Goal: Task Accomplishment & Management: Manage account settings

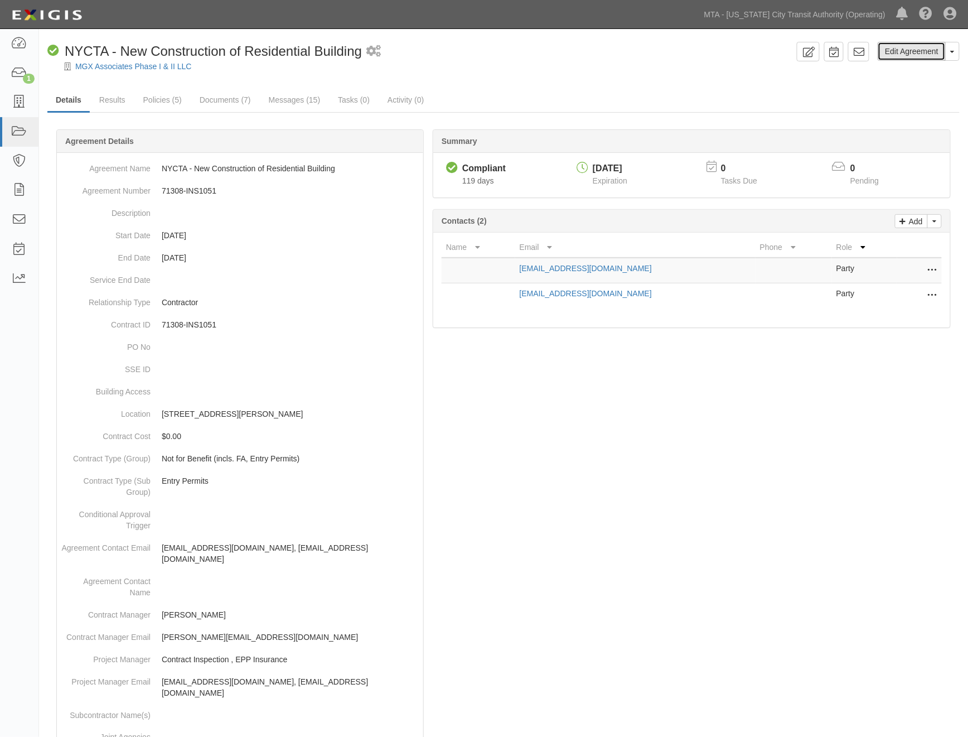
click at [926, 52] on link "Edit Agreement" at bounding box center [912, 51] width 68 height 19
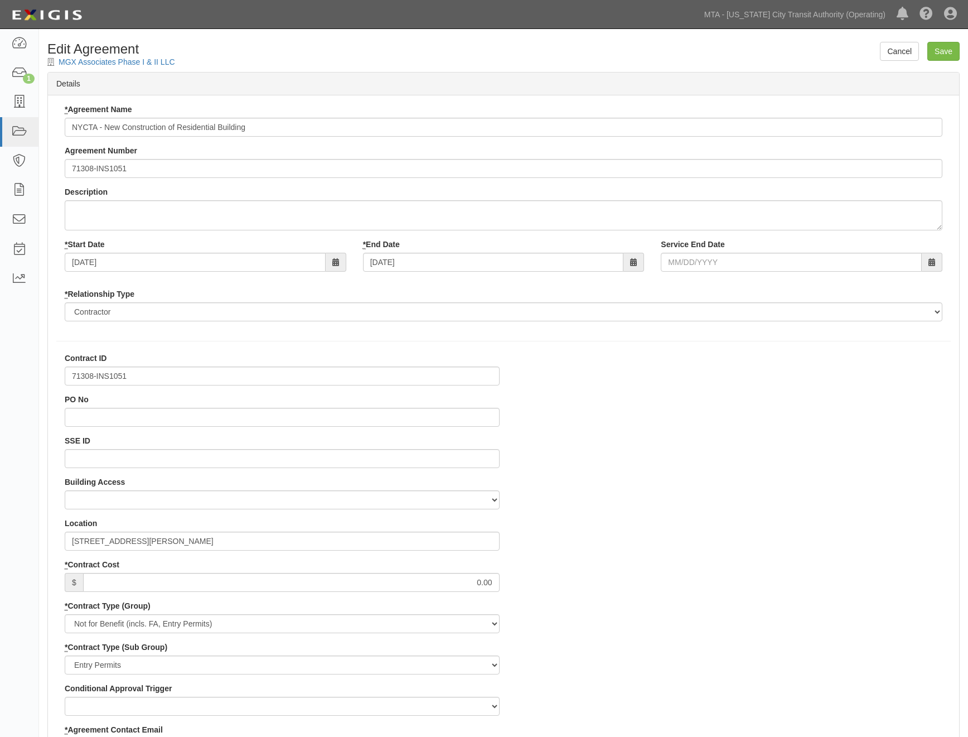
select select
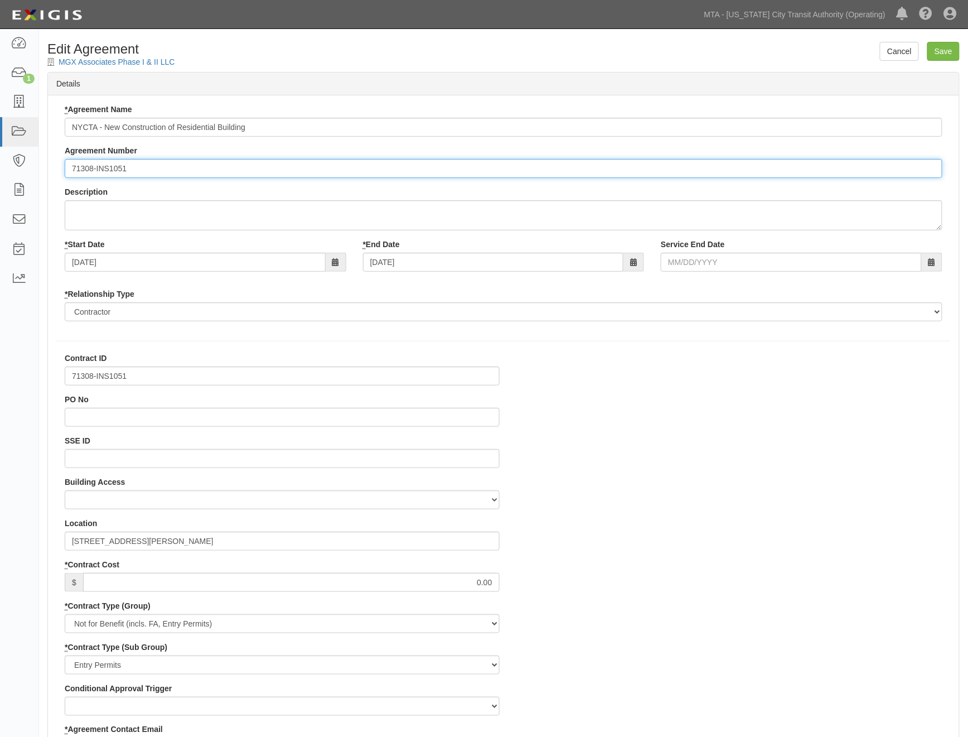
click at [72, 172] on input "71308-INS1051" at bounding box center [504, 168] width 878 height 19
paste input "EP/Job No."
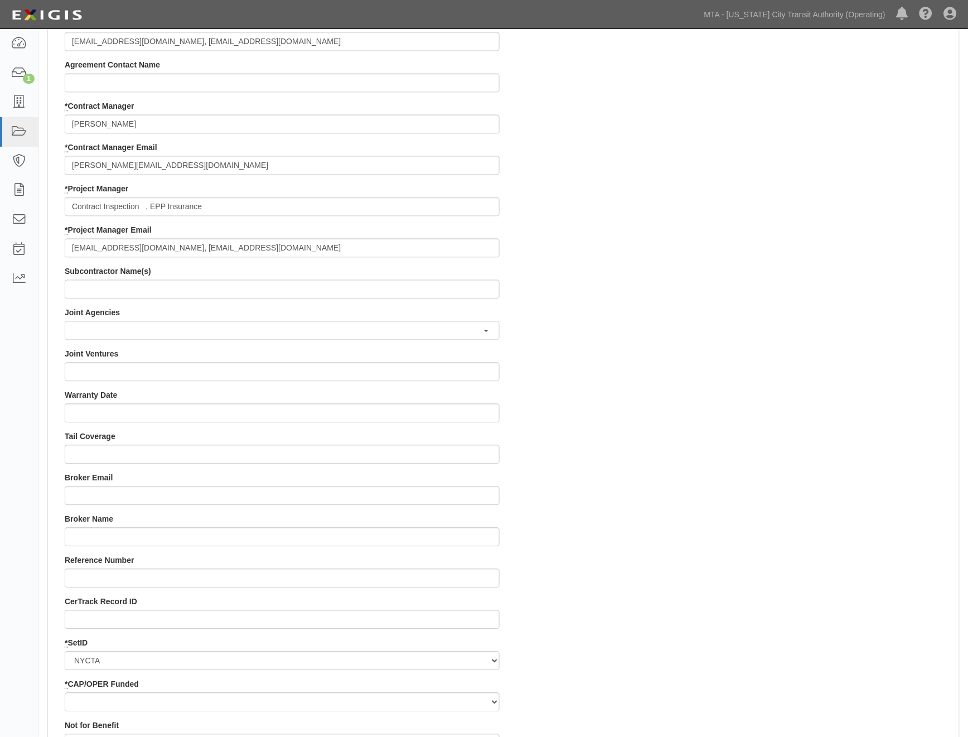
scroll to position [867, 0]
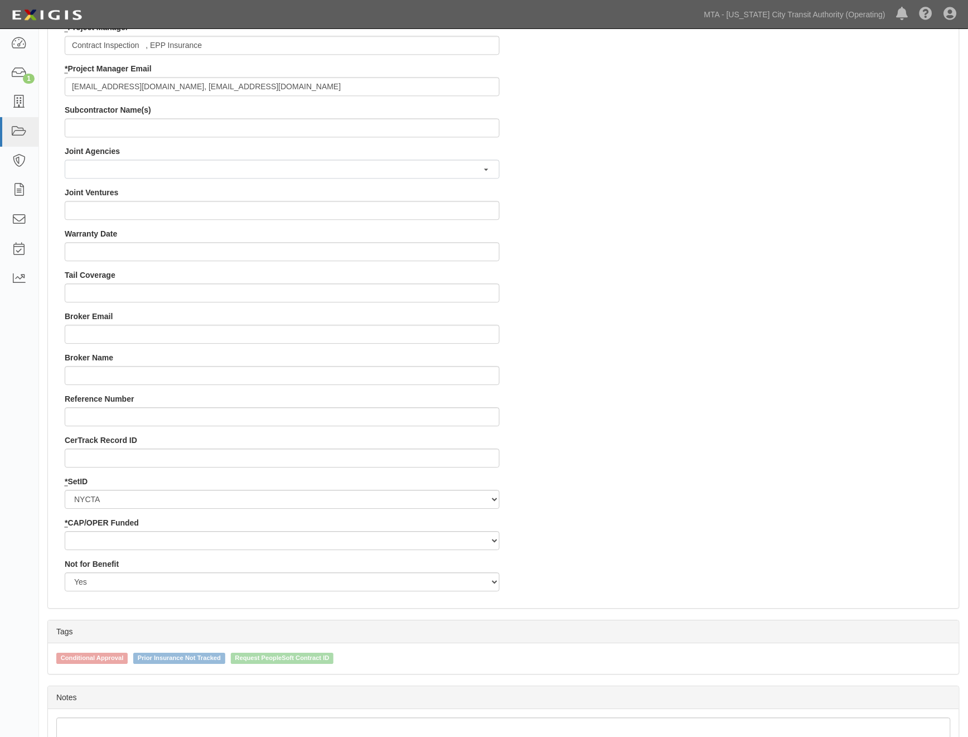
type input "EP/Job No. 71308-INS1051"
click at [115, 540] on select "Capital Operating" at bounding box center [282, 540] width 435 height 19
select select "439"
click at [65, 531] on select "Capital Operating" at bounding box center [282, 540] width 435 height 19
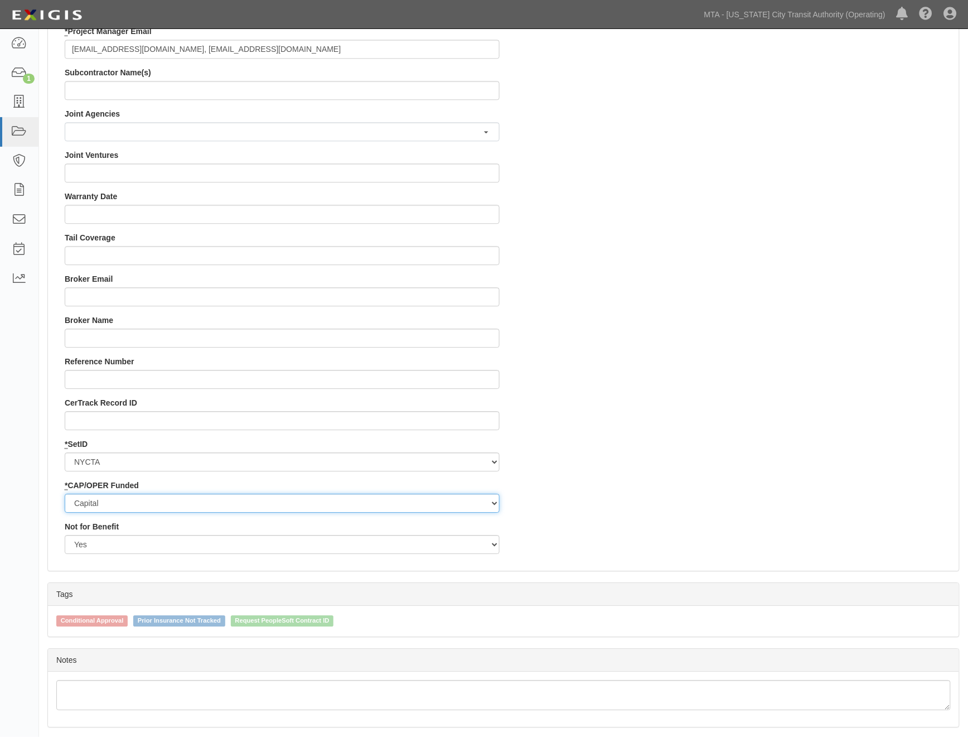
scroll to position [941, 0]
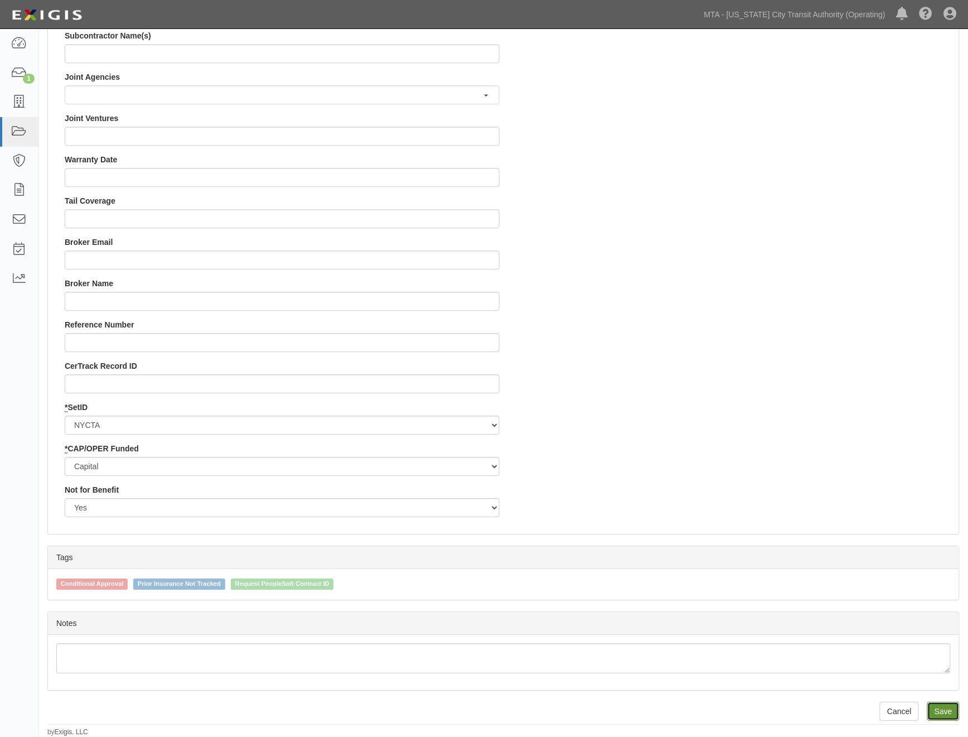
click at [942, 705] on input "Save" at bounding box center [943, 711] width 32 height 19
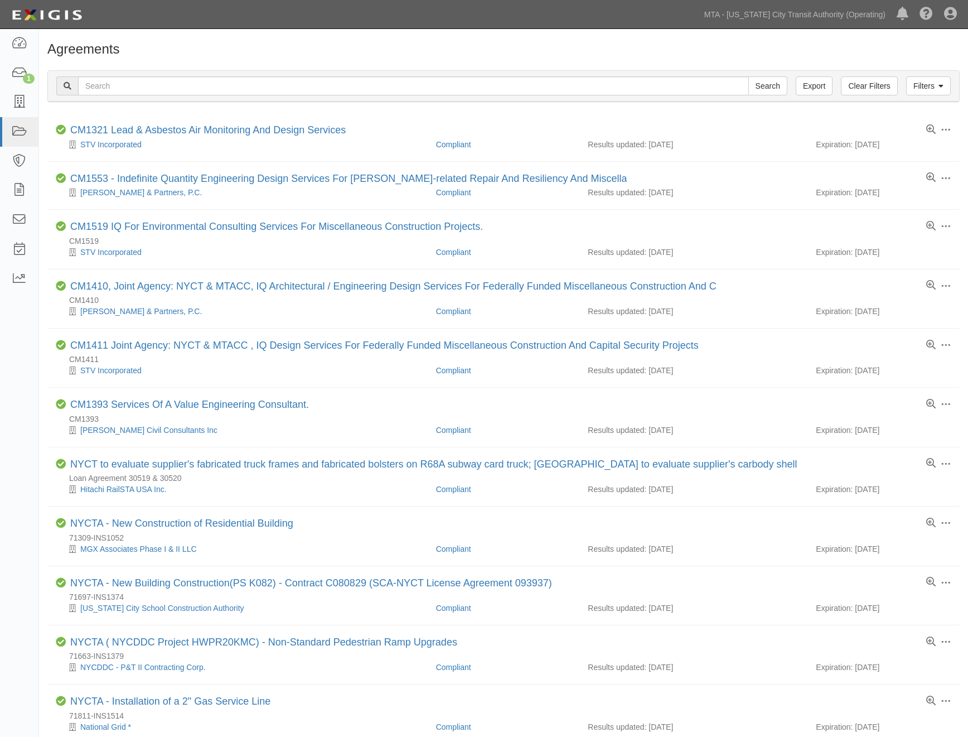
scroll to position [186, 0]
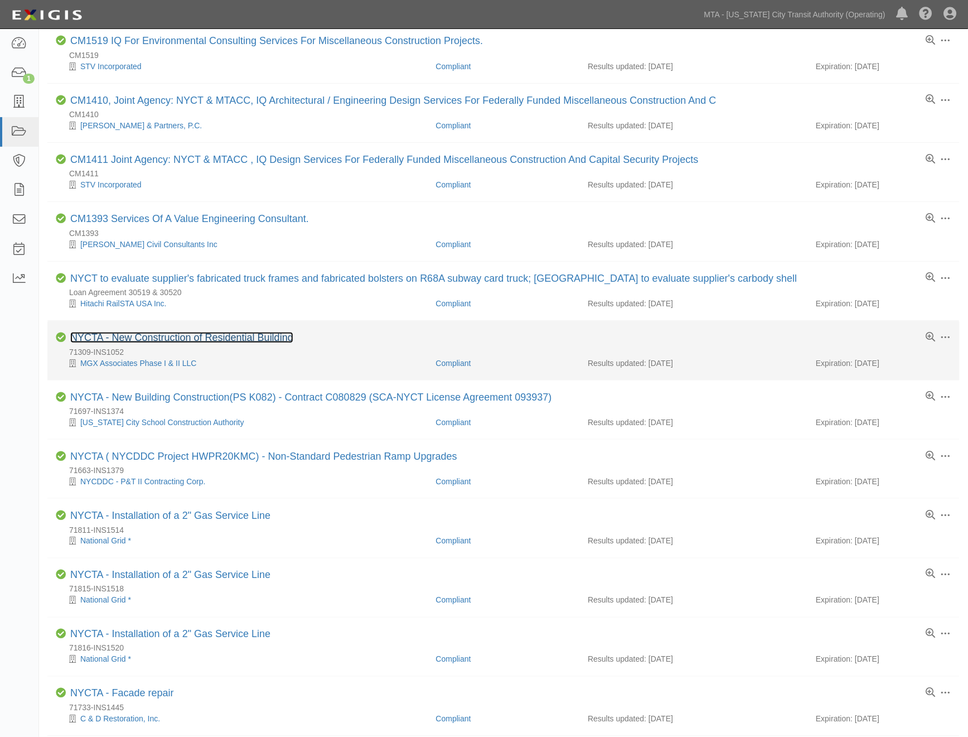
click at [201, 342] on link "NYCTA - New Construction of Residential Building" at bounding box center [181, 337] width 223 height 11
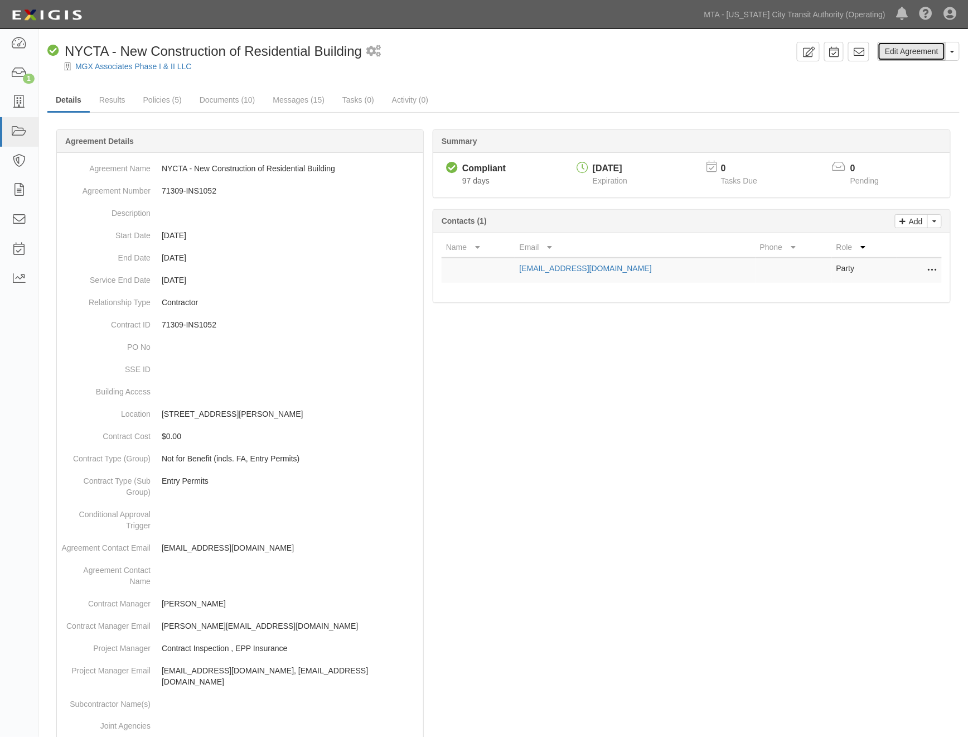
click at [903, 53] on link "Edit Agreement" at bounding box center [912, 51] width 68 height 19
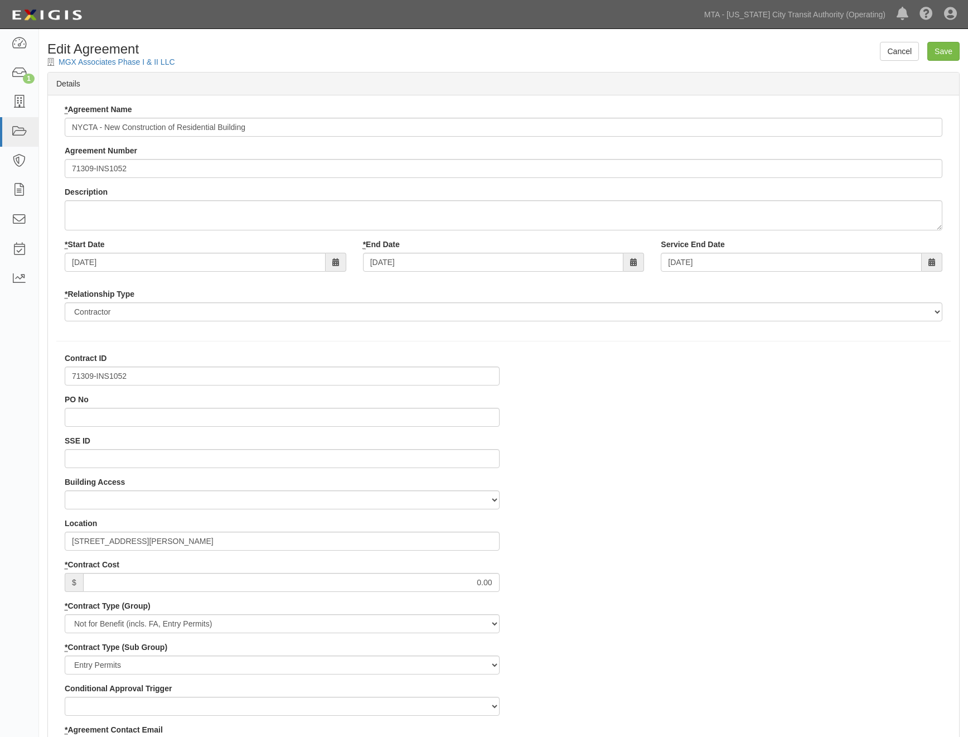
select select
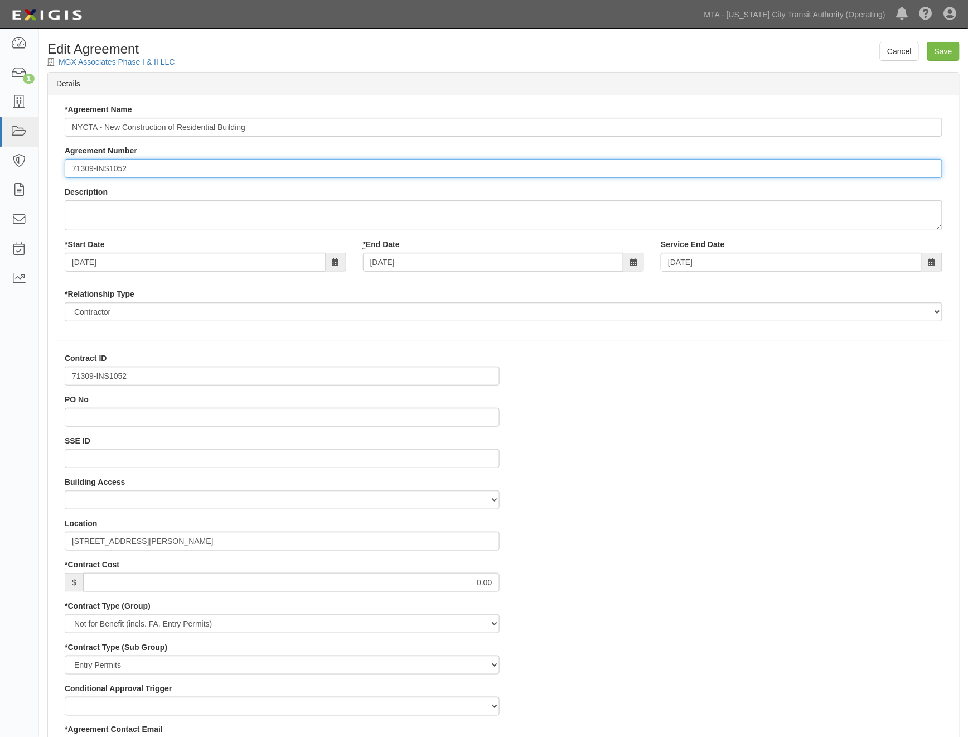
click at [69, 172] on input "71309-INS1052" at bounding box center [504, 168] width 878 height 19
paste input "EP/Job No."
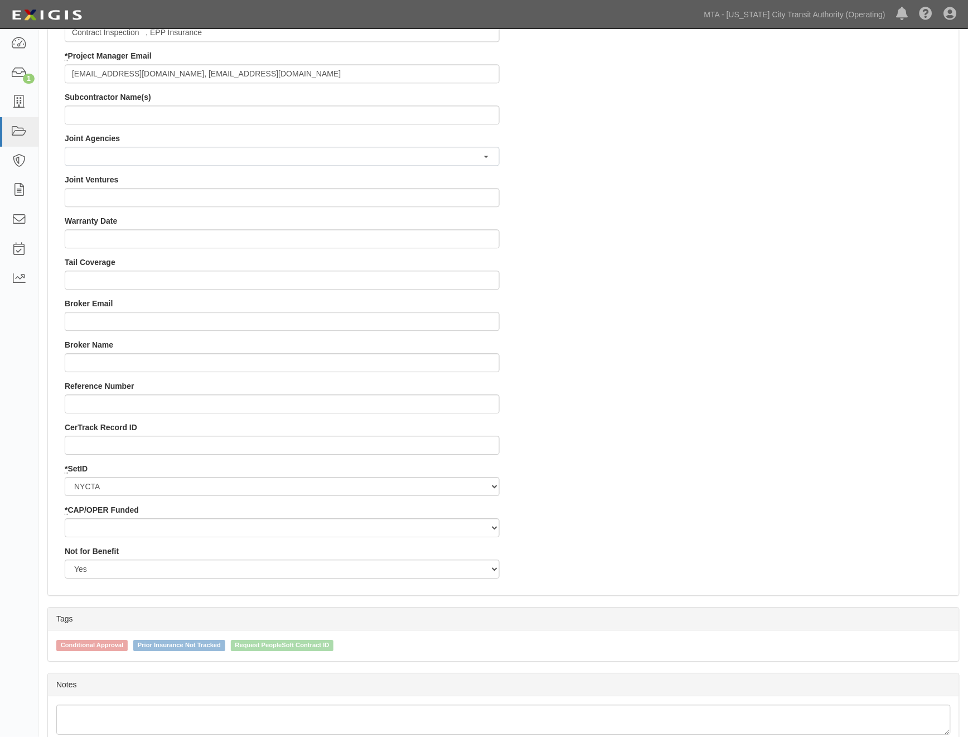
scroll to position [941, 0]
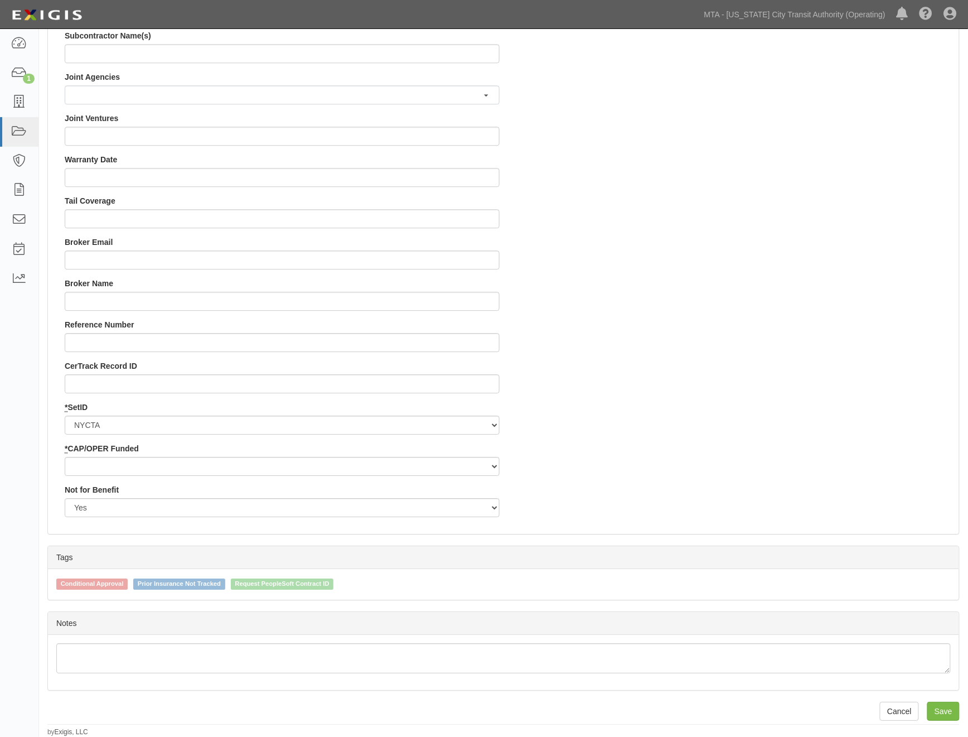
type input "EP/Job No. 71309-INS1052"
click at [95, 458] on select "Capital Operating" at bounding box center [282, 466] width 435 height 19
select select "439"
click at [65, 457] on select "Capital Operating" at bounding box center [282, 466] width 435 height 19
click at [946, 712] on input "Save" at bounding box center [943, 711] width 32 height 19
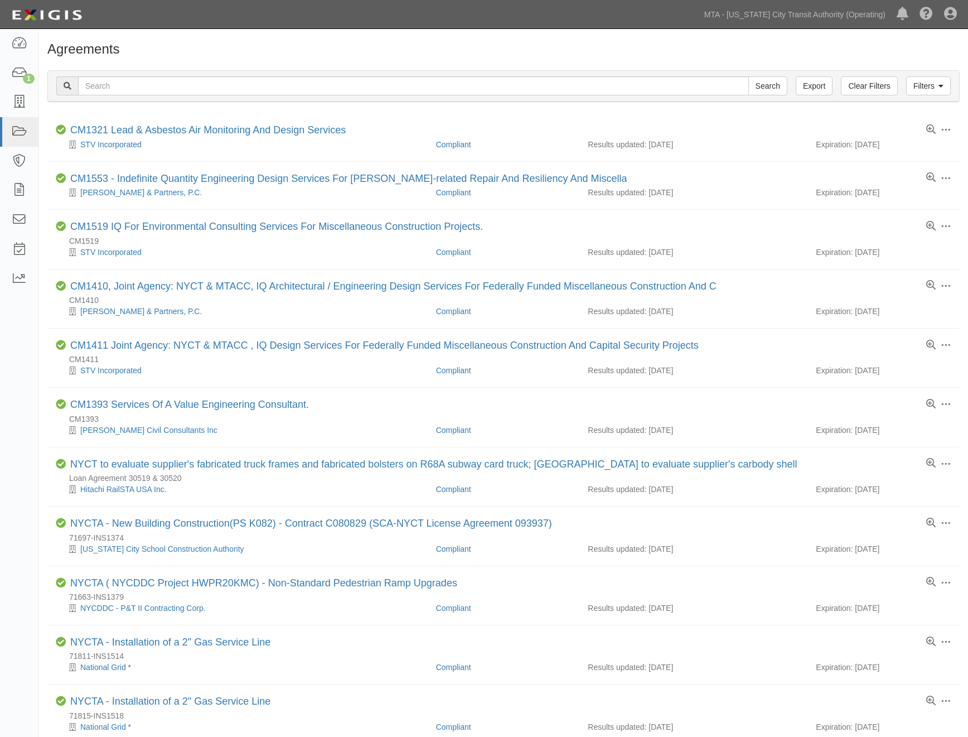
scroll to position [186, 0]
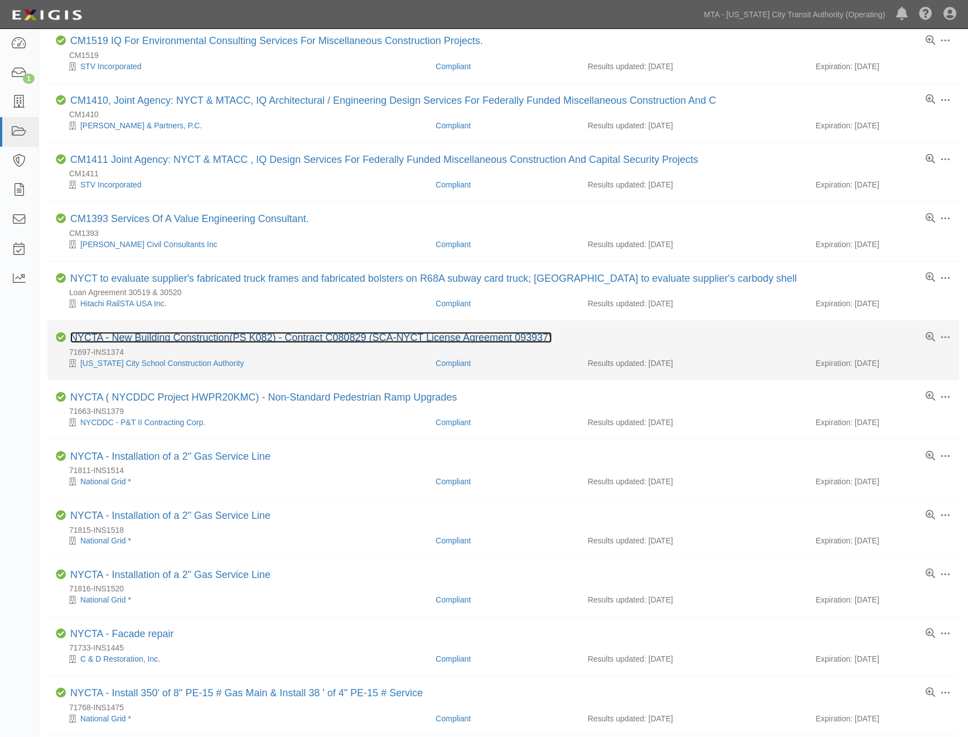
click at [180, 343] on link "NYCTA - New Building Construction(PS K082) - Contract C080829 (SCA-NYCT License…" at bounding box center [311, 337] width 482 height 11
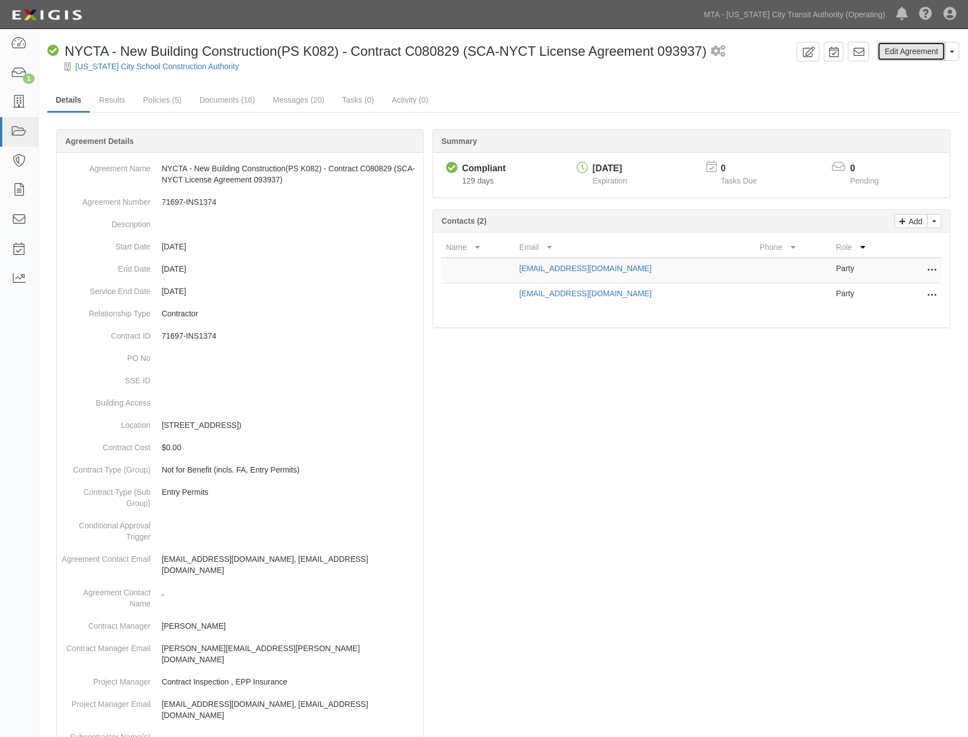
click at [916, 52] on link "Edit Agreement" at bounding box center [912, 51] width 68 height 19
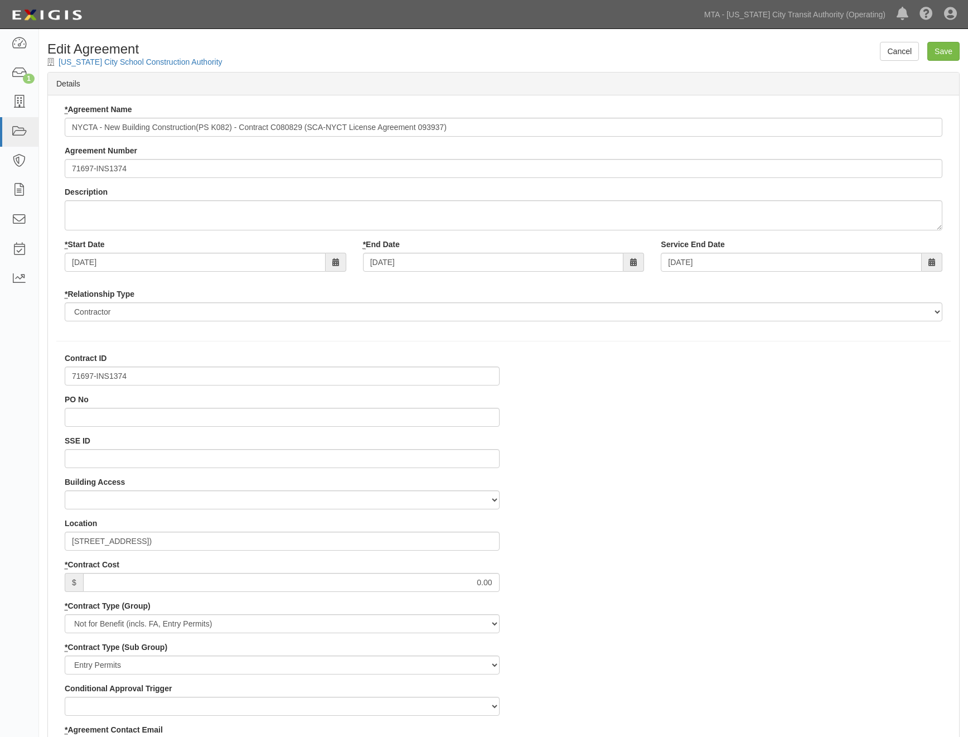
select select
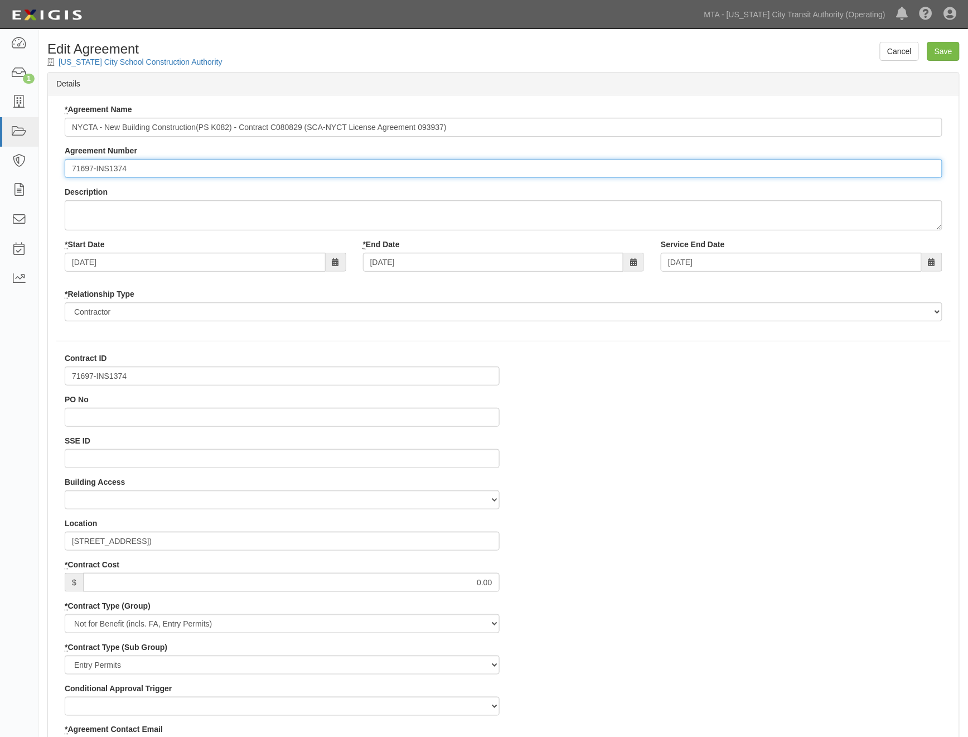
click at [67, 170] on input "71697-INS1374" at bounding box center [504, 168] width 878 height 19
paste input "EP/Job No."
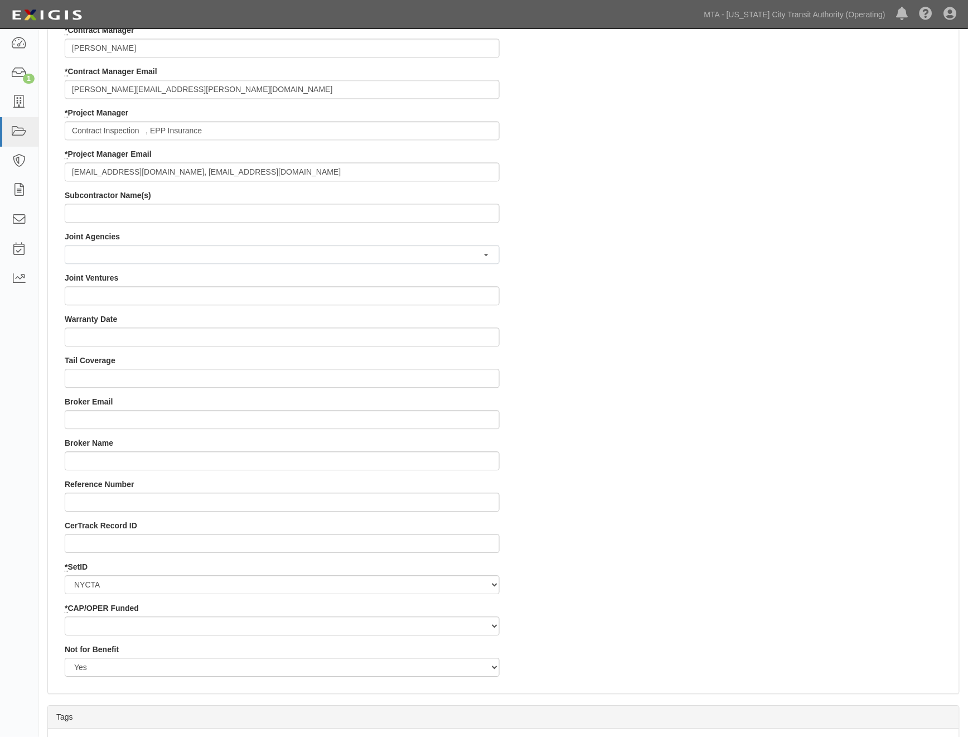
scroll to position [805, 0]
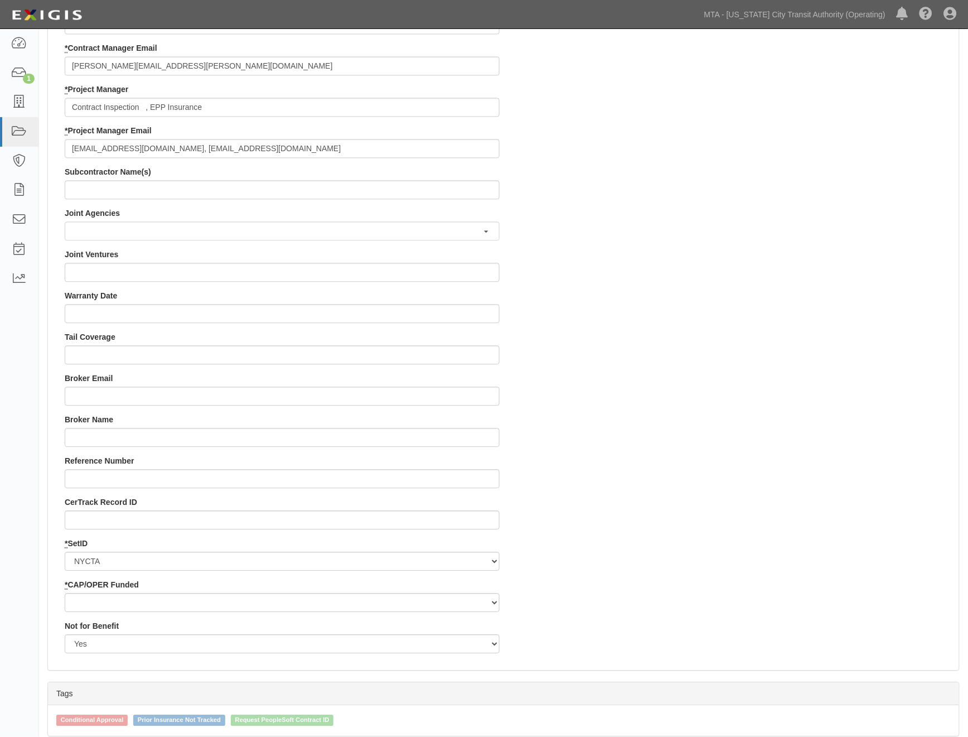
type input "EP/Job No. 71697-INS1374"
click at [114, 603] on select "Capital Operating" at bounding box center [282, 602] width 435 height 19
select select "439"
click at [65, 593] on select "Capital Operating" at bounding box center [282, 602] width 435 height 19
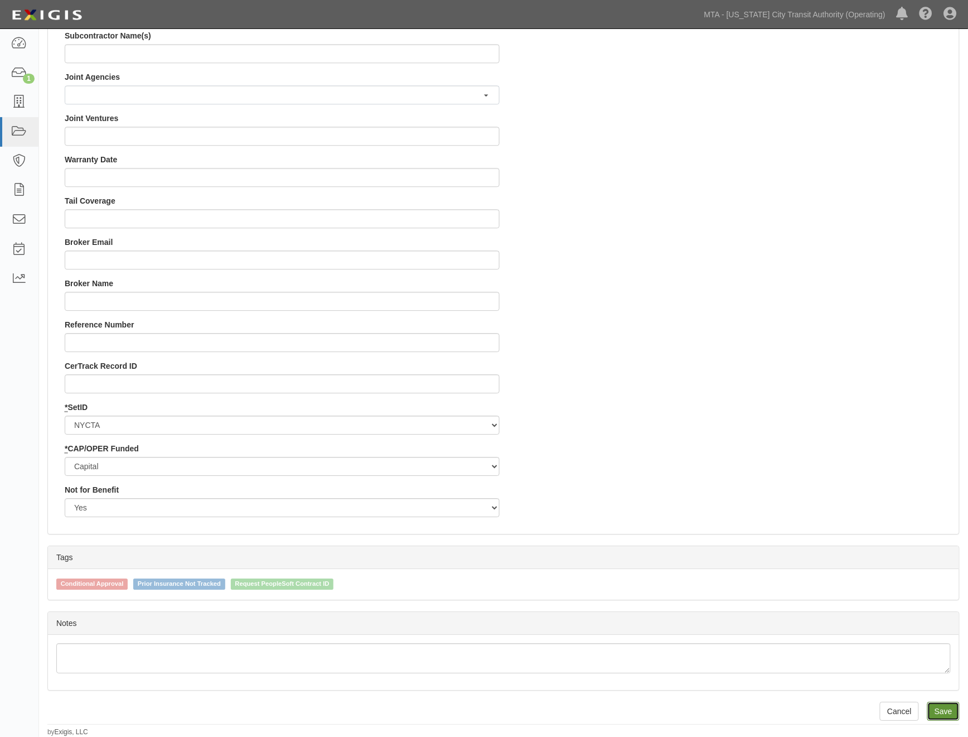
click at [945, 704] on input "Save" at bounding box center [943, 711] width 32 height 19
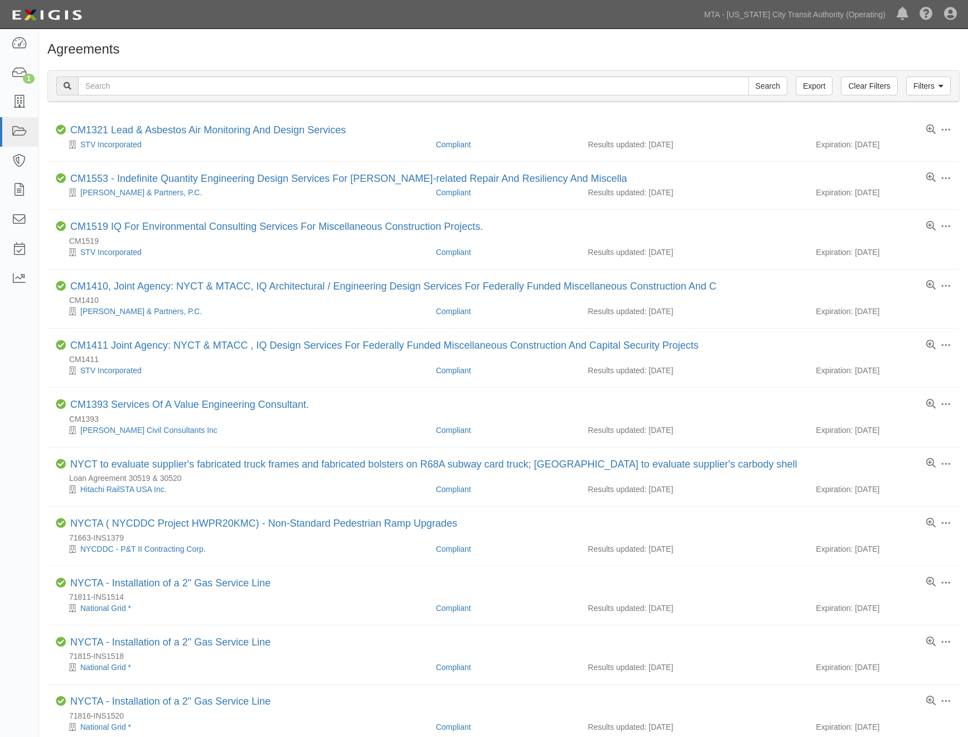
scroll to position [186, 0]
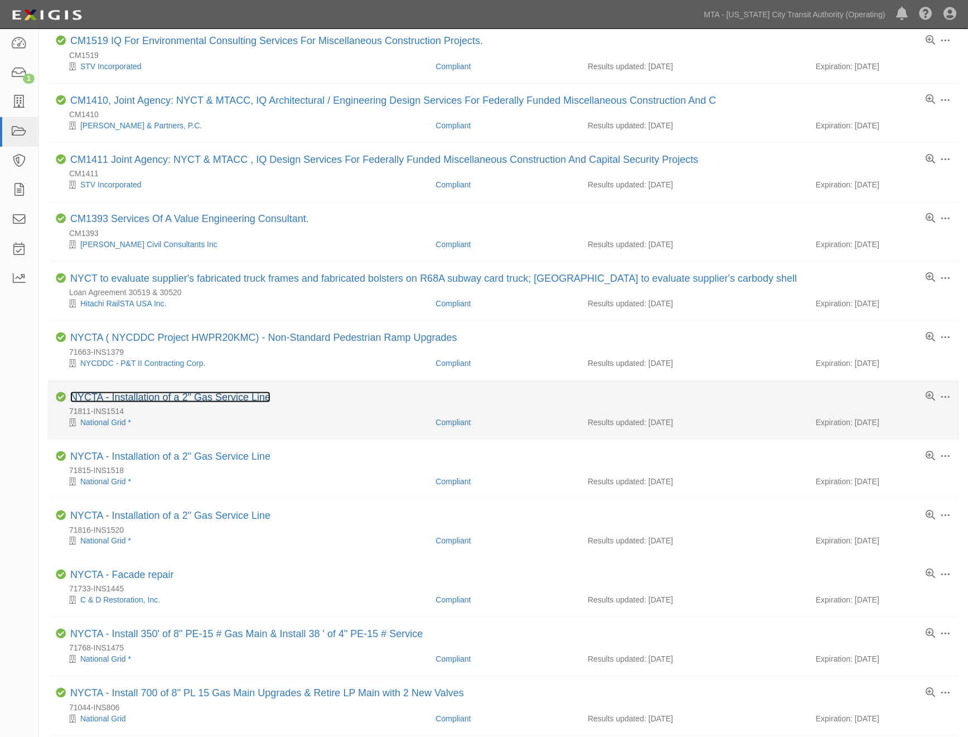
click at [151, 399] on link "NYCTA - Installation of a 2" Gas Service Line" at bounding box center [170, 396] width 200 height 11
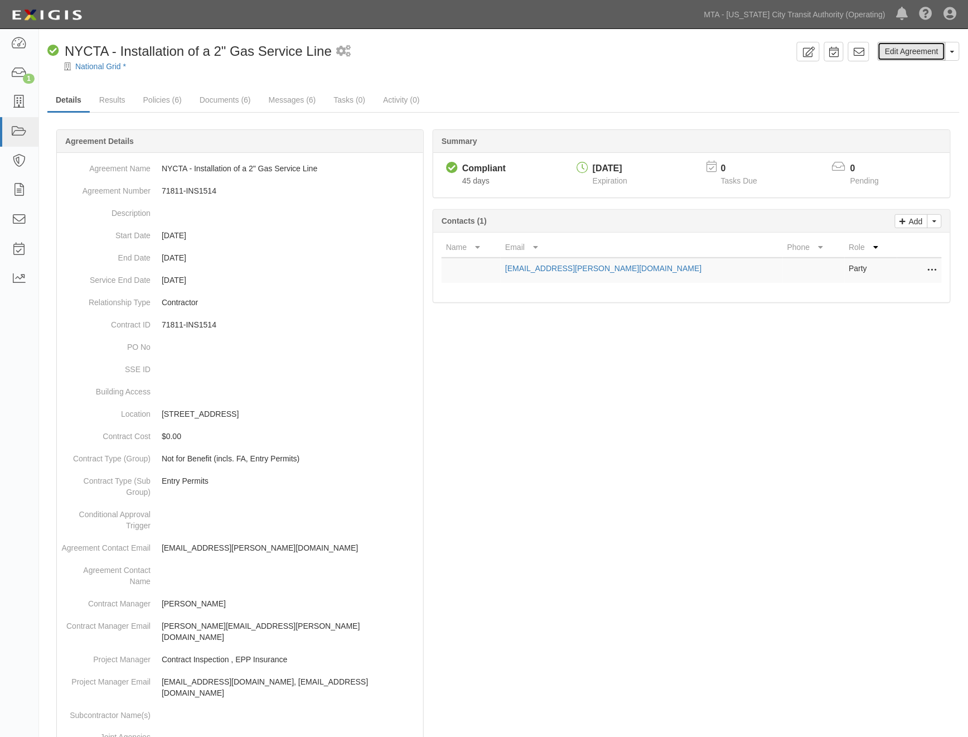
click at [903, 54] on link "Edit Agreement" at bounding box center [912, 51] width 68 height 19
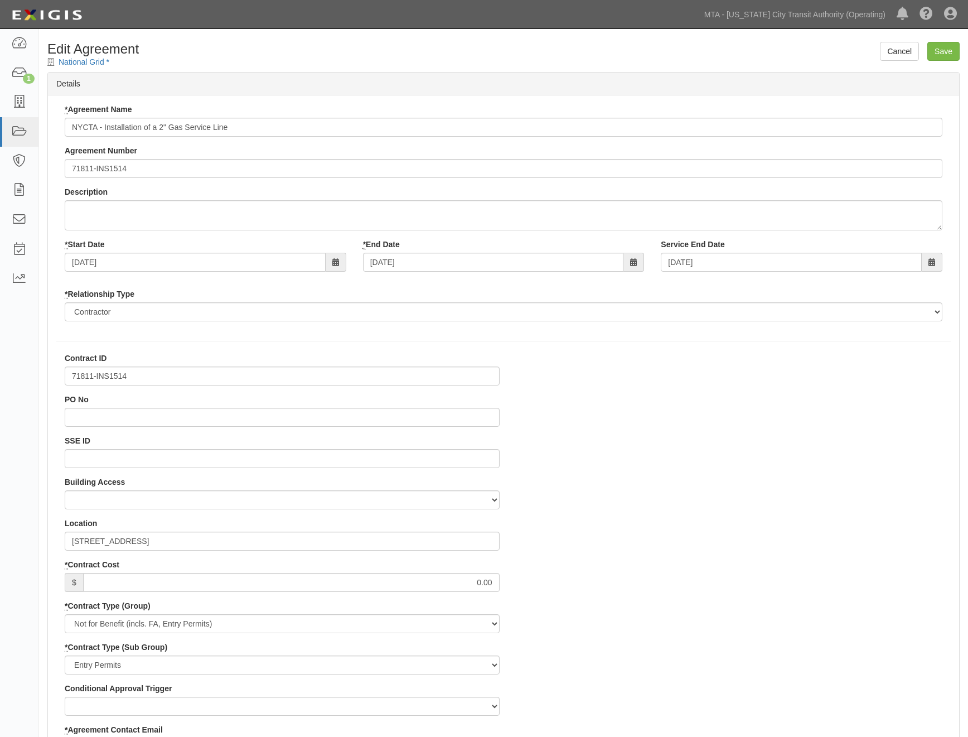
select select
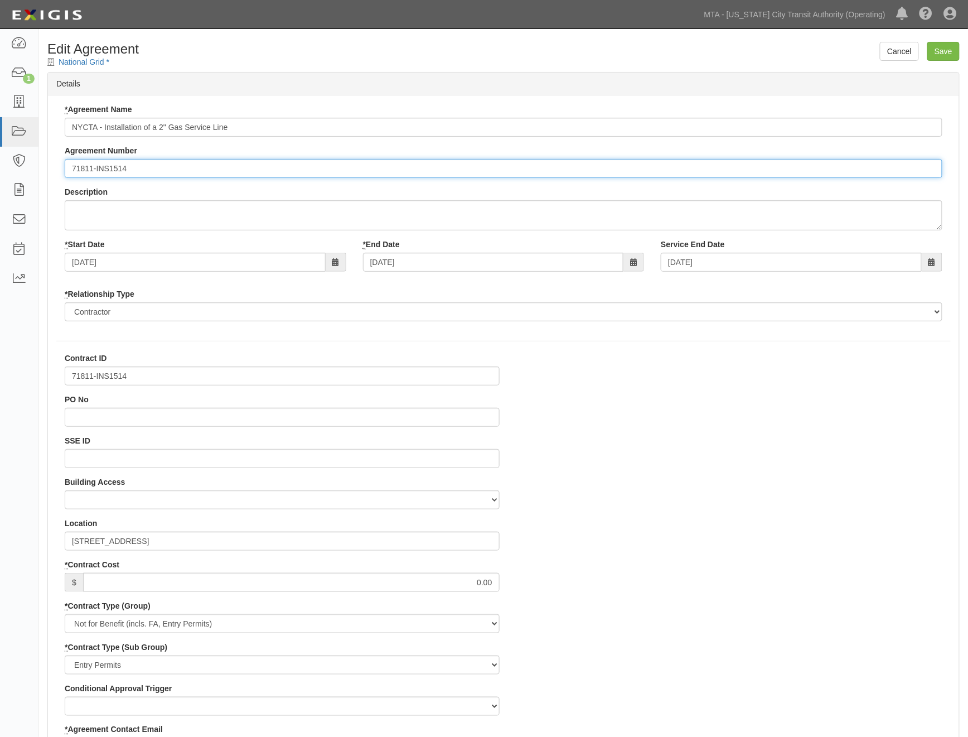
click at [69, 168] on input "71811-INS1514" at bounding box center [504, 168] width 878 height 19
paste input "EP/Job No."
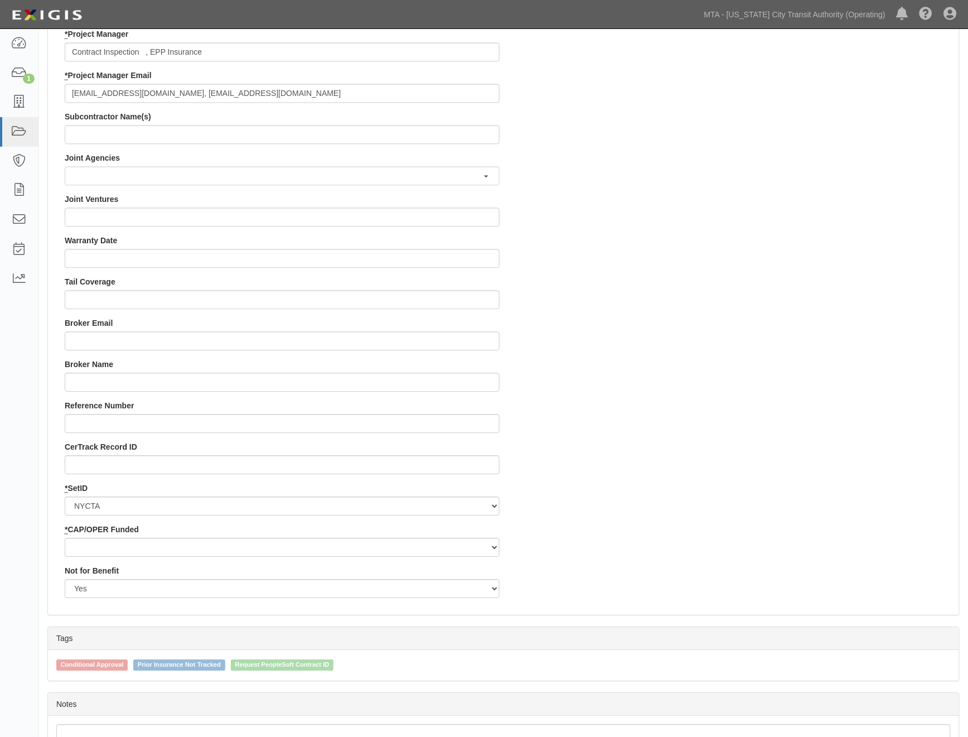
scroll to position [867, 0]
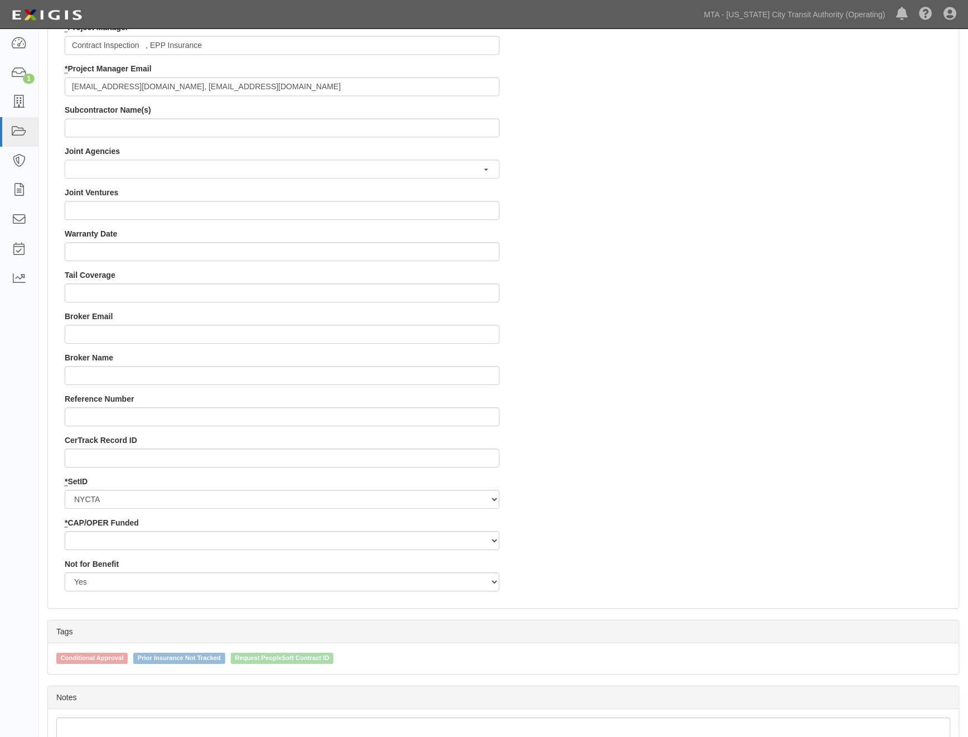
type input "EP/Job No. 71811-INS1514"
click at [98, 543] on select "Capital Operating" at bounding box center [282, 540] width 435 height 19
select select "439"
click at [65, 531] on select "Capital Operating" at bounding box center [282, 540] width 435 height 19
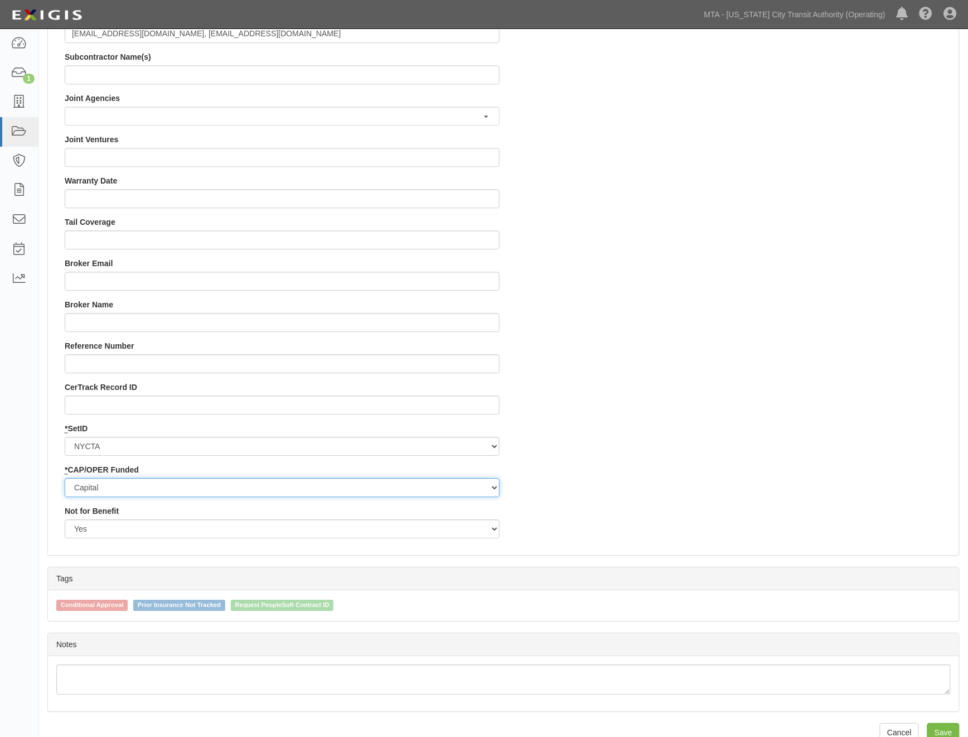
scroll to position [941, 0]
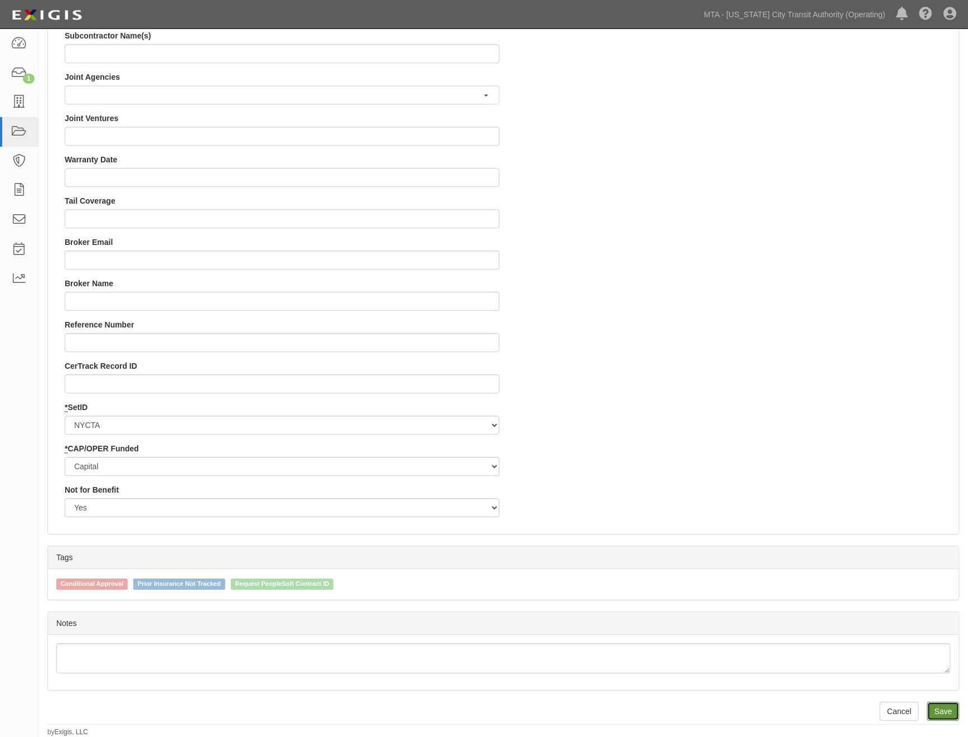
click at [940, 713] on input "Save" at bounding box center [943, 711] width 32 height 19
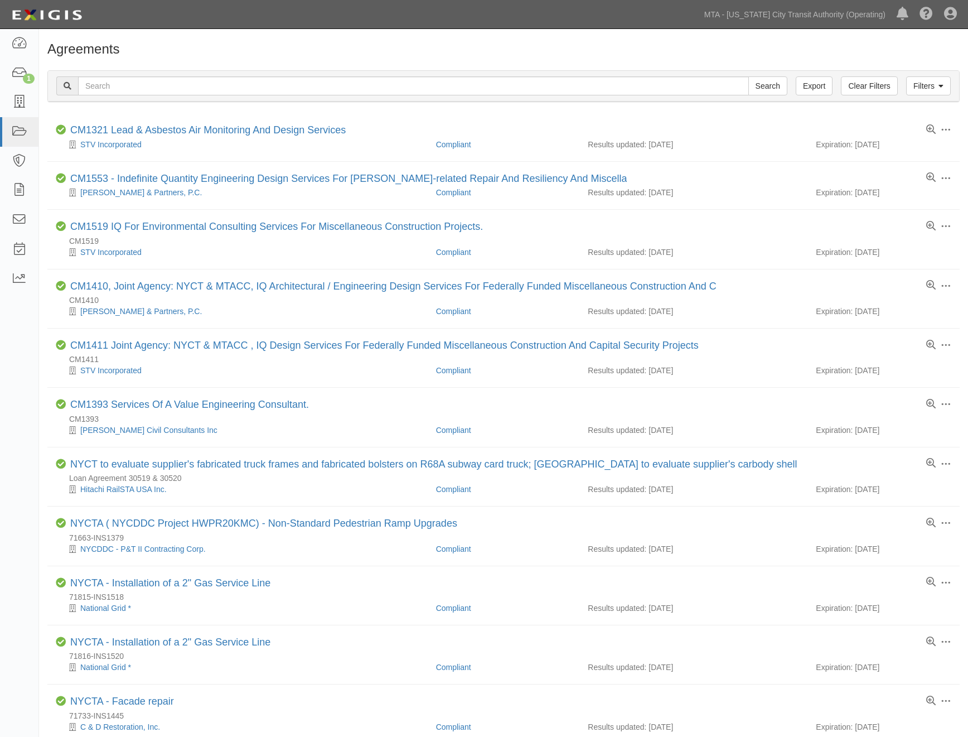
scroll to position [186, 0]
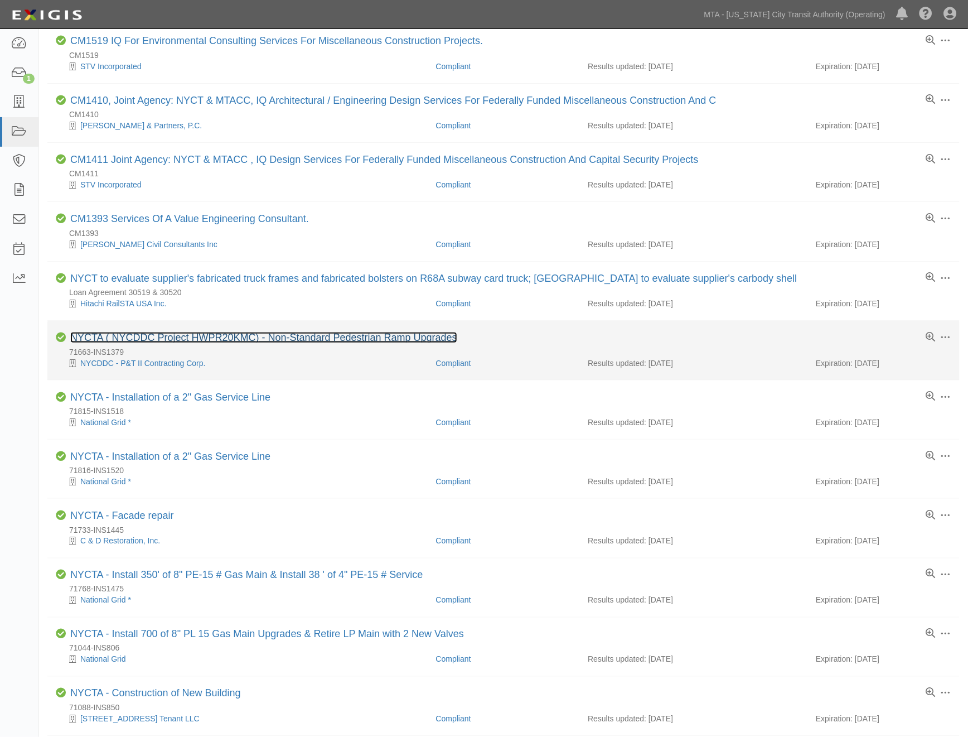
click at [268, 336] on link "NYCTA ( NYCDDC Project HWPR20KMC) - Non-Standard Pedestrian Ramp Upgrades" at bounding box center [263, 337] width 387 height 11
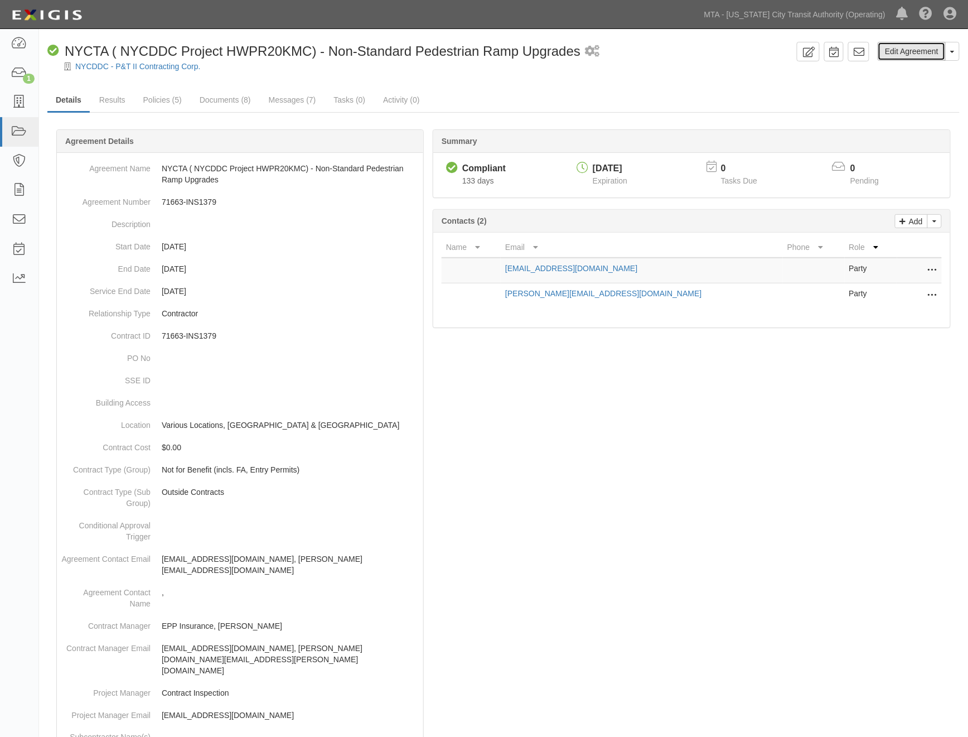
click at [911, 46] on link "Edit Agreement" at bounding box center [912, 51] width 68 height 19
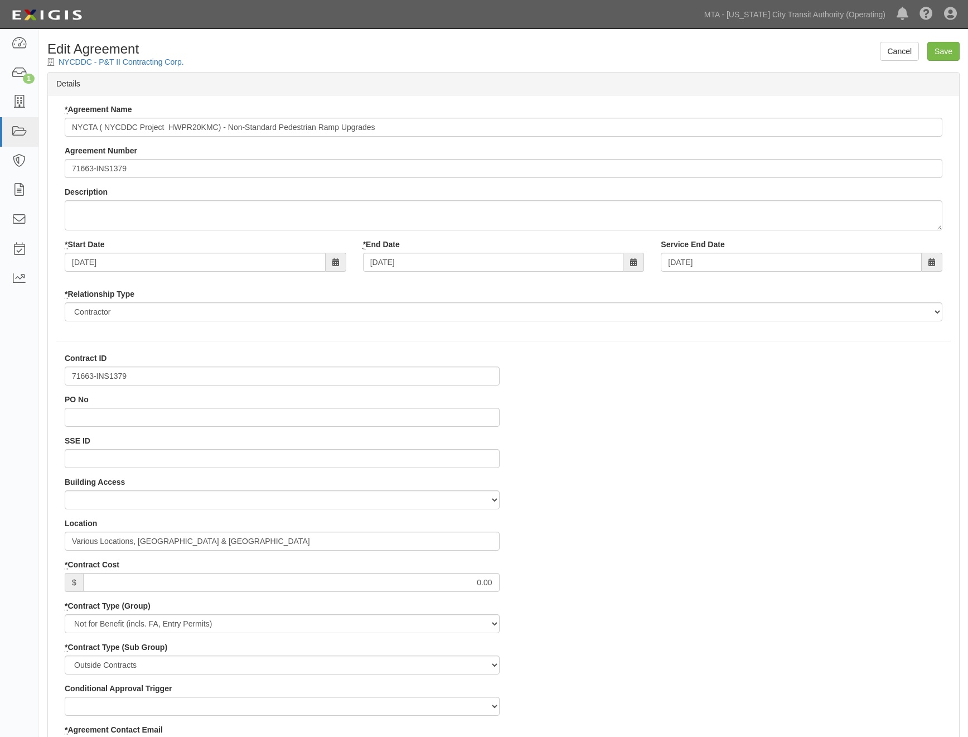
select select
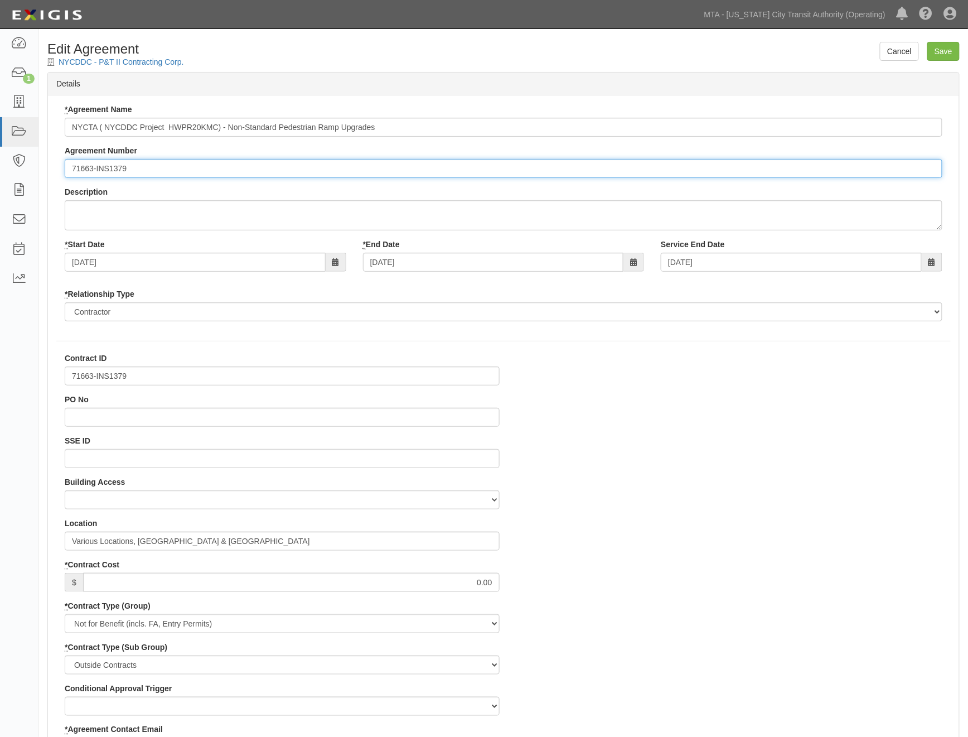
click at [71, 162] on input "71663-INS1379" at bounding box center [504, 168] width 878 height 19
paste input "EP/Job No."
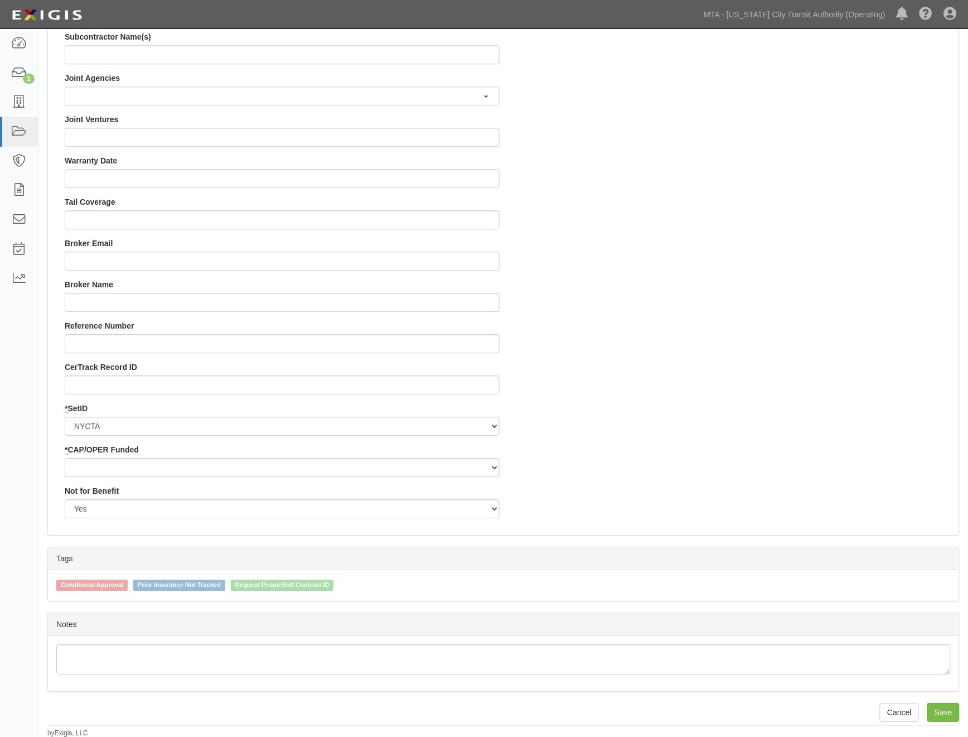
scroll to position [941, 0]
type input "EP/Job No. 71663-INS1379"
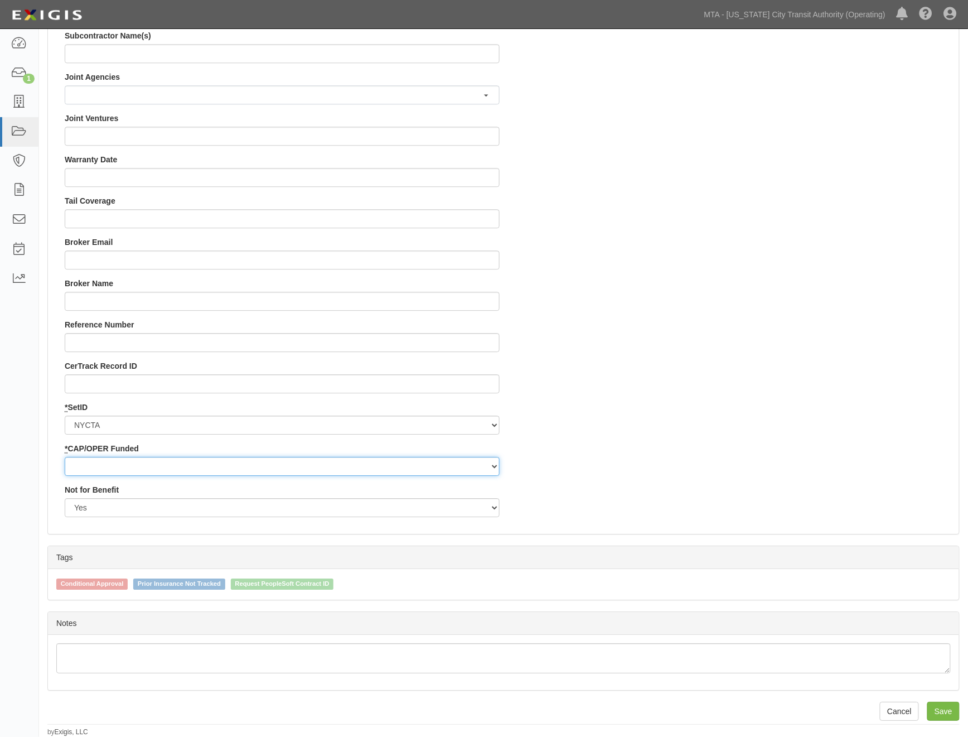
drag, startPoint x: 94, startPoint y: 464, endPoint x: 94, endPoint y: 472, distance: 8.4
click at [94, 464] on select "Capital Operating" at bounding box center [282, 466] width 435 height 19
select select "439"
click at [65, 457] on select "Capital Operating" at bounding box center [282, 466] width 435 height 19
click at [942, 712] on input "Save" at bounding box center [943, 711] width 32 height 19
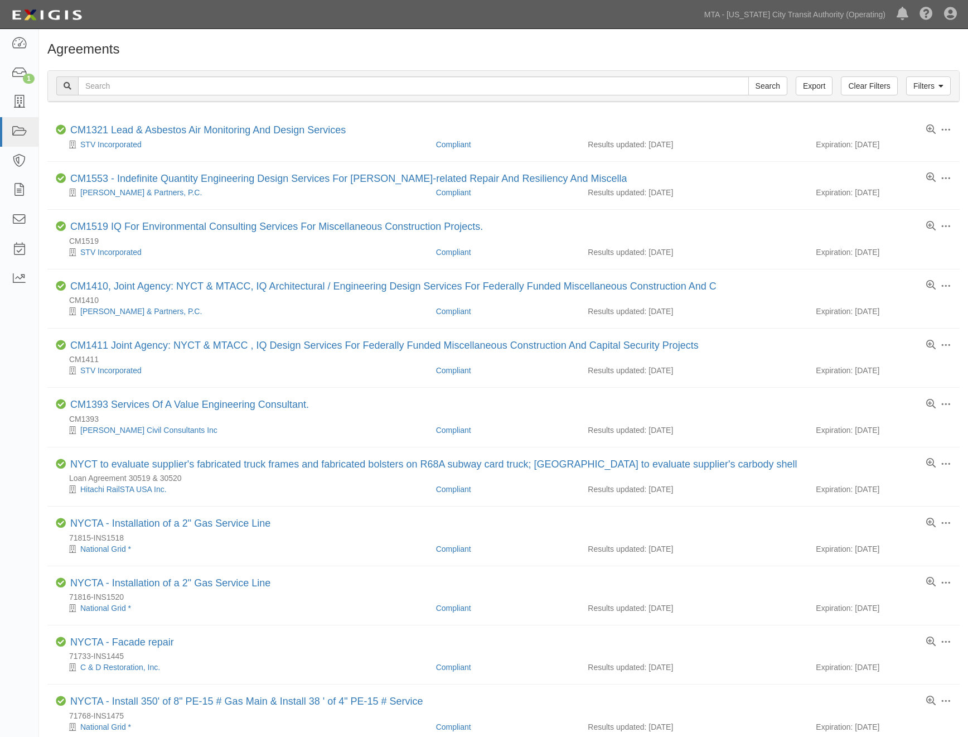
scroll to position [186, 0]
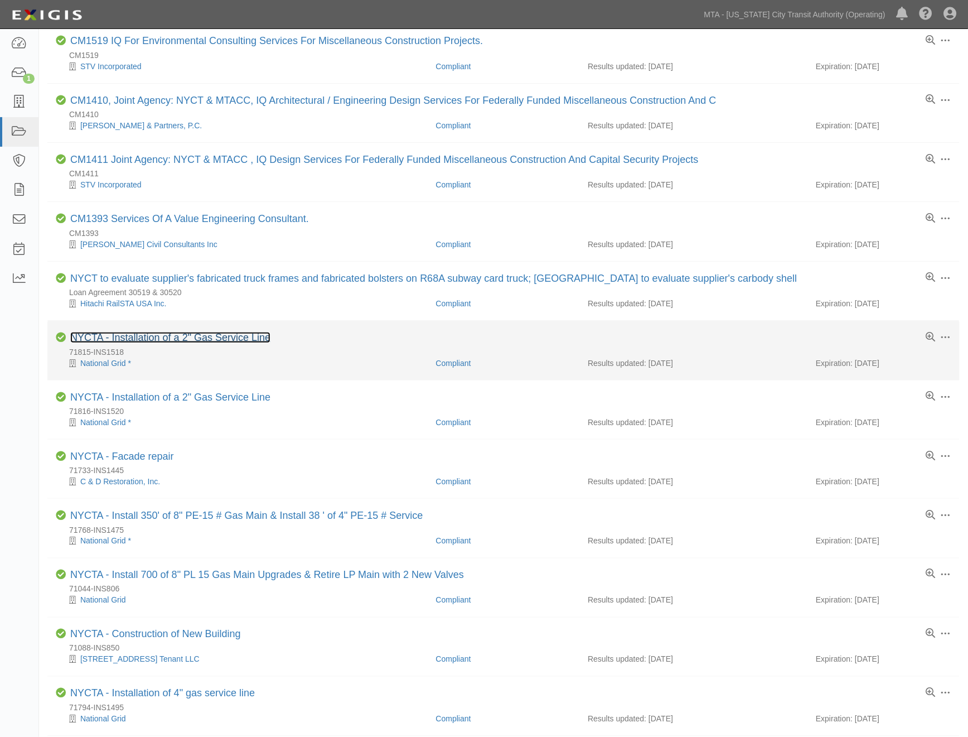
click at [231, 340] on link "NYCTA - Installation of a 2" Gas Service Line" at bounding box center [170, 337] width 200 height 11
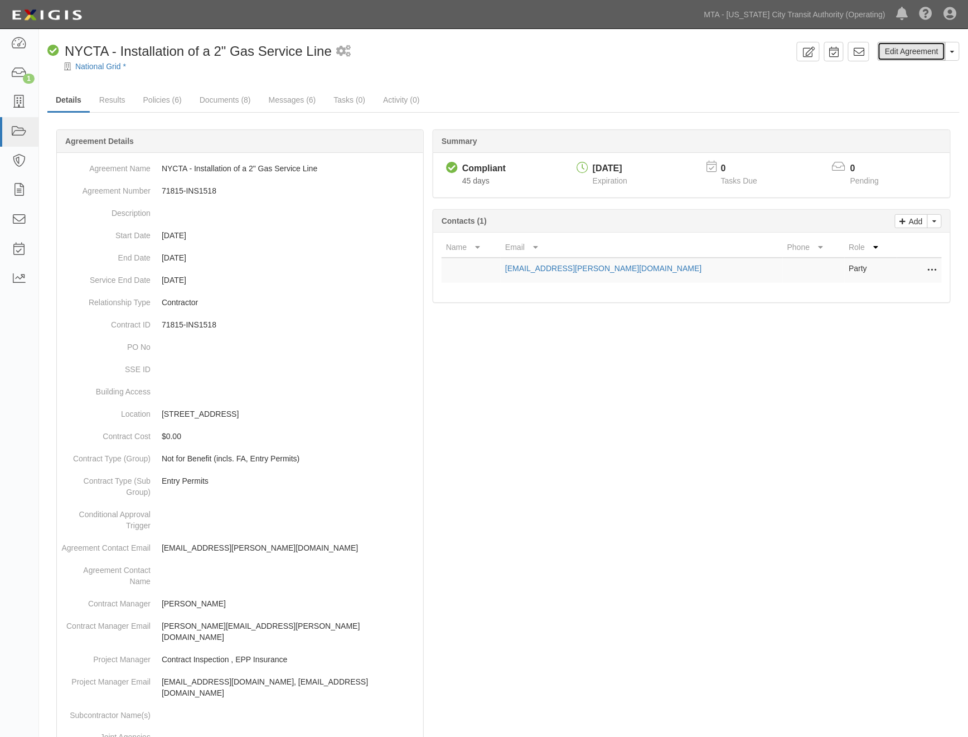
click at [900, 54] on link "Edit Agreement" at bounding box center [912, 51] width 68 height 19
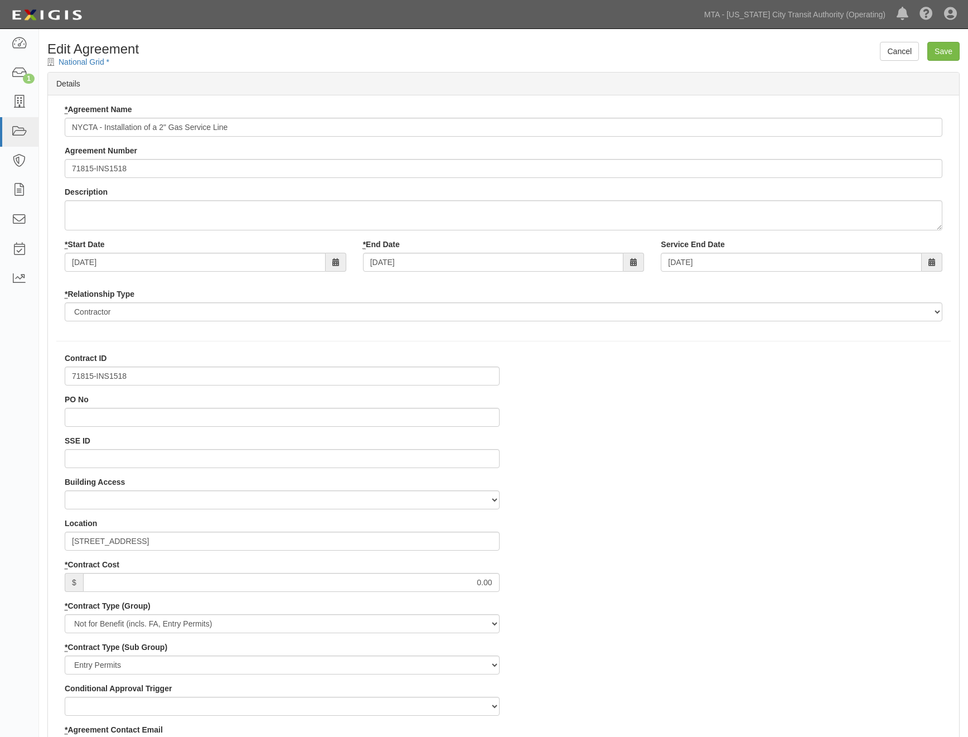
select select
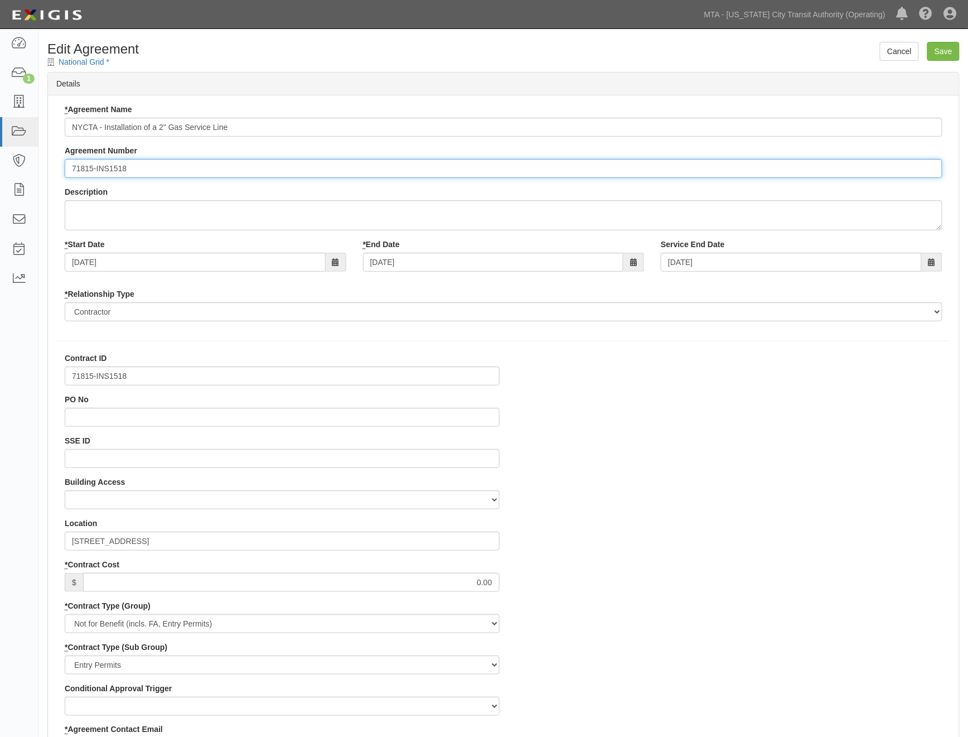
click at [70, 168] on input "71815-INS1518" at bounding box center [504, 168] width 878 height 19
paste input "EP/Job No."
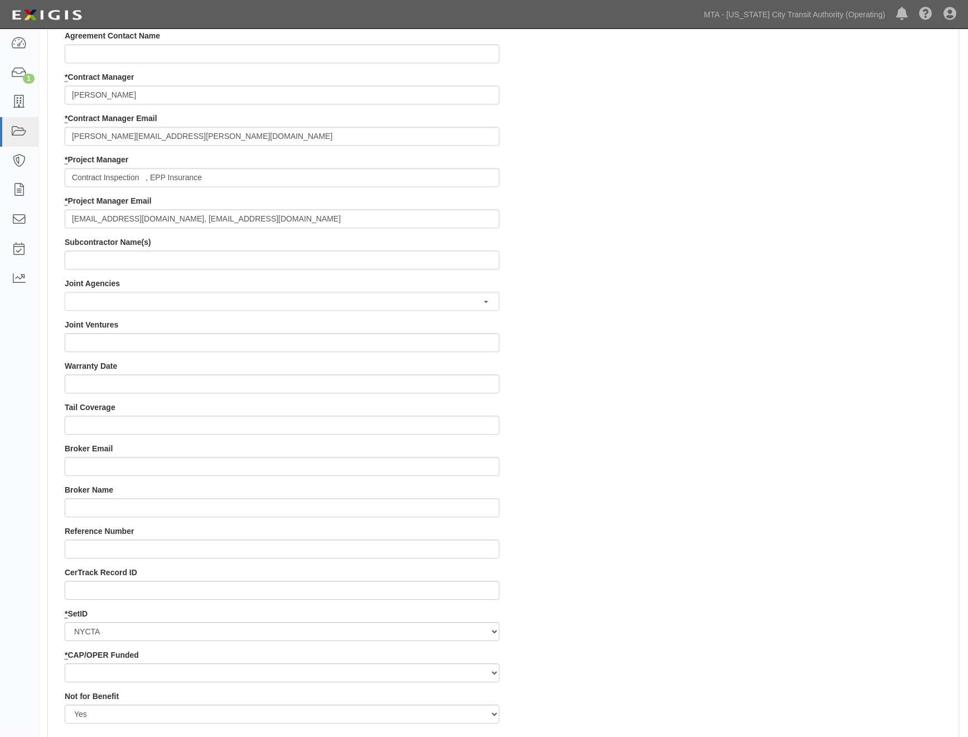
scroll to position [867, 0]
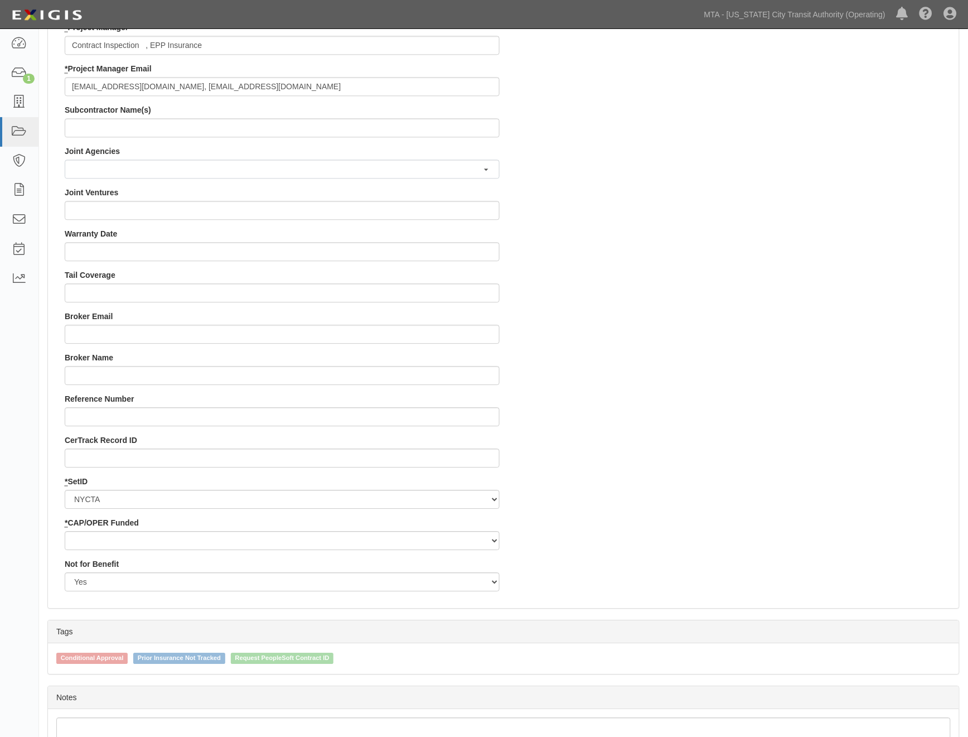
type input "EP/Job No. 71815-INS1518"
click at [161, 539] on select "Capital Operating" at bounding box center [282, 540] width 435 height 19
select select "439"
click at [65, 531] on select "Capital Operating" at bounding box center [282, 540] width 435 height 19
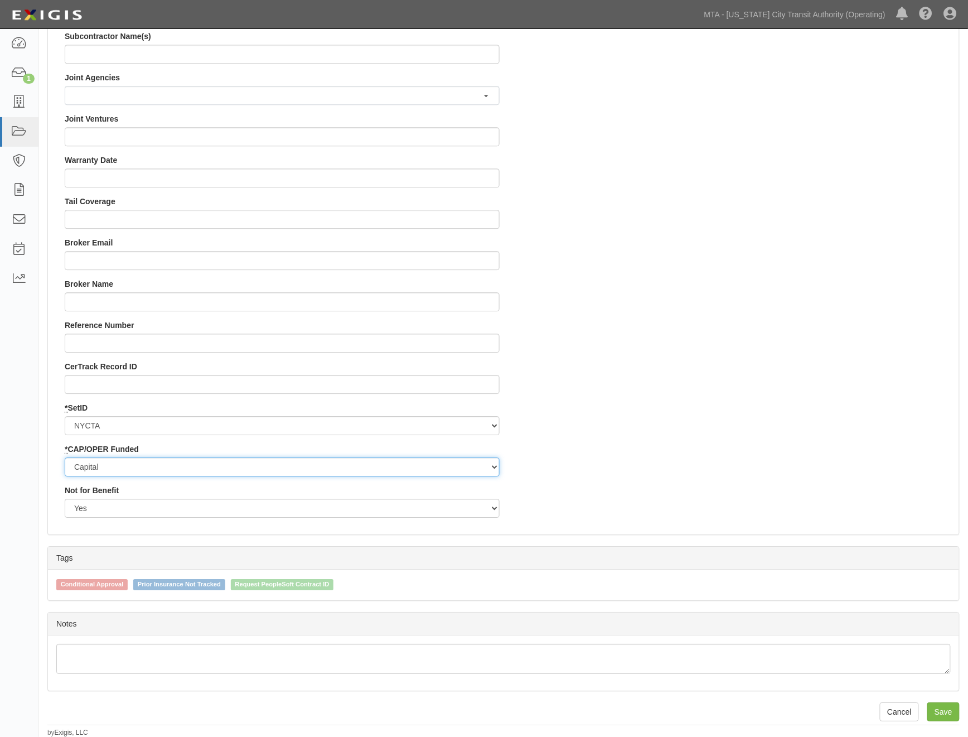
scroll to position [941, 0]
click at [946, 714] on input "Save" at bounding box center [943, 711] width 32 height 19
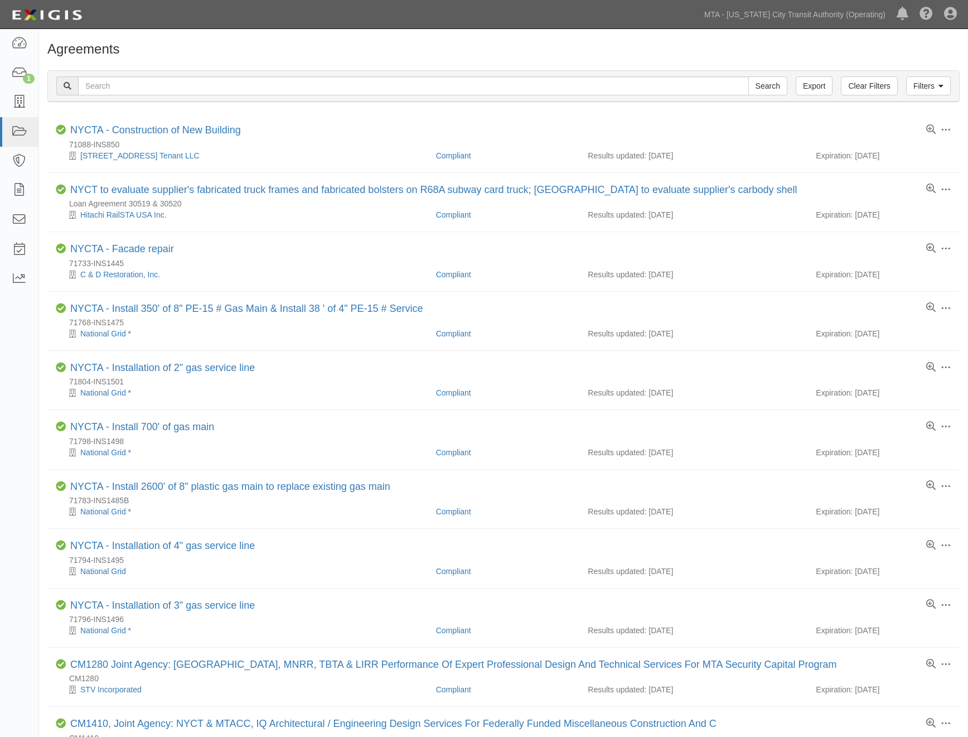
scroll to position [633, 0]
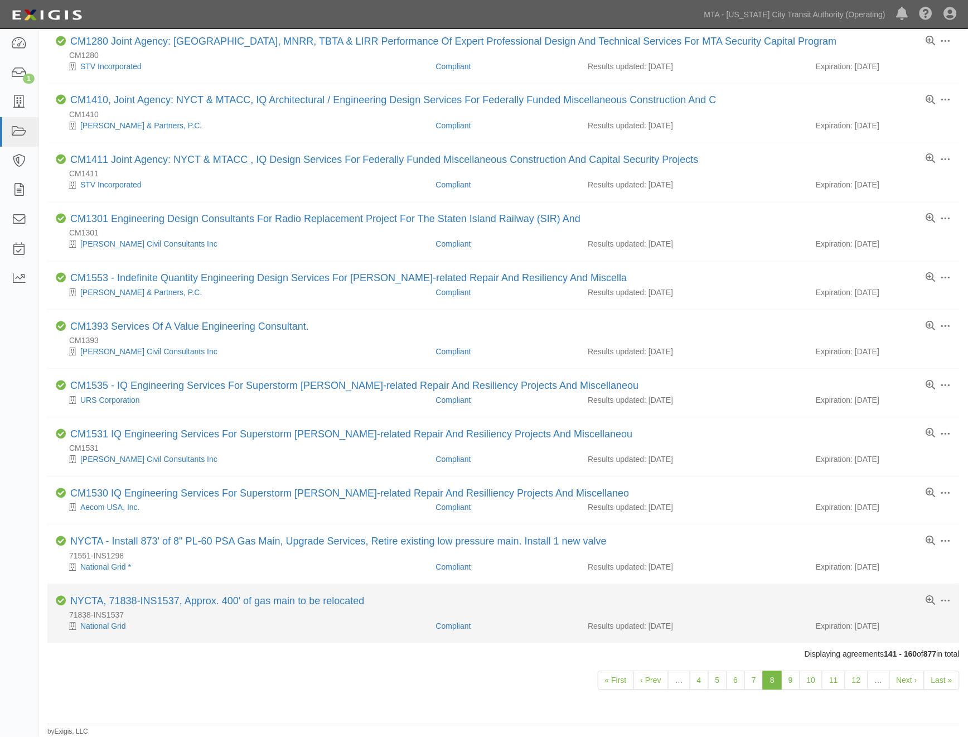
click at [171, 592] on li "Toggle Agreement Dropdown Edit Log activity Add task Send message Archive Compl…" at bounding box center [503, 613] width 912 height 59
click at [171, 597] on link "NYCTA, 71838-INS1537, Approx. 400' of gas main to be relocated" at bounding box center [217, 601] width 294 height 11
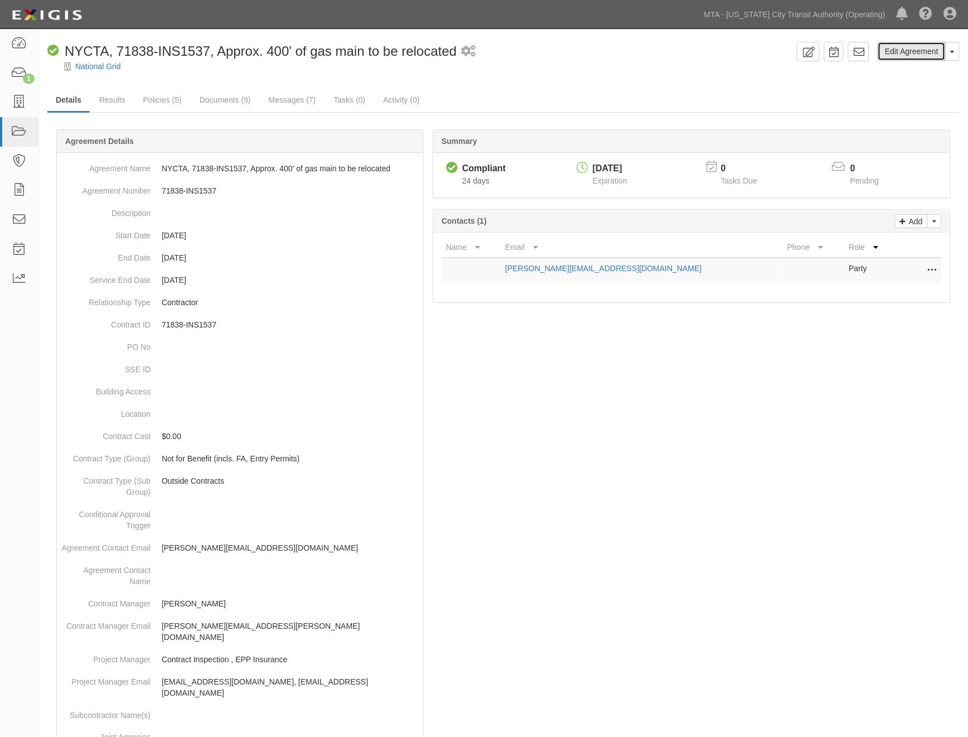
click at [923, 49] on link "Edit Agreement" at bounding box center [912, 51] width 68 height 19
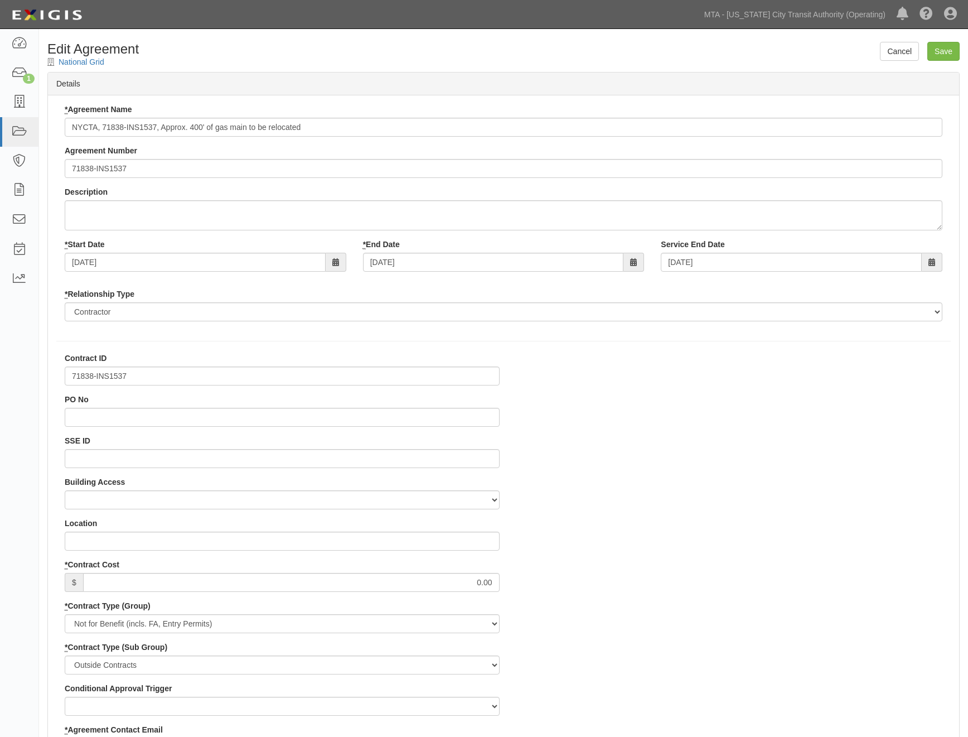
select select
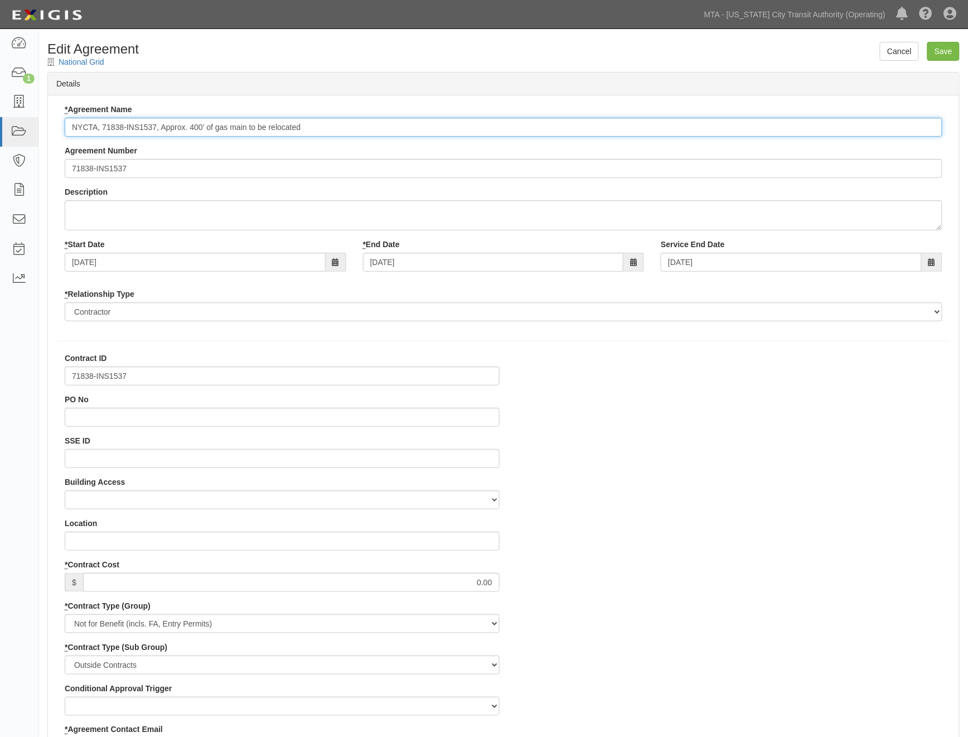
drag, startPoint x: 161, startPoint y: 127, endPoint x: 98, endPoint y: 129, distance: 63.1
click at [98, 129] on input "NYCTA, 71838-INS1537, Approx. 400' of gas main to be relocated" at bounding box center [504, 127] width 878 height 19
type input "NYCTA - Approx. 400' of gas main to be relocated"
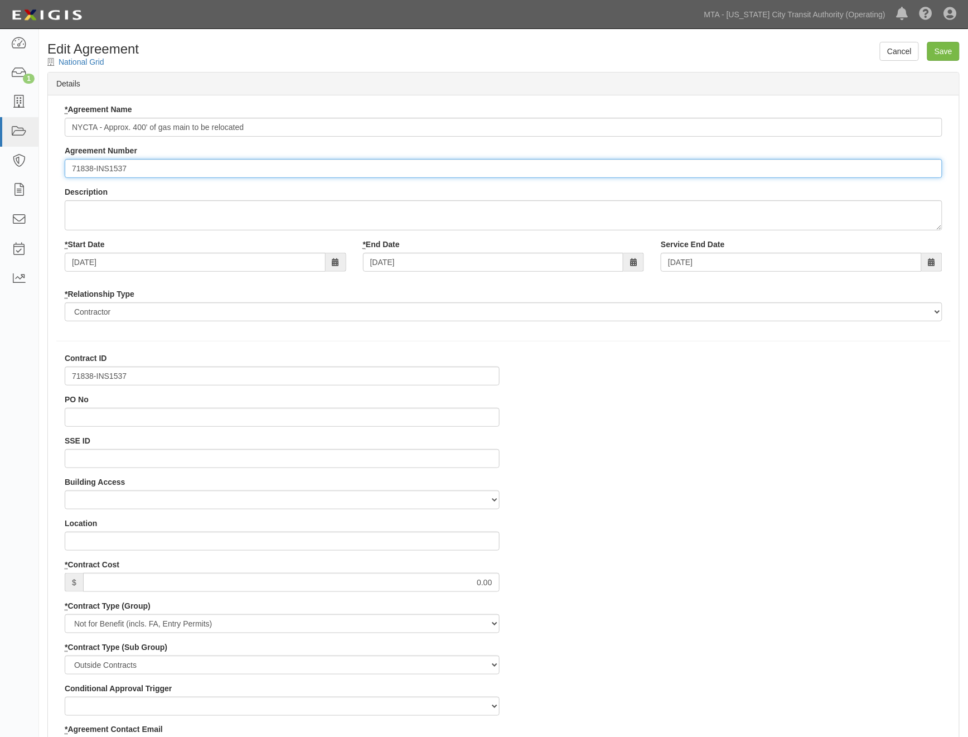
click at [70, 170] on input "71838-INS1537" at bounding box center [504, 168] width 878 height 19
paste input "EP/Job No."
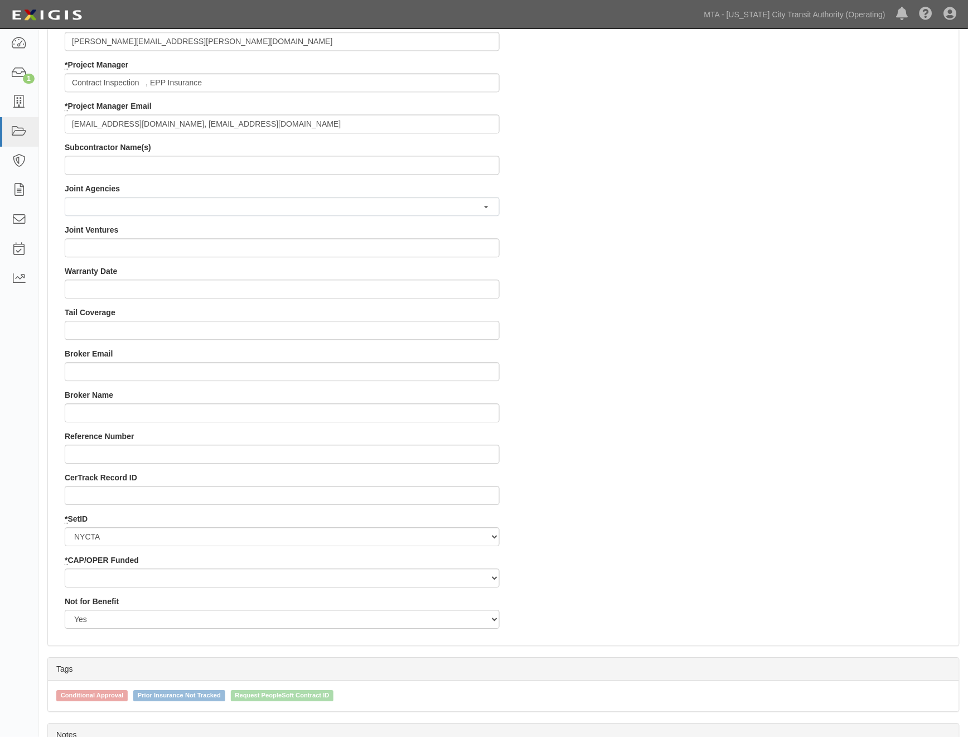
scroll to position [941, 0]
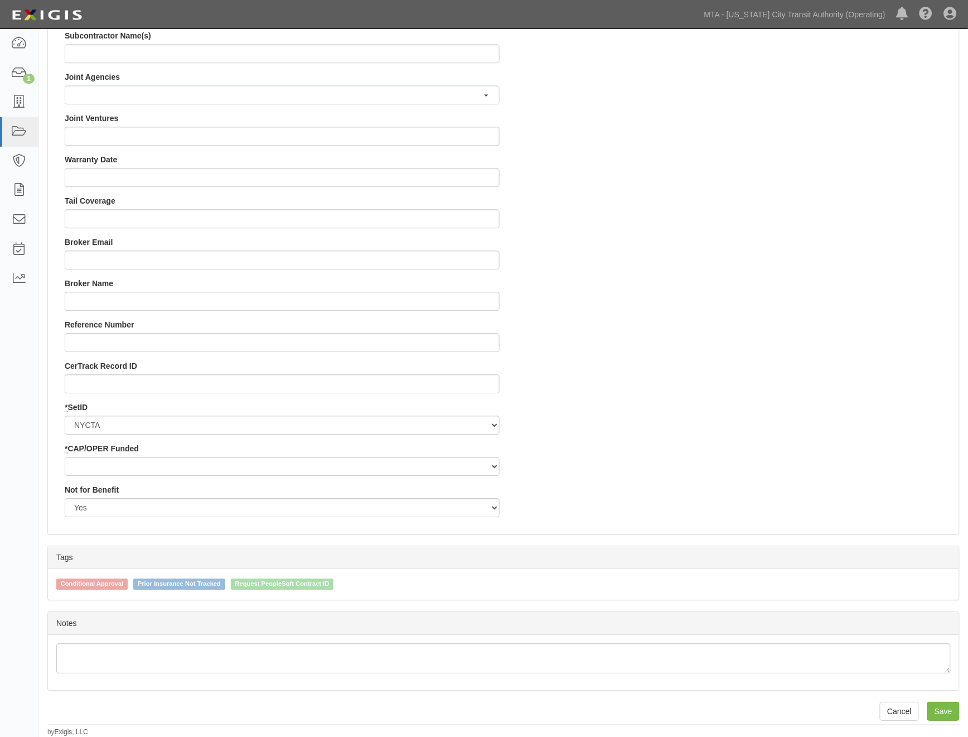
type input "EP/Job No. 71838-INS1537"
click at [108, 465] on select "Capital Operating" at bounding box center [282, 466] width 435 height 19
select select "439"
click at [65, 457] on select "Capital Operating" at bounding box center [282, 466] width 435 height 19
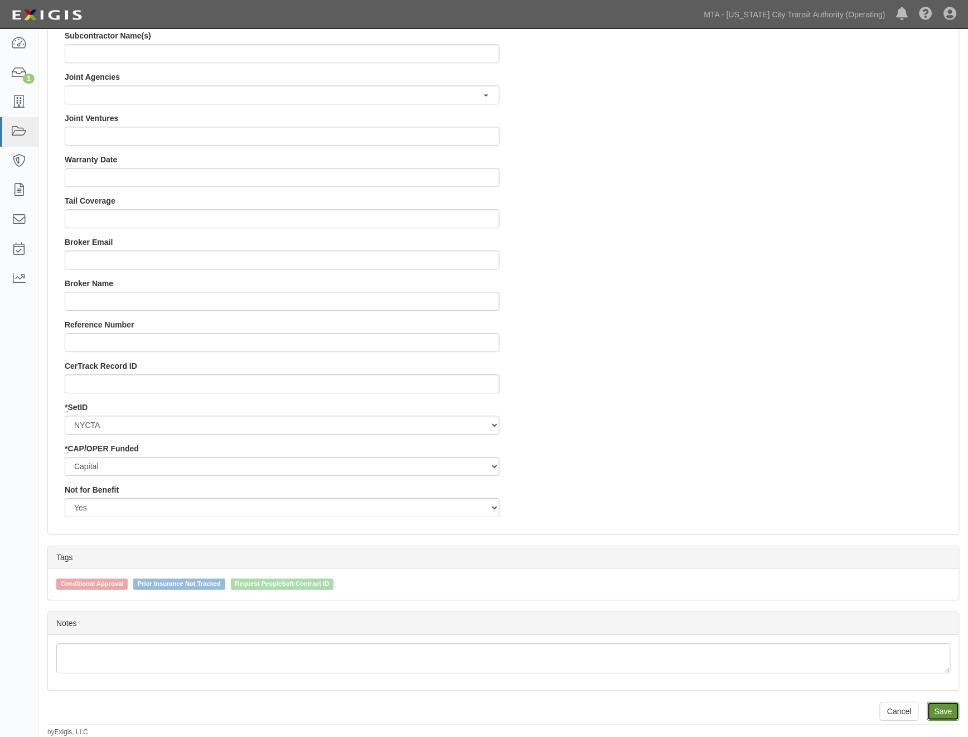
click at [946, 709] on input "Save" at bounding box center [943, 711] width 32 height 19
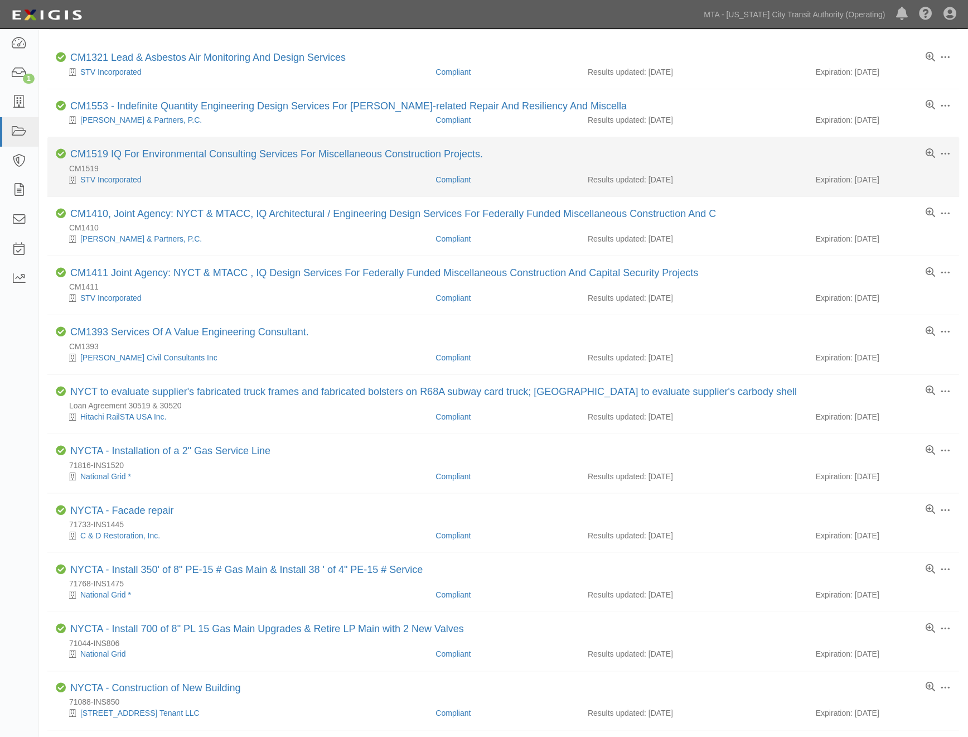
scroll to position [248, 0]
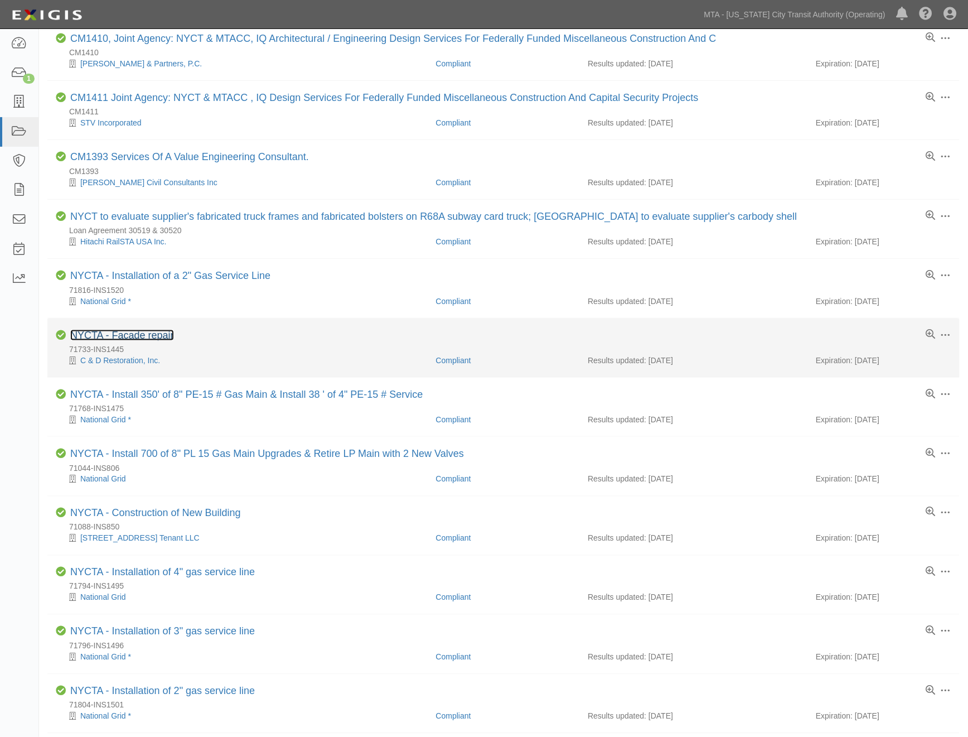
click at [154, 336] on link "NYCTA - Facade repair" at bounding box center [122, 335] width 104 height 11
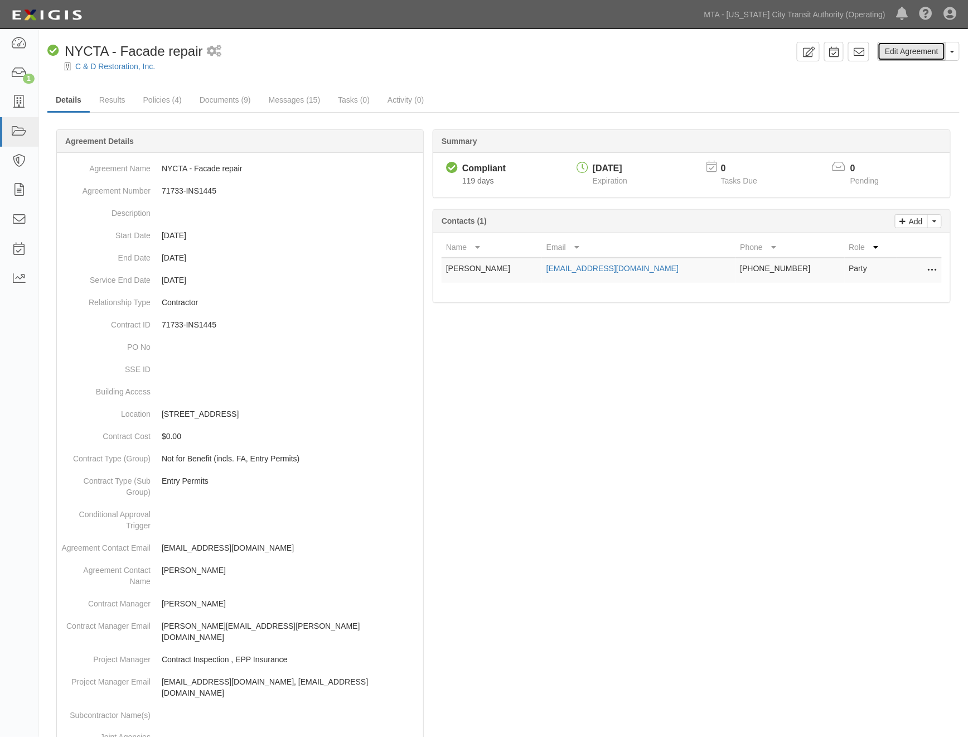
click at [911, 51] on link "Edit Agreement" at bounding box center [912, 51] width 68 height 19
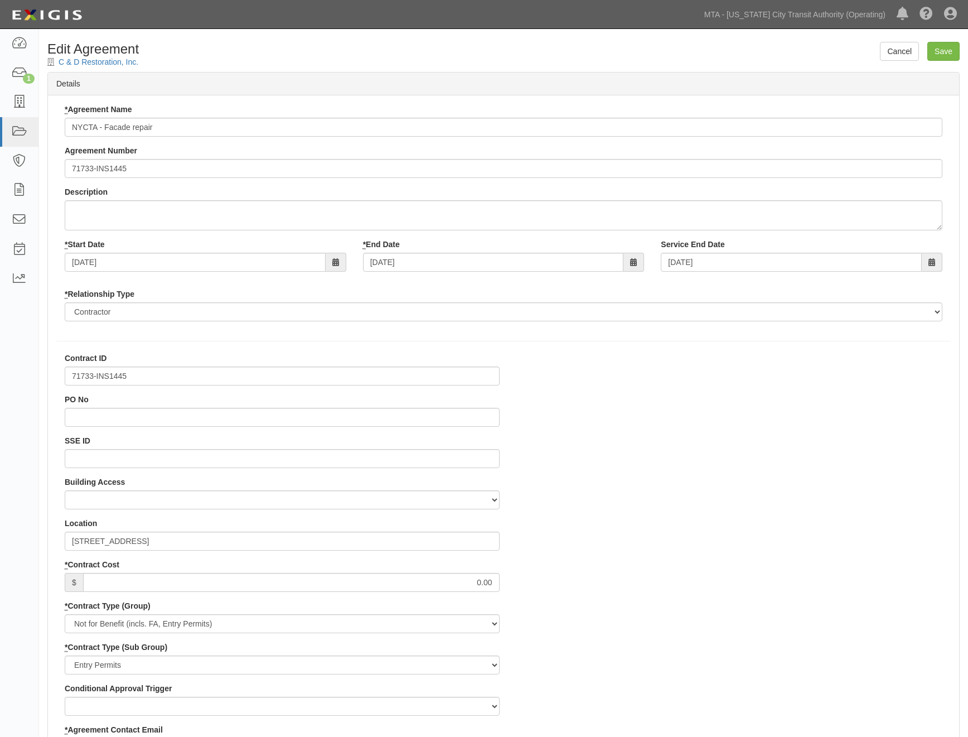
select select
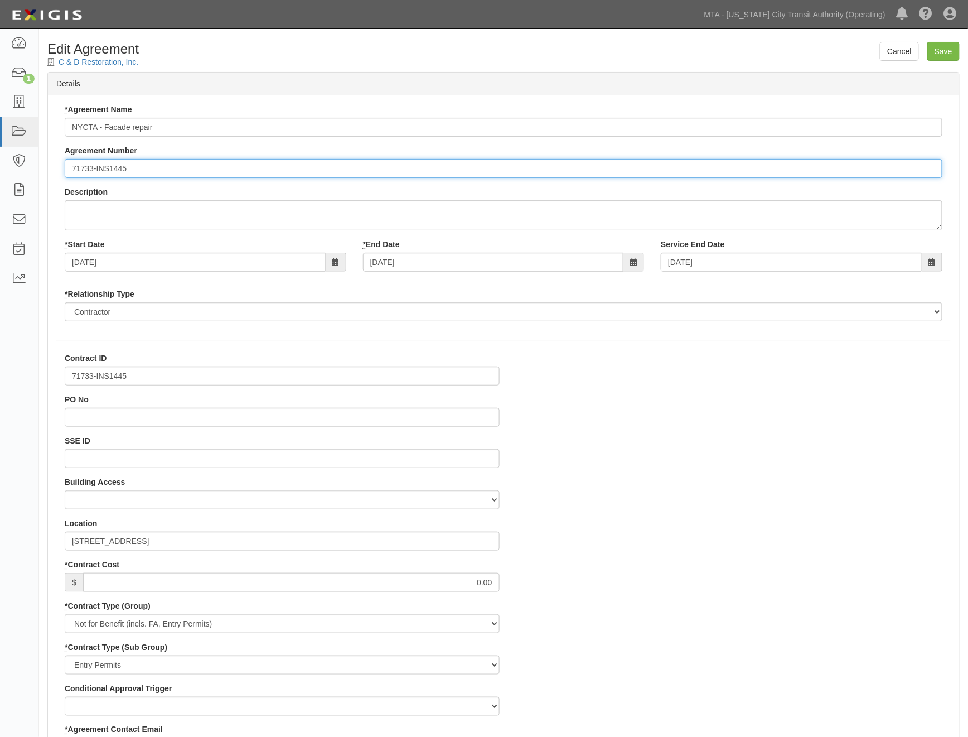
click at [74, 169] on input "71733-INS1445" at bounding box center [504, 168] width 878 height 19
paste input "EP/Job No."
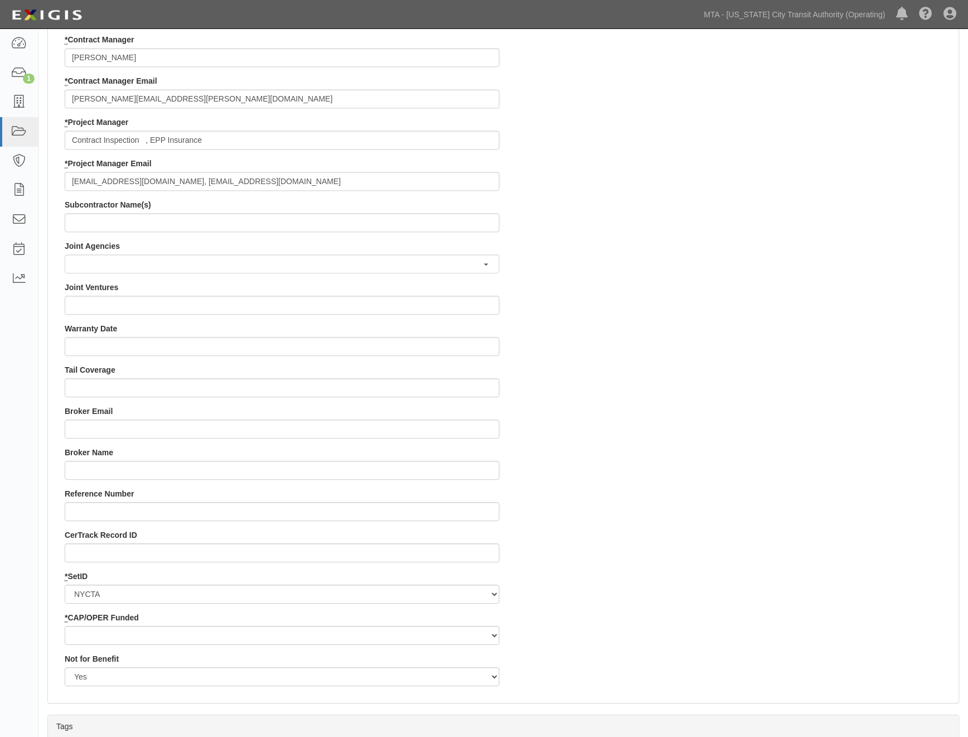
scroll to position [805, 0]
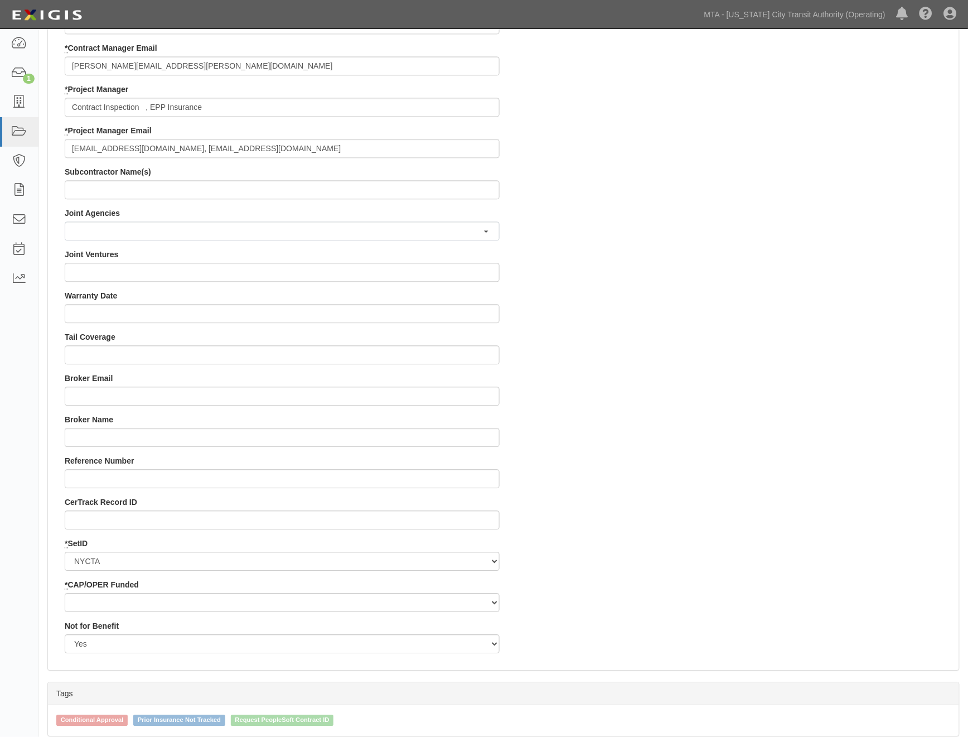
type input "EP/Job No. 71733-INS1445"
click at [105, 604] on select "Capital Operating" at bounding box center [282, 602] width 435 height 19
select select "439"
click at [65, 593] on select "Capital Operating" at bounding box center [282, 602] width 435 height 19
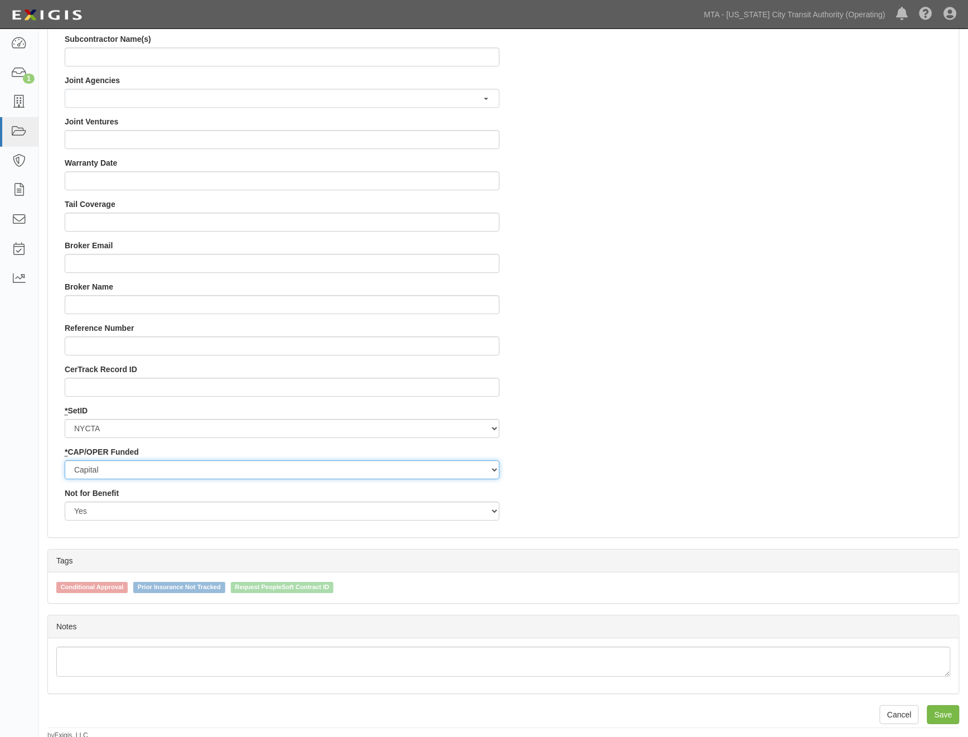
scroll to position [941, 0]
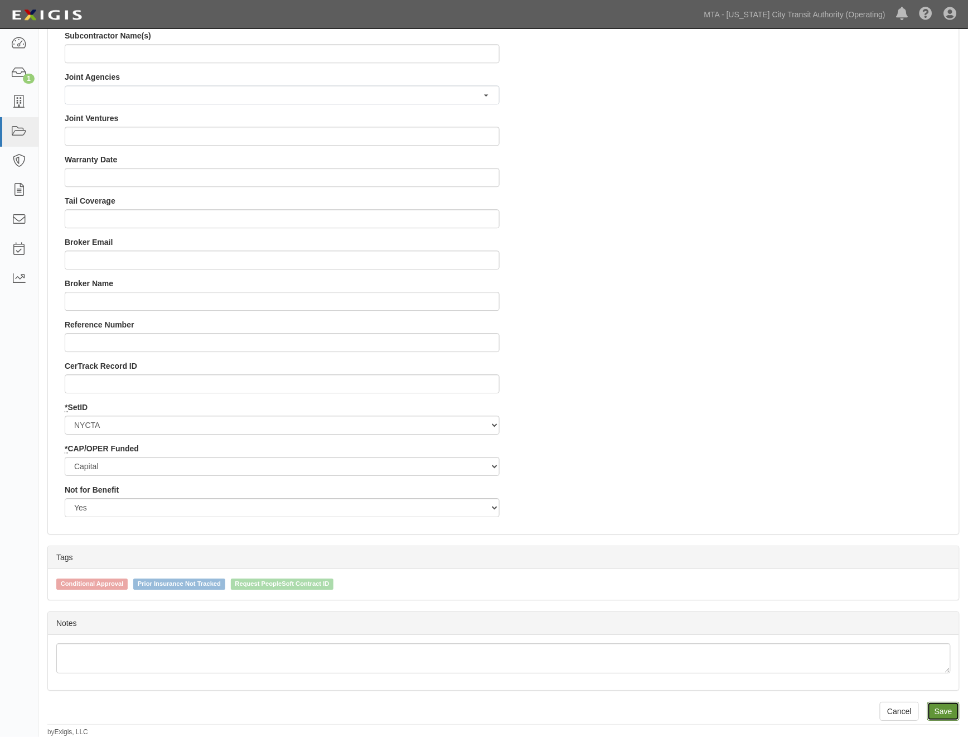
click at [941, 712] on input "Save" at bounding box center [943, 711] width 32 height 19
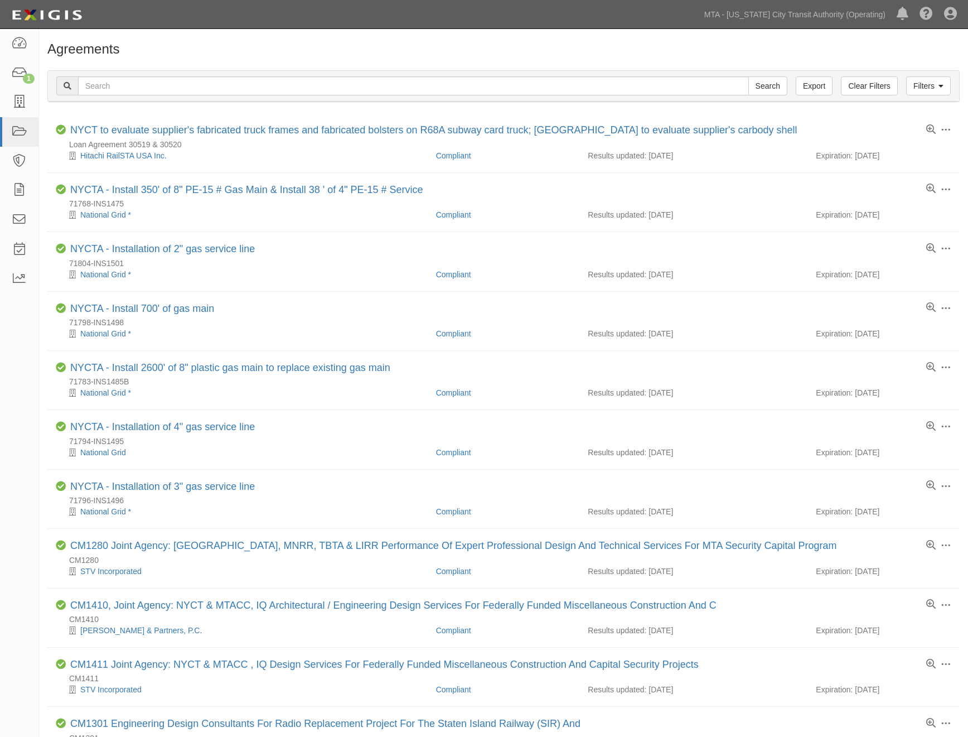
scroll to position [248, 0]
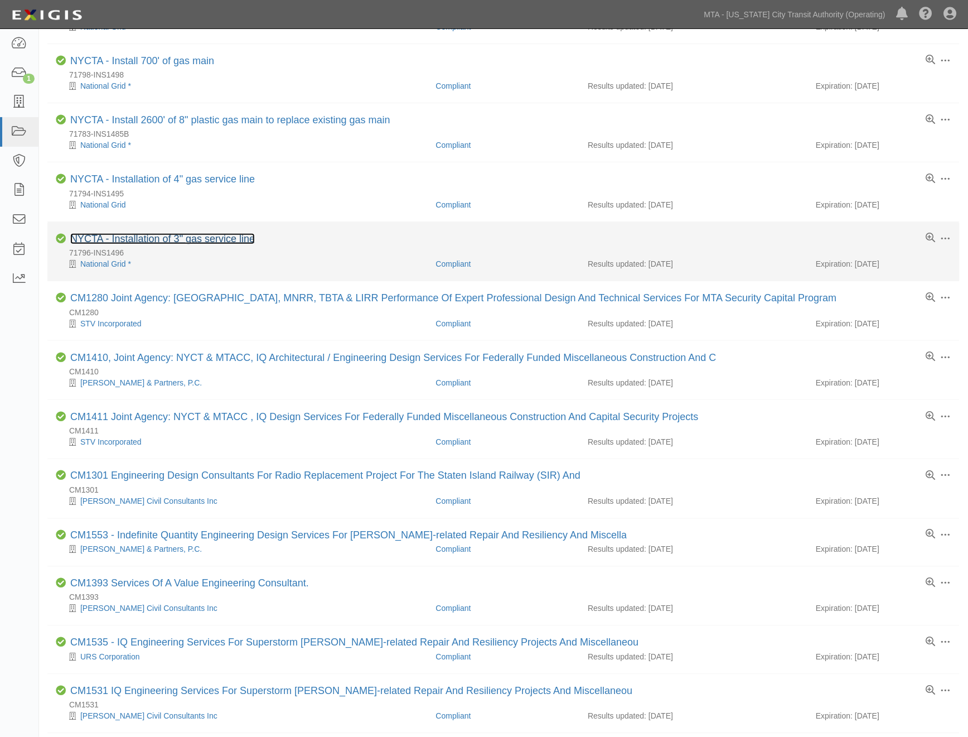
click at [199, 241] on link "NYCTA - Installation of 3" gas service line" at bounding box center [162, 238] width 185 height 11
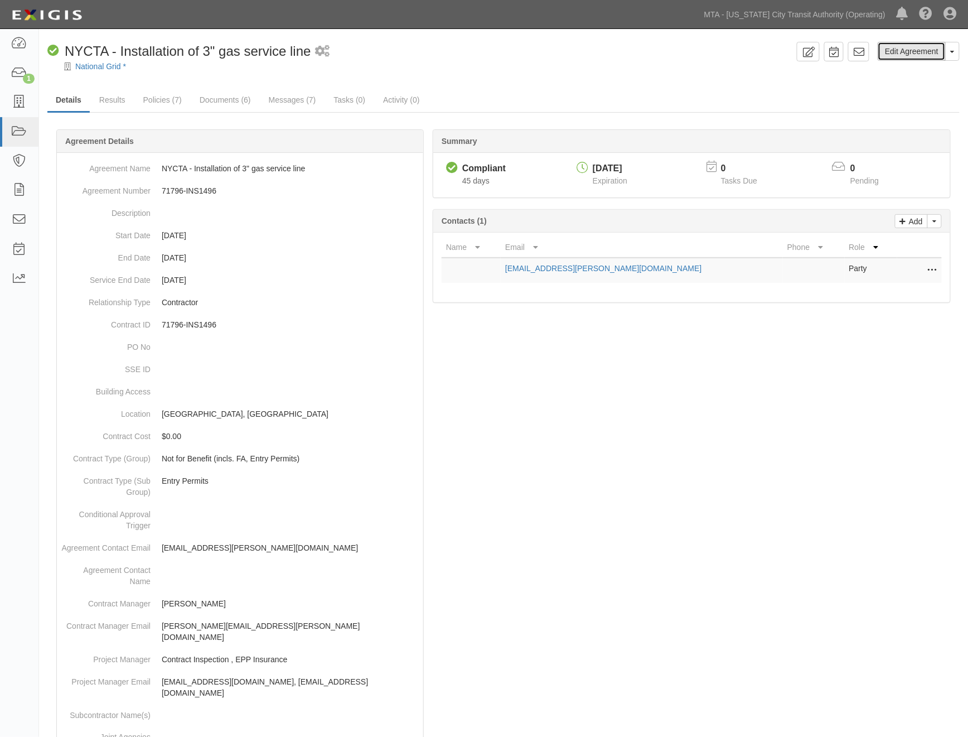
click at [910, 45] on link "Edit Agreement" at bounding box center [912, 51] width 68 height 19
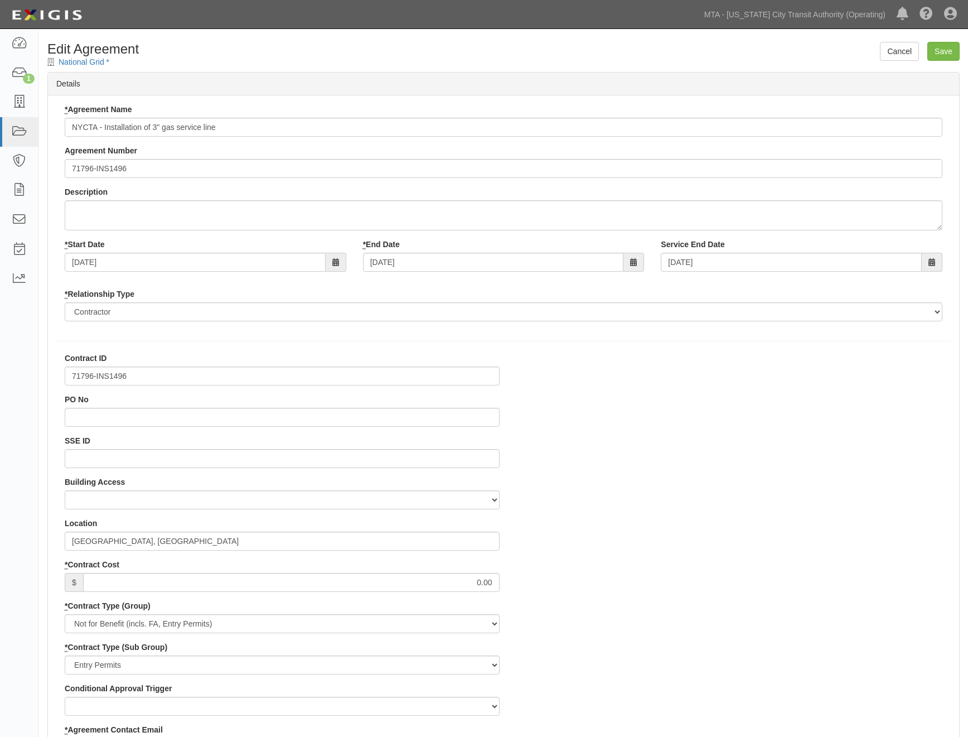
select select
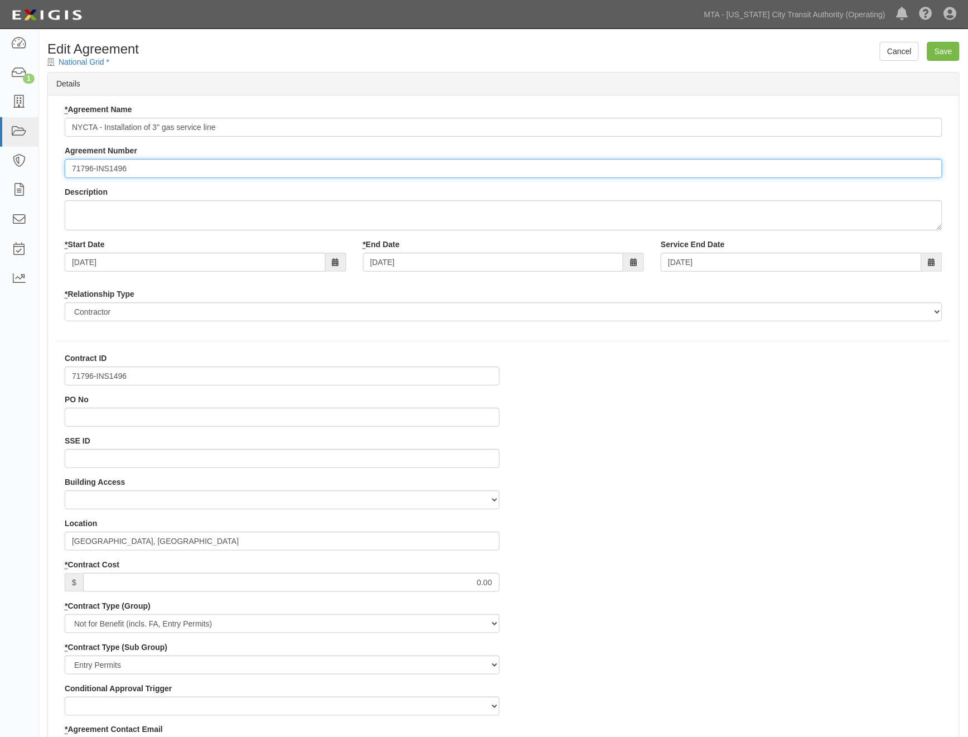
click at [73, 170] on input "71796-INS1496" at bounding box center [504, 168] width 878 height 19
paste input "EP/Job No."
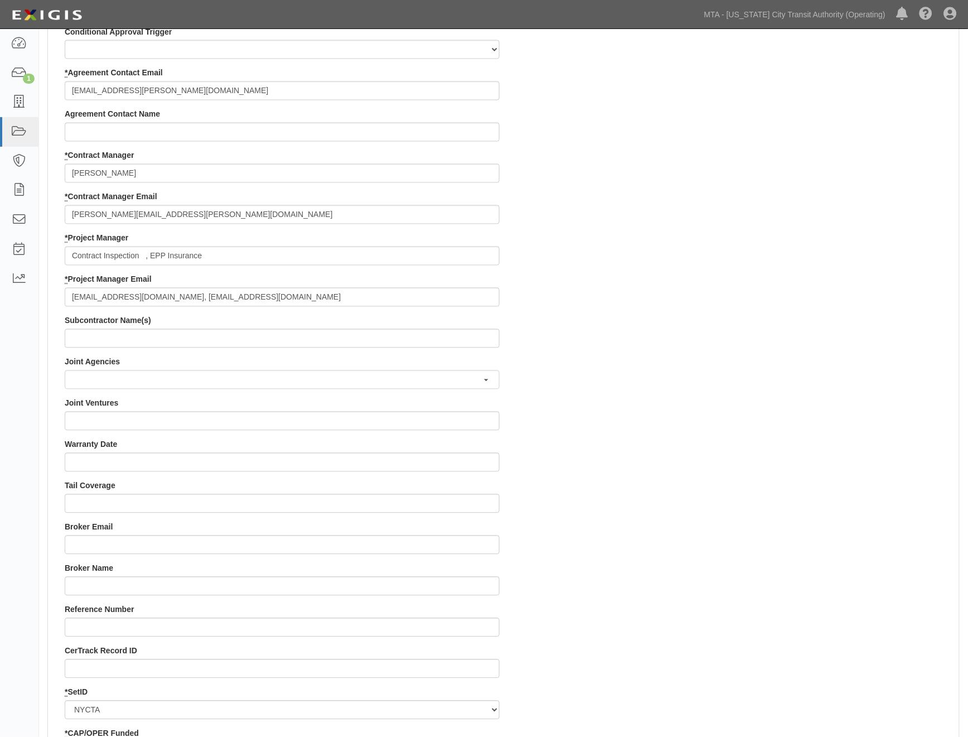
scroll to position [805, 0]
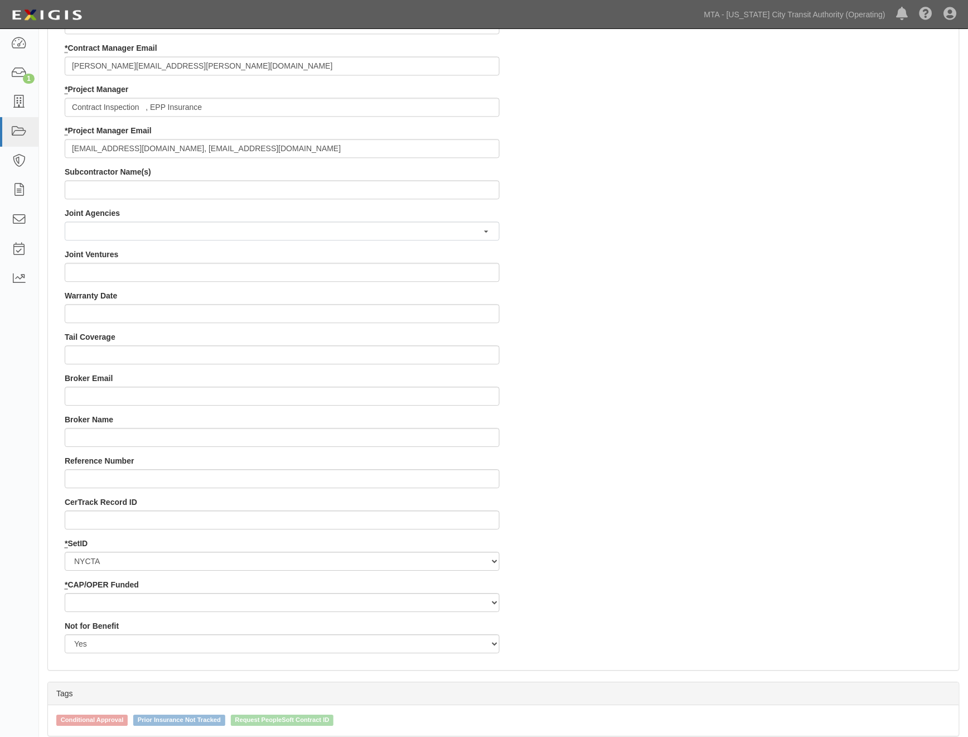
type input "EP/Job No. 71796-INS1496"
click at [115, 605] on select "Capital Operating" at bounding box center [282, 602] width 435 height 19
select select "439"
click at [65, 593] on select "Capital Operating" at bounding box center [282, 602] width 435 height 19
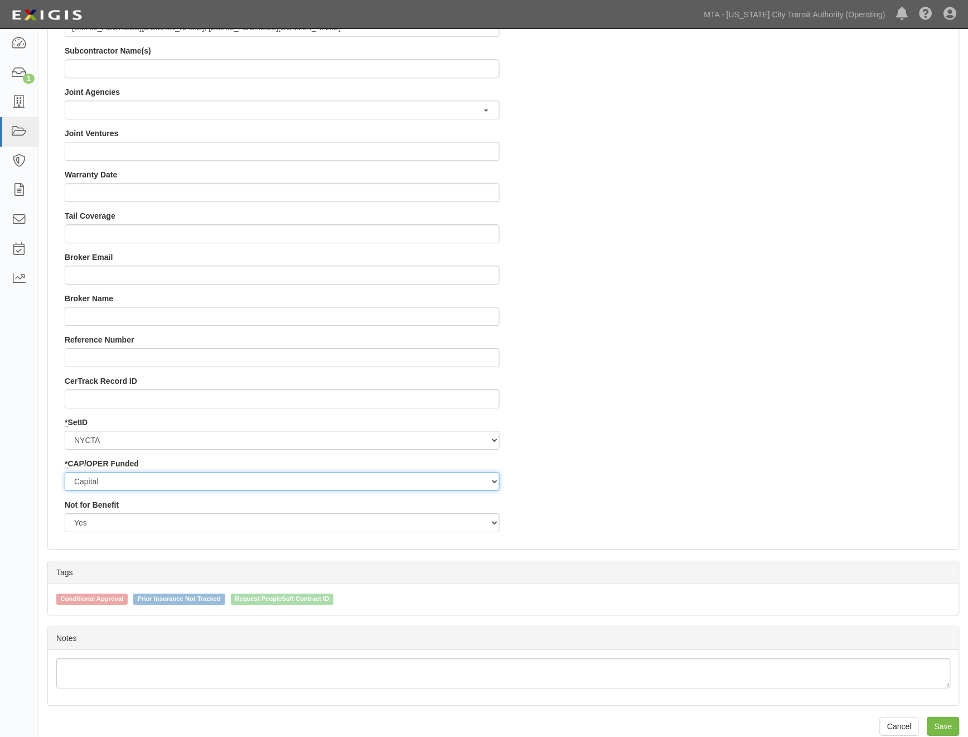
scroll to position [941, 0]
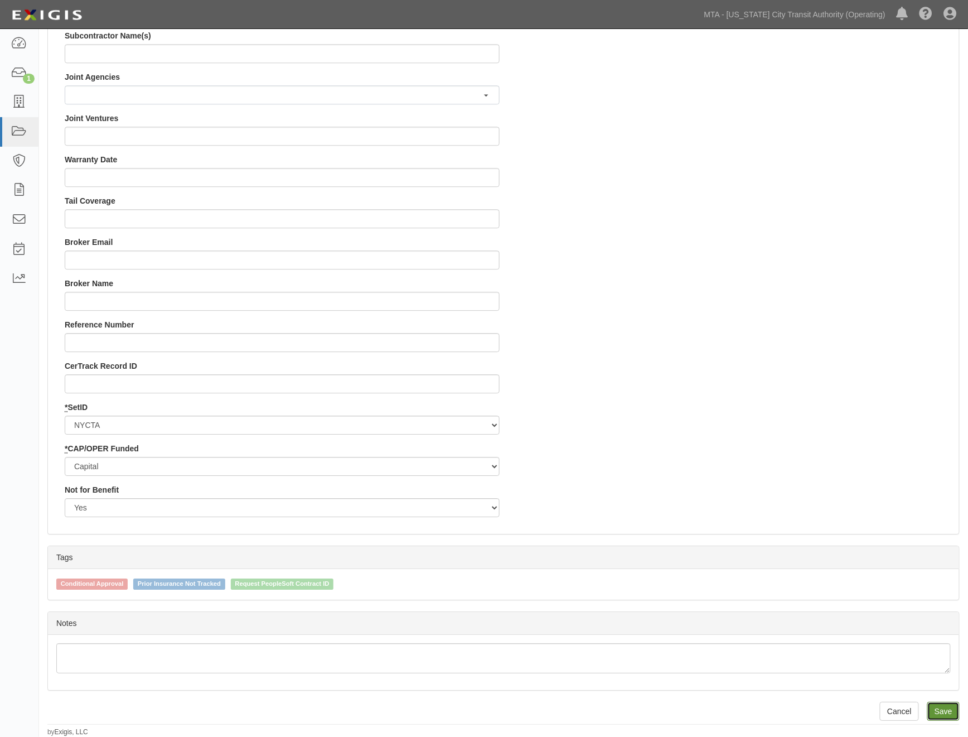
click at [951, 716] on input "Save" at bounding box center [943, 711] width 32 height 19
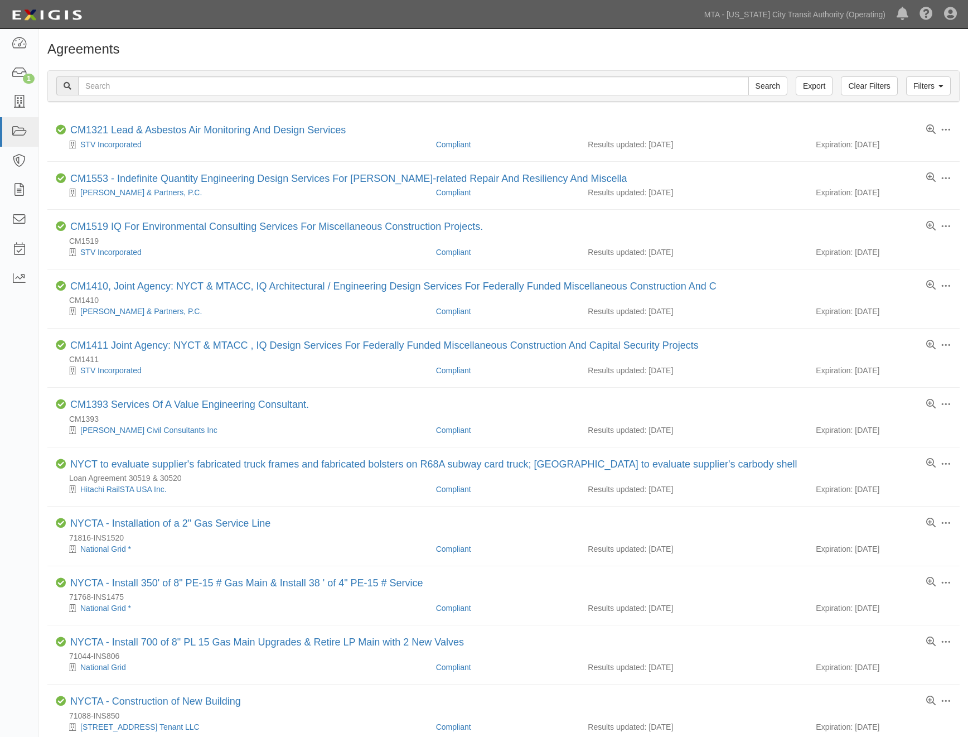
scroll to position [645, 0]
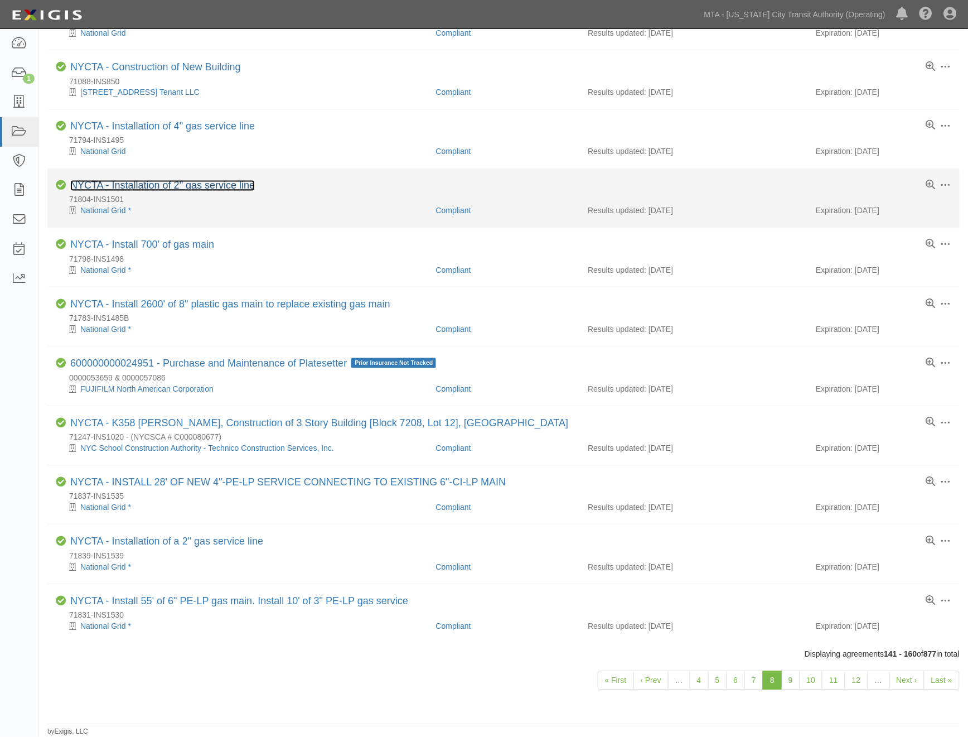
click at [188, 181] on link "NYCTA - Installation of 2" gas service line" at bounding box center [162, 185] width 185 height 11
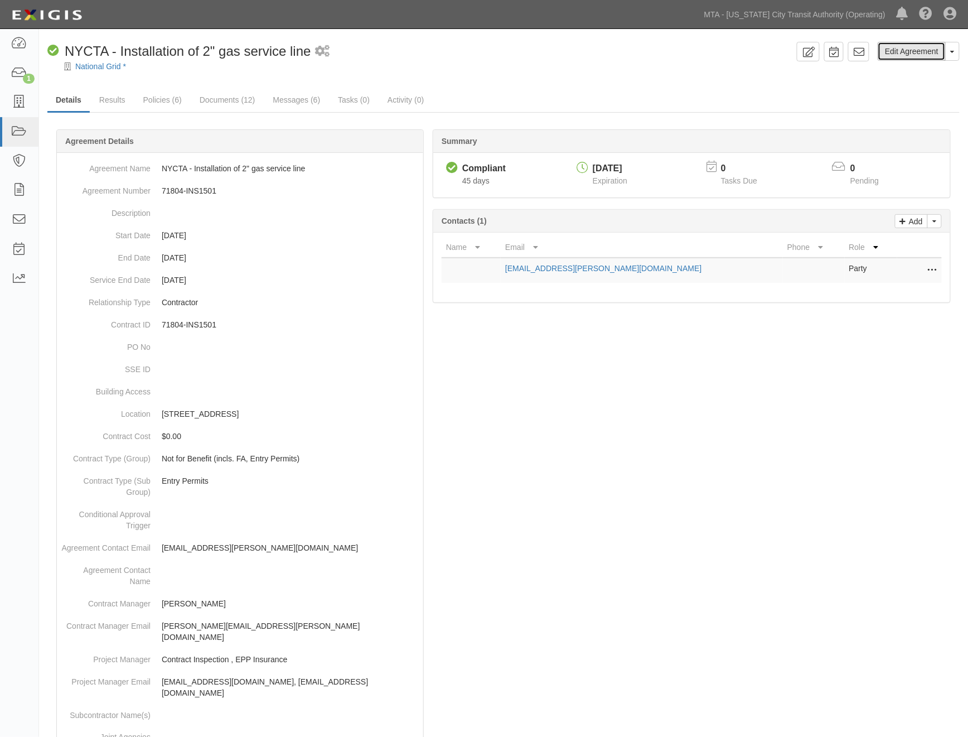
click at [902, 54] on link "Edit Agreement" at bounding box center [912, 51] width 68 height 19
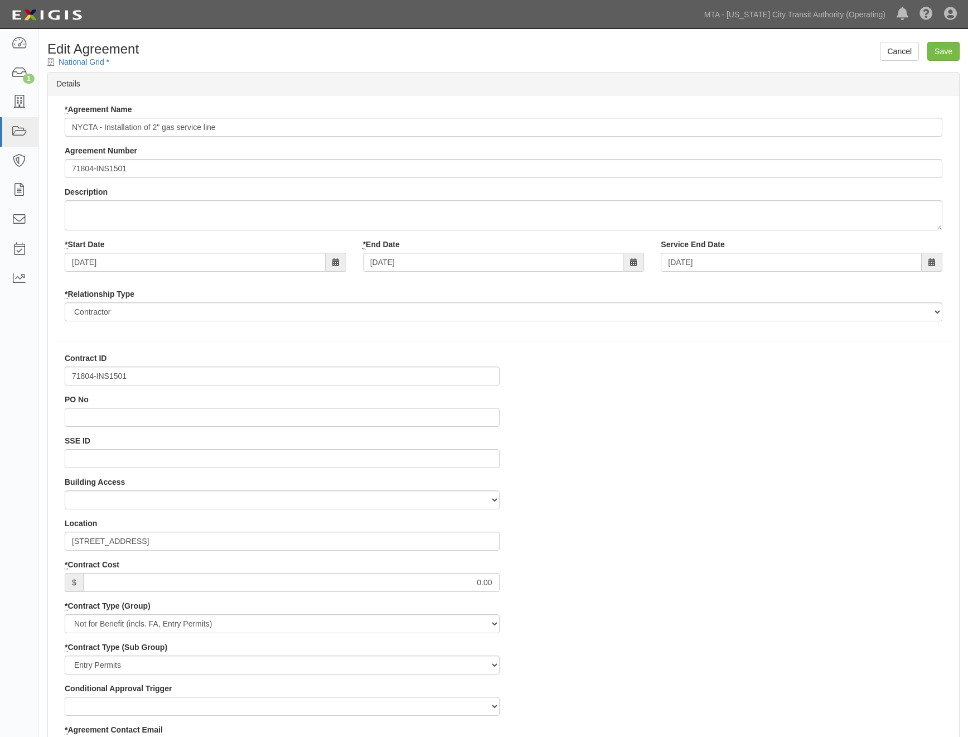
select select
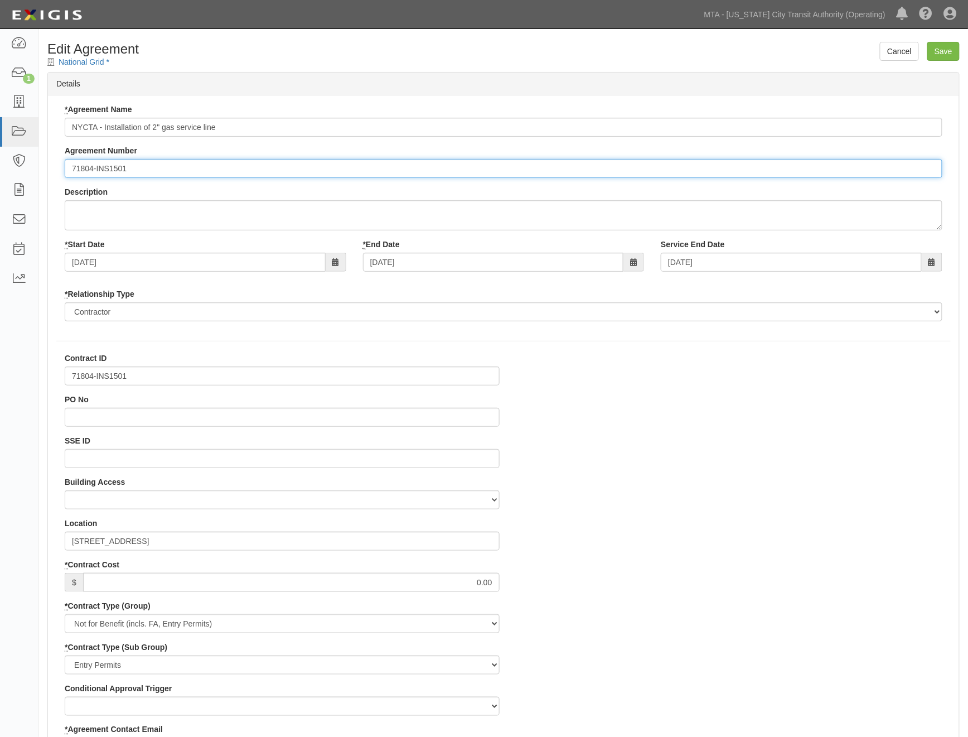
click at [67, 167] on input "71804-INS1501" at bounding box center [504, 168] width 878 height 19
paste input "EP/Job No."
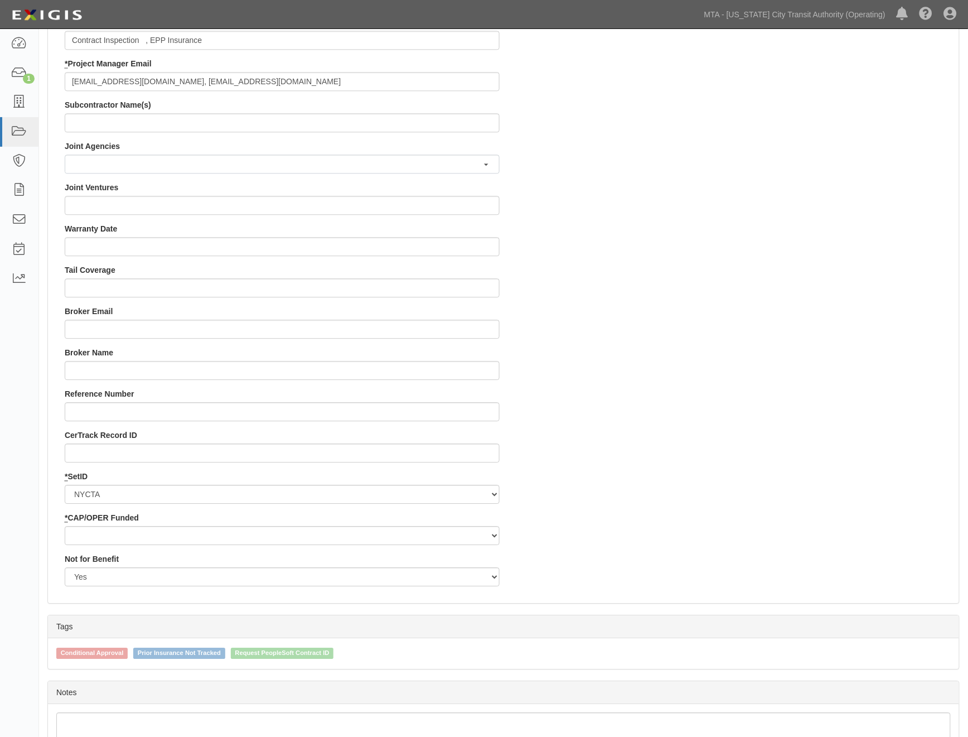
scroll to position [941, 0]
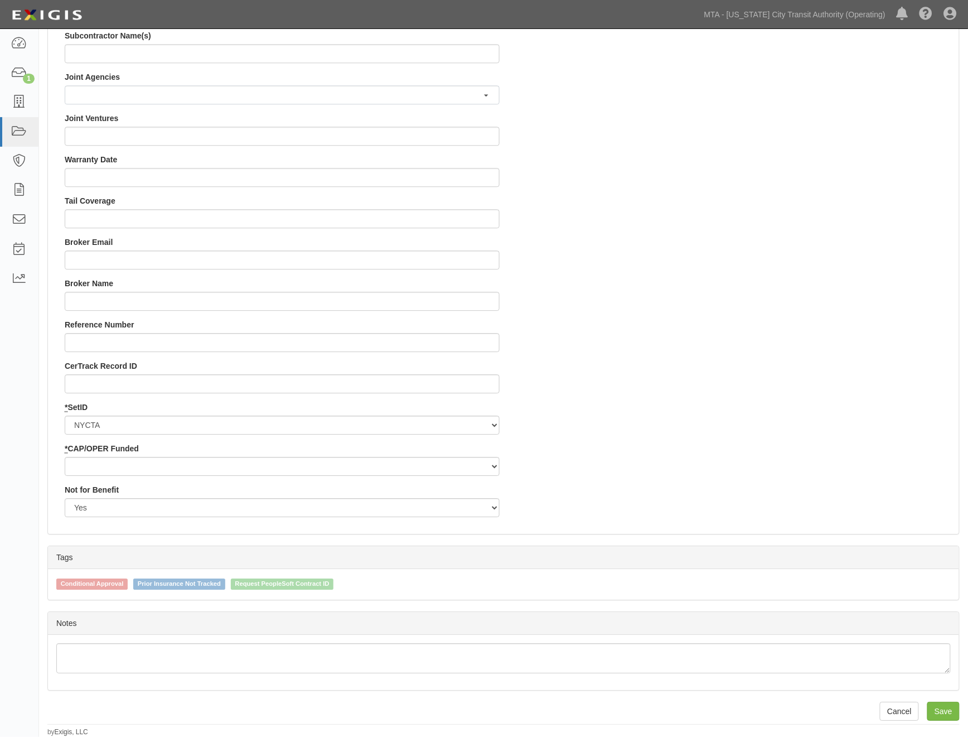
type input "EP/Job No. 71804-INS1501"
click at [123, 464] on select "Capital Operating" at bounding box center [282, 466] width 435 height 19
select select "439"
click at [65, 457] on select "Capital Operating" at bounding box center [282, 466] width 435 height 19
click at [940, 710] on input "Save" at bounding box center [943, 711] width 32 height 19
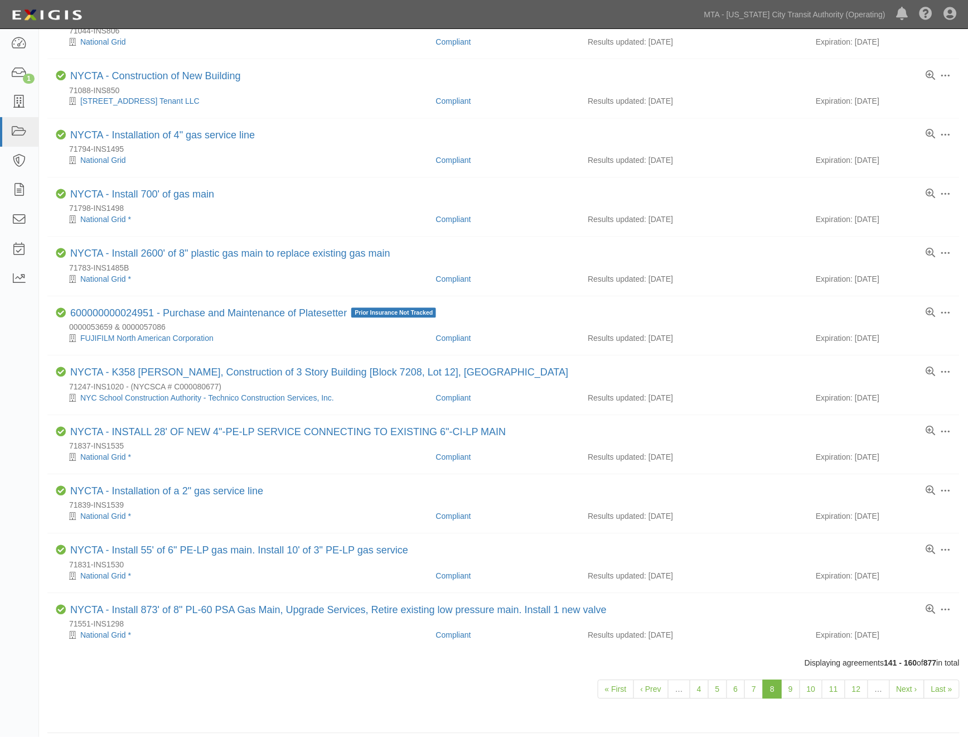
scroll to position [645, 0]
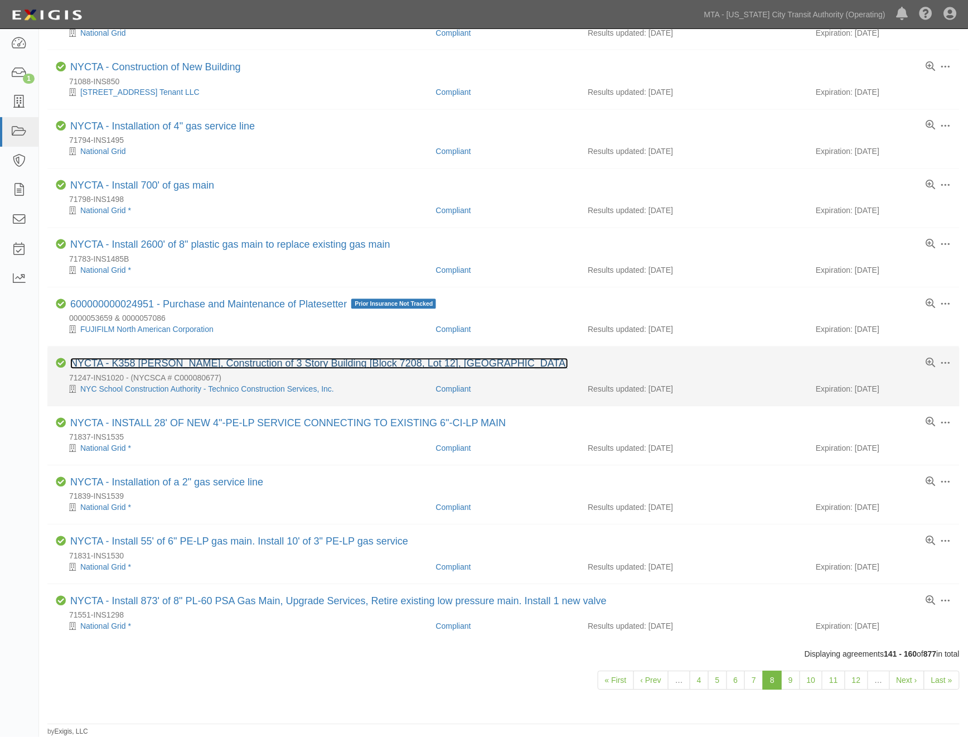
click at [247, 359] on link "NYCTA - K358 [PERSON_NAME], Construction of 3 Story Building [Block 7208, Lot 1…" at bounding box center [319, 363] width 498 height 11
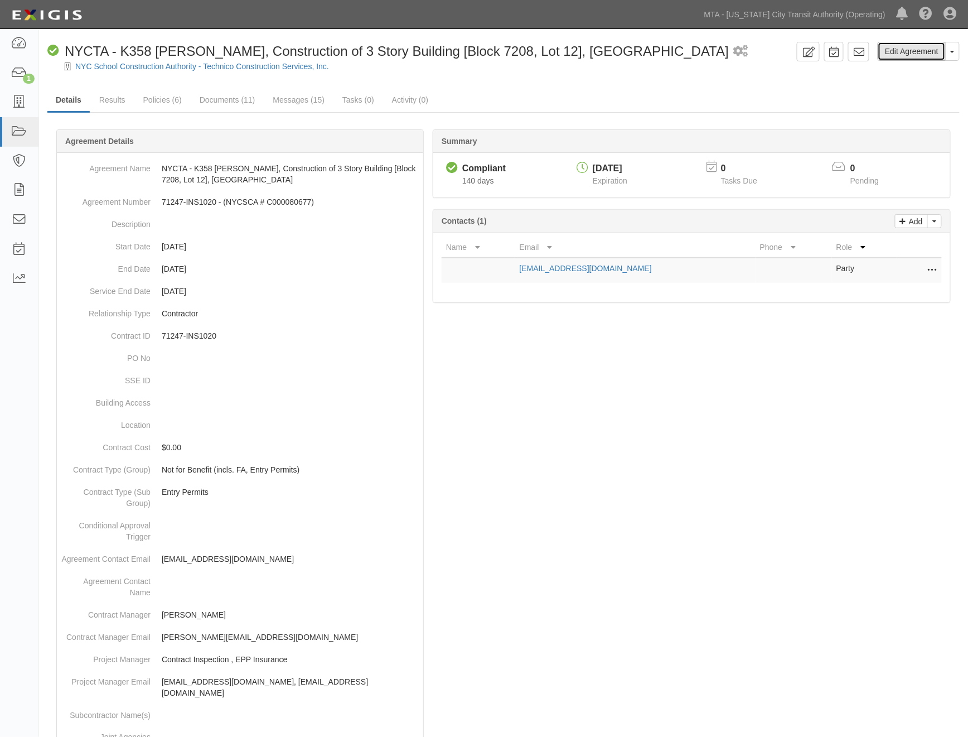
click at [898, 54] on link "Edit Agreement" at bounding box center [912, 51] width 68 height 19
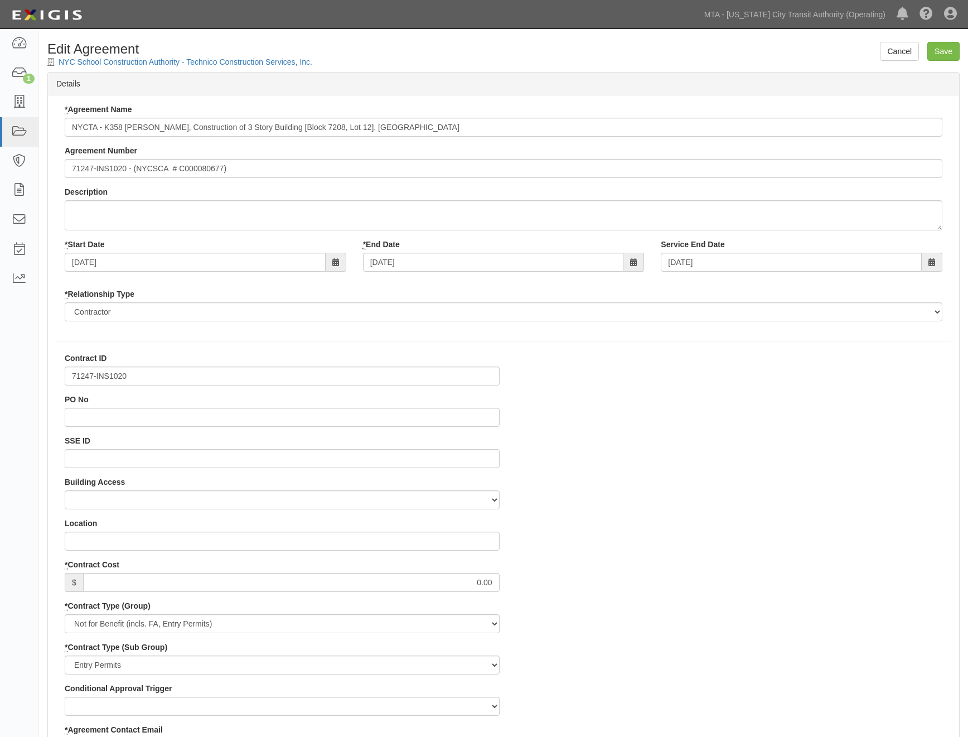
select select
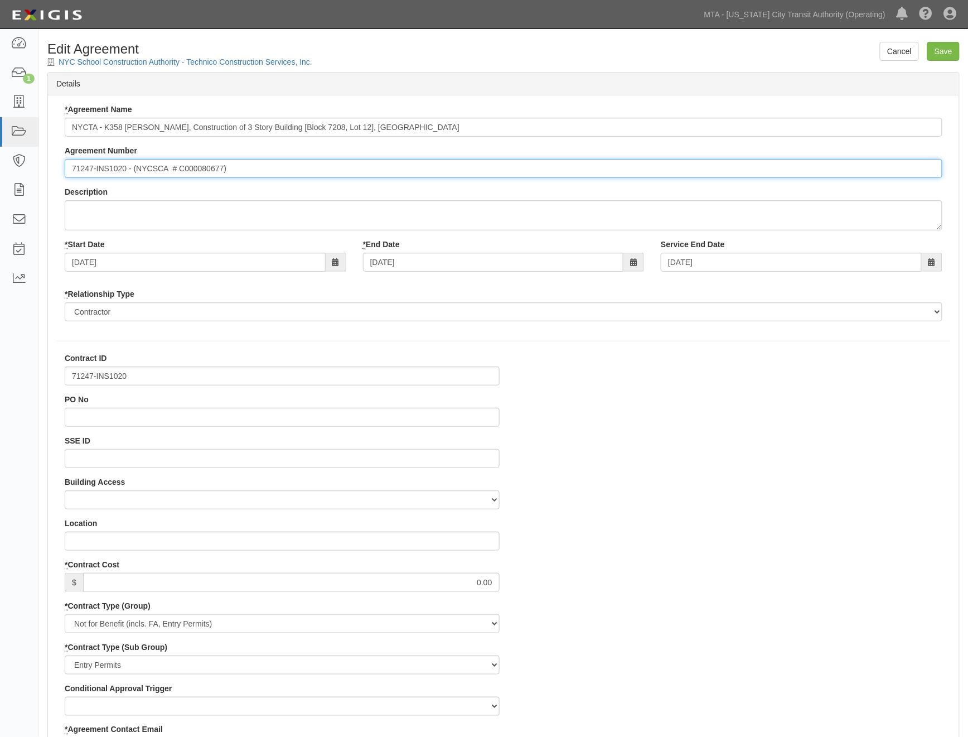
click at [70, 166] on input "71247-INS1020 - (NYCSCA # C000080677)" at bounding box center [504, 168] width 878 height 19
paste input "EP/Job No."
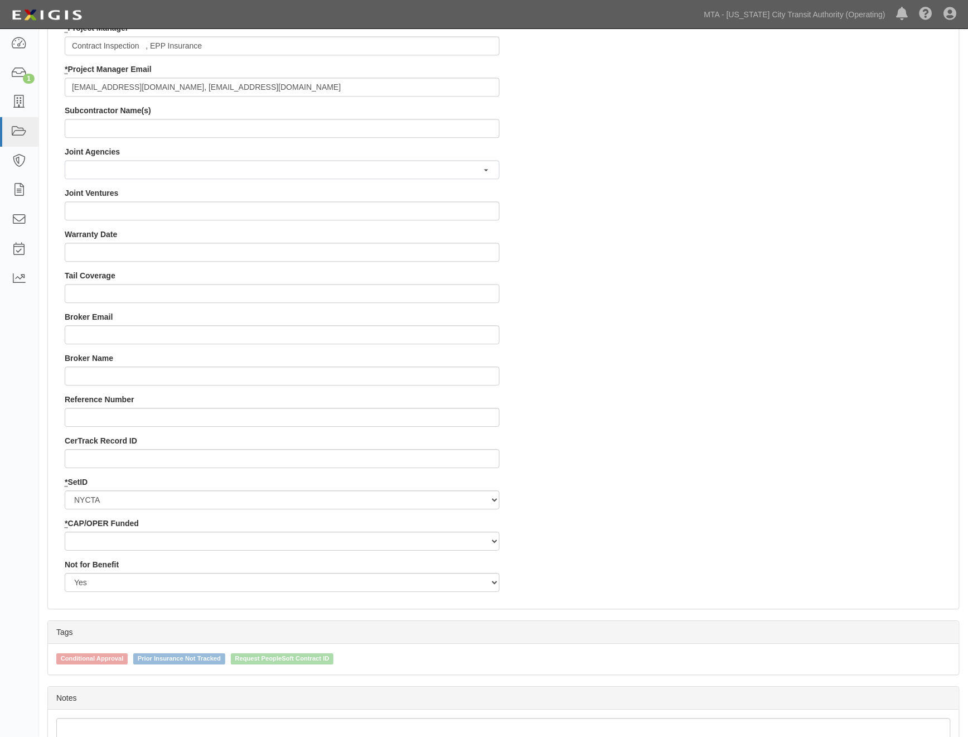
scroll to position [867, 0]
type input "EP/Job No. 71247-INS1020 - (NYCSCA # C000080677)"
click at [89, 542] on select "Capital Operating" at bounding box center [282, 540] width 435 height 19
select select "439"
click at [65, 531] on select "Capital Operating" at bounding box center [282, 540] width 435 height 19
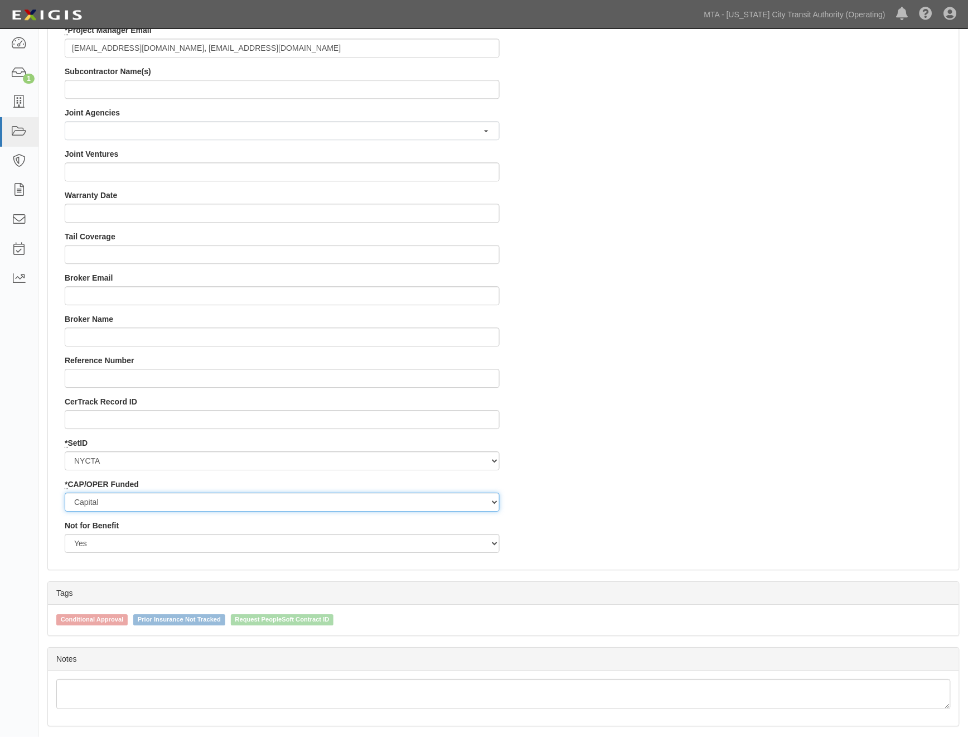
scroll to position [941, 0]
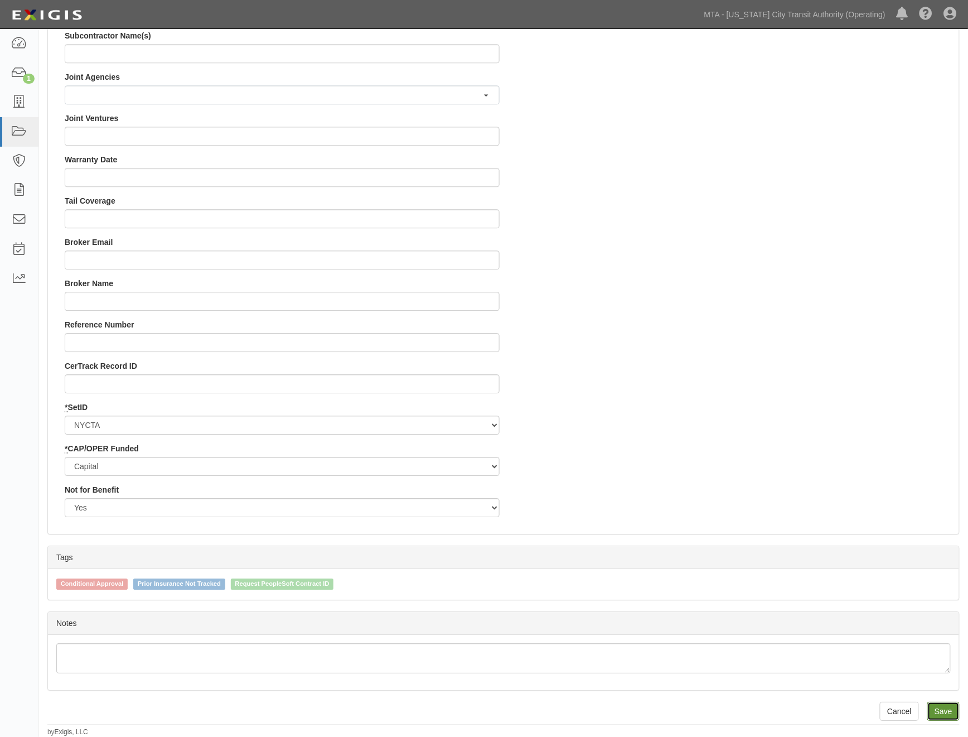
click at [944, 709] on input "Save" at bounding box center [943, 711] width 32 height 19
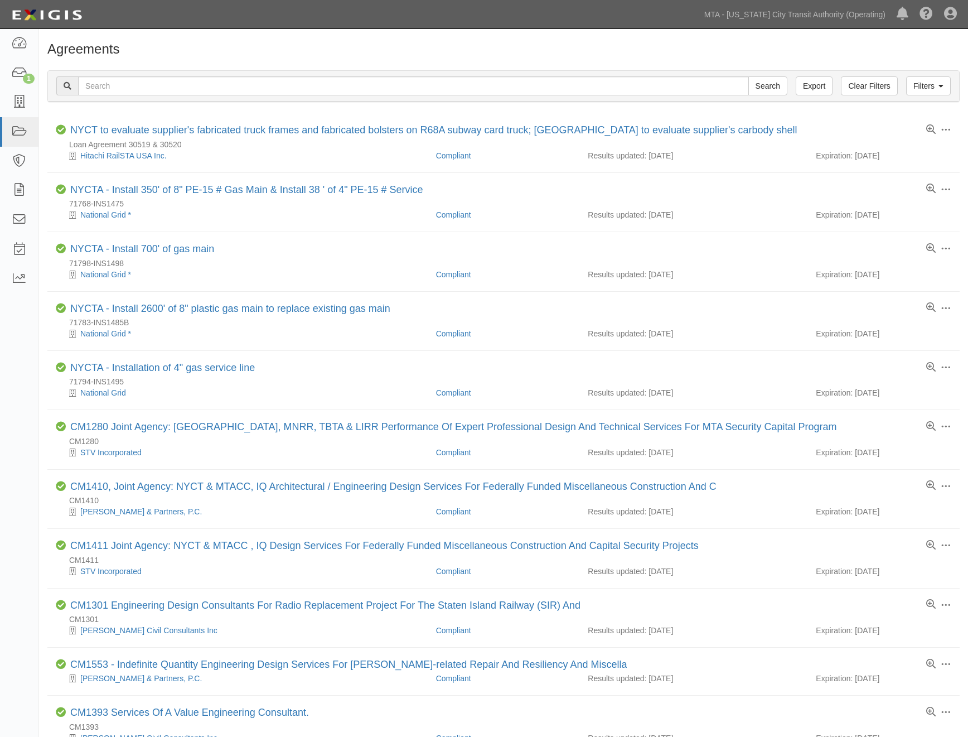
scroll to position [633, 0]
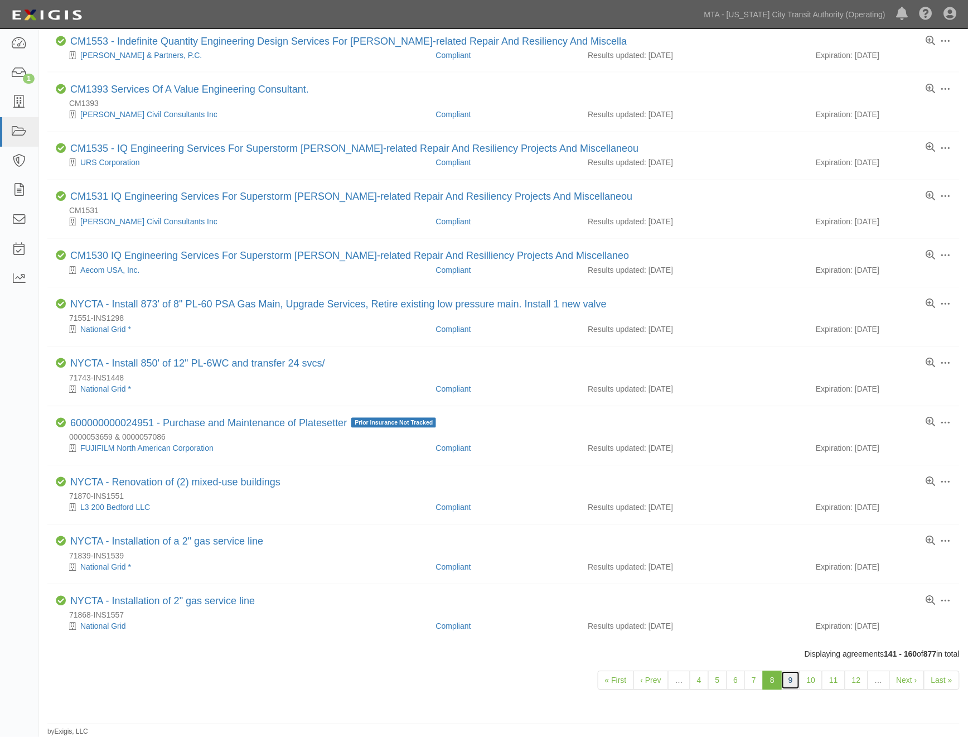
click at [792, 679] on link "9" at bounding box center [790, 680] width 19 height 19
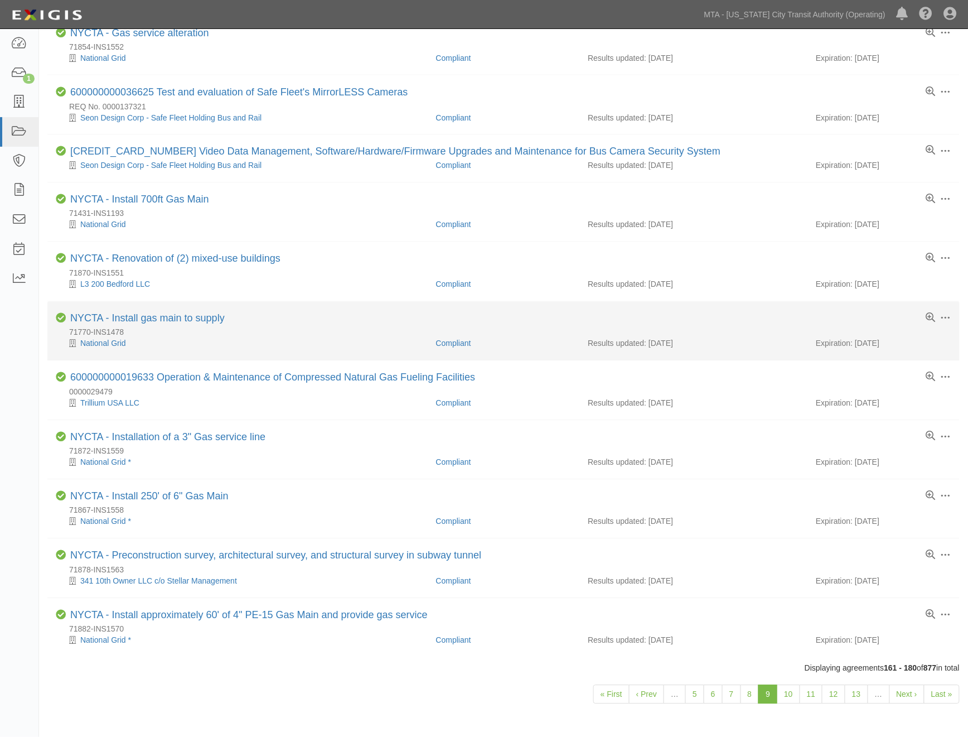
scroll to position [622, 0]
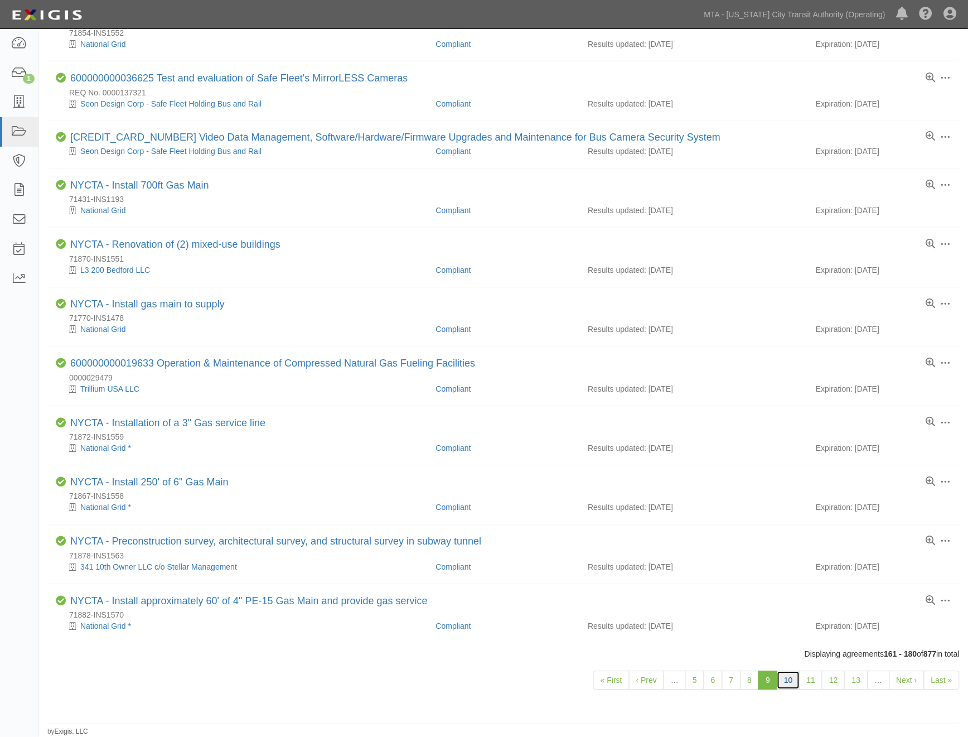
click at [787, 677] on link "10" at bounding box center [788, 680] width 23 height 19
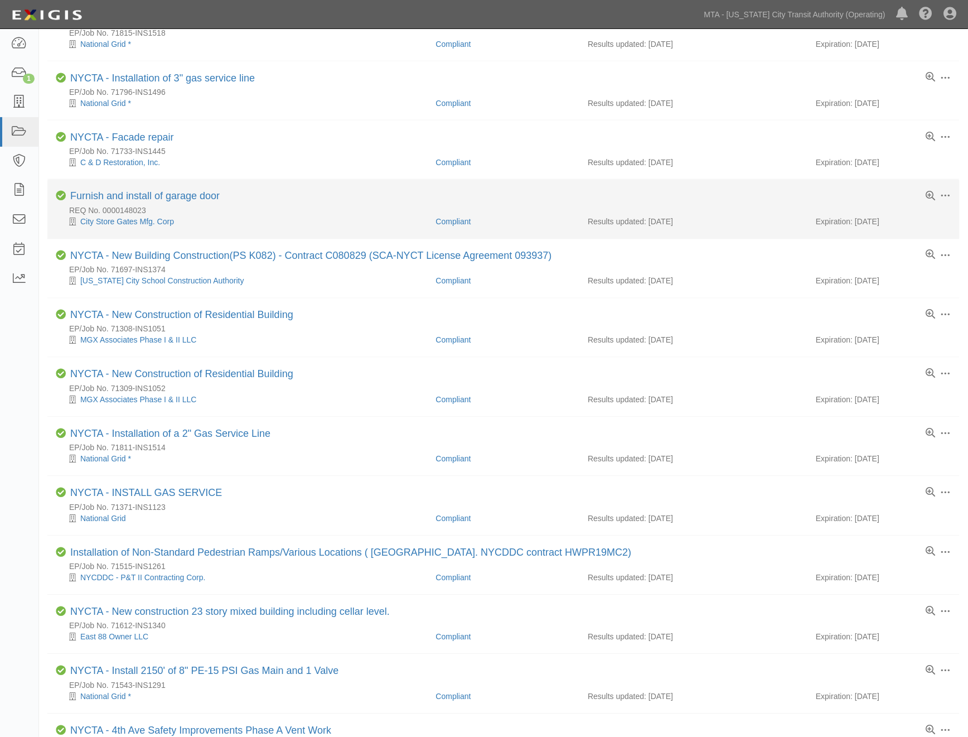
scroll to position [558, 0]
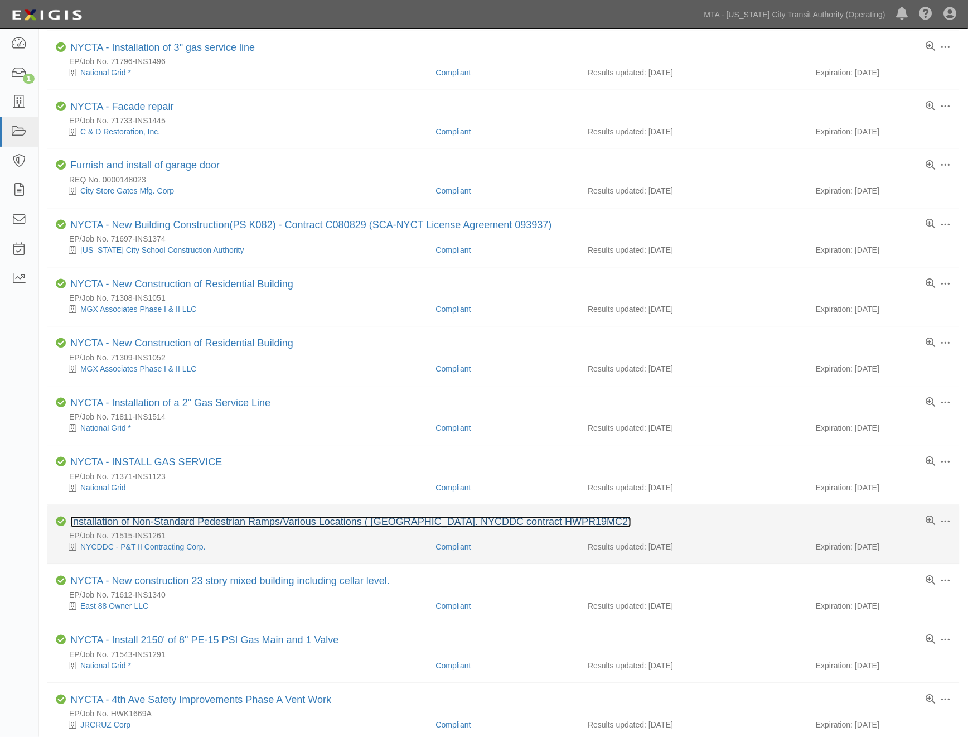
click at [228, 525] on link "Installation of Non-Standard Pedestrian Ramps/Various Locations ( [GEOGRAPHIC_D…" at bounding box center [350, 521] width 561 height 11
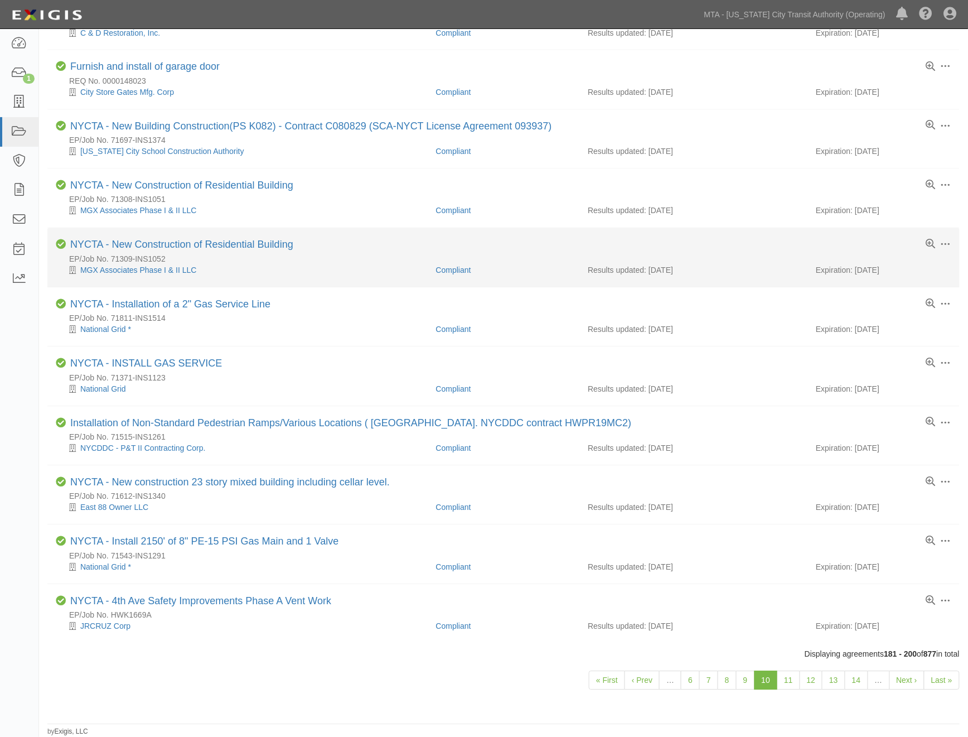
scroll to position [667, 0]
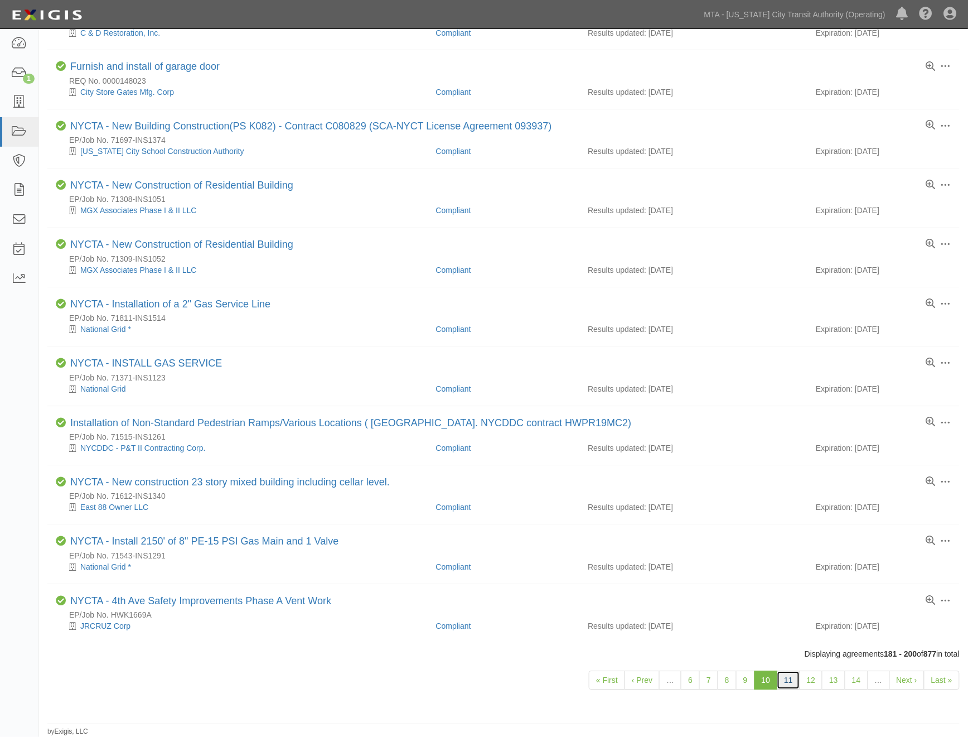
click at [789, 676] on link "11" at bounding box center [788, 680] width 23 height 19
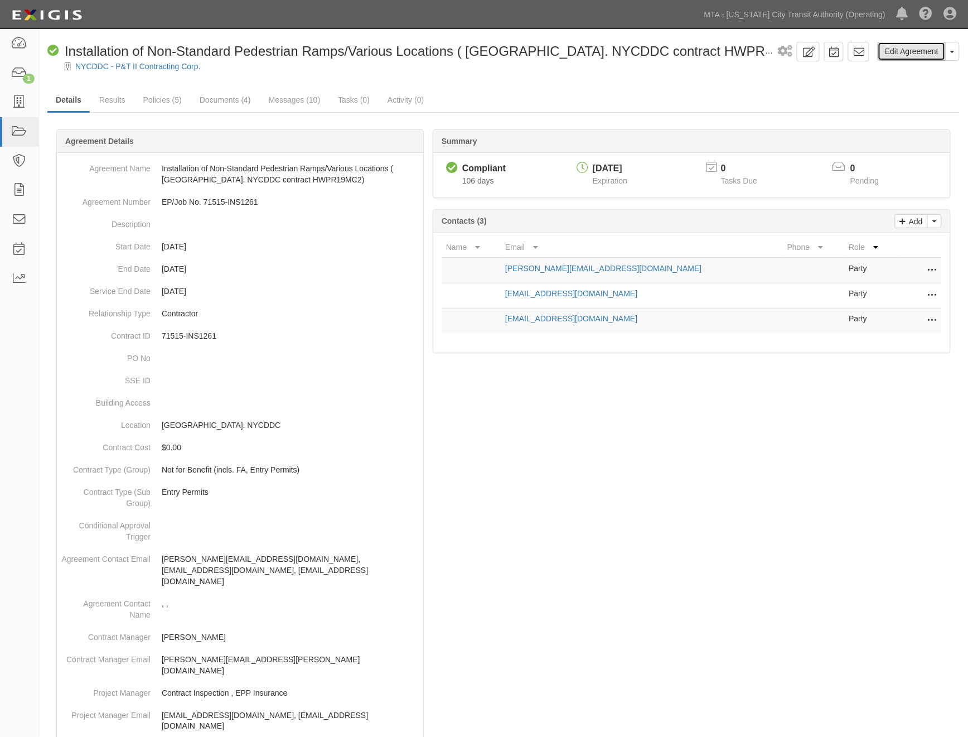
click at [927, 51] on link "Edit Agreement" at bounding box center [912, 51] width 68 height 19
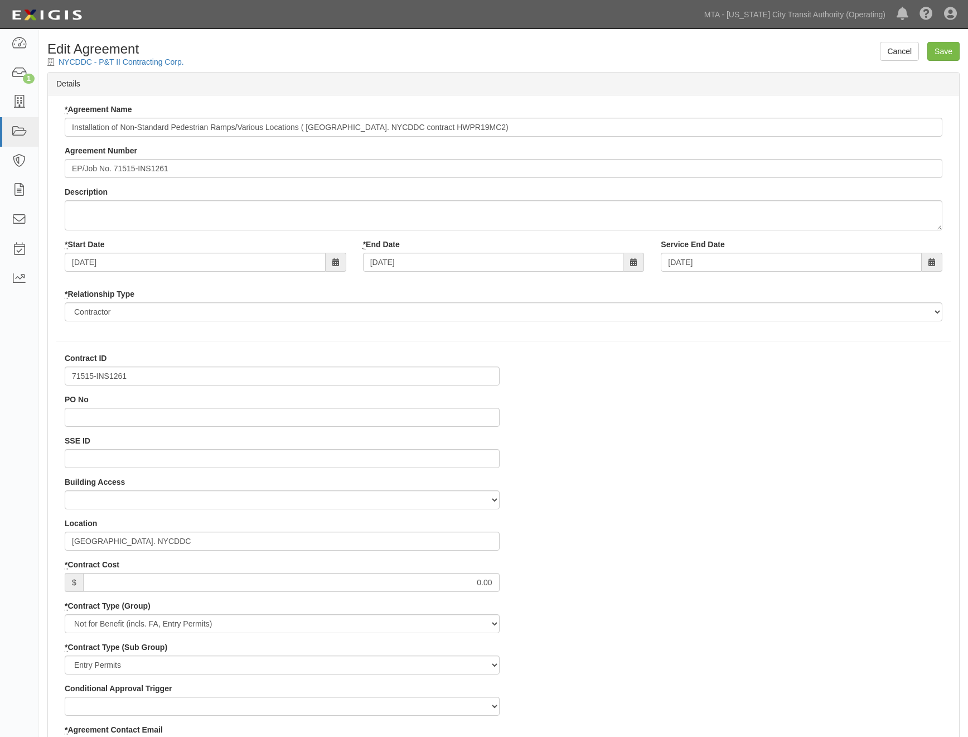
select select
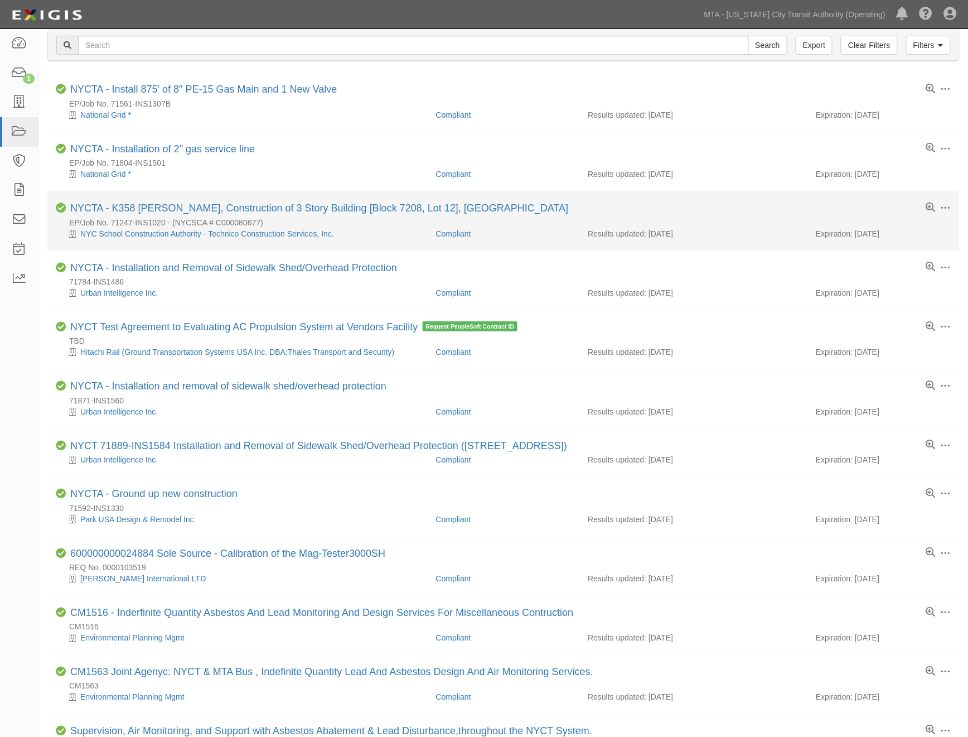
scroll to position [62, 0]
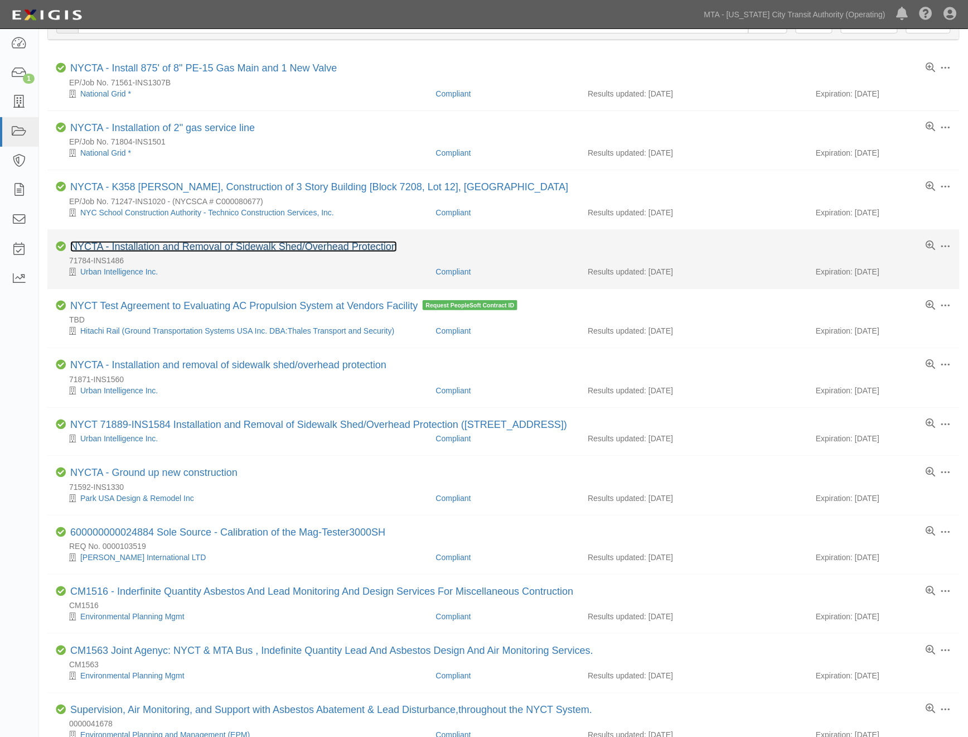
click at [220, 247] on link "NYCTA - Installation and Removal of Sidewalk Shed/Overhead Protection" at bounding box center [233, 246] width 327 height 11
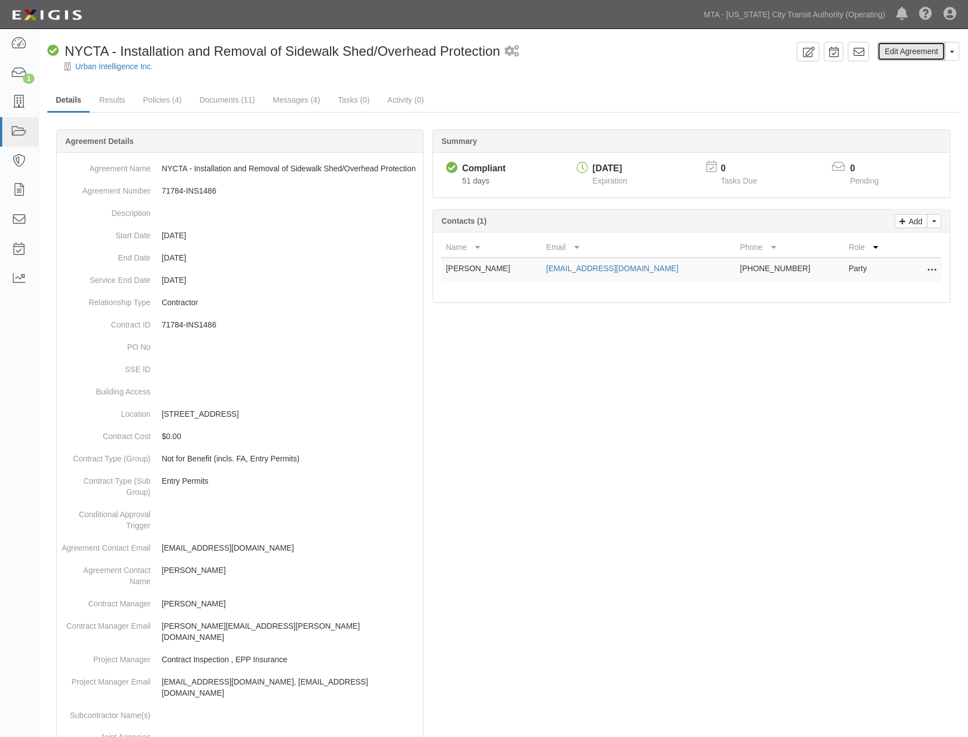
click at [917, 54] on link "Edit Agreement" at bounding box center [912, 51] width 68 height 19
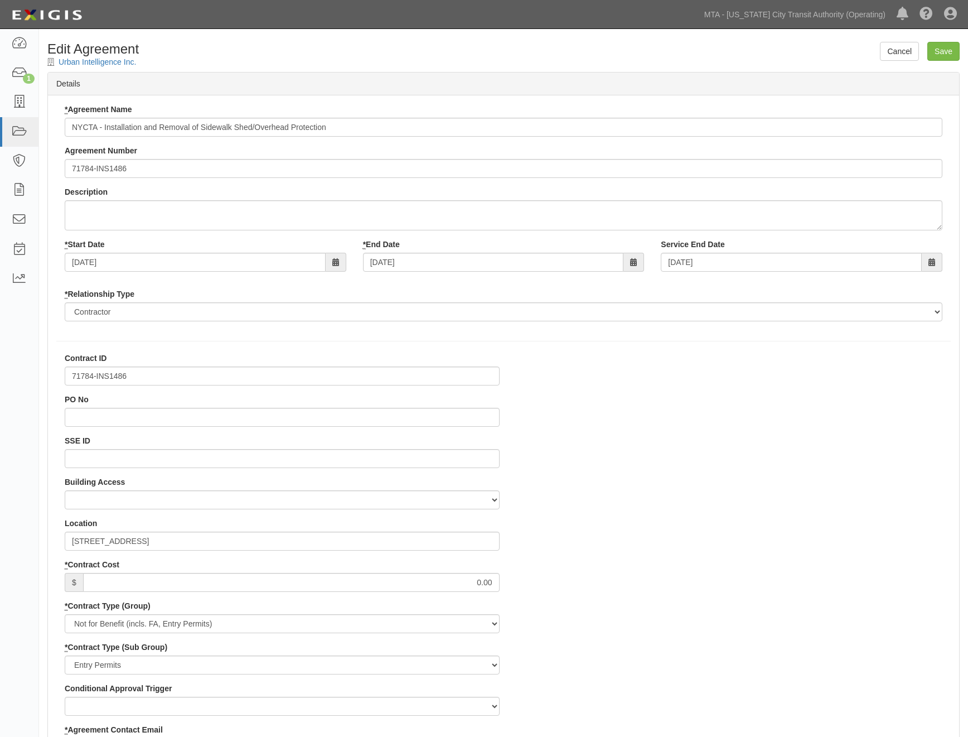
select select
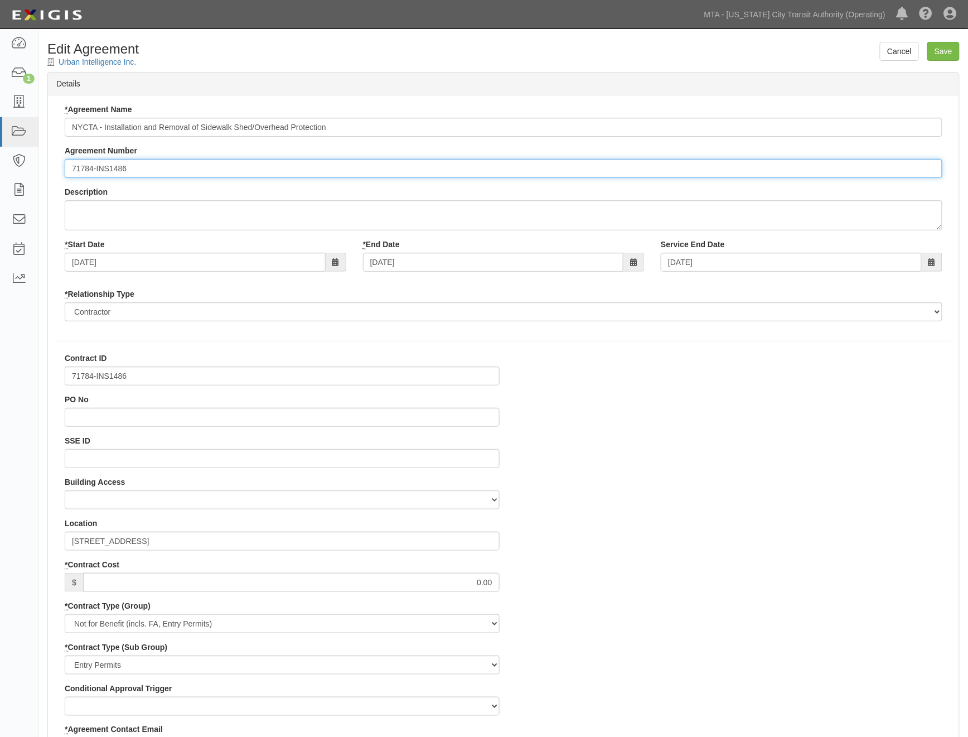
click at [69, 165] on input "71784-INS1486" at bounding box center [504, 168] width 878 height 19
paste input "EP/Job No."
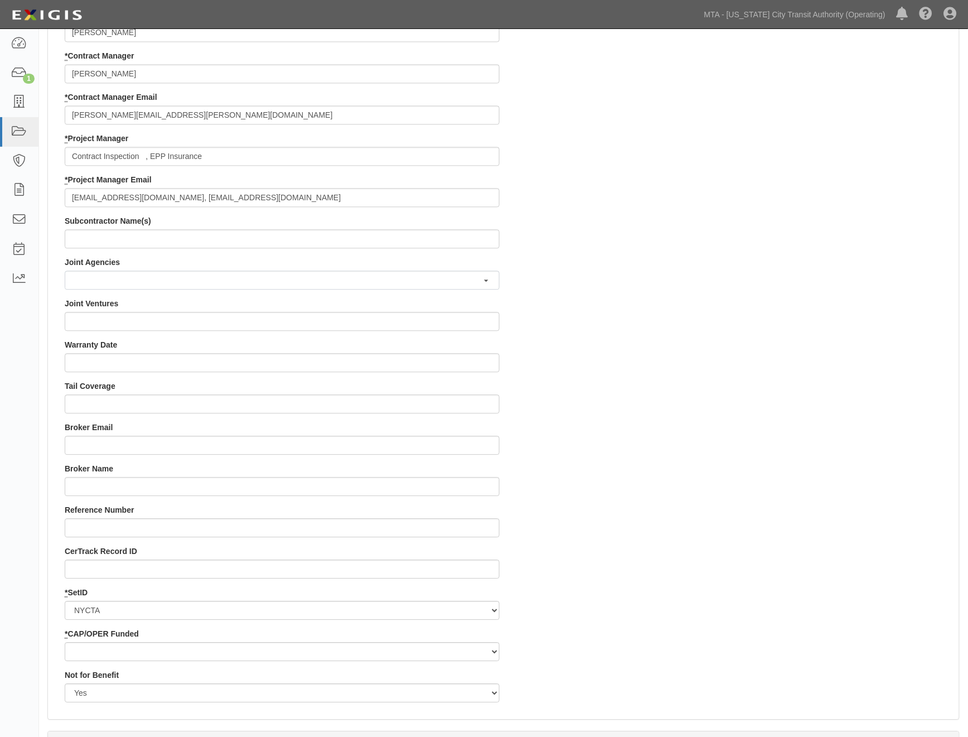
scroll to position [941, 0]
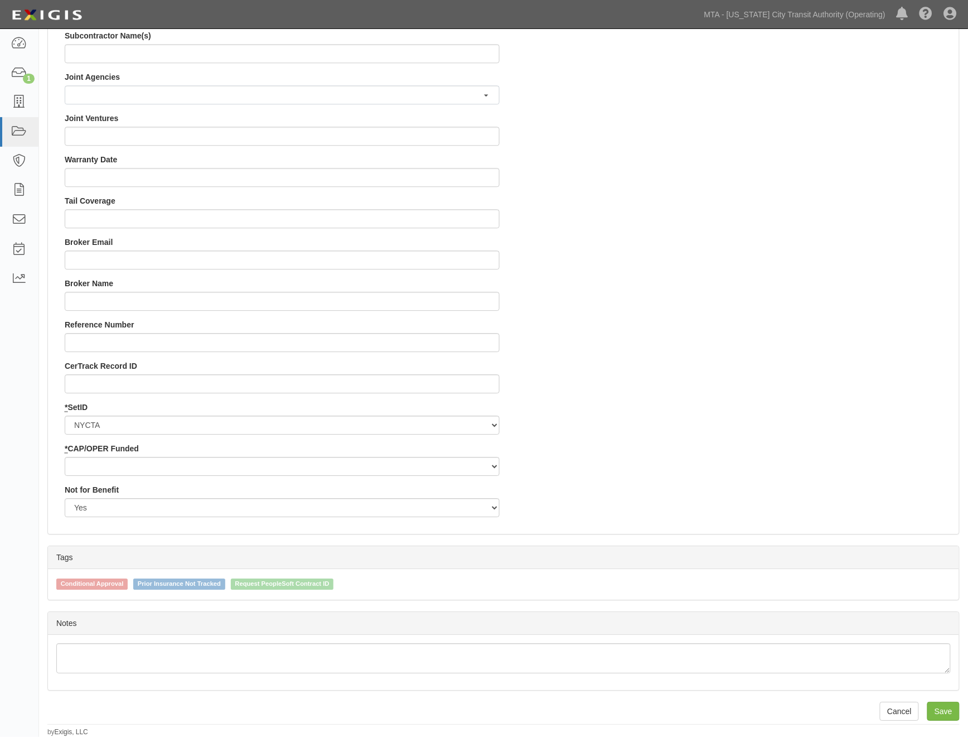
type input "EP/Job No. 71784-INS1486"
click at [97, 458] on select "Capital Operating" at bounding box center [282, 466] width 435 height 19
select select "439"
click at [65, 457] on select "Capital Operating" at bounding box center [282, 466] width 435 height 19
click at [938, 709] on input "Save" at bounding box center [943, 711] width 32 height 19
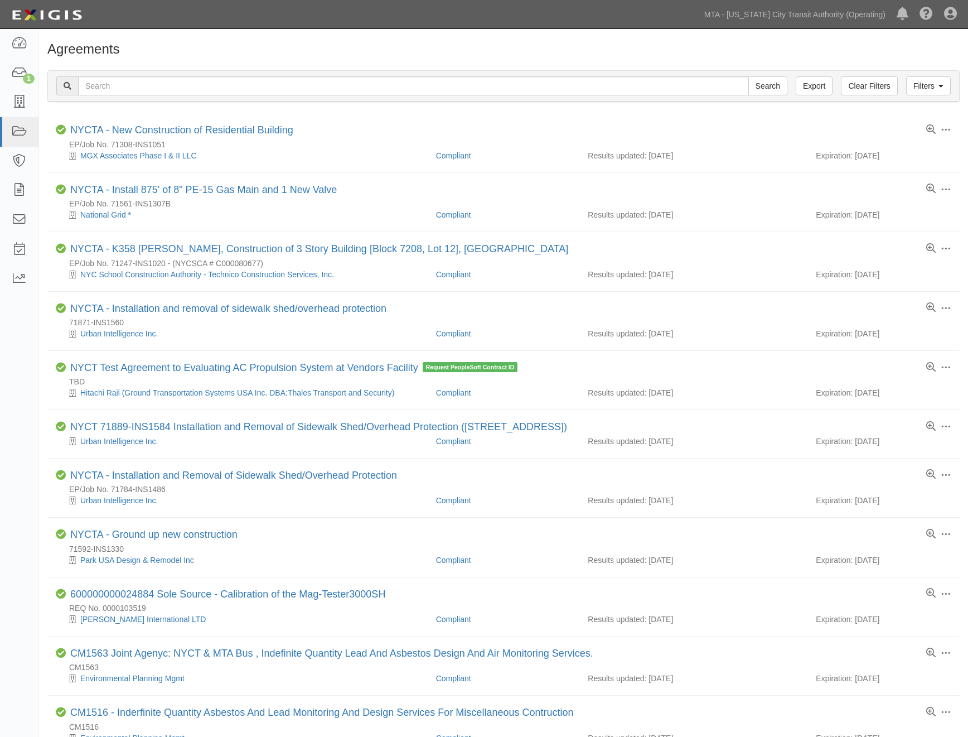
scroll to position [62, 0]
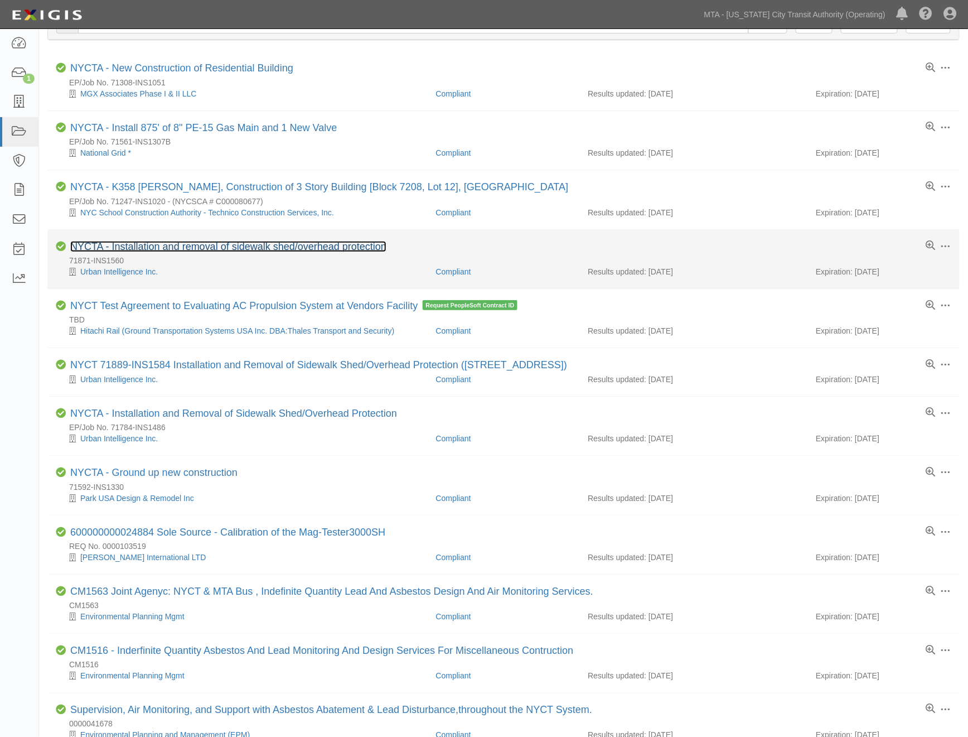
click at [223, 248] on link "NYCTA - Installation and removal of sidewalk shed/overhead protection" at bounding box center [228, 246] width 316 height 11
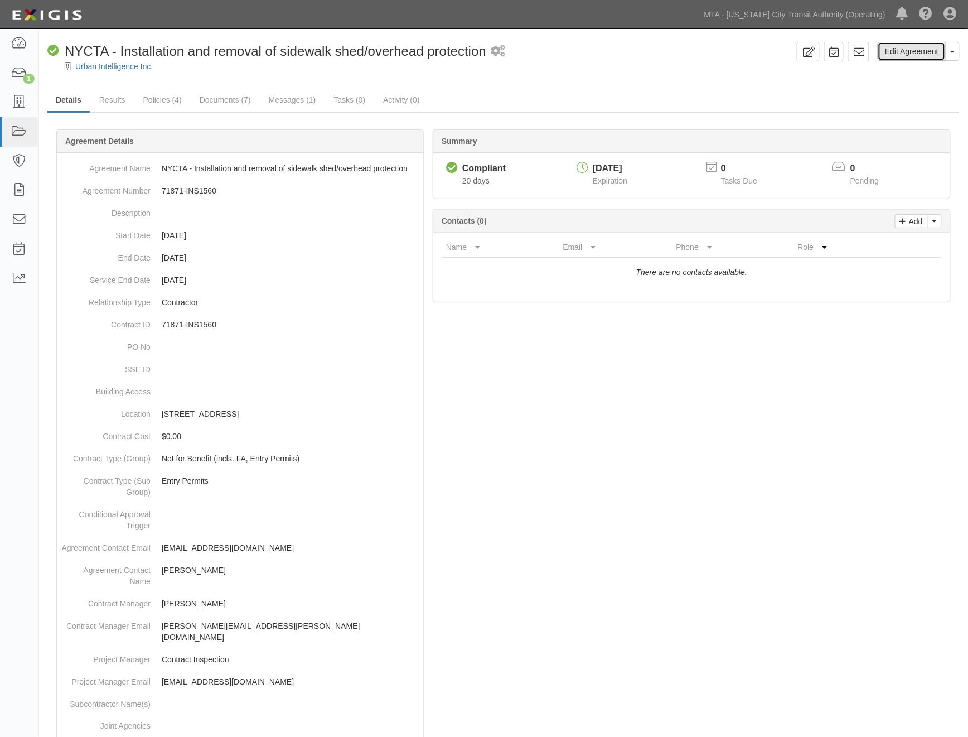
click at [907, 52] on link "Edit Agreement" at bounding box center [912, 51] width 68 height 19
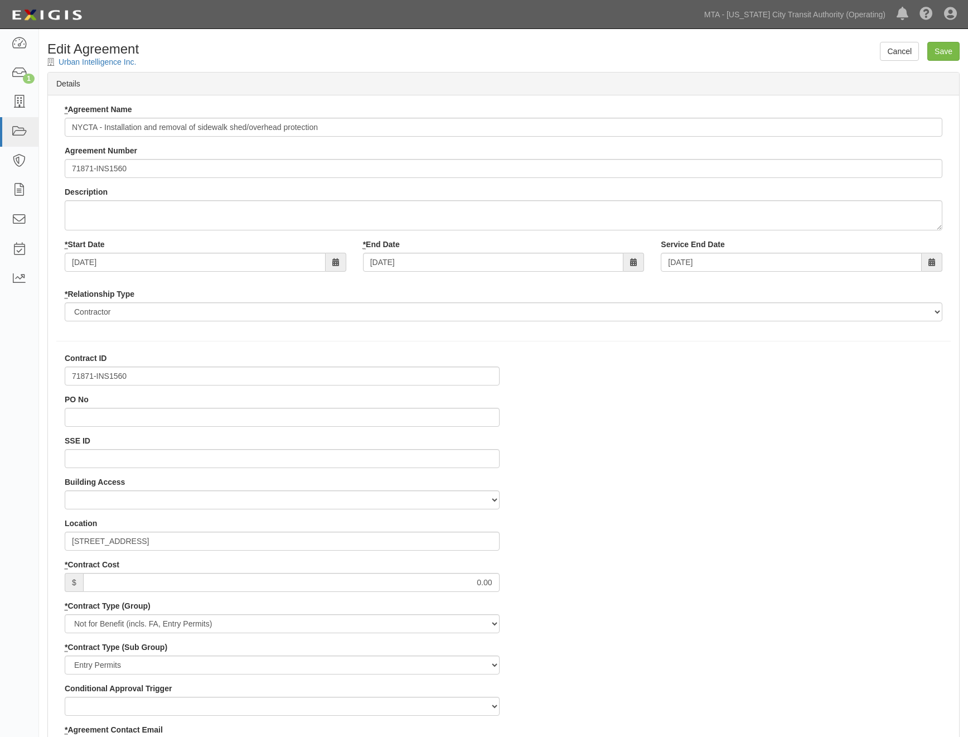
select select
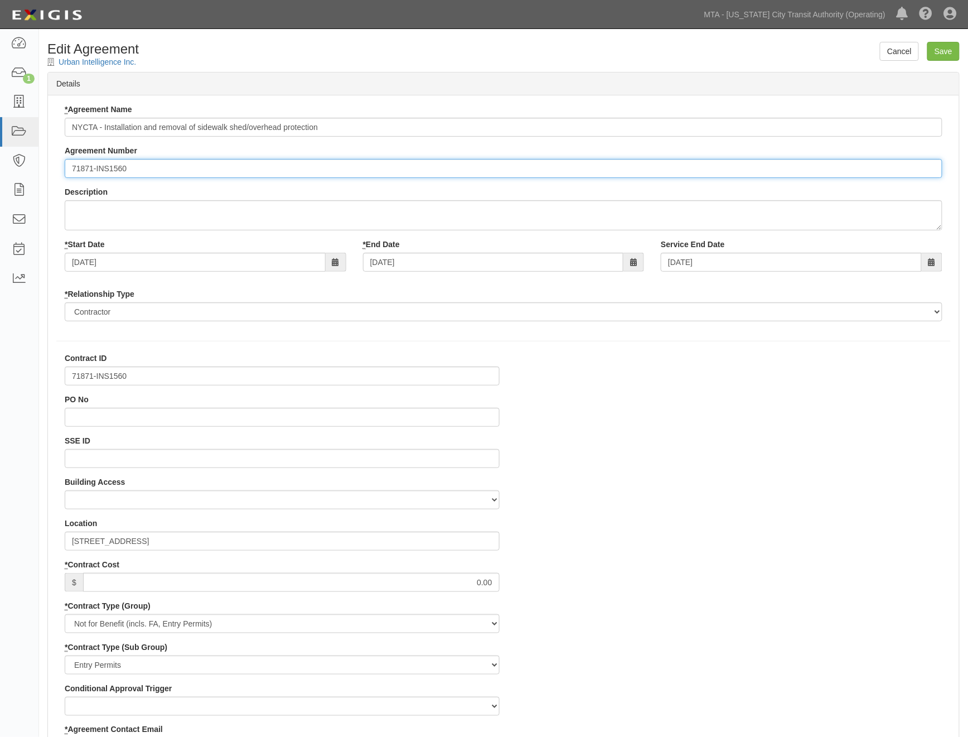
click at [72, 166] on input "71871-INS1560" at bounding box center [504, 168] width 878 height 19
paste input "EP/Job No."
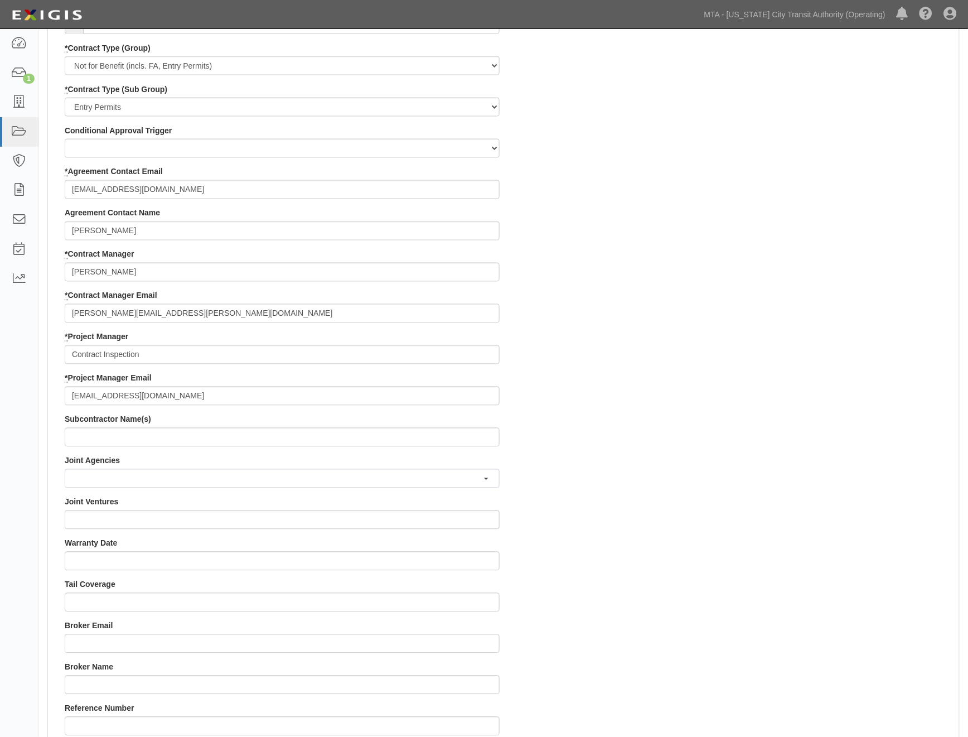
scroll to position [805, 0]
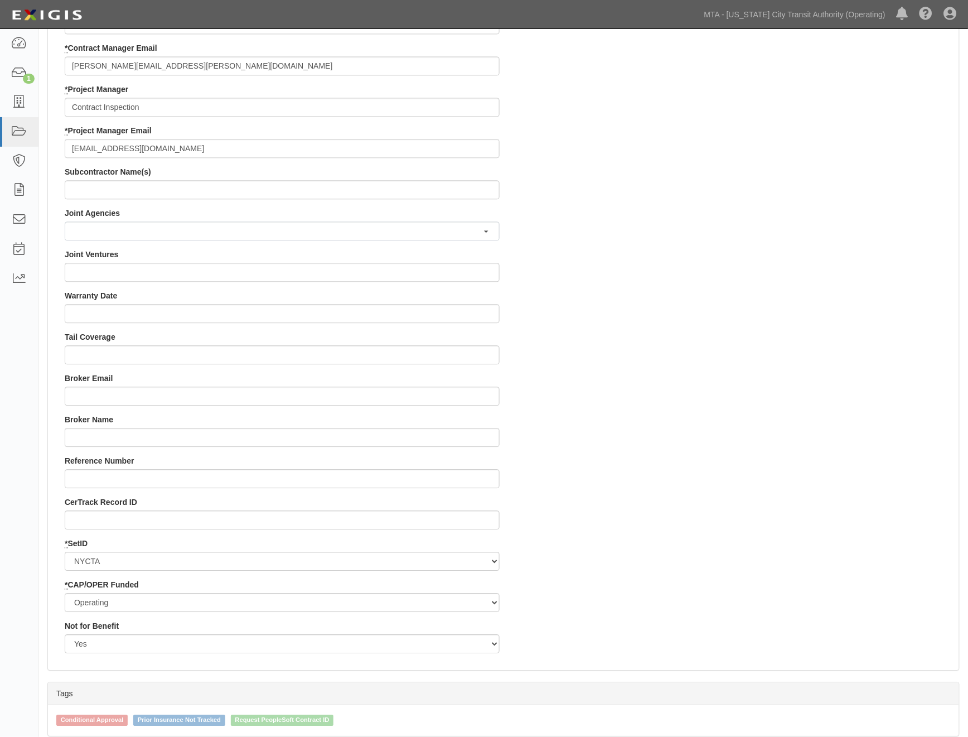
type input "EP/Job No. 71871-INS1560"
click at [202, 603] on select "Capital Operating" at bounding box center [282, 602] width 435 height 19
select select "439"
click at [65, 593] on select "Capital Operating" at bounding box center [282, 602] width 435 height 19
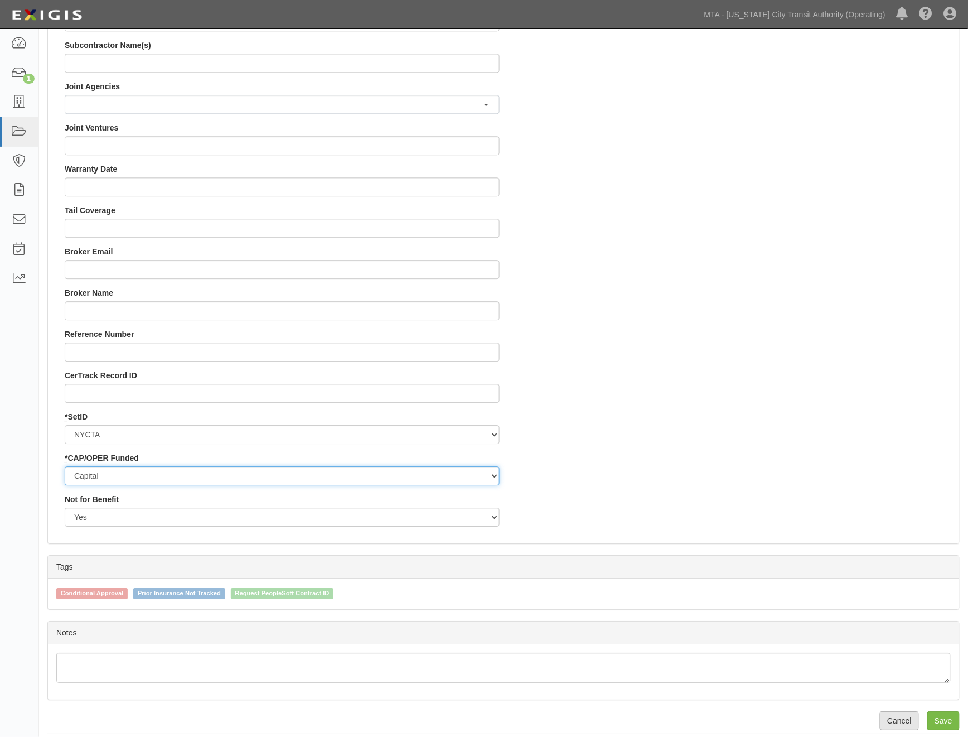
scroll to position [941, 0]
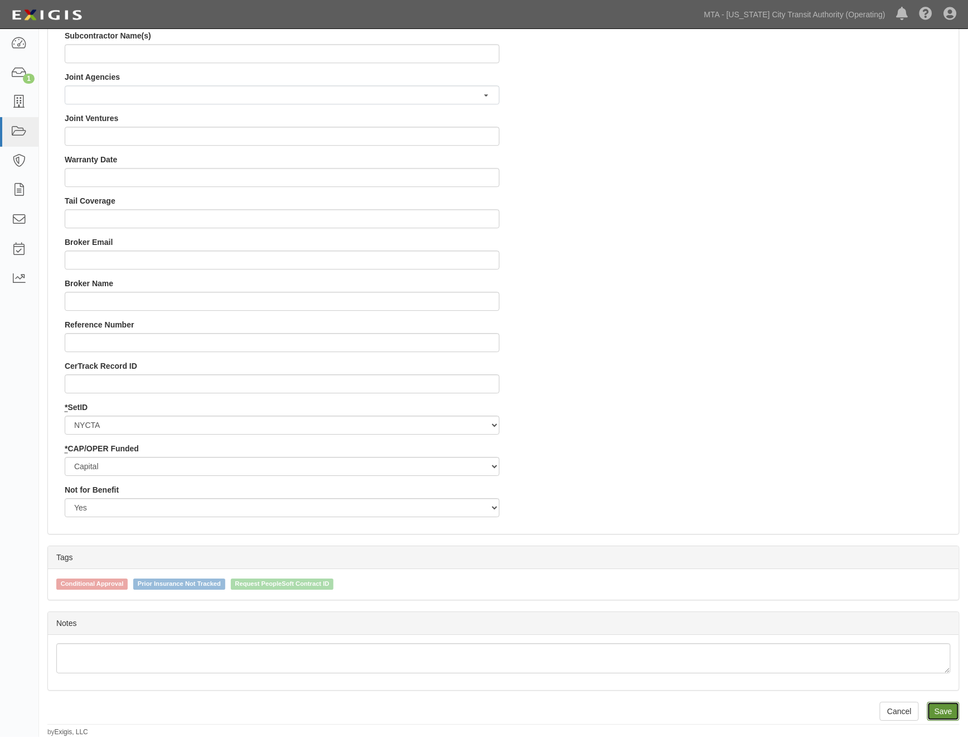
click at [945, 712] on input "Save" at bounding box center [943, 711] width 32 height 19
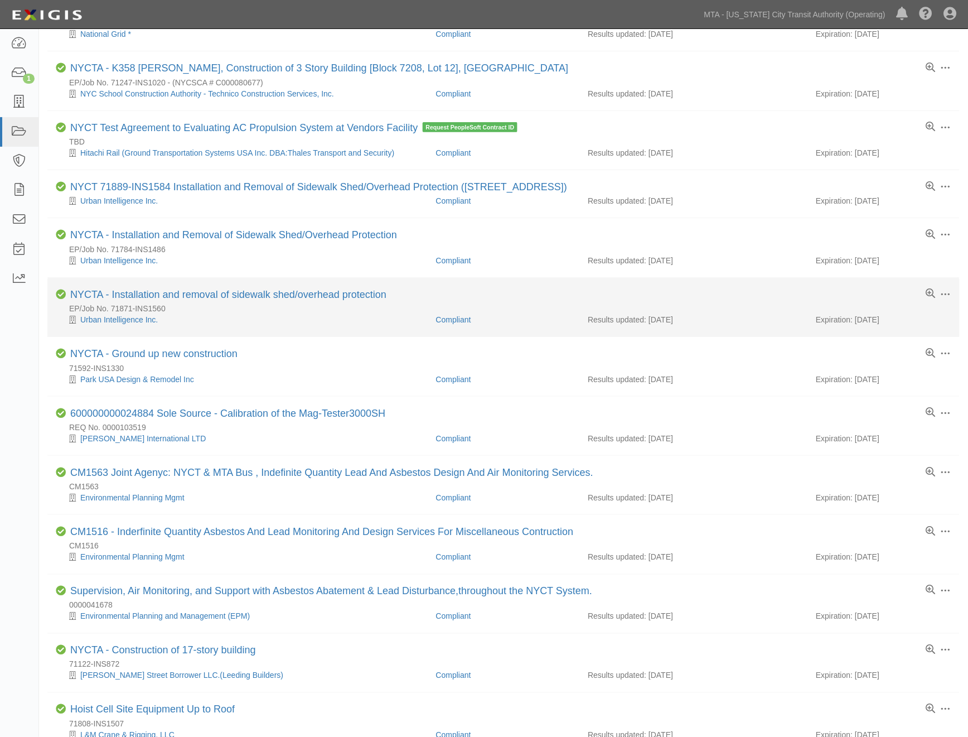
scroll to position [186, 0]
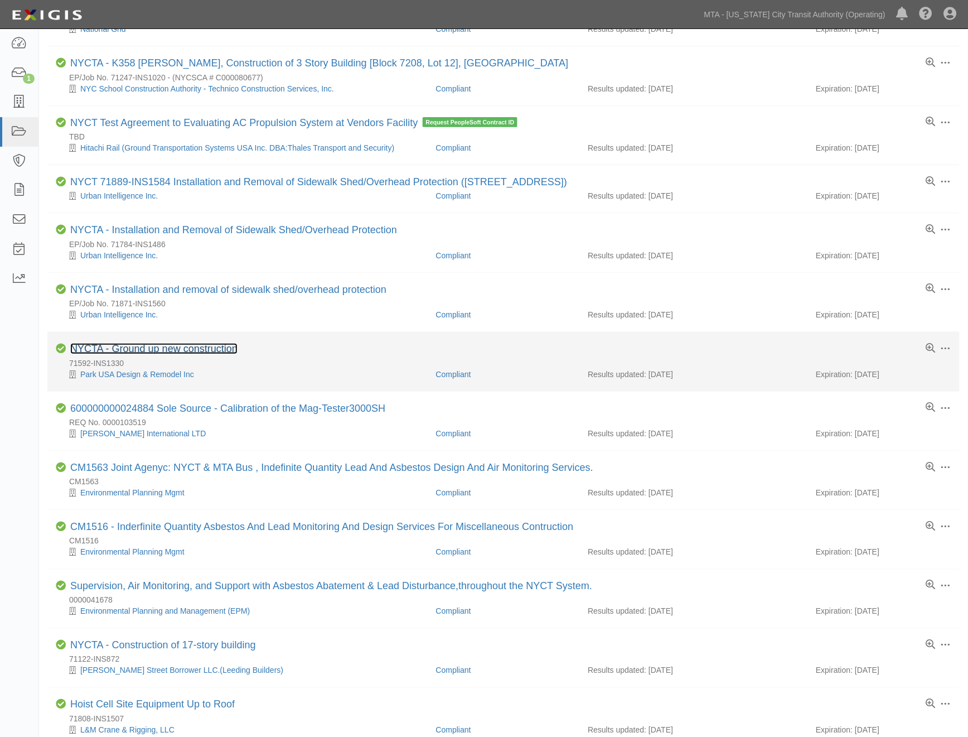
click at [220, 350] on link "NYCTA - Ground up new construction" at bounding box center [153, 348] width 167 height 11
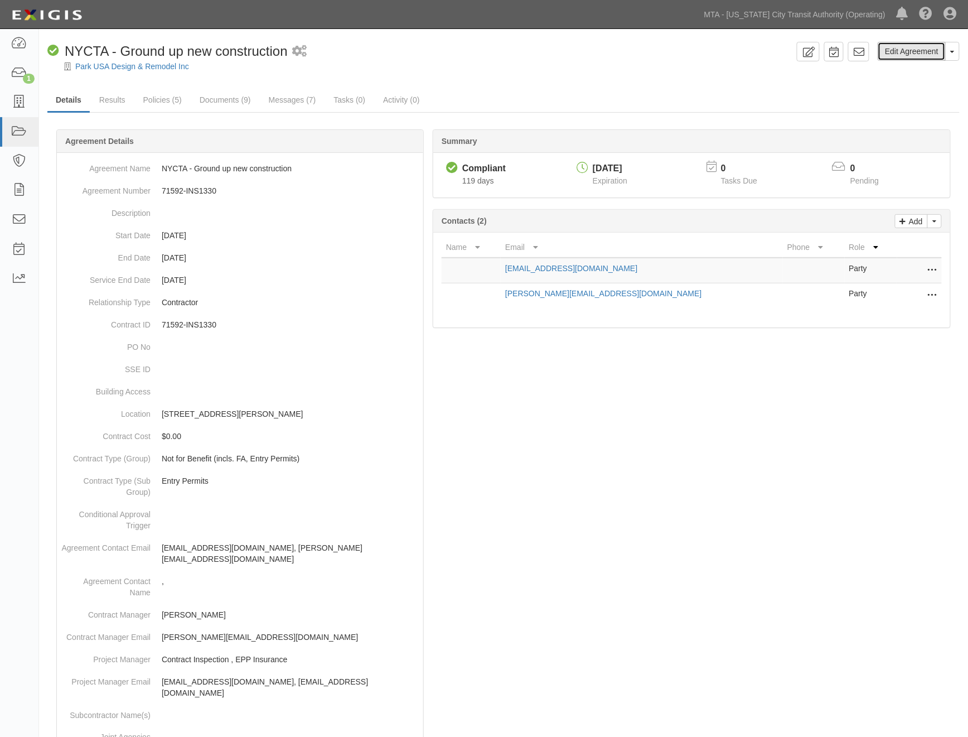
click at [908, 52] on link "Edit Agreement" at bounding box center [912, 51] width 68 height 19
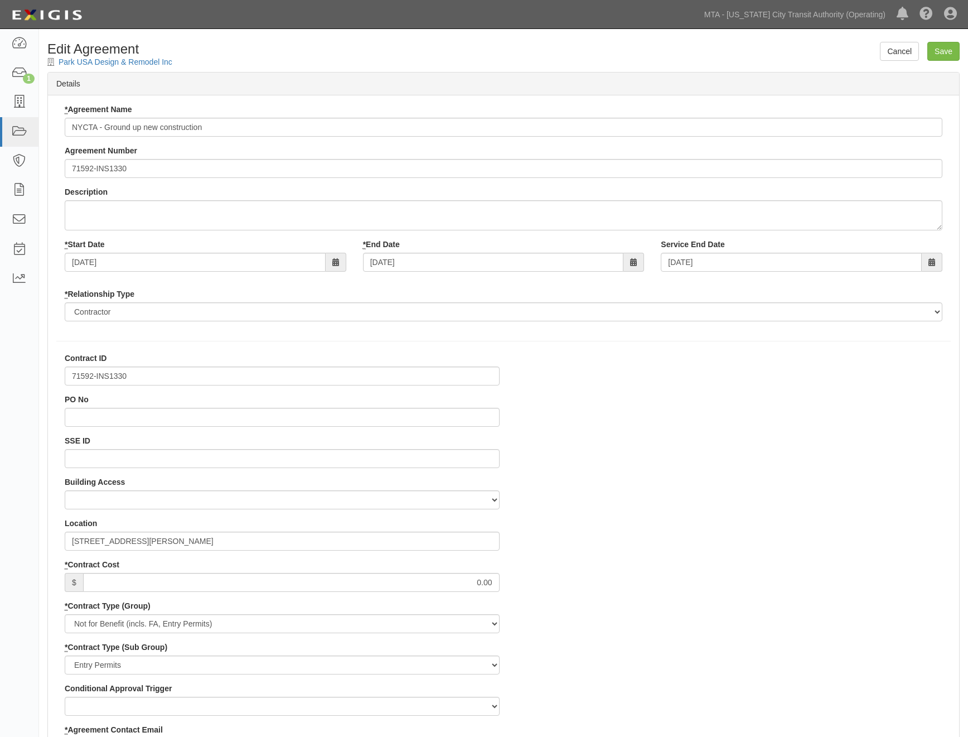
select select
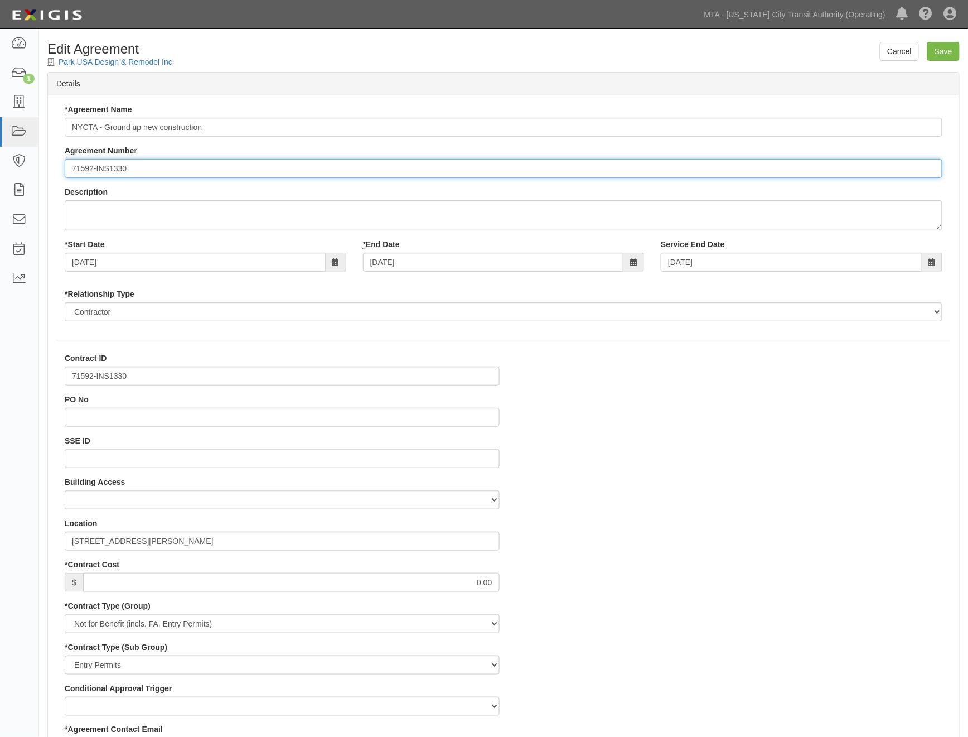
click at [72, 170] on input "71592-INS1330" at bounding box center [504, 168] width 878 height 19
paste input "EP/Job No."
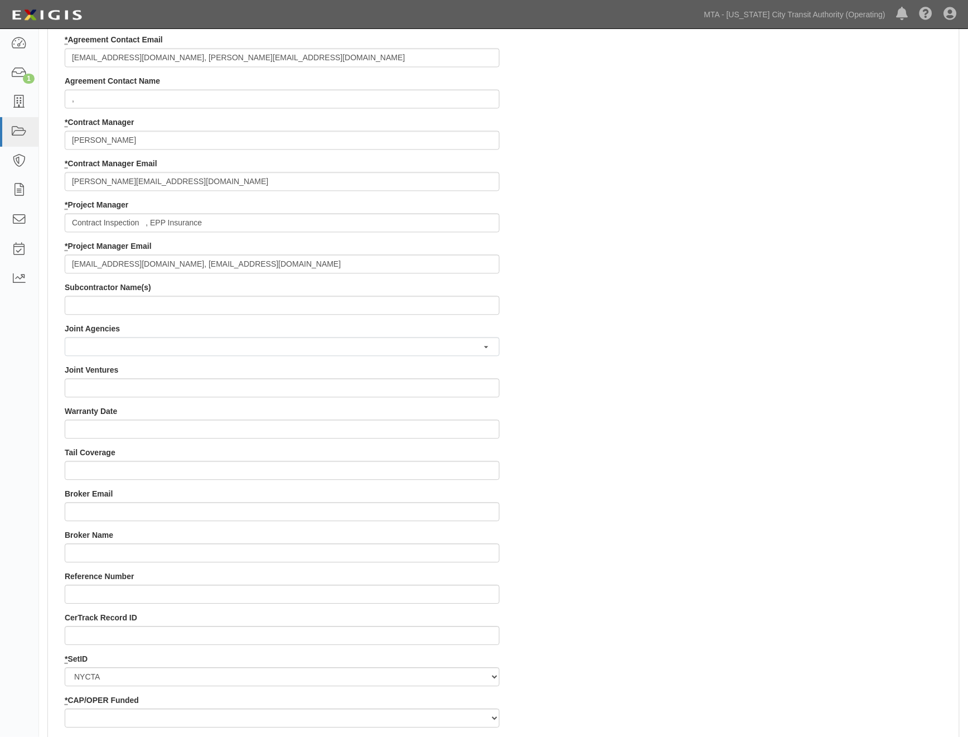
scroll to position [867, 0]
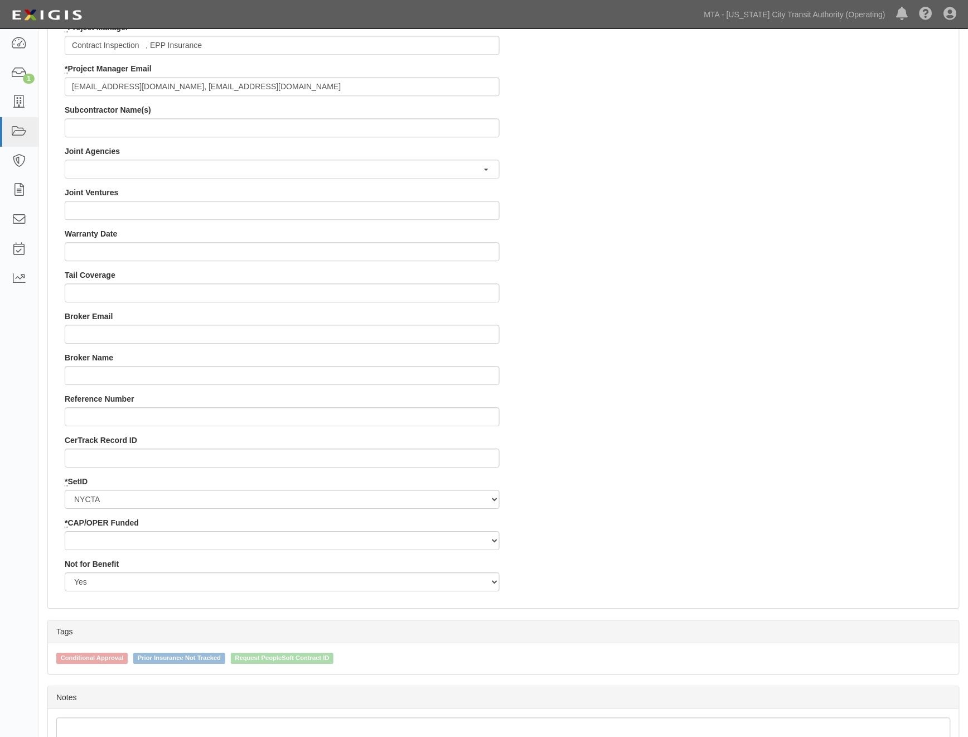
type input "EP/Job No. 71592-INS1330"
click at [118, 543] on select "Capital Operating" at bounding box center [282, 540] width 435 height 19
select select "439"
click at [65, 531] on select "Capital Operating" at bounding box center [282, 540] width 435 height 19
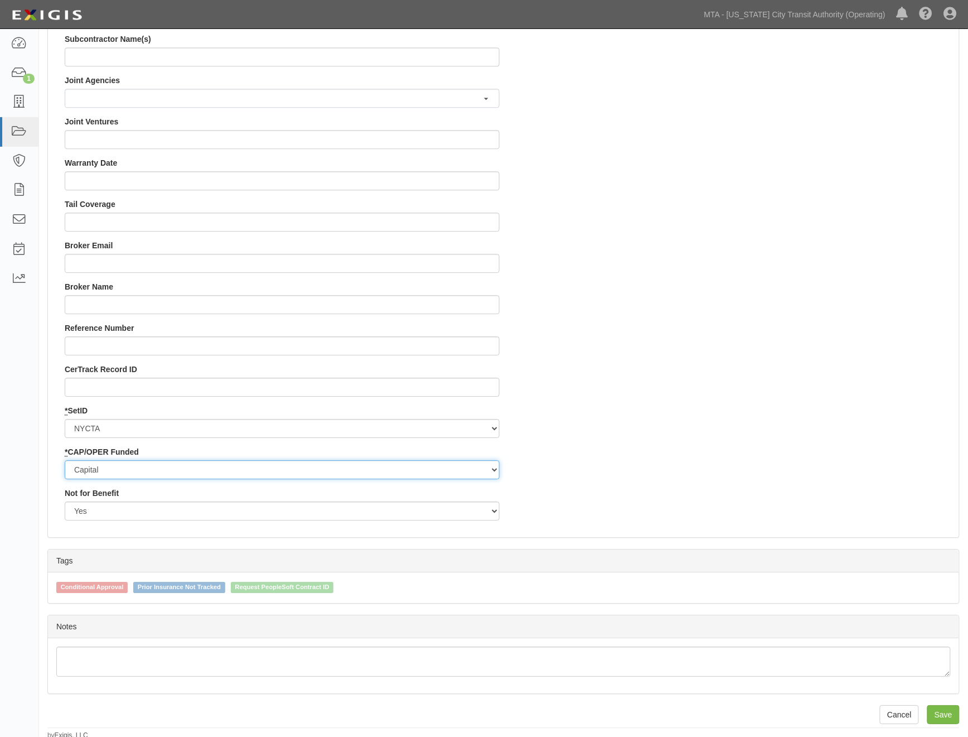
scroll to position [941, 0]
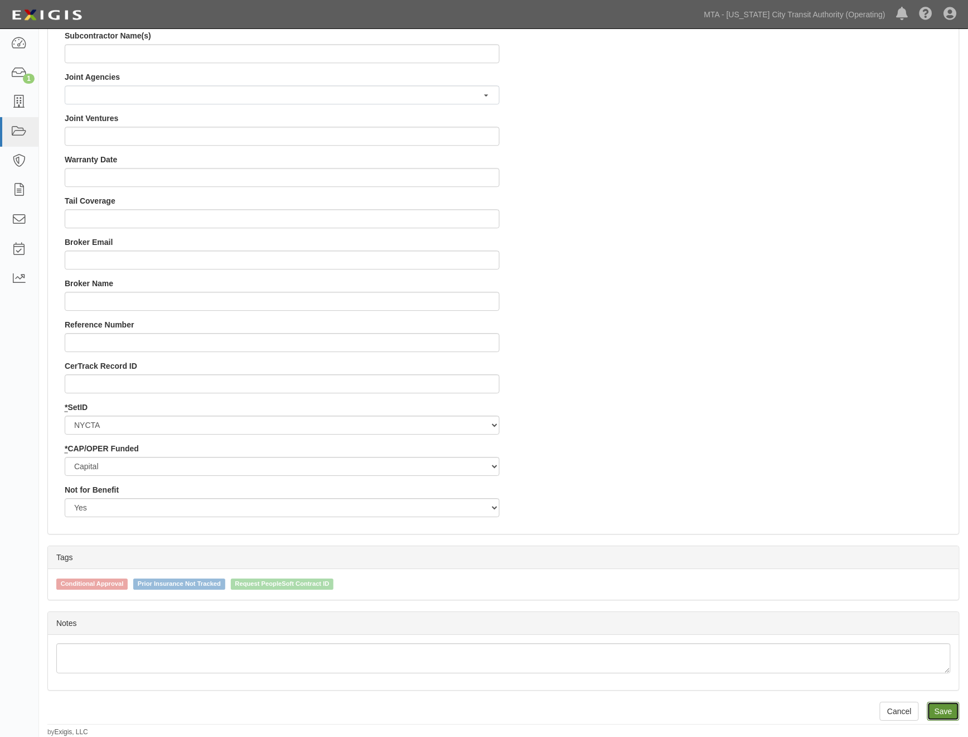
click at [950, 707] on input "Save" at bounding box center [943, 711] width 32 height 19
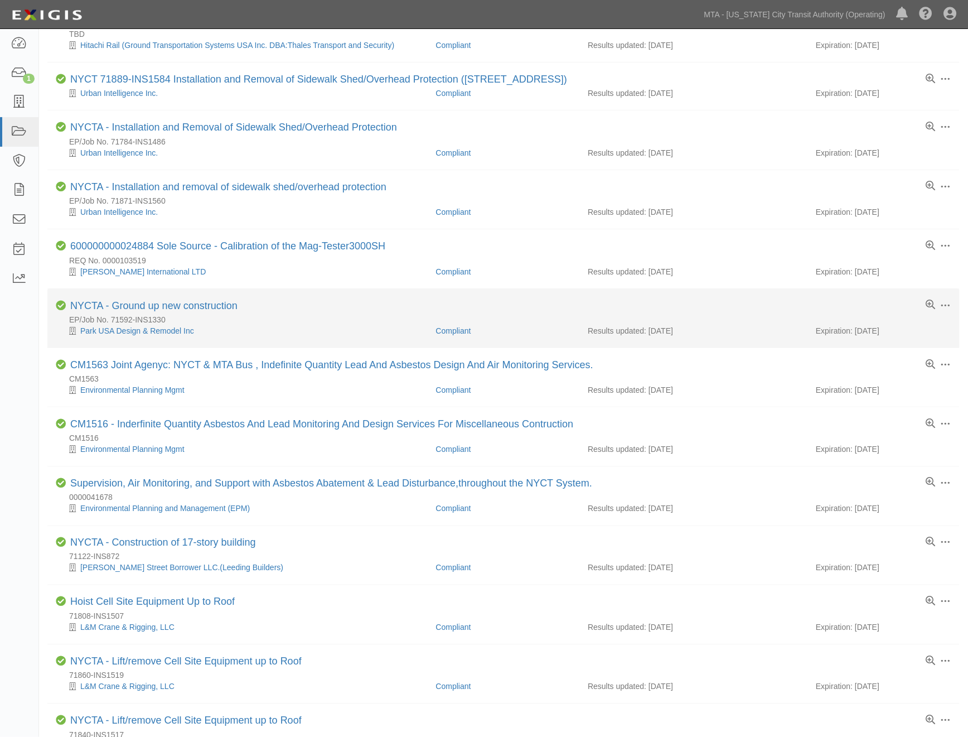
scroll to position [309, 0]
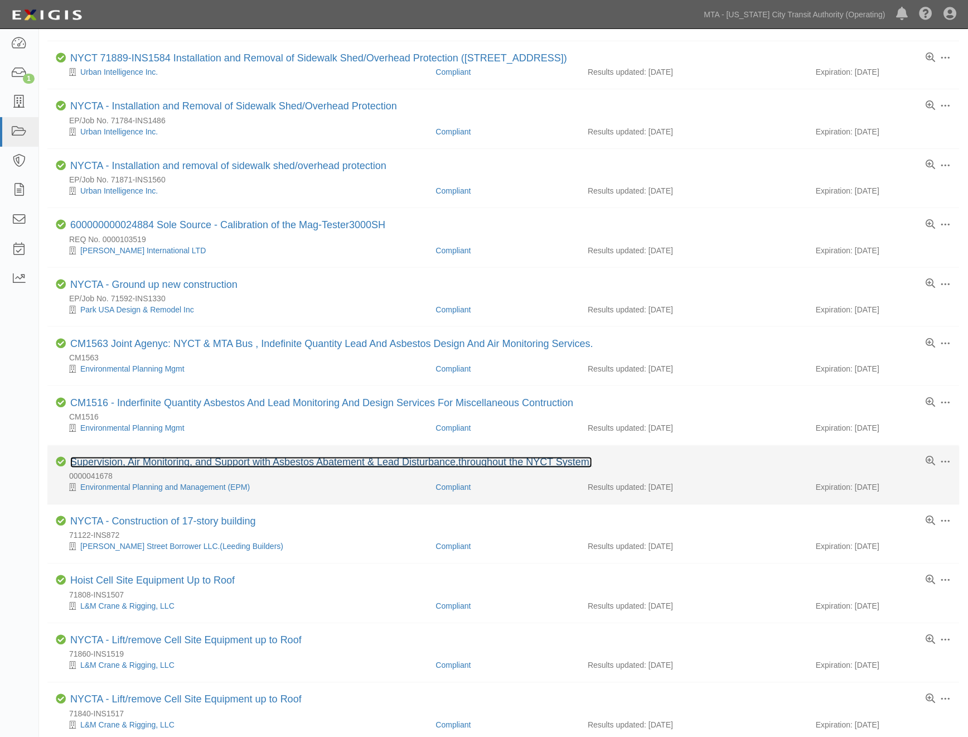
click at [322, 465] on link "Supervision, Air Monitoring, and Support with Asbestos Abatement & Lead Disturb…" at bounding box center [331, 462] width 522 height 11
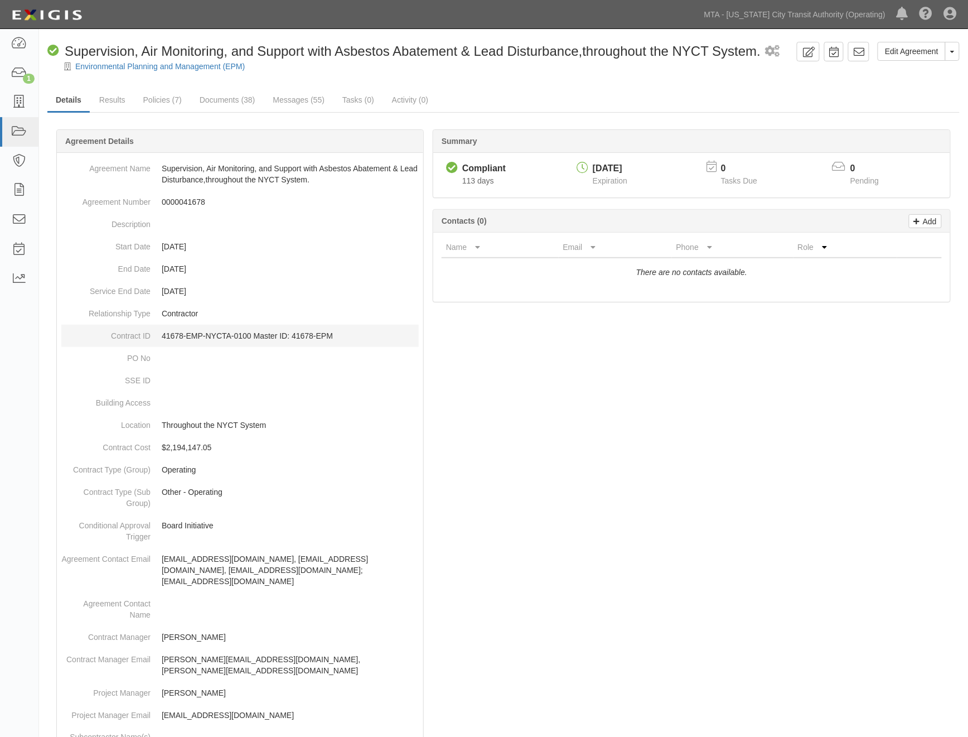
click at [343, 339] on p "41678-EMP-NYCTA-0100 Master ID: 41678-EPM" at bounding box center [290, 335] width 257 height 11
drag, startPoint x: 344, startPoint y: 337, endPoint x: 253, endPoint y: 337, distance: 90.3
click at [253, 337] on p "41678-EMP-NYCTA-0100 Master ID: 41678-EPM" at bounding box center [290, 335] width 257 height 11
click at [235, 96] on link "Documents (38)" at bounding box center [227, 101] width 72 height 24
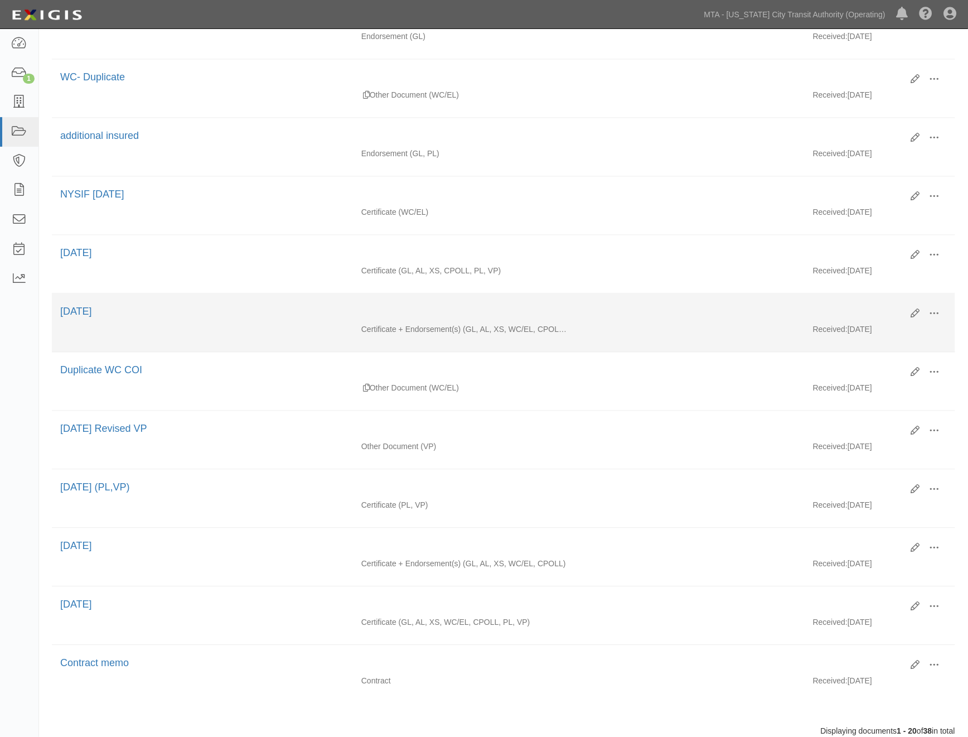
scroll to position [801, 0]
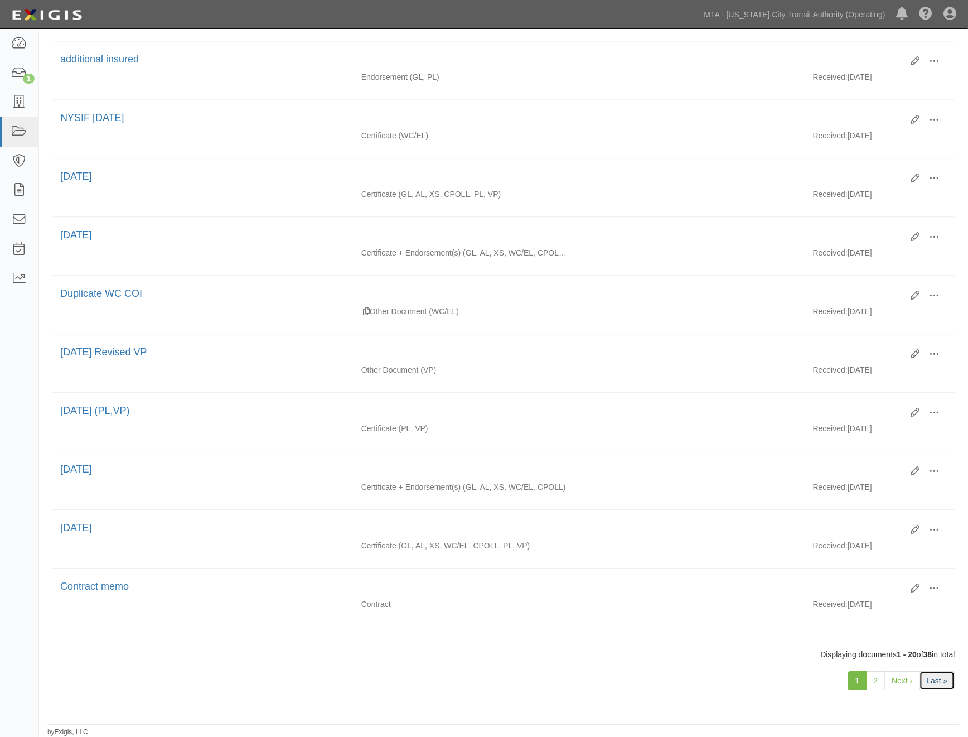
click at [937, 675] on link "Last »" at bounding box center [938, 680] width 36 height 19
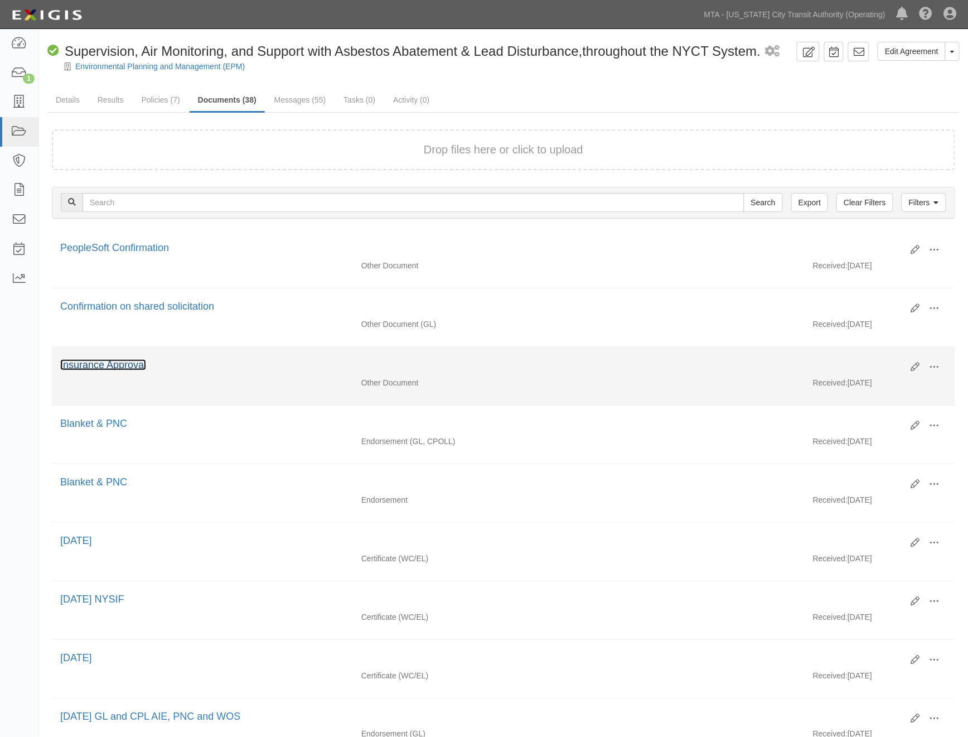
click at [130, 369] on link "Insurance Approval" at bounding box center [103, 364] width 86 height 11
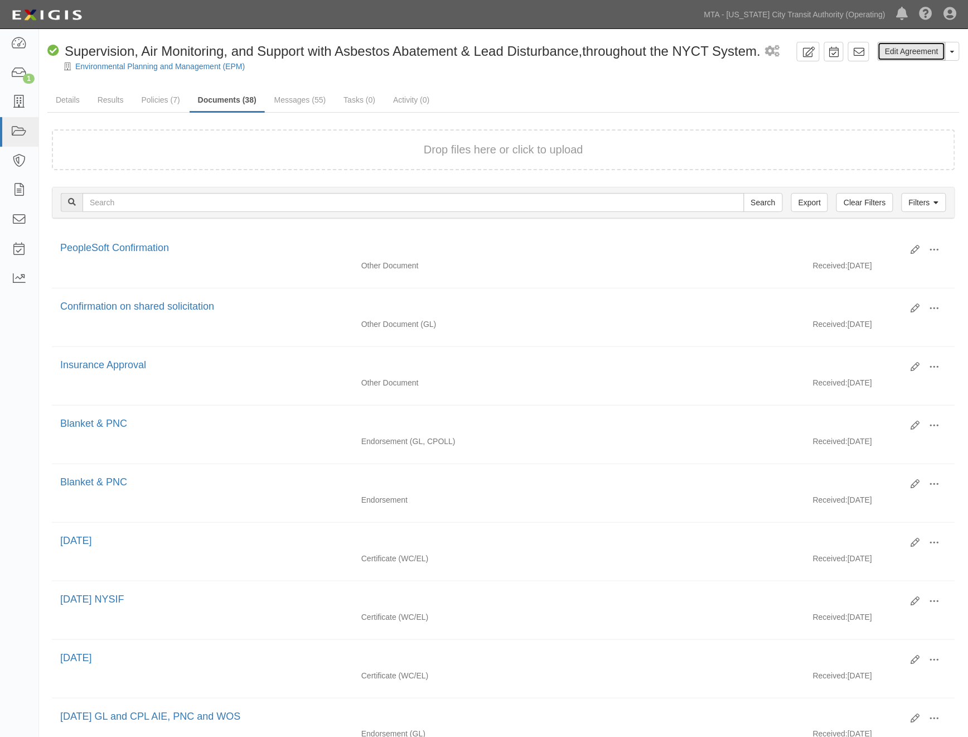
click at [901, 47] on link "Edit Agreement" at bounding box center [912, 51] width 68 height 19
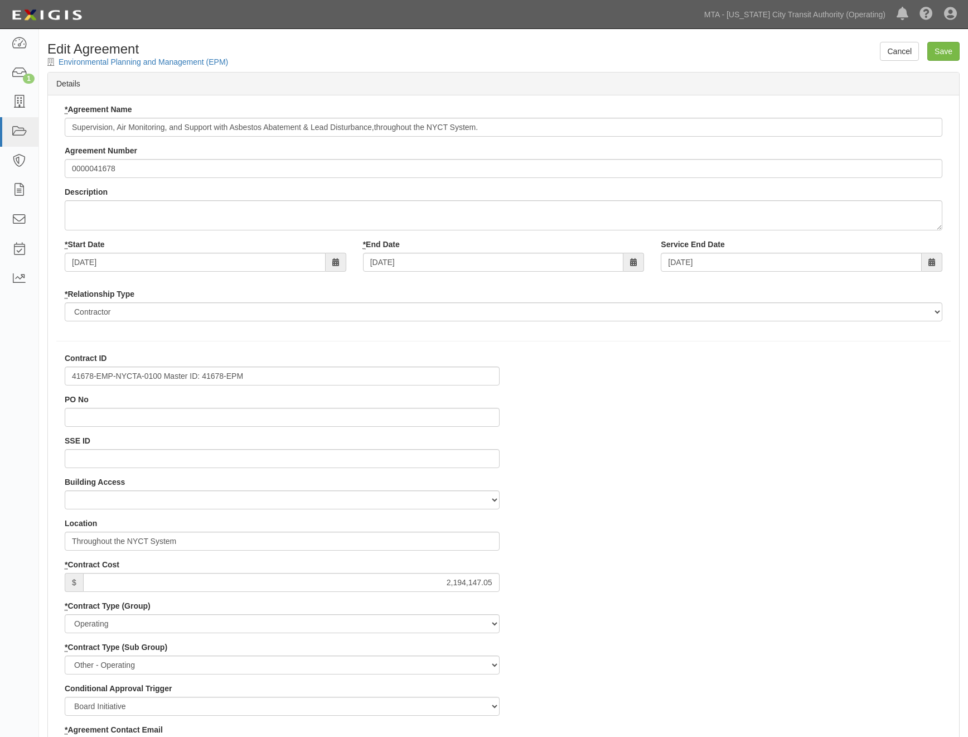
select select
drag, startPoint x: 269, startPoint y: 378, endPoint x: 165, endPoint y: 372, distance: 105.0
click at [165, 372] on input "41678-EMP-NYCTA-0100 Master ID: 41678-EPM" at bounding box center [282, 375] width 435 height 19
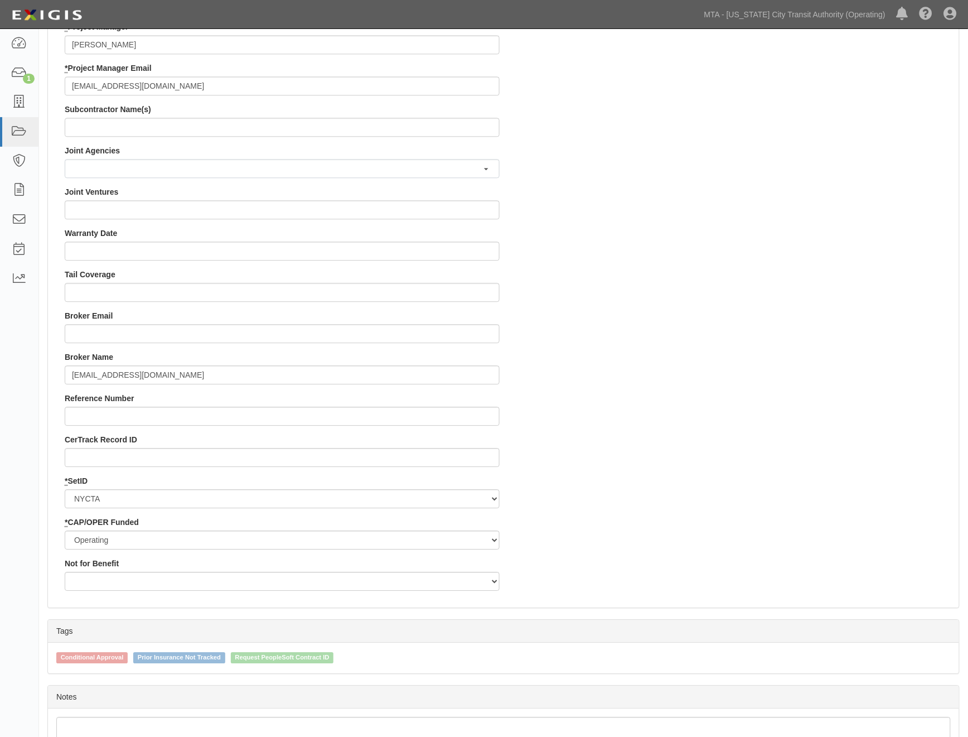
scroll to position [941, 0]
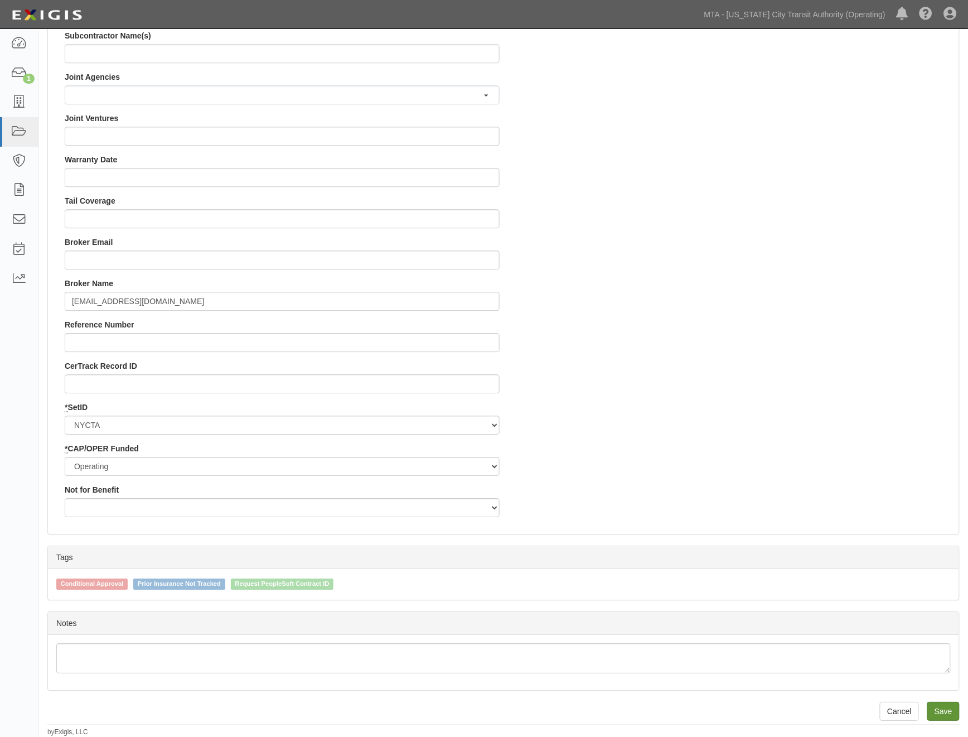
type input "41678-EMP-NYCTA-0100"
click at [951, 705] on input "Save" at bounding box center [943, 711] width 32 height 19
type input "2194147.05"
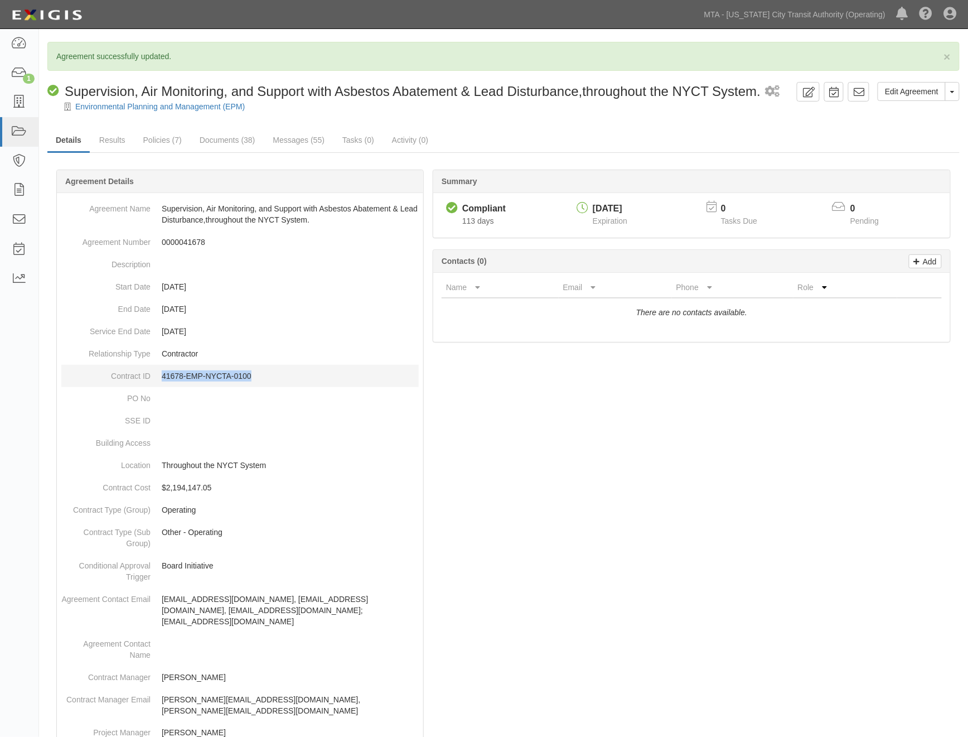
drag, startPoint x: 272, startPoint y: 378, endPoint x: 163, endPoint y: 373, distance: 108.9
click at [163, 373] on p "41678-EMP-NYCTA-0100" at bounding box center [290, 375] width 257 height 11
copy p "41678-EMP-NYCTA-0100"
click at [918, 90] on link "Edit Agreement" at bounding box center [912, 91] width 68 height 19
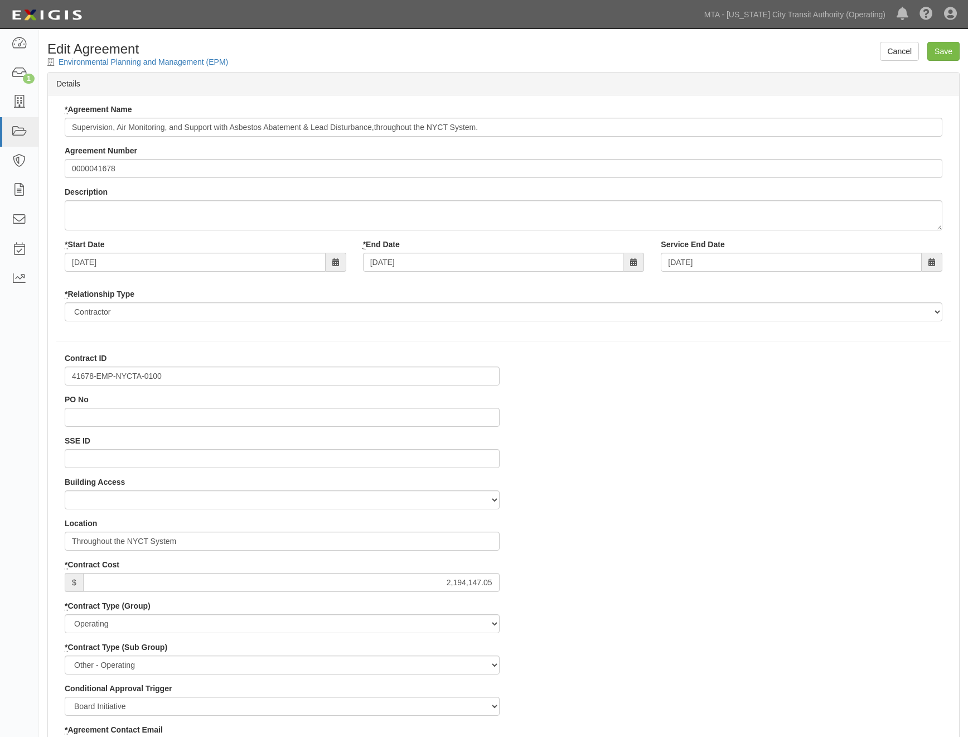
select select
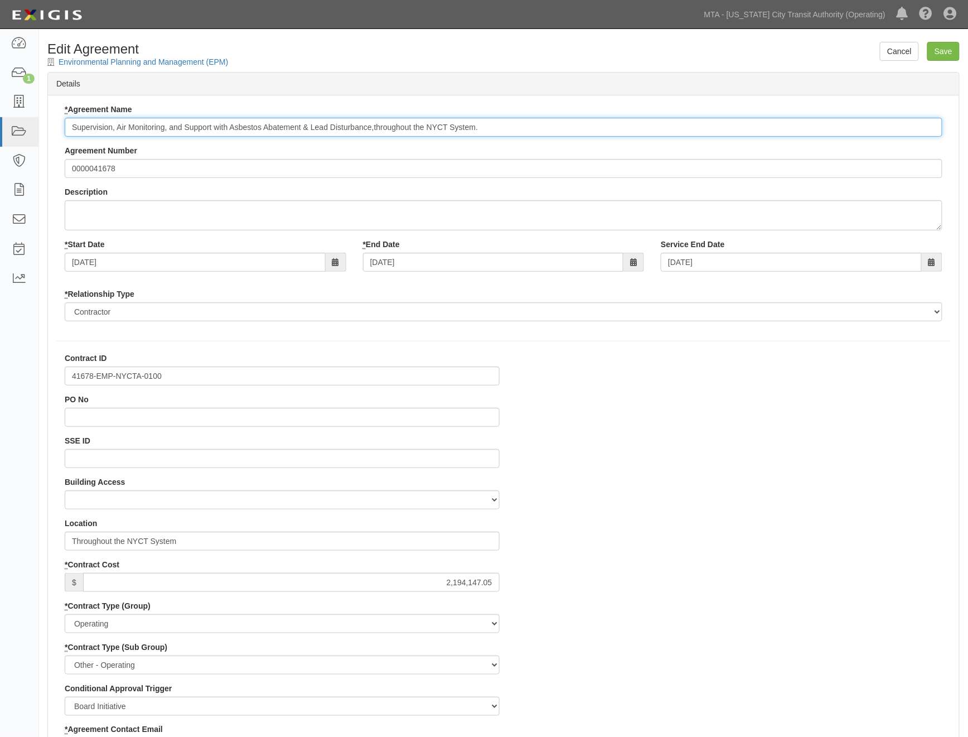
click at [71, 127] on input "Supervision, Air Monitoring, and Support with Asbestos Abatement & Lead Disturb…" at bounding box center [504, 127] width 878 height 19
paste input "41678-EMP-NYCTA-0100"
type input "41678-EMP-NYCTA-0100 Supervision, Air Monitoring, and Support with Asbestos Aba…"
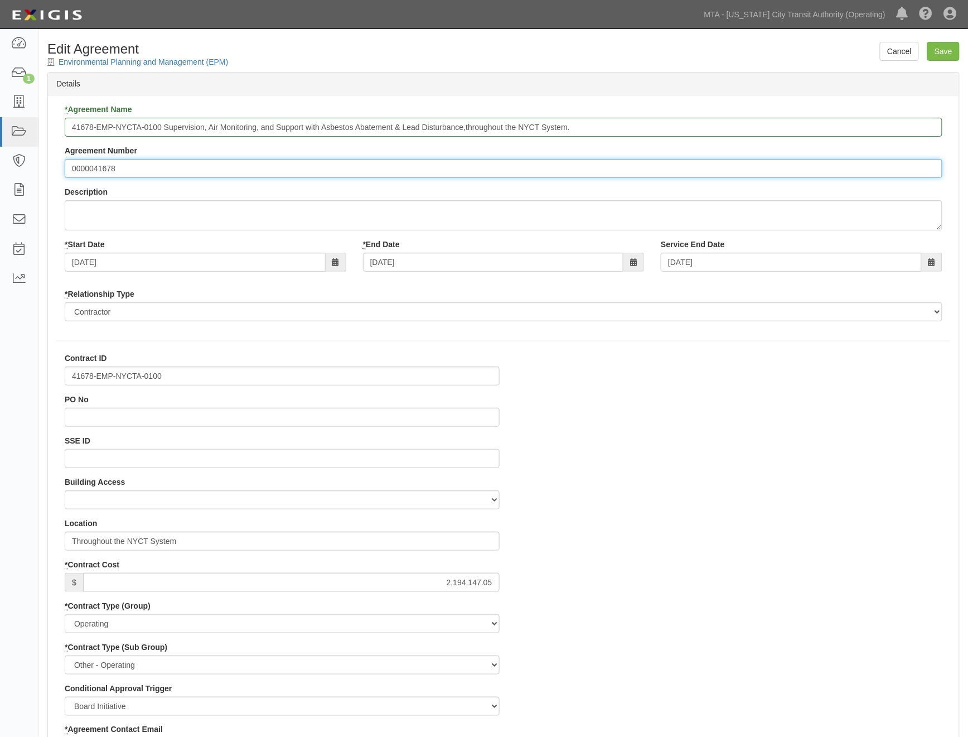
click at [71, 171] on input "0000041678" at bounding box center [504, 168] width 878 height 19
type input "REQ No. 0000041678"
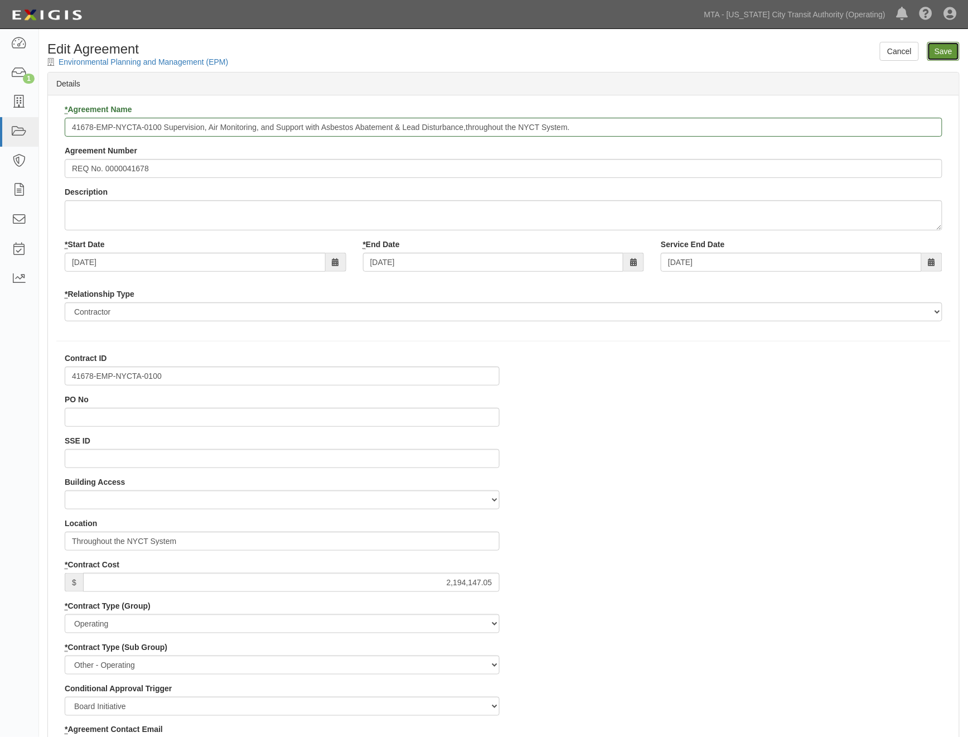
click at [940, 53] on input "Save" at bounding box center [943, 51] width 32 height 19
type input "2194147.05"
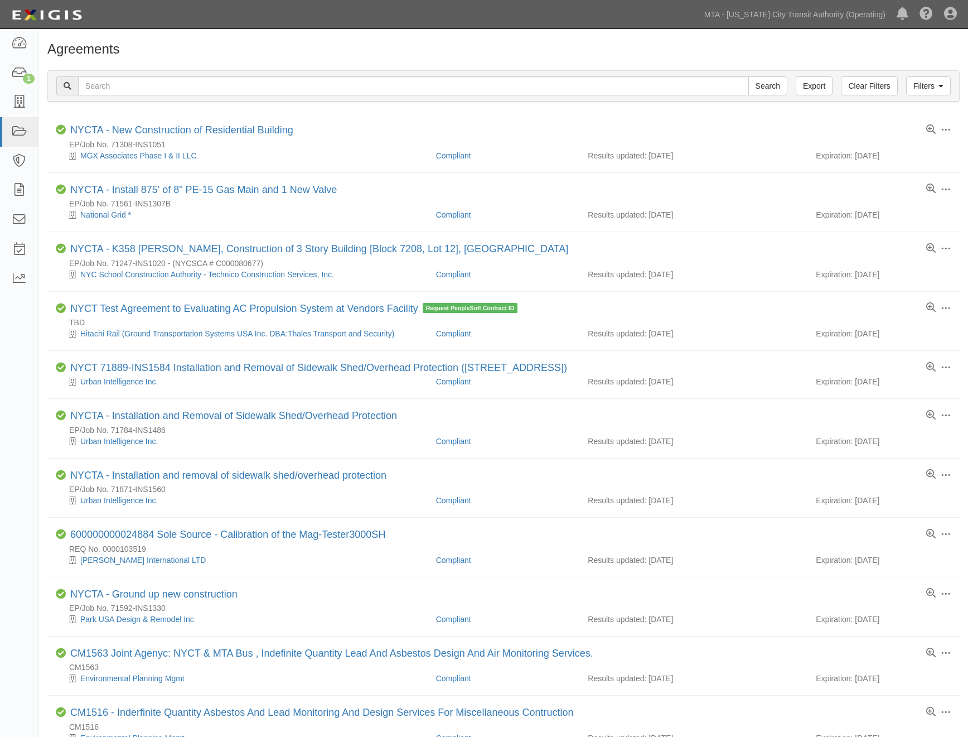
scroll to position [309, 0]
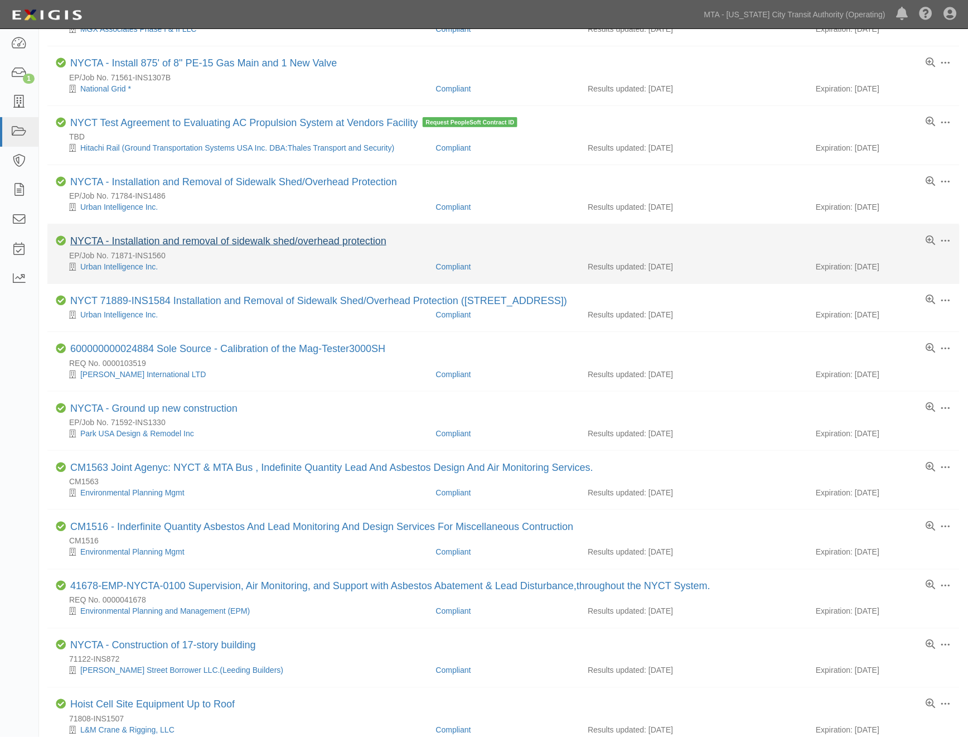
scroll to position [248, 0]
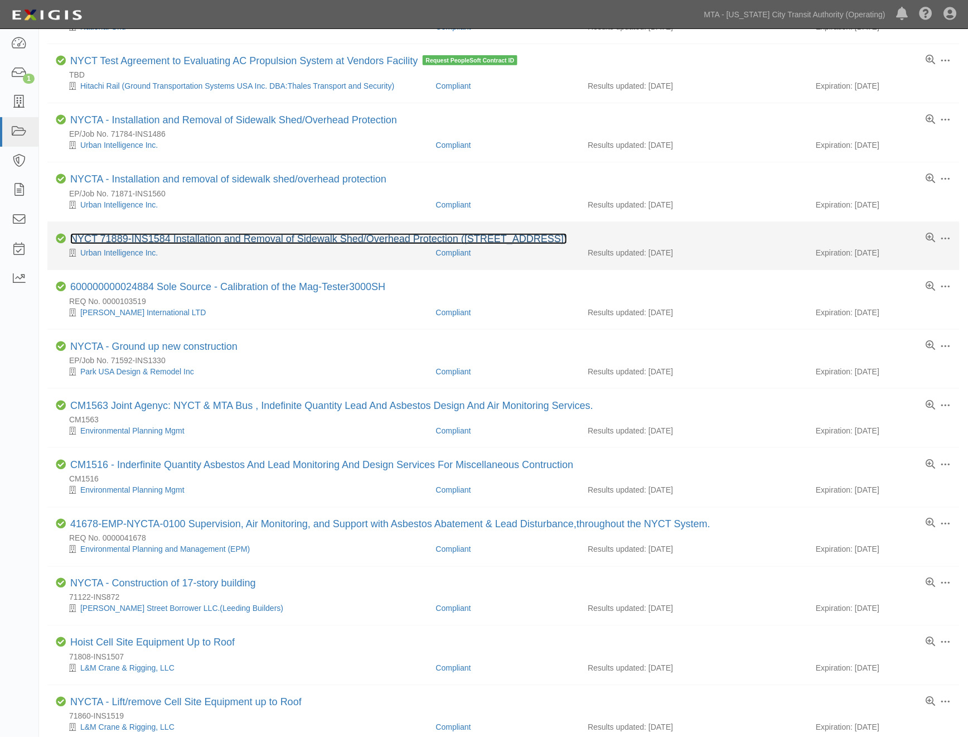
click at [219, 240] on link "NYCT 71889-INS1584 Installation and Removal of Sidewalk Shed/Overhead Protectio…" at bounding box center [318, 238] width 497 height 11
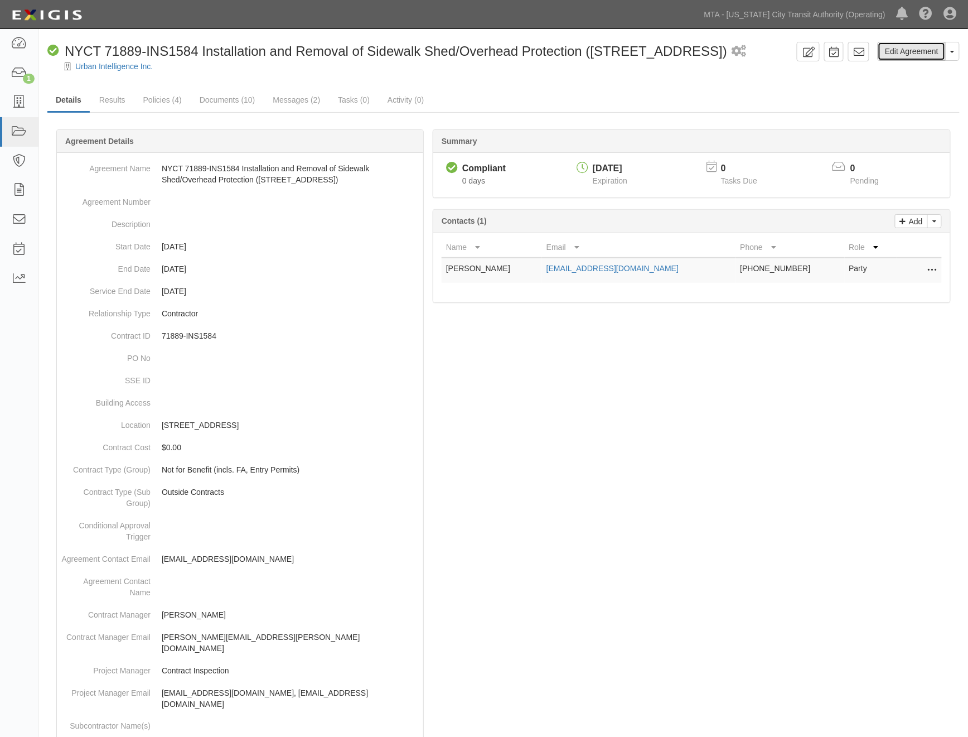
click at [924, 52] on link "Edit Agreement" at bounding box center [912, 51] width 68 height 19
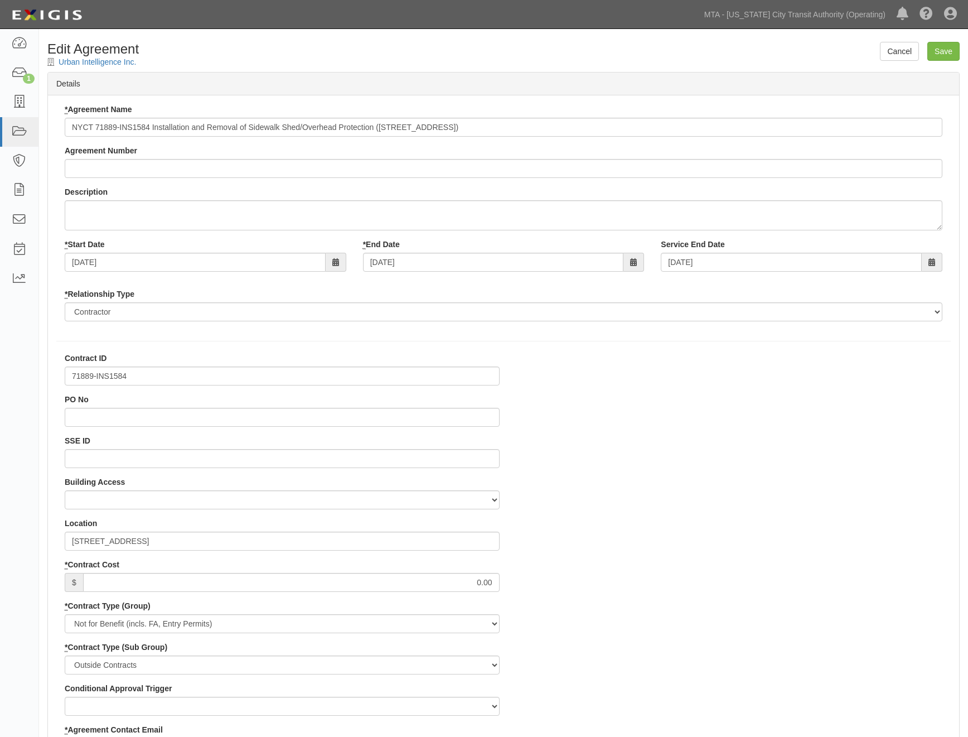
select select
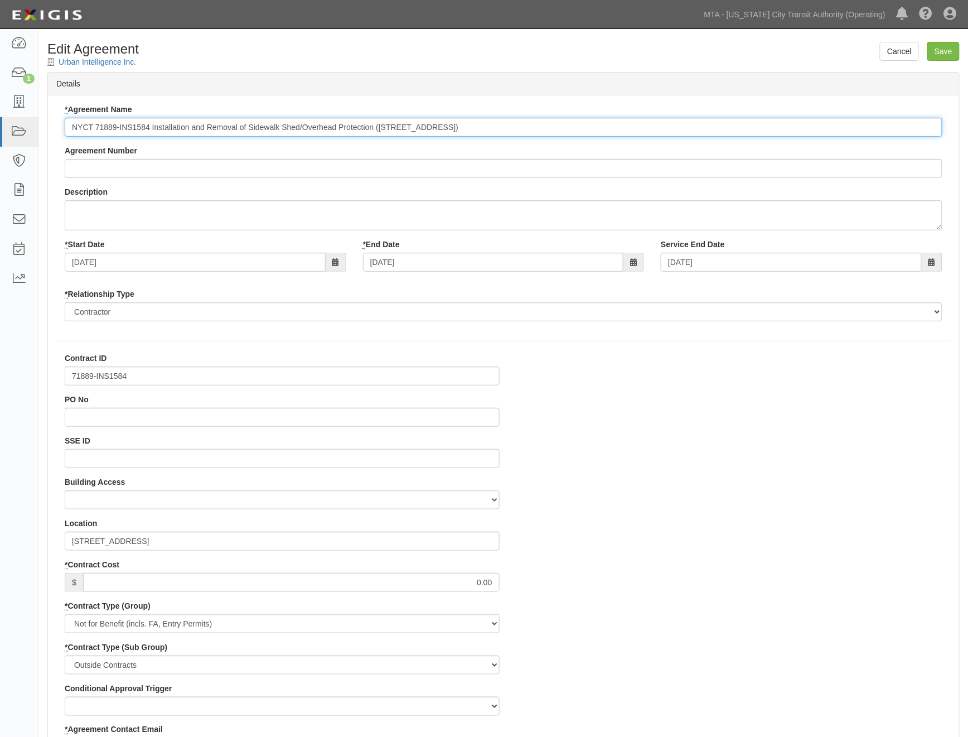
drag, startPoint x: 151, startPoint y: 123, endPoint x: 96, endPoint y: 127, distance: 54.8
click at [96, 127] on input "NYCT 71889-INS1584 Installation and Removal of Sidewalk Shed/Overhead Protectio…" at bounding box center [504, 127] width 878 height 19
type input "NYCTA - Installation and Removal of Sidewalk Shed/Overhead Protection (225 W 86…"
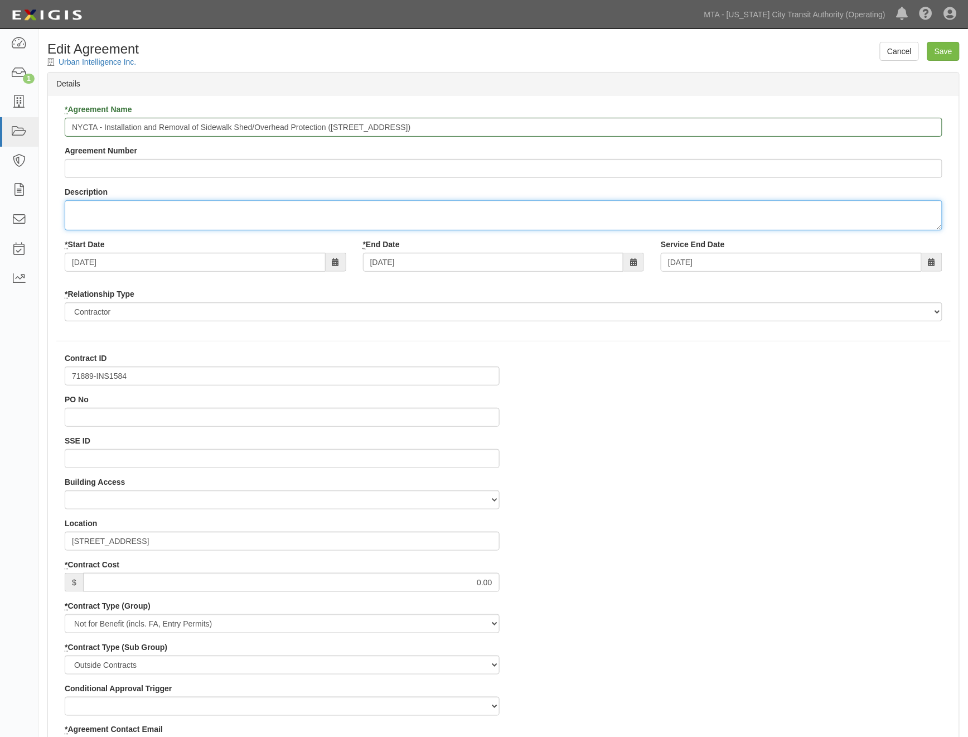
click at [137, 215] on textarea "Description" at bounding box center [504, 215] width 878 height 30
paste textarea "71889-INS1584"
type textarea "71889-INS1584"
drag, startPoint x: 140, startPoint y: 211, endPoint x: 43, endPoint y: 209, distance: 96.5
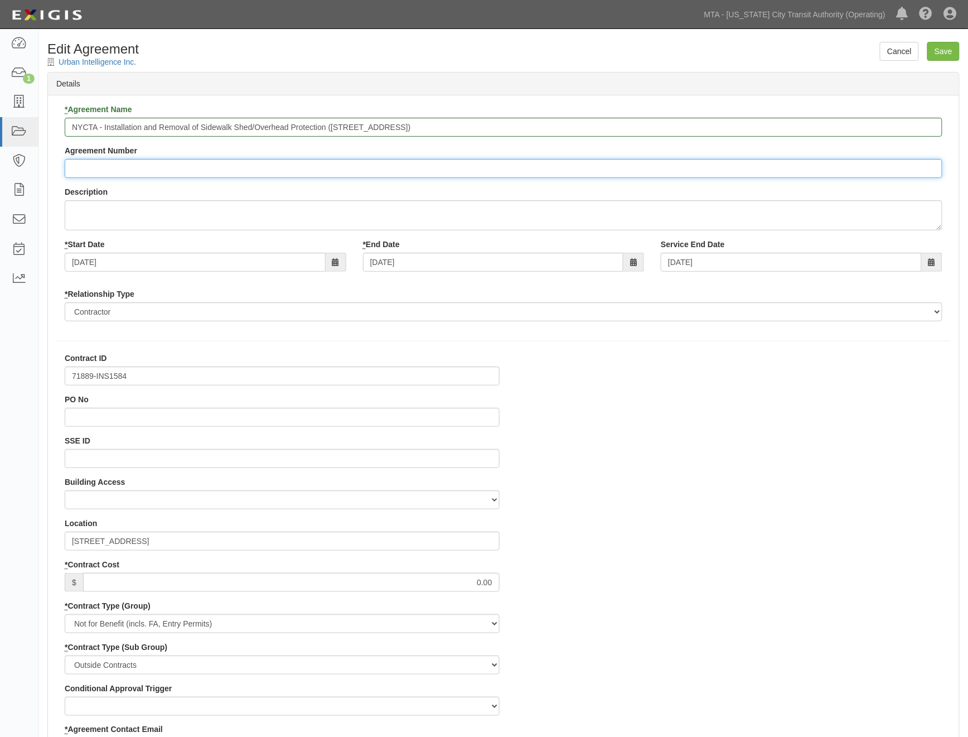
click at [76, 163] on input "Agreement Number" at bounding box center [504, 168] width 878 height 19
paste input "71889-INS1584"
click at [70, 170] on input "71889-INS1584" at bounding box center [504, 168] width 878 height 19
type input "EP/Job No. 71889-INS1584"
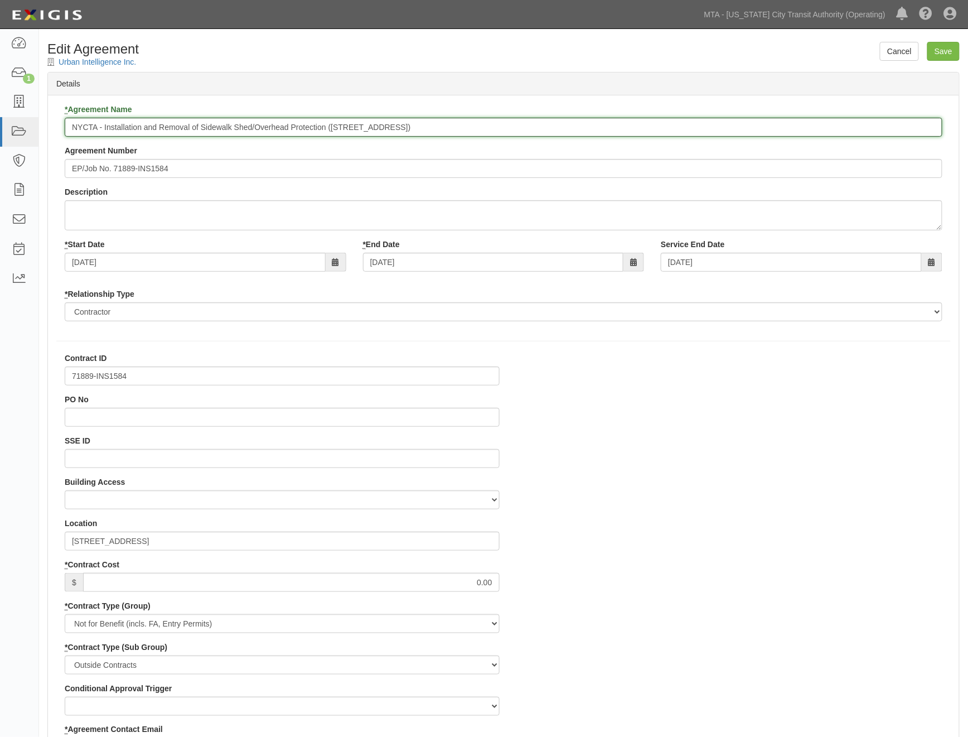
click at [437, 127] on input "NYCTA - Installation and Removal of Sidewalk Shed/Overhead Protection (225 W 86…" at bounding box center [504, 127] width 878 height 19
drag, startPoint x: 432, startPoint y: 125, endPoint x: 331, endPoint y: 125, distance: 100.9
click at [331, 125] on input "NYCTA - Installation and Removal of Sidewalk Shed/Overhead Protection (225 W 86…" at bounding box center [504, 127] width 878 height 19
type input "NYCTA - Installation and Removal of Sidewalk Shed/Overhead Protection"
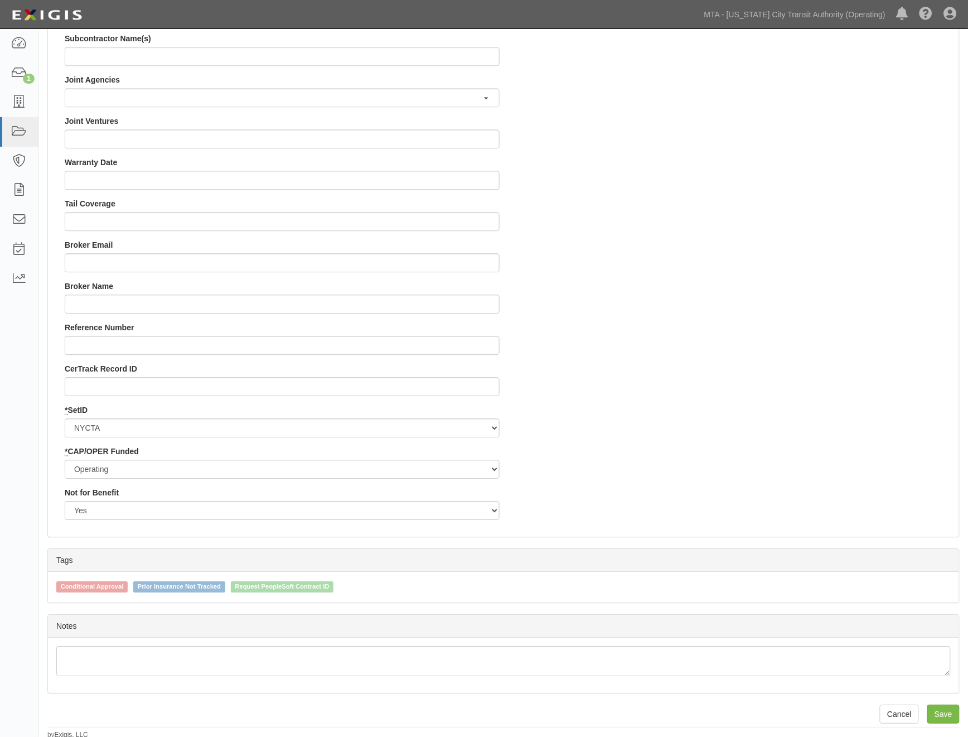
scroll to position [941, 0]
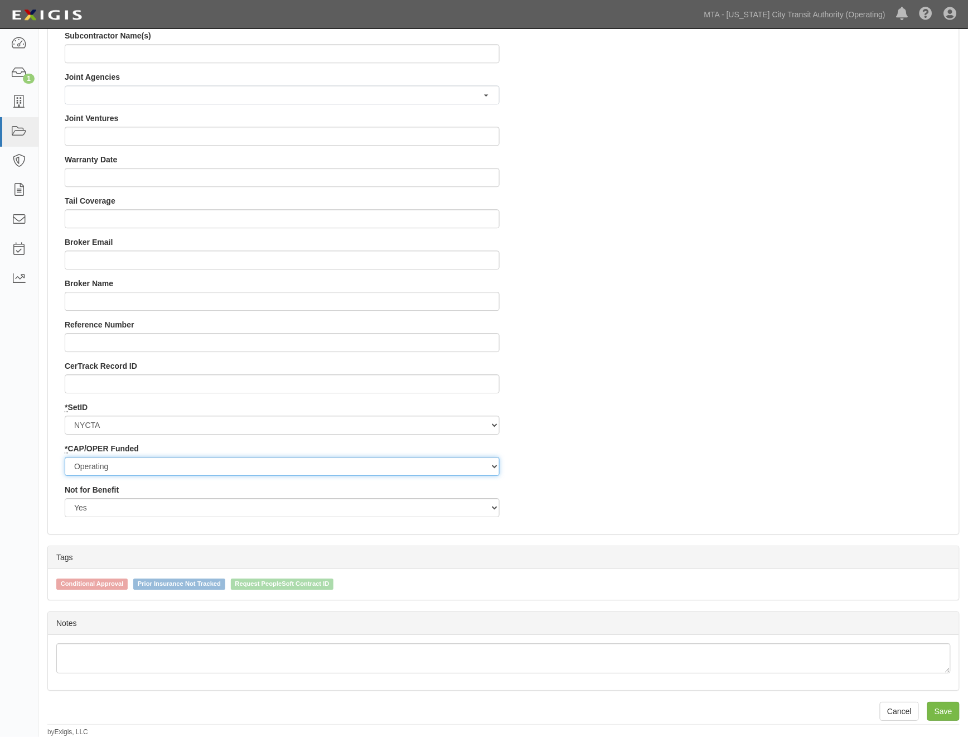
click at [137, 459] on select "Capital Operating" at bounding box center [282, 466] width 435 height 19
select select "439"
click at [65, 457] on select "Capital Operating" at bounding box center [282, 466] width 435 height 19
click at [949, 711] on input "Save" at bounding box center [943, 711] width 32 height 19
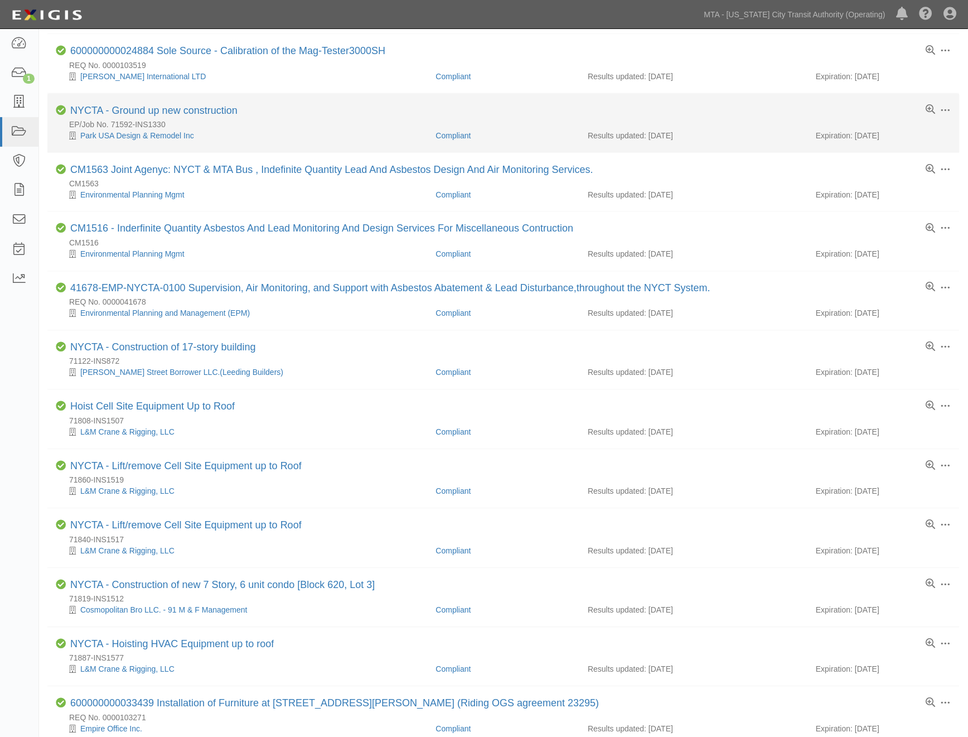
scroll to position [495, 0]
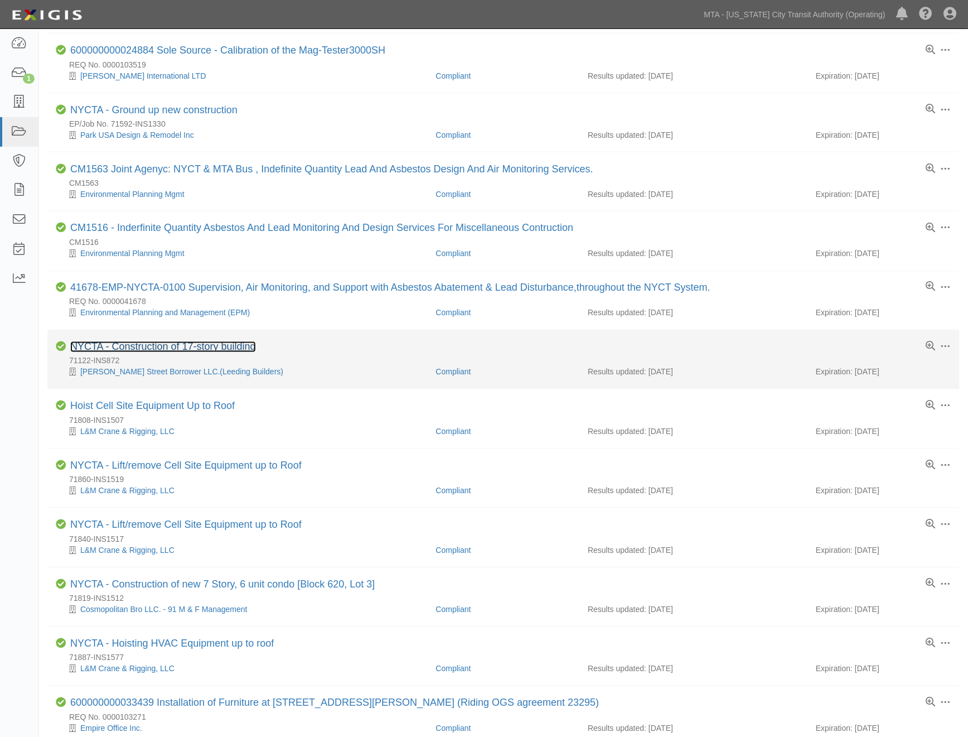
click at [240, 352] on link "NYCTA - Construction of 17-story building" at bounding box center [163, 346] width 186 height 11
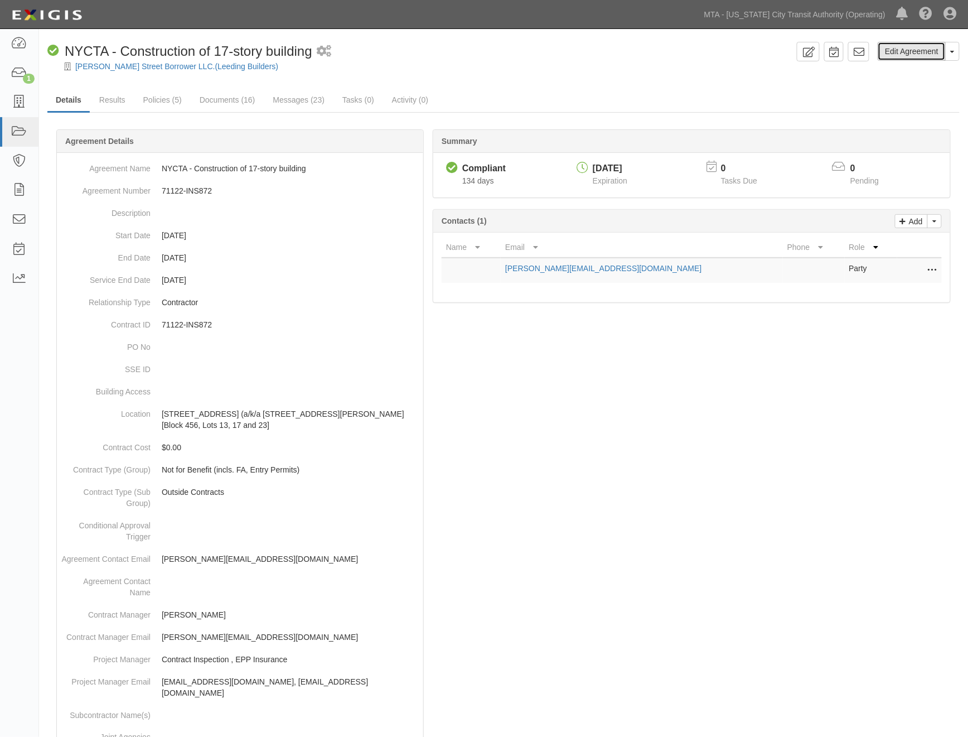
click at [917, 53] on link "Edit Agreement" at bounding box center [912, 51] width 68 height 19
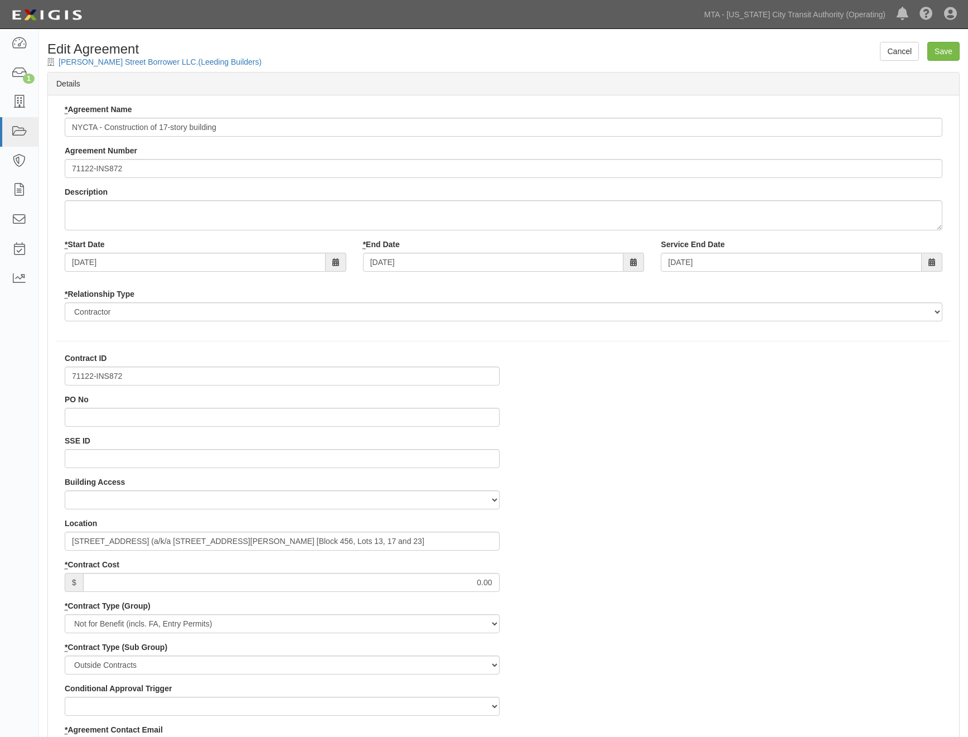
select select
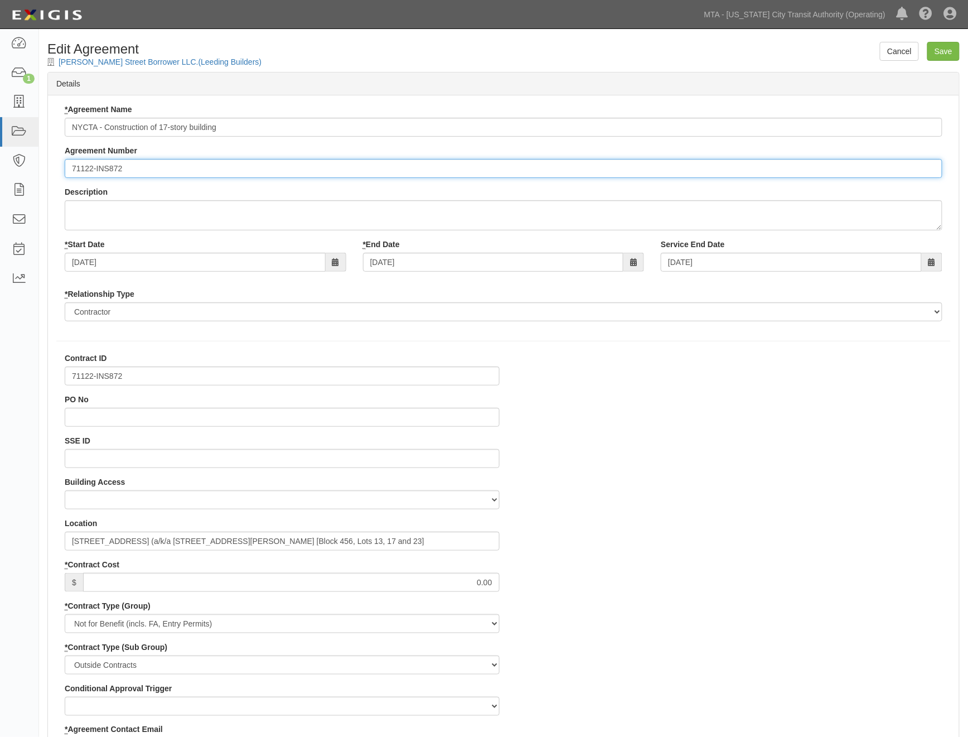
click at [65, 164] on input "71122-INS872" at bounding box center [504, 168] width 878 height 19
paste input "[STREET_ADDRESS]"
drag, startPoint x: 110, startPoint y: 168, endPoint x: 62, endPoint y: 170, distance: 48.0
click at [62, 170] on div "* Agreement Name NYCTA - Construction of 17-story building Agreement Number EP/…" at bounding box center [503, 217] width 894 height 226
type input "EP/Job No. 71122-INS872"
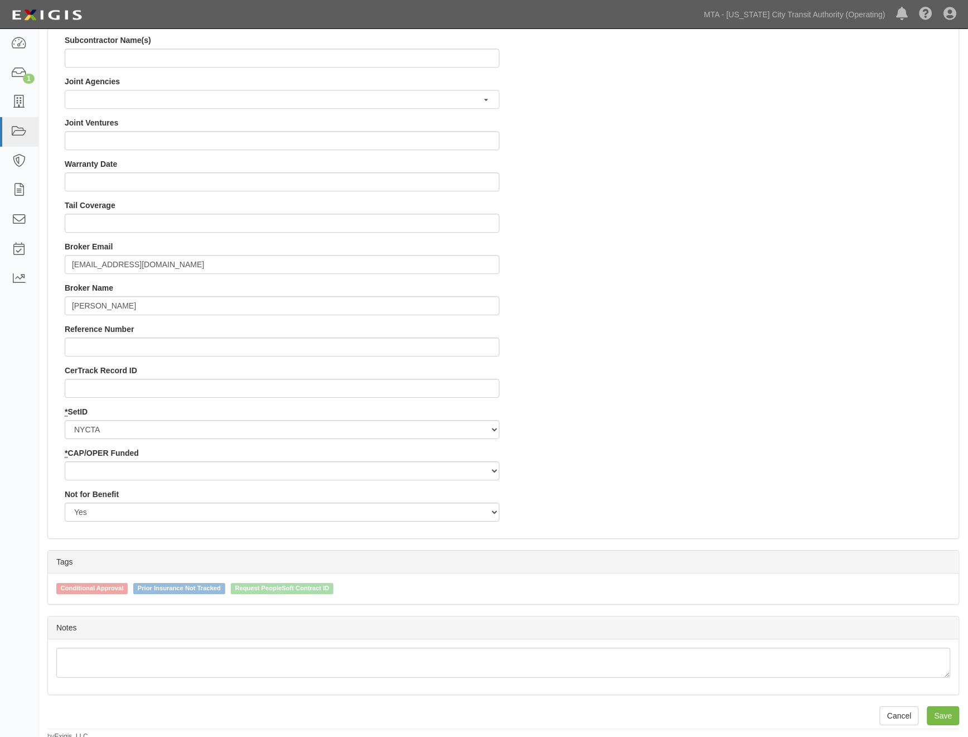
scroll to position [941, 0]
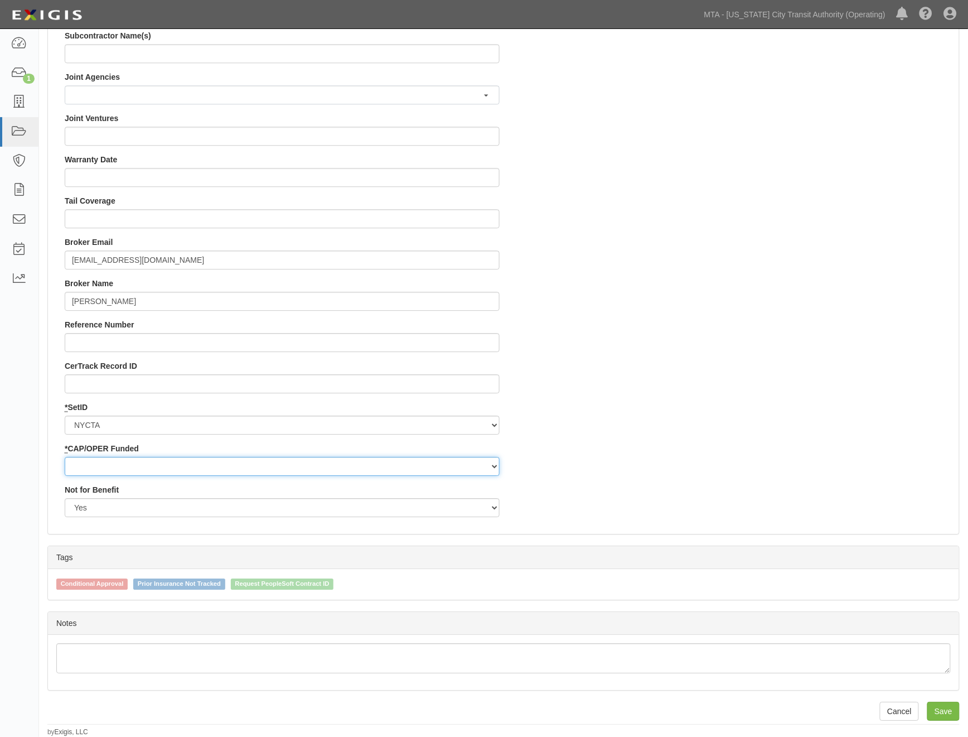
click at [88, 465] on select "Capital Operating" at bounding box center [282, 466] width 435 height 19
select select "439"
click at [65, 457] on select "Capital Operating" at bounding box center [282, 466] width 435 height 19
click at [949, 712] on input "Save" at bounding box center [943, 711] width 32 height 19
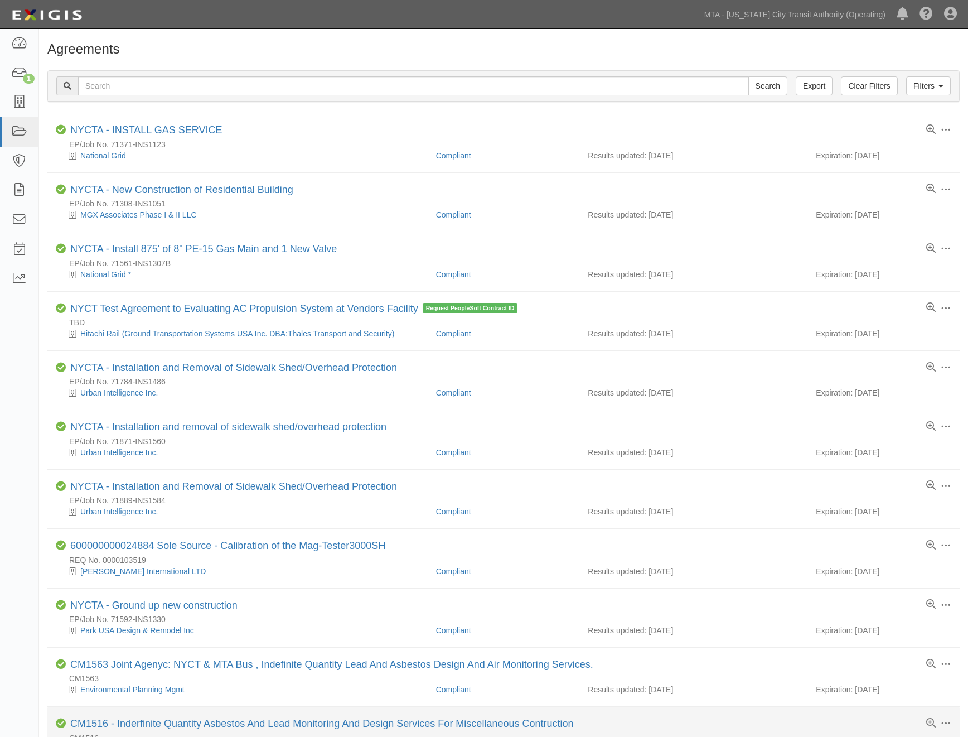
scroll to position [495, 0]
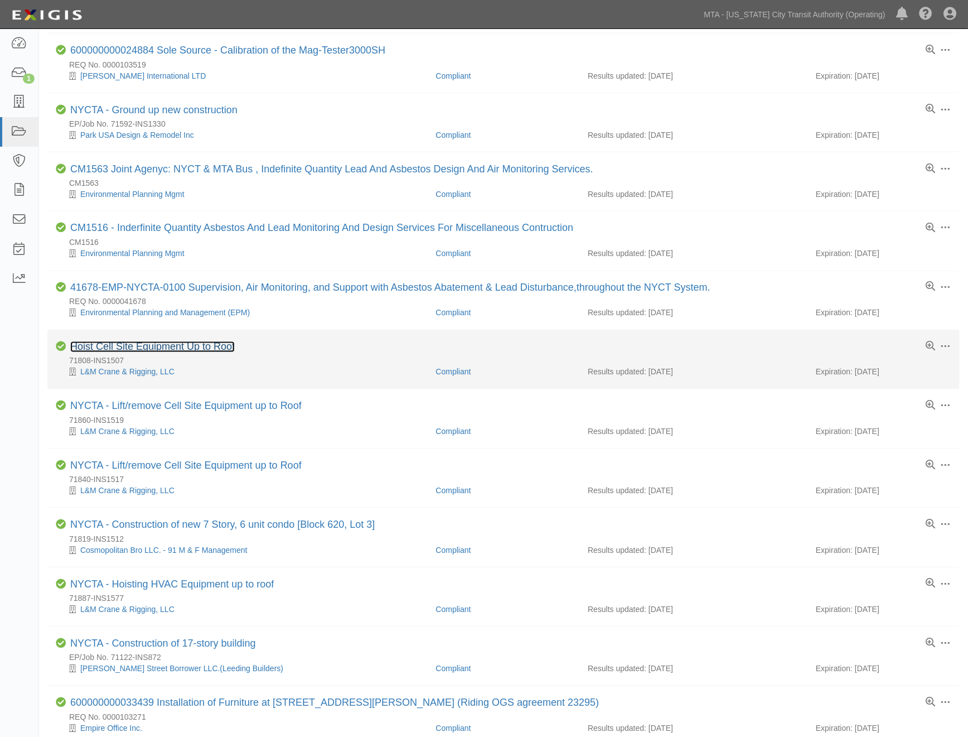
click at [206, 352] on link "Hoist Cell Site Equipment Up to Roof" at bounding box center [152, 346] width 165 height 11
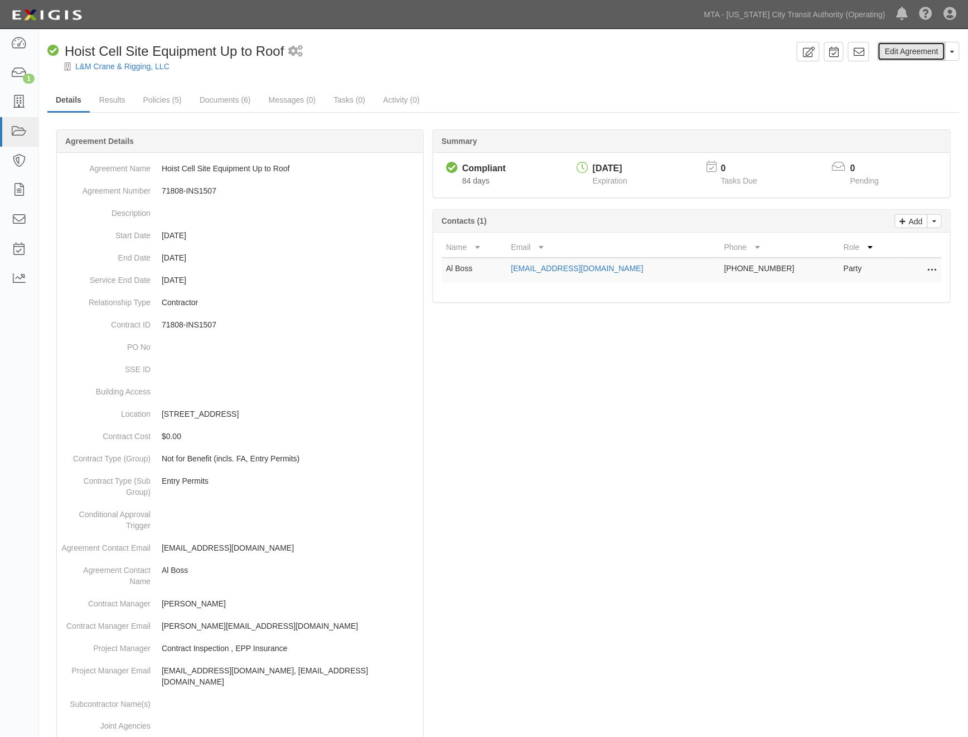
click at [903, 51] on link "Edit Agreement" at bounding box center [912, 51] width 68 height 19
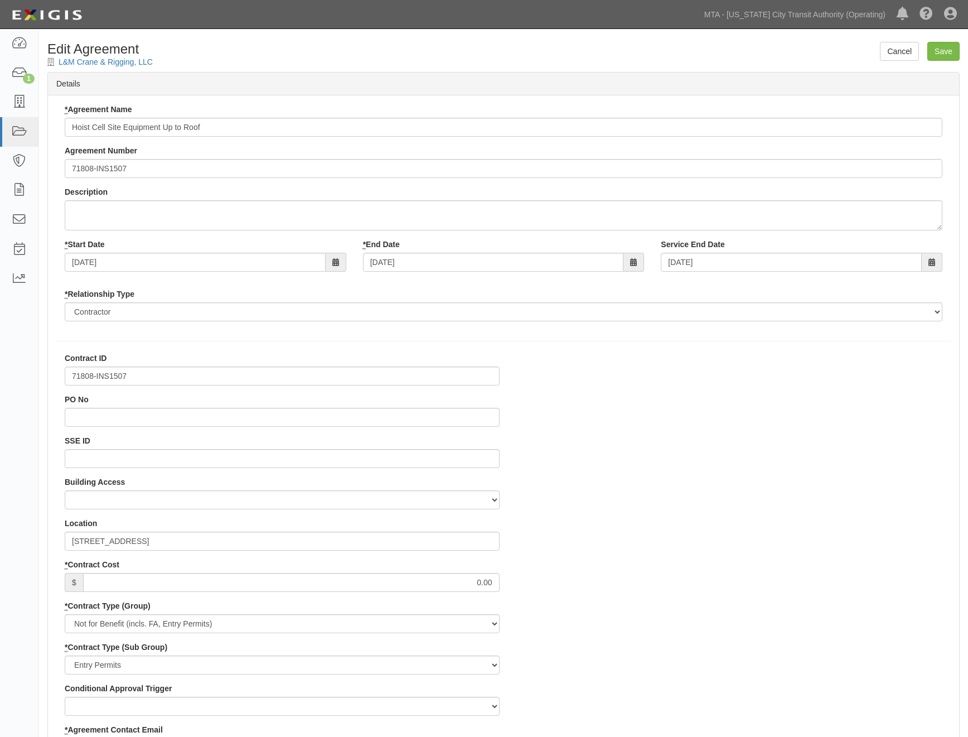
select select
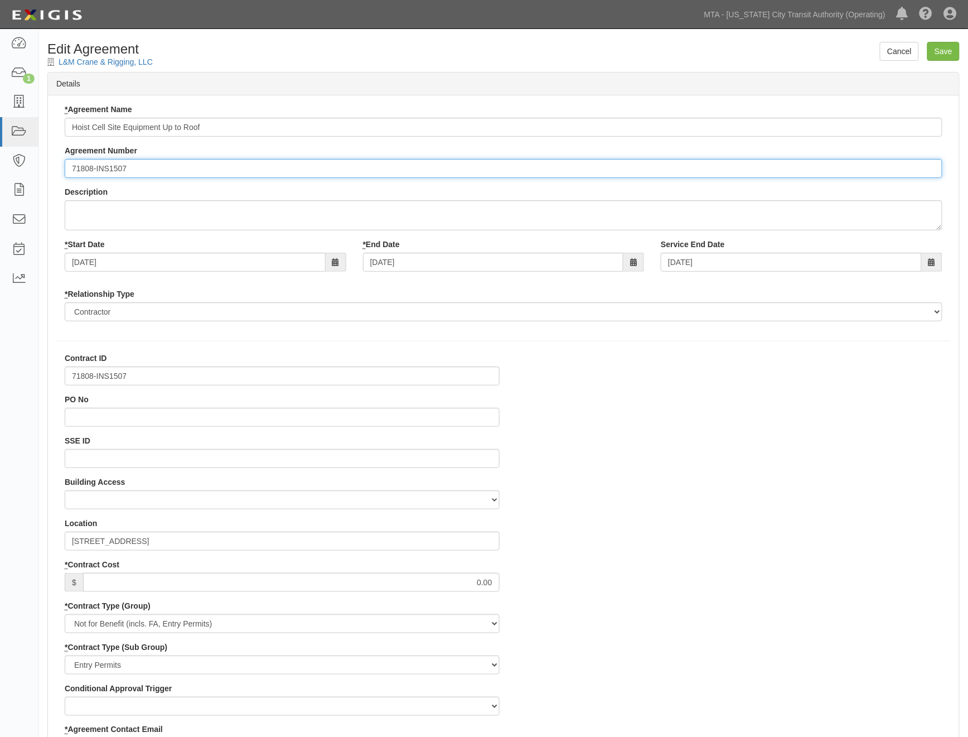
click at [73, 169] on input "71808-INS1507" at bounding box center [504, 168] width 878 height 19
paste input "EP/Job No."
type input "EP/Job No. 71808-INS1507"
click at [935, 52] on input "Save" at bounding box center [943, 51] width 32 height 19
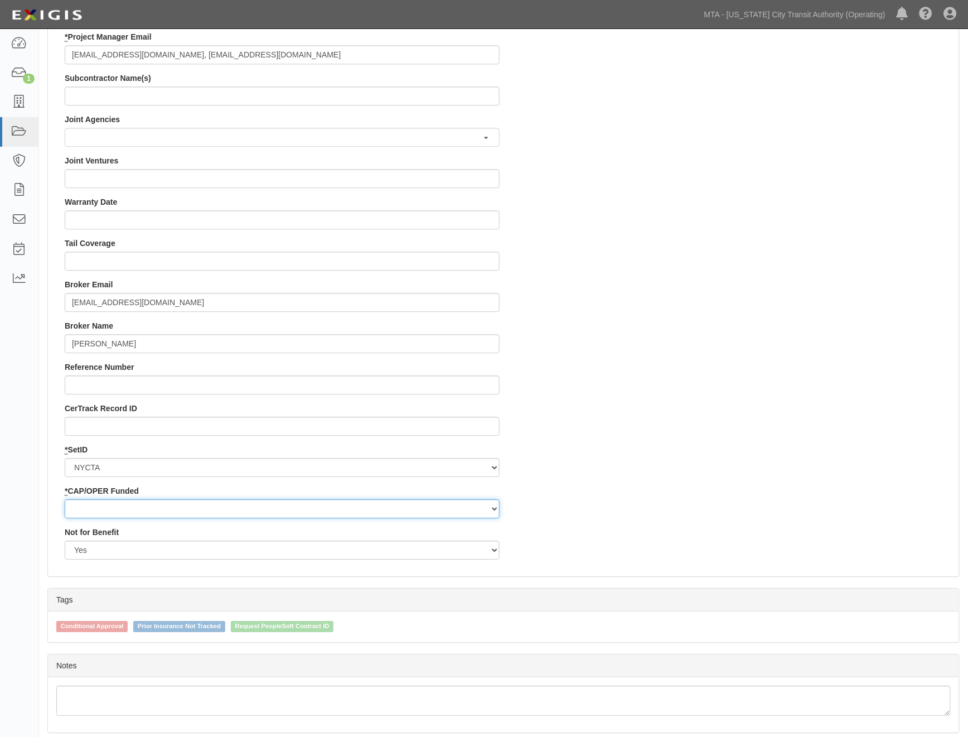
scroll to position [941, 0]
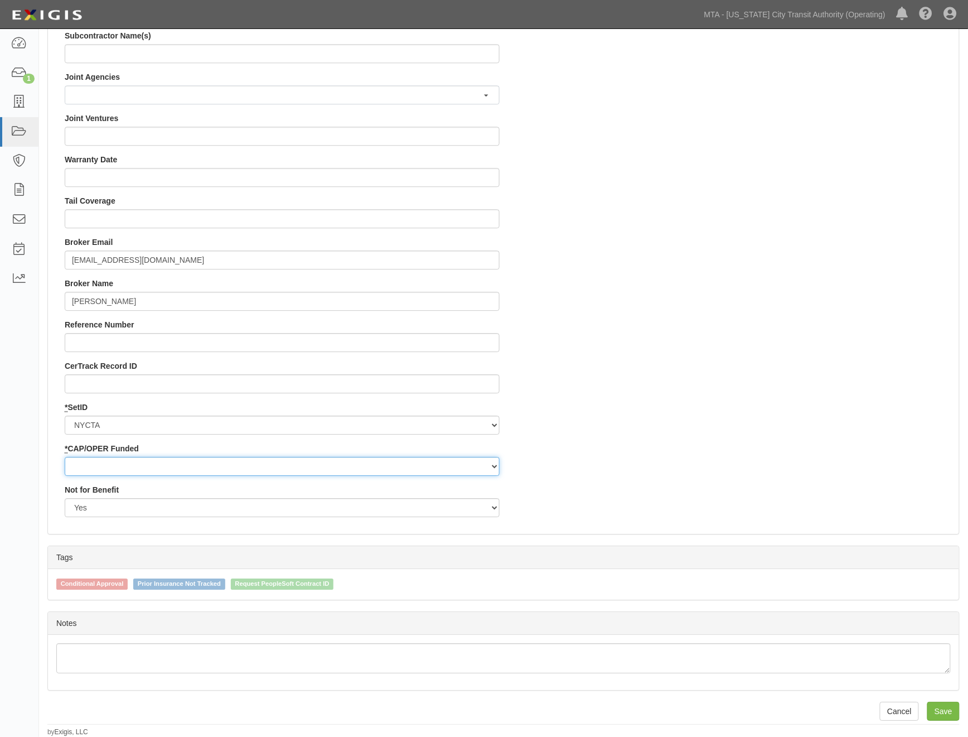
click at [92, 462] on select "Capital Operating" at bounding box center [282, 466] width 435 height 19
select select "439"
click at [65, 457] on select "Capital Operating" at bounding box center [282, 466] width 435 height 19
click at [944, 714] on input "Save" at bounding box center [943, 711] width 32 height 19
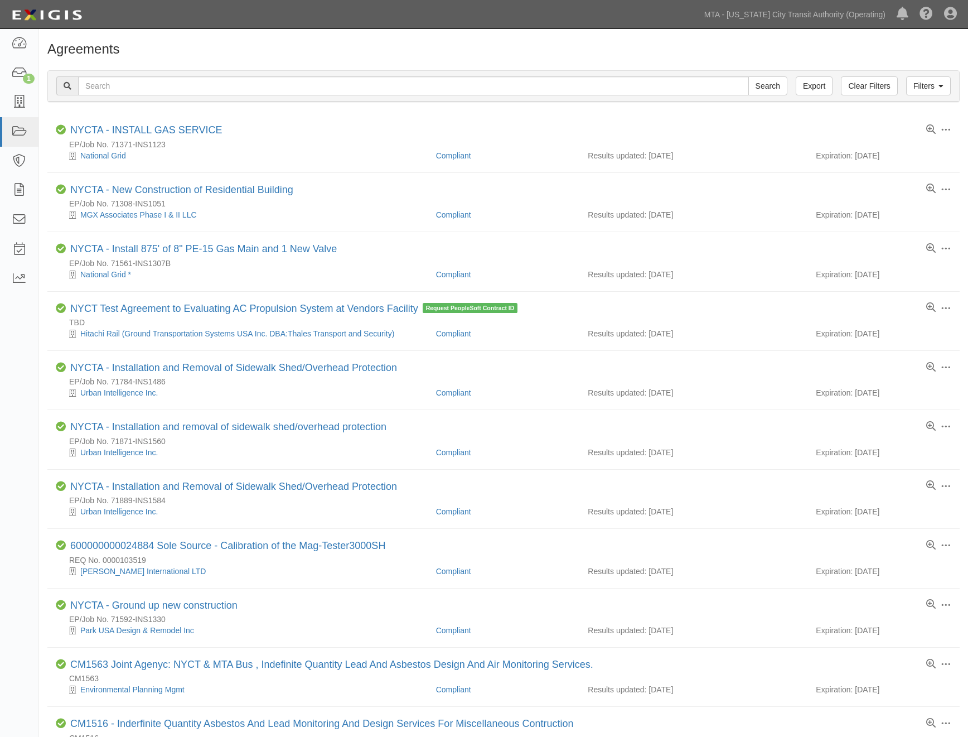
scroll to position [495, 0]
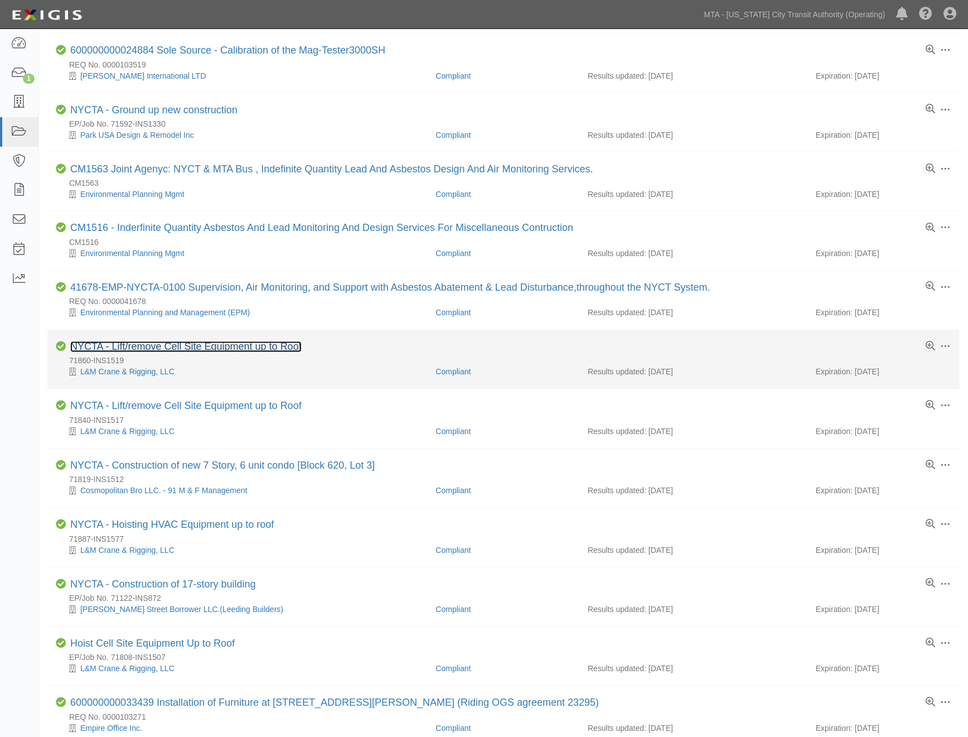
click at [246, 352] on link "NYCTA - Lift/remove Cell Site Equipment up to Roof" at bounding box center [185, 346] width 231 height 11
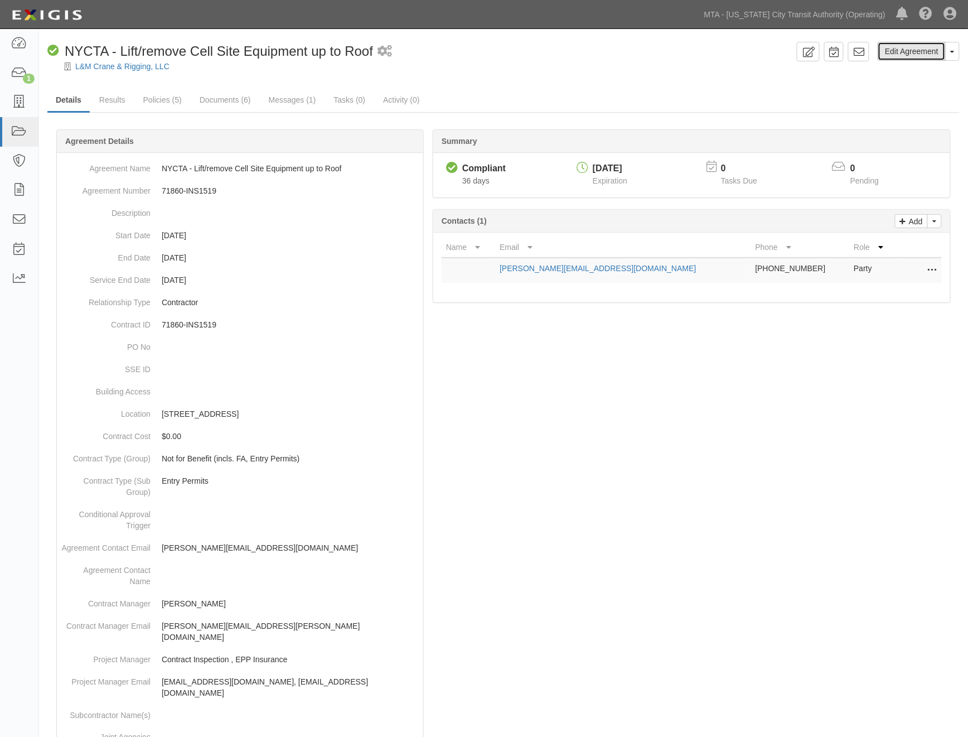
click at [900, 58] on link "Edit Agreement" at bounding box center [912, 51] width 68 height 19
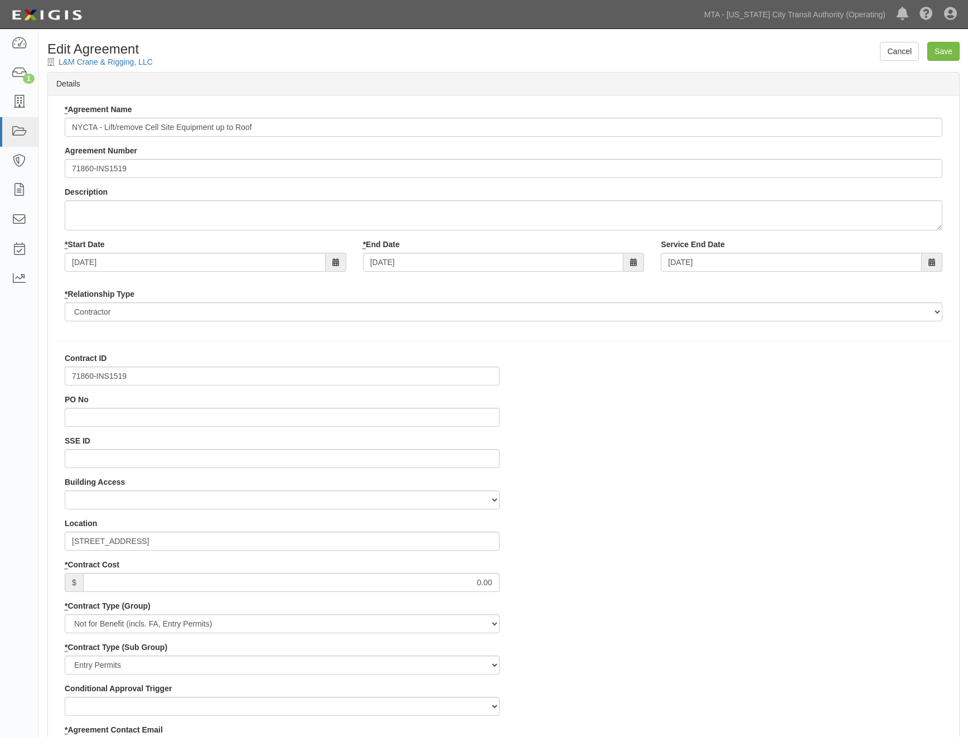
select select
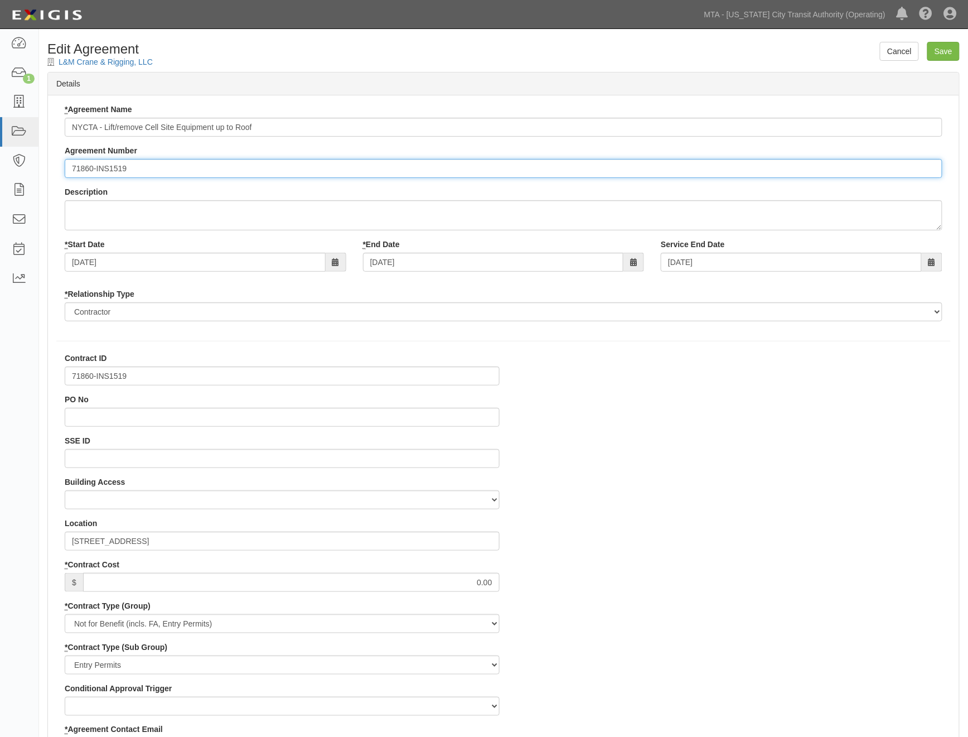
click at [70, 165] on input "71860-INS1519" at bounding box center [504, 168] width 878 height 19
paste input "EP/Job No."
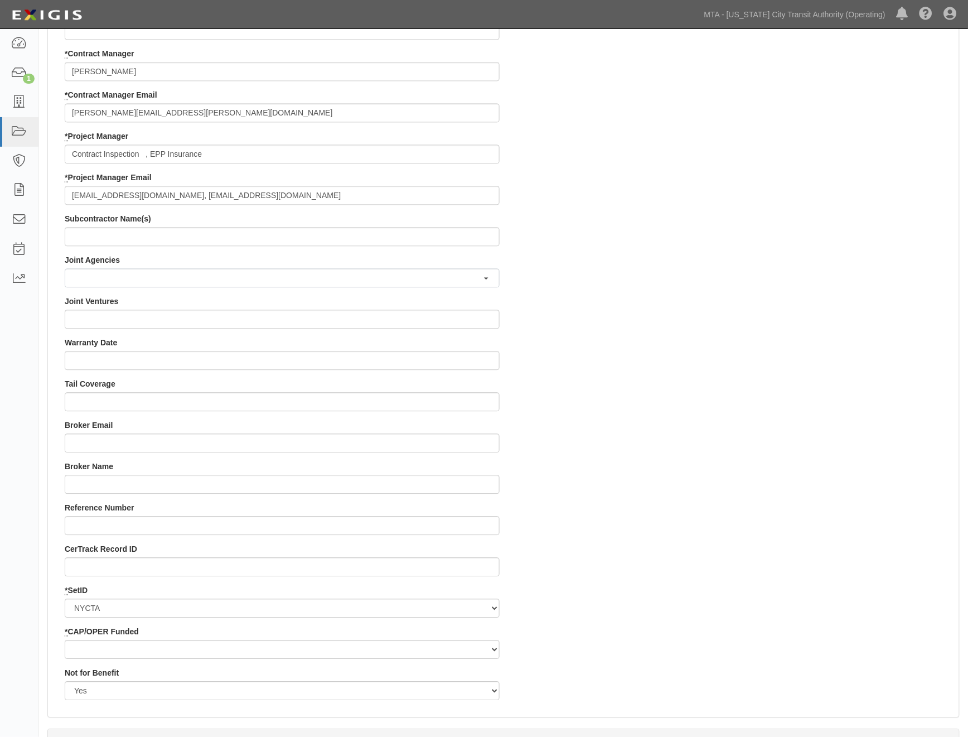
scroll to position [941, 0]
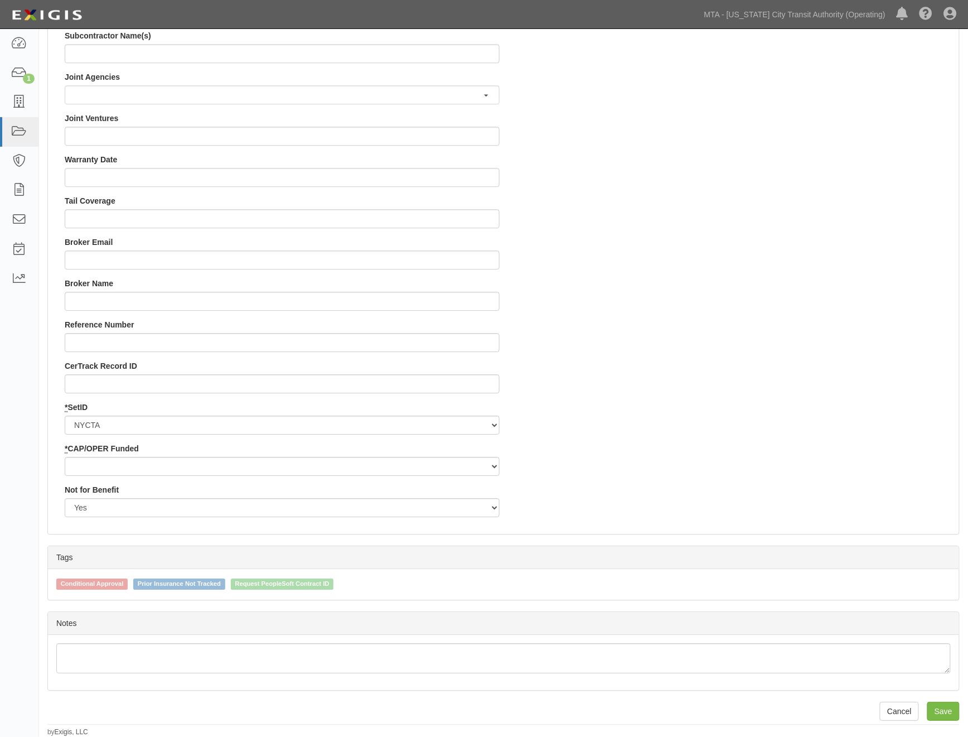
type input "EP/Job No. 71860-INS1519"
click at [112, 464] on select "Capital Operating" at bounding box center [282, 466] width 435 height 19
select select "439"
click at [65, 457] on select "Capital Operating" at bounding box center [282, 466] width 435 height 19
click at [937, 707] on input "Save" at bounding box center [943, 711] width 32 height 19
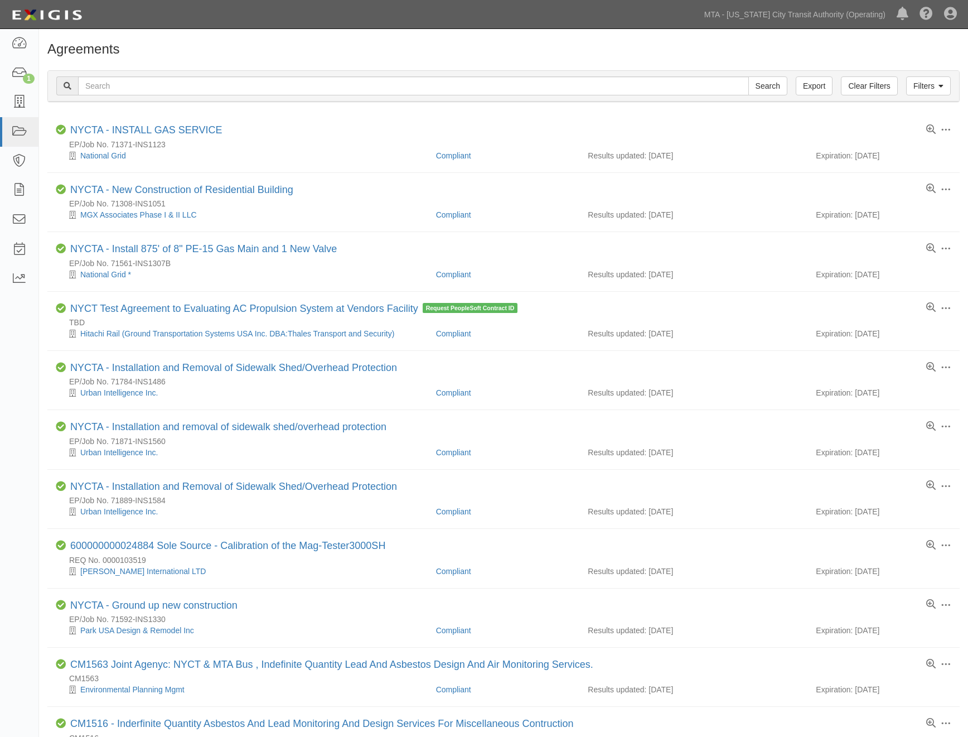
scroll to position [495, 0]
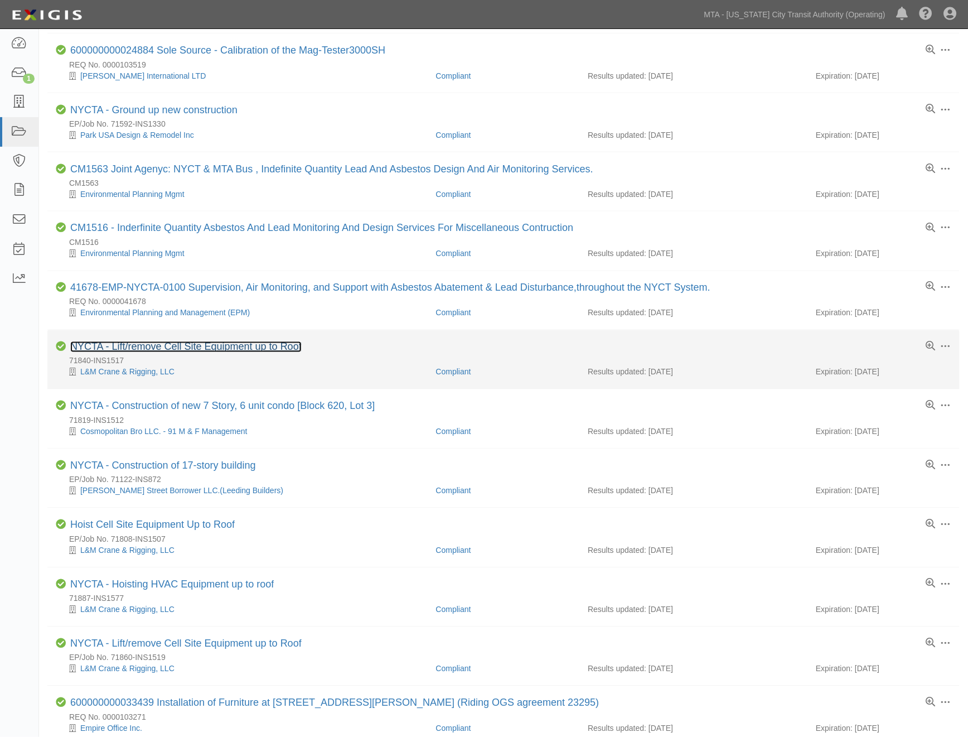
click at [275, 352] on link "NYCTA - Lift/remove Cell Site Equipment up to Roof" at bounding box center [185, 346] width 231 height 11
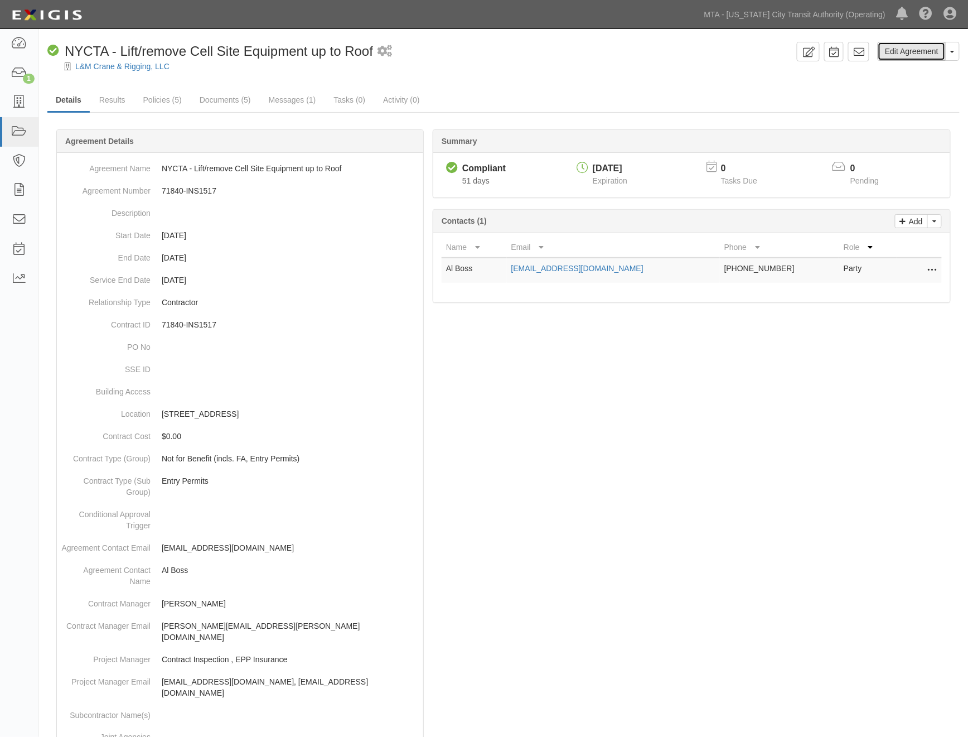
click at [893, 49] on link "Edit Agreement" at bounding box center [912, 51] width 68 height 19
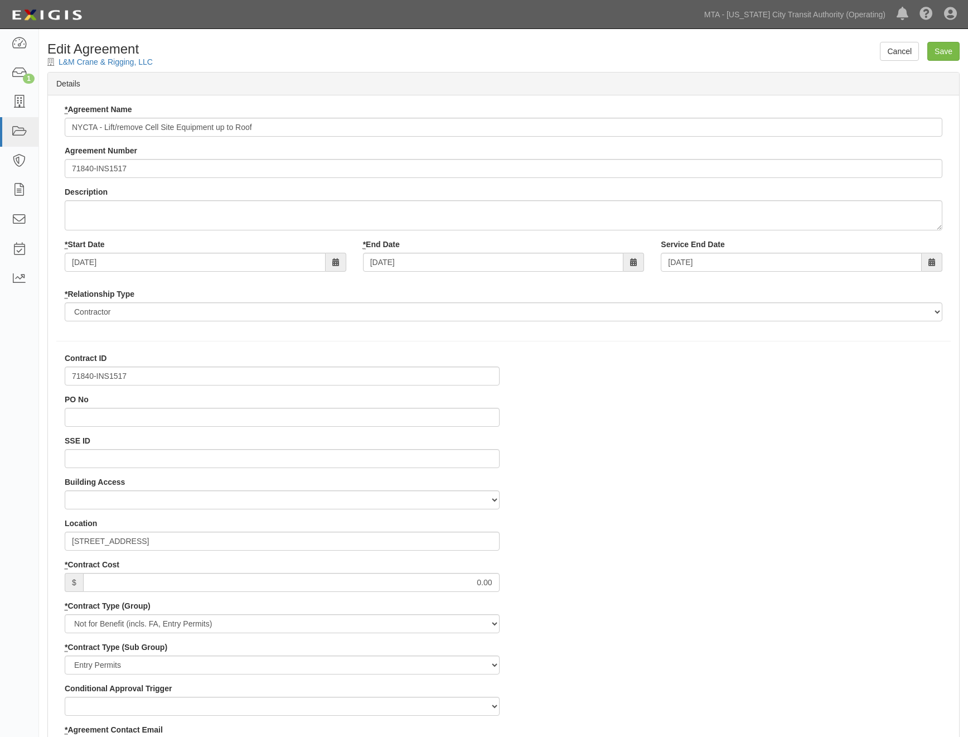
select select
click at [70, 371] on input "71840-INS1517" at bounding box center [282, 375] width 435 height 19
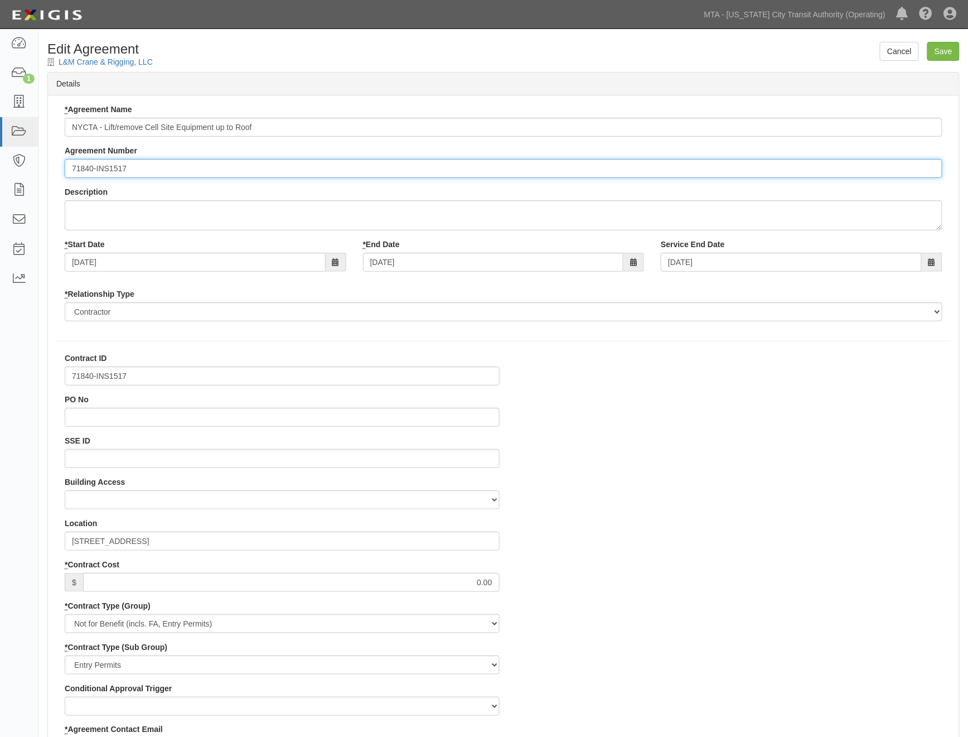
click at [69, 165] on input "71840-INS1517" at bounding box center [504, 168] width 878 height 19
paste input "EP/Job No."
type input "EP/Job No. 71840-INS1517"
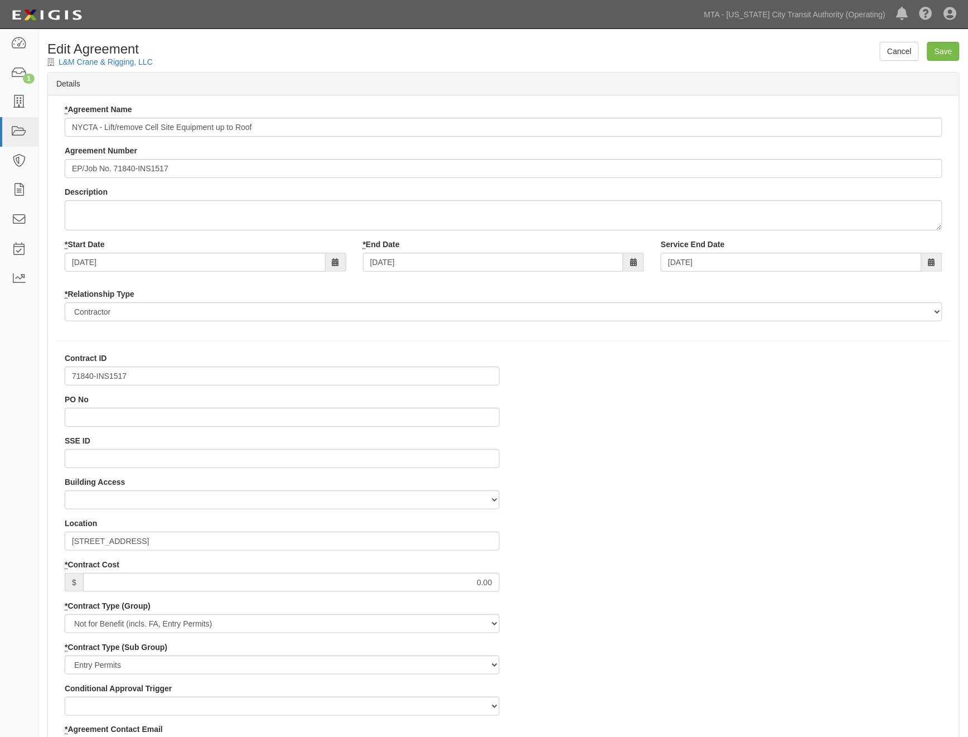
click at [927, 46] on div "Cancel Save" at bounding box center [920, 51] width 80 height 19
click at [934, 51] on input "Save" at bounding box center [943, 51] width 32 height 19
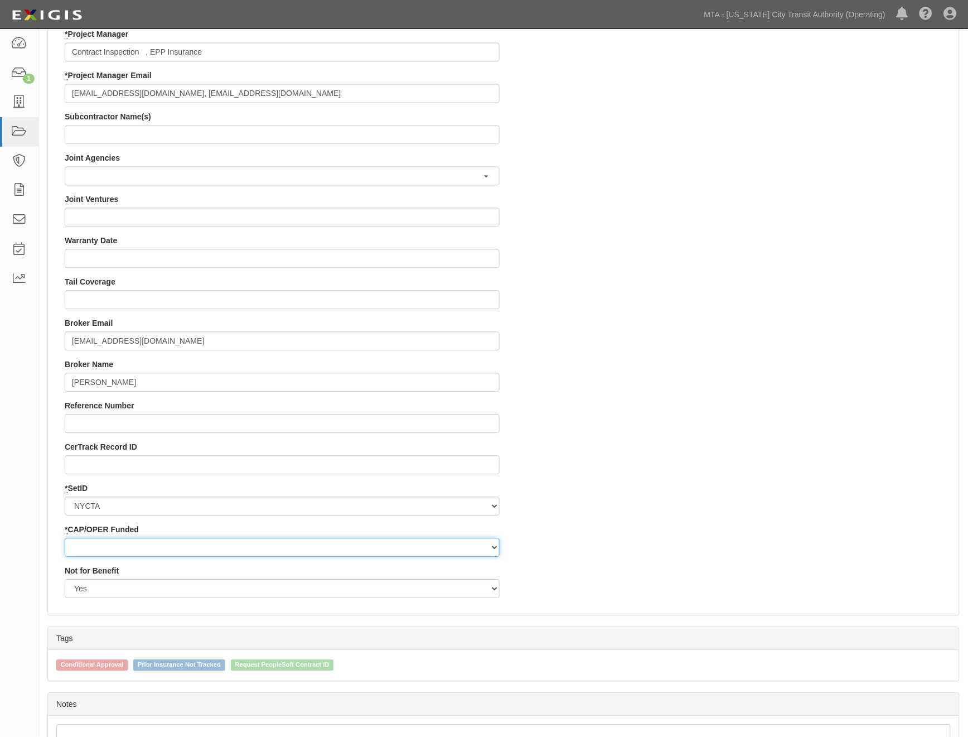
scroll to position [866, 0]
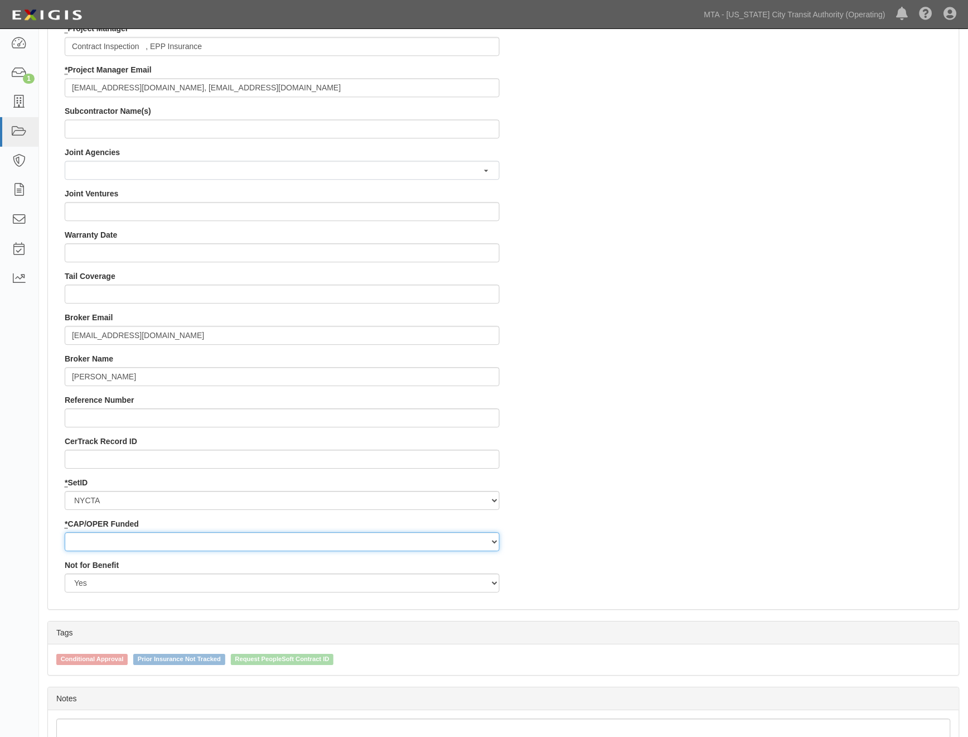
click at [149, 541] on select "Capital Operating" at bounding box center [282, 541] width 435 height 19
select select "439"
click at [65, 532] on select "Capital Operating" at bounding box center [282, 541] width 435 height 19
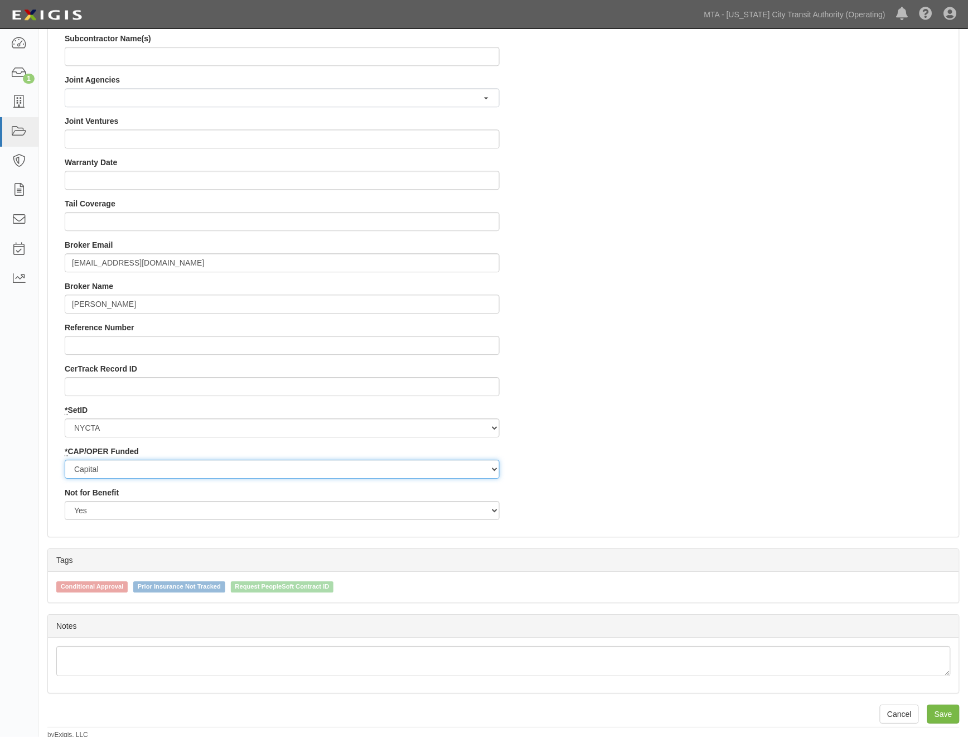
scroll to position [941, 0]
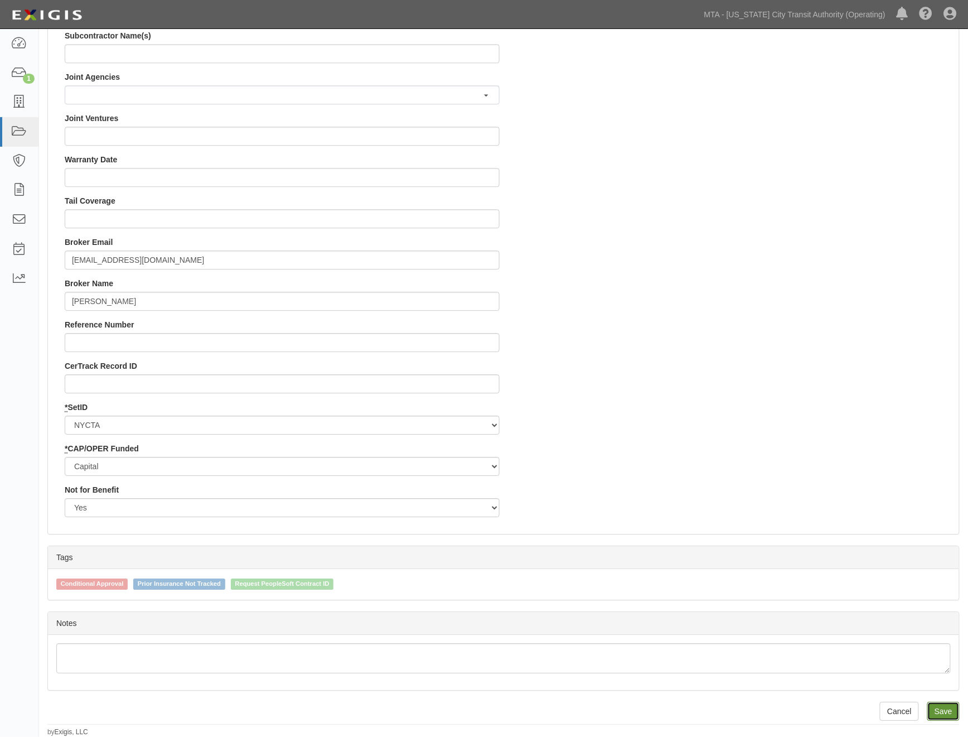
click at [955, 710] on input "Save" at bounding box center [943, 711] width 32 height 19
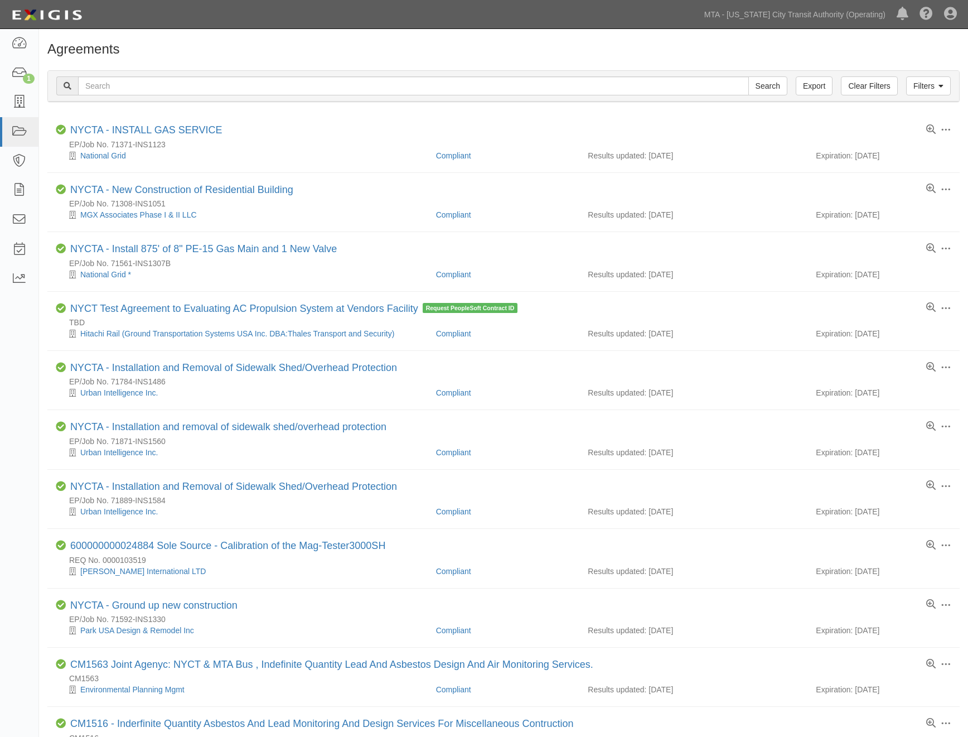
scroll to position [495, 0]
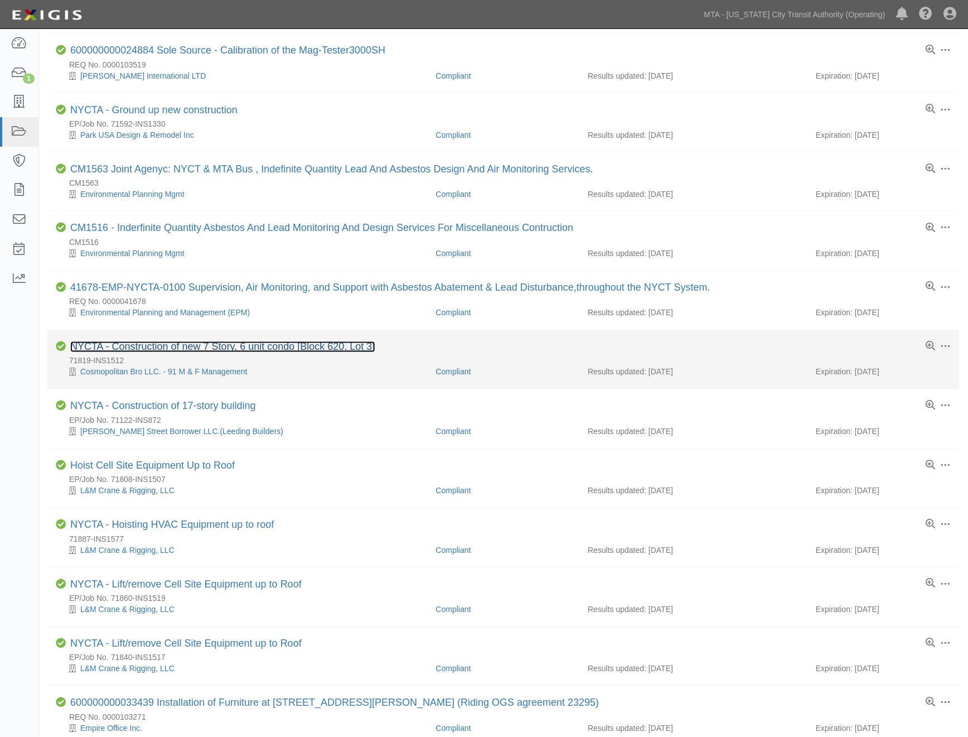
click at [175, 352] on link "NYCTA - Construction of new 7 Story, 6 unit condo [Block 620, Lot 3]" at bounding box center [222, 346] width 305 height 11
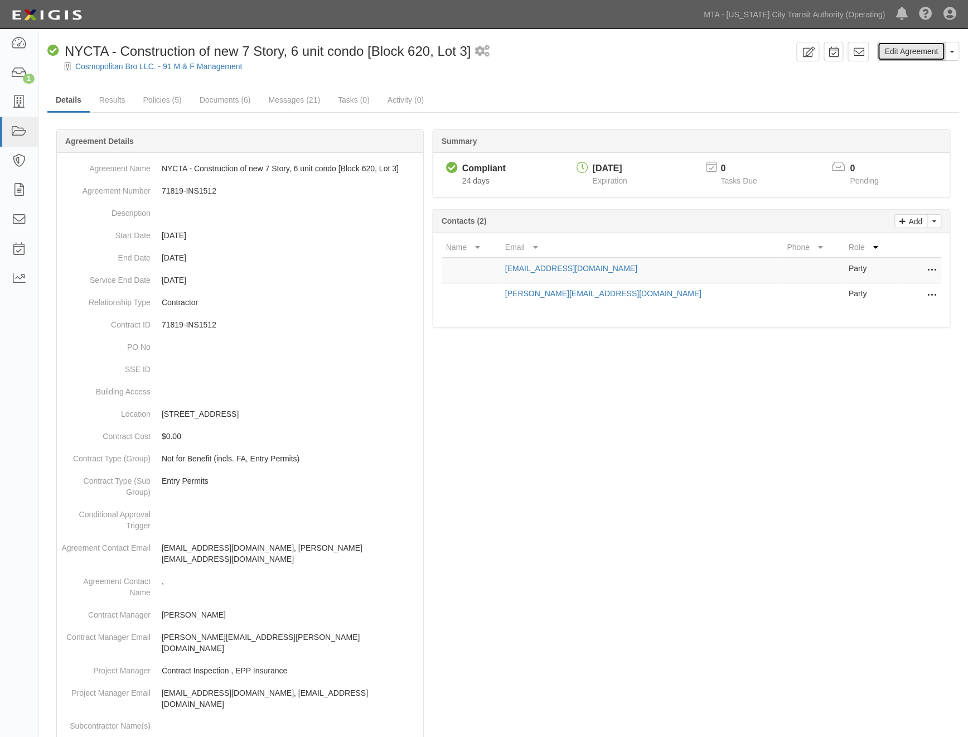
click at [910, 47] on link "Edit Agreement" at bounding box center [912, 51] width 68 height 19
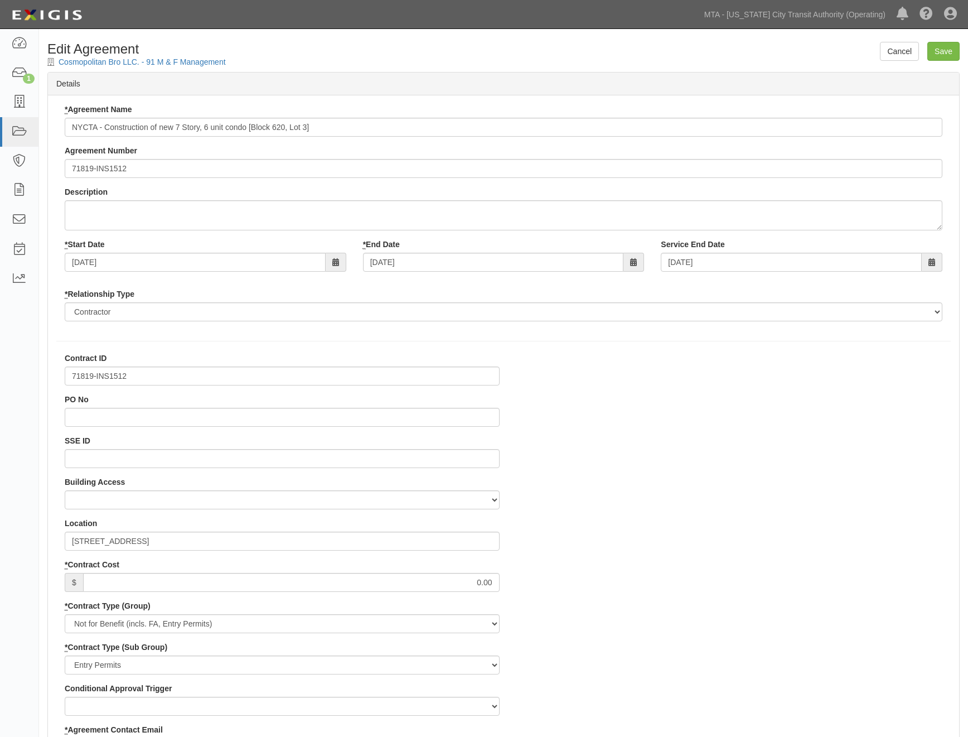
select select
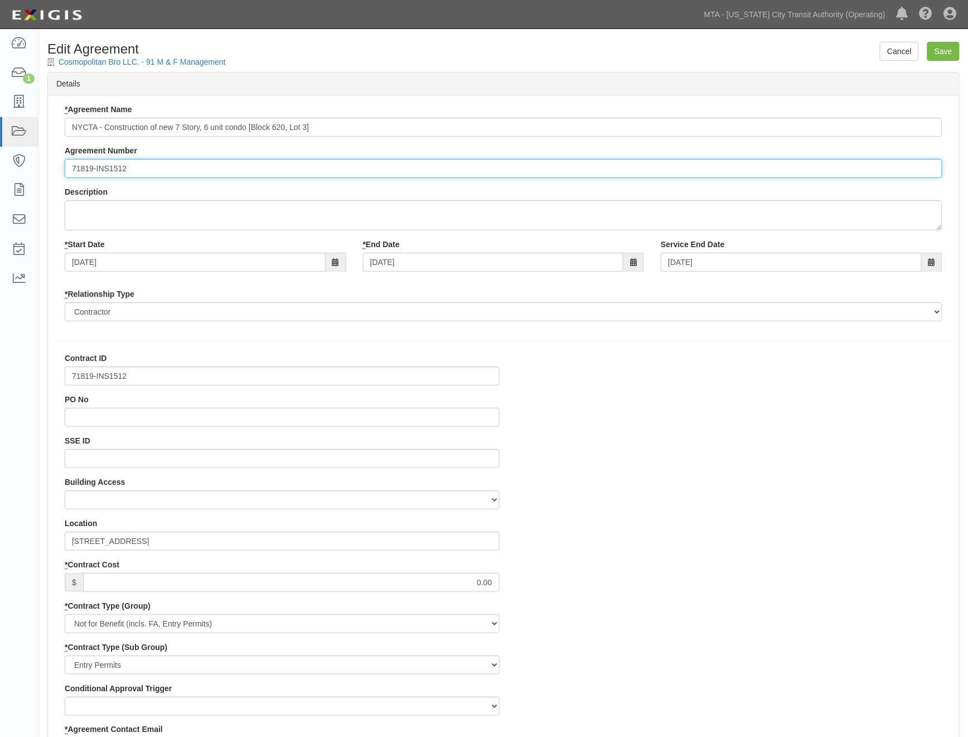
click at [73, 170] on input "71819-INS1512" at bounding box center [504, 168] width 878 height 19
paste input "EP/Job No."
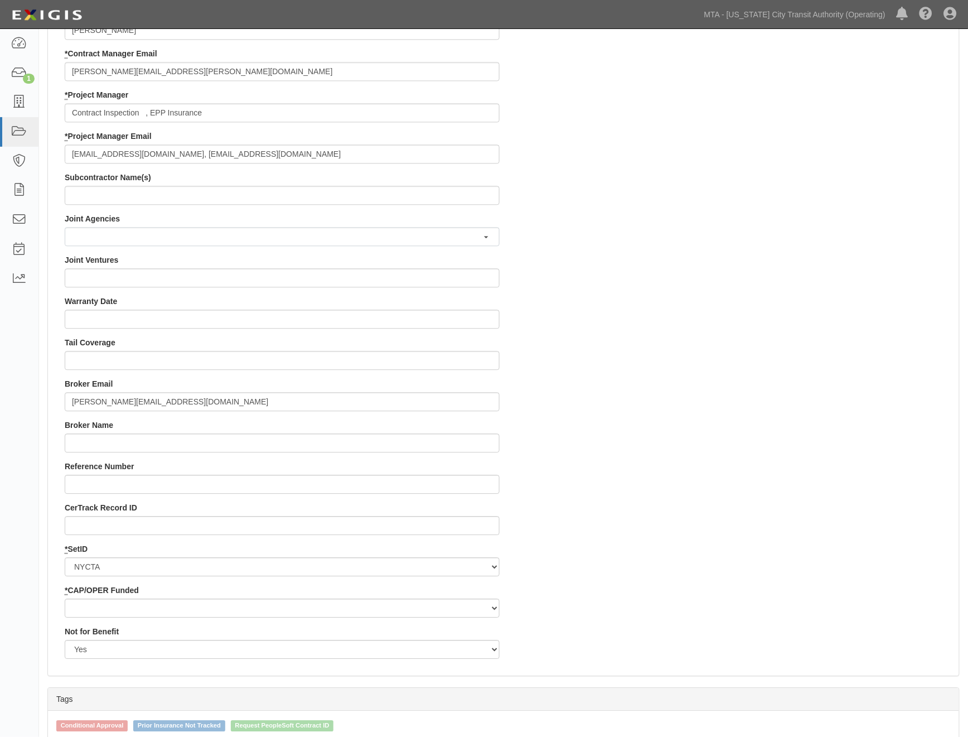
scroll to position [805, 0]
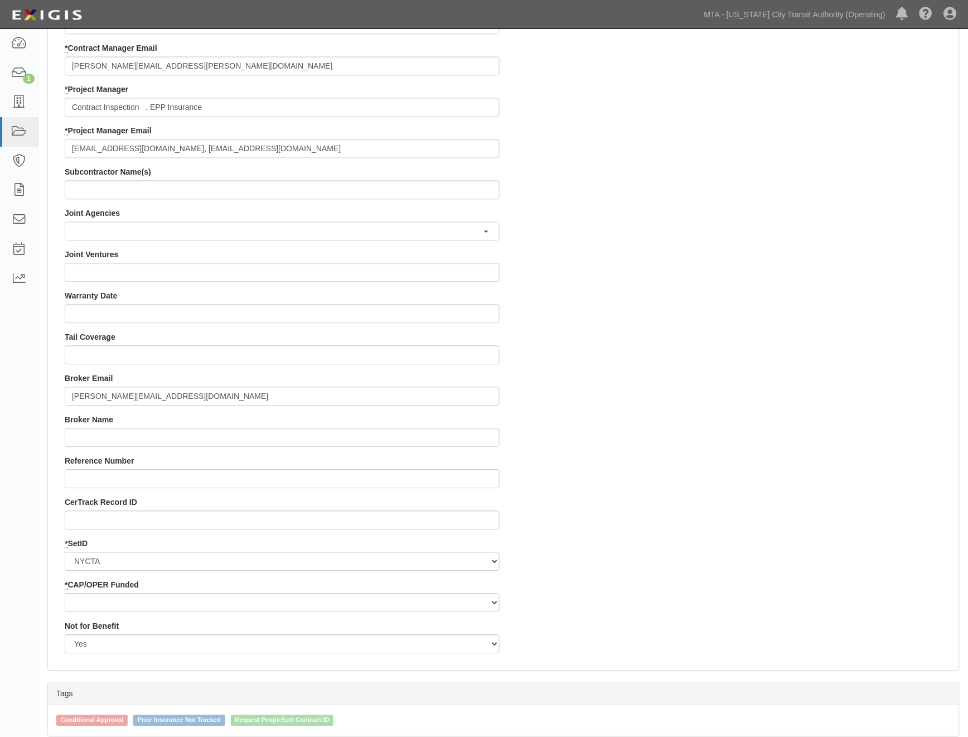
type input "EP/Job No. 71819-INS1512"
click at [75, 605] on select "Capital Operating" at bounding box center [282, 602] width 435 height 19
select select "439"
click at [65, 593] on select "Capital Operating" at bounding box center [282, 602] width 435 height 19
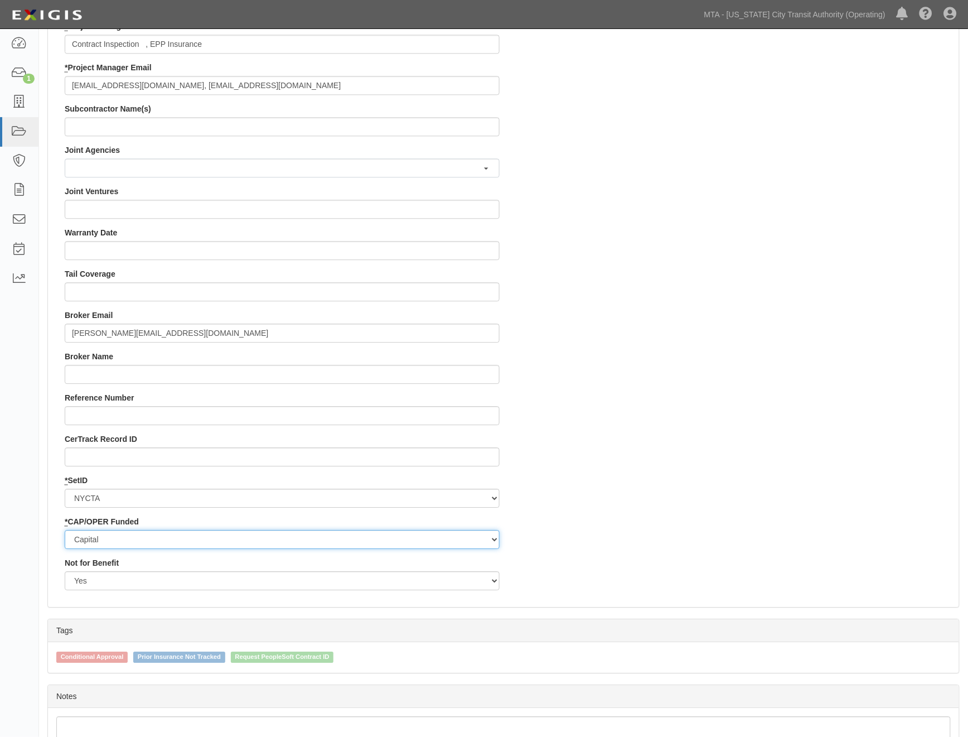
scroll to position [941, 0]
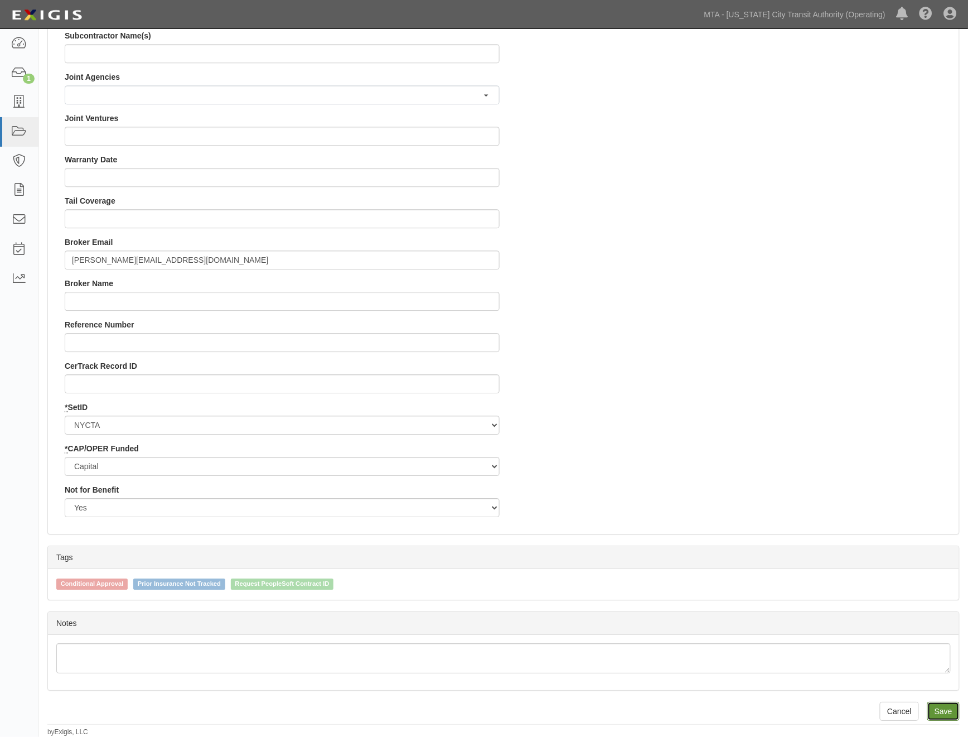
click at [949, 708] on input "Save" at bounding box center [943, 711] width 32 height 19
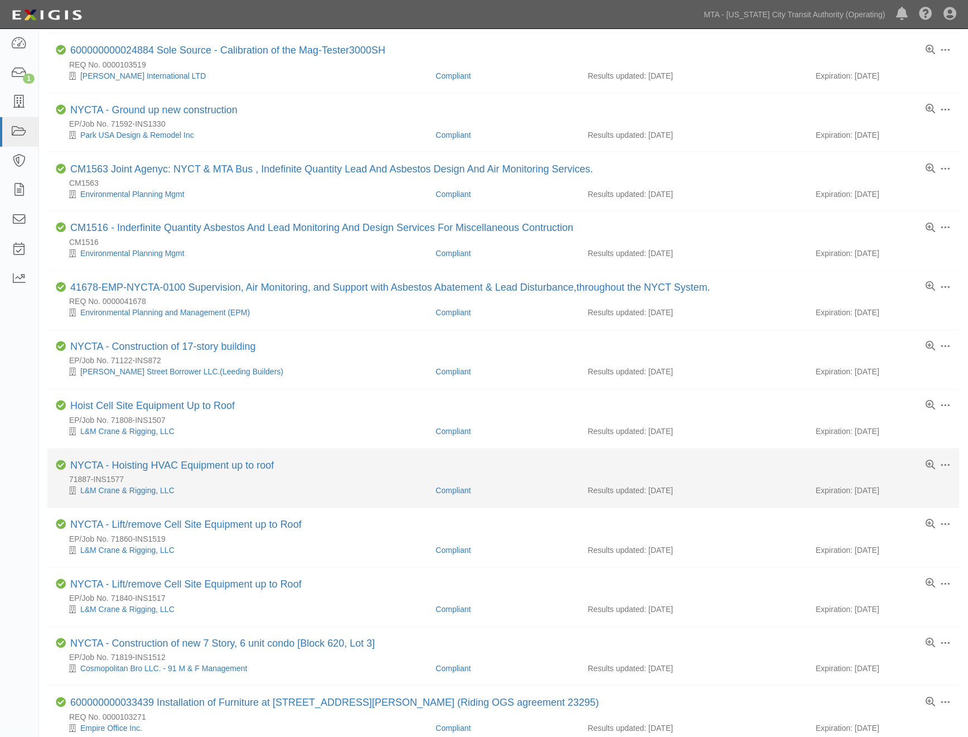
scroll to position [558, 0]
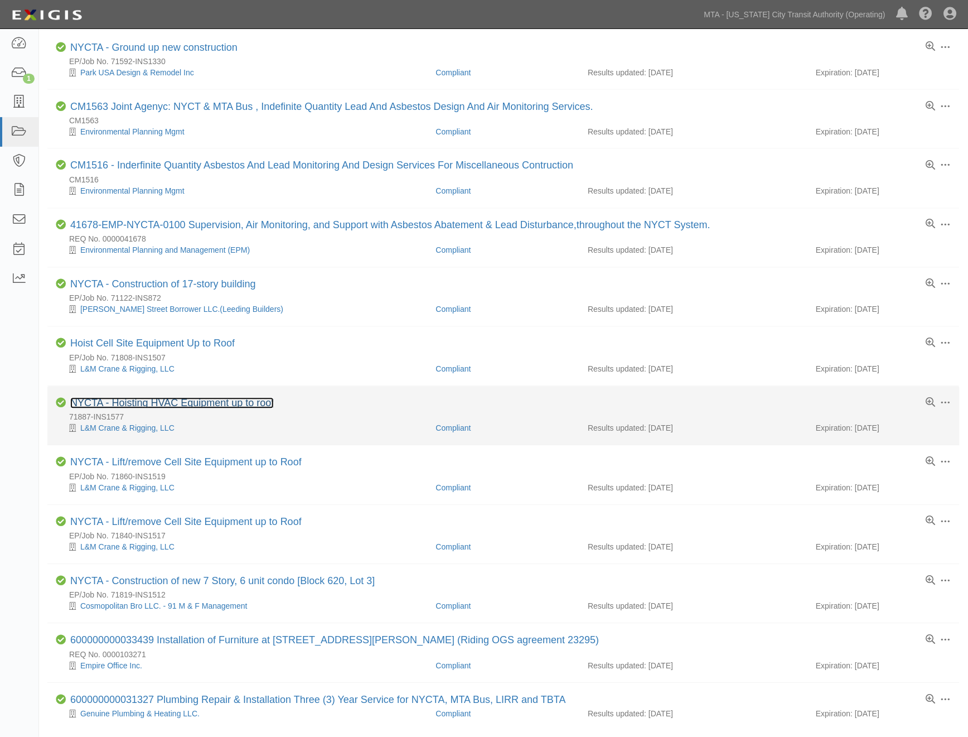
click at [240, 409] on link "NYCTA - Hoisting HVAC Equipment up to roof" at bounding box center [172, 403] width 204 height 11
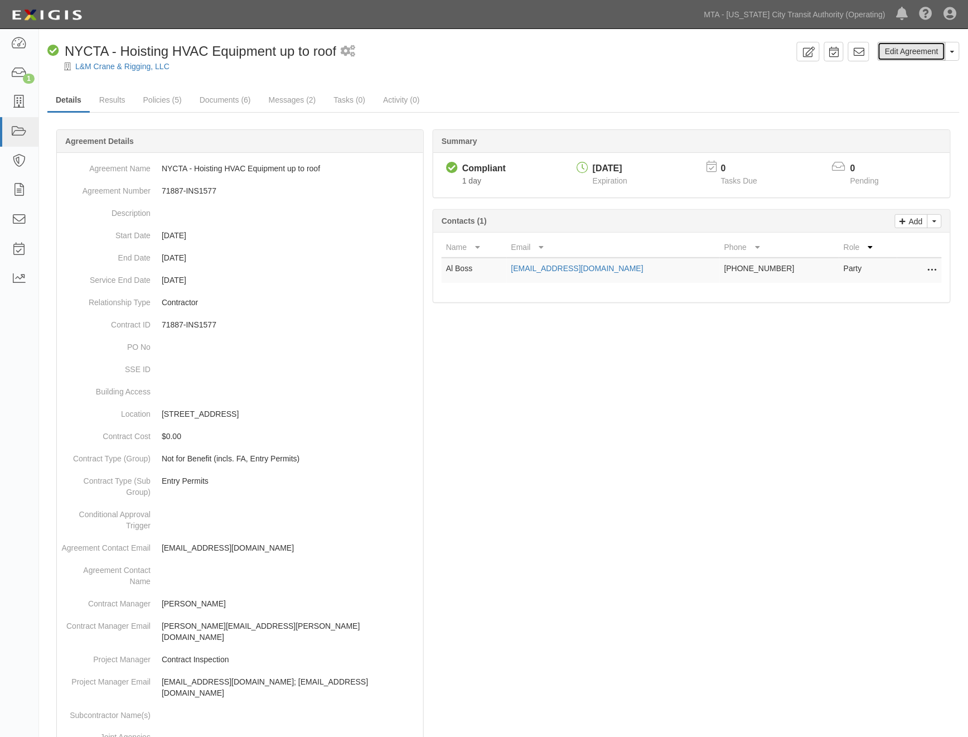
click at [898, 54] on link "Edit Agreement" at bounding box center [912, 51] width 68 height 19
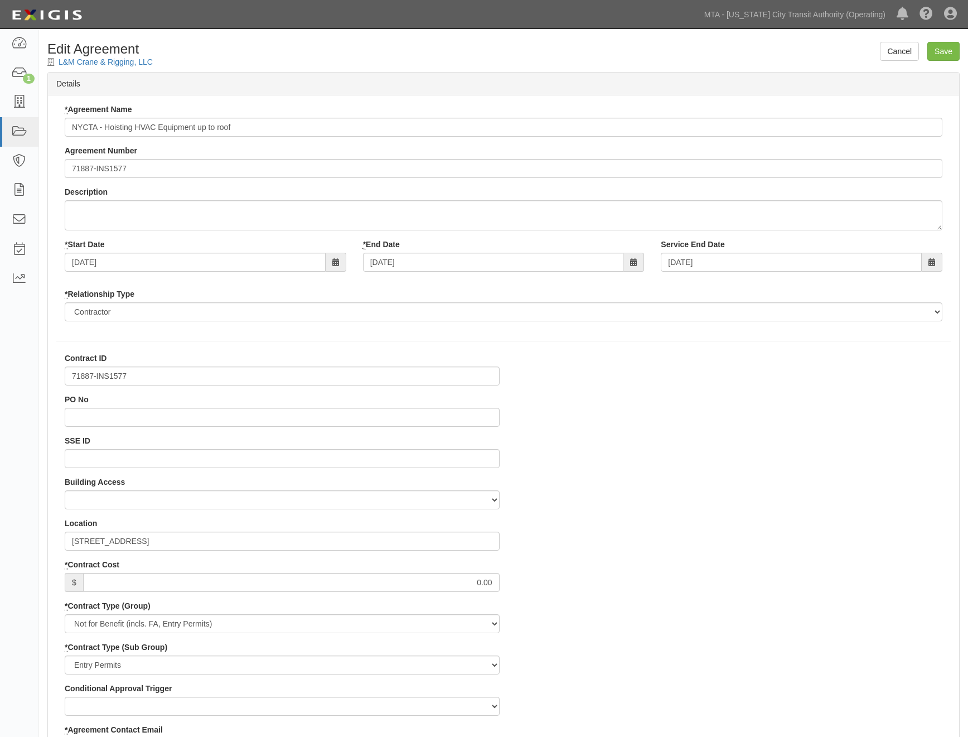
select select
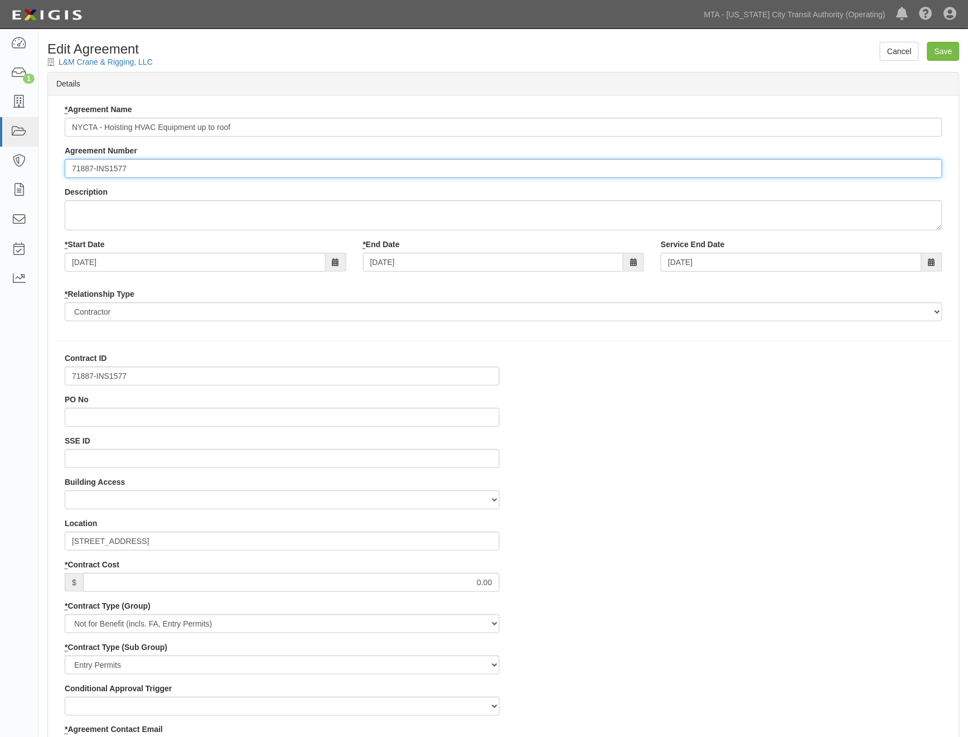
click at [67, 167] on input "71887-INS1577" at bounding box center [504, 168] width 878 height 19
paste input "EP/Job No."
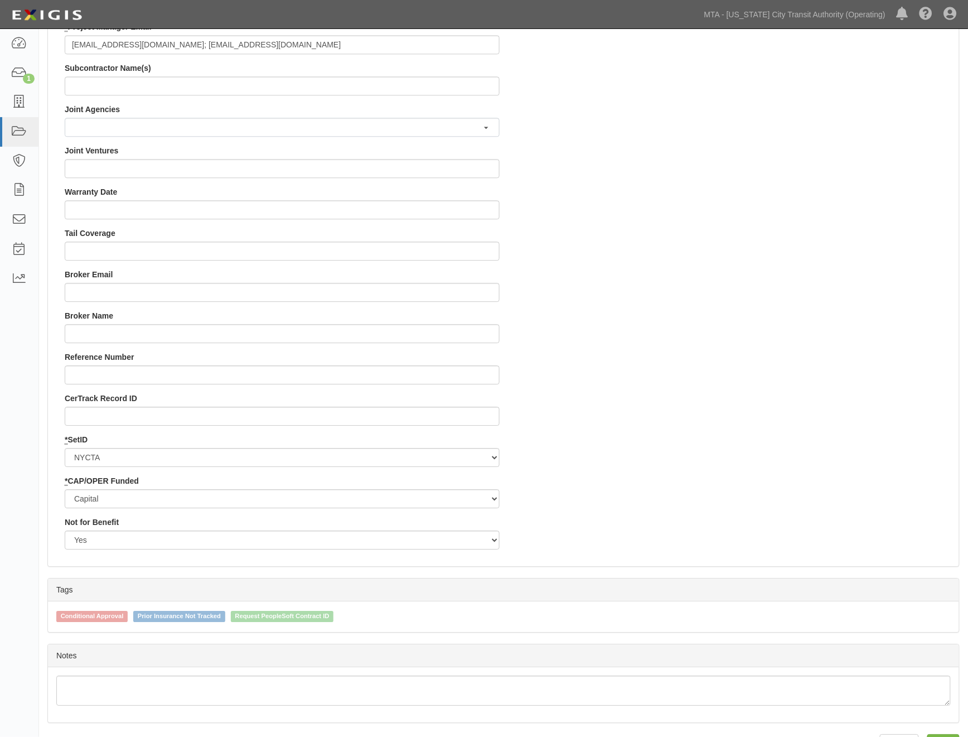
scroll to position [941, 0]
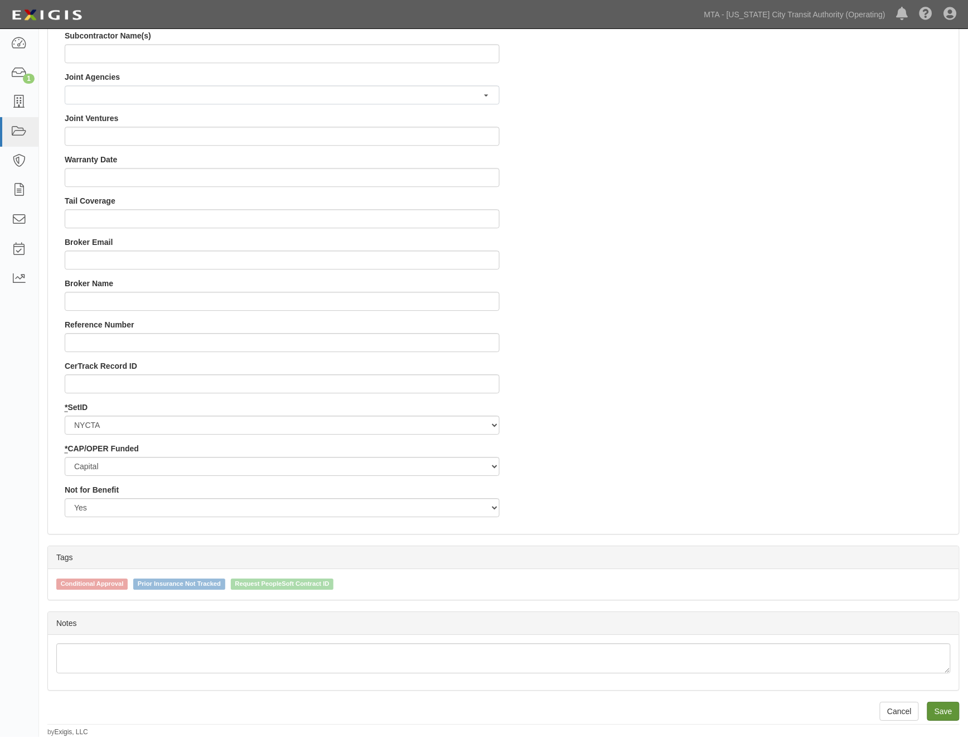
type input "EP/Job No. 71887-INS1577"
click at [941, 710] on input "Save" at bounding box center [943, 711] width 32 height 19
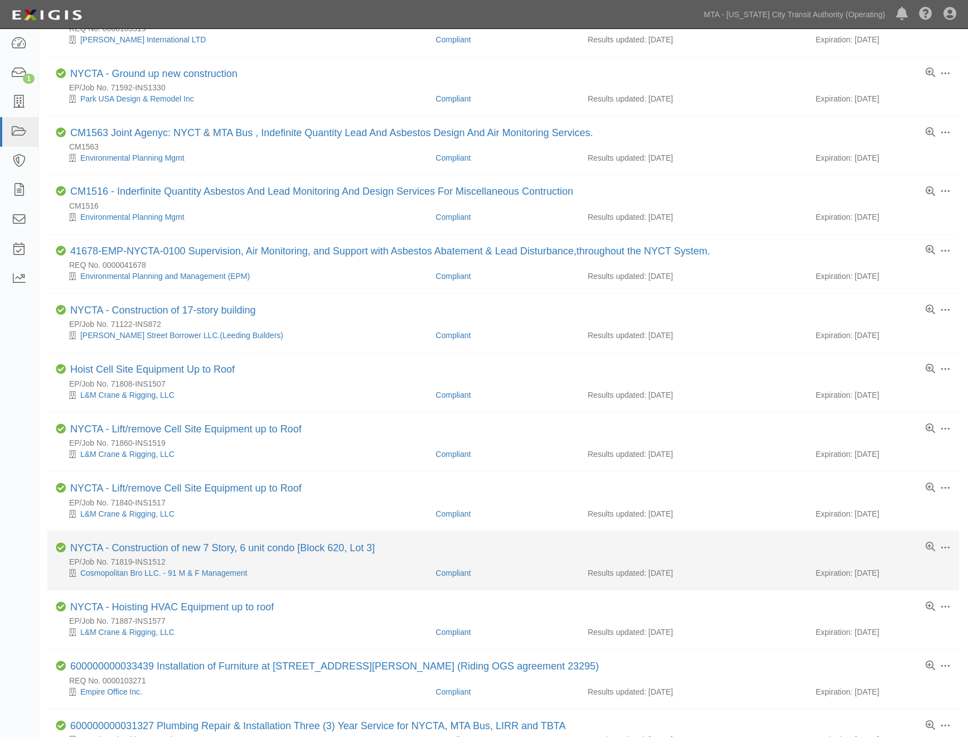
scroll to position [656, 0]
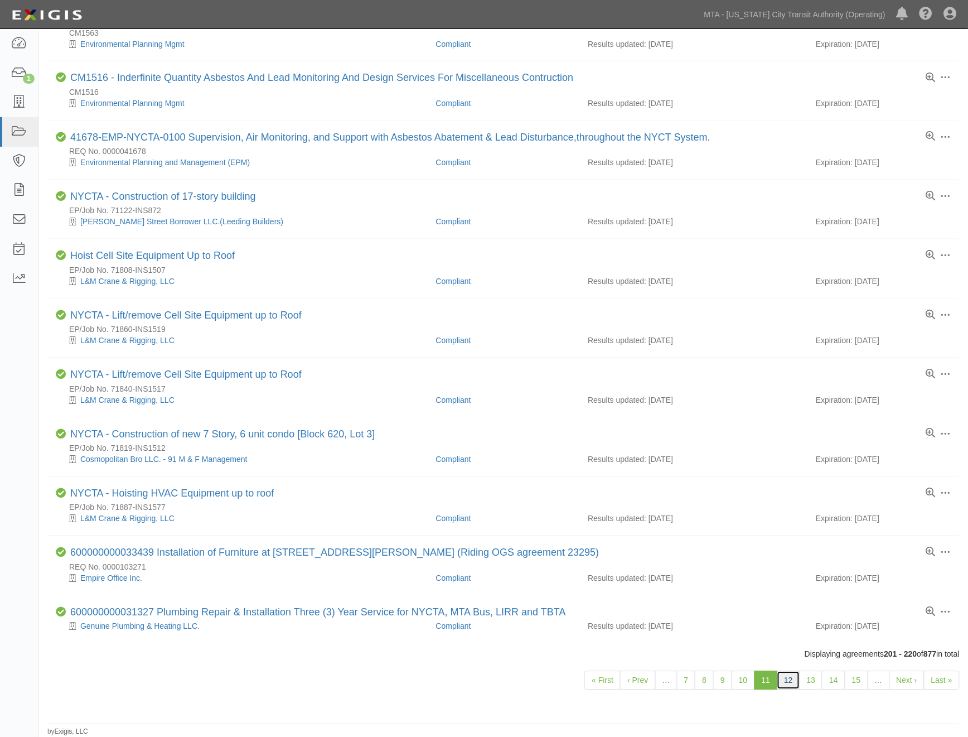
click at [785, 675] on link "12" at bounding box center [788, 680] width 23 height 19
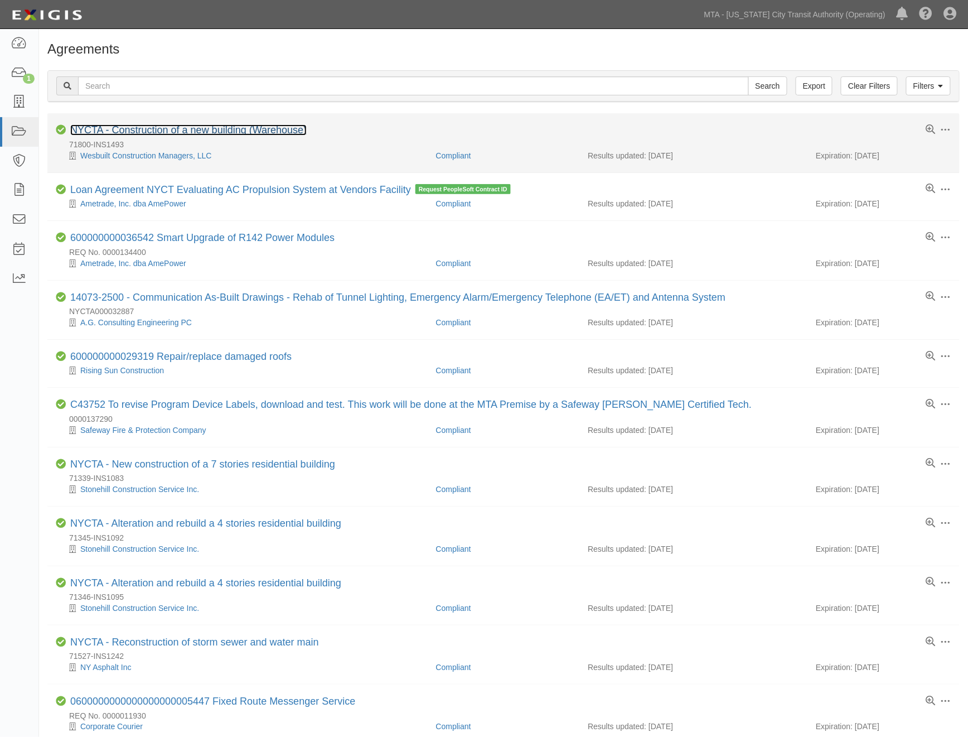
click at [147, 129] on link "NYCTA - Construction of a new building (Warehouse)" at bounding box center [188, 129] width 236 height 11
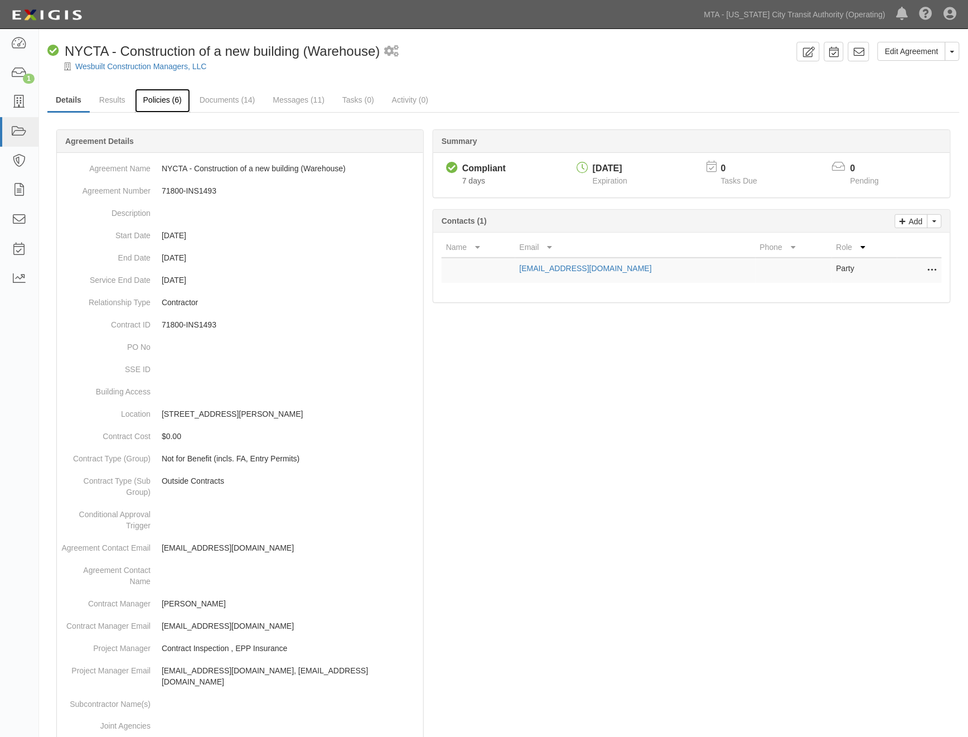
click at [149, 95] on link "Policies (6)" at bounding box center [162, 101] width 55 height 24
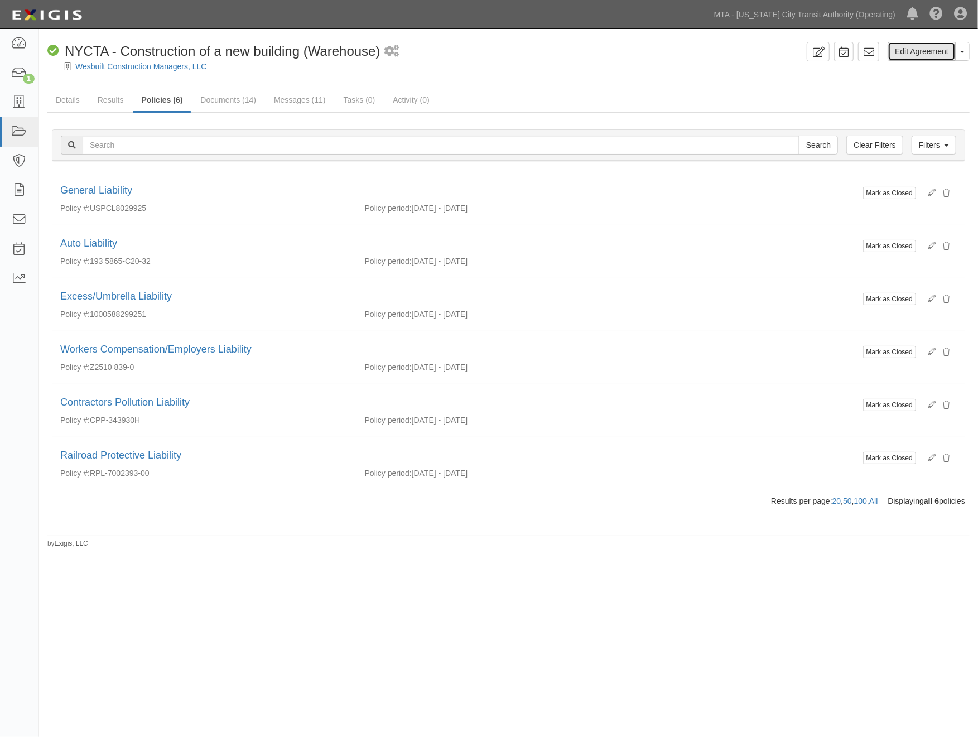
click at [921, 55] on link "Edit Agreement" at bounding box center [921, 51] width 68 height 19
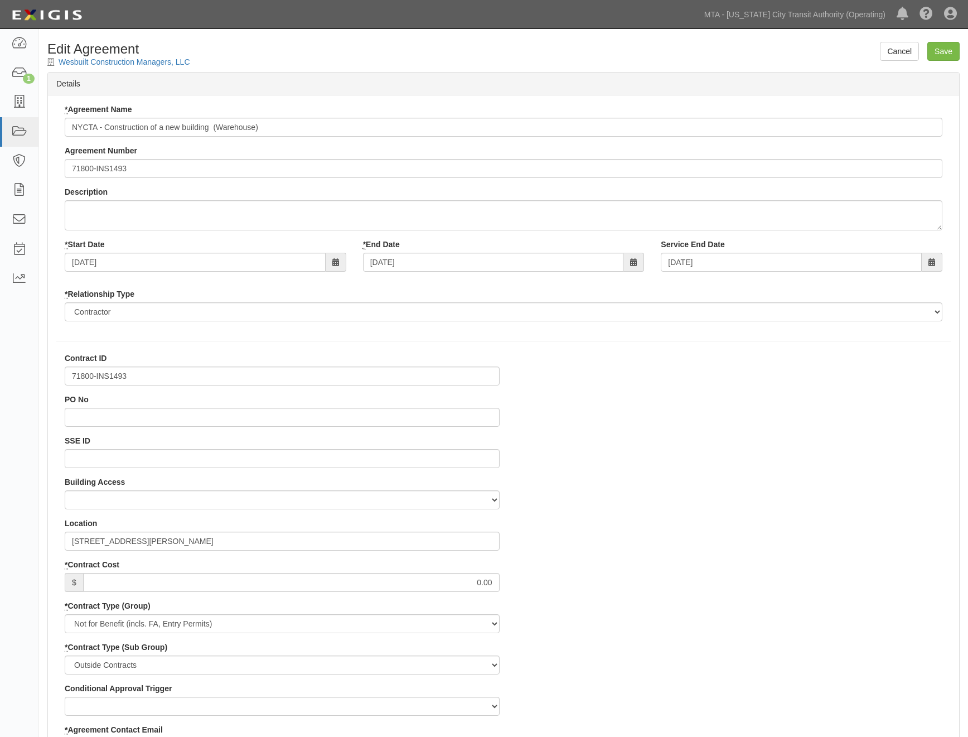
select select
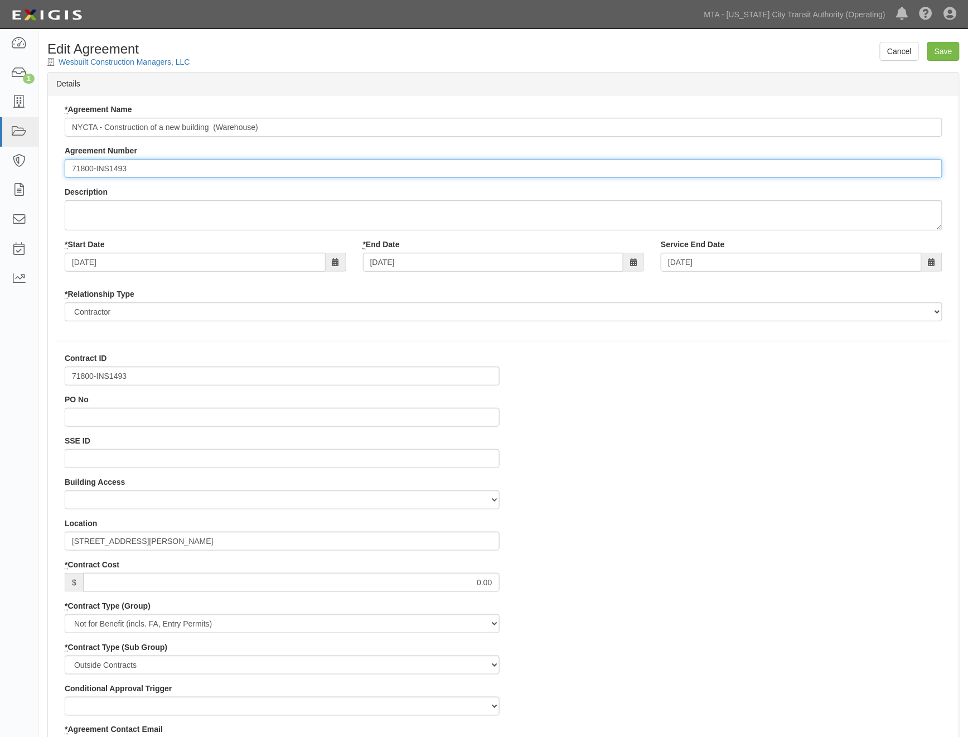
click at [70, 170] on input "71800-INS1493" at bounding box center [504, 168] width 878 height 19
paste input "EP/Job No."
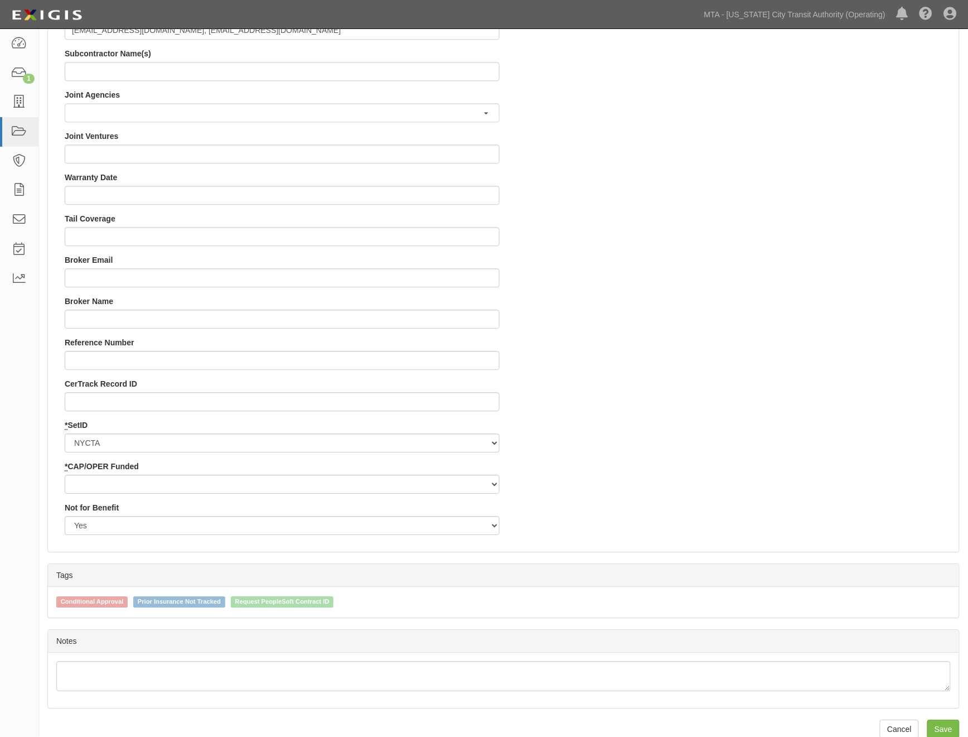
scroll to position [929, 0]
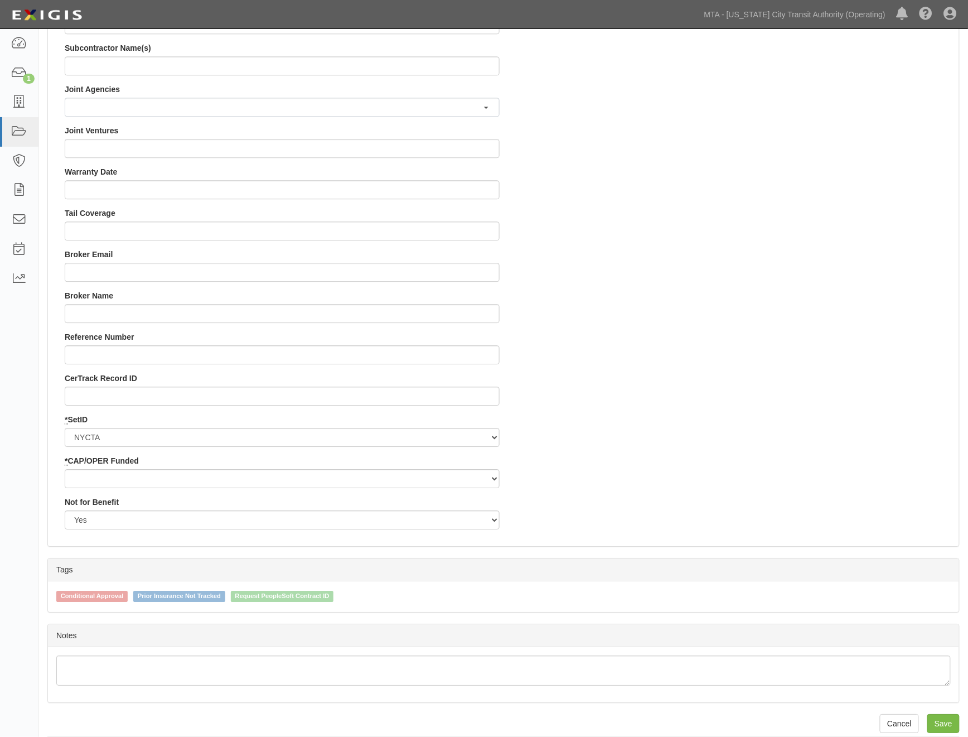
type input "EP/Job No. 71800-INS1493"
click at [101, 476] on select "Capital Operating" at bounding box center [282, 478] width 435 height 19
select select "439"
click at [65, 469] on select "Capital Operating" at bounding box center [282, 478] width 435 height 19
click at [944, 722] on input "Save" at bounding box center [943, 723] width 32 height 19
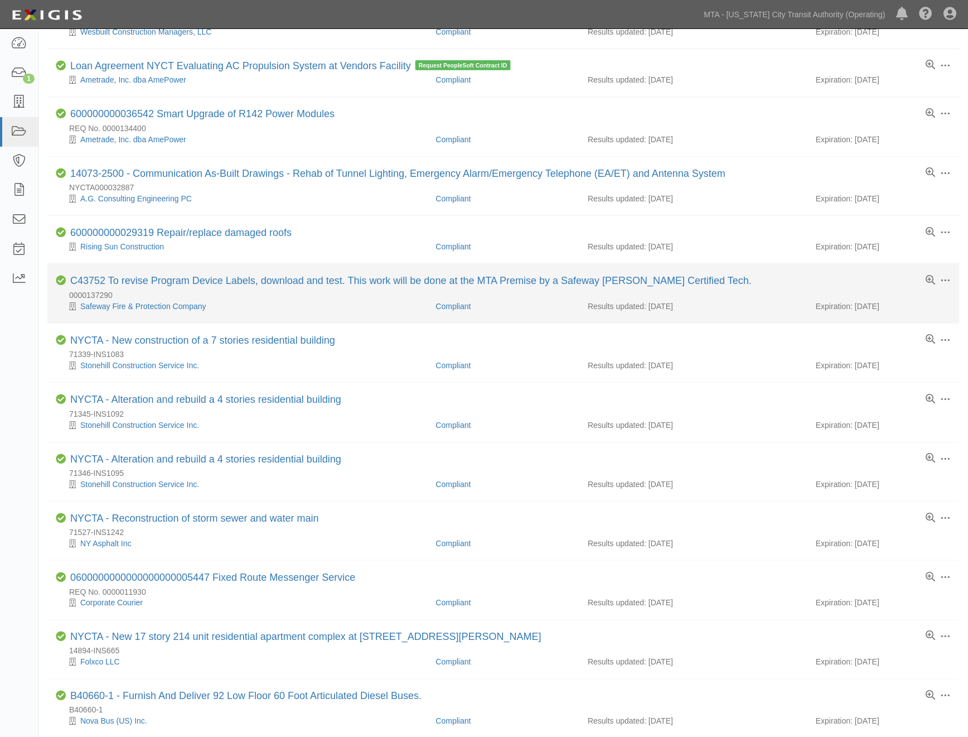
scroll to position [186, 0]
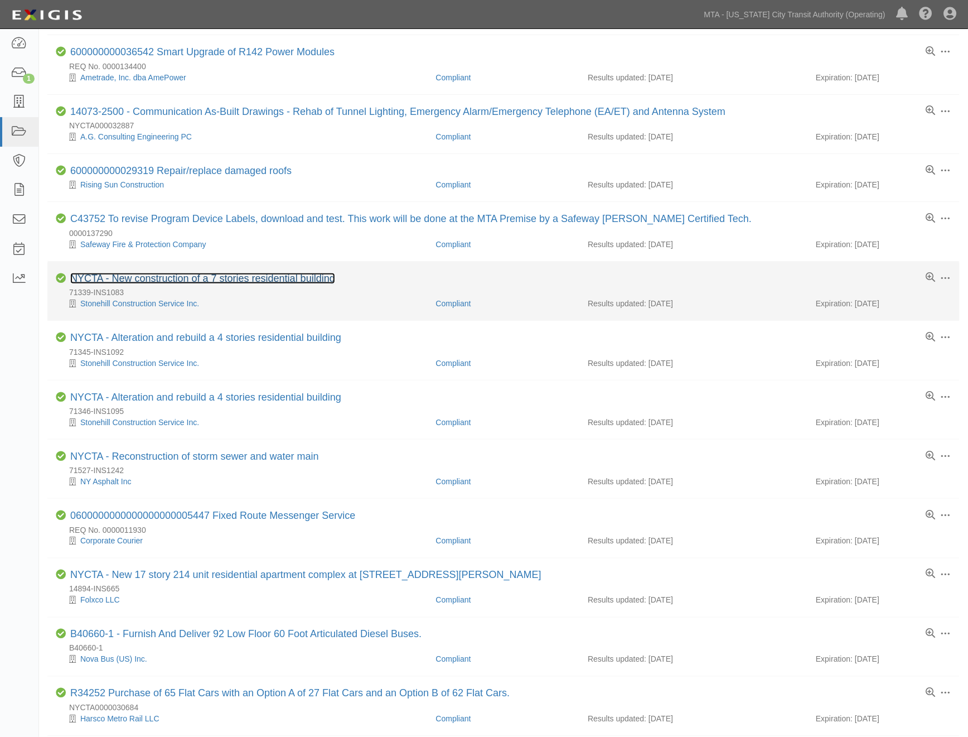
click at [255, 279] on link "NYCTA - New construction of a 7 stories residential building" at bounding box center [202, 278] width 265 height 11
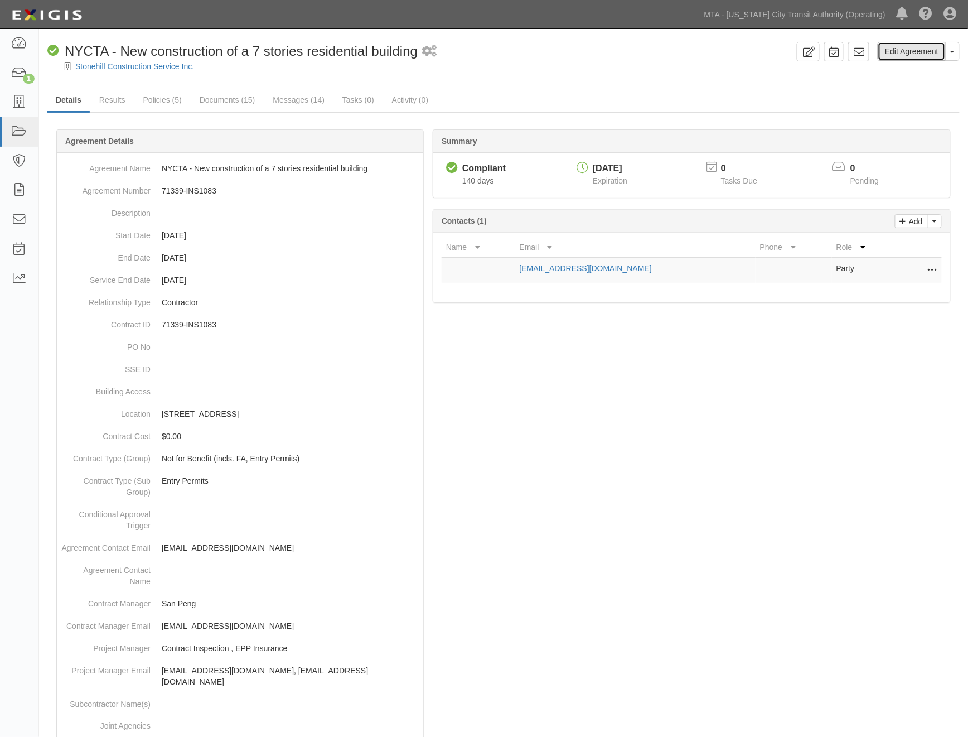
click at [921, 48] on link "Edit Agreement" at bounding box center [912, 51] width 68 height 19
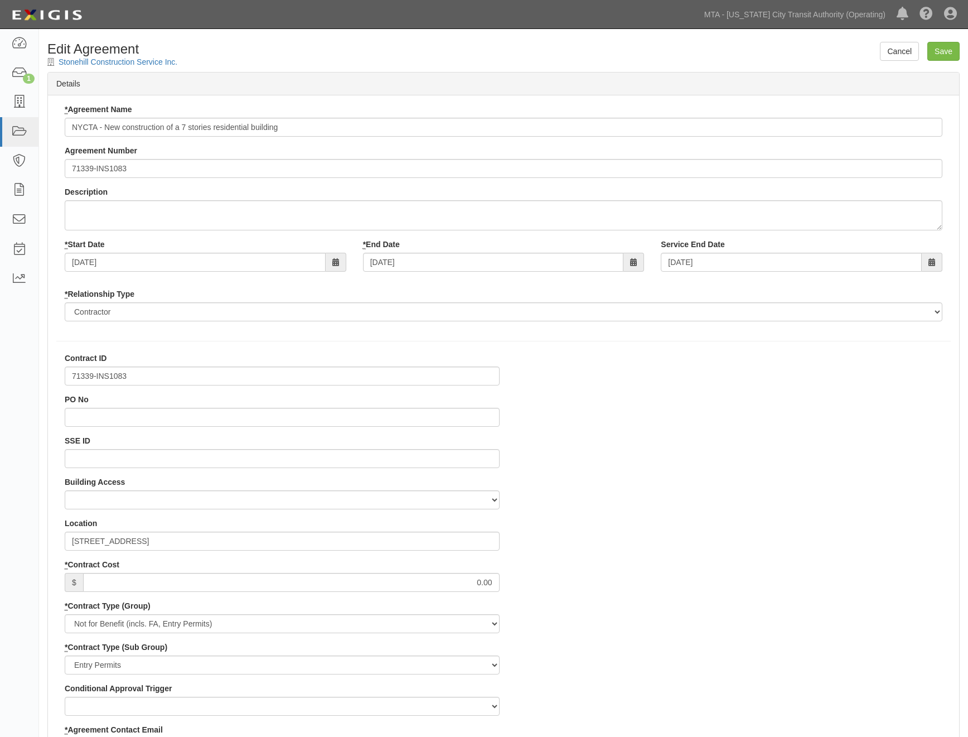
select select
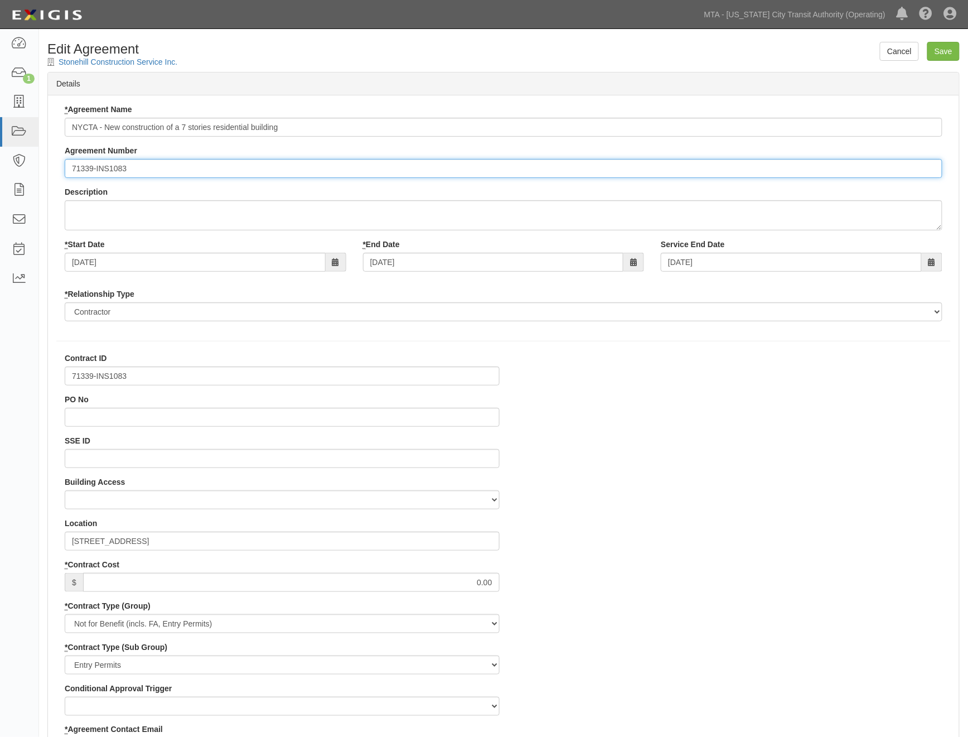
click at [69, 168] on input "71339-INS1083" at bounding box center [504, 168] width 878 height 19
paste input "EP/Job No."
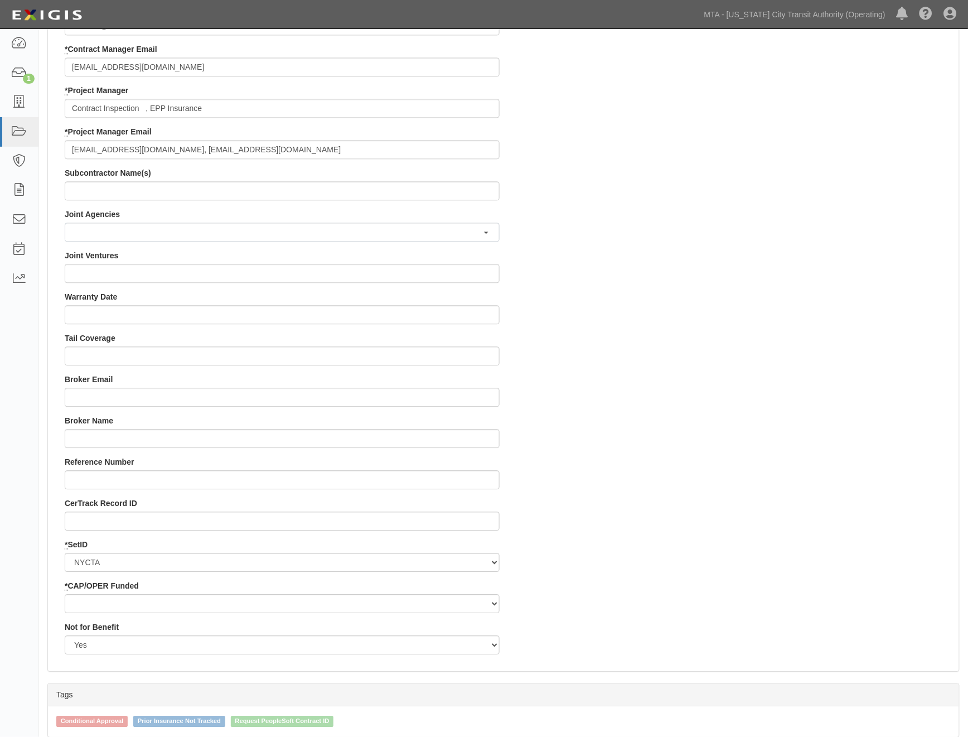
scroll to position [805, 0]
type input "EP/Job No. 71339-INS1083"
click at [128, 596] on select "Capital Operating" at bounding box center [282, 602] width 435 height 19
select select "439"
click at [65, 593] on select "Capital Operating" at bounding box center [282, 602] width 435 height 19
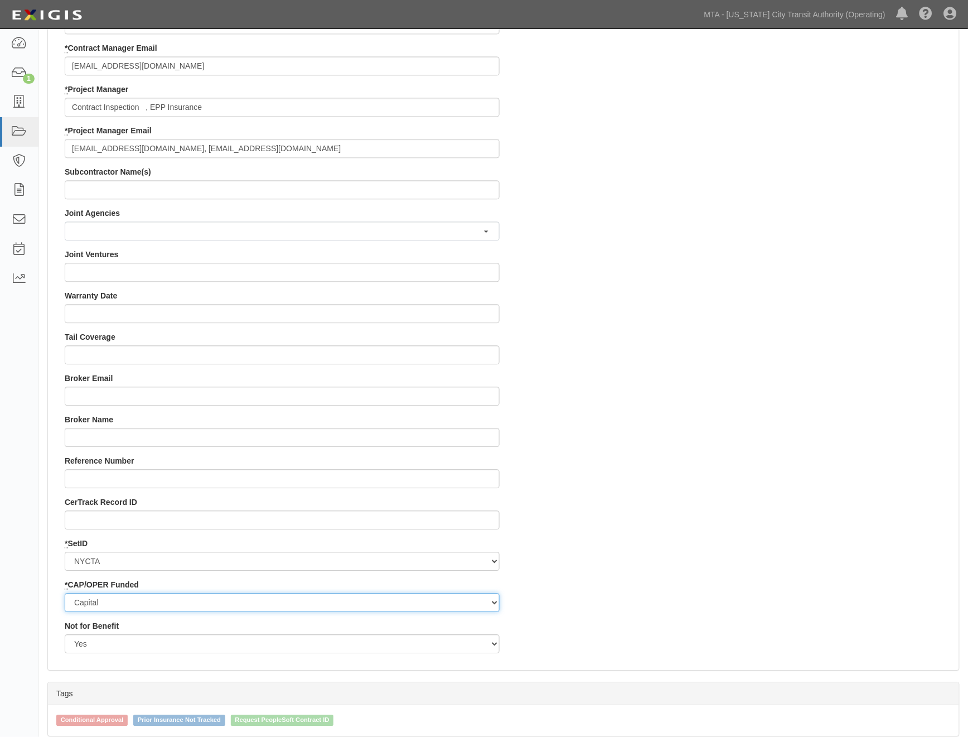
scroll to position [941, 0]
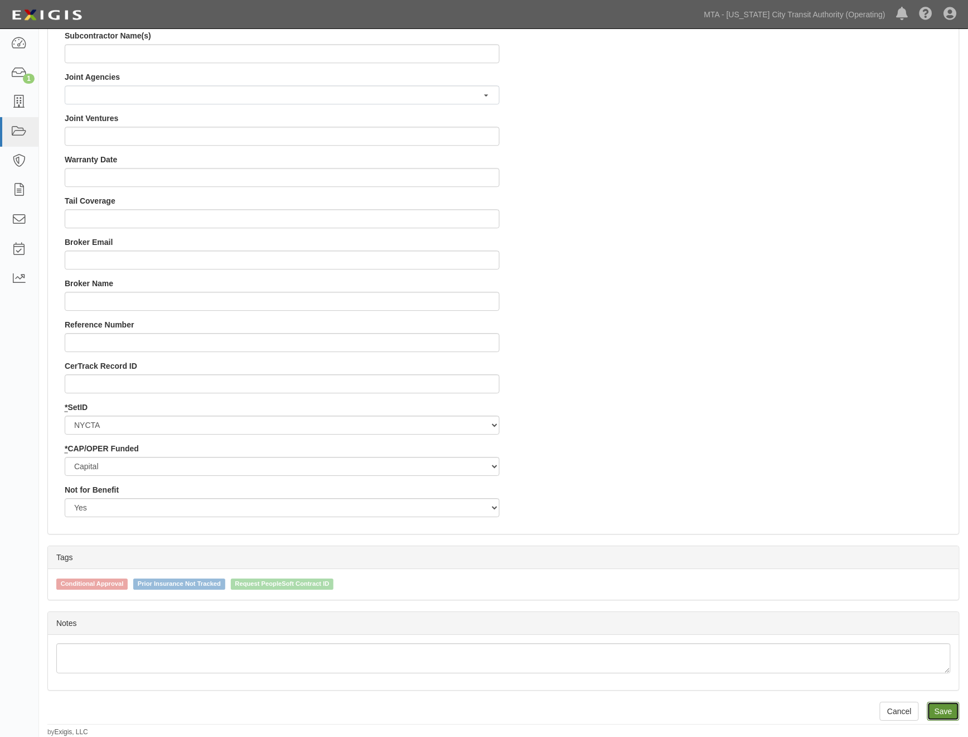
click at [949, 710] on input "Save" at bounding box center [943, 711] width 32 height 19
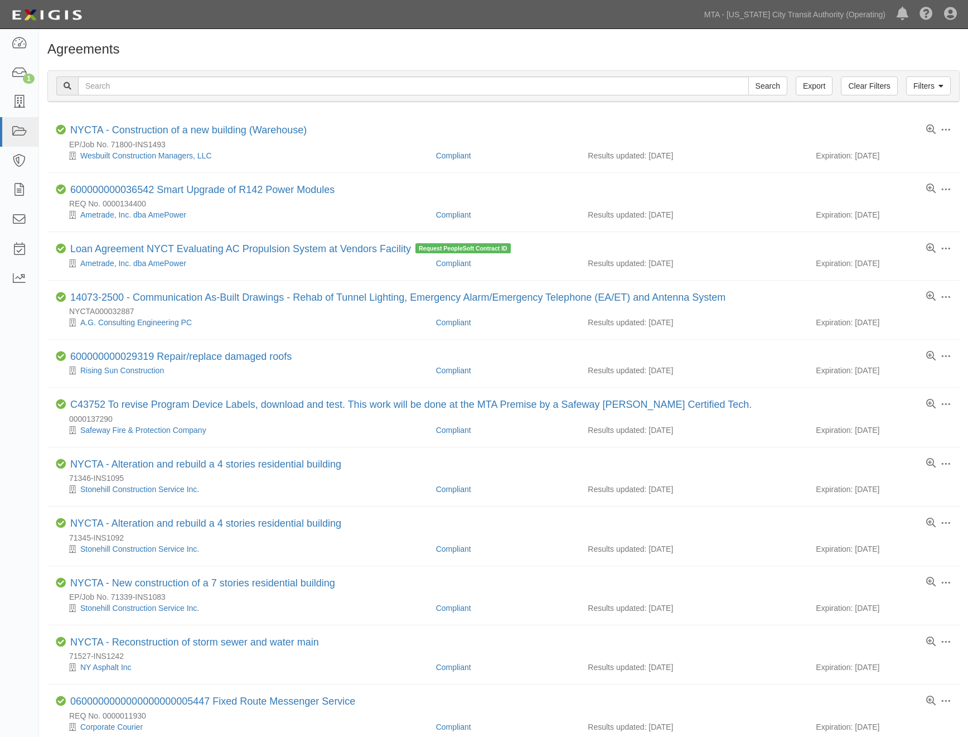
scroll to position [246, 0]
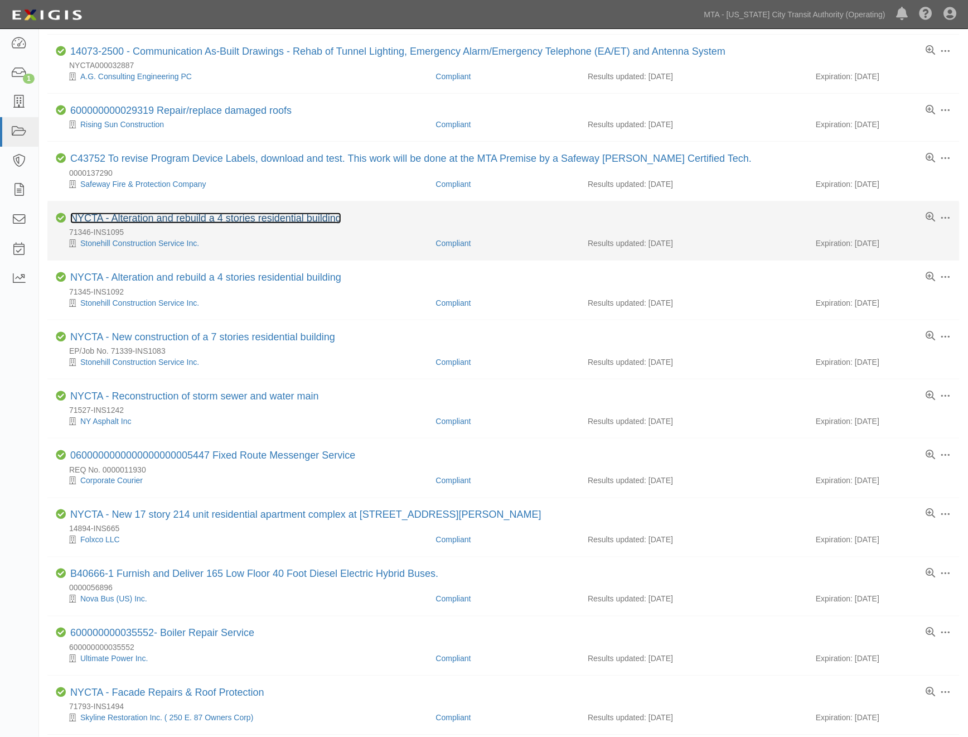
click at [196, 221] on link "NYCTA - Alteration and rebuild a 4 stories residential building" at bounding box center [205, 217] width 271 height 11
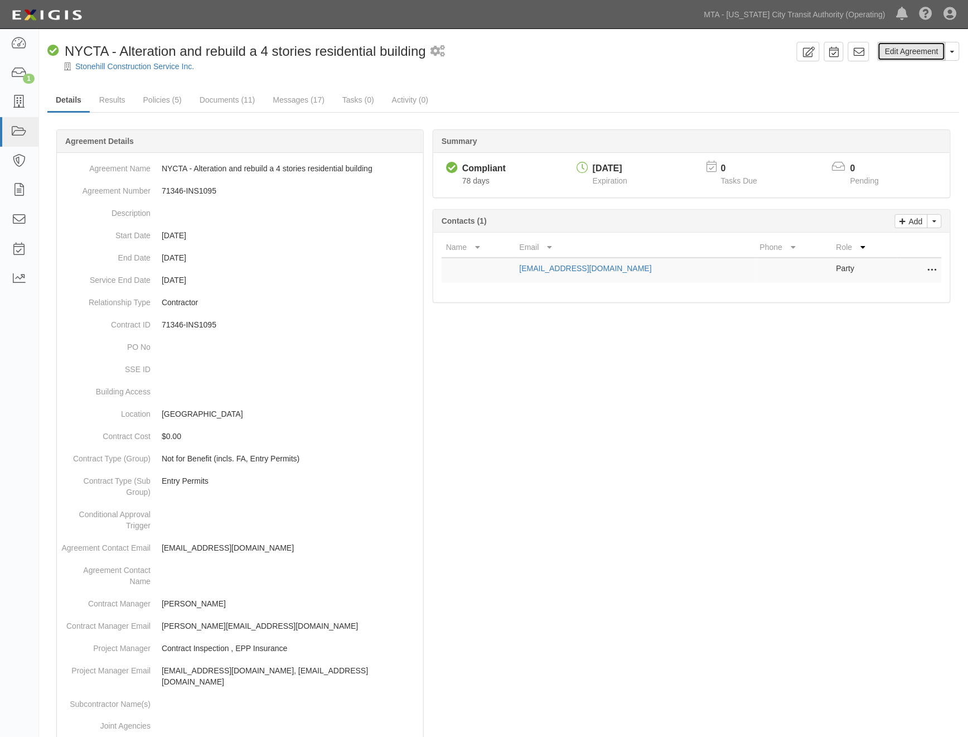
click at [913, 43] on link "Edit Agreement" at bounding box center [912, 51] width 68 height 19
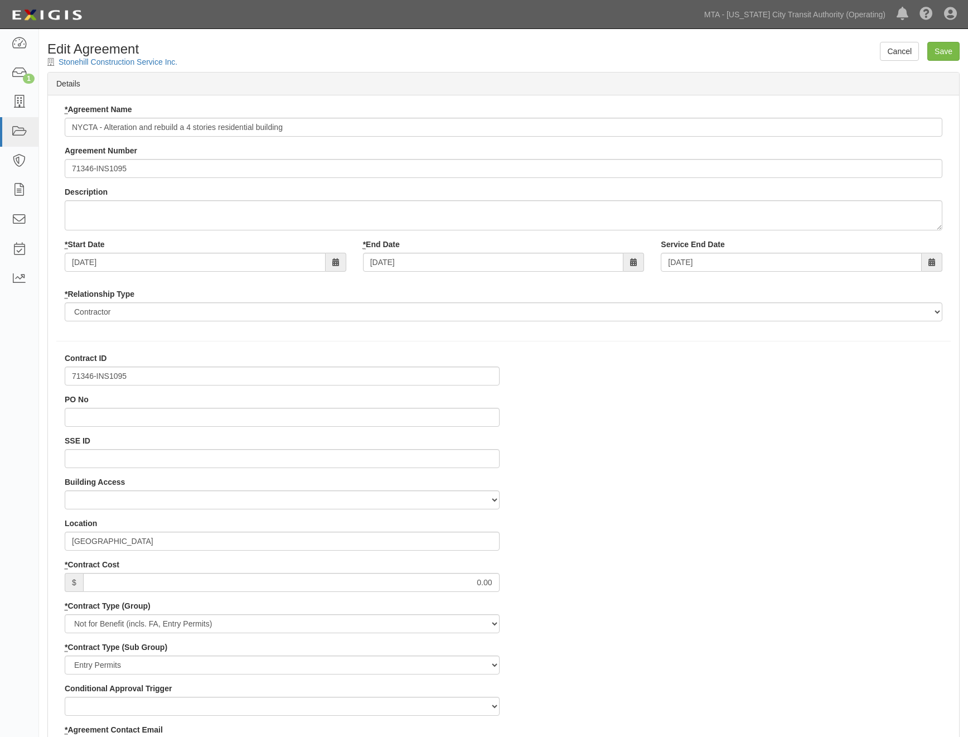
select select
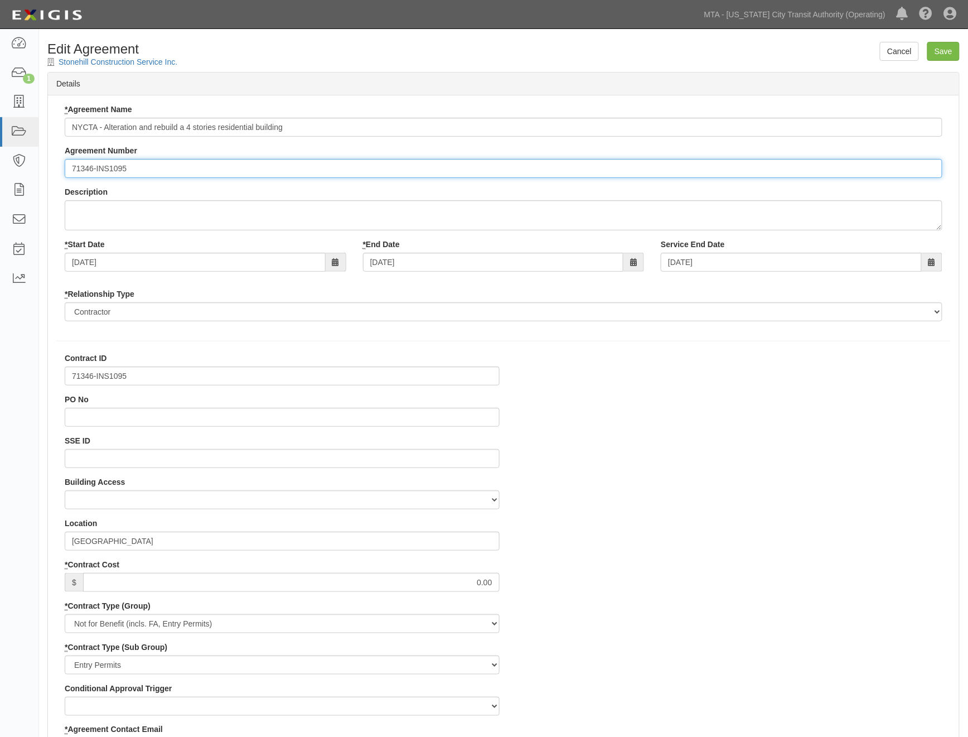
click at [70, 166] on input "71346-INS1095" at bounding box center [504, 168] width 878 height 19
paste input "EP/Job No."
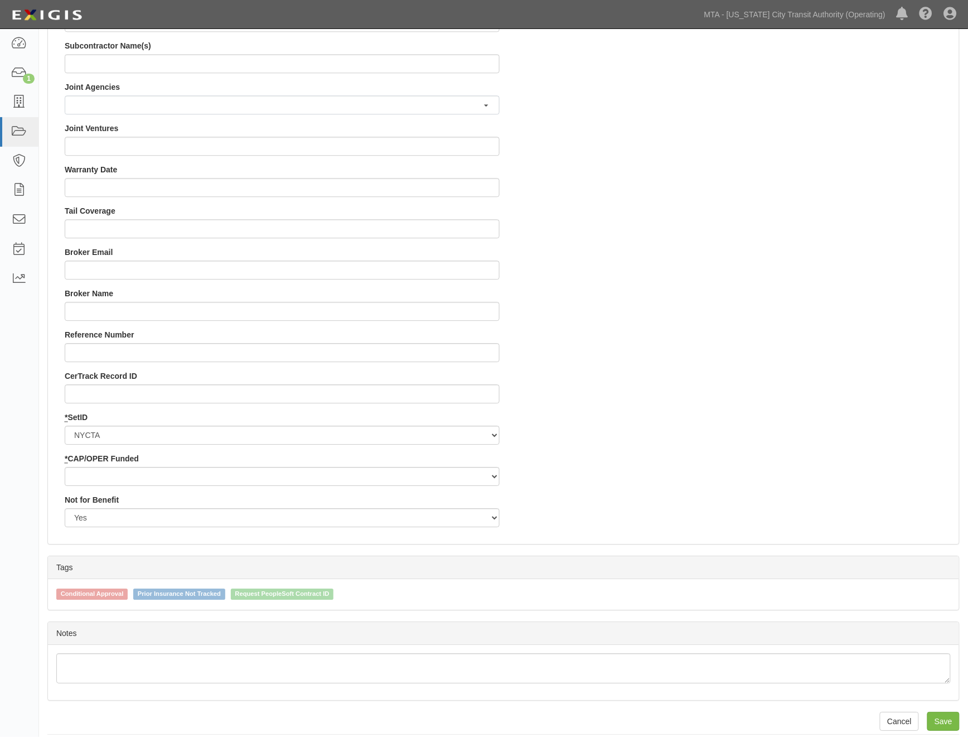
scroll to position [941, 0]
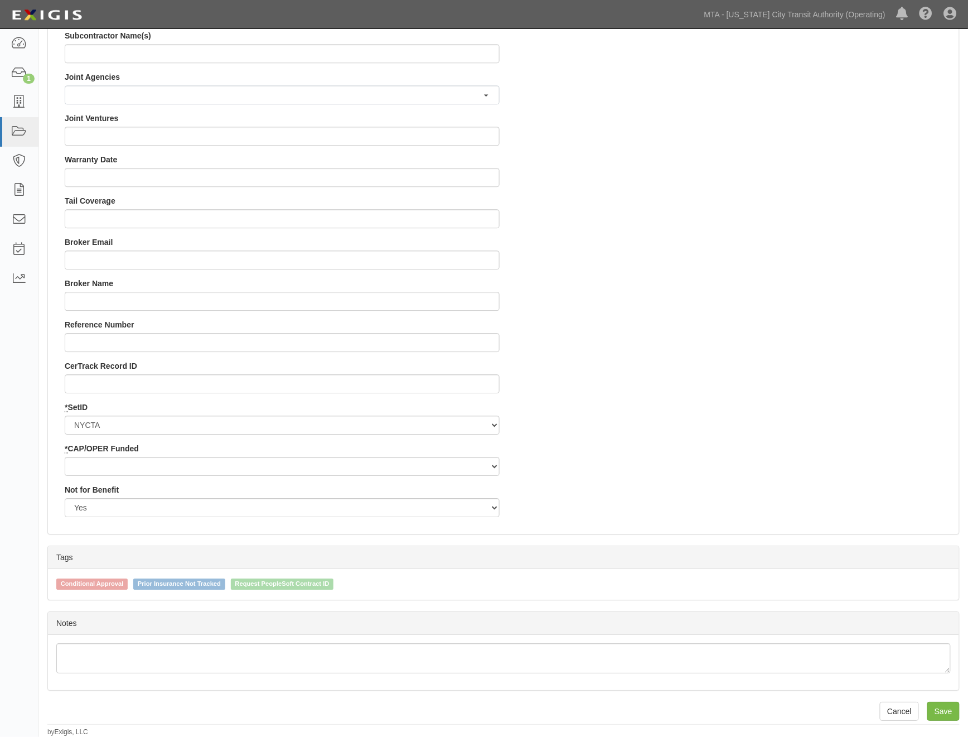
type input "EP/Job No. 71346-INS1095"
click at [107, 463] on select "Capital Operating" at bounding box center [282, 466] width 435 height 19
select select "439"
click at [65, 457] on select "Capital Operating" at bounding box center [282, 466] width 435 height 19
click at [949, 710] on input "Save" at bounding box center [943, 711] width 32 height 19
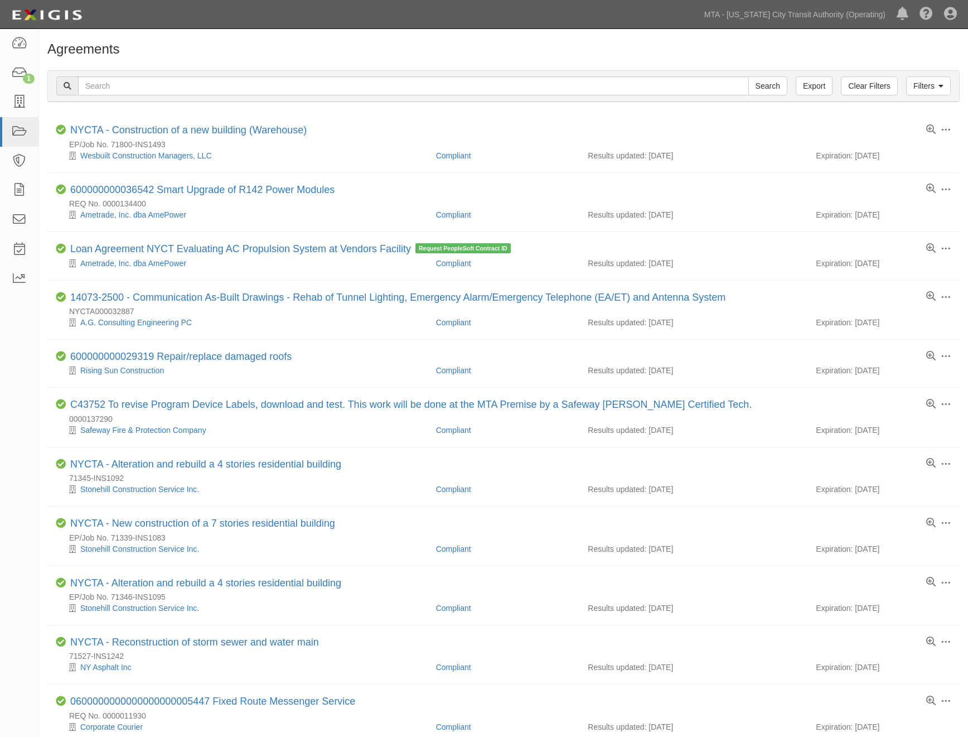
scroll to position [246, 0]
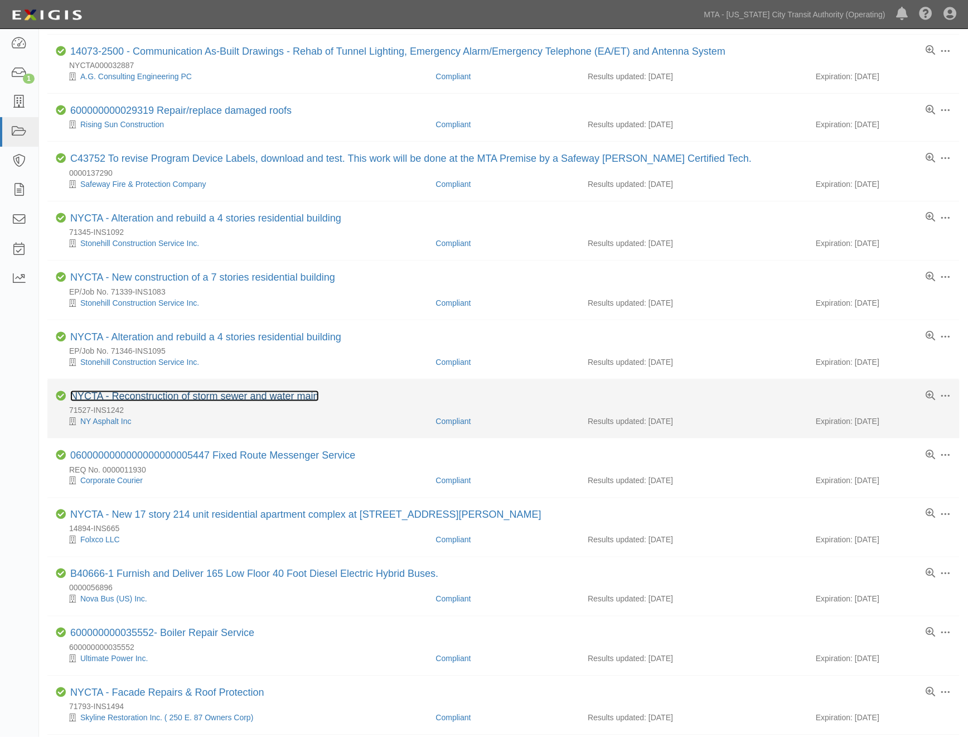
click at [197, 398] on link "NYCTA - Reconstruction of storm sewer and water main" at bounding box center [194, 395] width 249 height 11
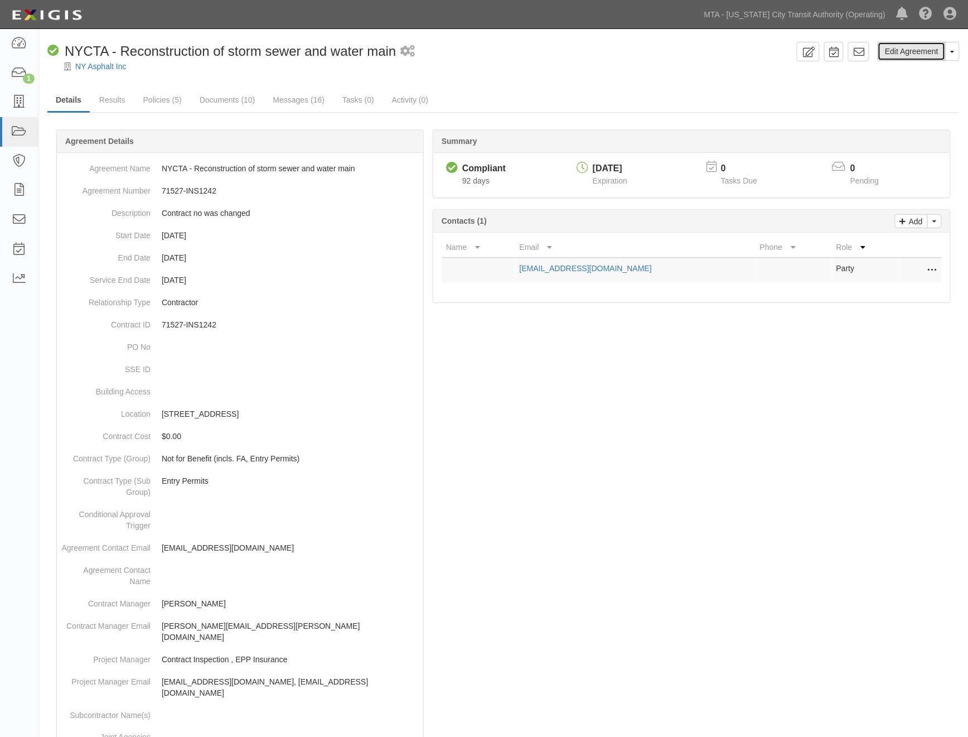
click at [917, 52] on link "Edit Agreement" at bounding box center [912, 51] width 68 height 19
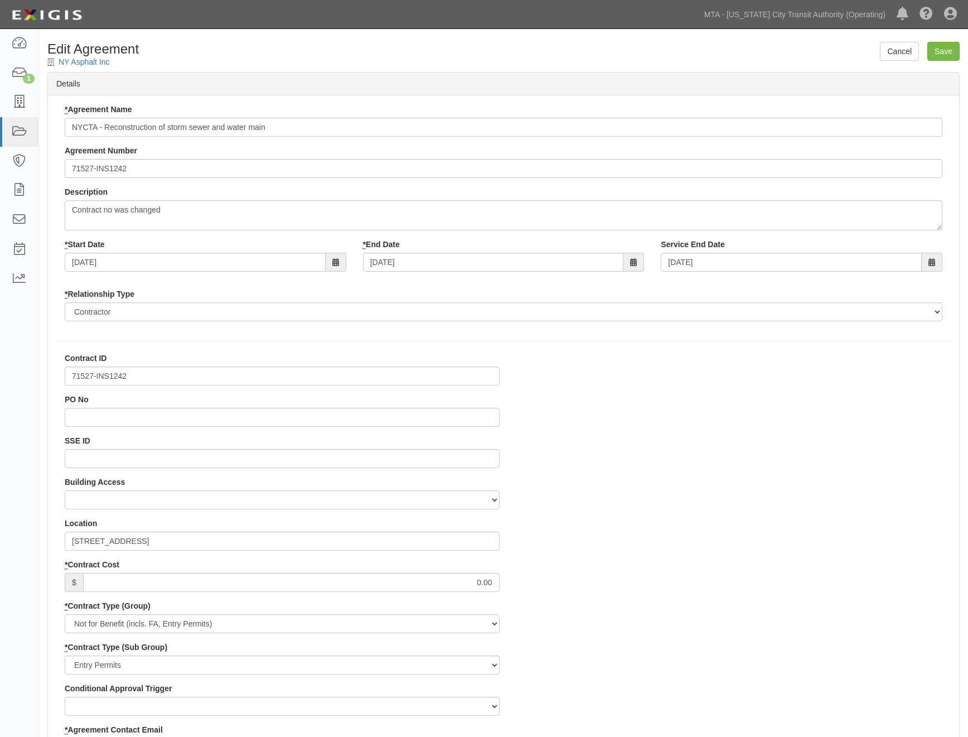
select select
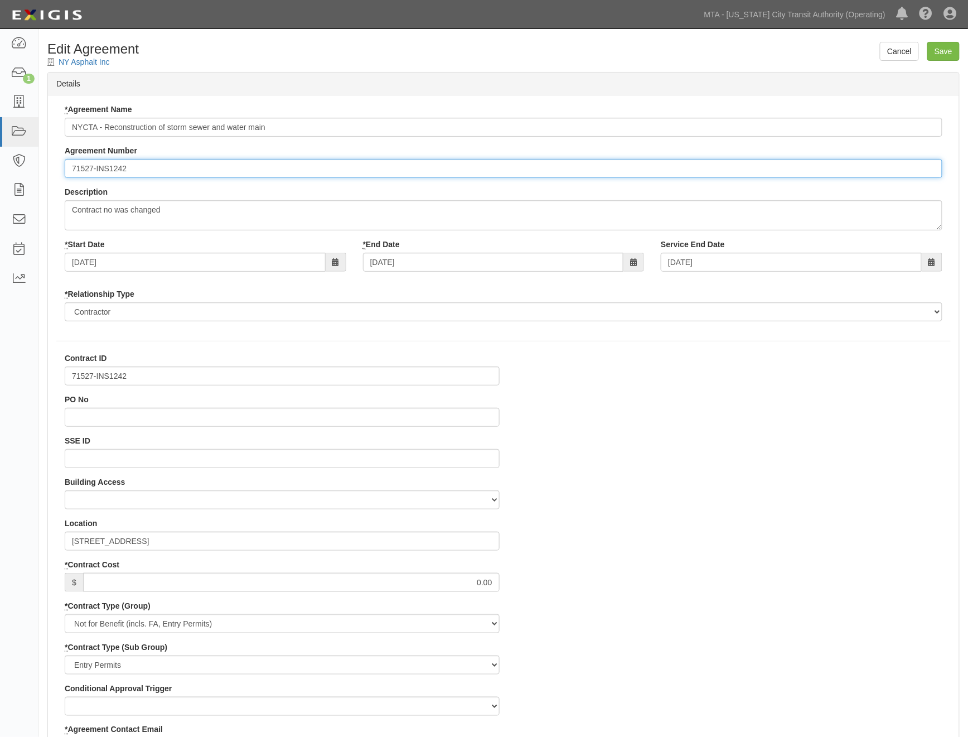
click at [70, 165] on input "71527-INS1242" at bounding box center [504, 168] width 878 height 19
paste input "EP/Job No."
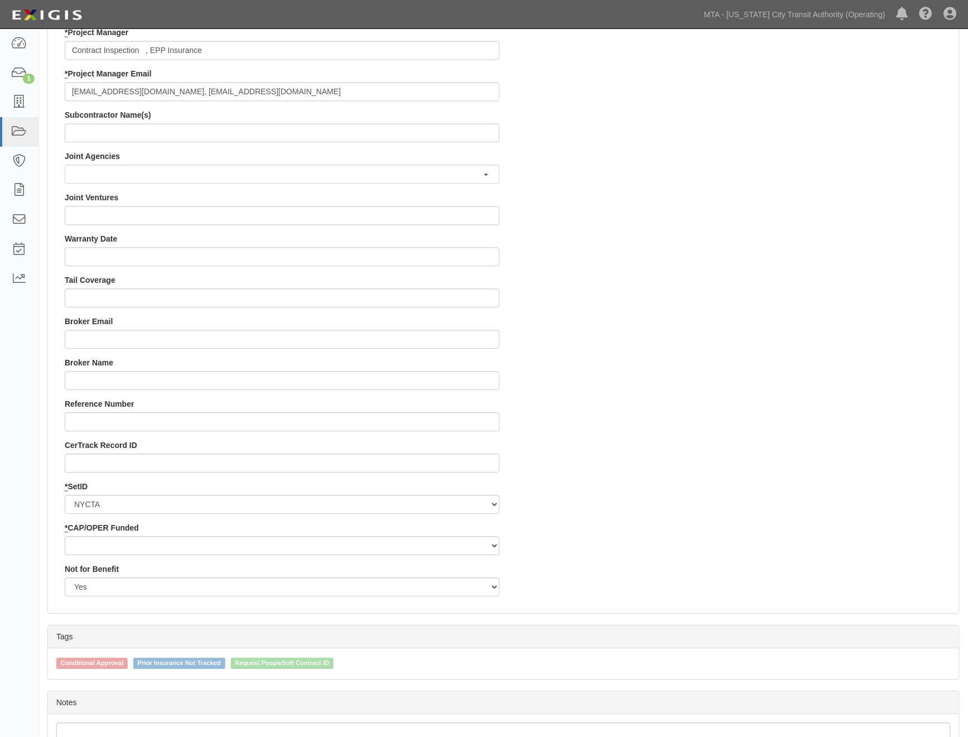
scroll to position [867, 0]
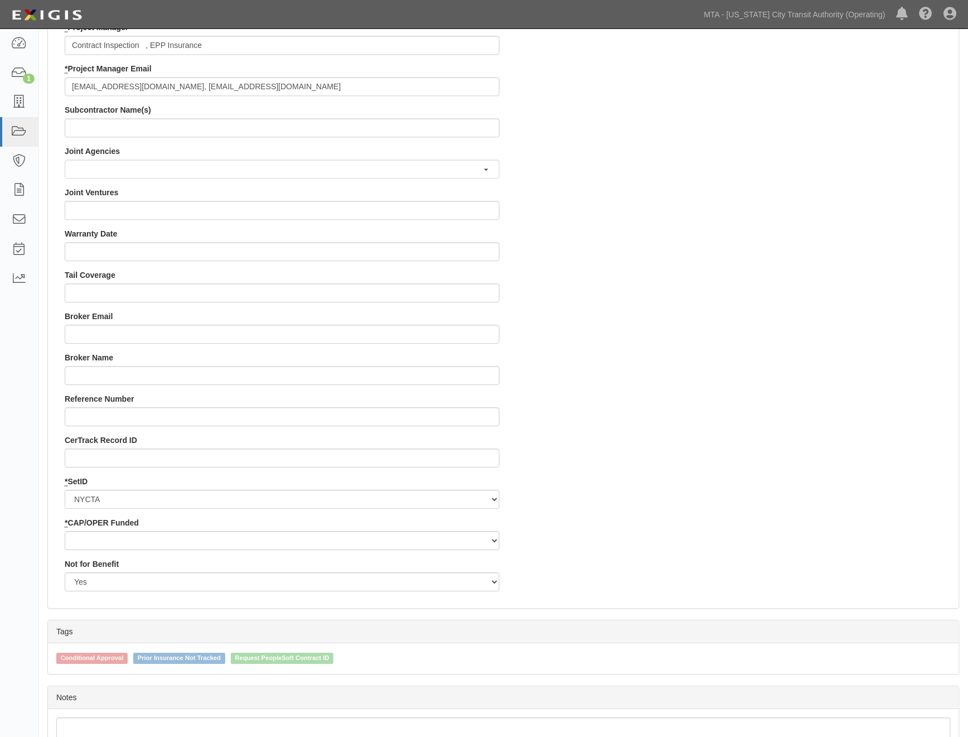
type input "EP/Job No. 71527-INS1242"
click at [101, 534] on select "Capital Operating" at bounding box center [282, 540] width 435 height 19
select select "439"
click at [65, 531] on select "Capital Operating" at bounding box center [282, 540] width 435 height 19
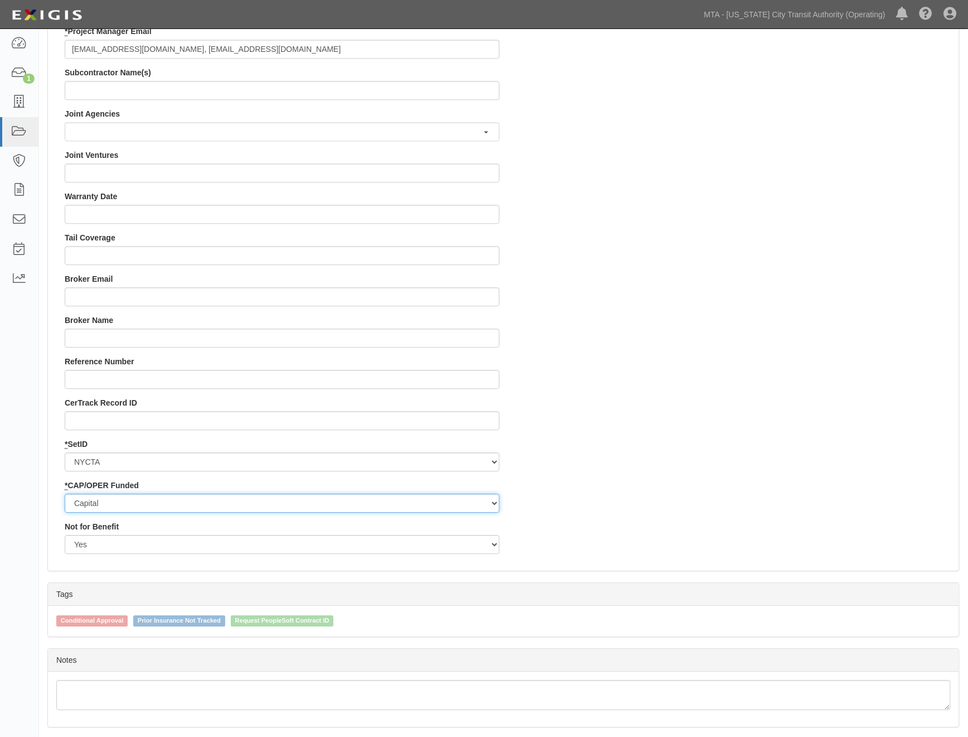
scroll to position [941, 0]
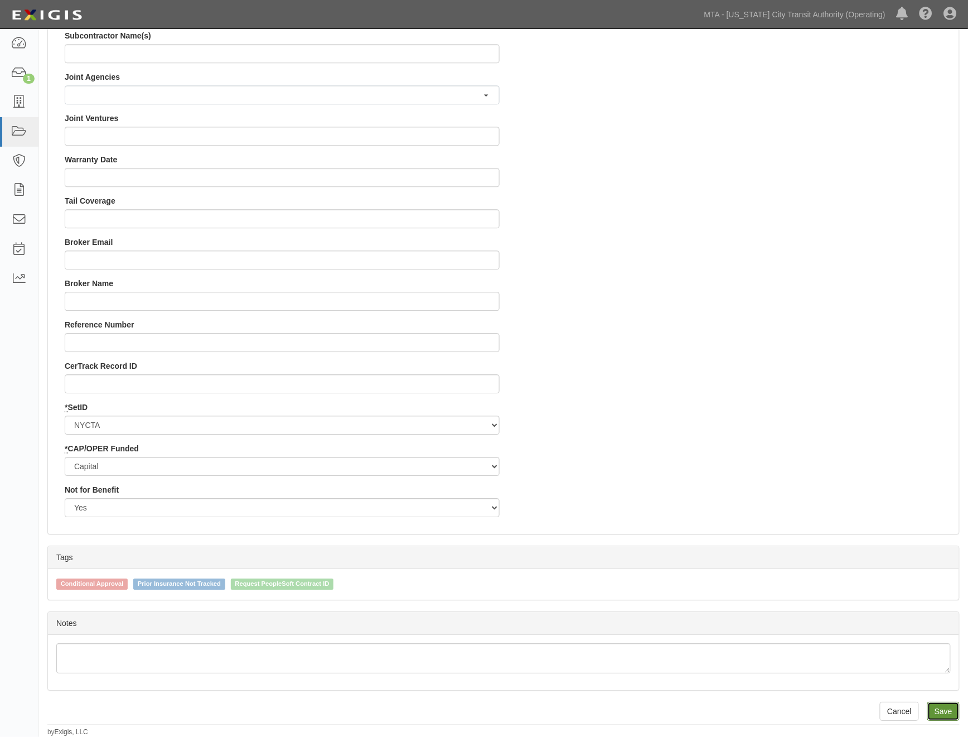
click at [941, 706] on input "Save" at bounding box center [943, 711] width 32 height 19
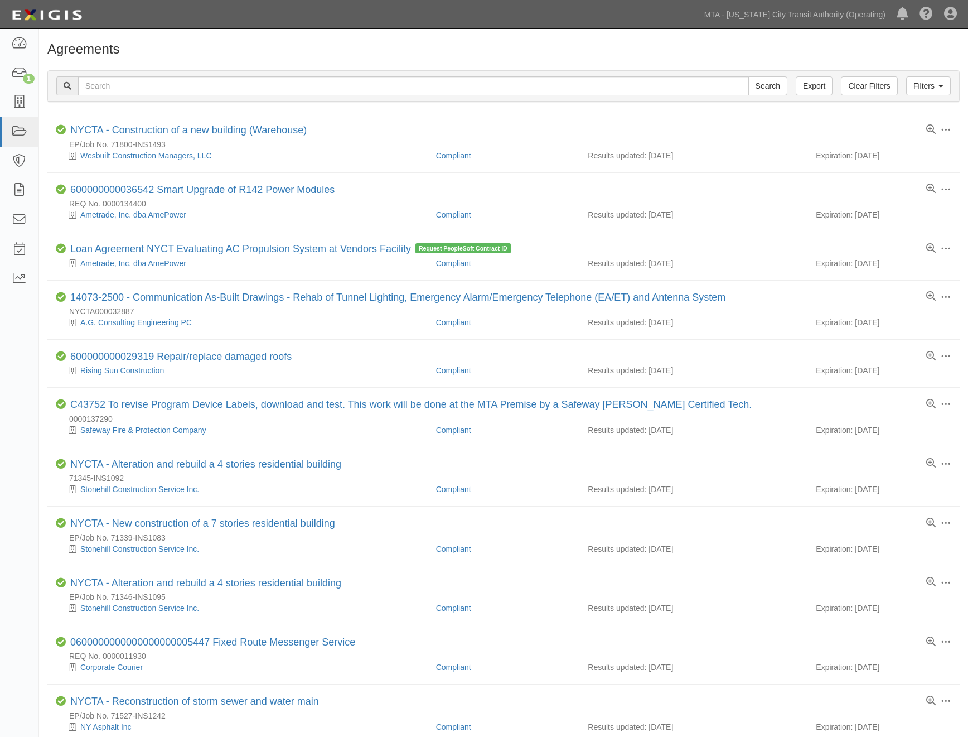
scroll to position [246, 0]
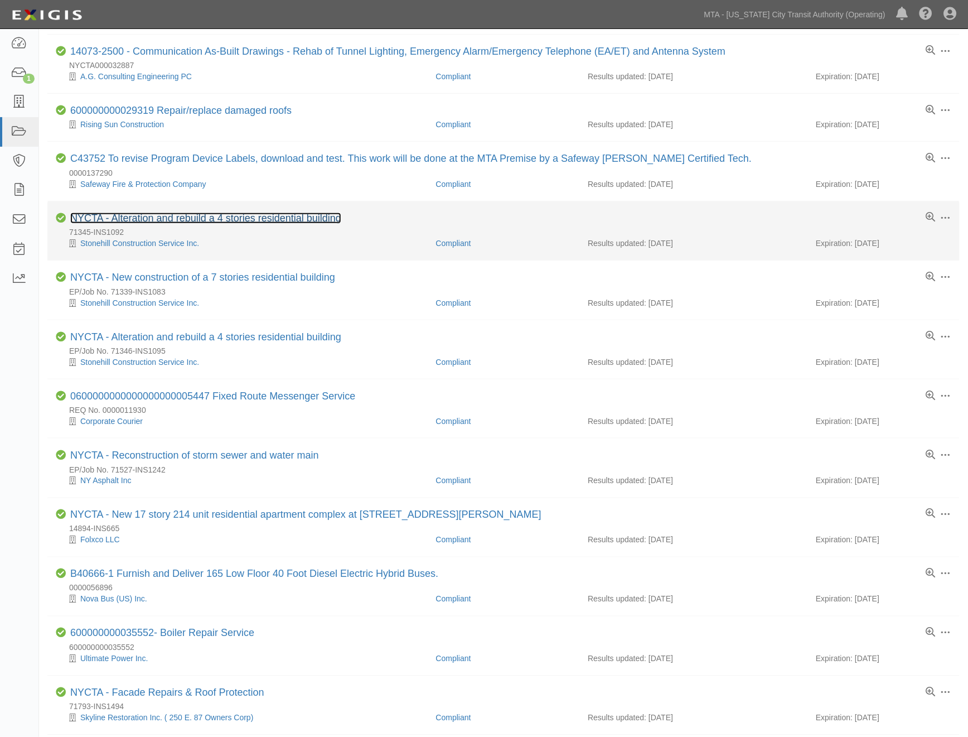
click at [264, 221] on link "NYCTA - Alteration and rebuild a 4 stories residential building" at bounding box center [205, 217] width 271 height 11
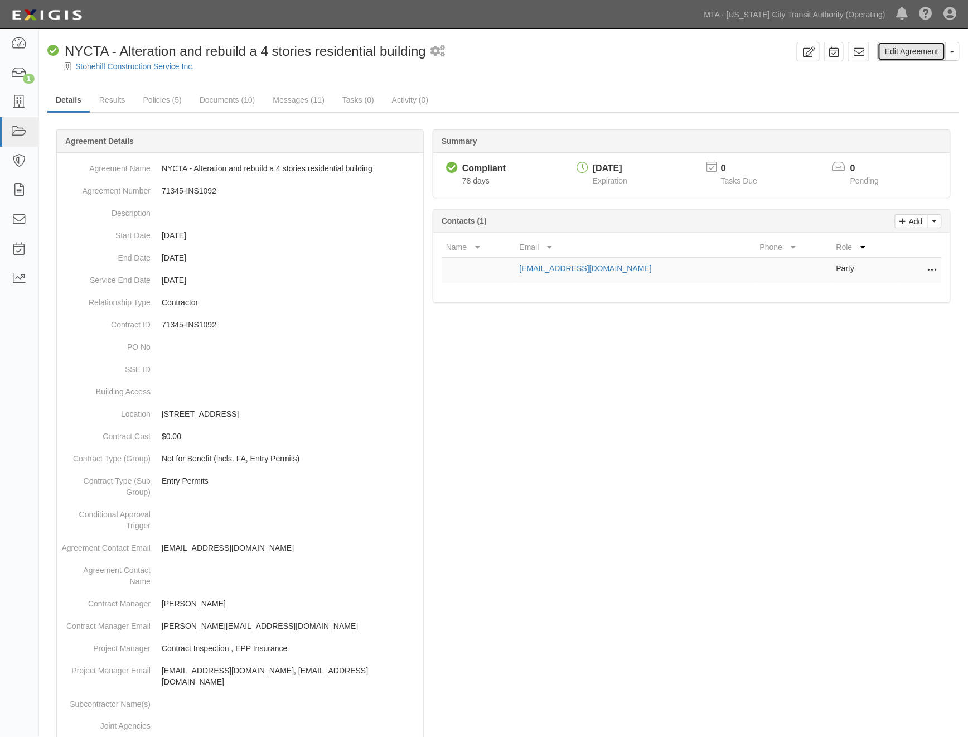
click at [903, 49] on link "Edit Agreement" at bounding box center [912, 51] width 68 height 19
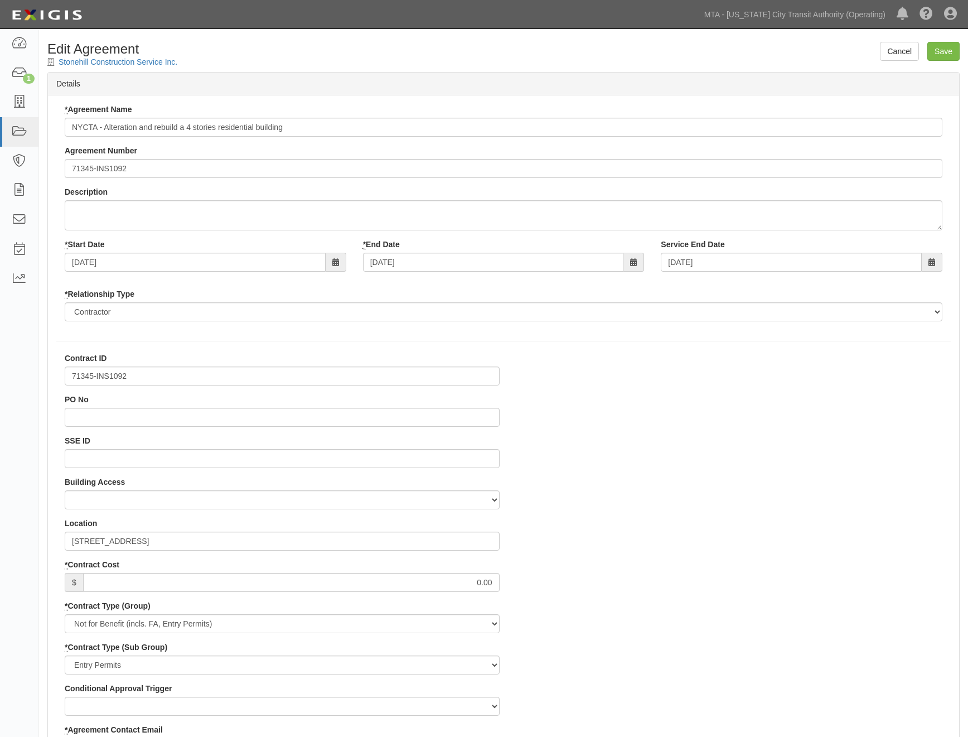
select select
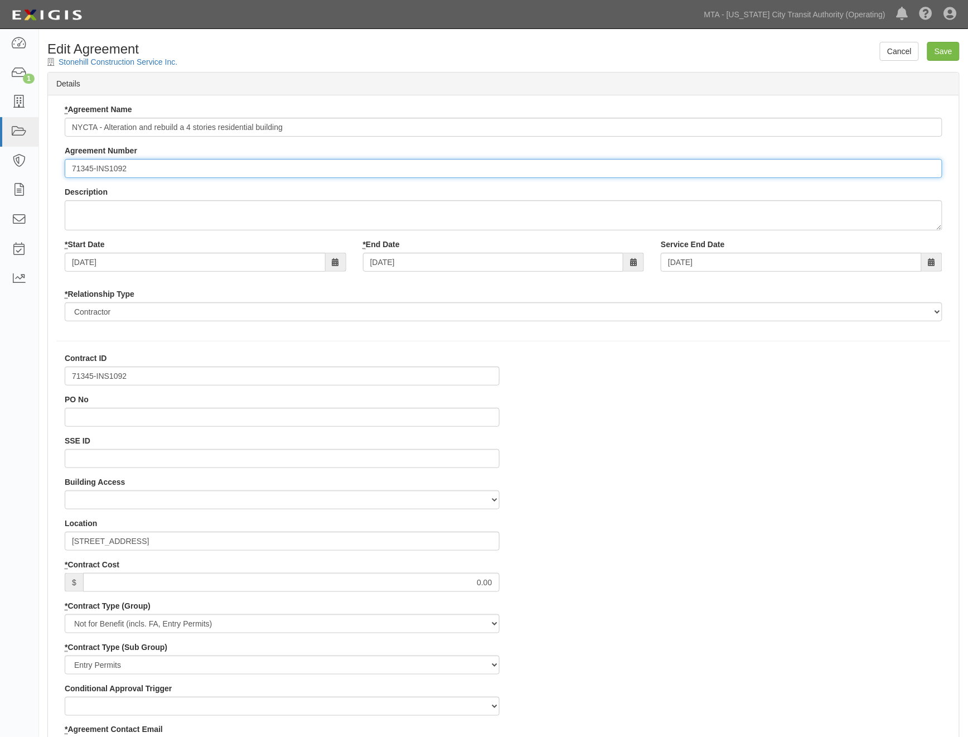
click at [69, 170] on input "71345-INS1092" at bounding box center [504, 168] width 878 height 19
paste input "EP/Job No."
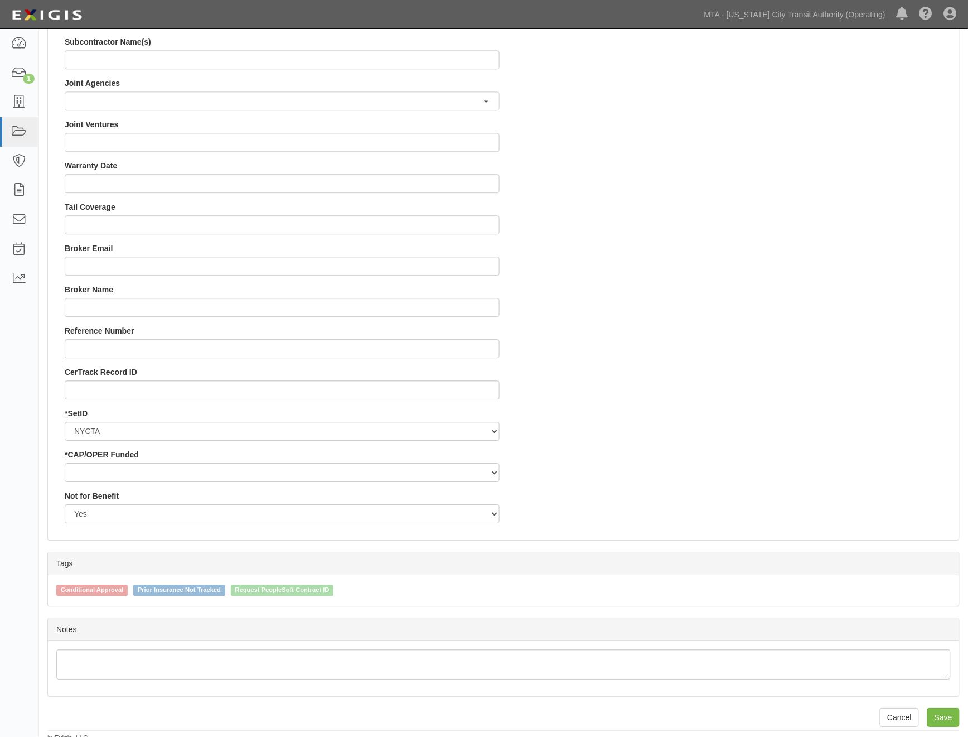
scroll to position [941, 0]
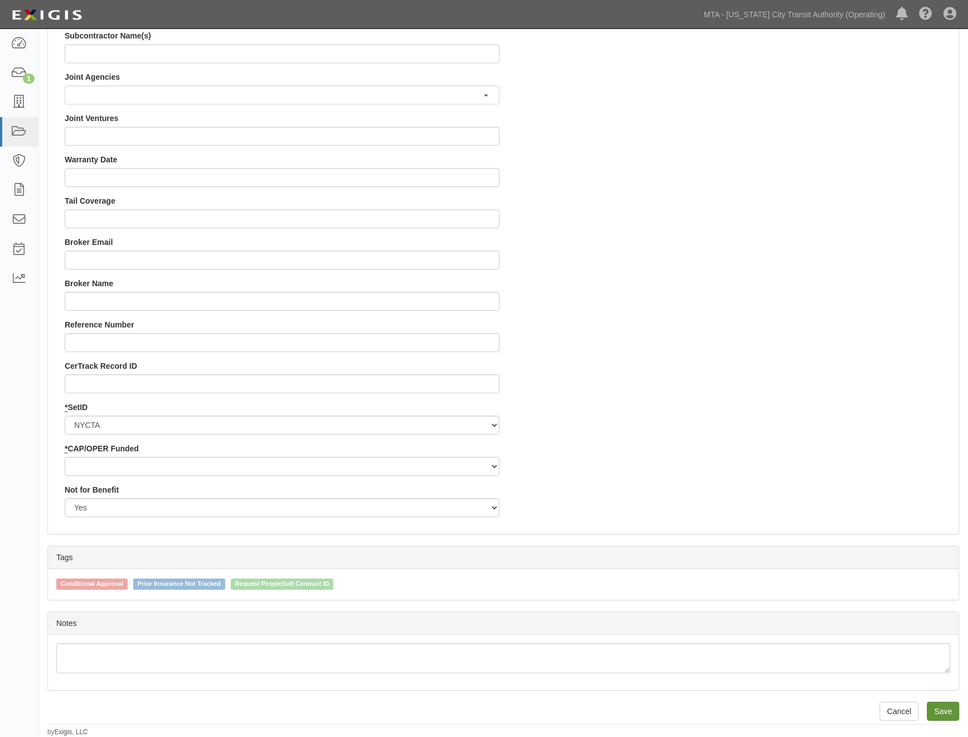
type input "EP/Job No. 71345-INS1092"
click at [941, 709] on input "Save" at bounding box center [943, 711] width 32 height 19
click at [132, 466] on select "Capital Operating" at bounding box center [282, 466] width 435 height 19
select select "439"
click at [65, 457] on select "Capital Operating" at bounding box center [282, 466] width 435 height 19
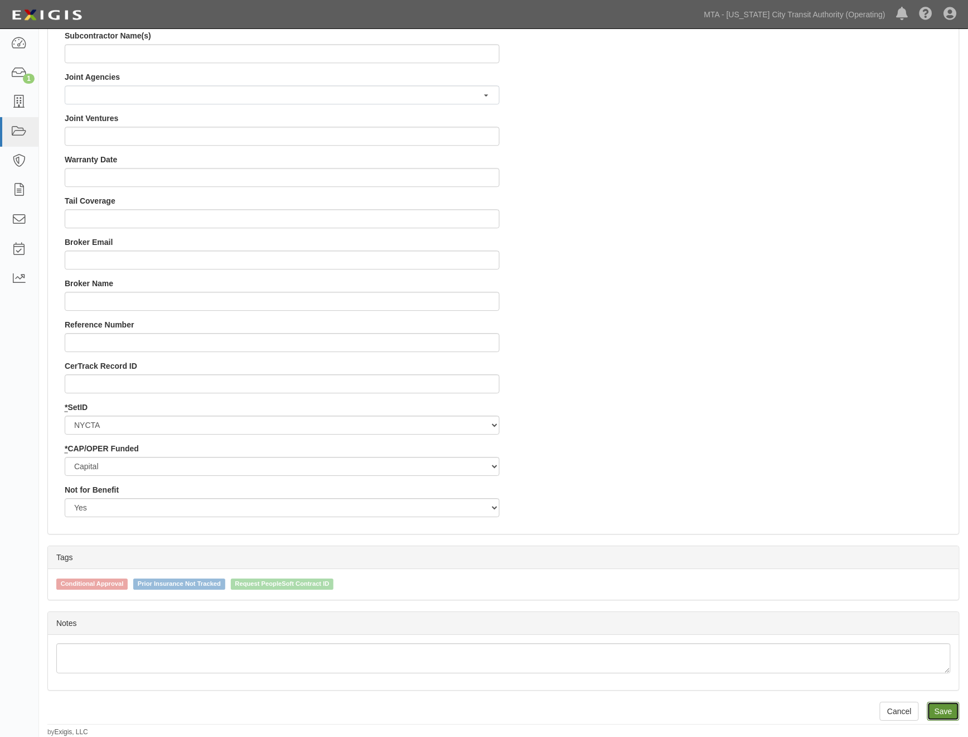
click at [944, 708] on input "Save" at bounding box center [943, 711] width 32 height 19
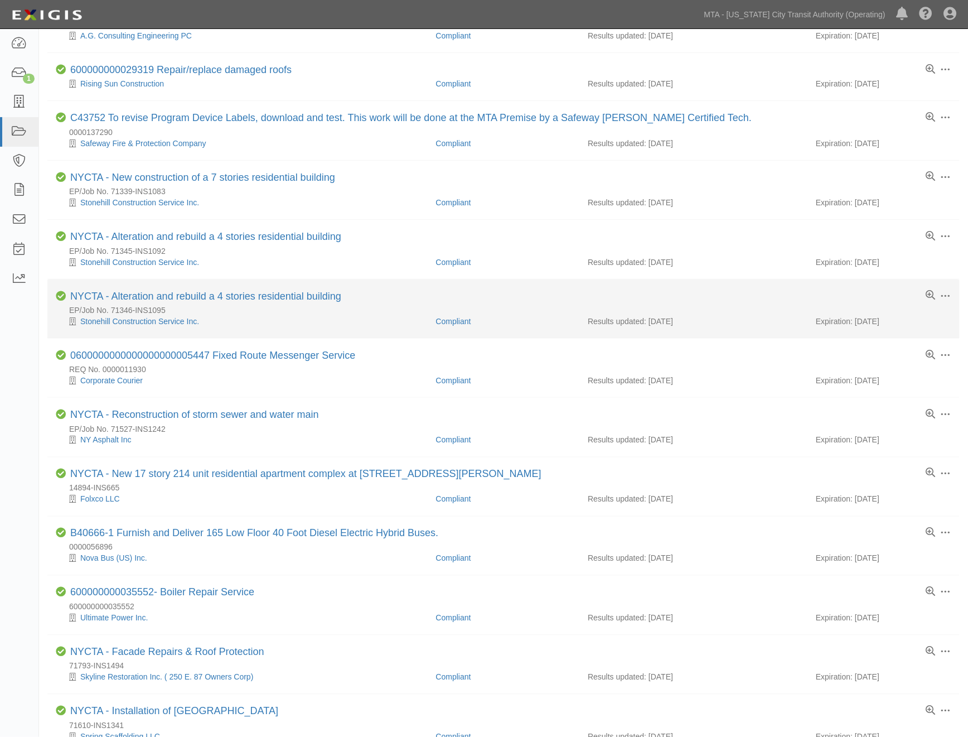
scroll to position [308, 0]
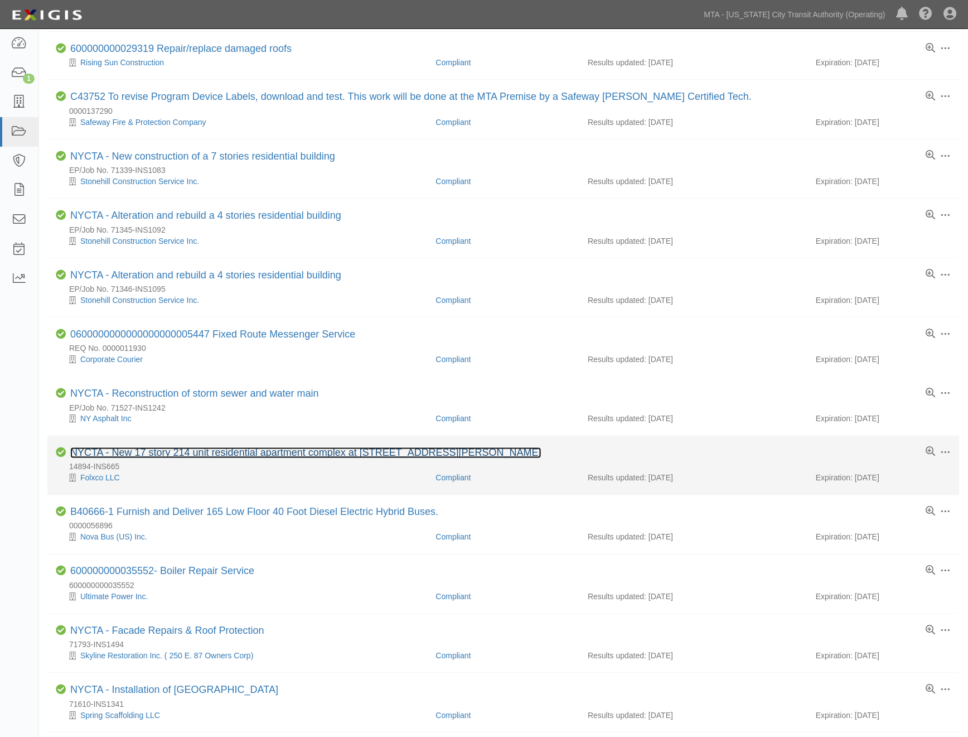
click at [249, 456] on link "NYCTA - New 17 story 214 unit residential apartment complex at [STREET_ADDRESS]…" at bounding box center [305, 452] width 471 height 11
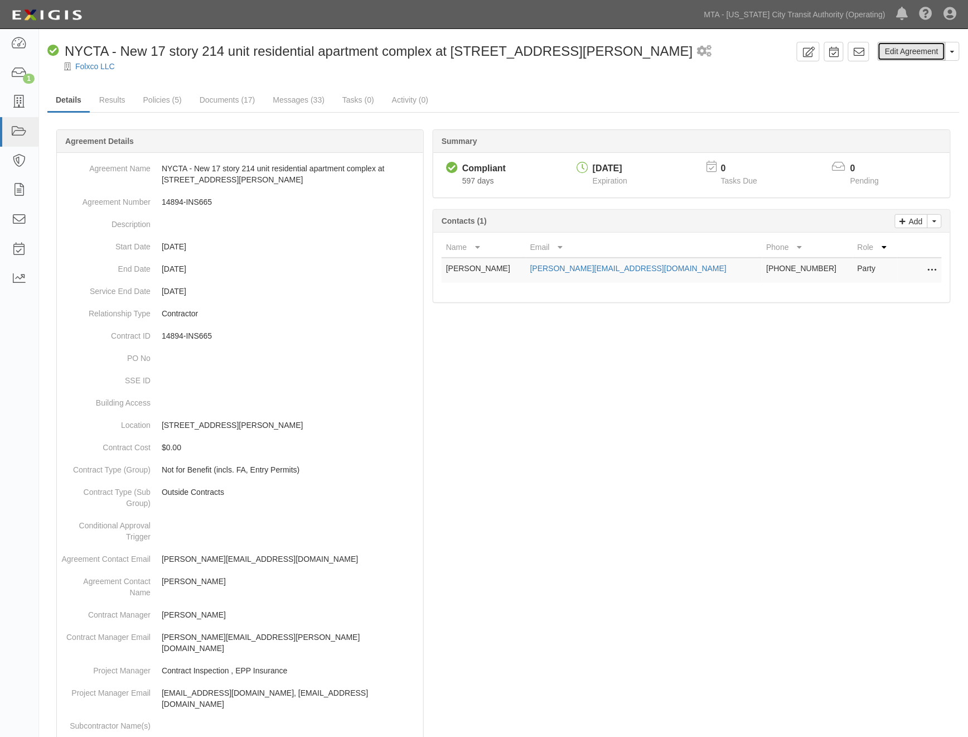
click at [917, 51] on link "Edit Agreement" at bounding box center [912, 51] width 68 height 19
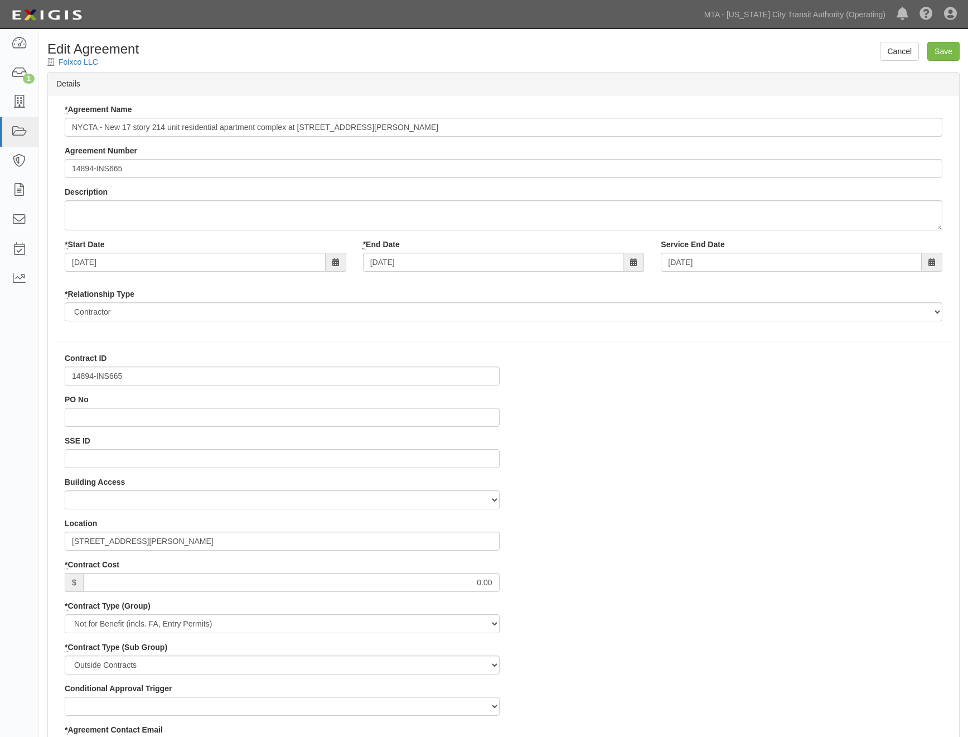
select select
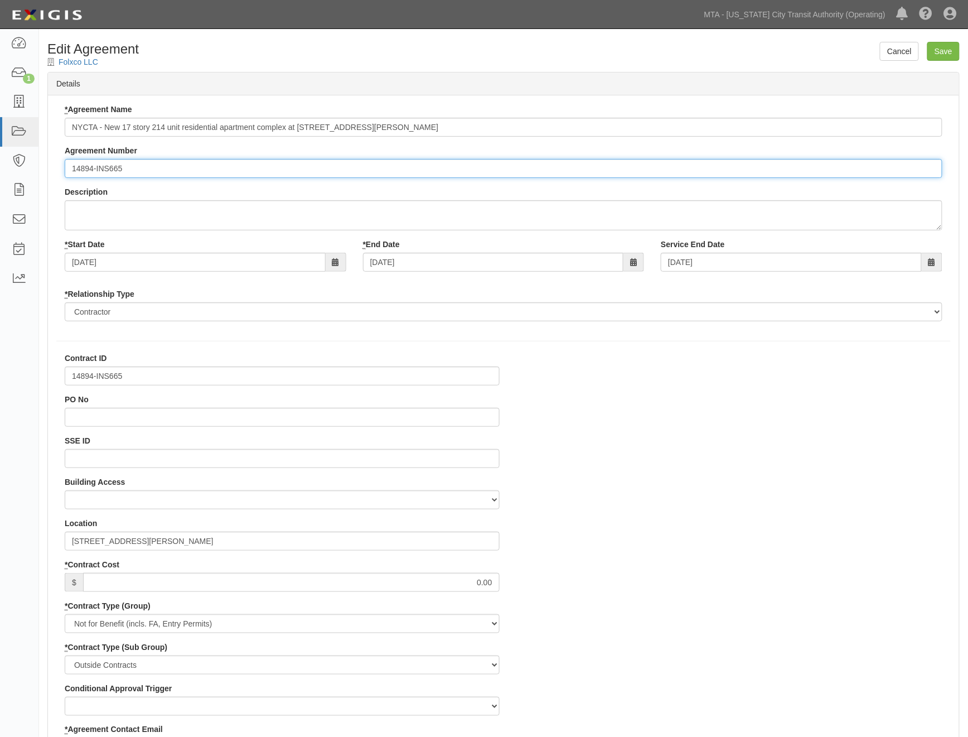
click at [66, 168] on input "14894-INS665" at bounding box center [504, 168] width 878 height 19
paste input "EP/Job No."
type input "EP/Job No. 14894-INS665"
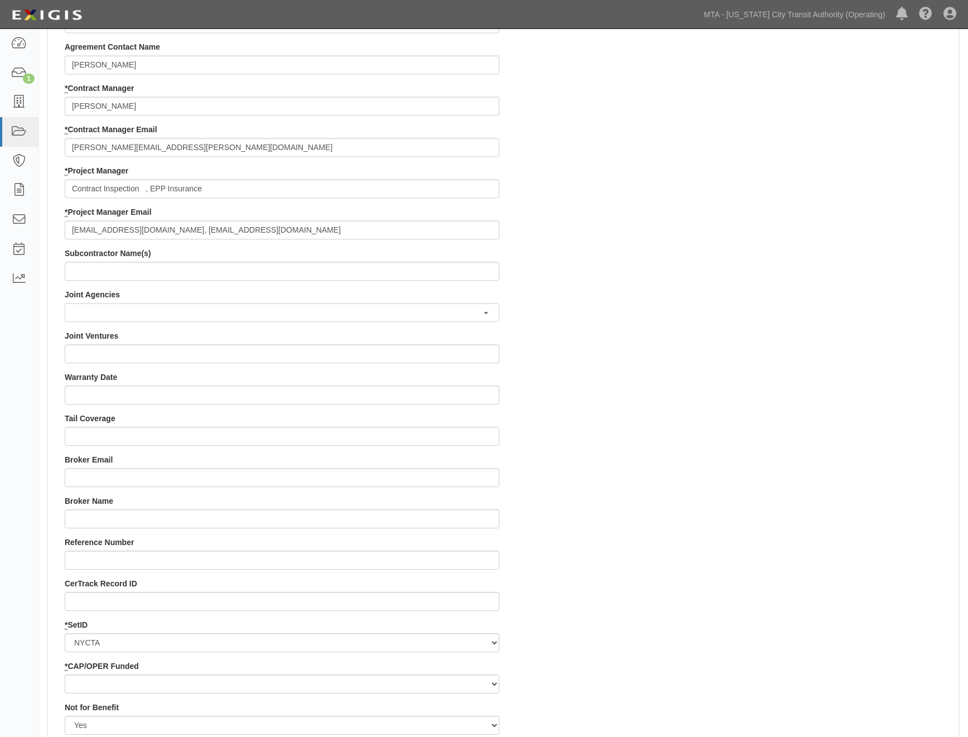
scroll to position [929, 0]
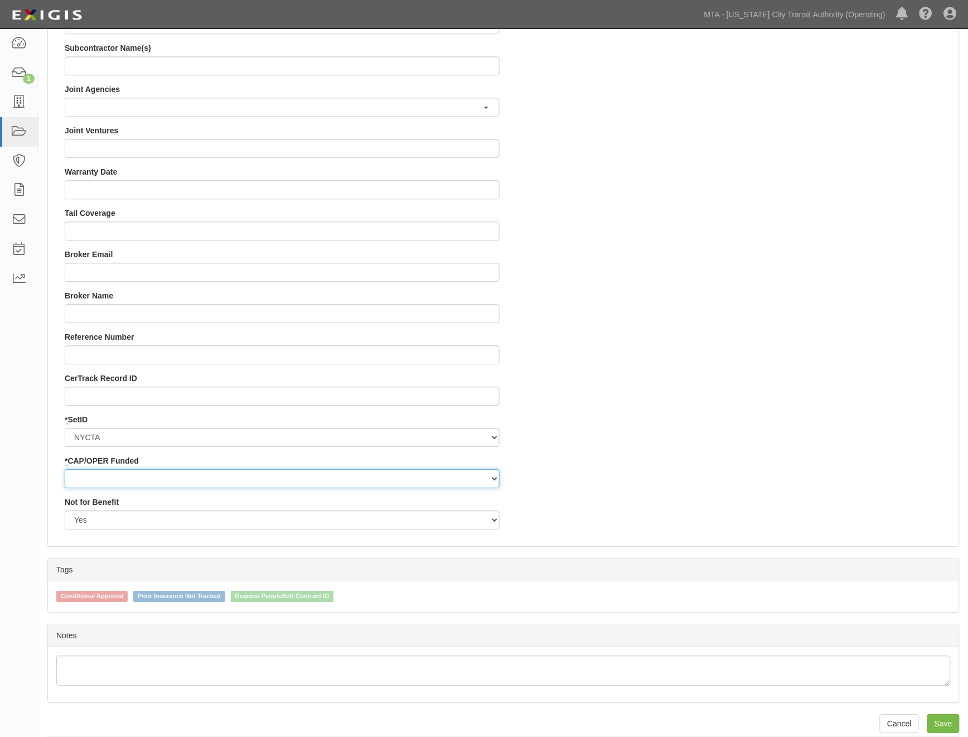
click at [154, 477] on select "Capital Operating" at bounding box center [282, 478] width 435 height 19
select select "439"
click at [65, 469] on select "Capital Operating" at bounding box center [282, 478] width 435 height 19
click at [947, 723] on input "Save" at bounding box center [943, 723] width 32 height 19
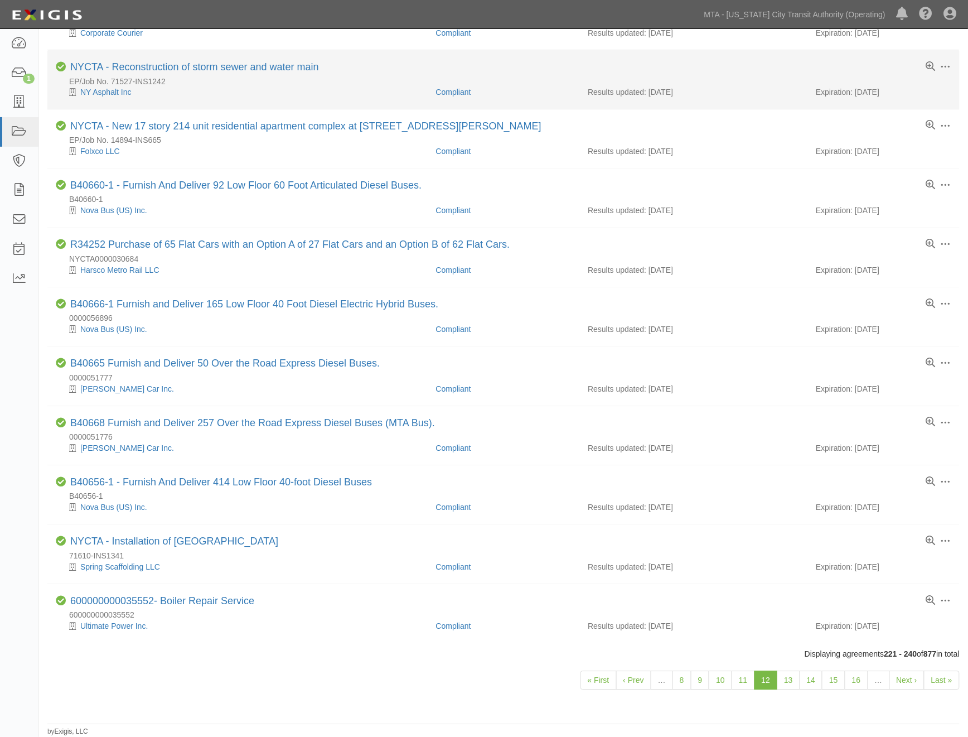
scroll to position [645, 0]
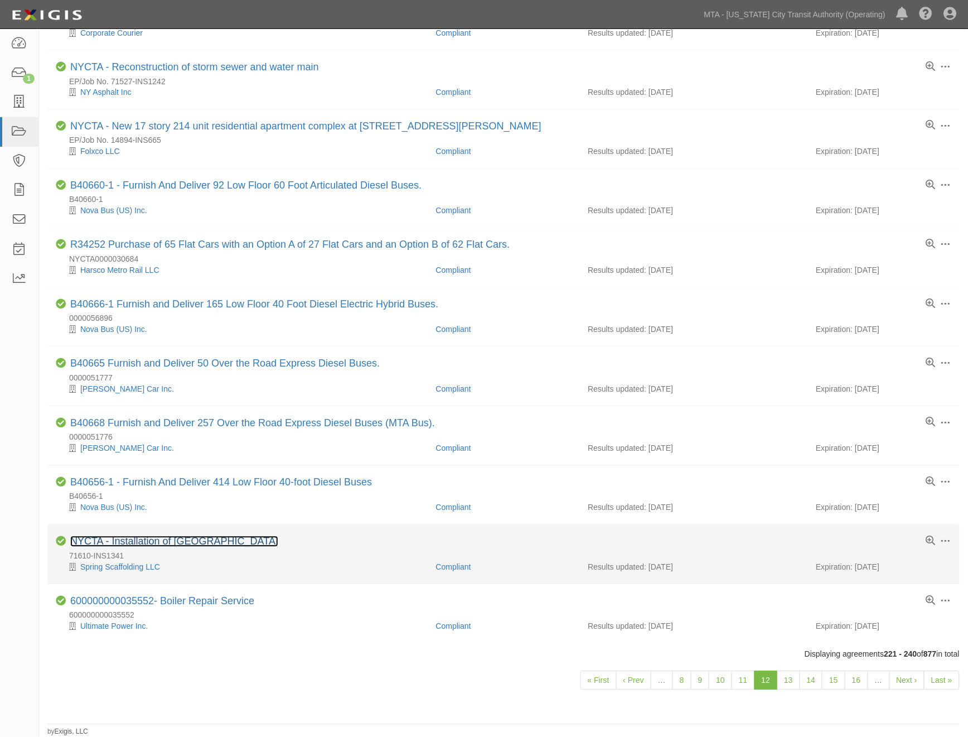
click at [209, 541] on link "NYCTA - Installation of [GEOGRAPHIC_DATA]" at bounding box center [174, 541] width 208 height 11
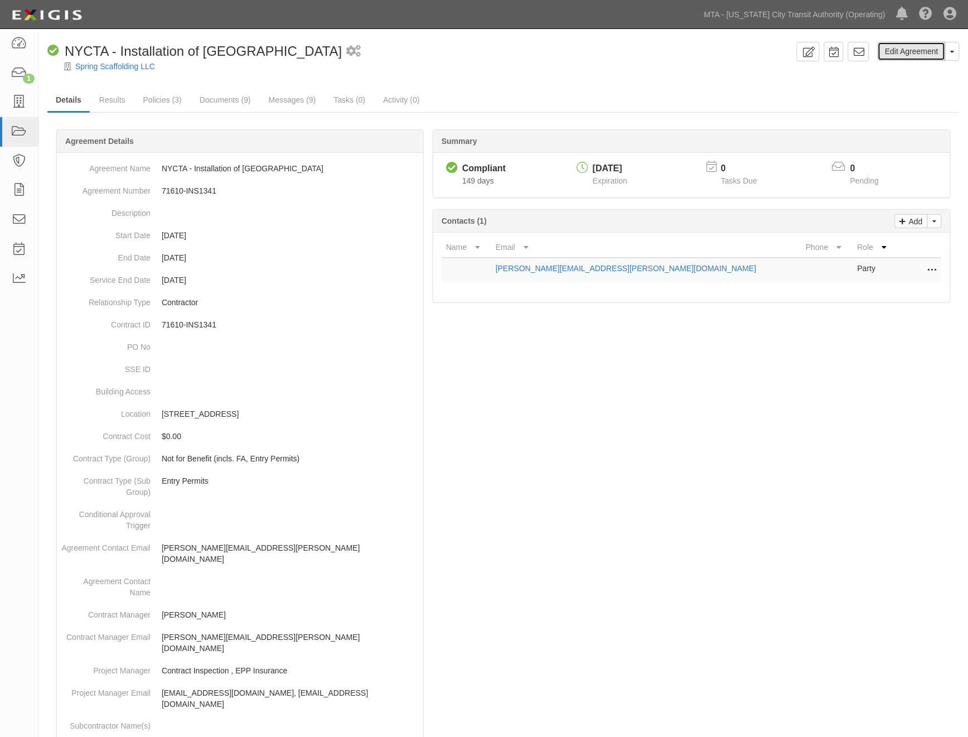
click at [934, 54] on link "Edit Agreement" at bounding box center [912, 51] width 68 height 19
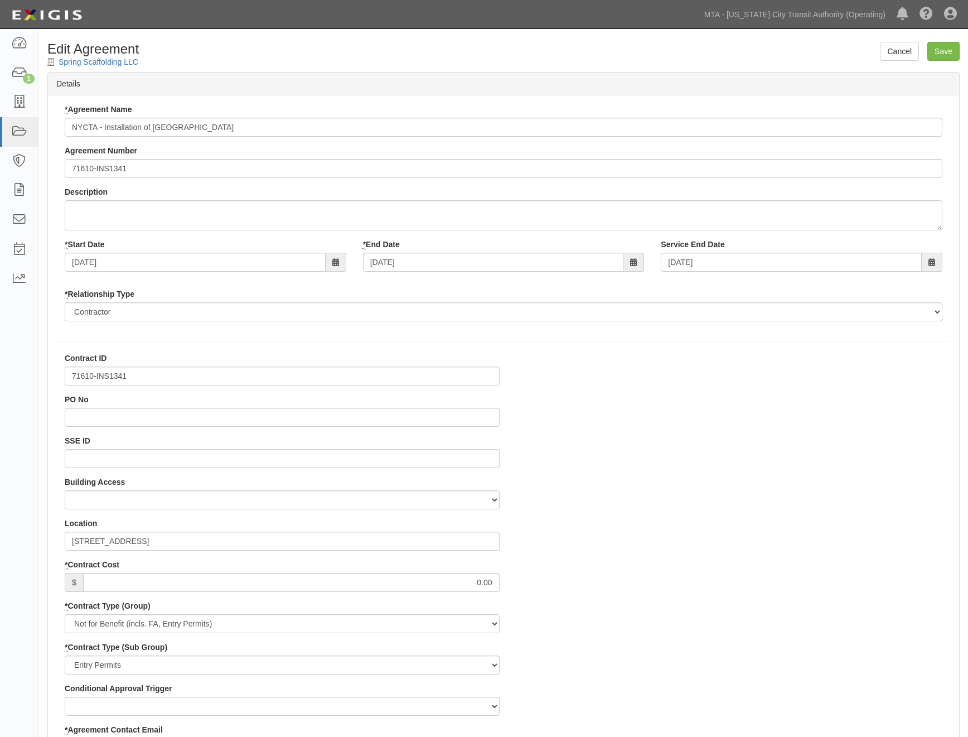
select select
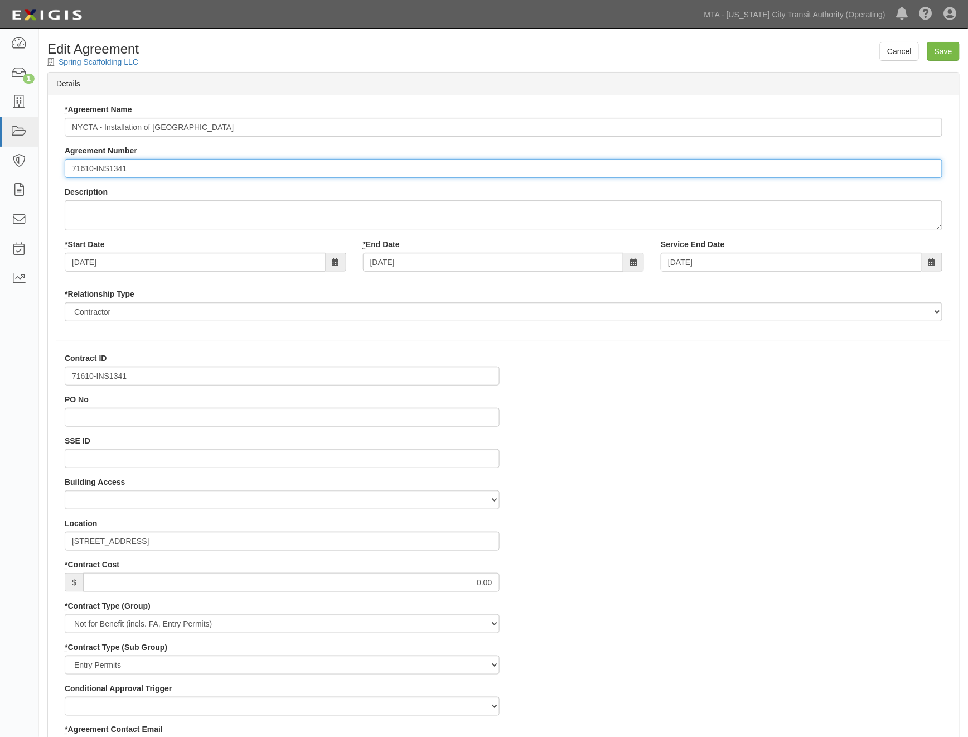
click at [69, 168] on input "71610-INS1341" at bounding box center [504, 168] width 878 height 19
paste input "EP/Job No."
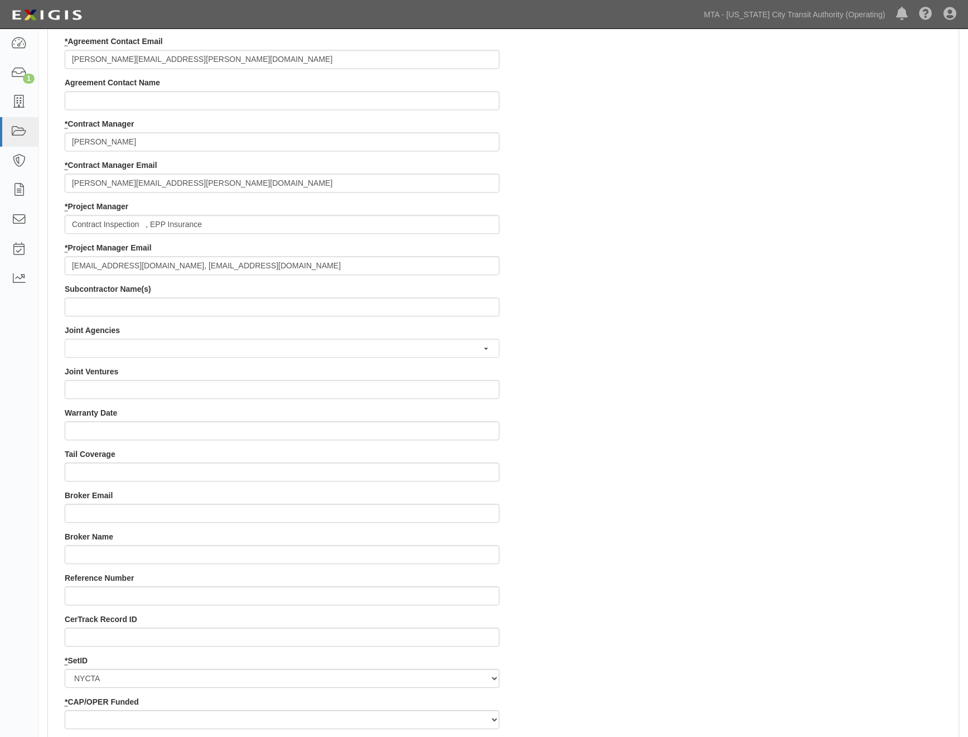
scroll to position [867, 0]
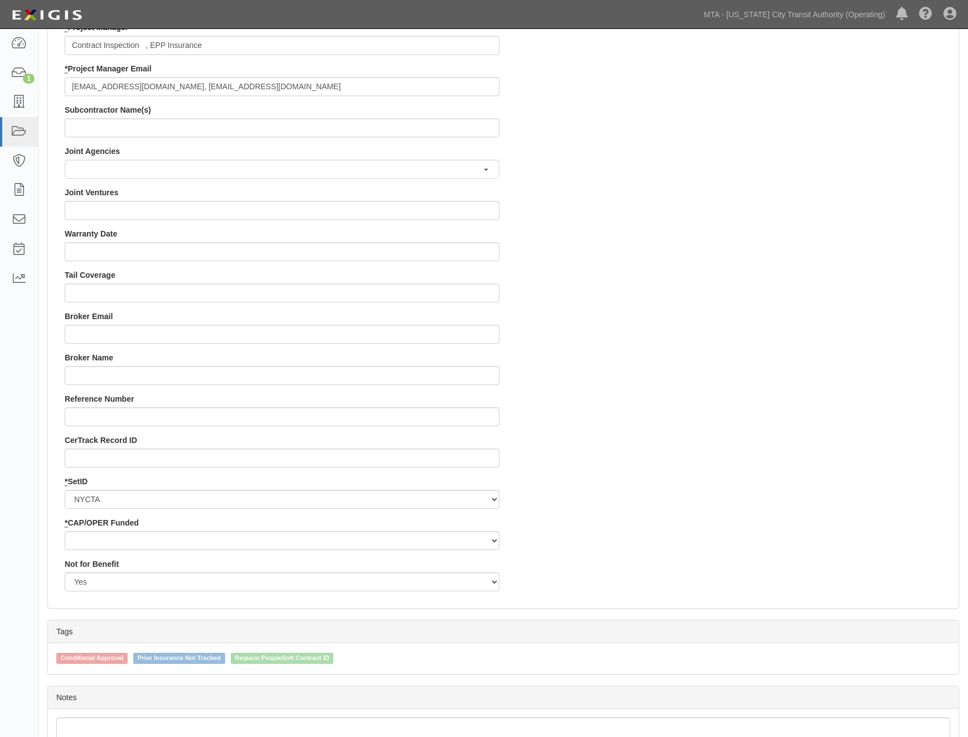
type input "EP/Job No. 71610-INS1341"
click at [92, 541] on select "Capital Operating" at bounding box center [282, 540] width 435 height 19
select select "439"
click at [65, 531] on select "Capital Operating" at bounding box center [282, 540] width 435 height 19
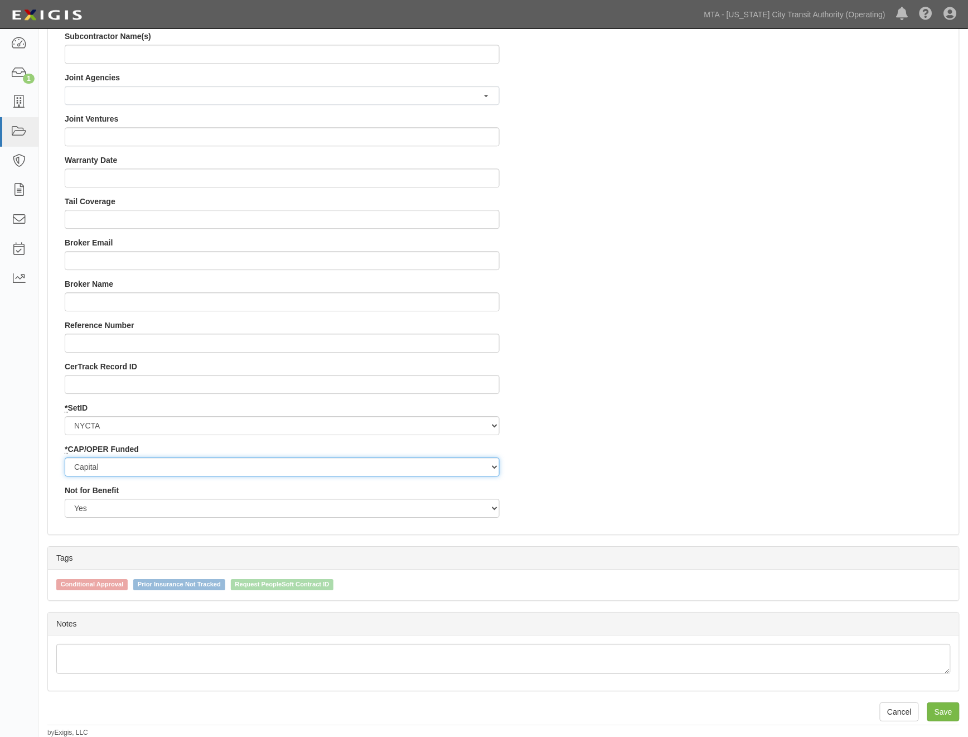
scroll to position [941, 0]
click at [939, 709] on input "Save" at bounding box center [943, 711] width 32 height 19
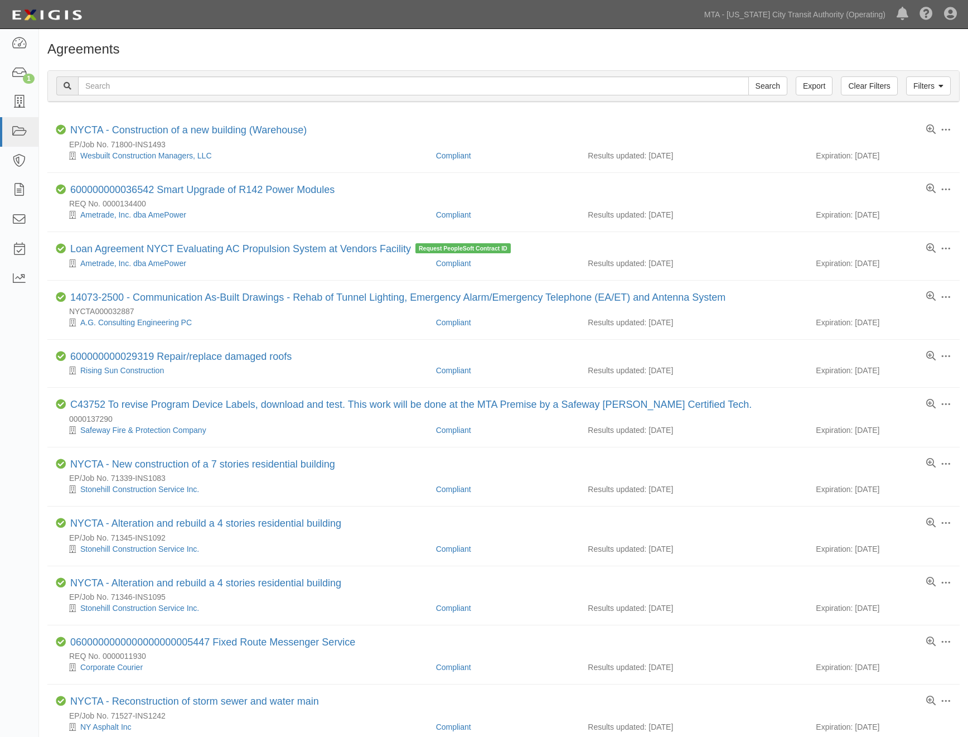
scroll to position [633, 0]
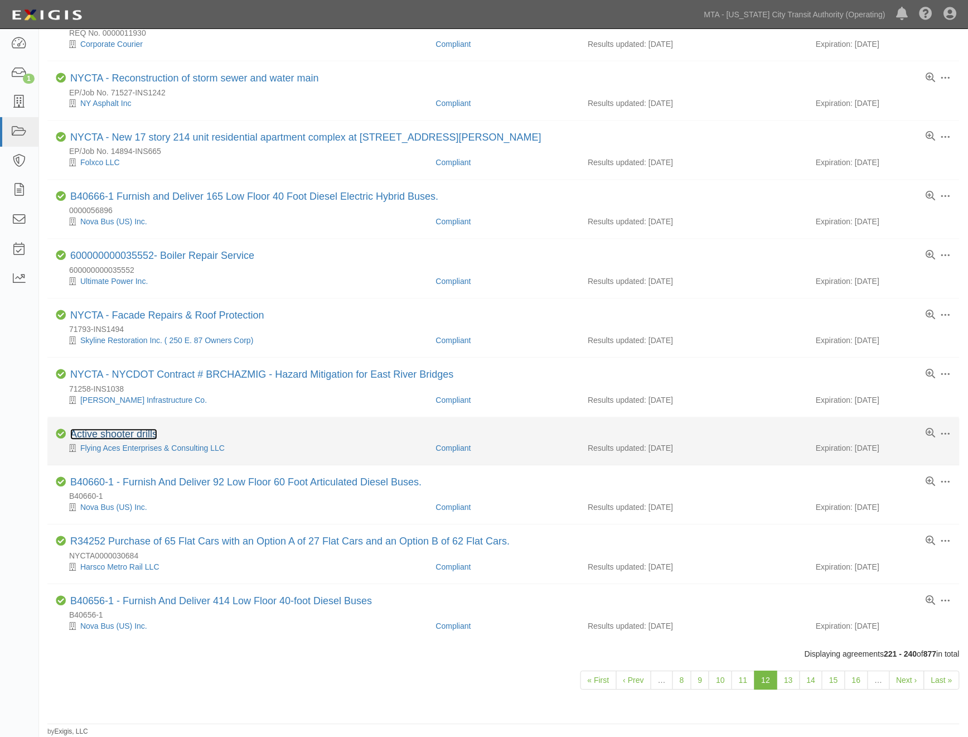
click at [152, 430] on link "Active shooter drills" at bounding box center [113, 434] width 87 height 11
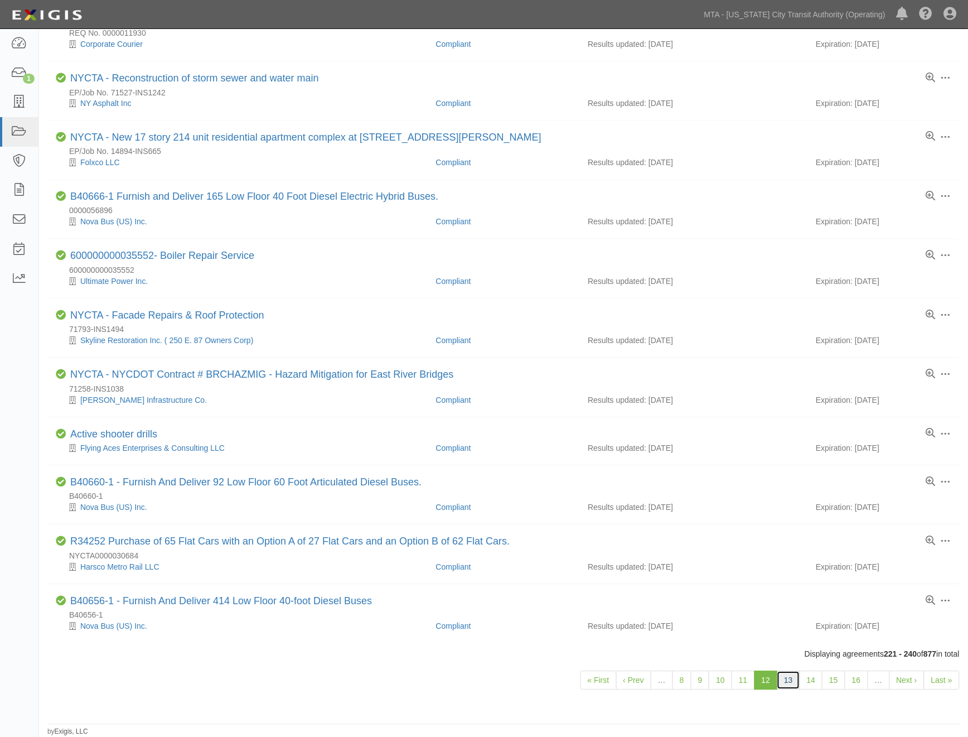
click at [791, 677] on link "13" at bounding box center [788, 680] width 23 height 19
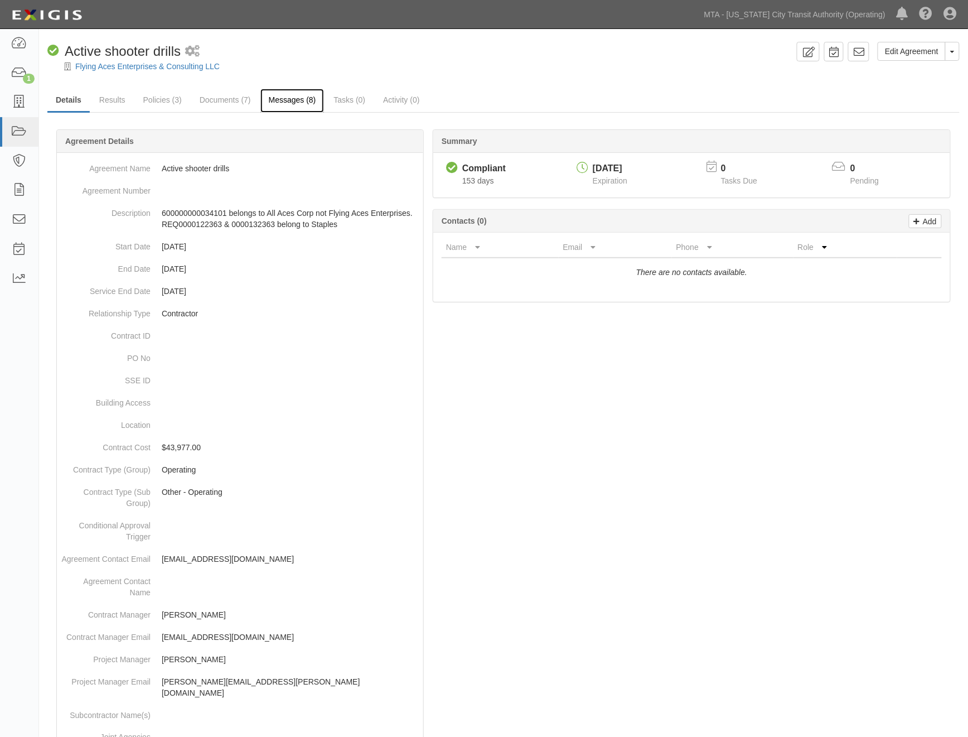
click at [276, 100] on link "Messages (8)" at bounding box center [292, 101] width 64 height 24
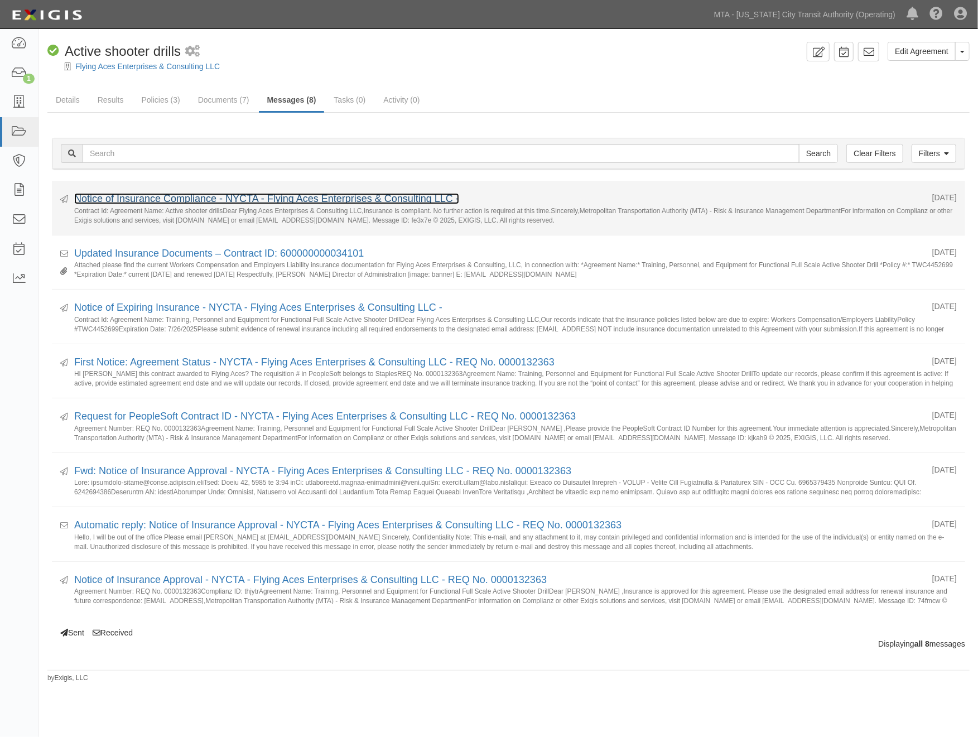
click at [238, 195] on link "Notice of Insurance Compliance - NYCTA - Flying Aces Enterprises & Consulting L…" at bounding box center [266, 198] width 385 height 11
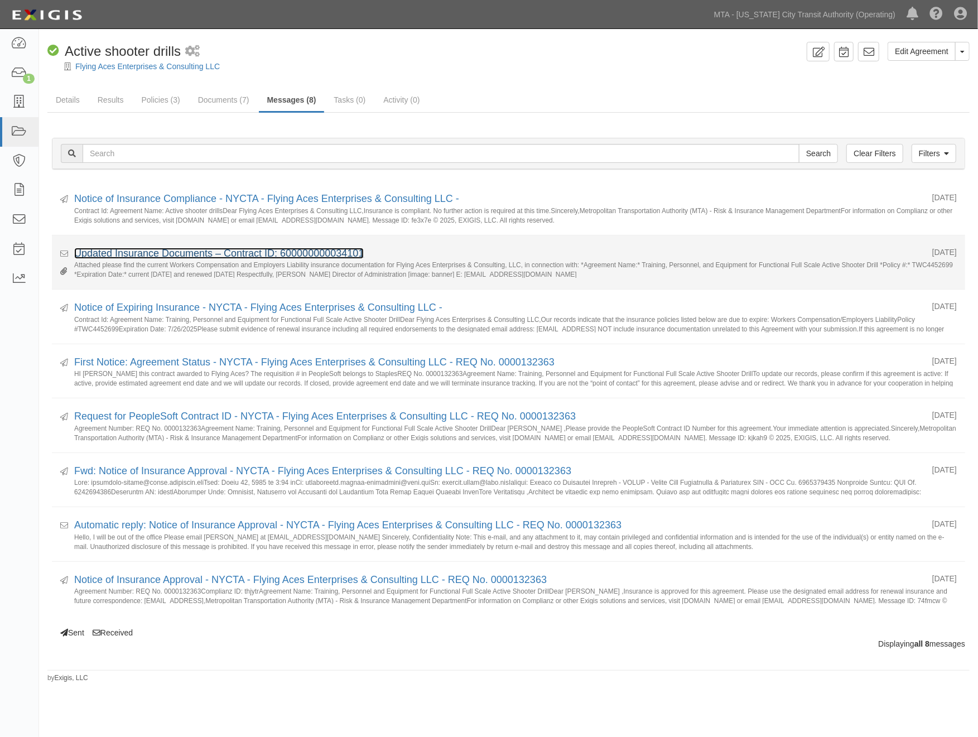
click at [138, 253] on link "Updated Insurance Documents – Contract ID: 600000000034101" at bounding box center [218, 253] width 289 height 11
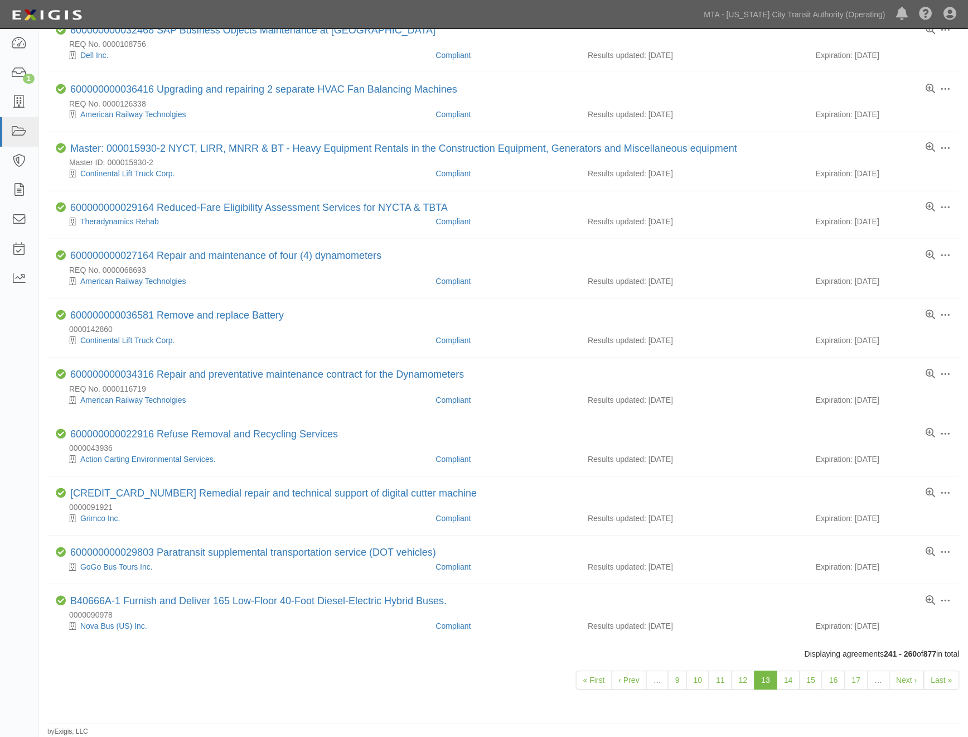
scroll to position [622, 0]
click at [787, 679] on link "14" at bounding box center [788, 680] width 23 height 19
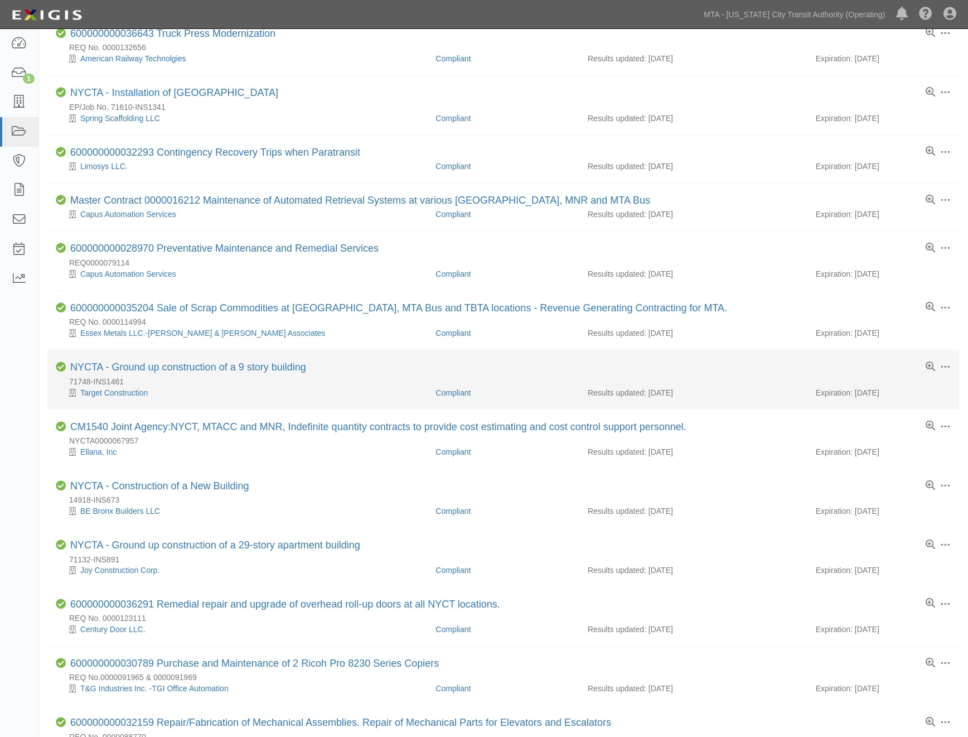
scroll to position [186, 0]
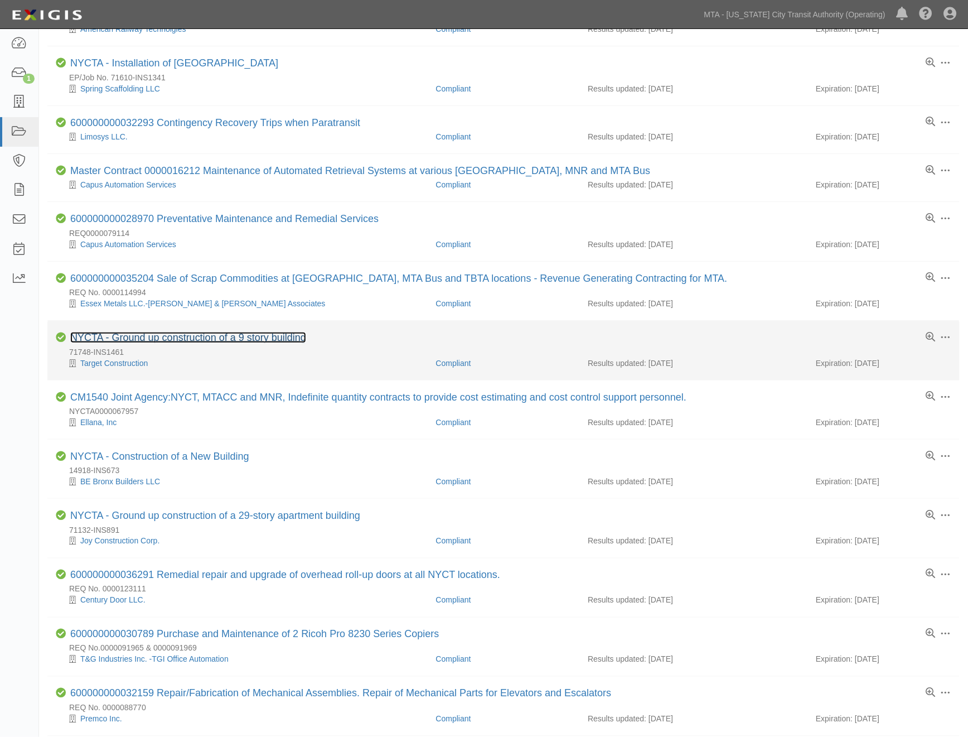
click at [161, 336] on link "NYCTA - Ground up construction of a 9 story building" at bounding box center [188, 337] width 236 height 11
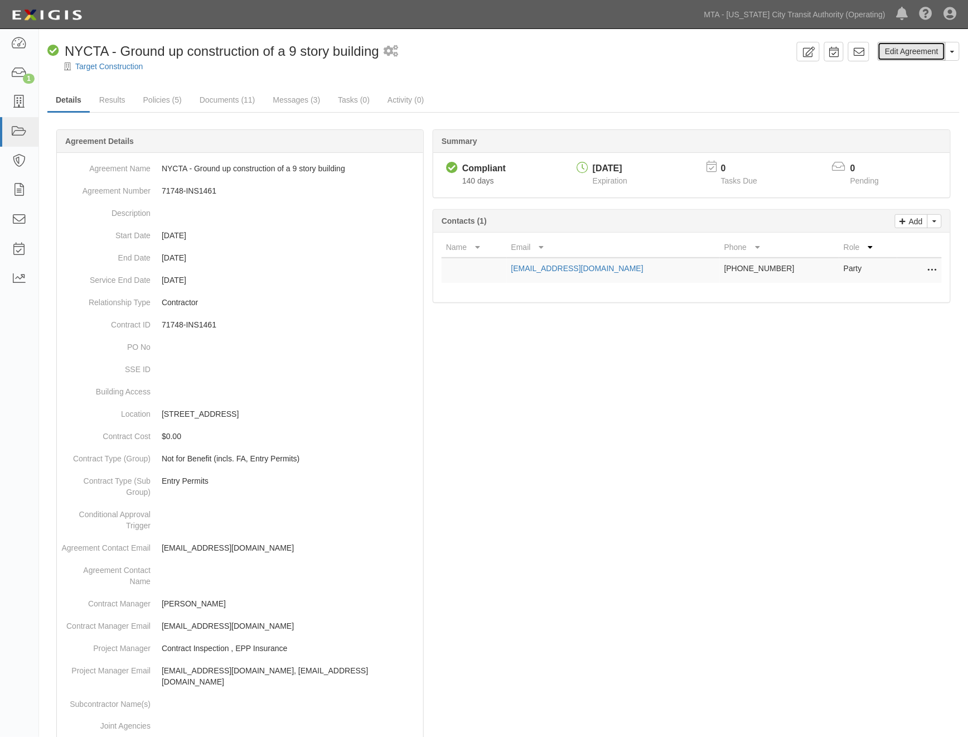
click at [907, 54] on link "Edit Agreement" at bounding box center [912, 51] width 68 height 19
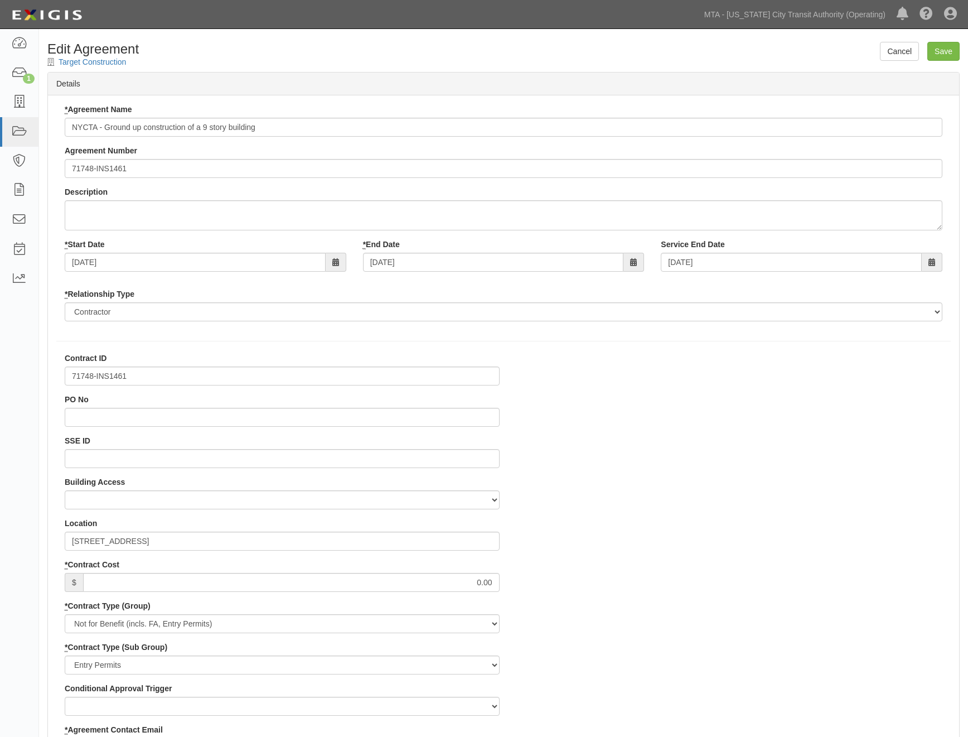
select select
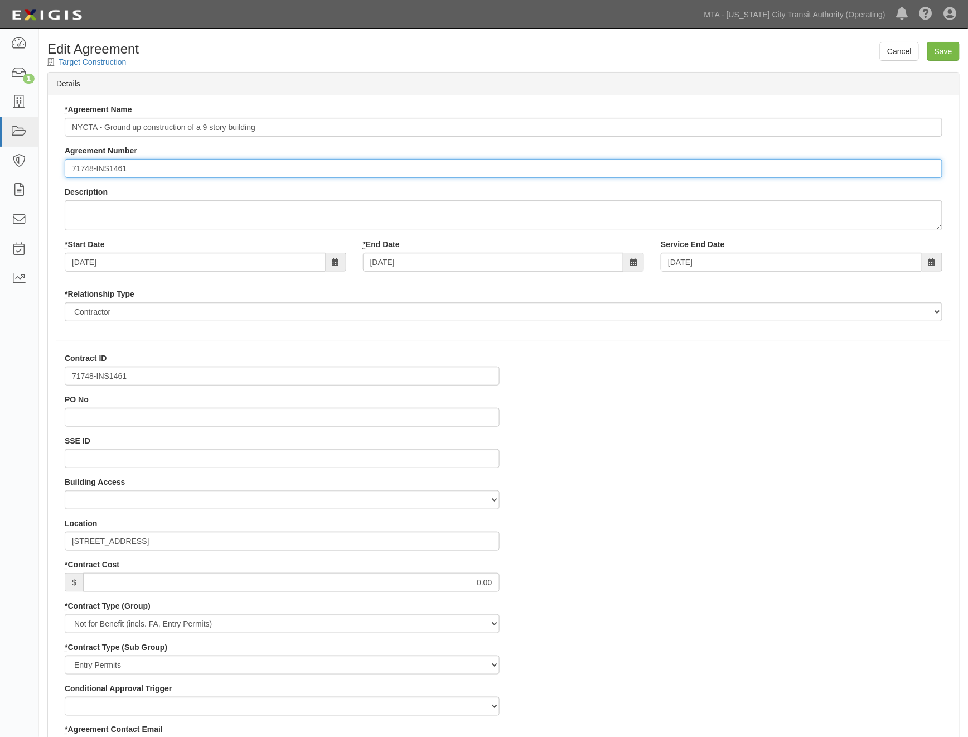
click at [71, 169] on input "71748-INS1461" at bounding box center [504, 168] width 878 height 19
paste input "EP/Job No."
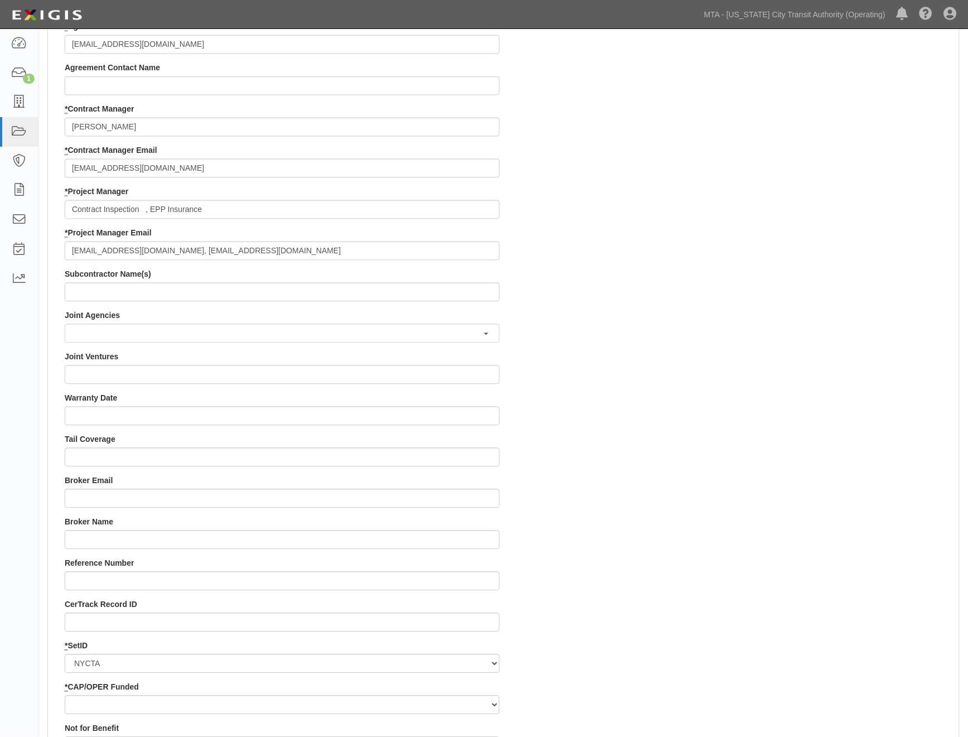
scroll to position [867, 0]
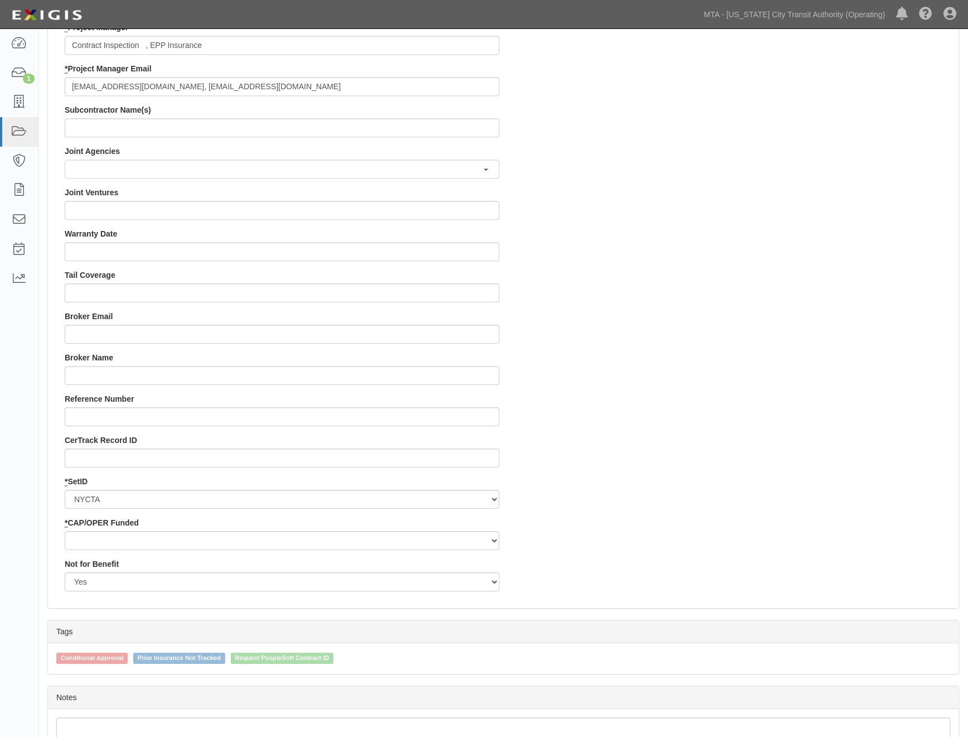
type input "EP/Job No. 71748-INS1461"
click at [88, 539] on select "Capital Operating" at bounding box center [282, 540] width 435 height 19
select select "439"
click at [65, 531] on select "Capital Operating" at bounding box center [282, 540] width 435 height 19
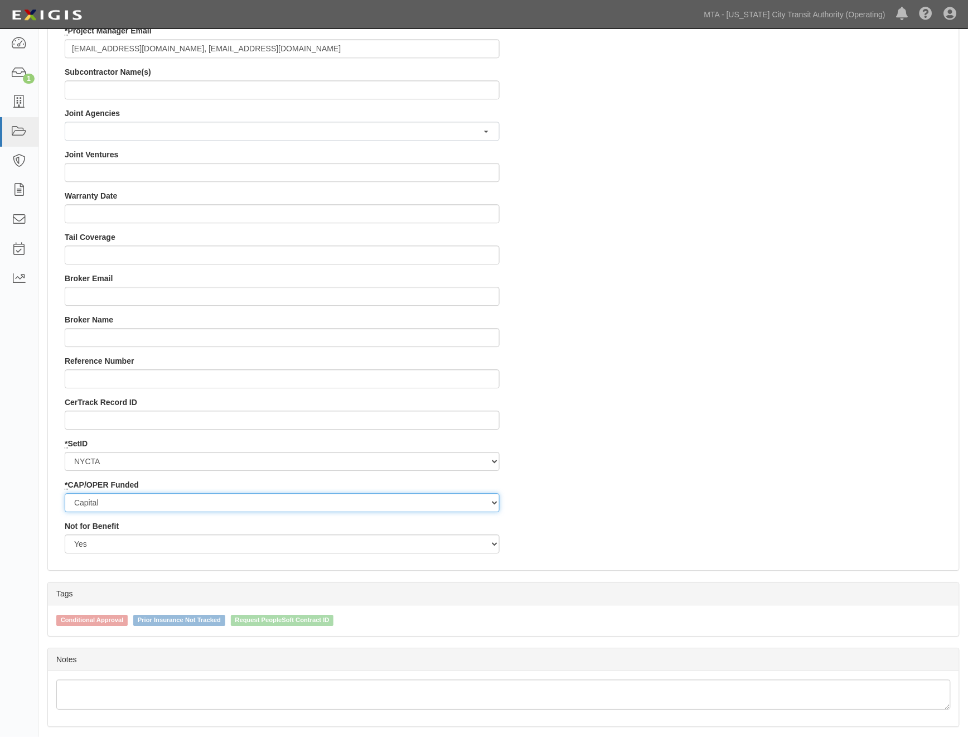
scroll to position [941, 0]
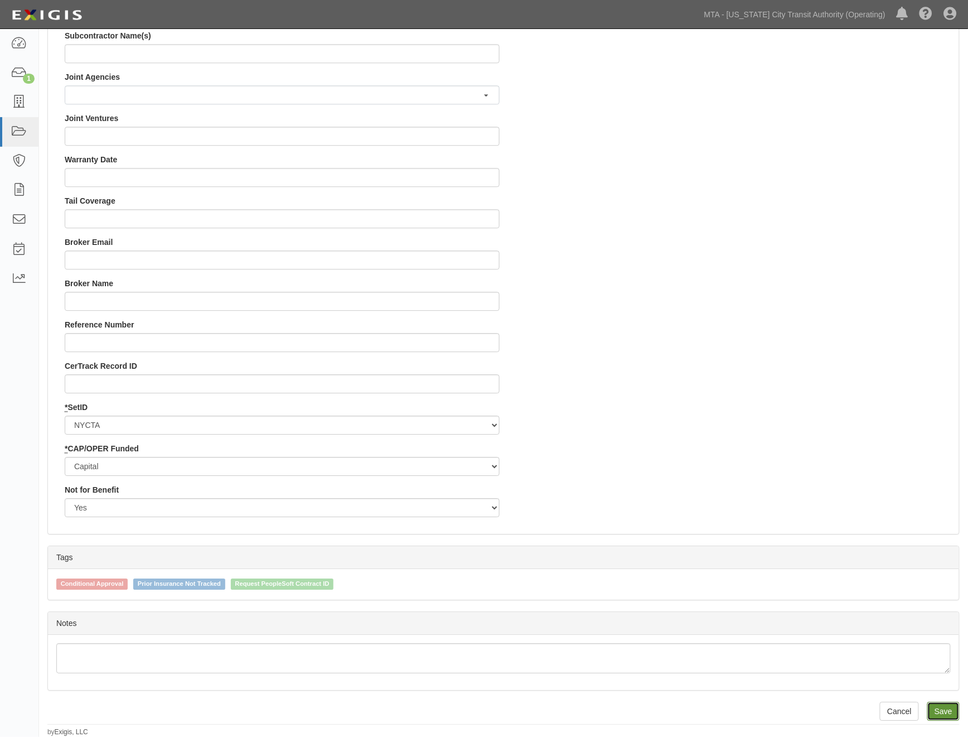
click at [941, 707] on input "Save" at bounding box center [943, 711] width 32 height 19
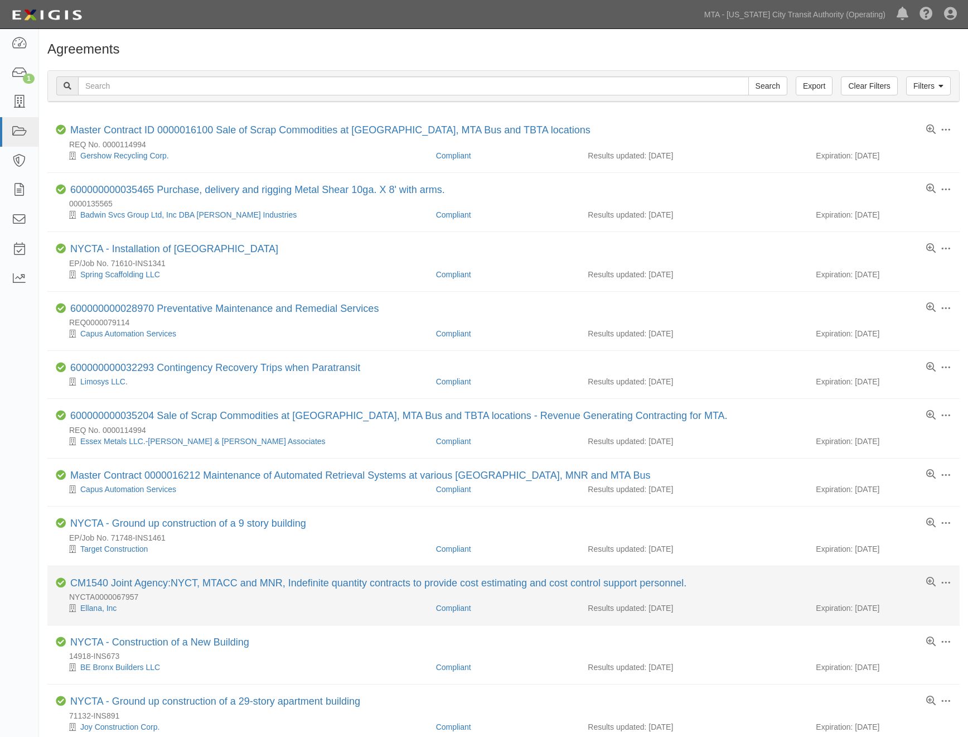
scroll to position [186, 0]
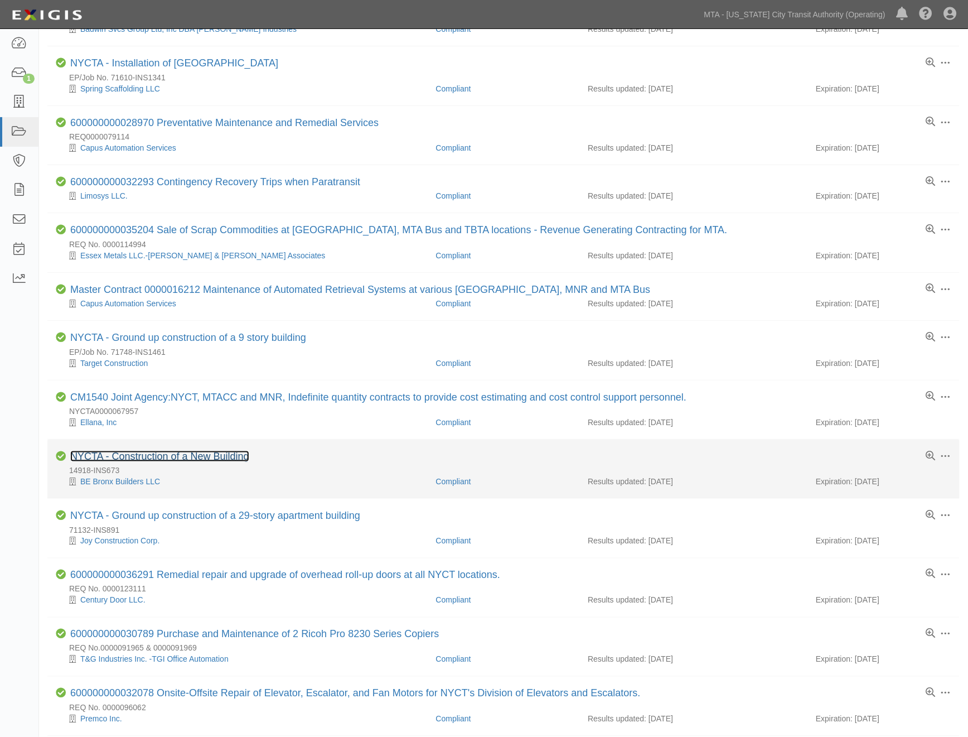
click at [196, 462] on link "NYCTA - Construction of a New Building" at bounding box center [159, 456] width 179 height 11
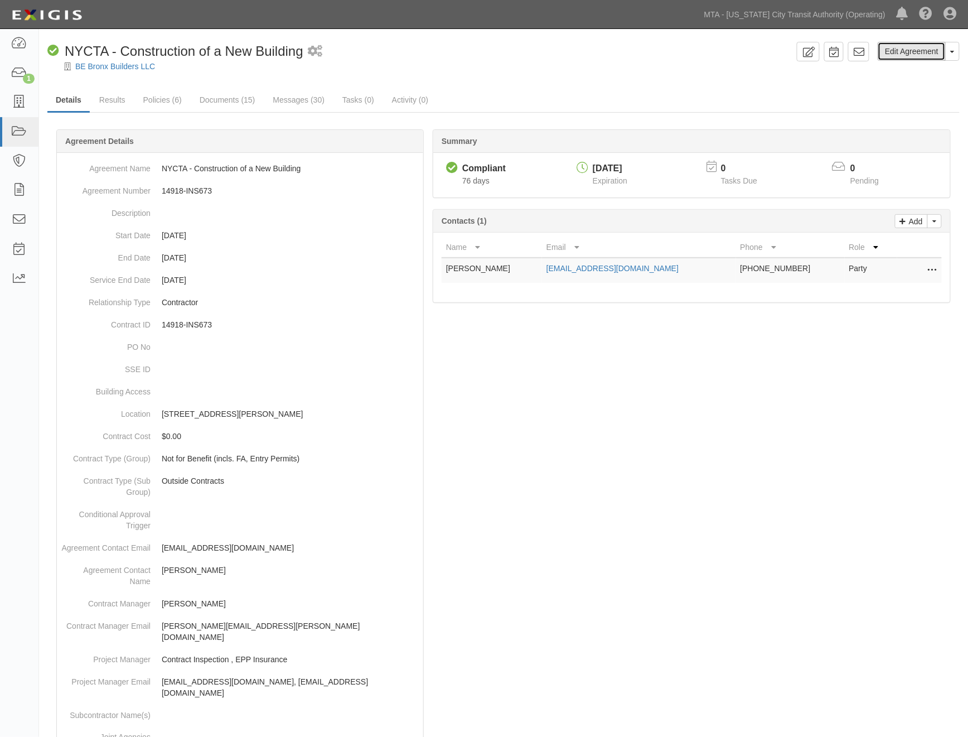
click at [911, 56] on link "Edit Agreement" at bounding box center [912, 51] width 68 height 19
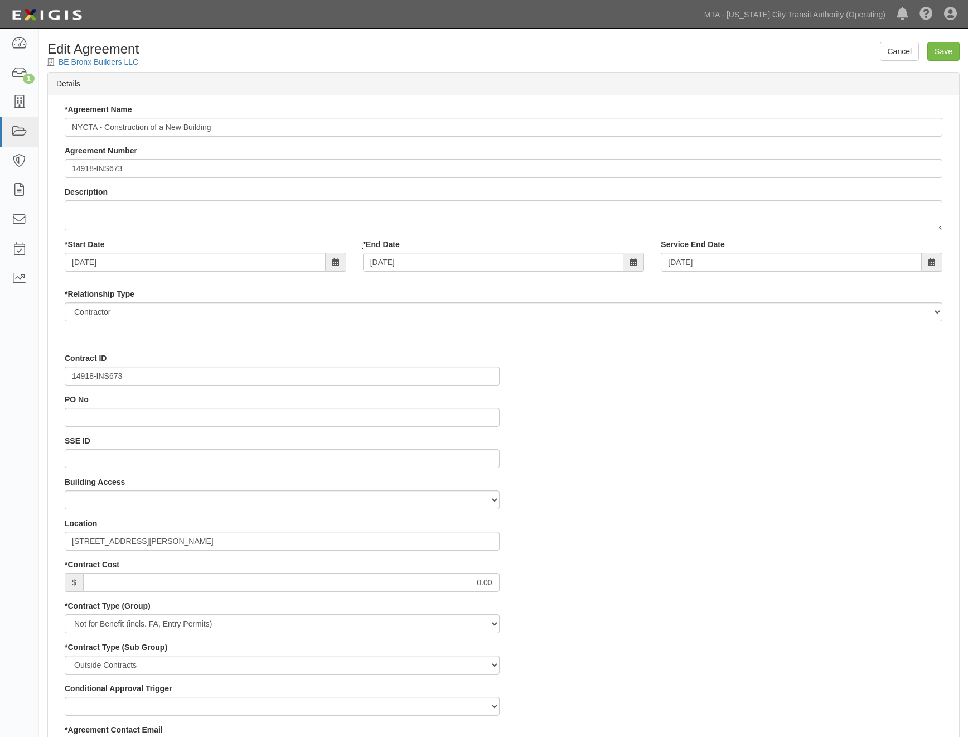
select select
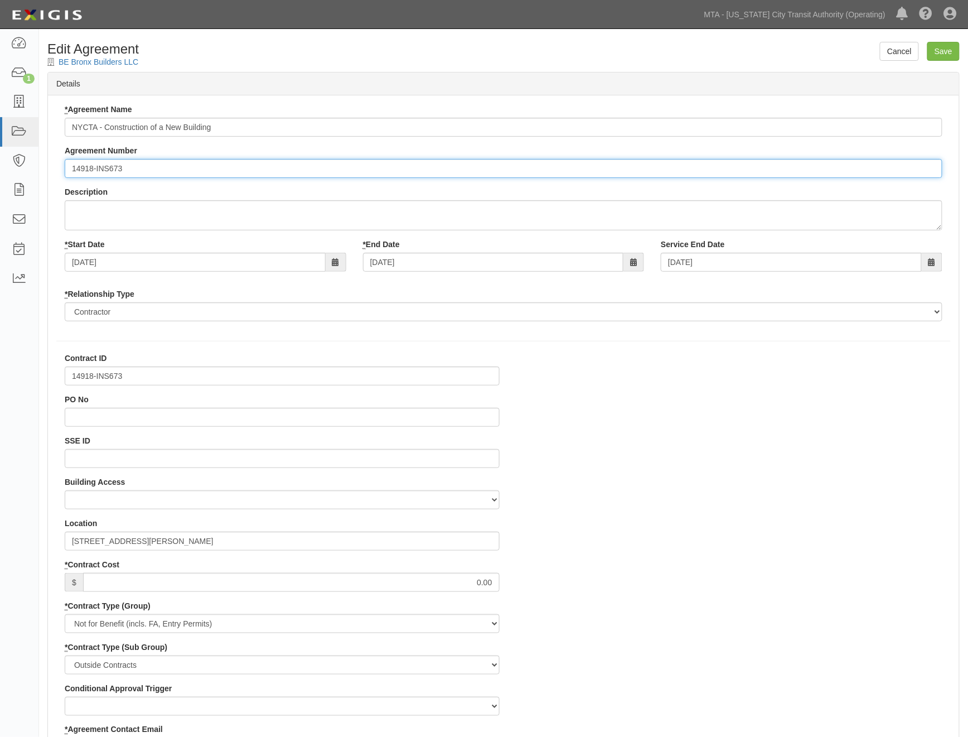
click at [70, 169] on input "14918-INS673" at bounding box center [504, 168] width 878 height 19
paste input "EP/Job No."
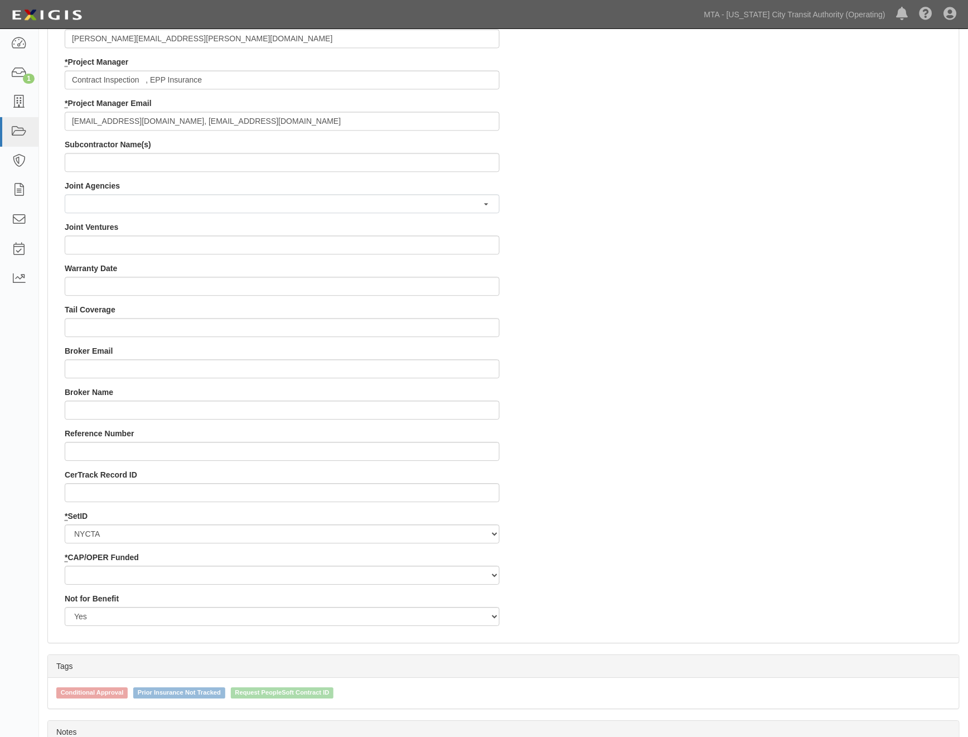
scroll to position [929, 0]
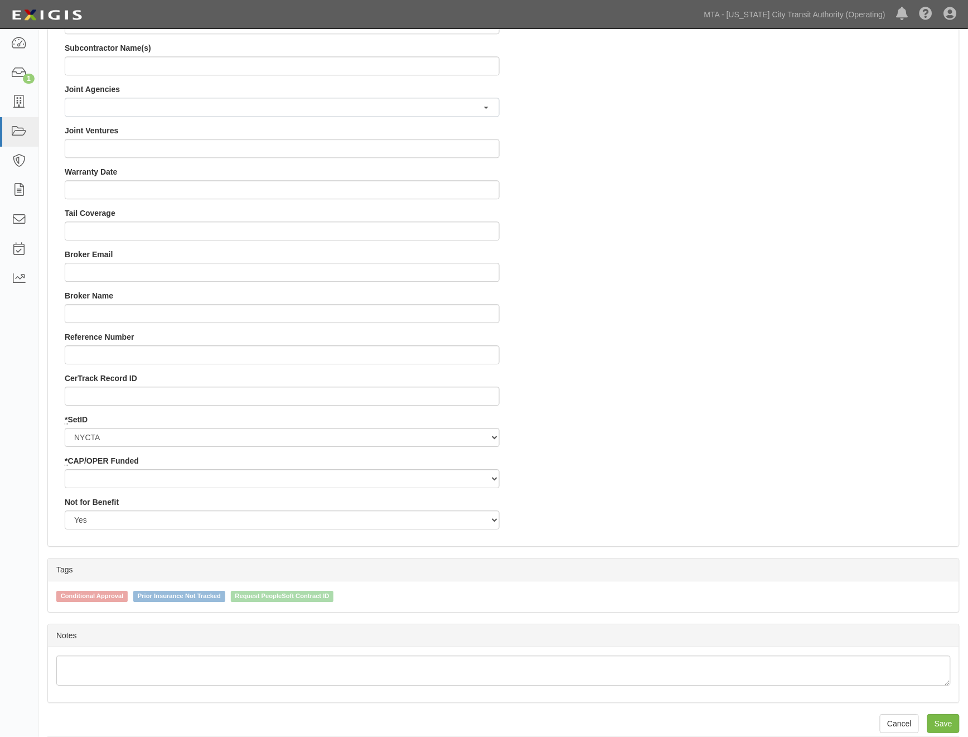
type input "EP/Job No. 14918-INS673"
click at [107, 476] on select "Capital Operating" at bounding box center [282, 478] width 435 height 19
select select "439"
click at [65, 469] on select "Capital Operating" at bounding box center [282, 478] width 435 height 19
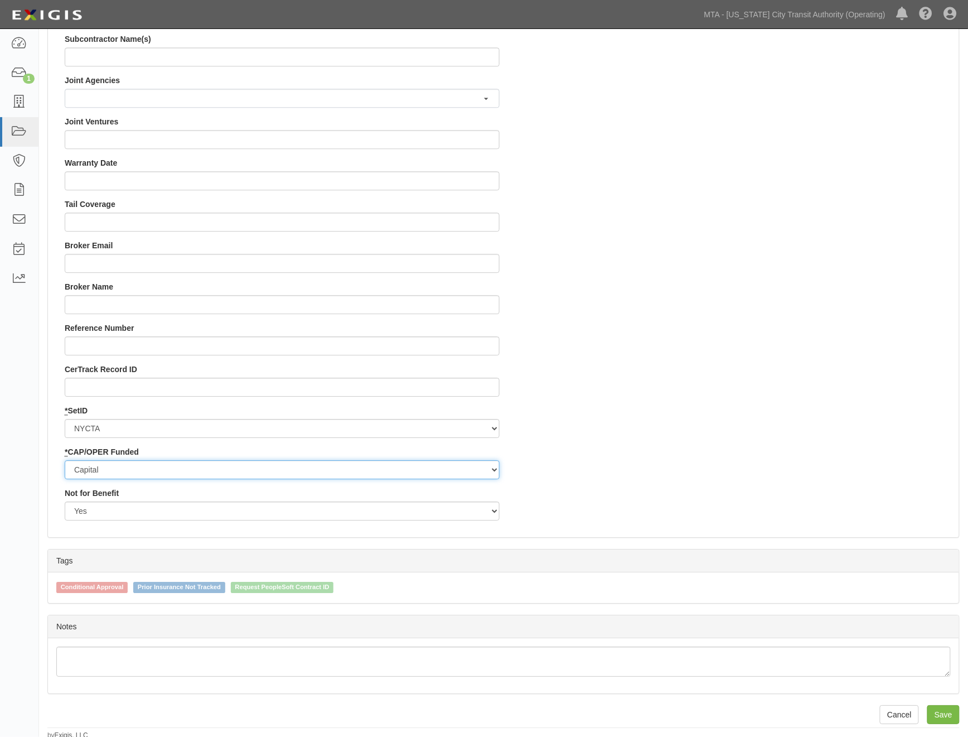
scroll to position [941, 0]
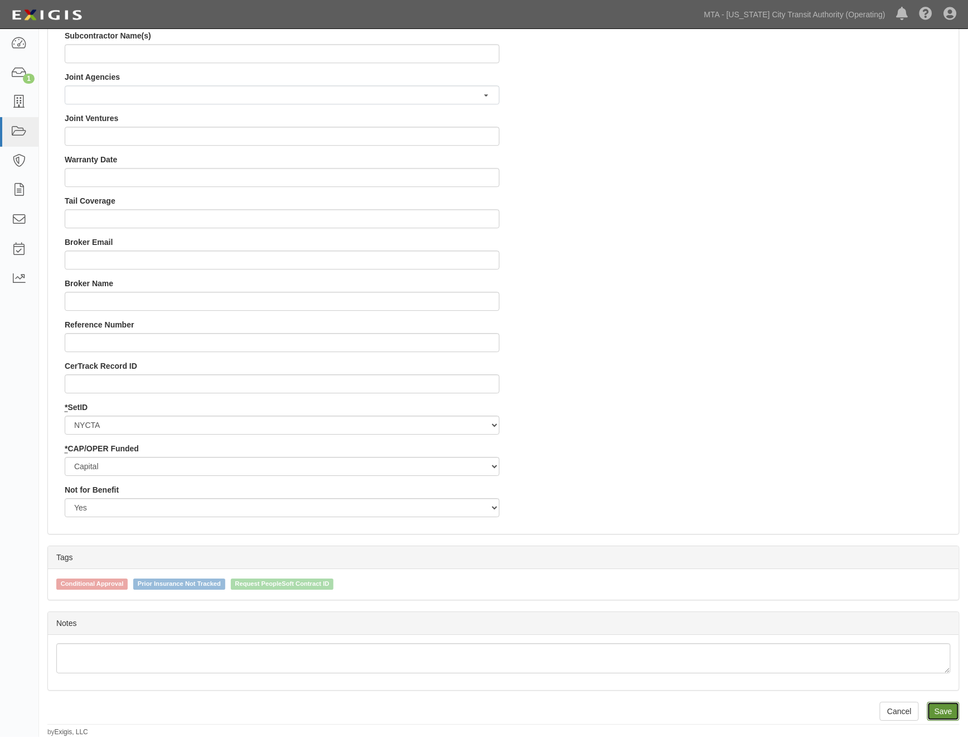
click at [945, 715] on input "Save" at bounding box center [943, 711] width 32 height 19
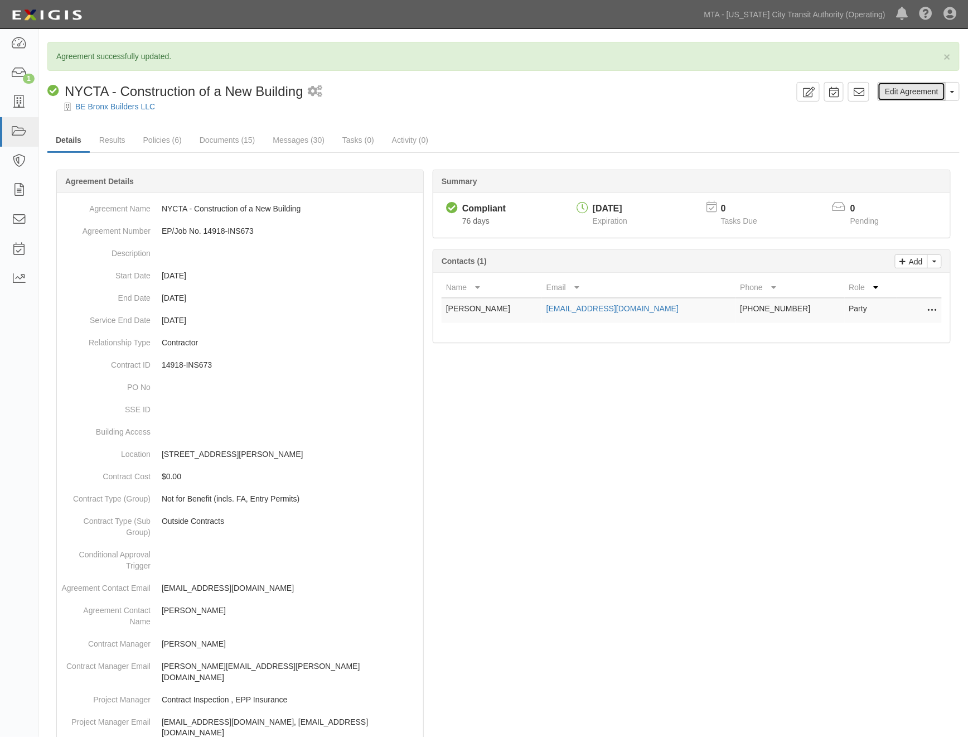
click at [926, 94] on link "Edit Agreement" at bounding box center [912, 91] width 68 height 19
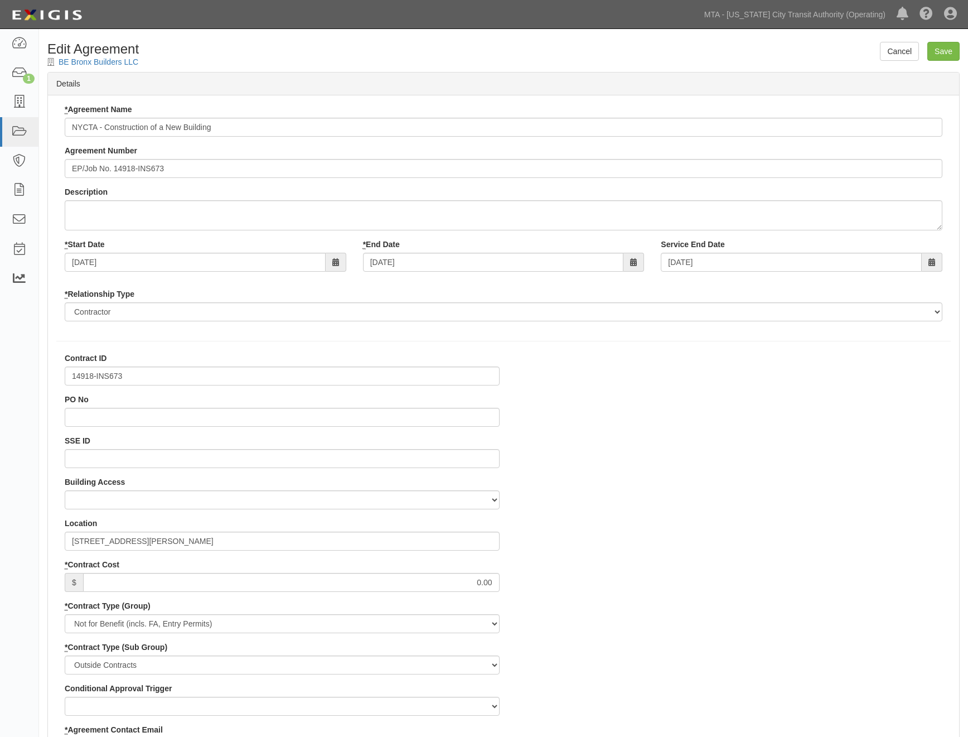
select select
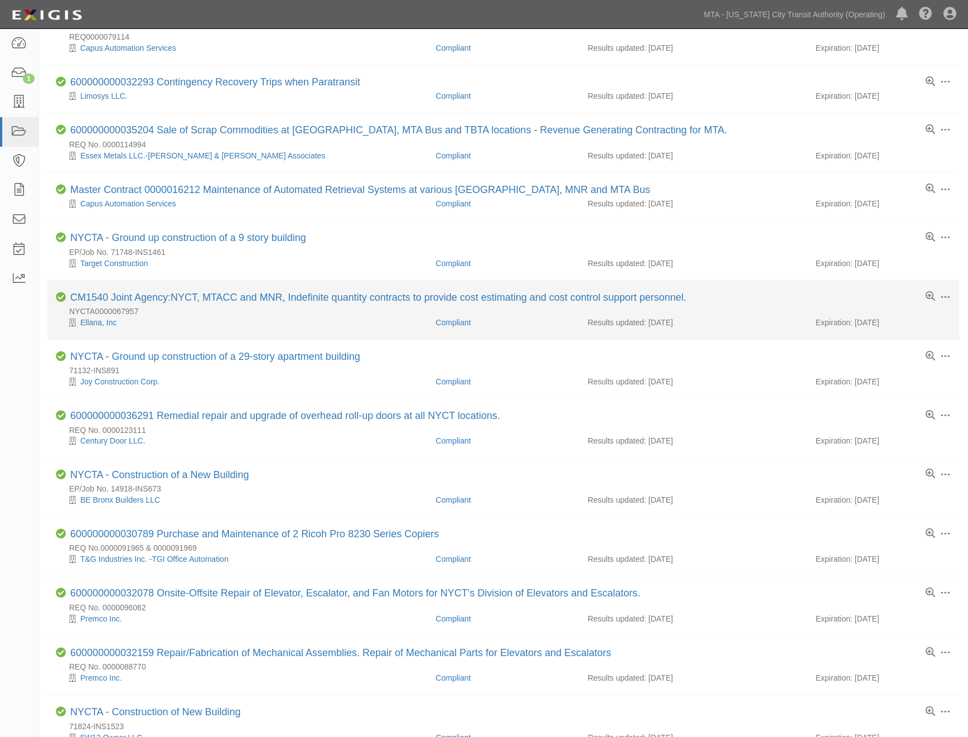
scroll to position [309, 0]
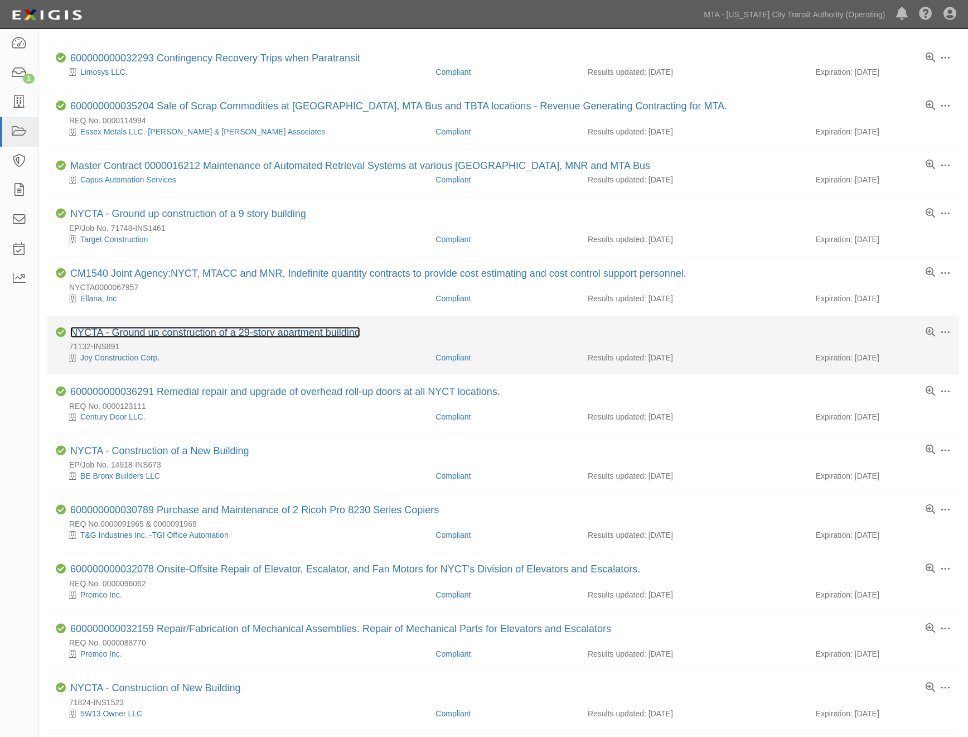
click at [222, 333] on link "NYCTA - Ground up construction of a 29-story apartment building" at bounding box center [215, 332] width 290 height 11
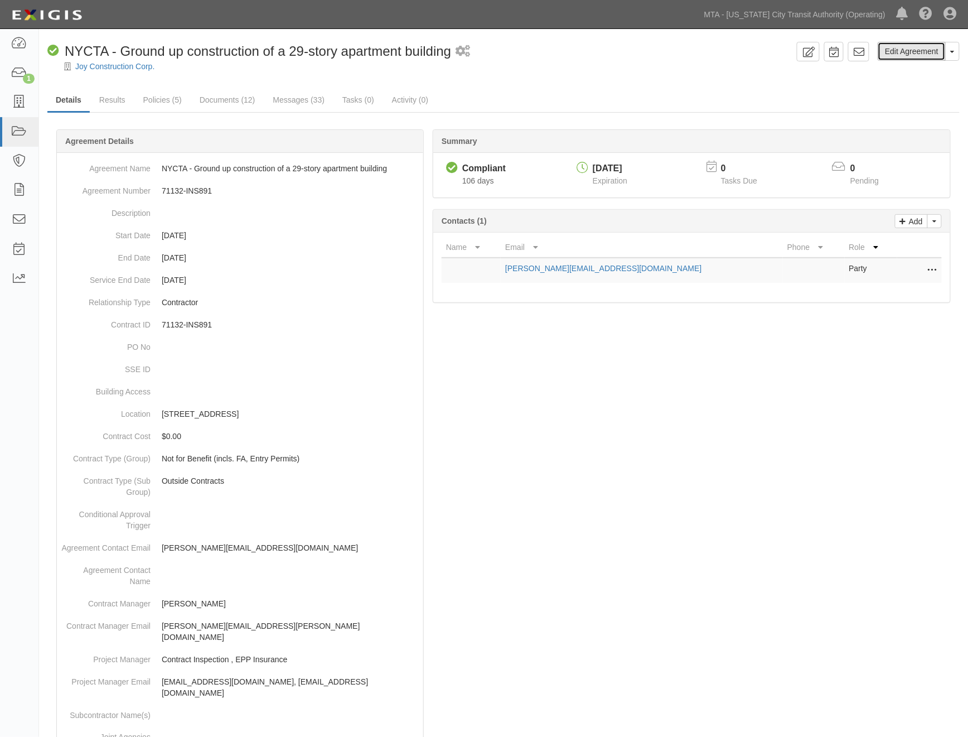
click at [906, 59] on link "Edit Agreement" at bounding box center [912, 51] width 68 height 19
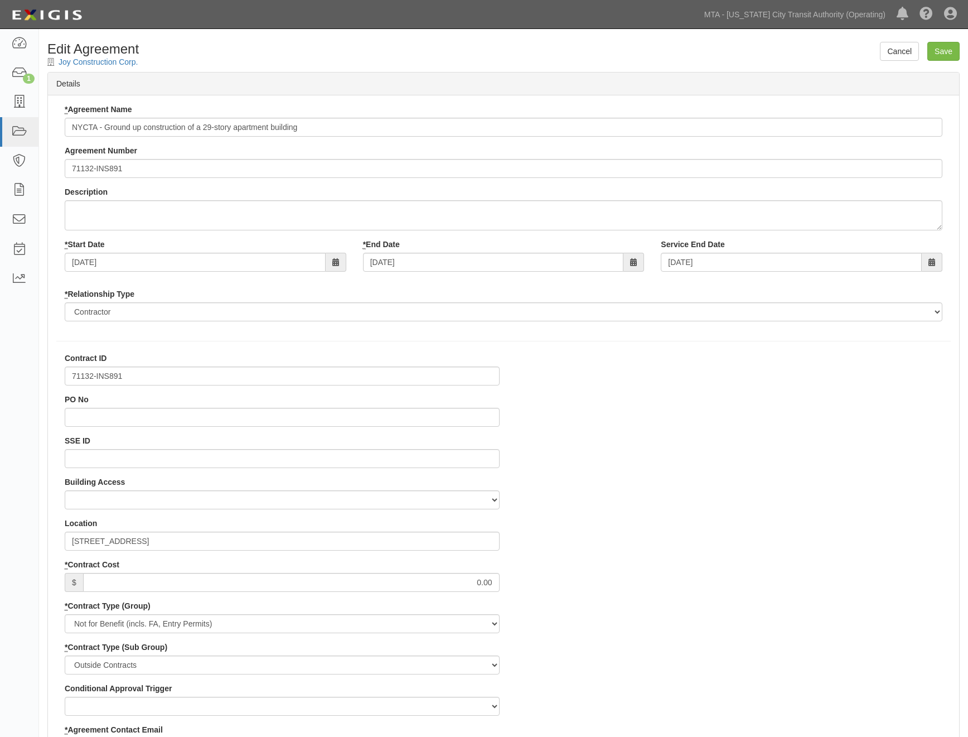
select select
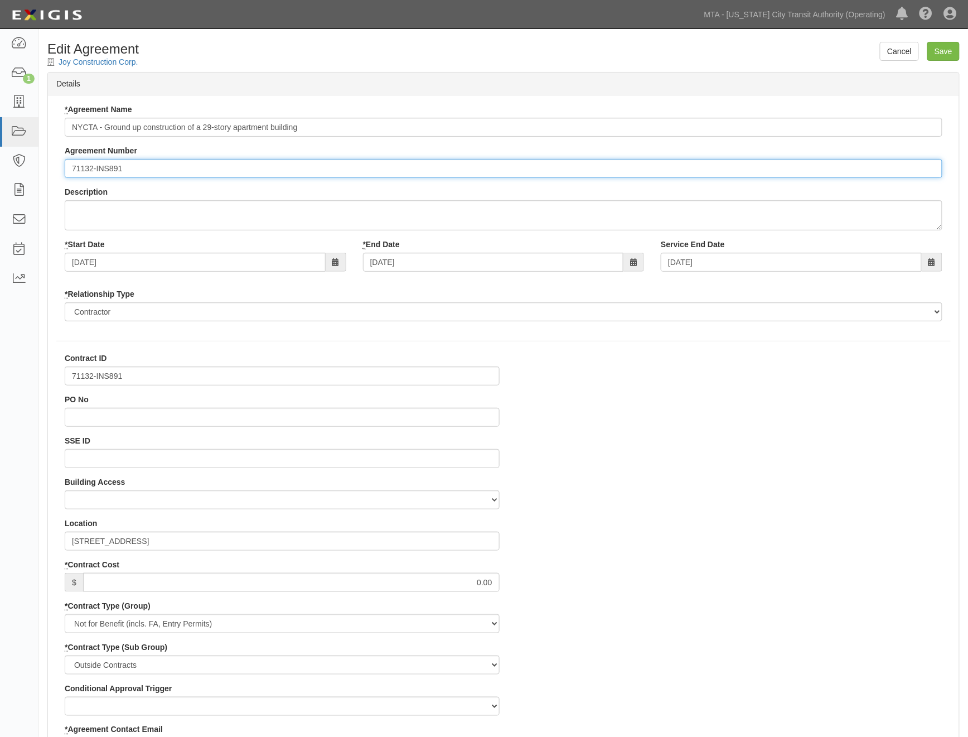
click at [70, 169] on input "71132-INS891" at bounding box center [504, 168] width 878 height 19
paste input "EP/Job No."
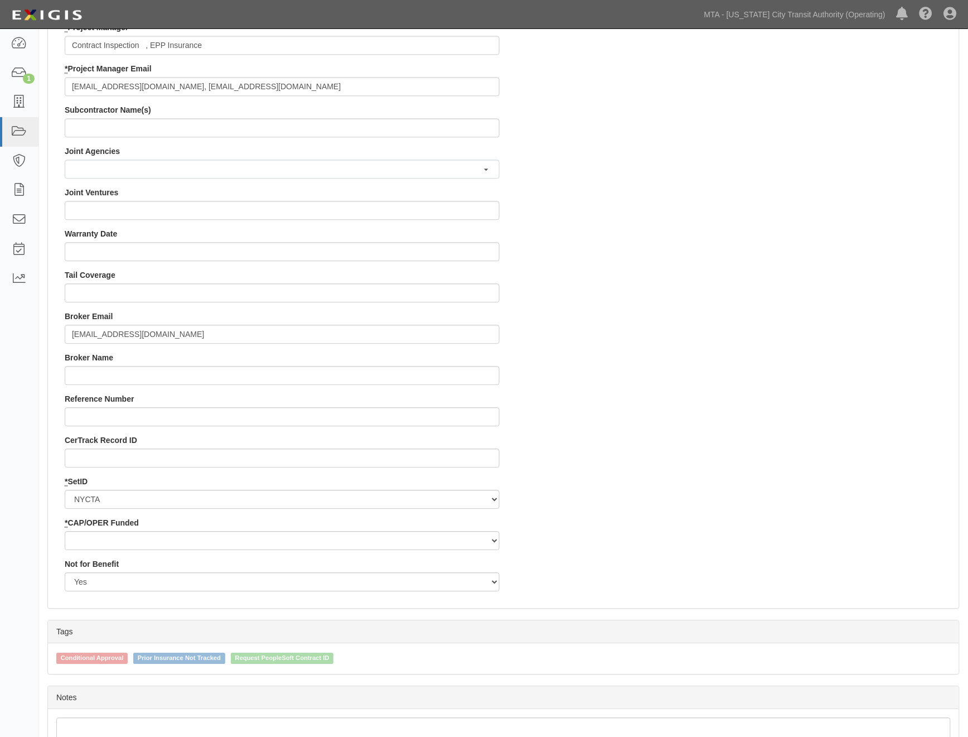
scroll to position [941, 0]
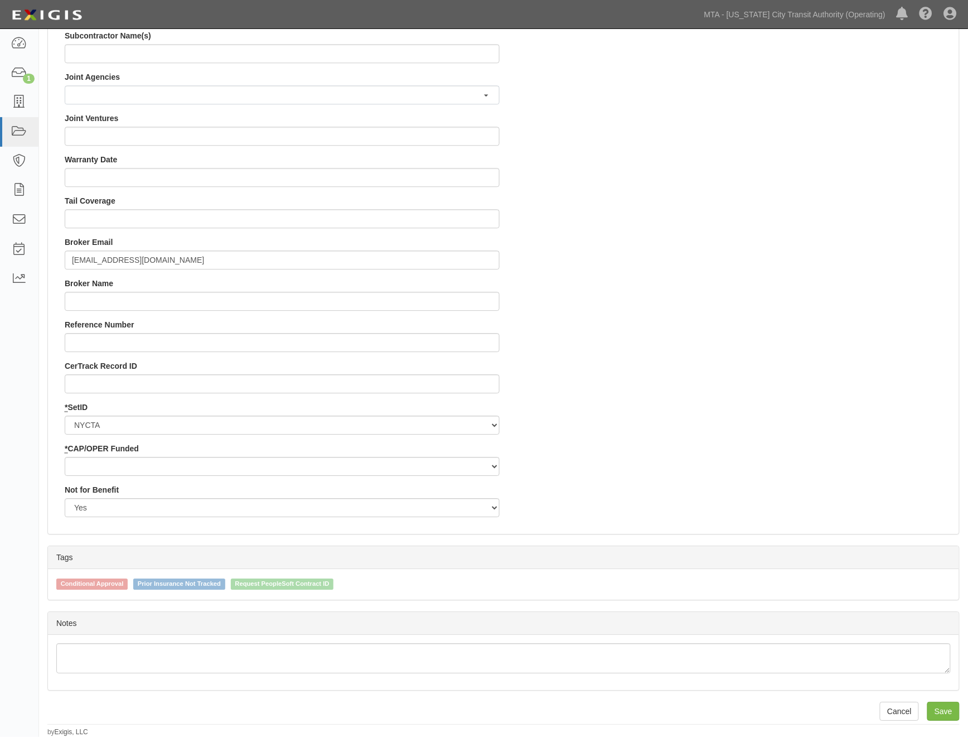
type input "EP/Job No. 71132-INS891"
click at [119, 462] on select "Capital Operating" at bounding box center [282, 466] width 435 height 19
select select "439"
click at [65, 457] on select "Capital Operating" at bounding box center [282, 466] width 435 height 19
click at [945, 712] on input "Save" at bounding box center [943, 711] width 32 height 19
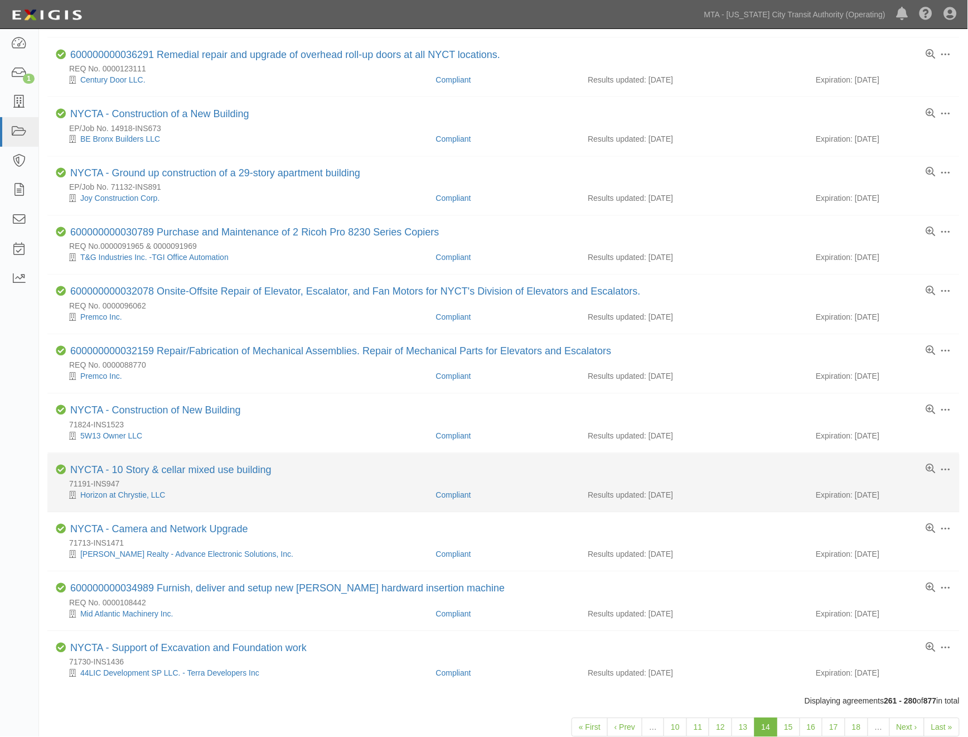
scroll to position [645, 0]
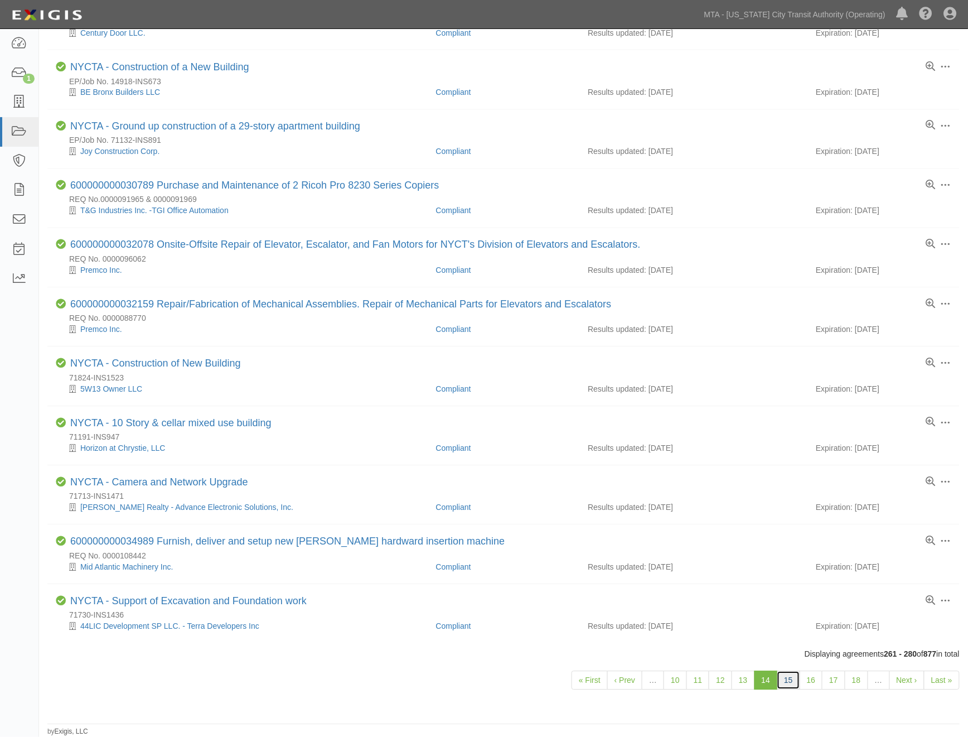
click at [789, 678] on link "15" at bounding box center [788, 680] width 23 height 19
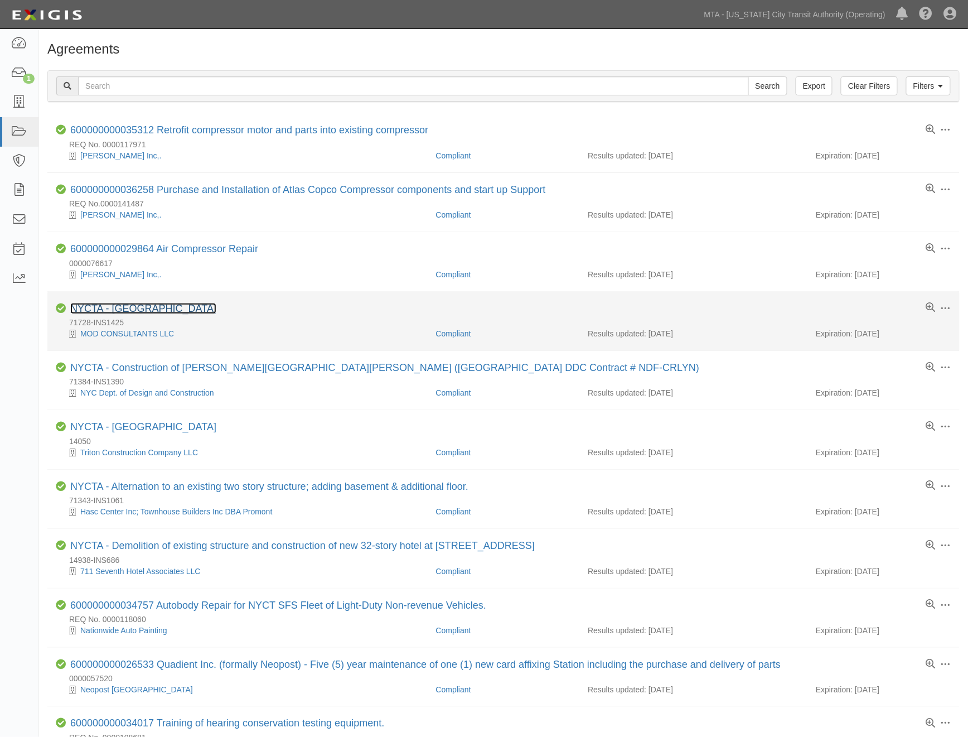
click at [164, 311] on link "NYCTA - New Building" at bounding box center [143, 308] width 146 height 11
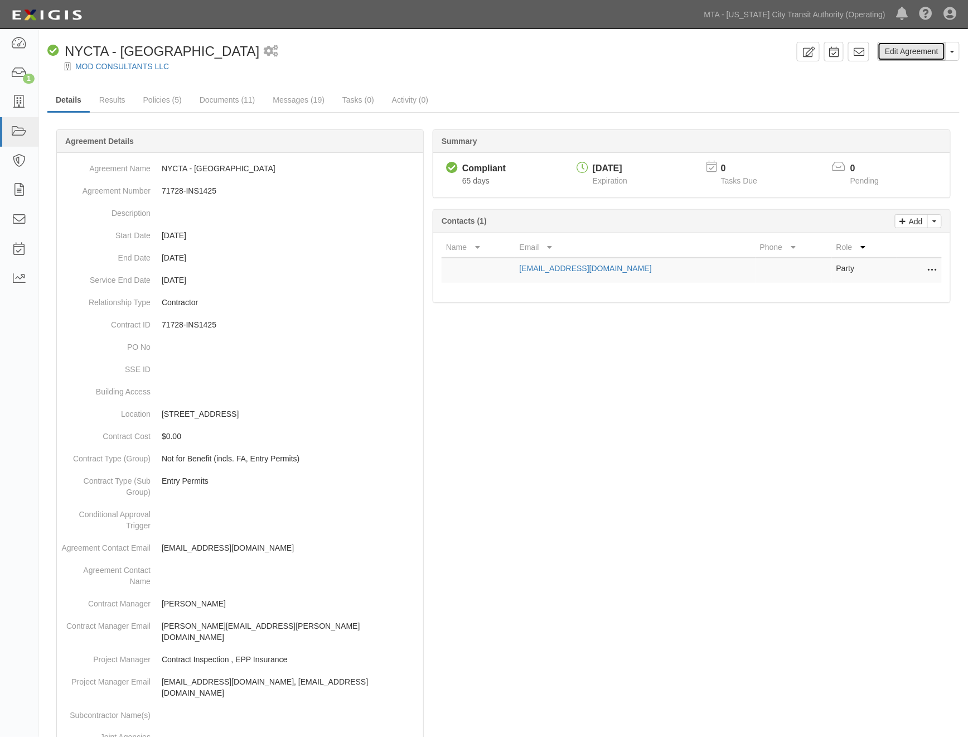
click at [926, 55] on link "Edit Agreement" at bounding box center [912, 51] width 68 height 19
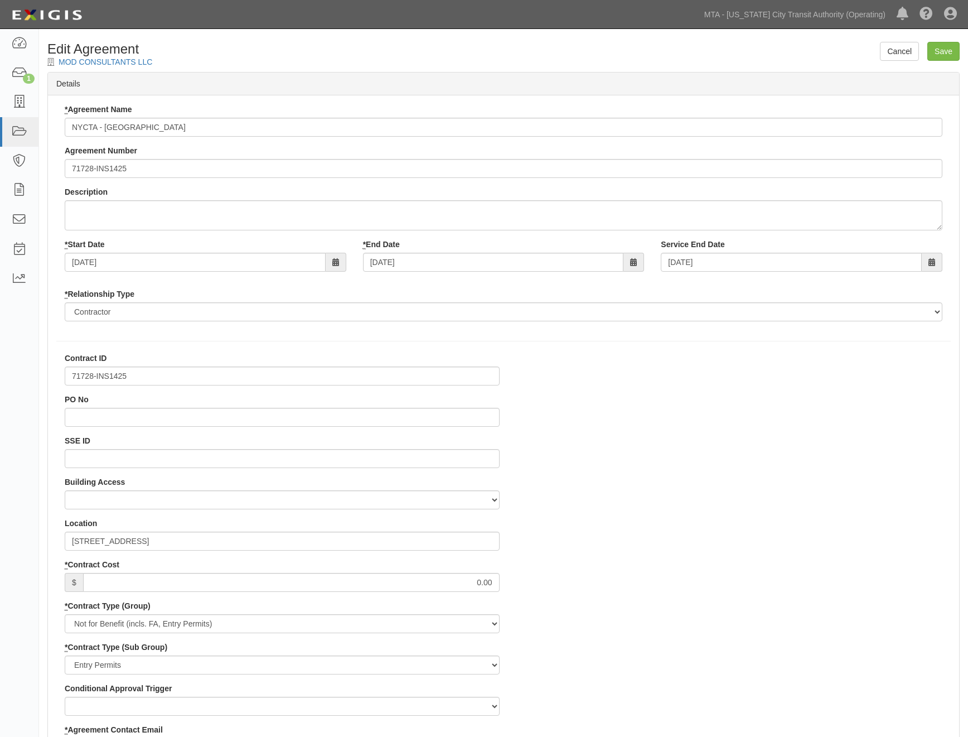
select select
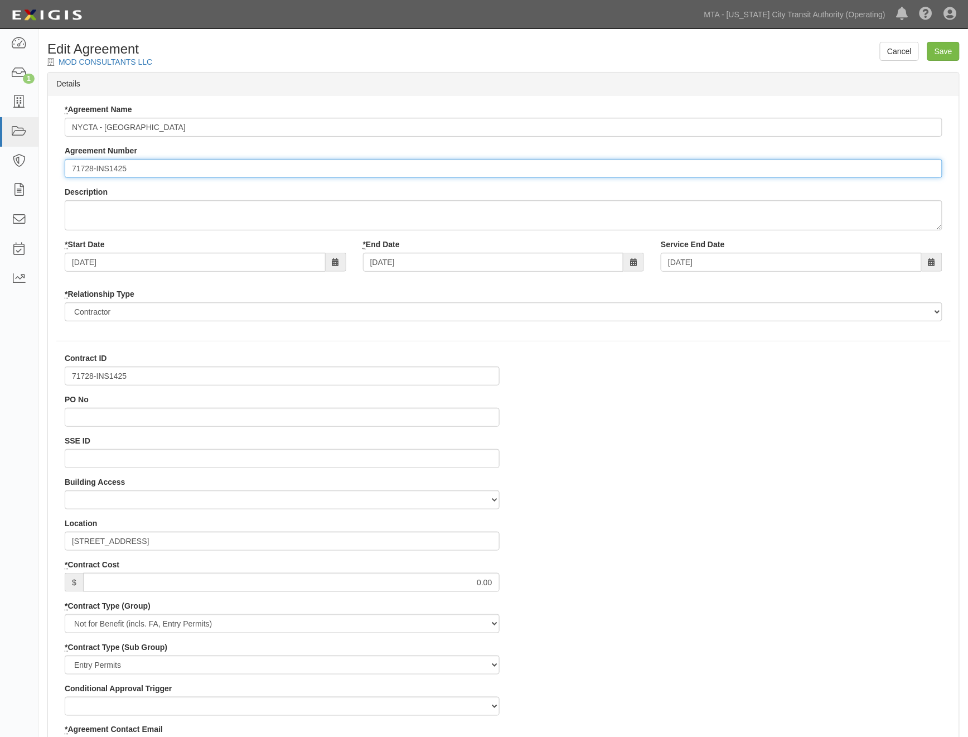
click at [69, 169] on input "71728-INS1425" at bounding box center [504, 168] width 878 height 19
paste input "EP/Job No."
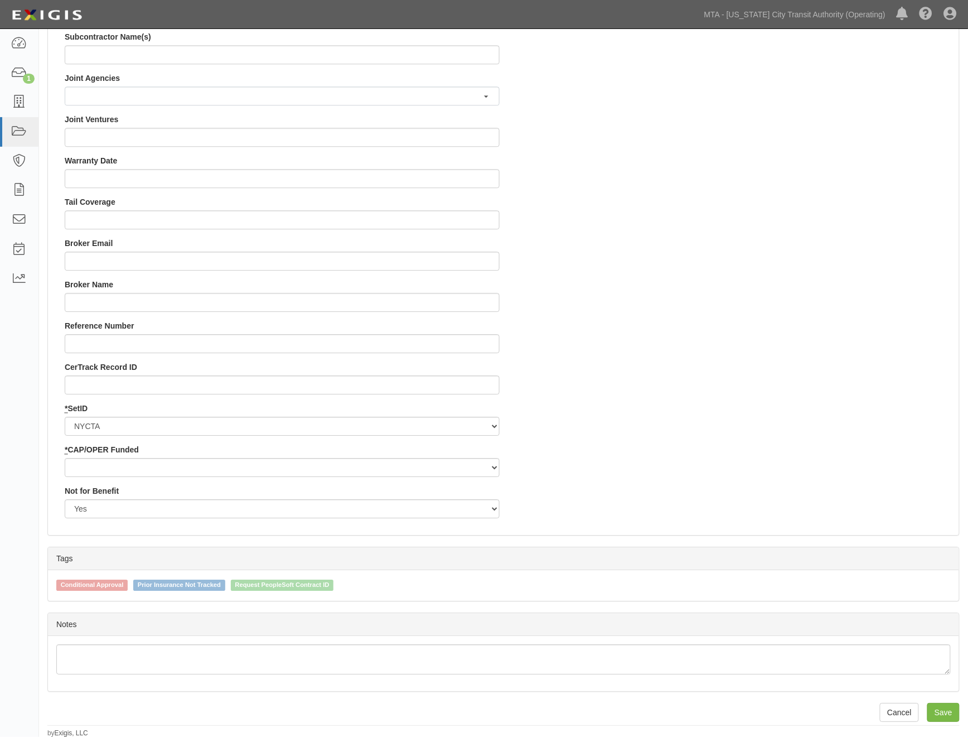
scroll to position [941, 0]
type input "EP/Job No. 71728-INS1425"
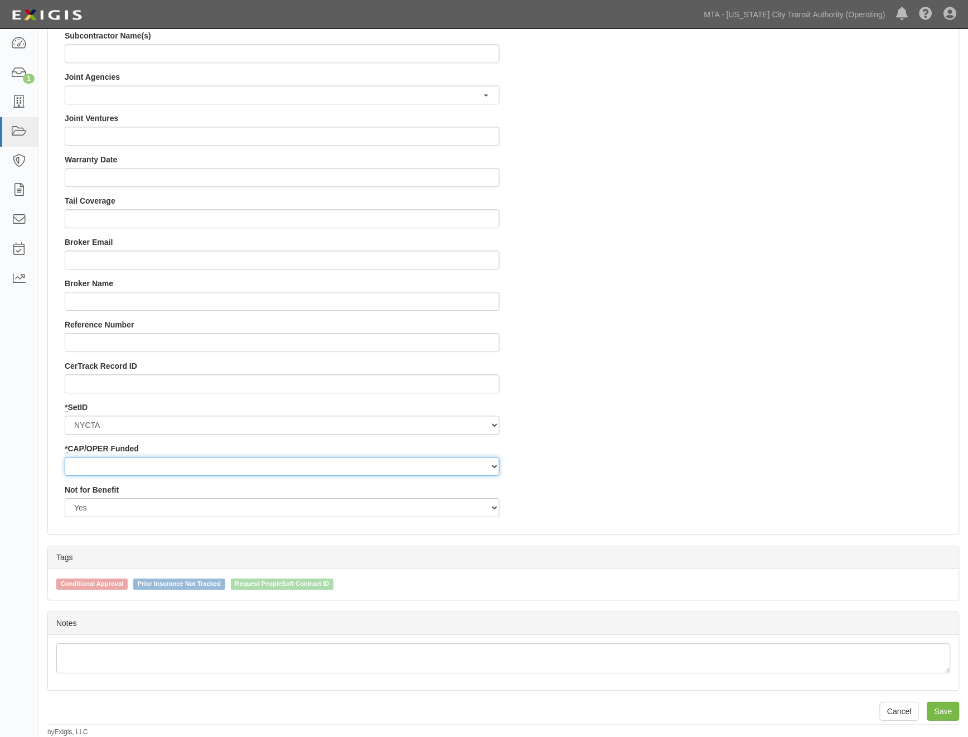
click at [125, 467] on select "Capital Operating" at bounding box center [282, 466] width 435 height 19
select select "439"
click at [65, 457] on select "Capital Operating" at bounding box center [282, 466] width 435 height 19
click at [945, 709] on input "Save" at bounding box center [943, 711] width 32 height 19
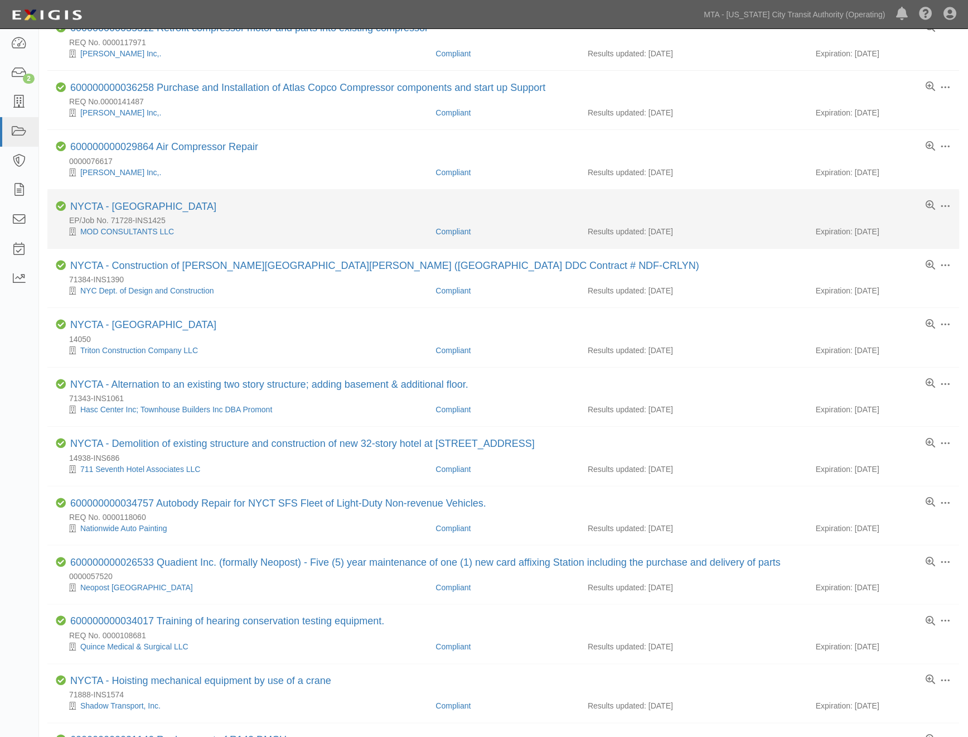
scroll to position [124, 0]
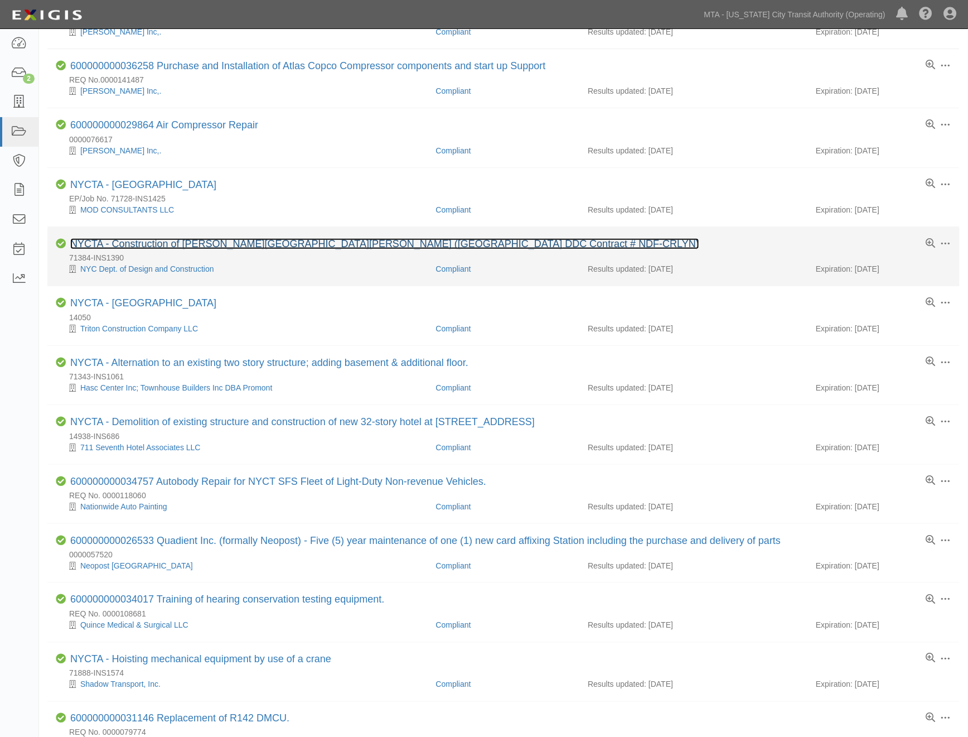
click at [235, 241] on link "NYCTA - Construction of [PERSON_NAME][GEOGRAPHIC_DATA][PERSON_NAME] ([GEOGRAPHI…" at bounding box center [384, 243] width 629 height 11
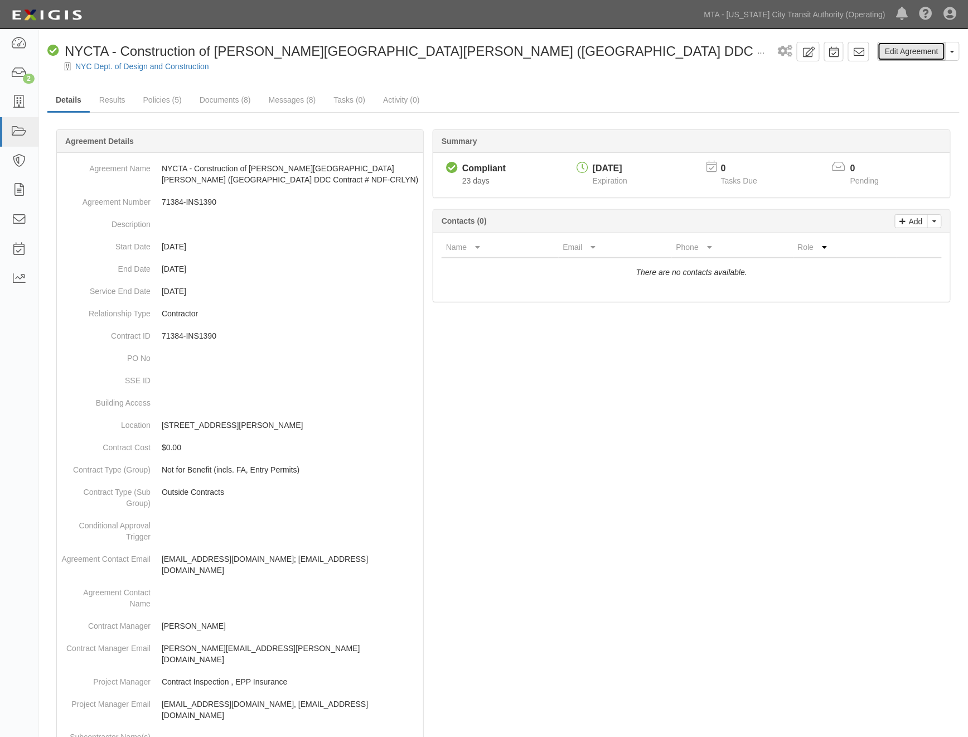
click at [910, 51] on link "Edit Agreement" at bounding box center [912, 51] width 68 height 19
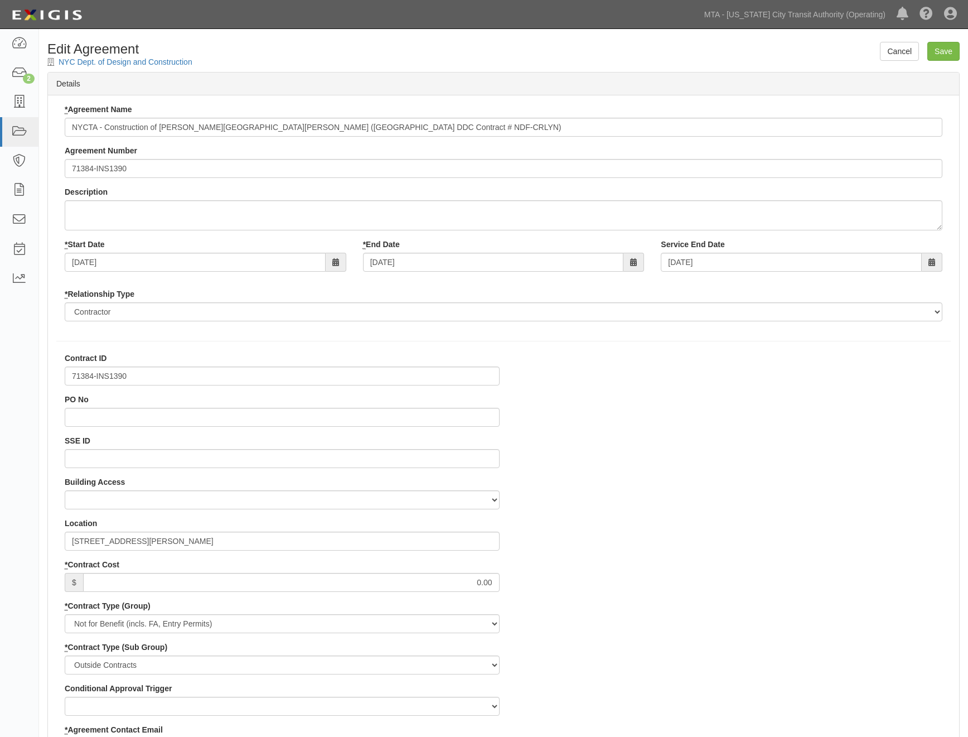
select select
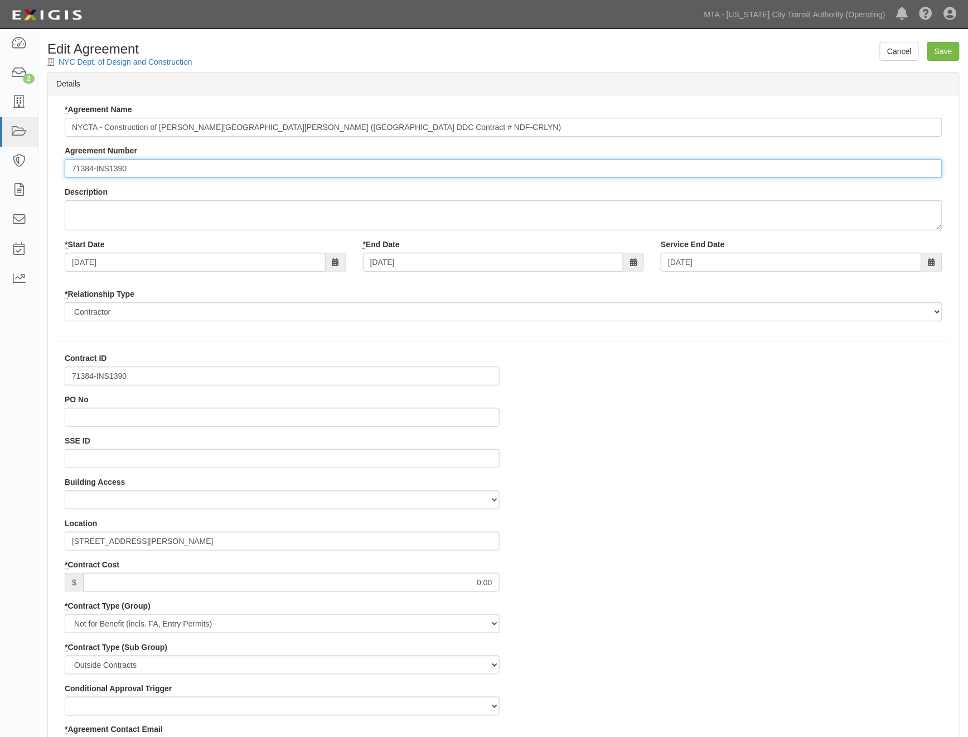
click at [71, 171] on input "71384-INS1390" at bounding box center [504, 168] width 878 height 19
paste input "EP/Job No."
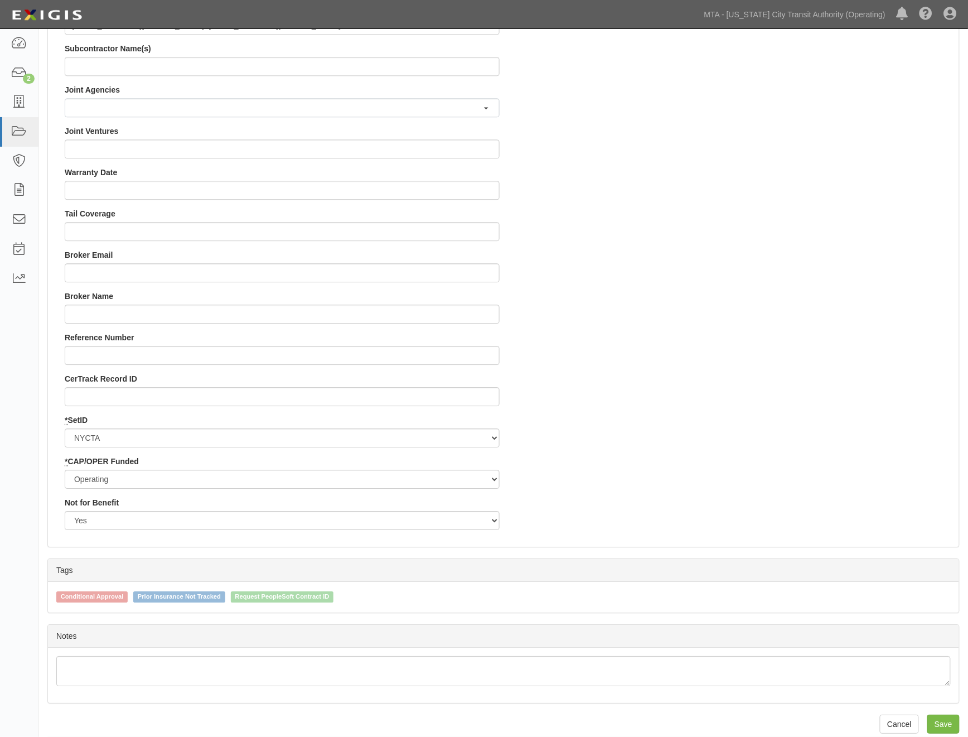
scroll to position [929, 0]
type input "EP/Job No. 71384-INS1390"
drag, startPoint x: 130, startPoint y: 476, endPoint x: 130, endPoint y: 484, distance: 7.8
click at [130, 476] on select "Capital Operating" at bounding box center [282, 478] width 435 height 19
select select "439"
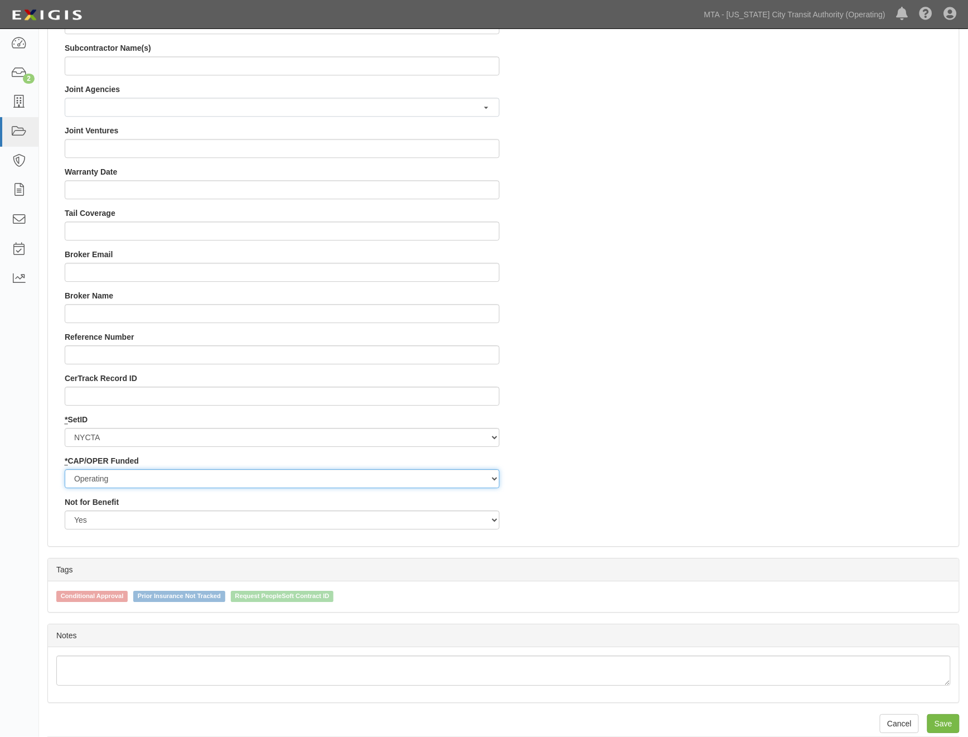
click at [65, 469] on select "Capital Operating" at bounding box center [282, 478] width 435 height 19
drag, startPoint x: 932, startPoint y: 718, endPoint x: 913, endPoint y: 701, distance: 24.9
click at [932, 718] on input "Save" at bounding box center [943, 723] width 32 height 19
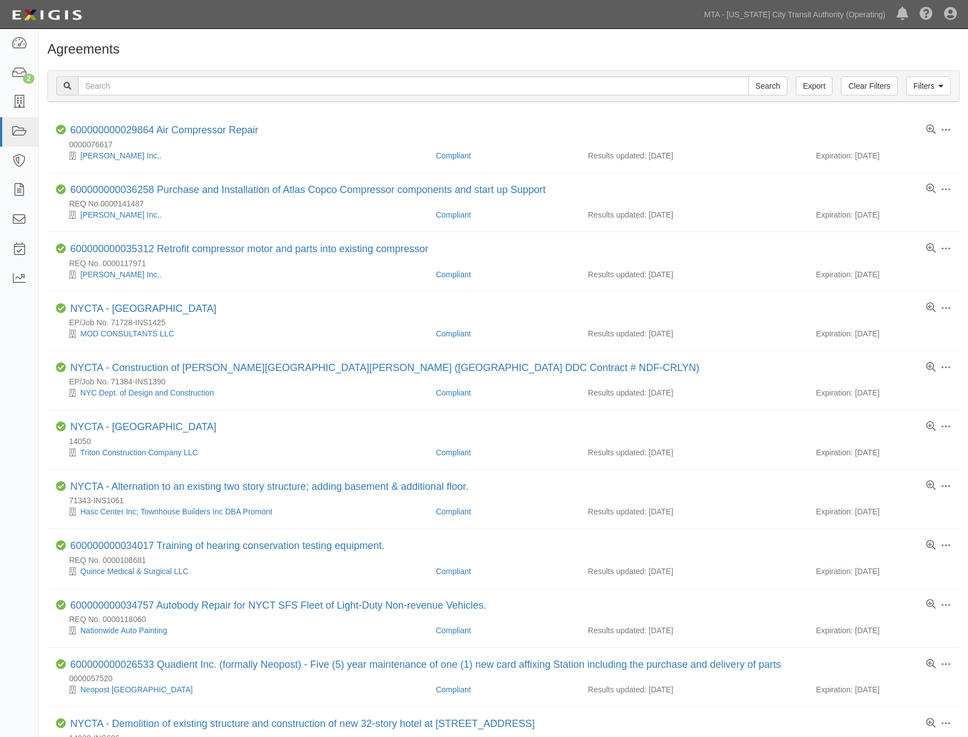
scroll to position [243, 0]
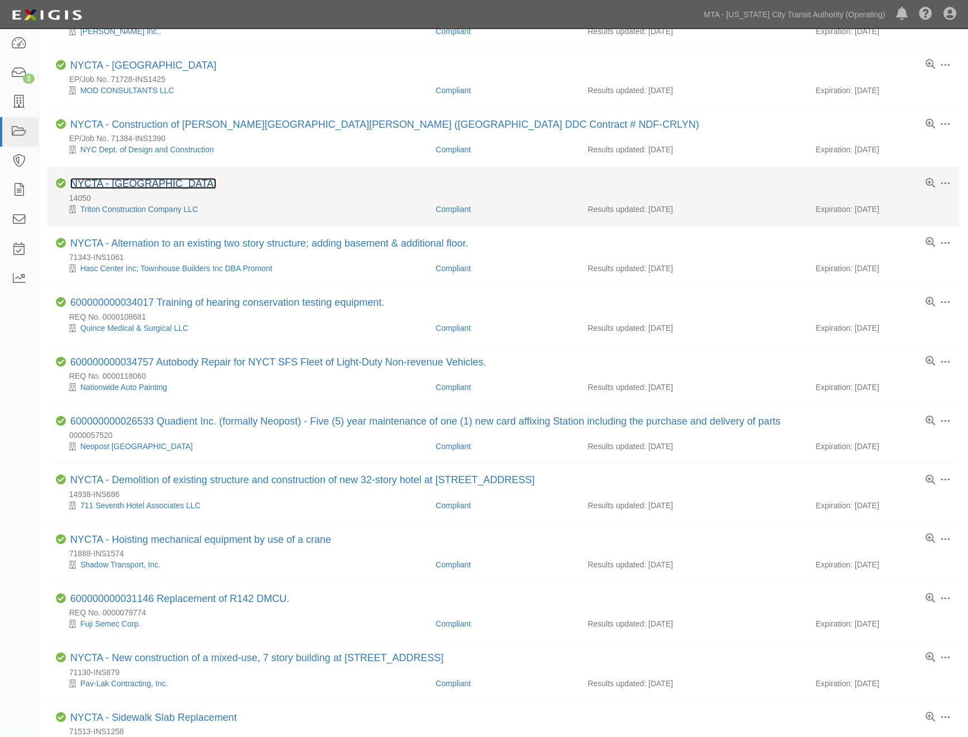
click at [166, 186] on link "NYCTA - [GEOGRAPHIC_DATA]" at bounding box center [143, 183] width 146 height 11
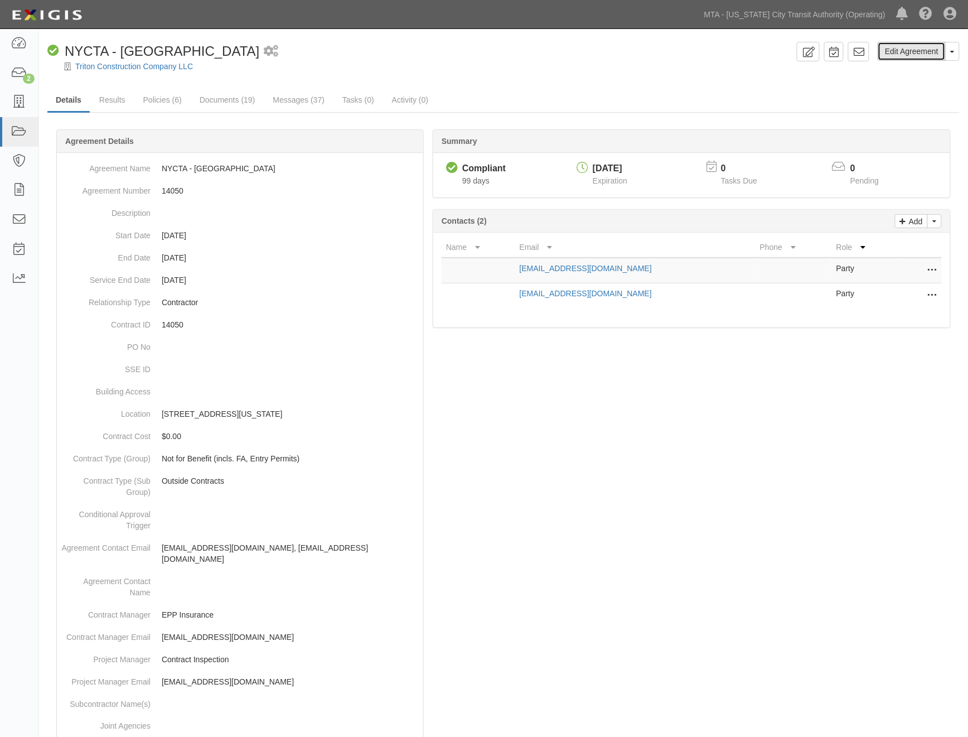
click at [922, 52] on link "Edit Agreement" at bounding box center [912, 51] width 68 height 19
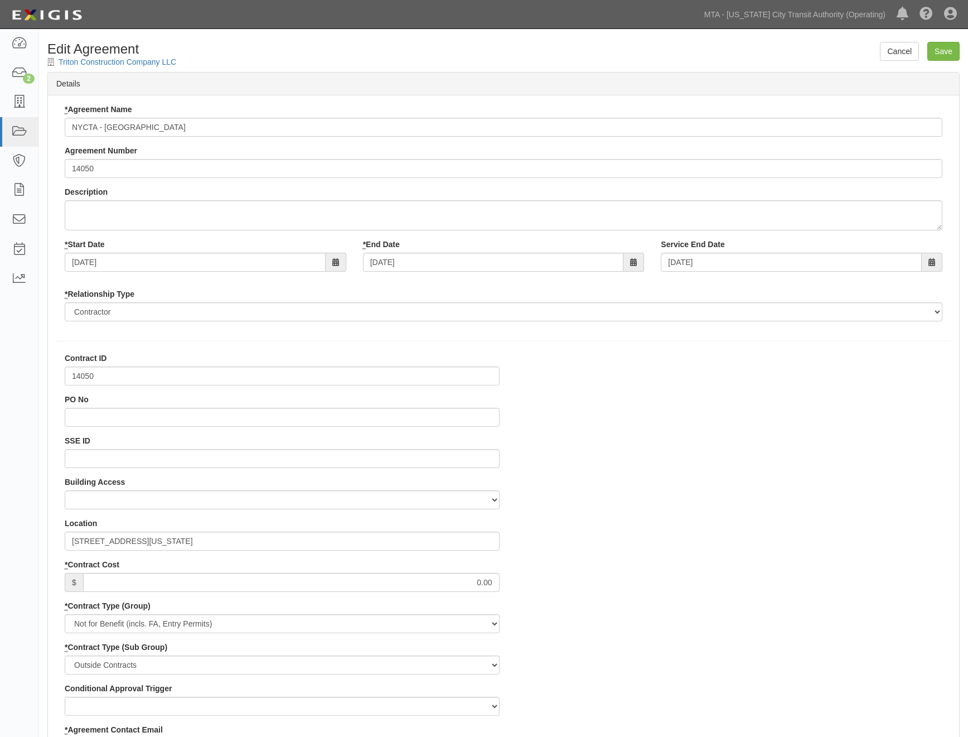
select select
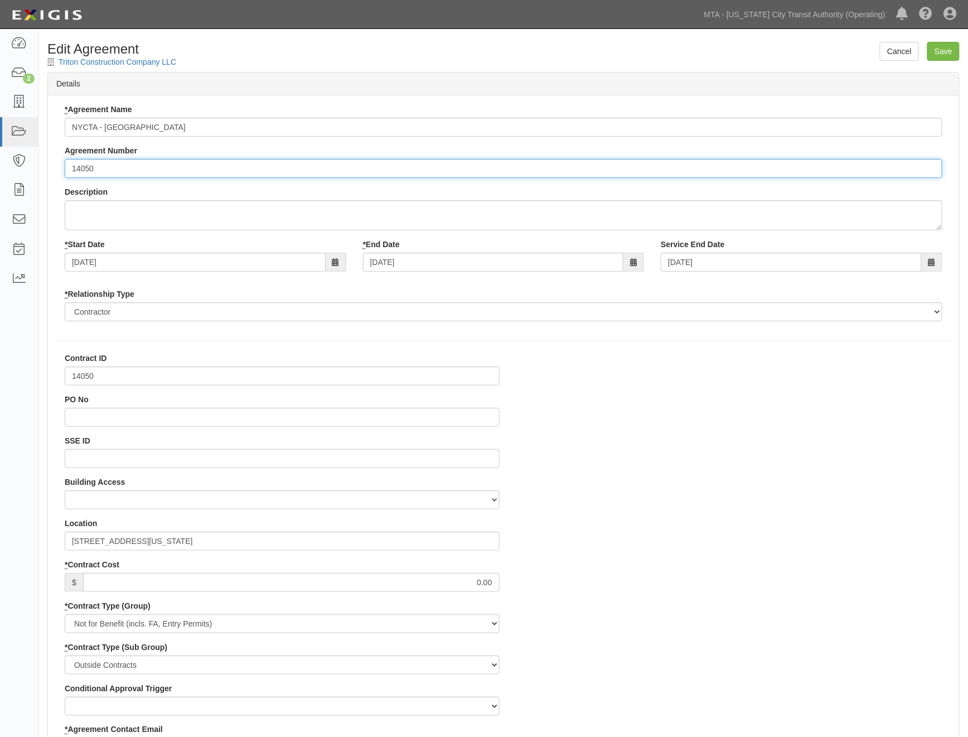
click at [70, 167] on input "14050" at bounding box center [504, 168] width 878 height 19
paste input "EP/Job No."
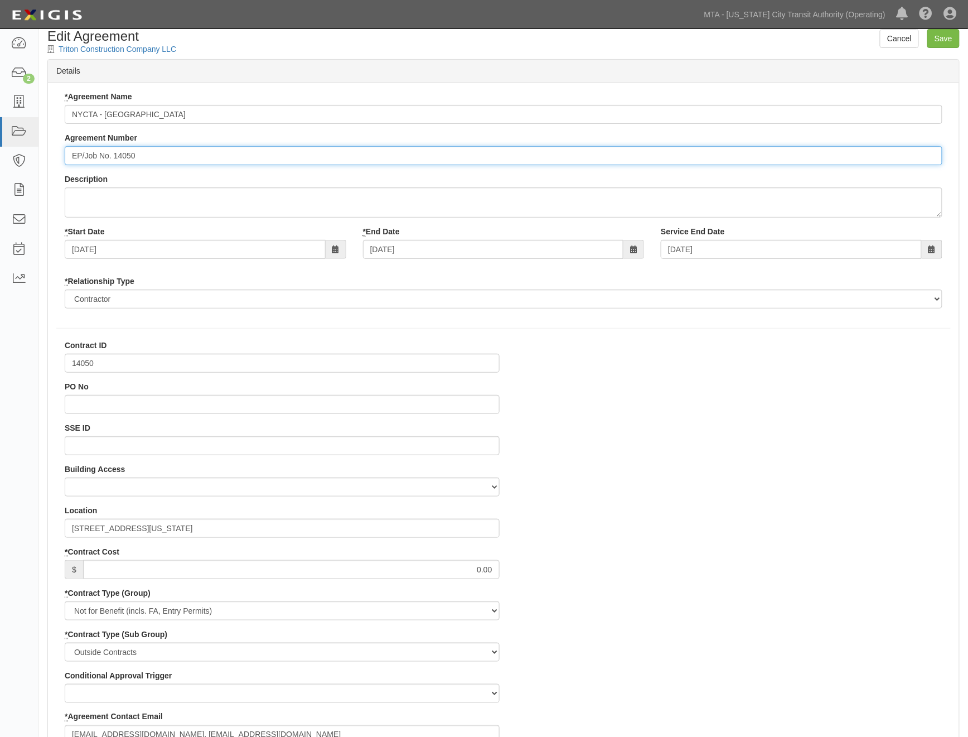
scroll to position [941, 0]
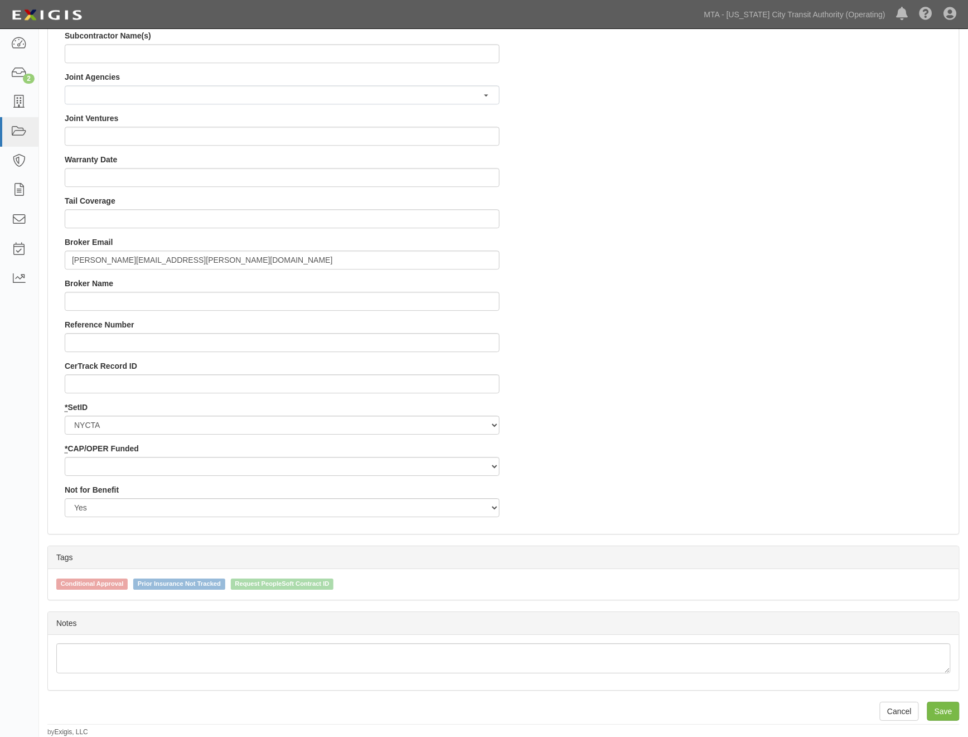
type input "EP/Job No. 14050"
click at [94, 465] on select "Capital Operating" at bounding box center [282, 466] width 435 height 19
select select "439"
click at [65, 457] on select "Capital Operating" at bounding box center [282, 466] width 435 height 19
click at [937, 710] on input "Save" at bounding box center [943, 711] width 32 height 19
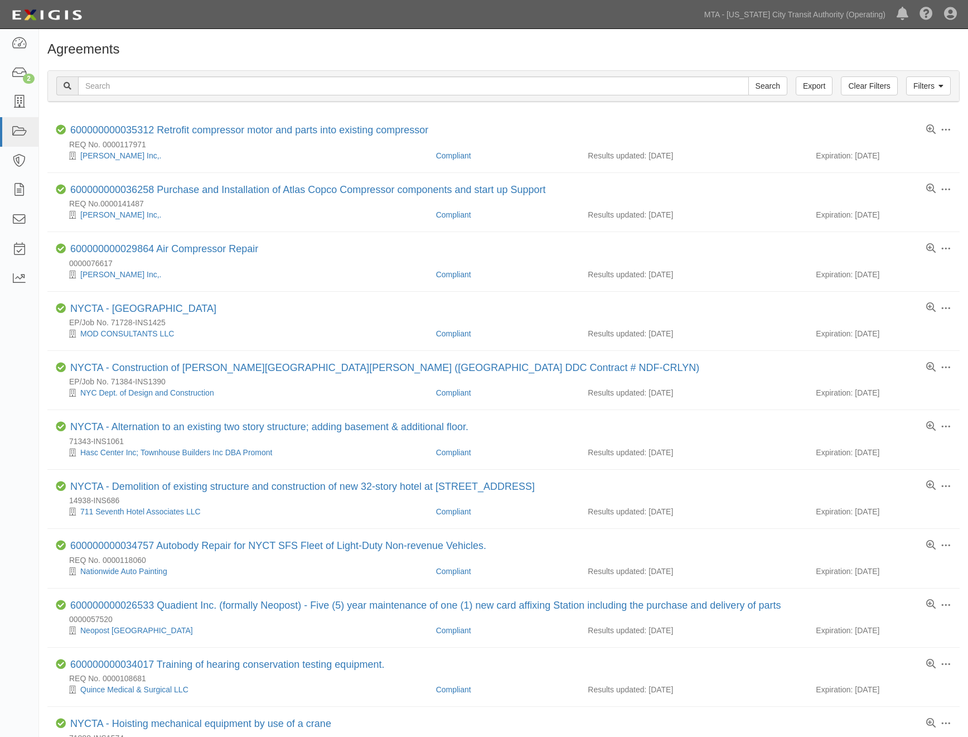
scroll to position [124, 0]
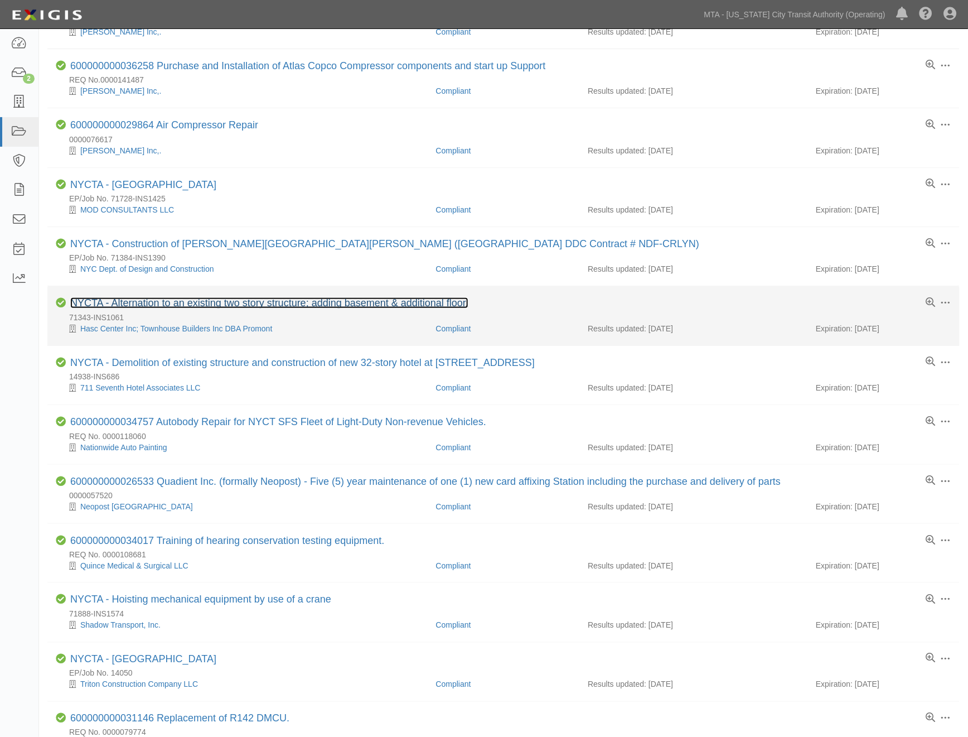
click at [246, 307] on link "NYCTA - Alternation to an existing two story structure; adding basement & addit…" at bounding box center [269, 302] width 398 height 11
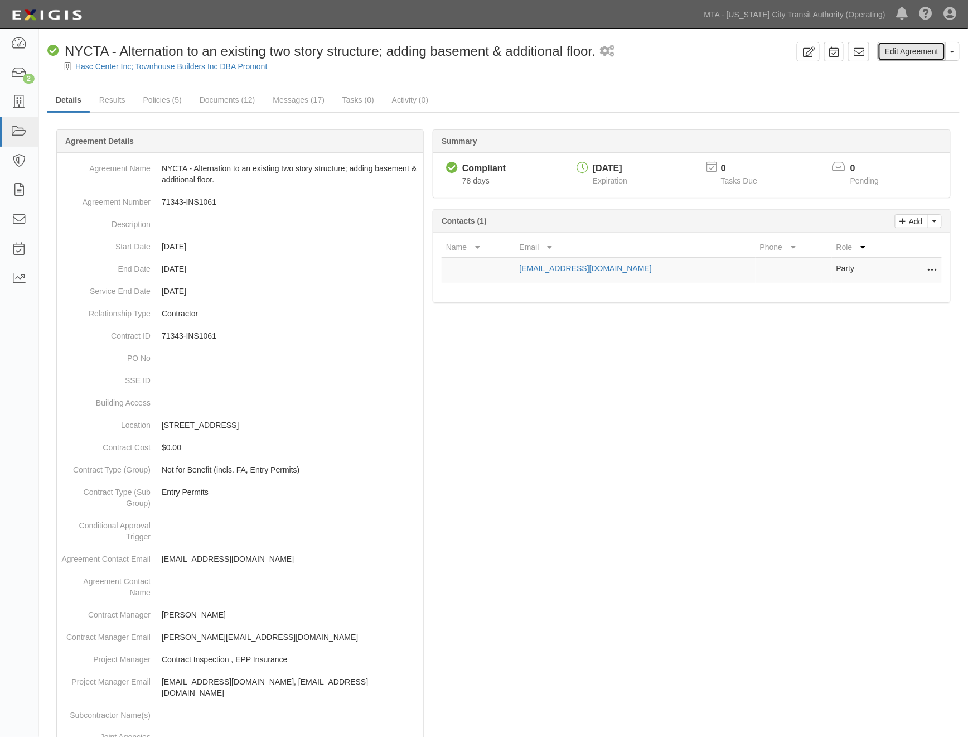
click at [899, 56] on link "Edit Agreement" at bounding box center [912, 51] width 68 height 19
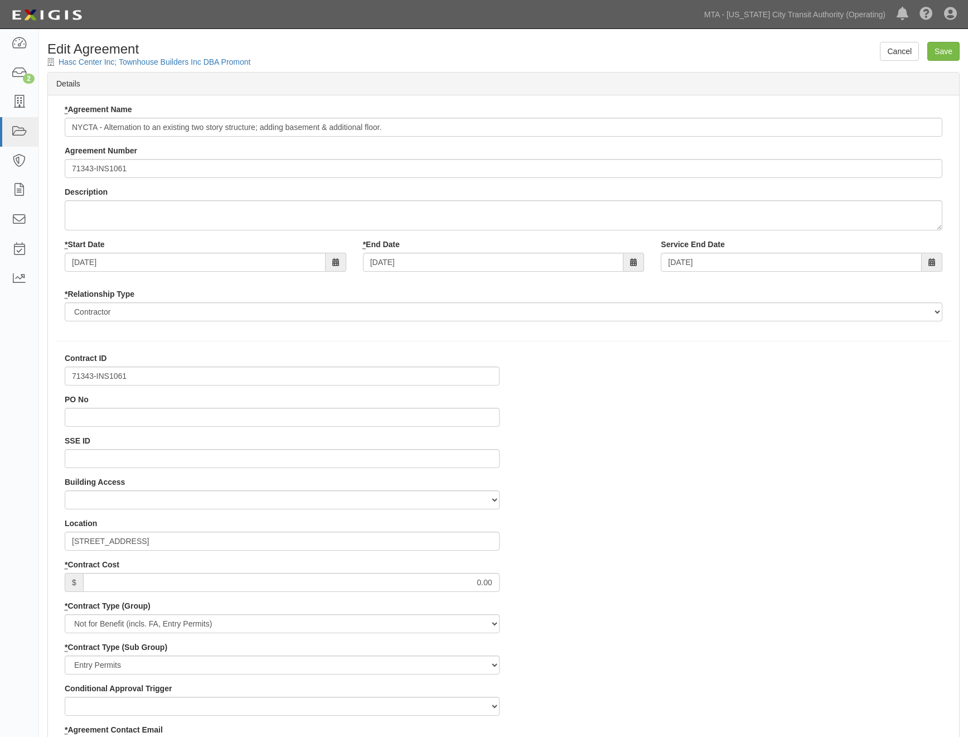
select select
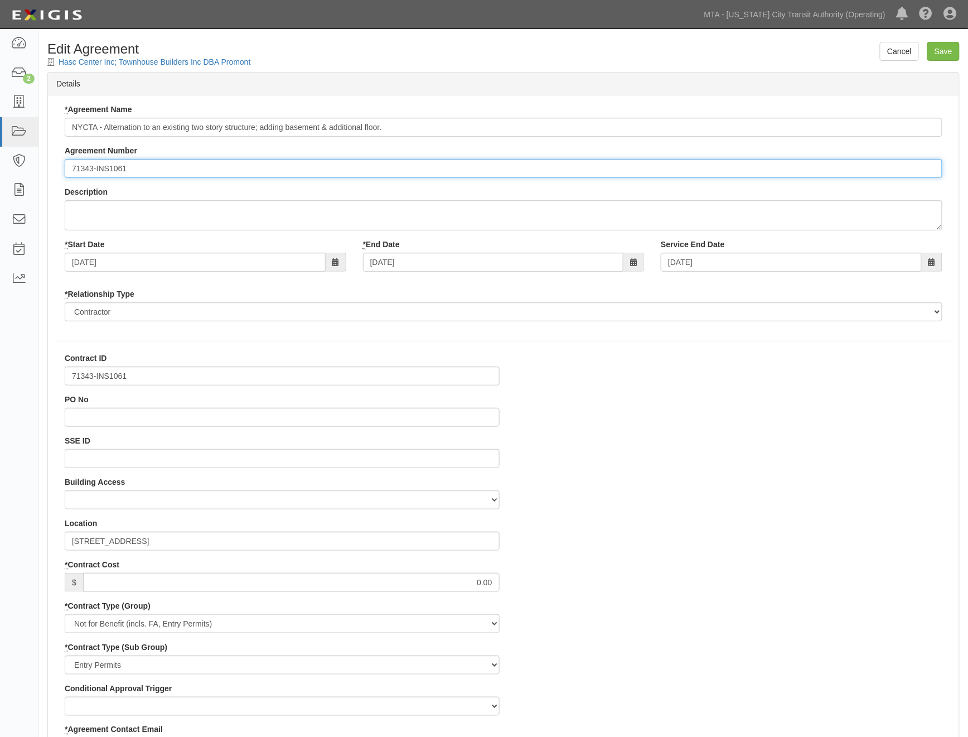
click at [69, 166] on input "71343-INS1061" at bounding box center [504, 168] width 878 height 19
paste input "EP/Job No."
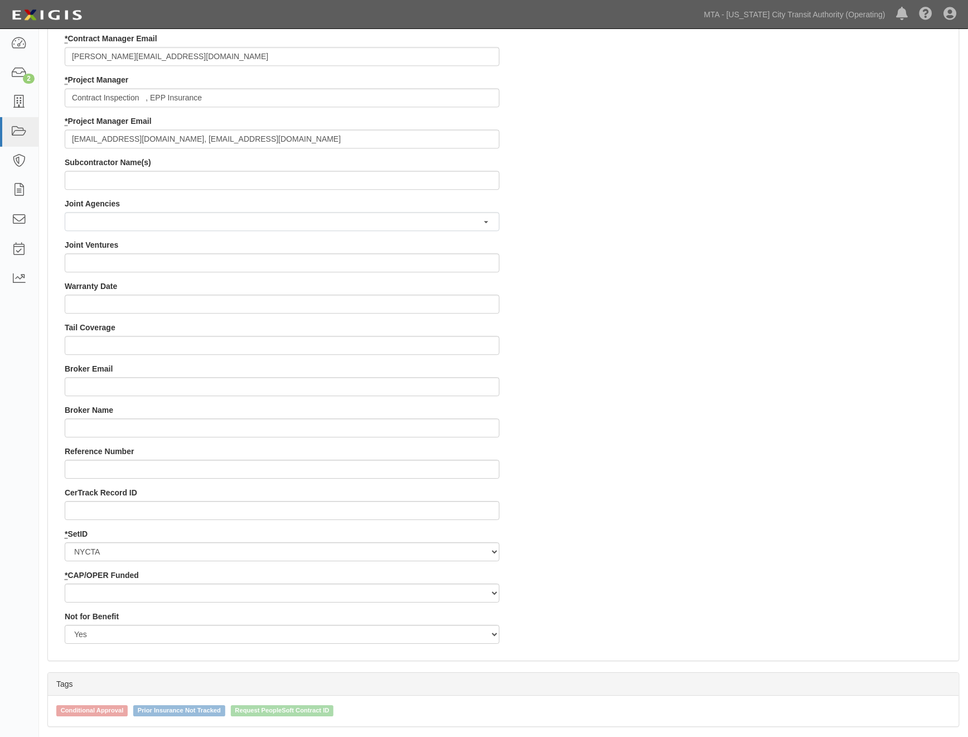
scroll to position [929, 0]
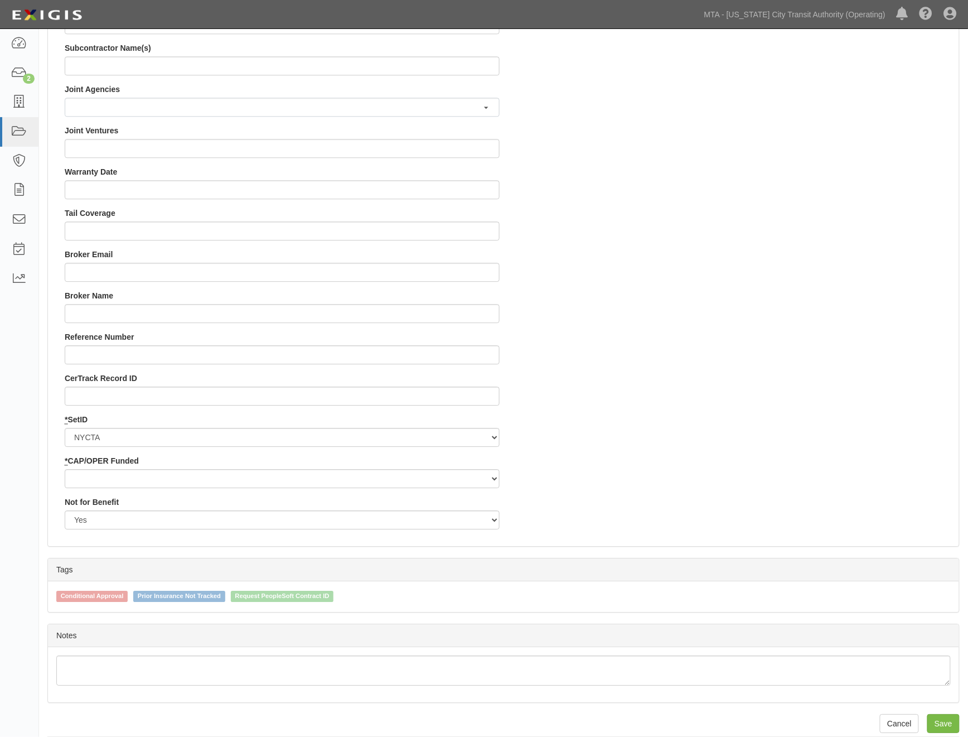
type input "EP/Job No. 71343-INS1061"
click at [95, 484] on select "Capital Operating" at bounding box center [282, 478] width 435 height 19
select select "439"
click at [65, 469] on select "Capital Operating" at bounding box center [282, 478] width 435 height 19
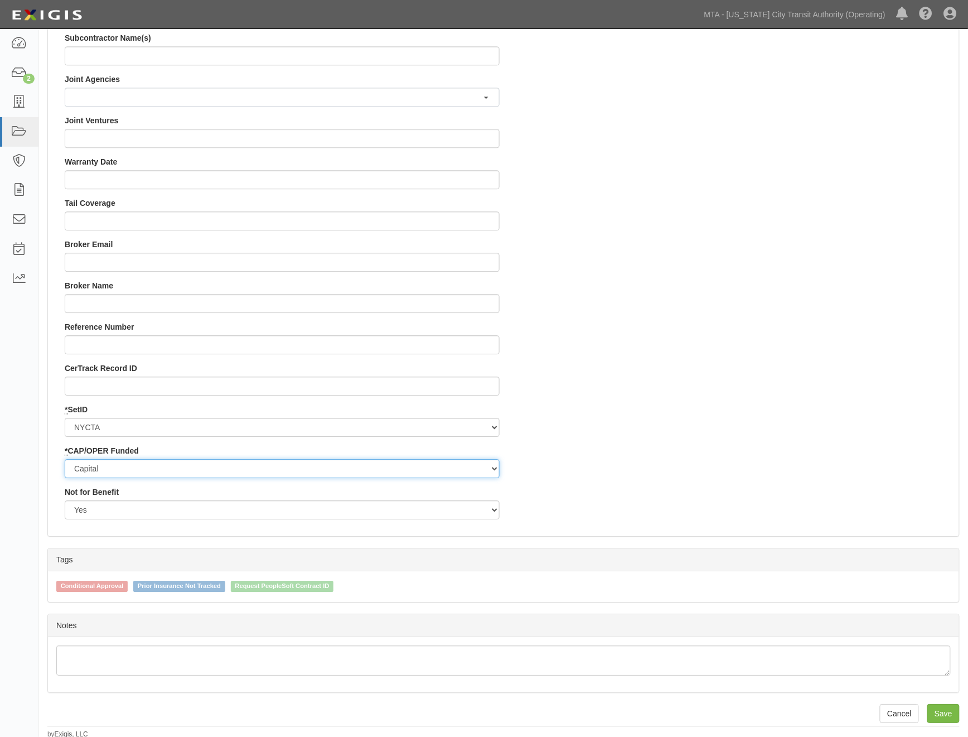
scroll to position [941, 0]
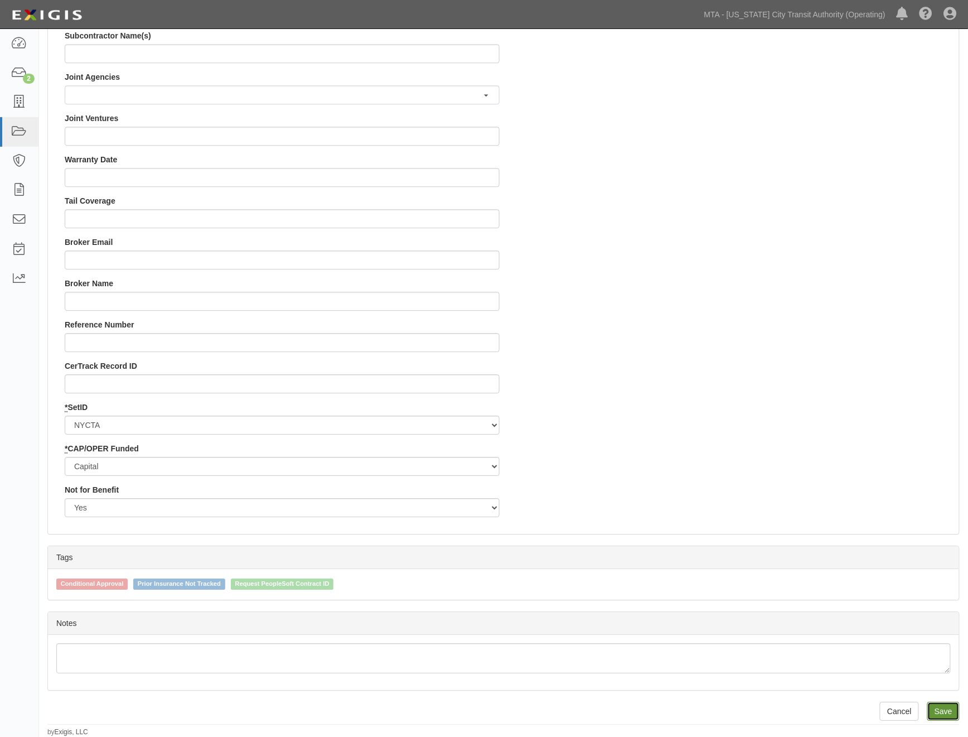
click at [950, 710] on input "Save" at bounding box center [943, 711] width 32 height 19
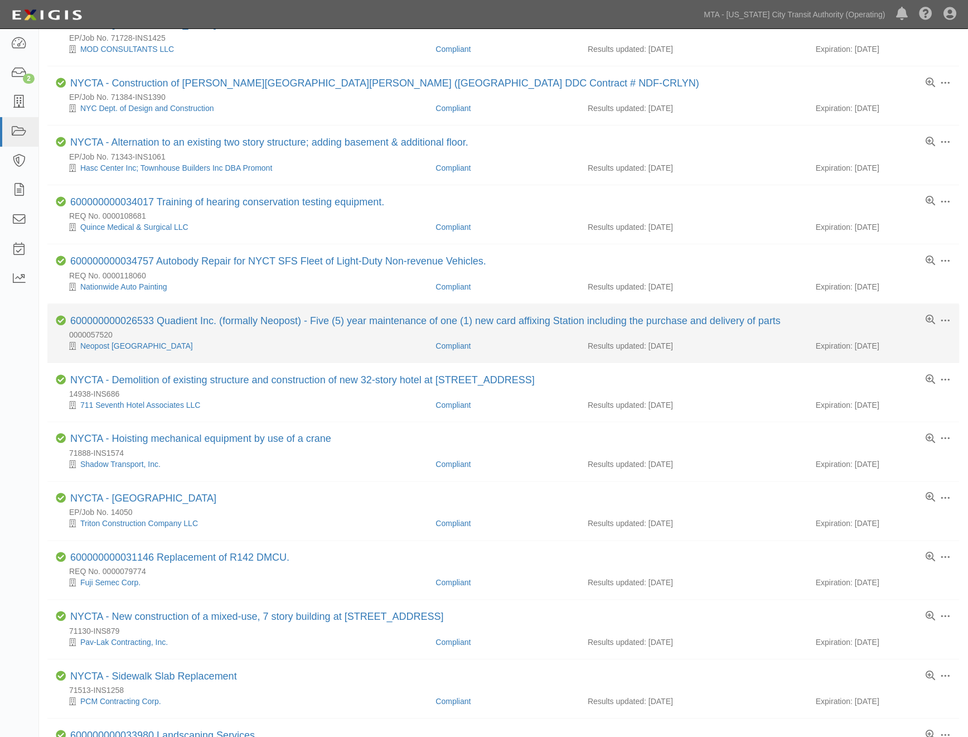
scroll to position [305, 0]
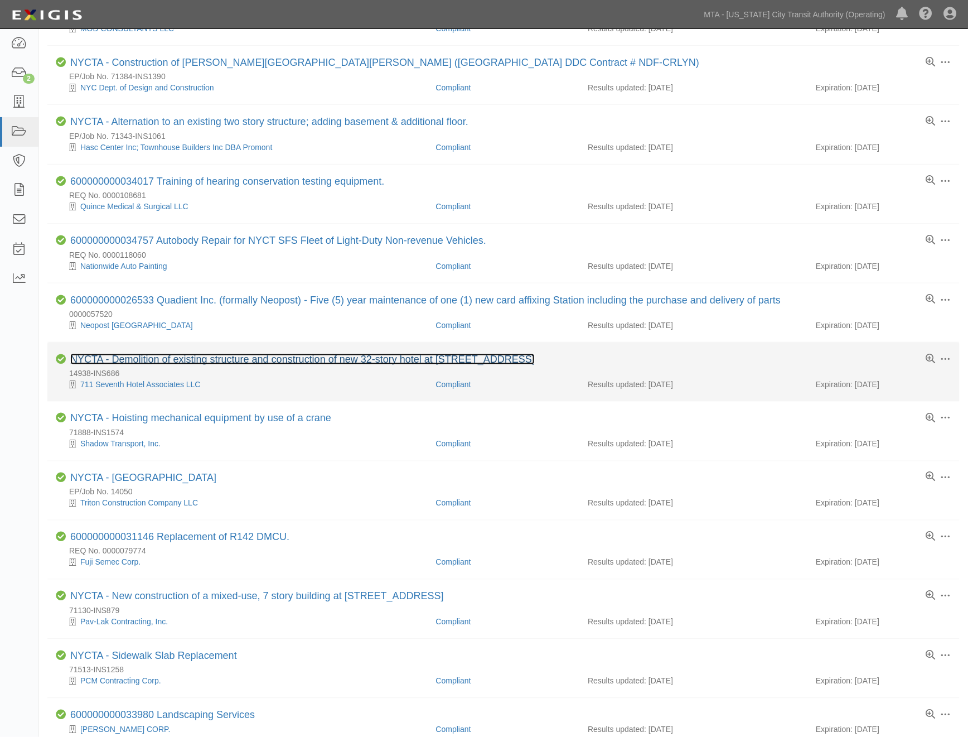
click at [210, 361] on link "NYCTA - Demolition of existing structure and construction of new 32-story hotel…" at bounding box center [302, 359] width 465 height 11
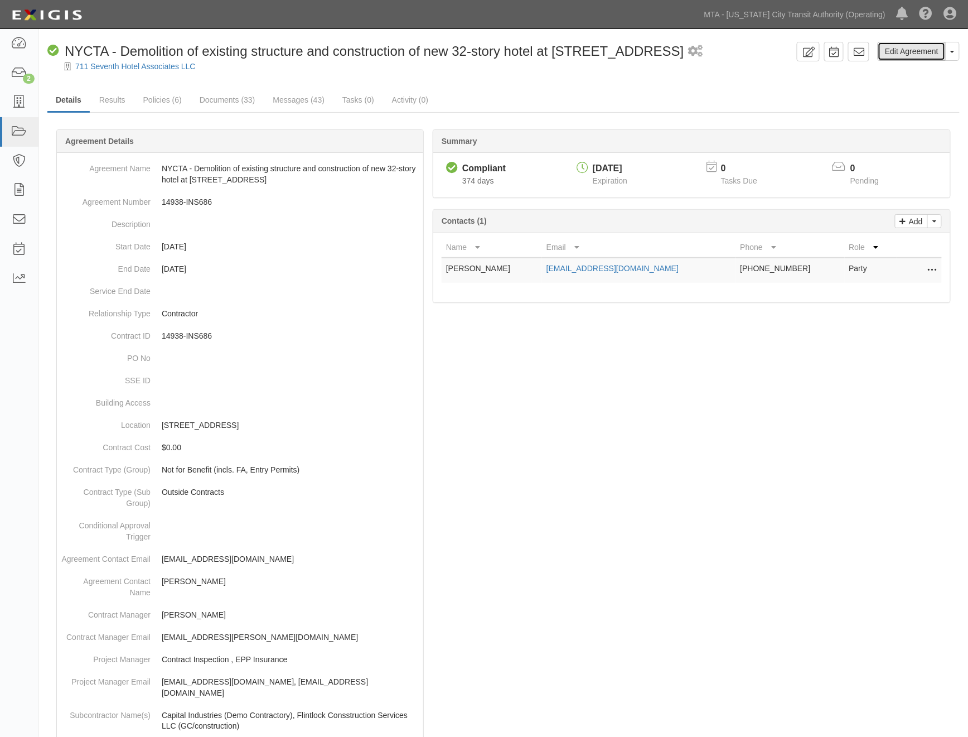
click at [916, 49] on link "Edit Agreement" at bounding box center [912, 51] width 68 height 19
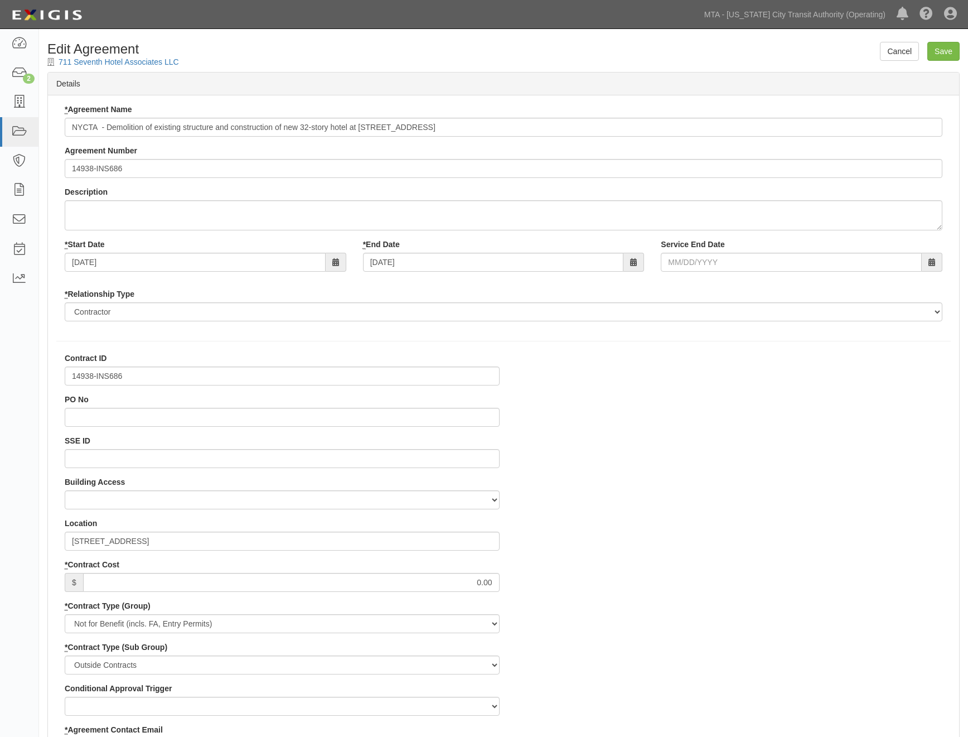
select select
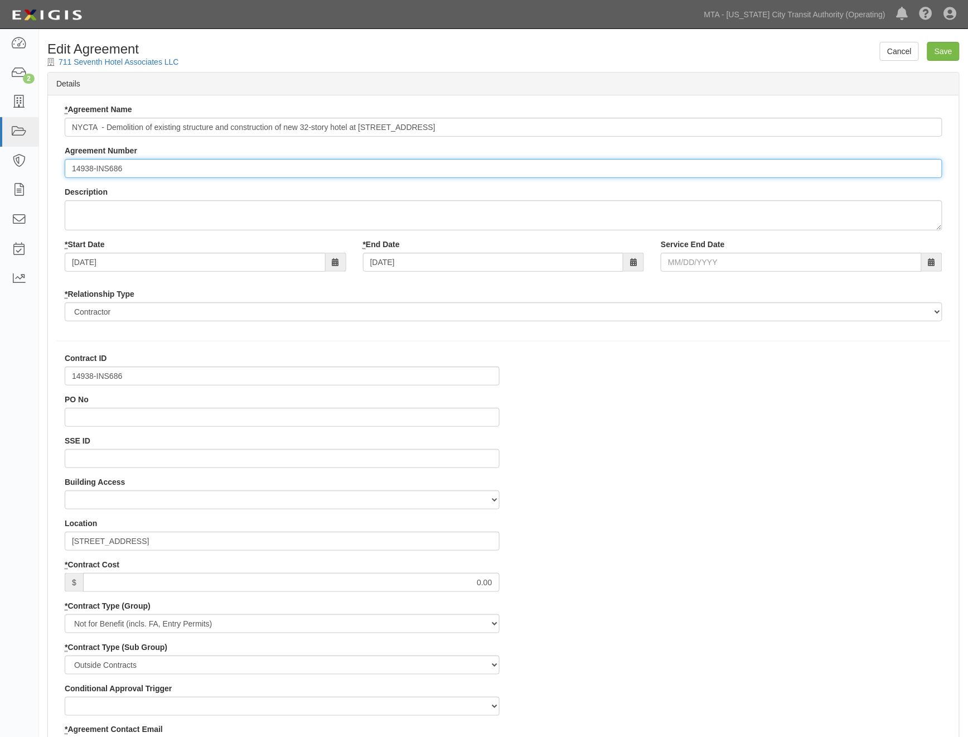
click at [70, 170] on input "14938-INS686" at bounding box center [504, 168] width 878 height 19
paste input "EP/Job No."
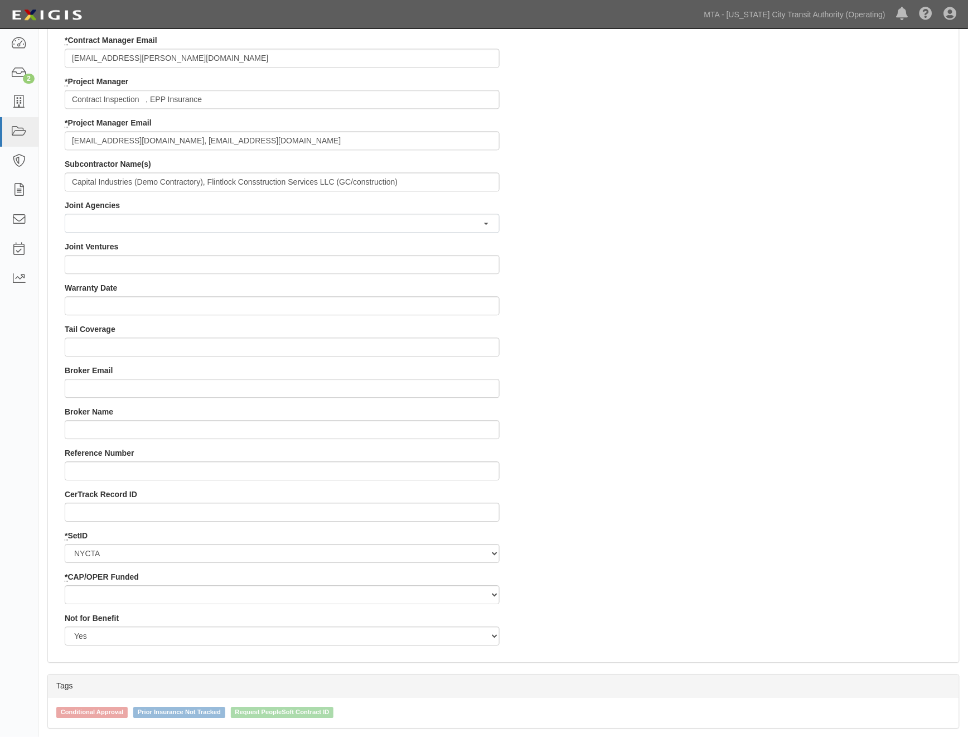
scroll to position [941, 0]
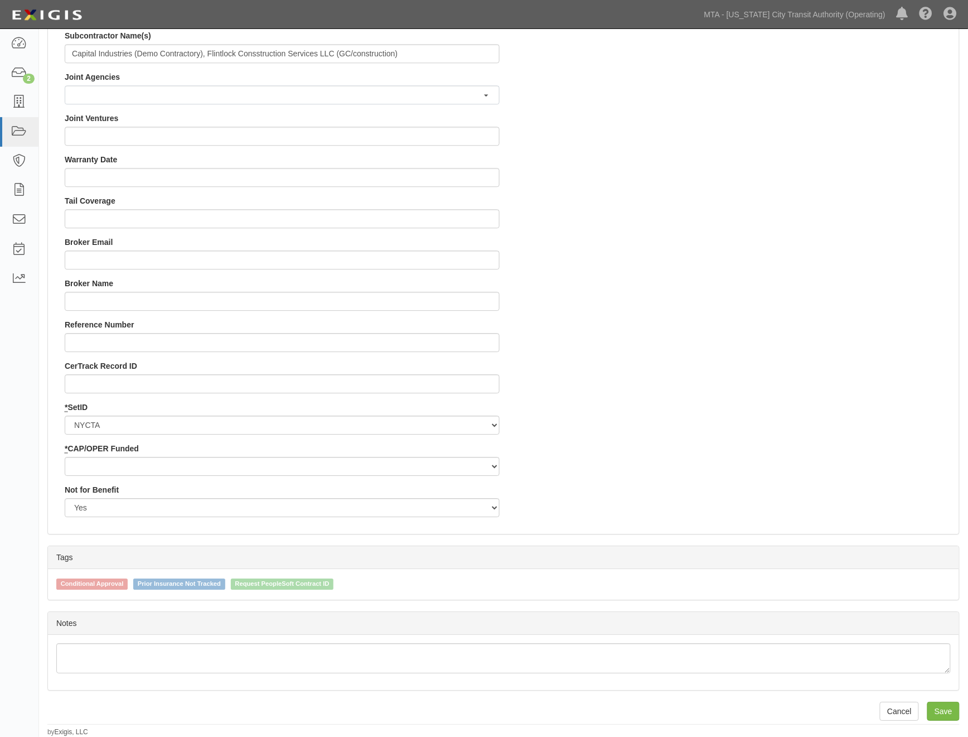
type input "EP/Job No. 14938-INS686"
drag, startPoint x: 86, startPoint y: 461, endPoint x: 88, endPoint y: 467, distance: 6.9
click at [86, 461] on select "Capital Operating" at bounding box center [282, 466] width 435 height 19
select select "439"
click at [65, 457] on select "Capital Operating" at bounding box center [282, 466] width 435 height 19
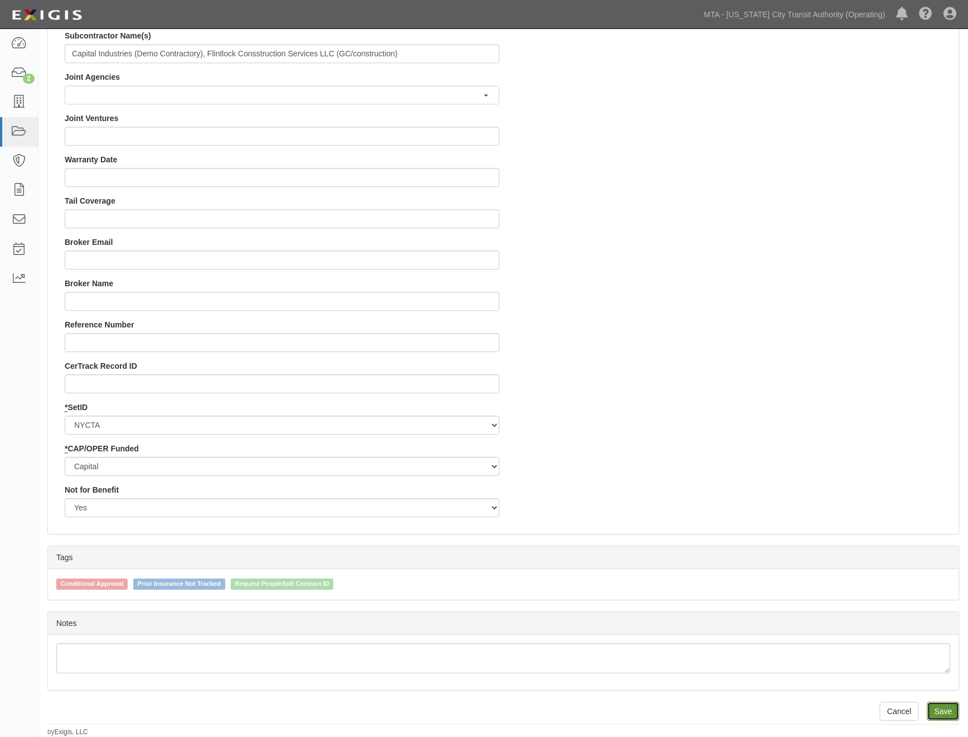
click at [938, 710] on input "Save" at bounding box center [943, 711] width 32 height 19
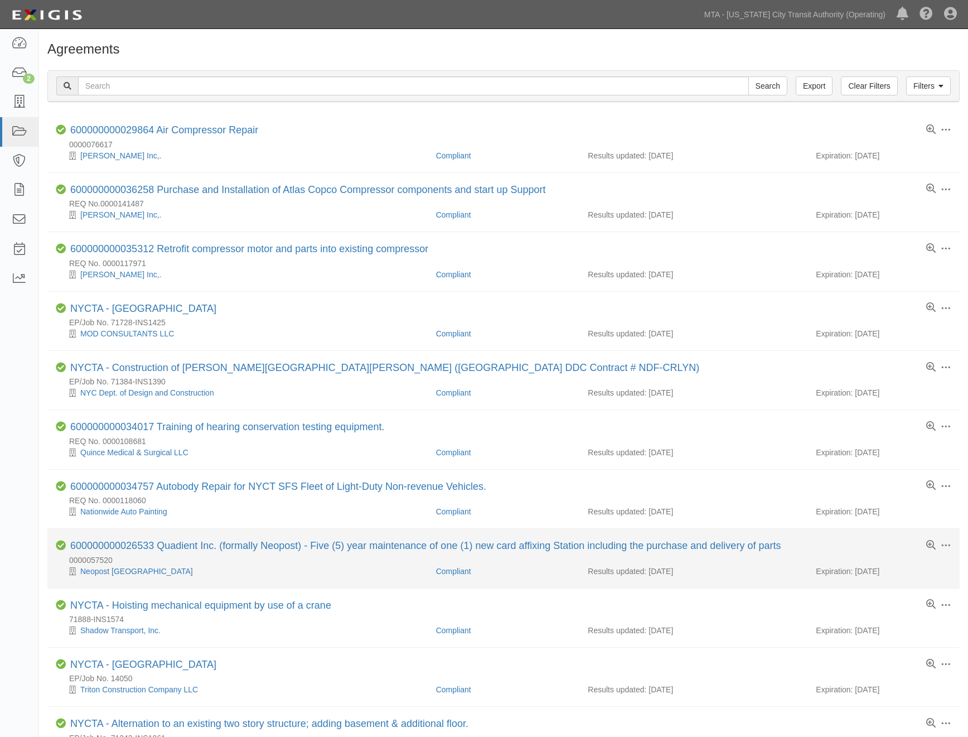
scroll to position [305, 0]
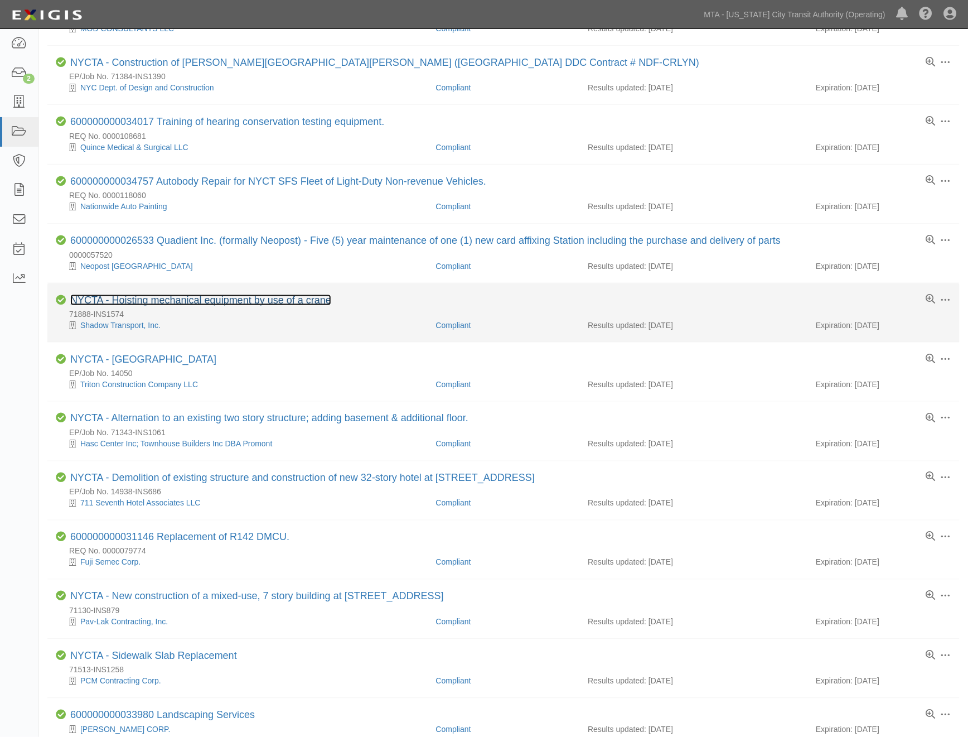
click at [192, 306] on link "NYCTA - Hoisting mechanical equipment by use of a crane" at bounding box center [200, 299] width 261 height 11
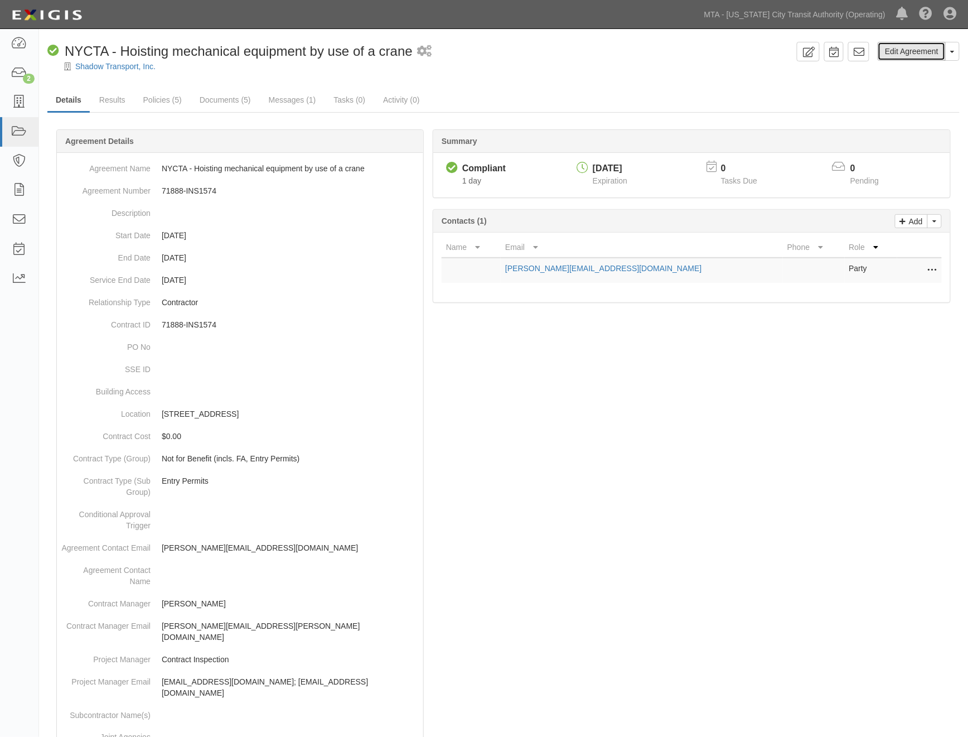
click at [900, 51] on link "Edit Agreement" at bounding box center [912, 51] width 68 height 19
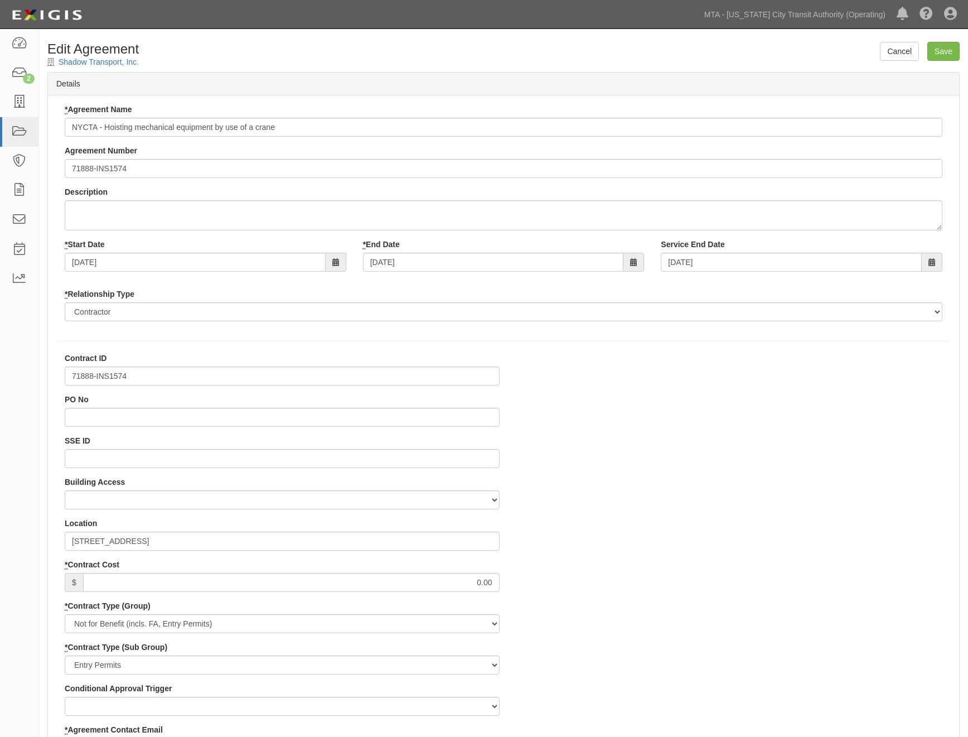
select select
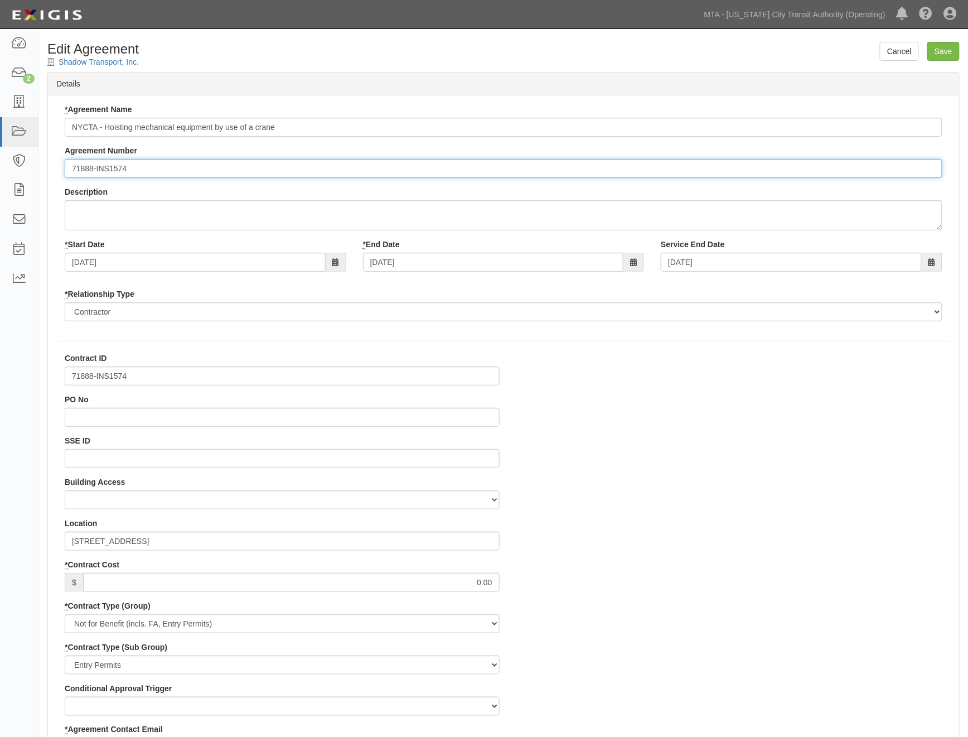
click at [69, 169] on input "71888-INS1574" at bounding box center [504, 168] width 878 height 19
paste input "EP/Job No."
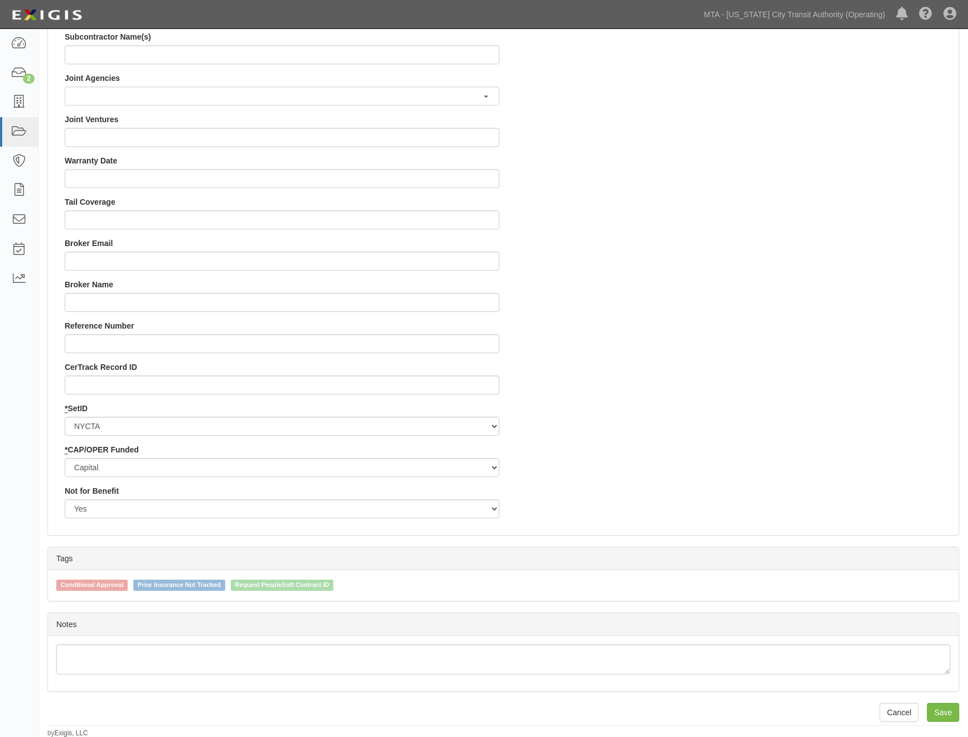
scroll to position [941, 0]
type input "EP/Job No. 71888-INS1574"
click at [940, 707] on input "Save" at bounding box center [943, 711] width 32 height 19
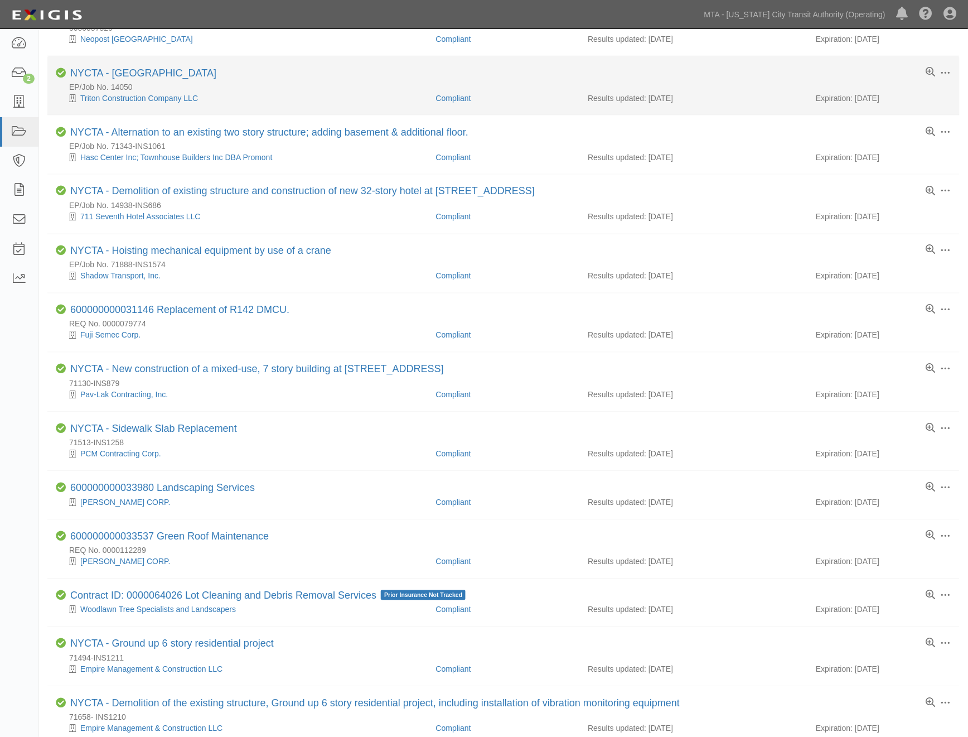
scroll to position [553, 0]
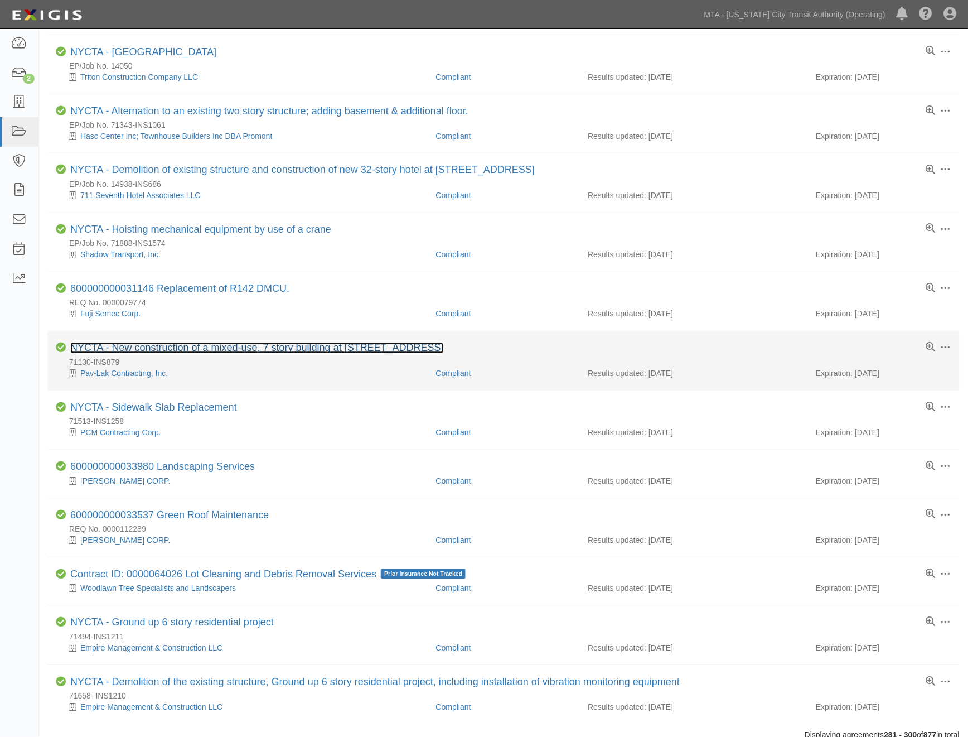
click at [252, 352] on link "NYCTA - New construction of a mixed-use, 7 story building at [STREET_ADDRESS]" at bounding box center [257, 347] width 374 height 11
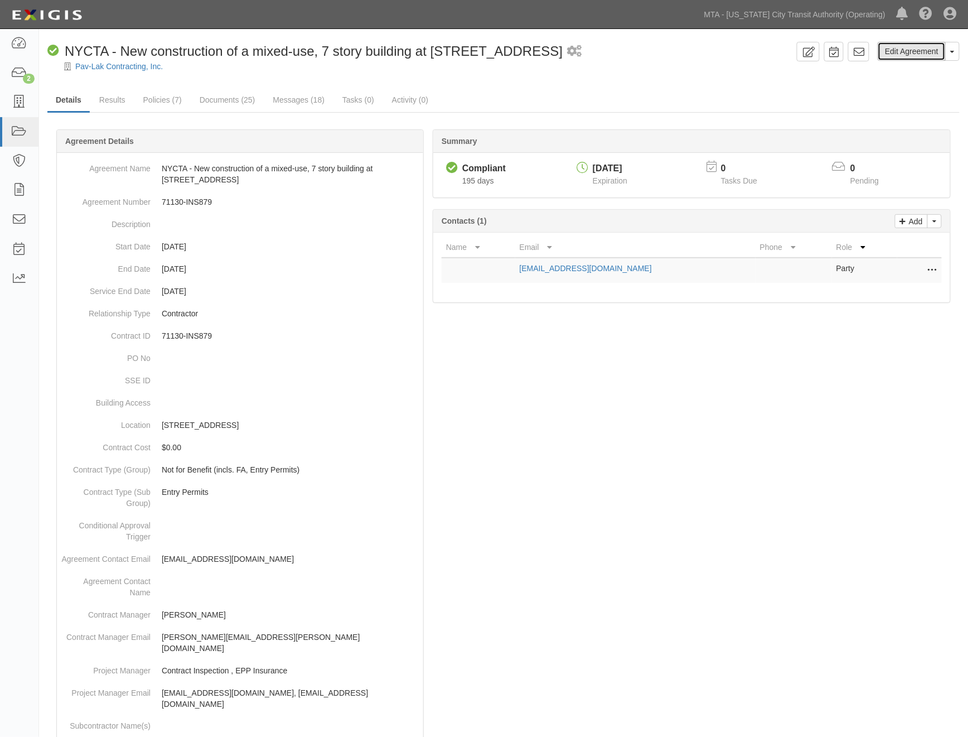
click at [902, 55] on link "Edit Agreement" at bounding box center [912, 51] width 68 height 19
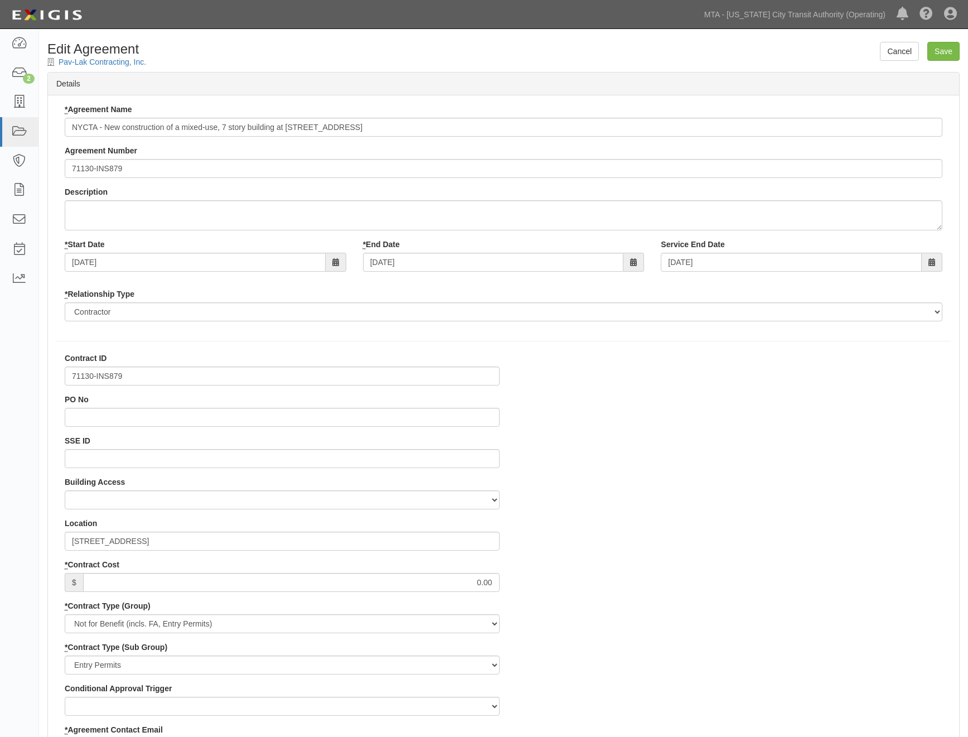
select select
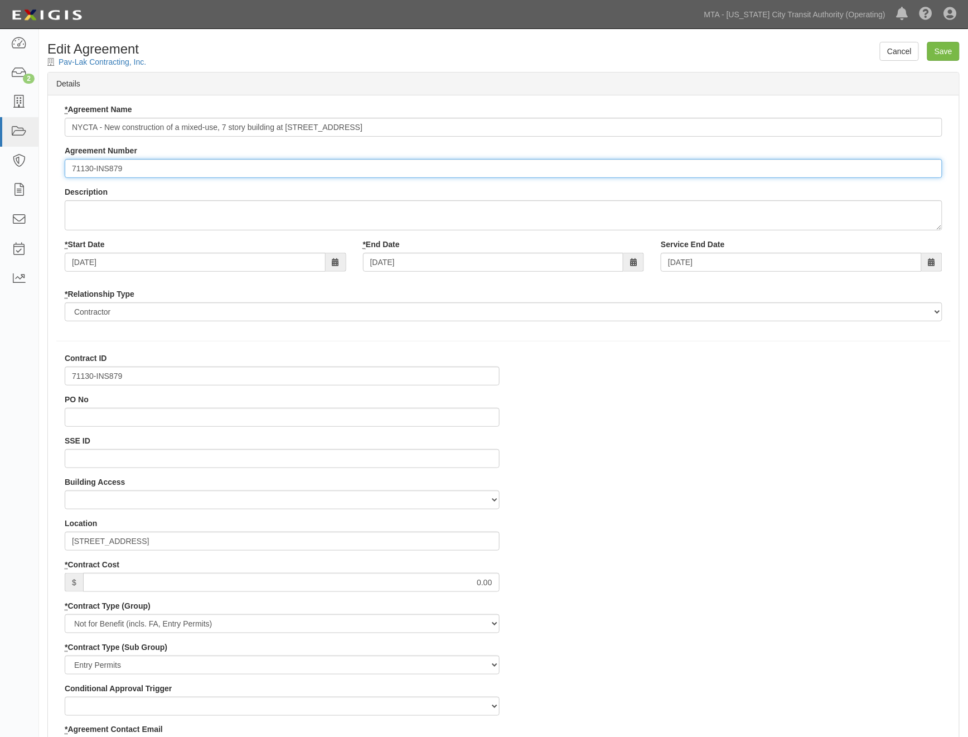
click at [69, 170] on input "71130-INS879" at bounding box center [504, 168] width 878 height 19
paste input "EP/Job No."
type input "EP/Job No. 71130-INS879"
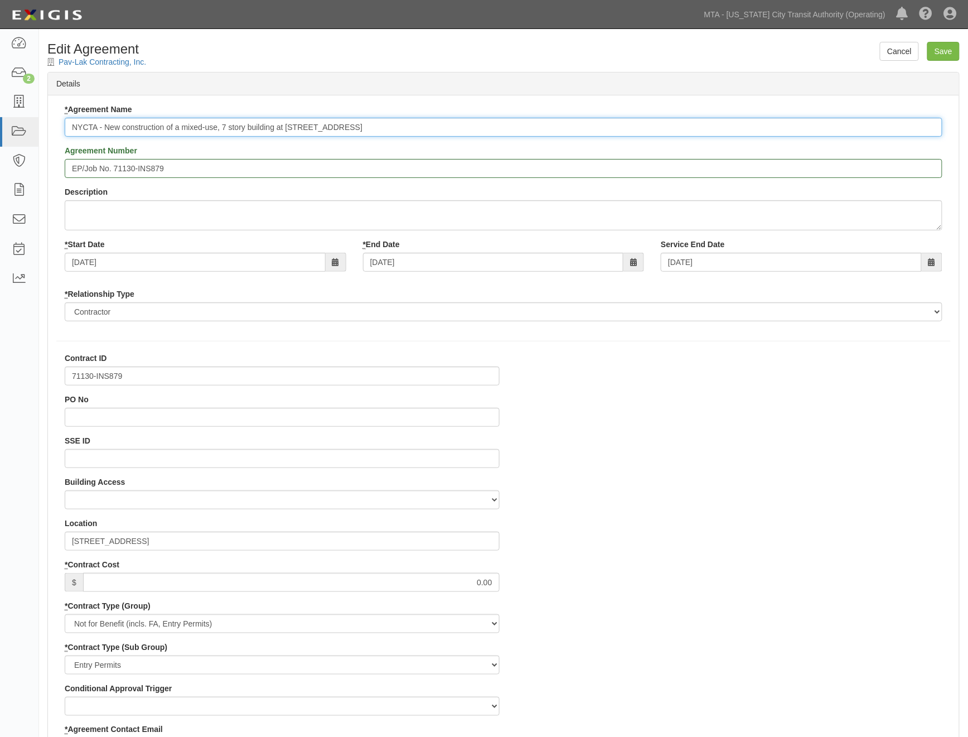
drag, startPoint x: 419, startPoint y: 127, endPoint x: 274, endPoint y: 117, distance: 145.9
click at [274, 117] on div "* Agreement Name NYCTA - New construction of a mixed-use, 7 story building at 1…" at bounding box center [504, 120] width 878 height 33
type input "NYCTA - New construction of a mixed-use, 7 story building"
click at [945, 49] on input "Save" at bounding box center [943, 51] width 32 height 19
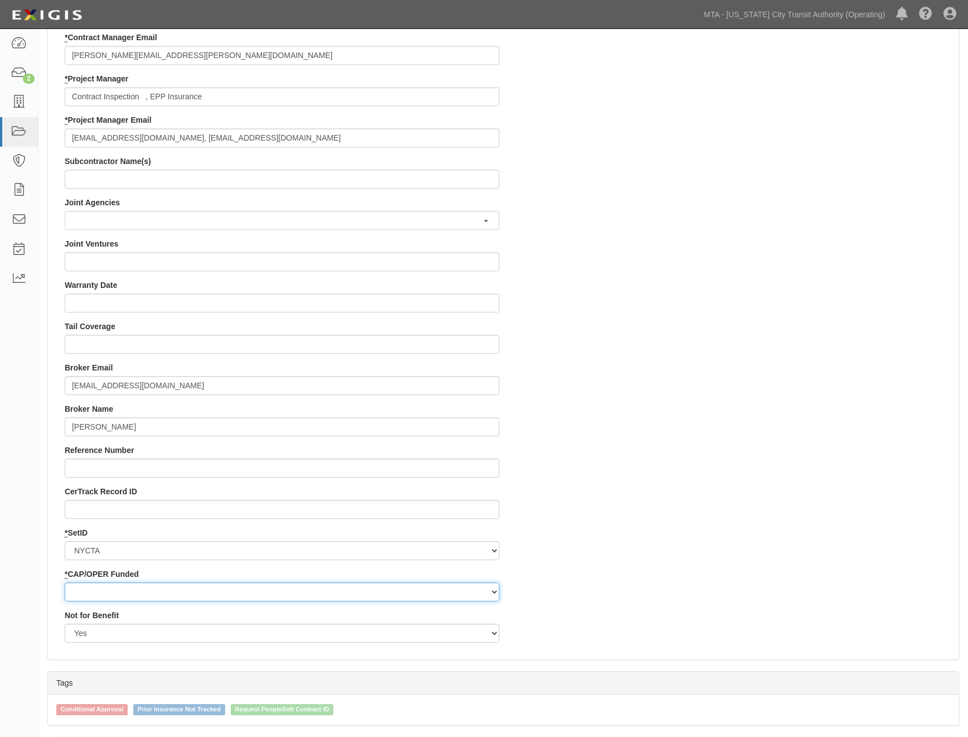
scroll to position [941, 0]
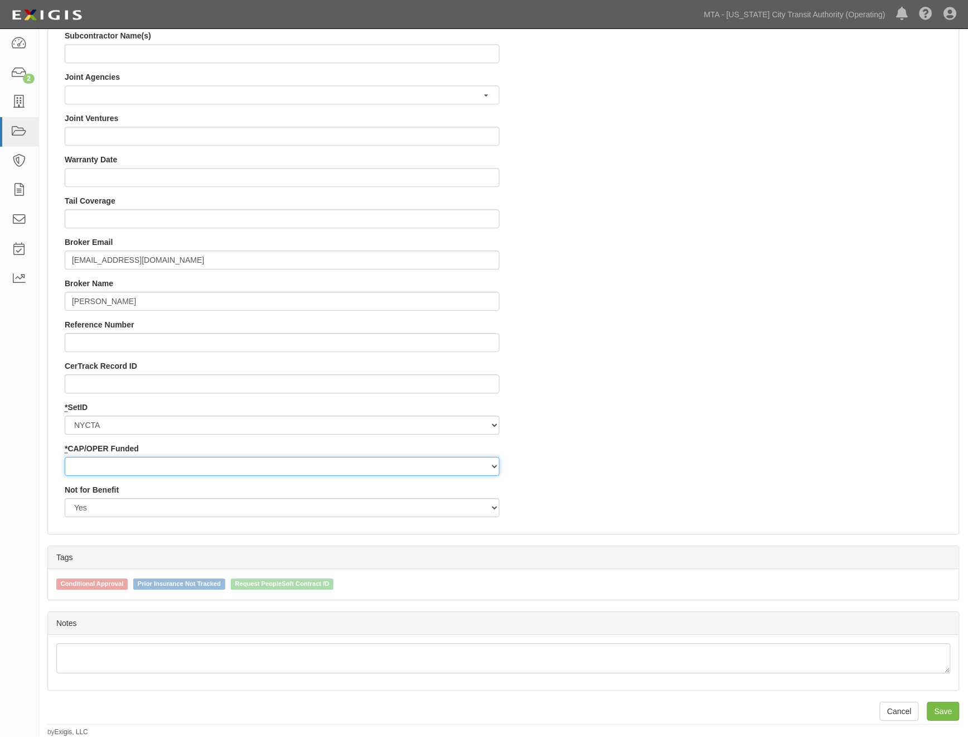
click at [125, 467] on select "Capital Operating" at bounding box center [282, 466] width 435 height 19
select select "439"
click at [65, 457] on select "Capital Operating" at bounding box center [282, 466] width 435 height 19
click at [941, 712] on input "Save" at bounding box center [943, 711] width 32 height 19
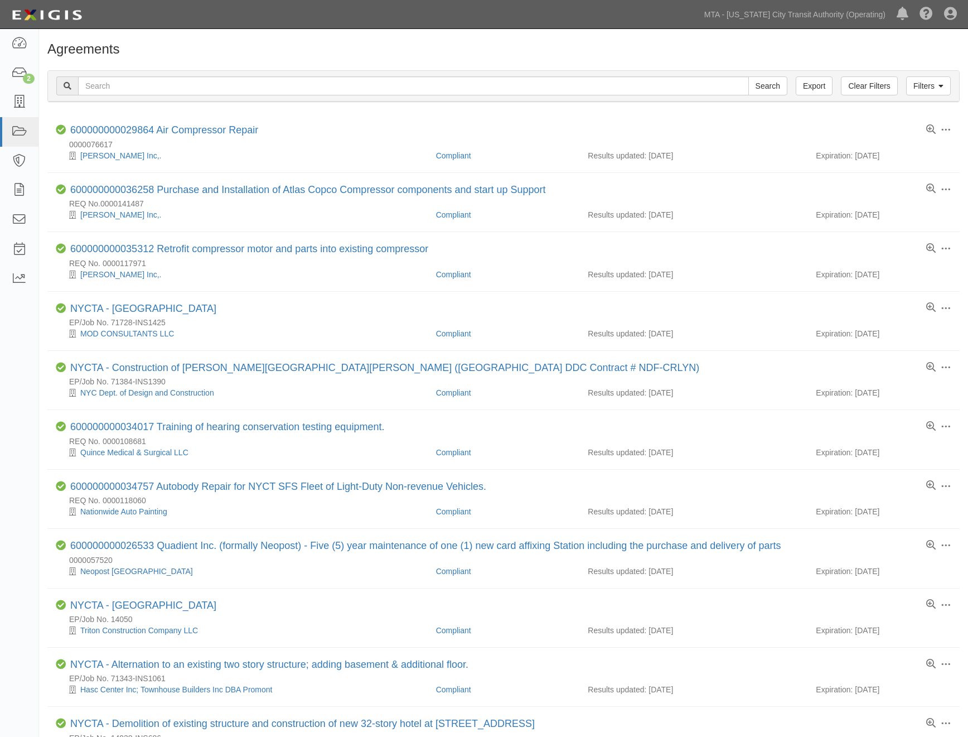
scroll to position [553, 0]
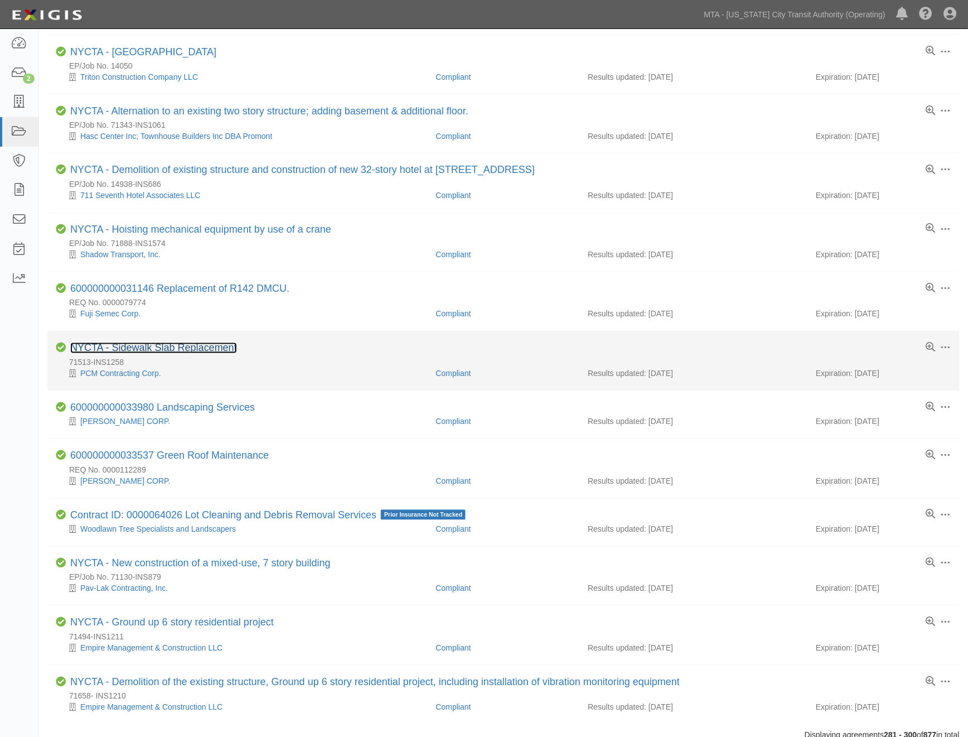
click at [213, 354] on link "NYCTA - Sidewalk Slab Replacement" at bounding box center [153, 347] width 167 height 11
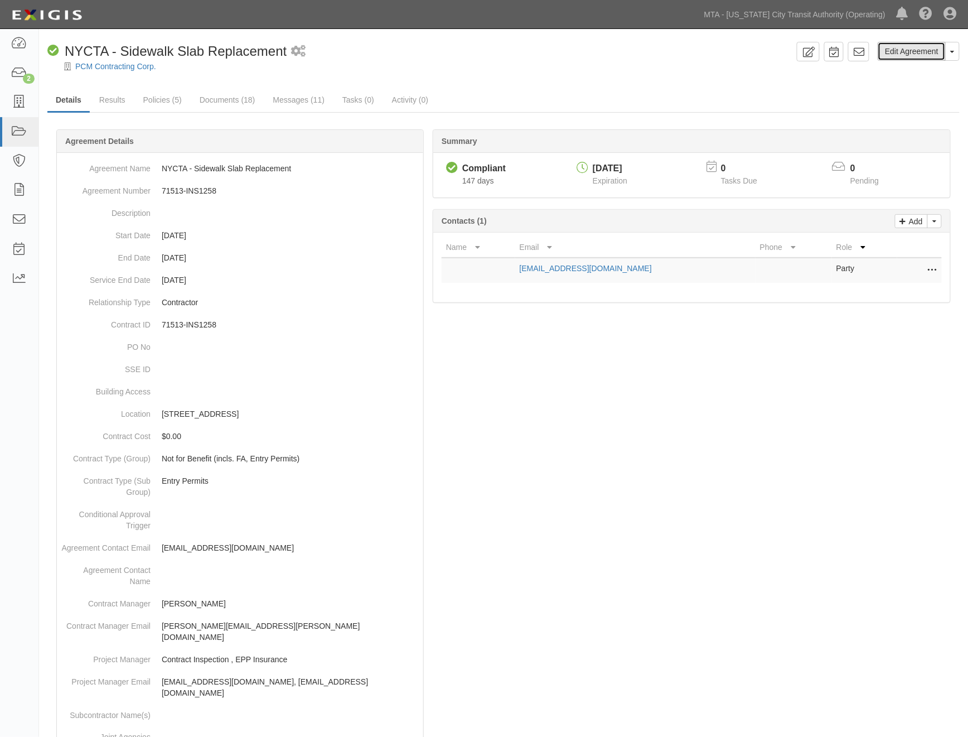
click at [911, 51] on link "Edit Agreement" at bounding box center [912, 51] width 68 height 19
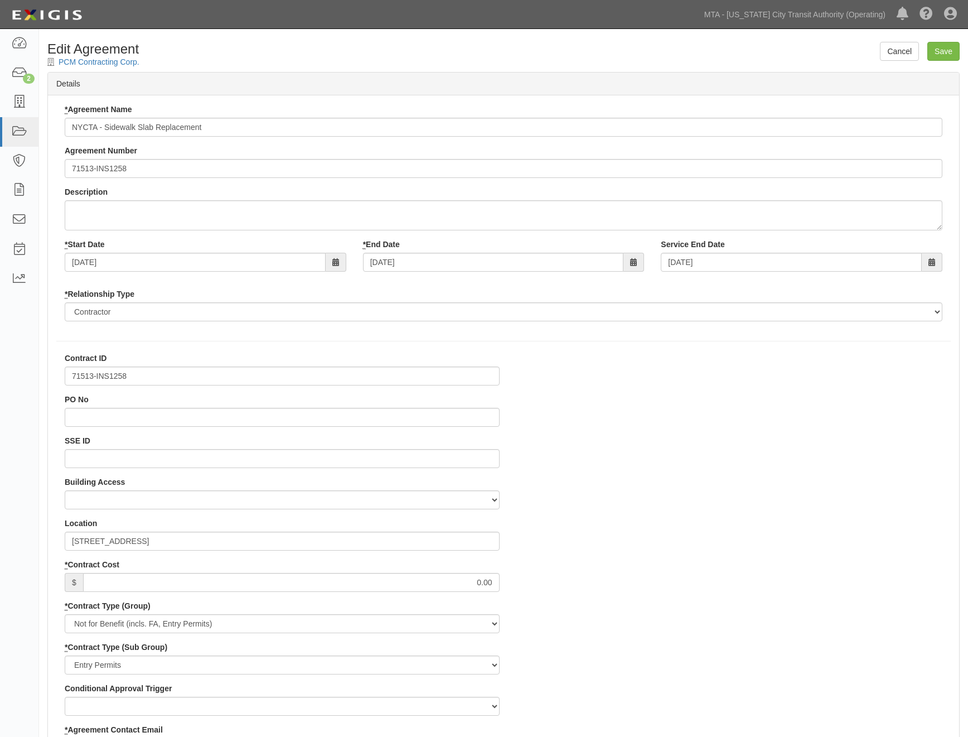
select select
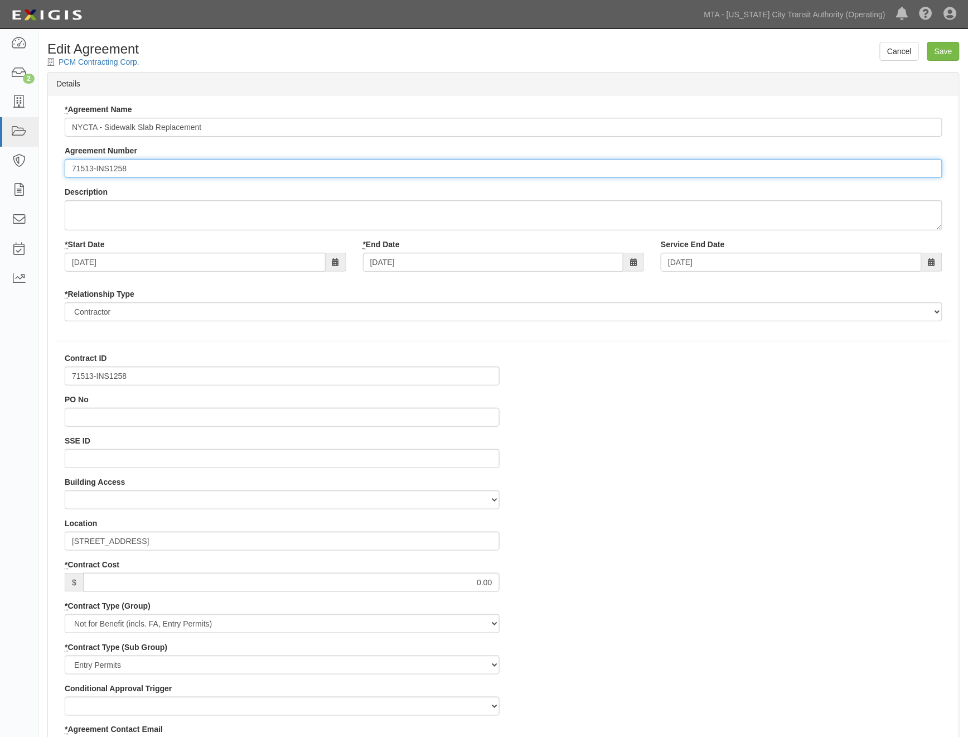
click at [71, 167] on input "71513-INS1258" at bounding box center [504, 168] width 878 height 19
paste input "EP/Job No."
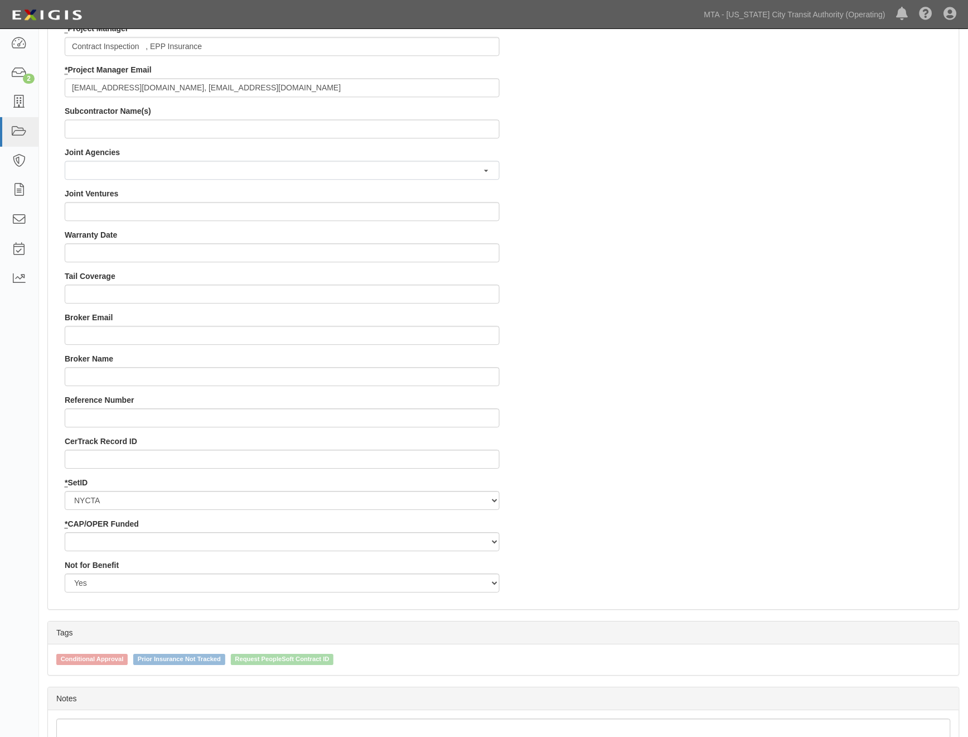
scroll to position [867, 0]
type input "EP/Job No. 71513-INS1258"
click at [155, 539] on select "Capital Operating" at bounding box center [282, 540] width 435 height 19
select select "439"
click at [65, 531] on select "Capital Operating" at bounding box center [282, 540] width 435 height 19
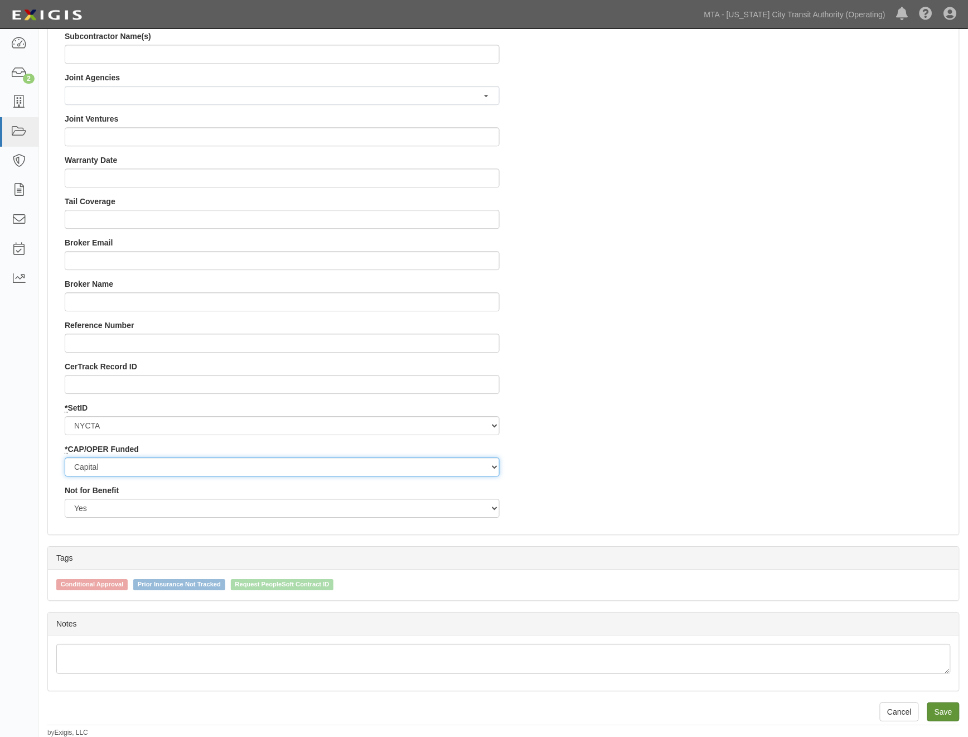
scroll to position [941, 0]
click at [949, 714] on input "Save" at bounding box center [943, 711] width 32 height 19
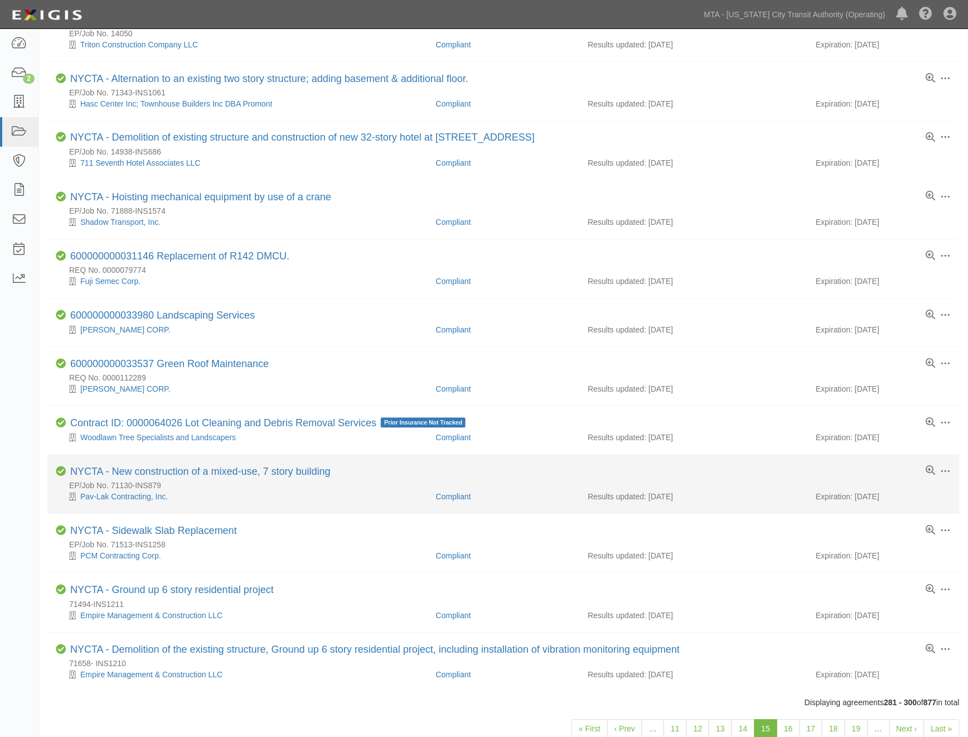
scroll to position [645, 0]
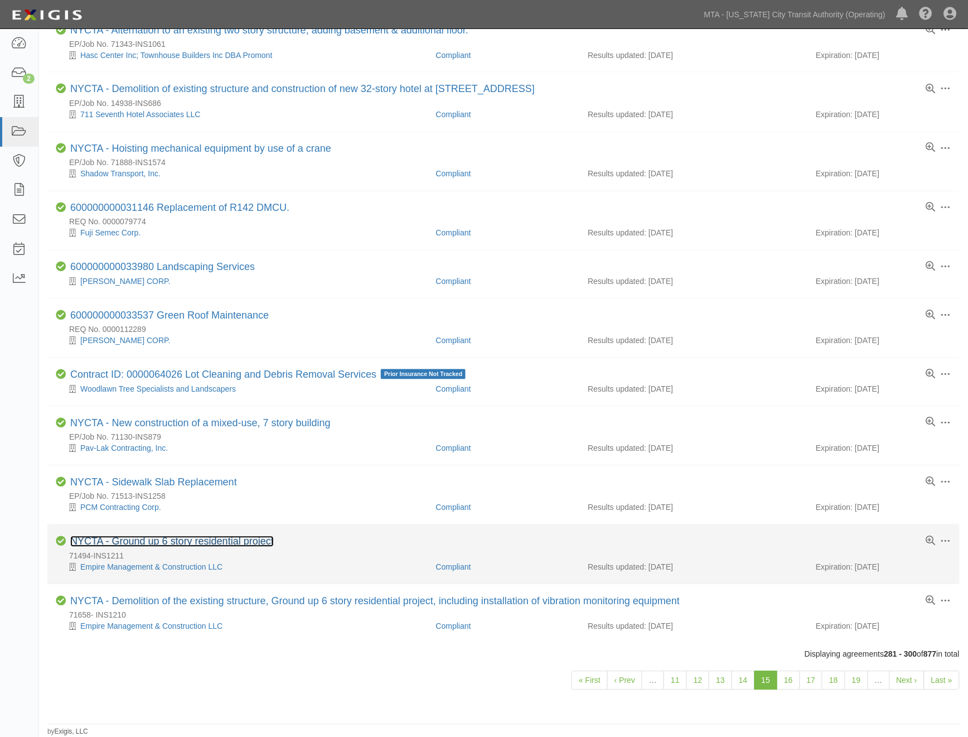
click at [209, 538] on link "NYCTA - Ground up 6 story residential project" at bounding box center [172, 541] width 204 height 11
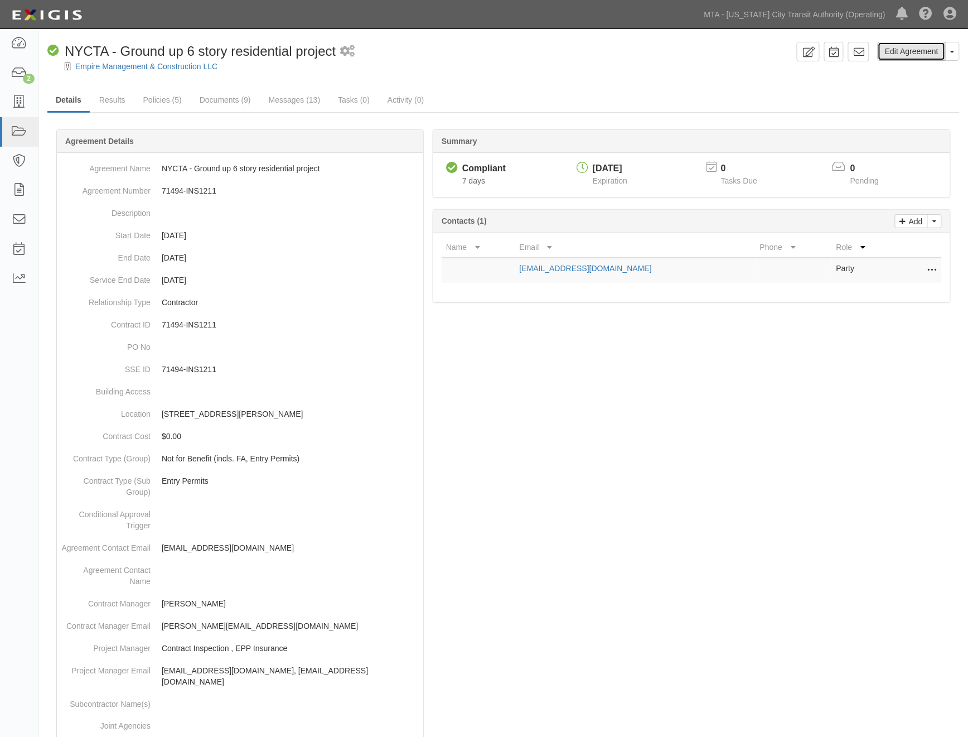
click at [916, 52] on link "Edit Agreement" at bounding box center [912, 51] width 68 height 19
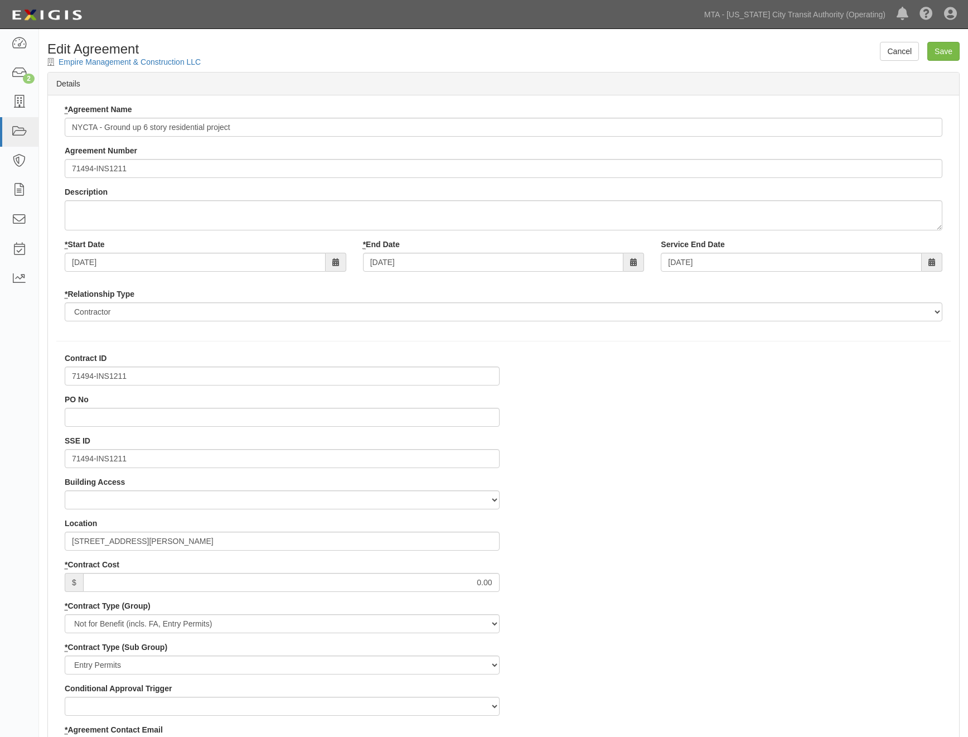
select select
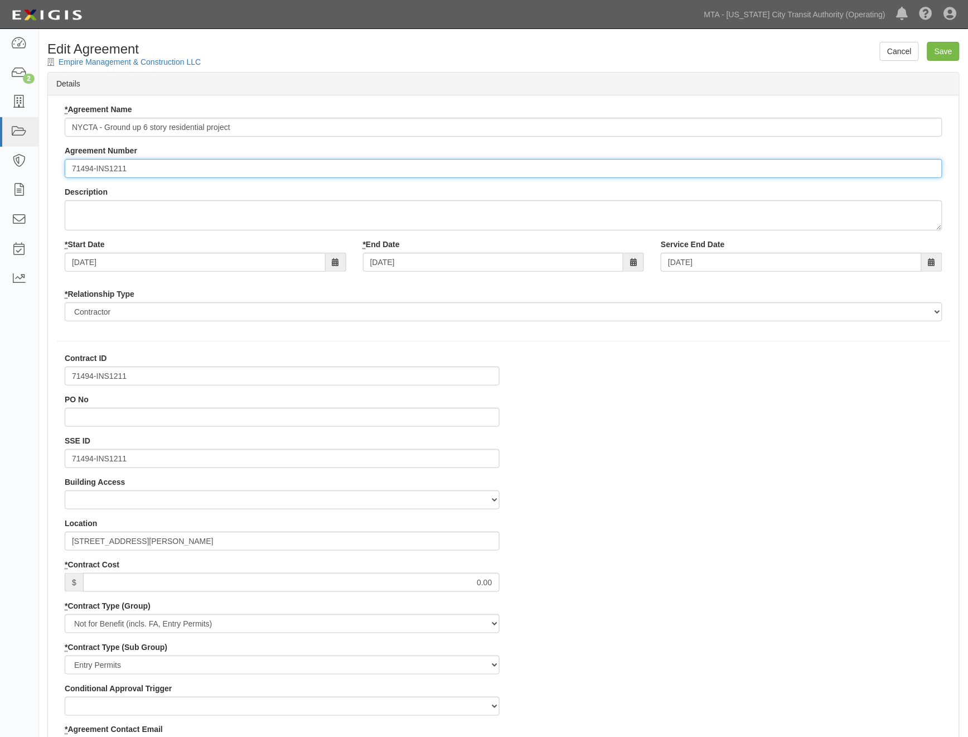
drag, startPoint x: 69, startPoint y: 170, endPoint x: 173, endPoint y: 210, distance: 111.4
click at [69, 171] on input "71494-INS1211" at bounding box center [504, 168] width 878 height 19
paste input "EP/Job No."
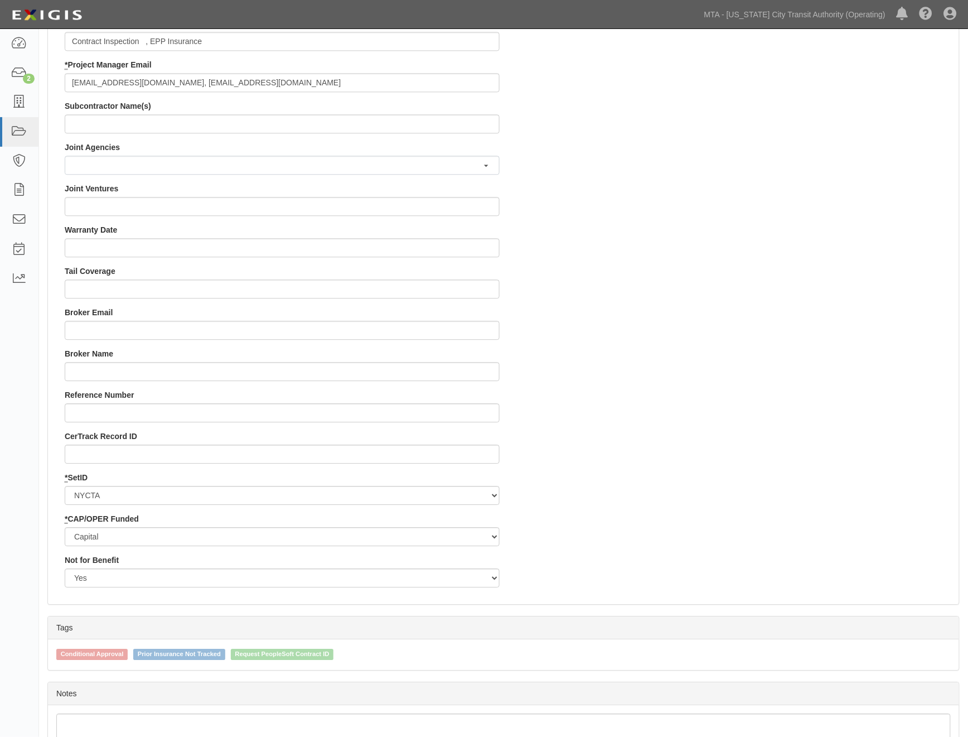
scroll to position [941, 0]
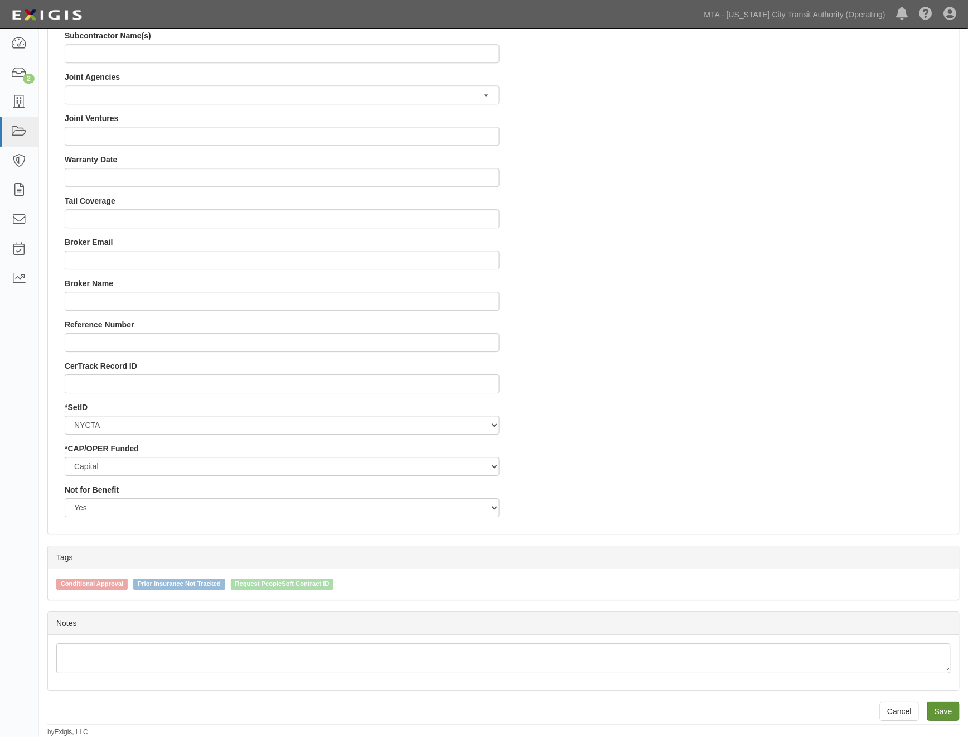
type input "EP/Job No. 71494-INS1211"
click at [951, 713] on input "Save" at bounding box center [943, 711] width 32 height 19
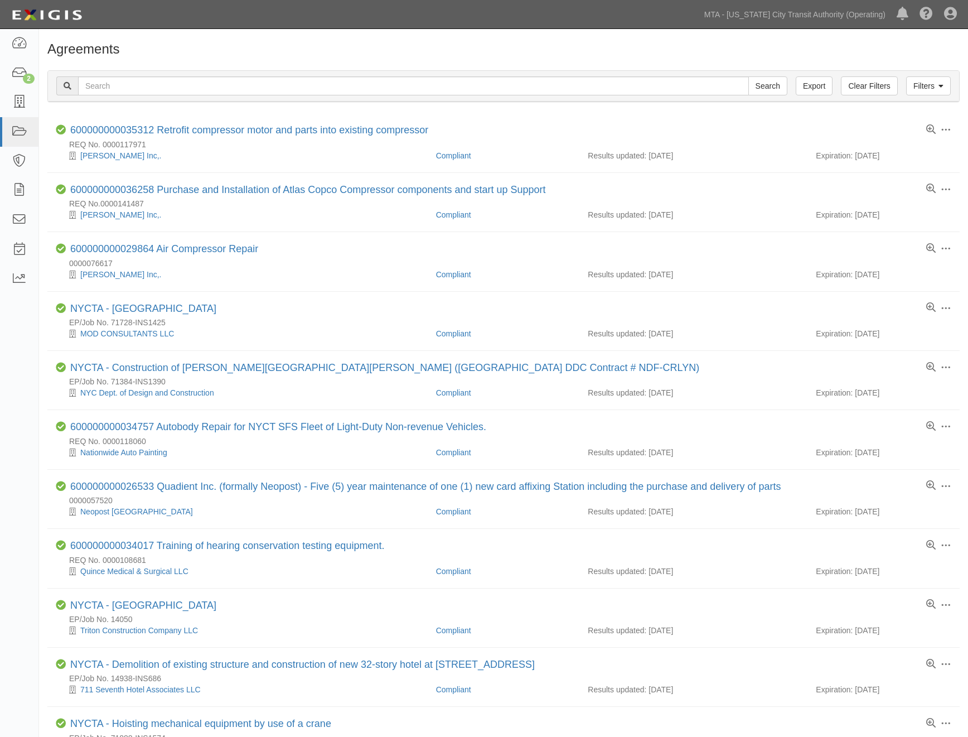
scroll to position [645, 0]
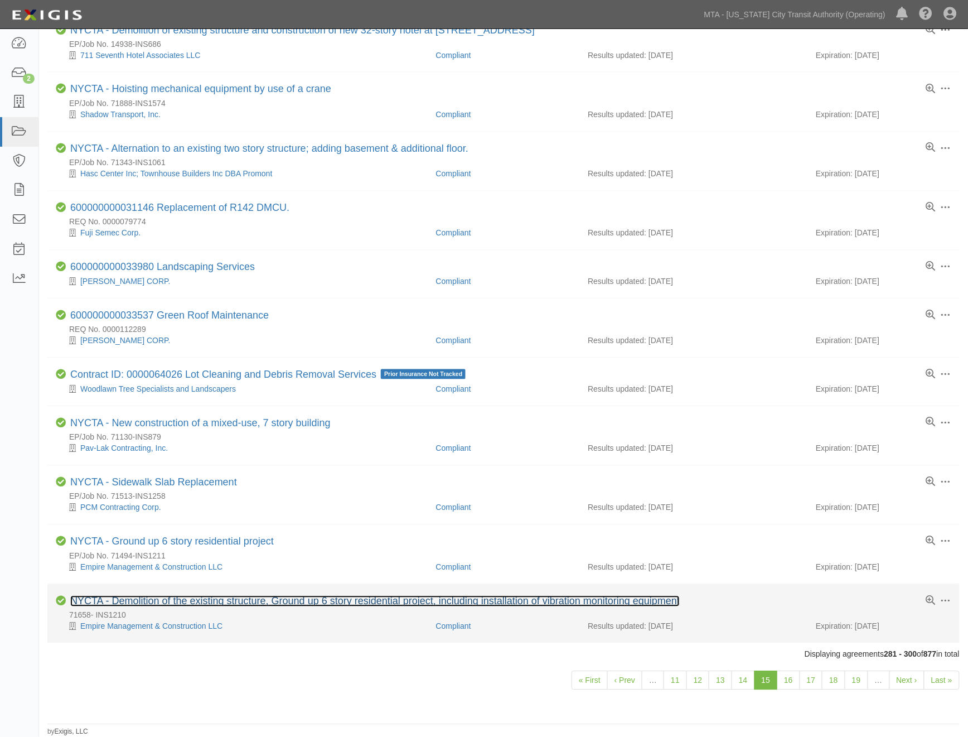
click at [214, 603] on link "NYCTA - Demolition of the existing structure, Ground up 6 story residential pro…" at bounding box center [375, 601] width 610 height 11
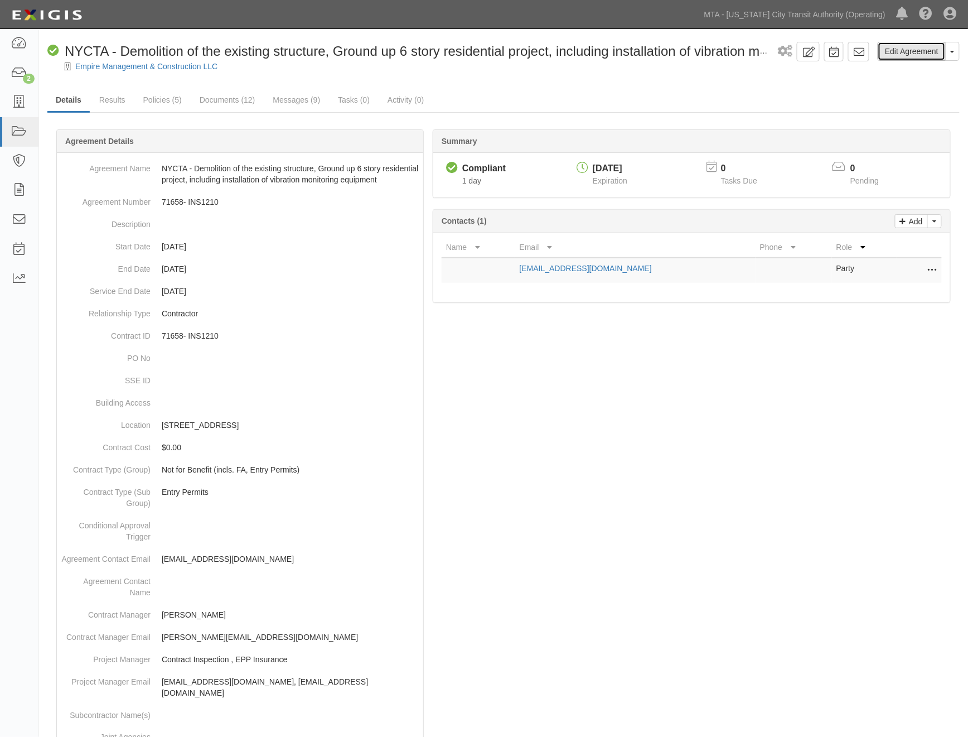
click at [933, 46] on link "Edit Agreement" at bounding box center [912, 51] width 68 height 19
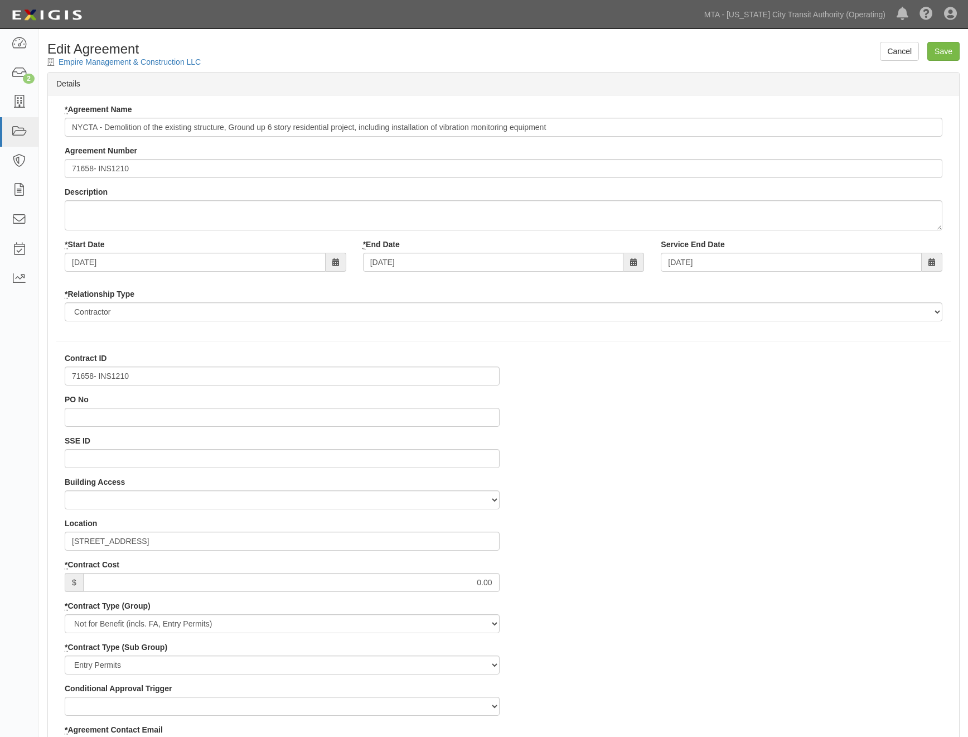
select select
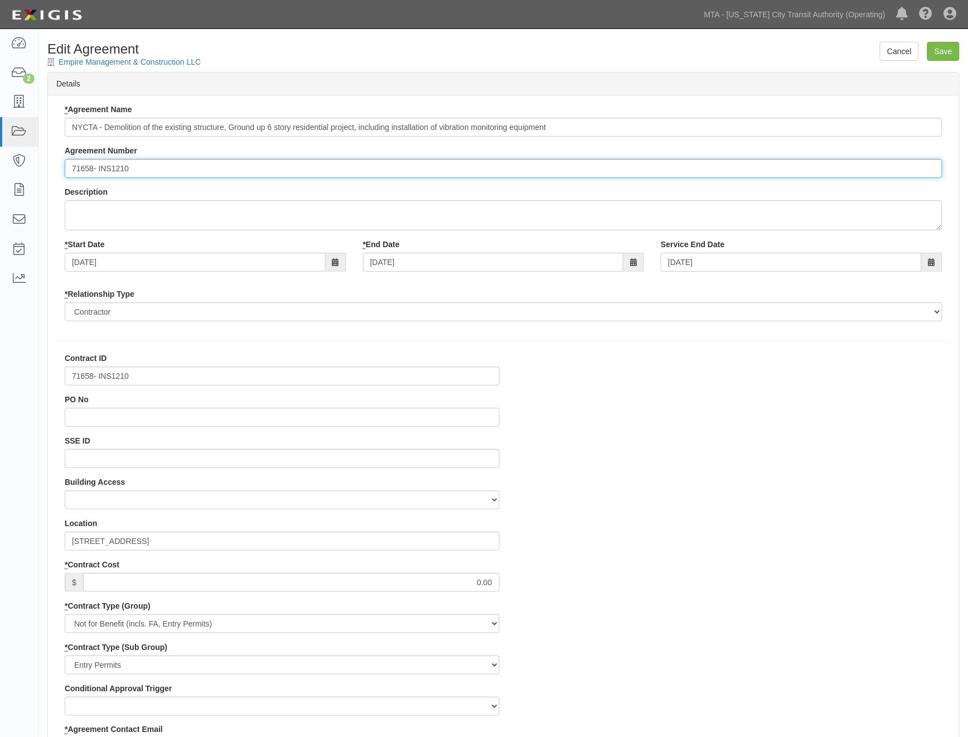
click at [72, 170] on input "71658- INS1210" at bounding box center [504, 168] width 878 height 19
paste input "EP/Job No."
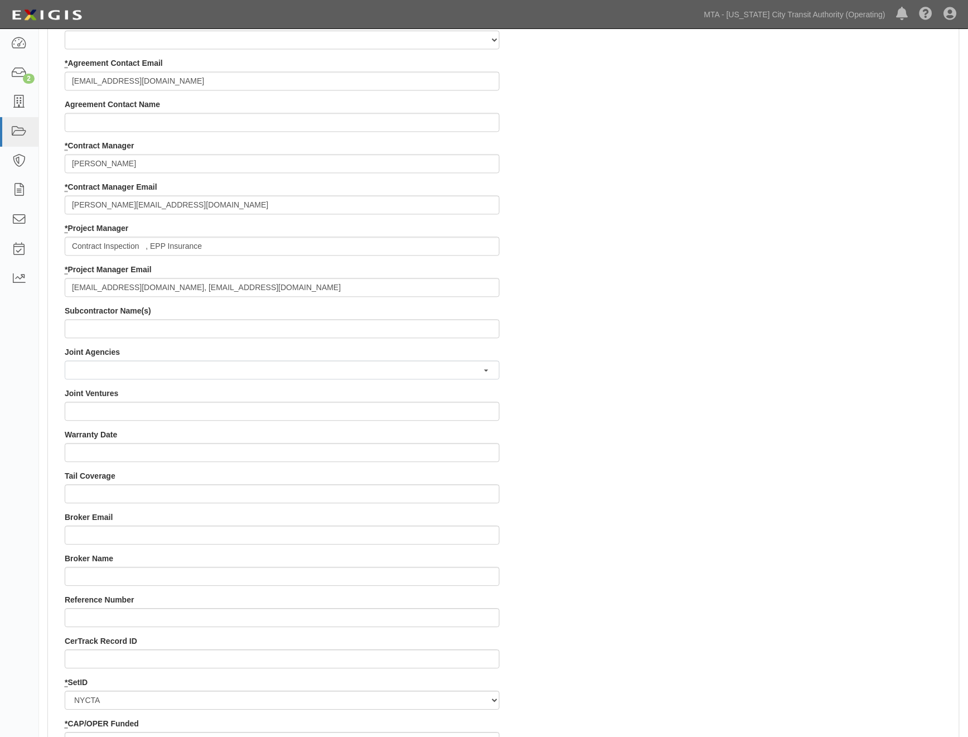
scroll to position [805, 0]
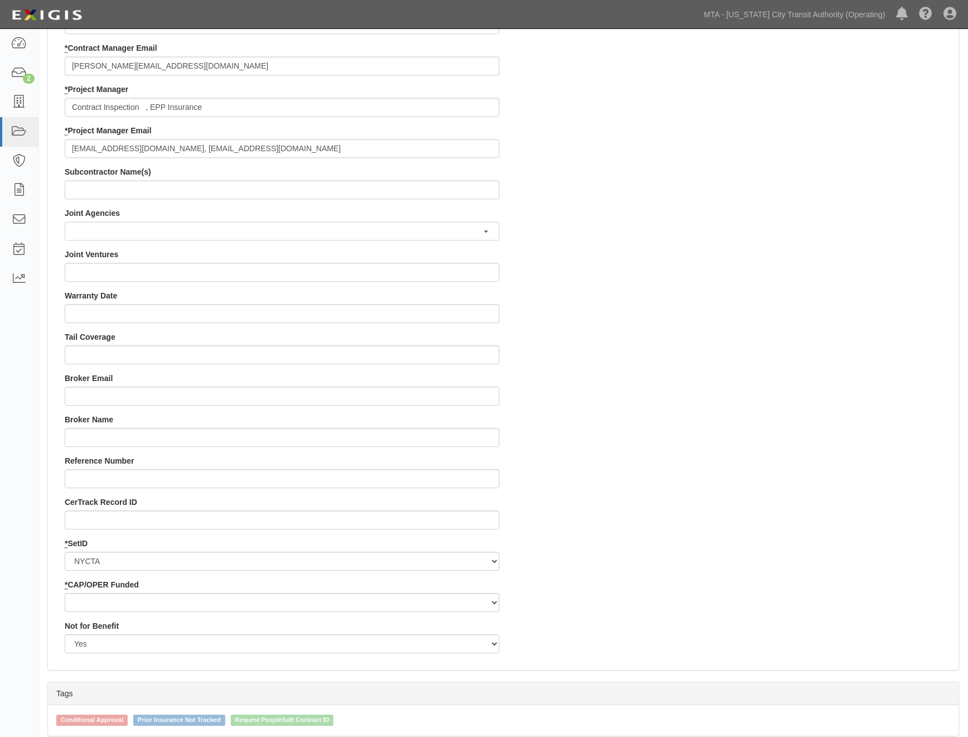
type input "EP/Job No. 71658- INS1210"
click at [98, 597] on select "Capital Operating" at bounding box center [282, 602] width 435 height 19
select select "439"
click at [65, 593] on select "Capital Operating" at bounding box center [282, 602] width 435 height 19
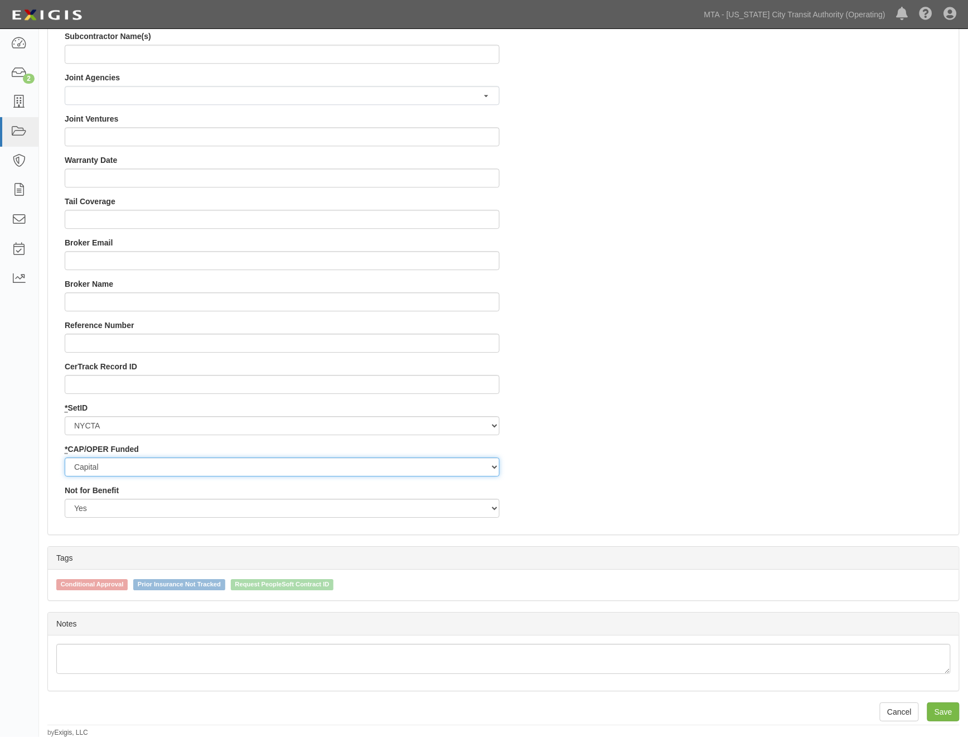
scroll to position [941, 0]
click at [946, 711] on input "Save" at bounding box center [943, 711] width 32 height 19
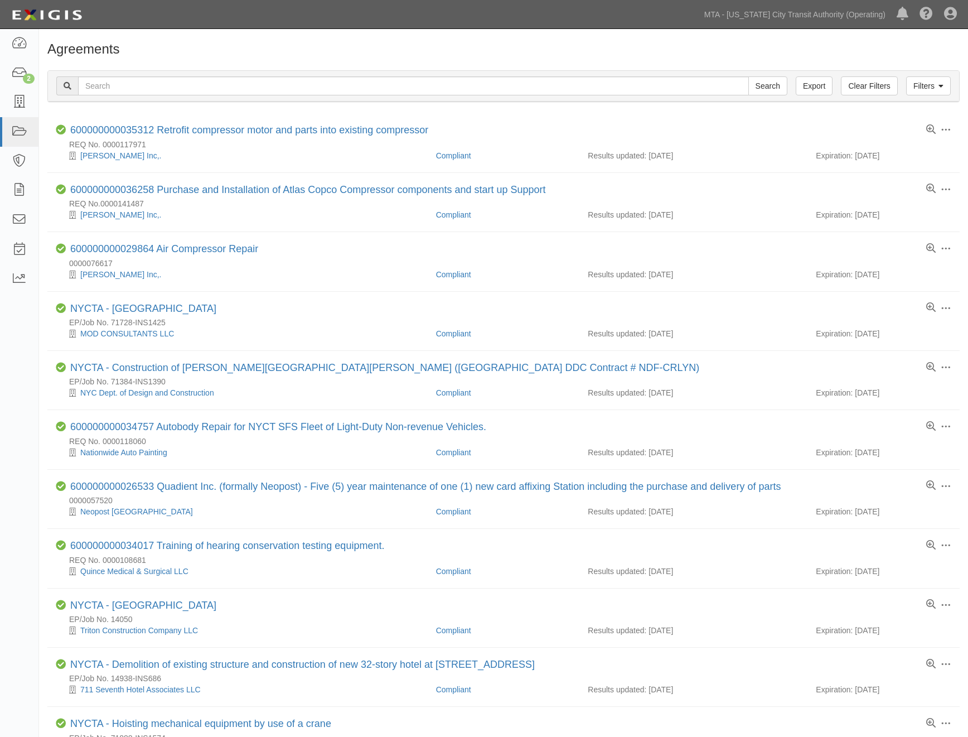
scroll to position [645, 0]
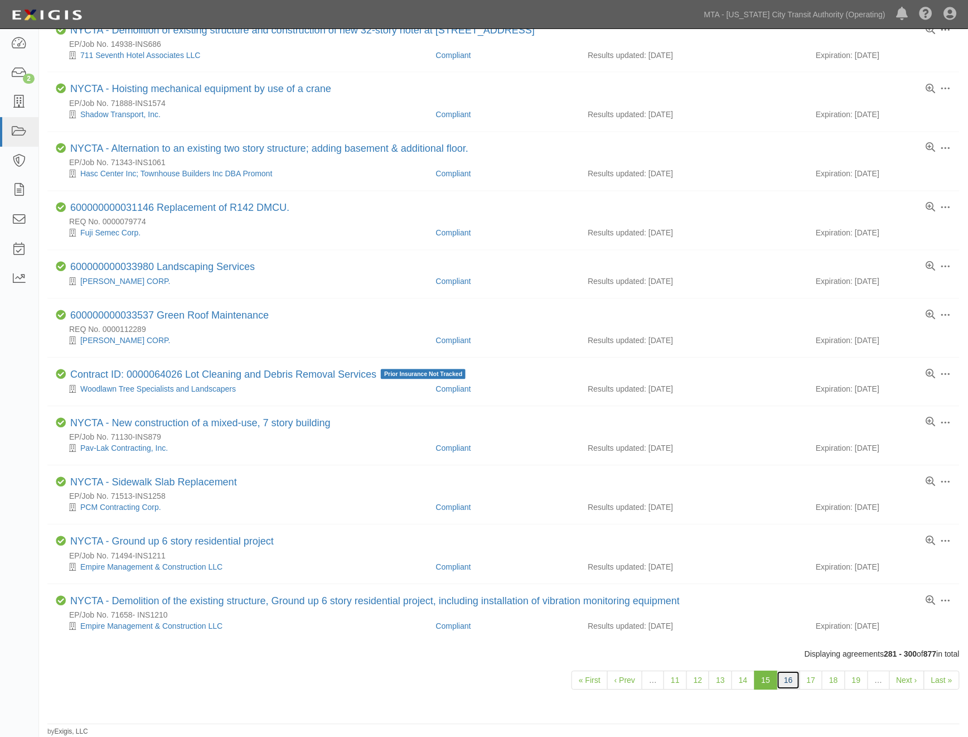
click at [789, 683] on link "16" at bounding box center [788, 680] width 23 height 19
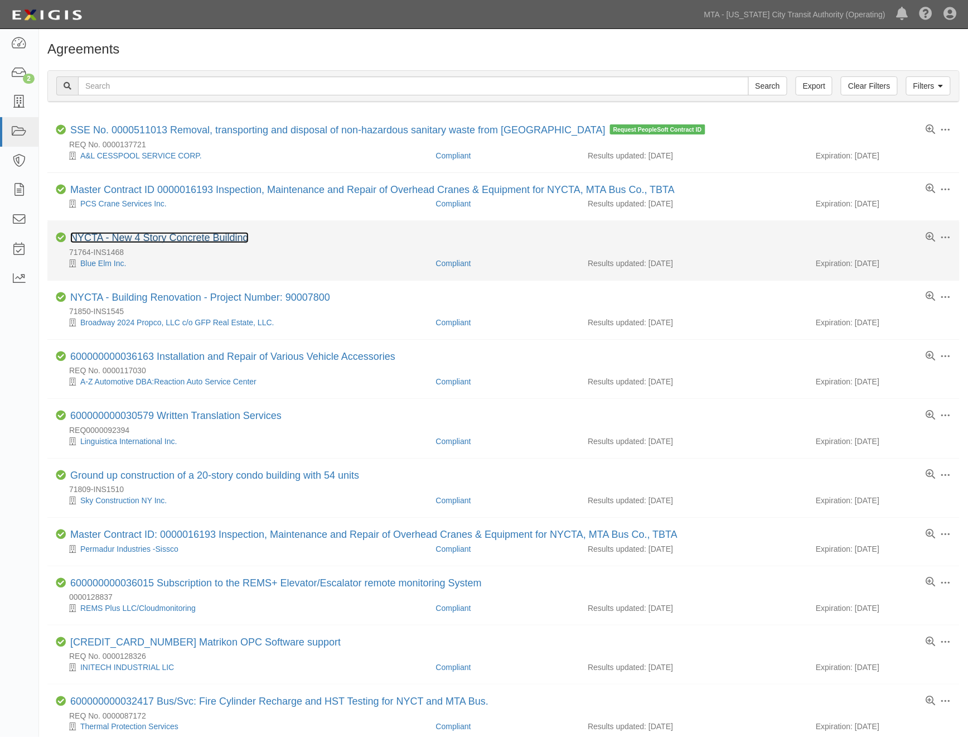
click at [152, 241] on link "NYCTA - New 4 Story Concrete Building" at bounding box center [159, 237] width 178 height 11
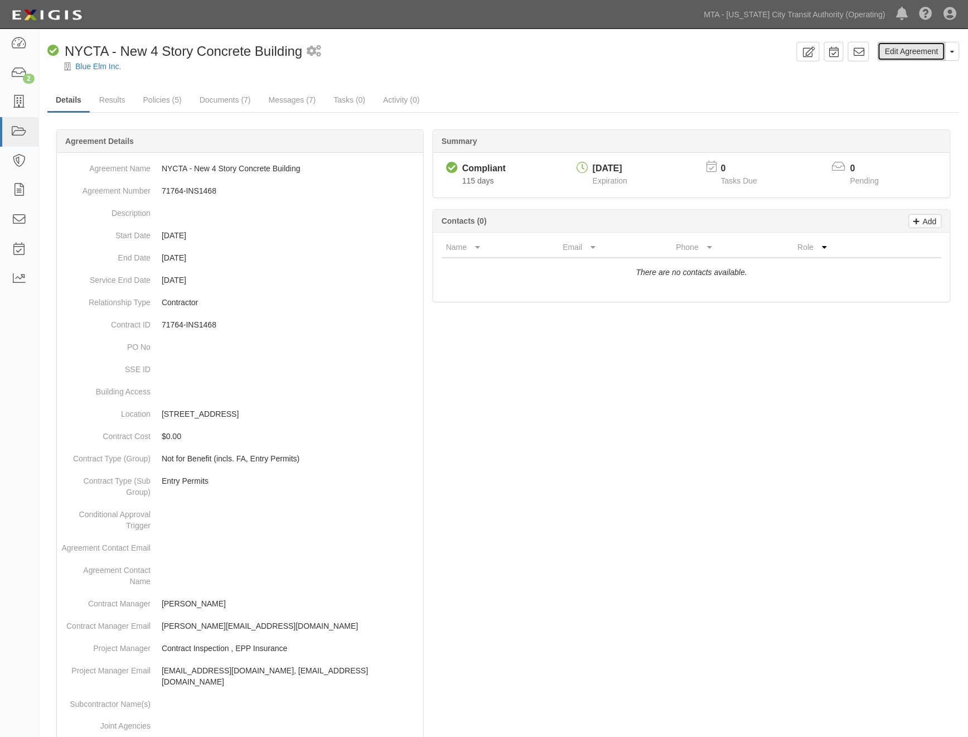
click at [893, 54] on link "Edit Agreement" at bounding box center [912, 51] width 68 height 19
click at [921, 45] on link "Edit Agreement" at bounding box center [912, 51] width 68 height 19
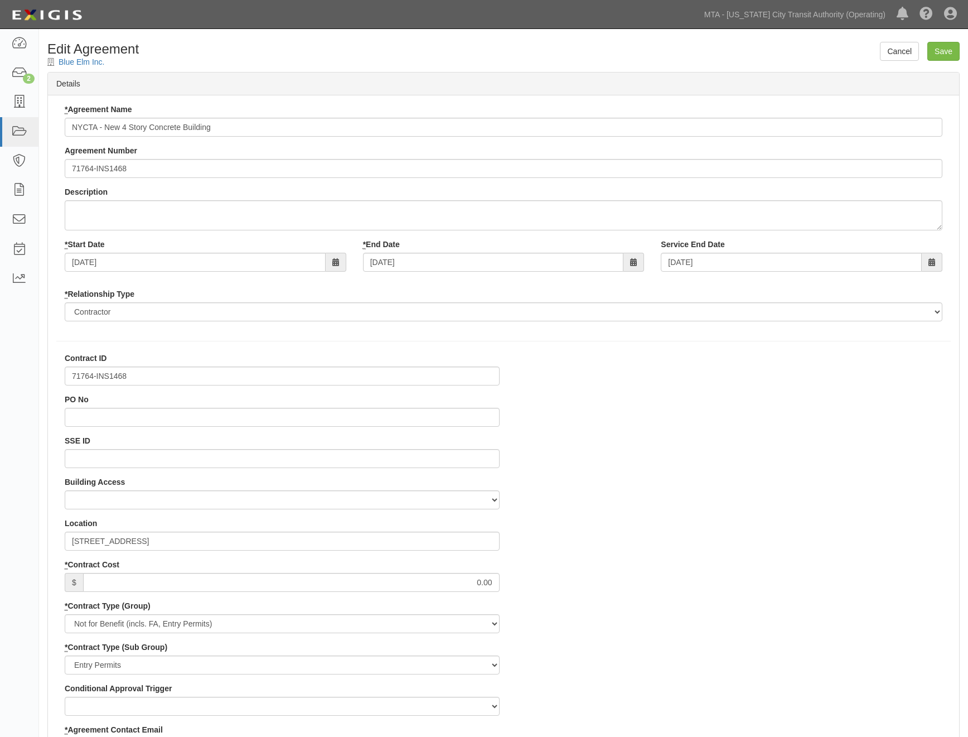
select select
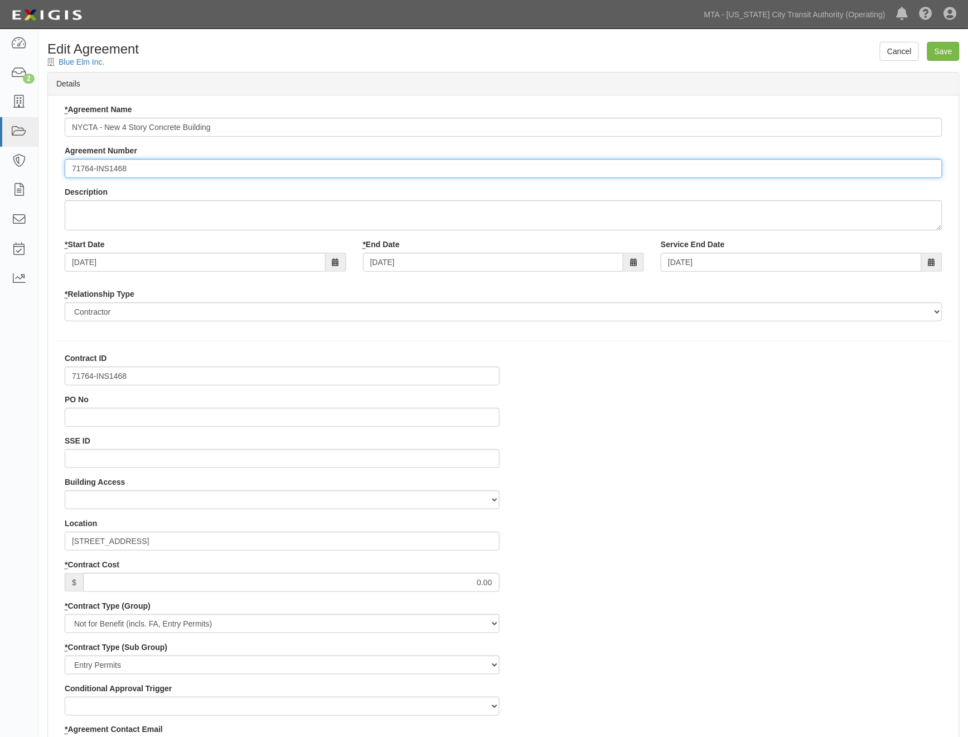
click at [70, 173] on input "71764-INS1468" at bounding box center [504, 168] width 878 height 19
paste input "EP/Job No."
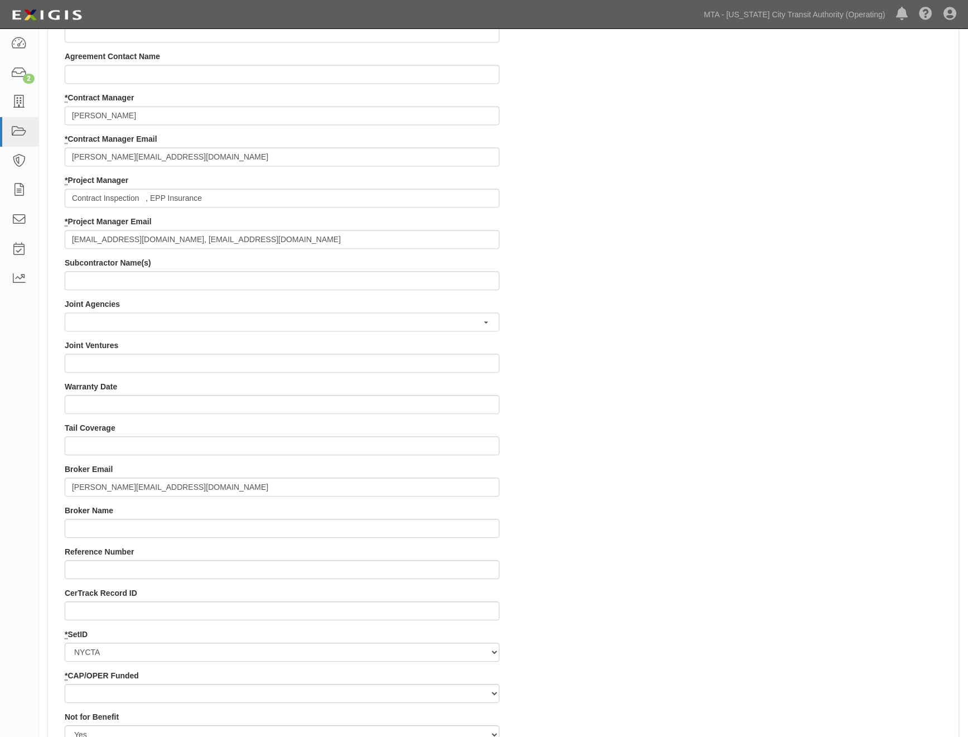
scroll to position [941, 0]
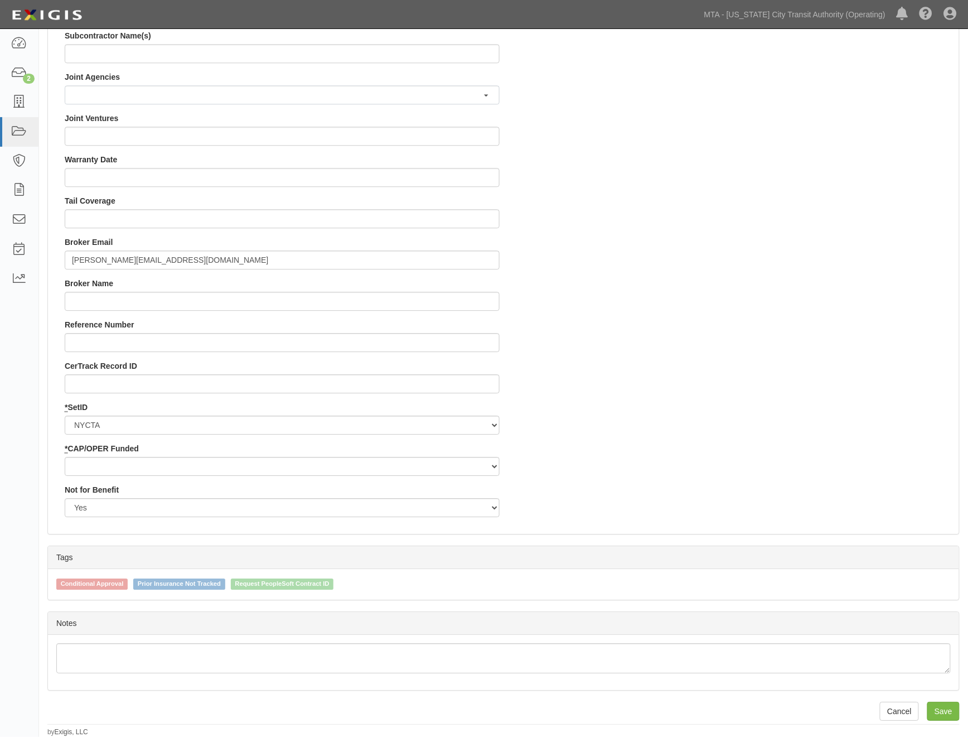
type input "EP/Job No. 71764-INS1468"
click at [123, 472] on select "Capital Operating" at bounding box center [282, 466] width 435 height 19
select select "439"
click at [65, 457] on select "Capital Operating" at bounding box center [282, 466] width 435 height 19
click at [948, 711] on input "Save" at bounding box center [943, 711] width 32 height 19
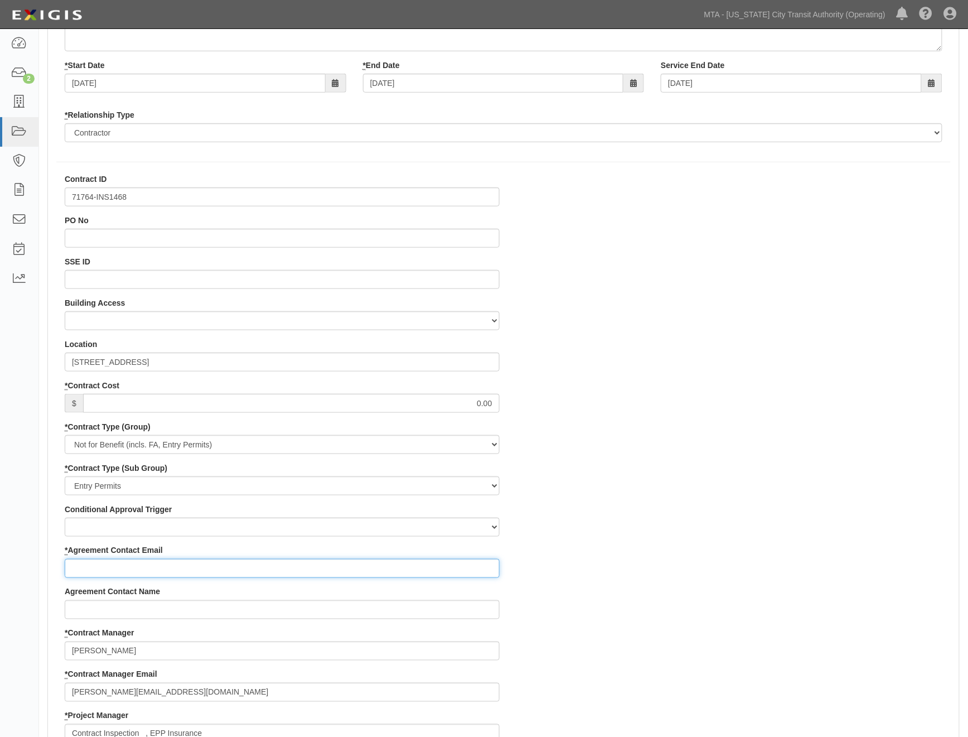
scroll to position [0, 0]
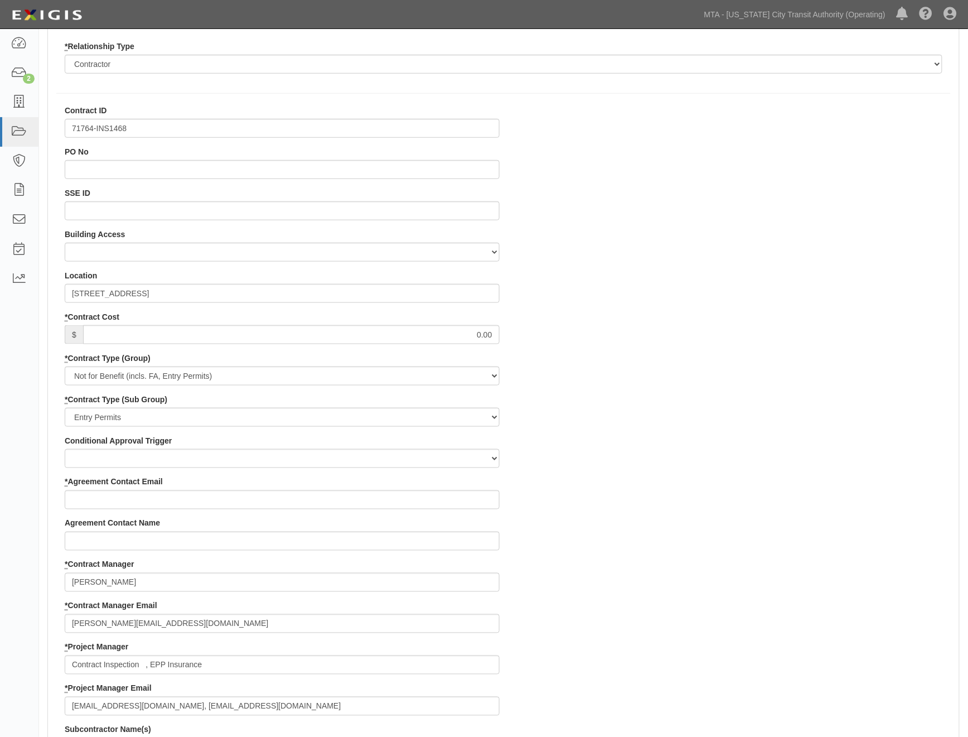
scroll to position [371, 0]
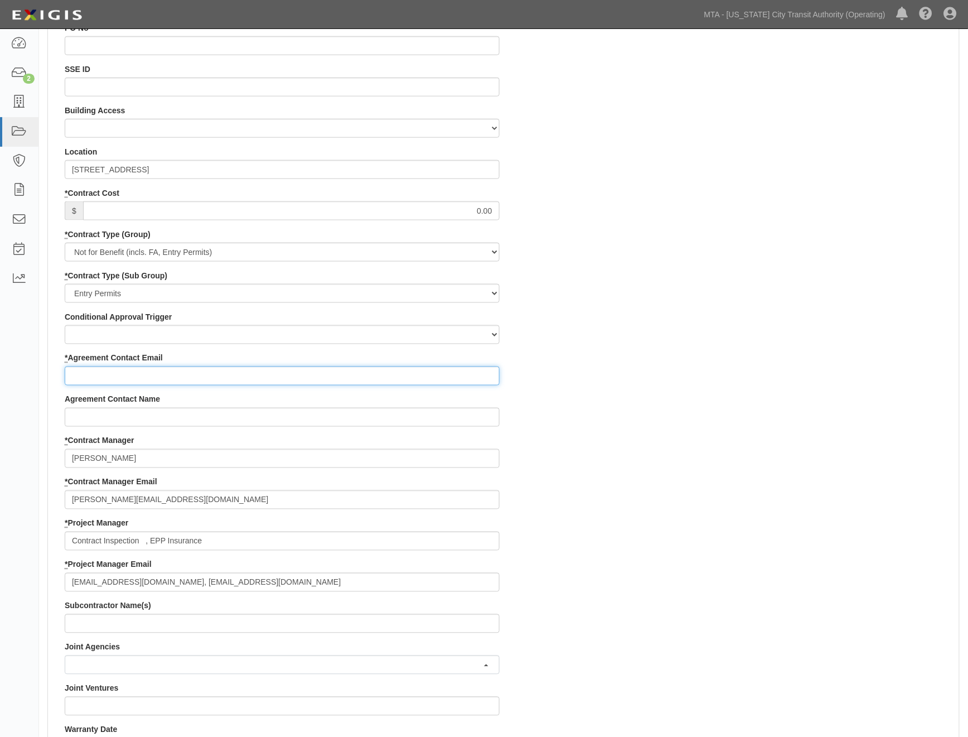
click at [129, 379] on input "* Agreement Contact Email" at bounding box center [282, 375] width 435 height 19
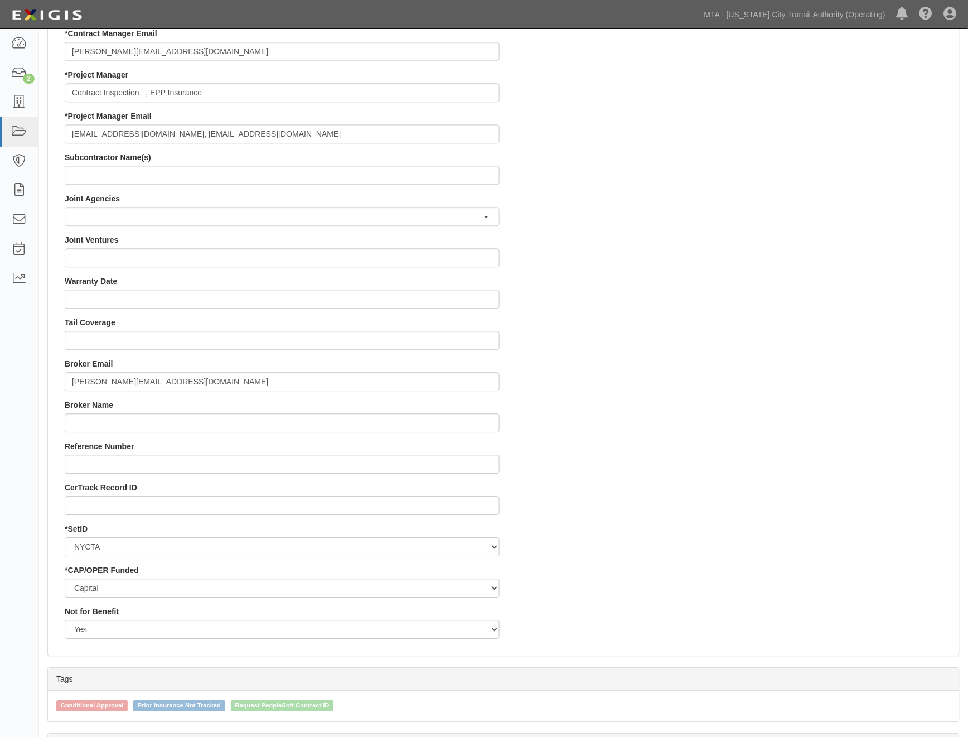
scroll to position [941, 0]
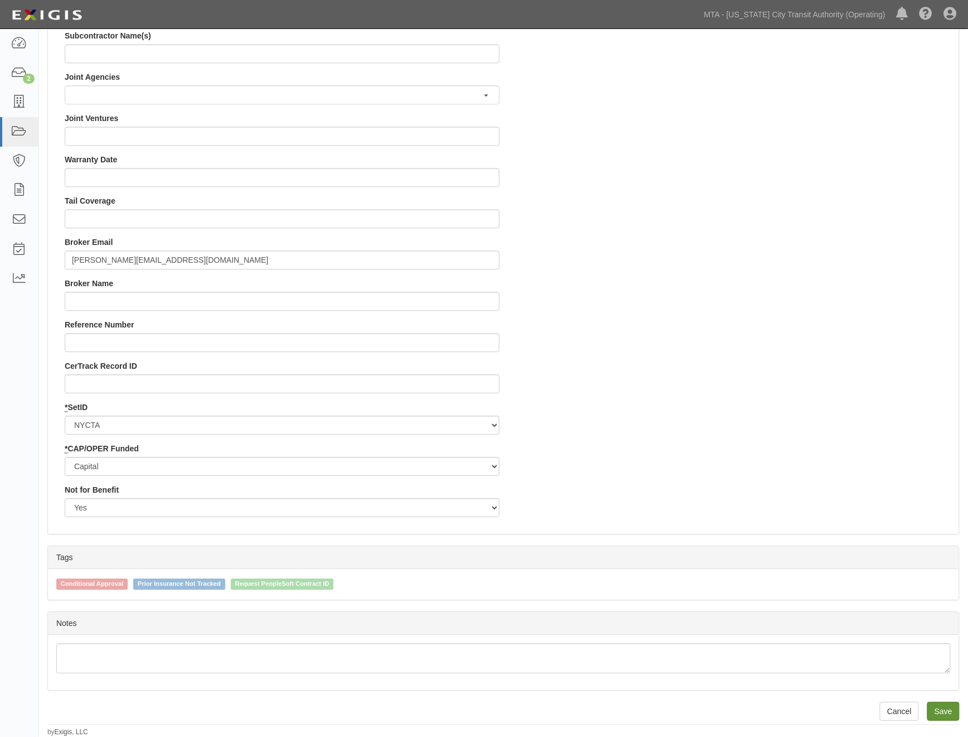
type input "Joseph@bluviewbuilders.com"
click at [941, 707] on input "Save" at bounding box center [943, 711] width 32 height 19
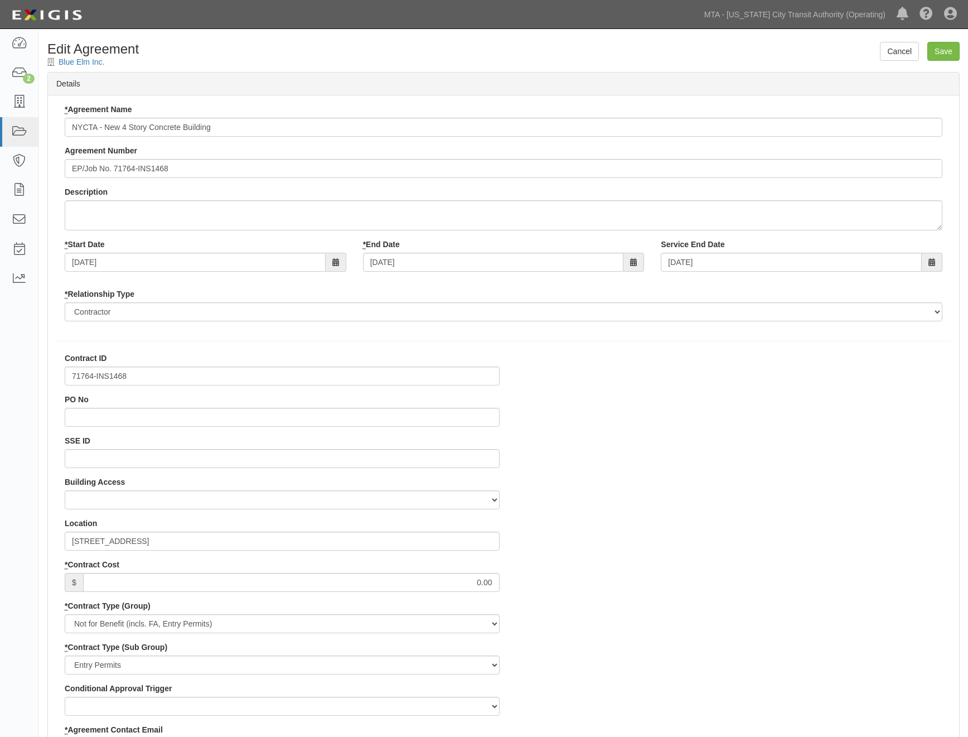
select select
select select "439"
click at [81, 60] on link "Blue Elm Inc." at bounding box center [82, 61] width 46 height 9
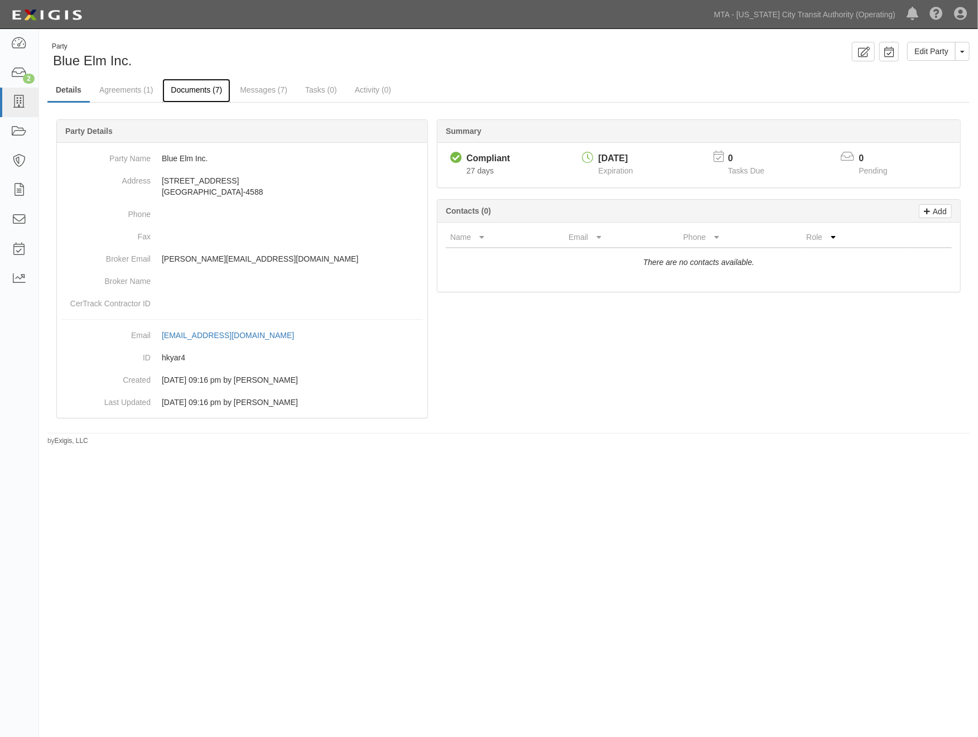
click at [199, 89] on link "Documents (7)" at bounding box center [196, 91] width 68 height 24
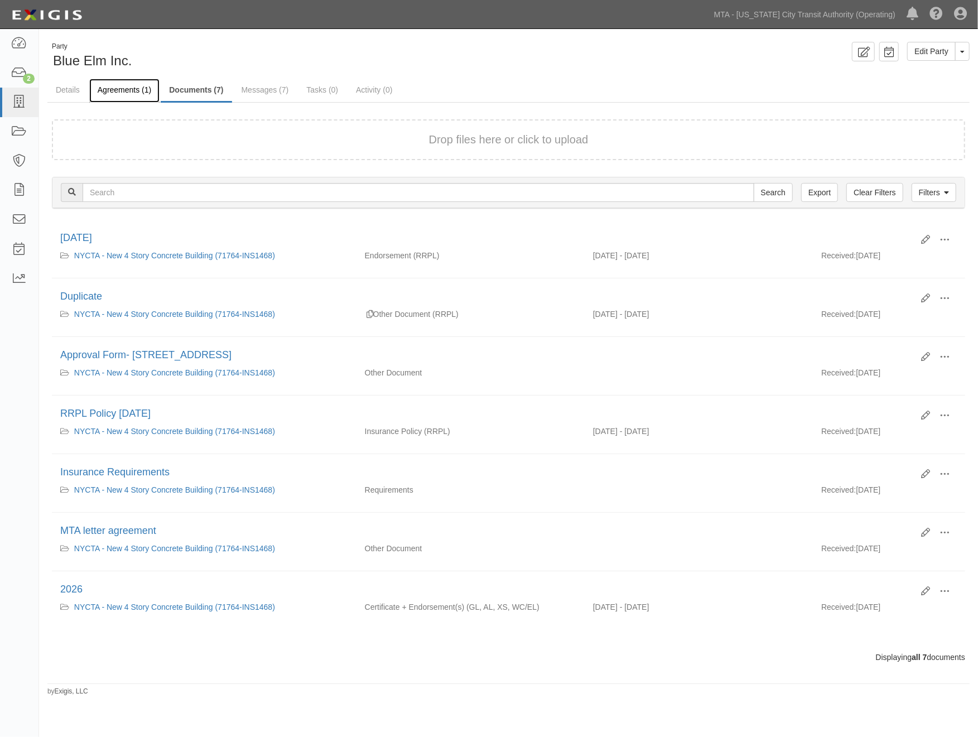
click at [128, 89] on link "Agreements (1)" at bounding box center [124, 91] width 70 height 24
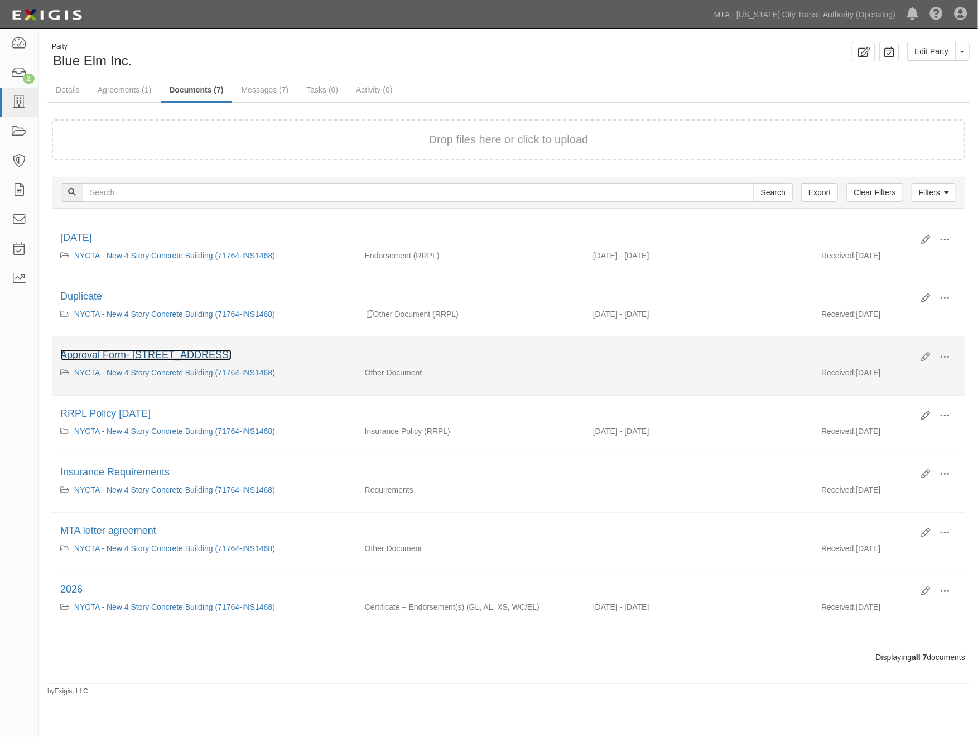
click at [122, 354] on link "Approval Form- 638 Lafayette Avenue Brooklyn" at bounding box center [145, 354] width 171 height 11
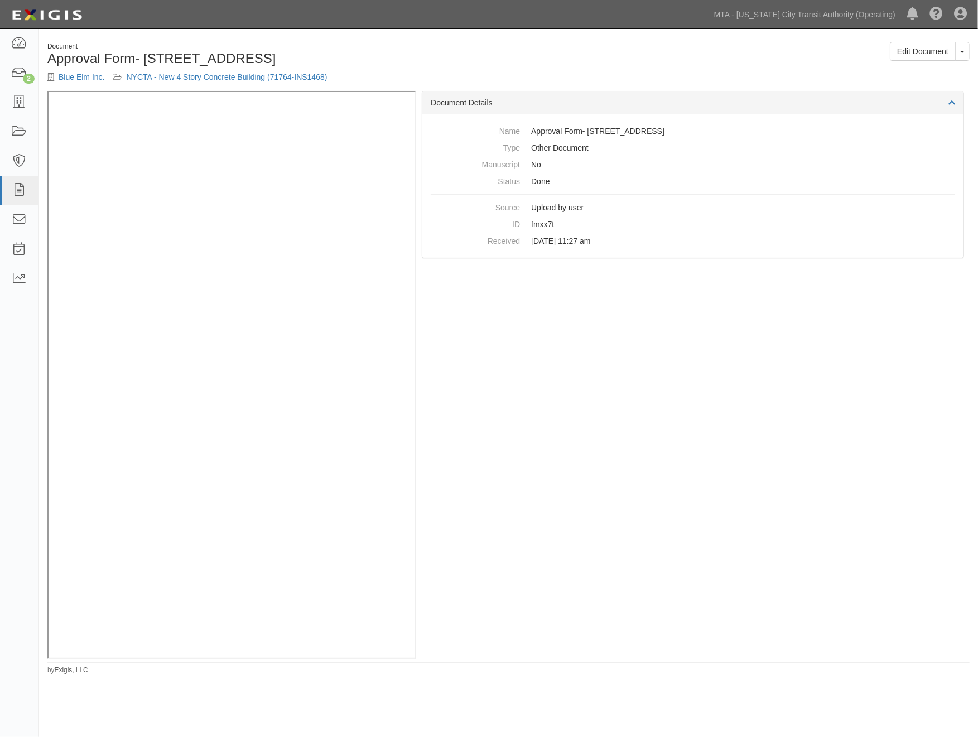
drag, startPoint x: 382, startPoint y: 84, endPoint x: 305, endPoint y: 57, distance: 81.7
click at [382, 84] on div "Document Approval Form- 638 Lafayette Avenue Brooklyn Blue Elm Inc. NYCTA - New…" at bounding box center [274, 66] width 470 height 49
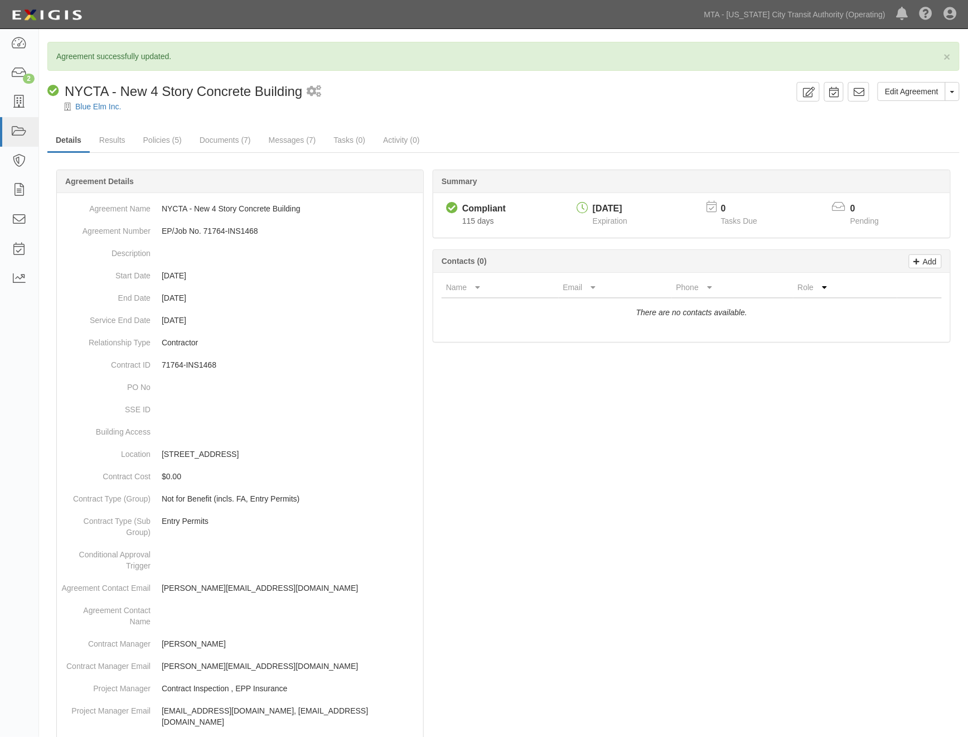
click at [697, 538] on div at bounding box center [503, 650] width 912 height 929
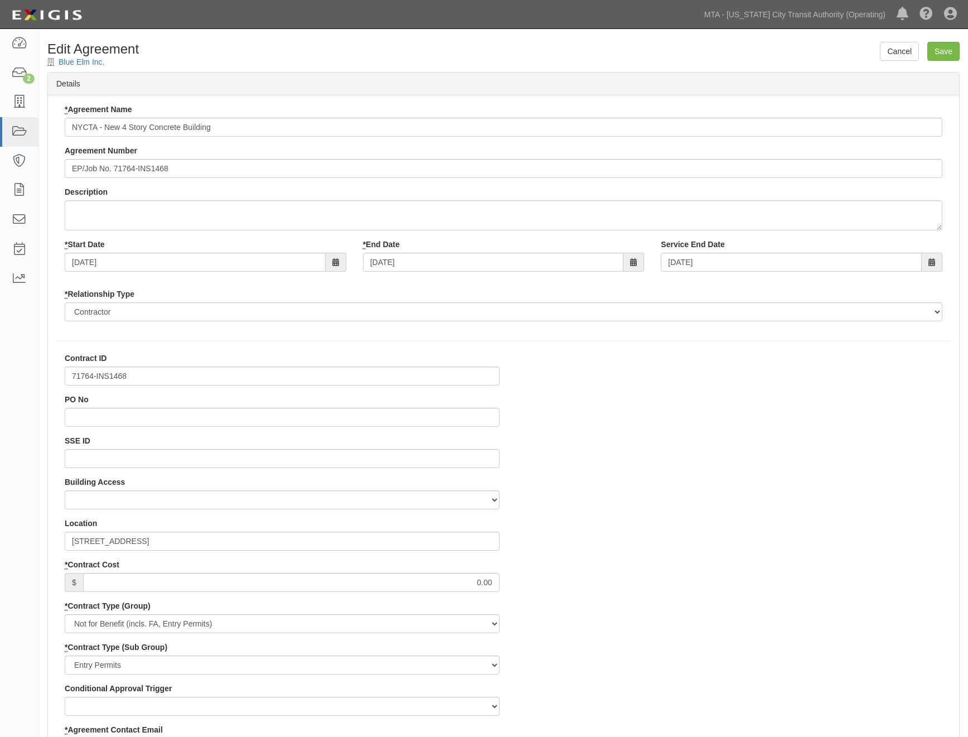
select select
select select "439"
select select
click at [944, 52] on input "Save" at bounding box center [943, 51] width 32 height 19
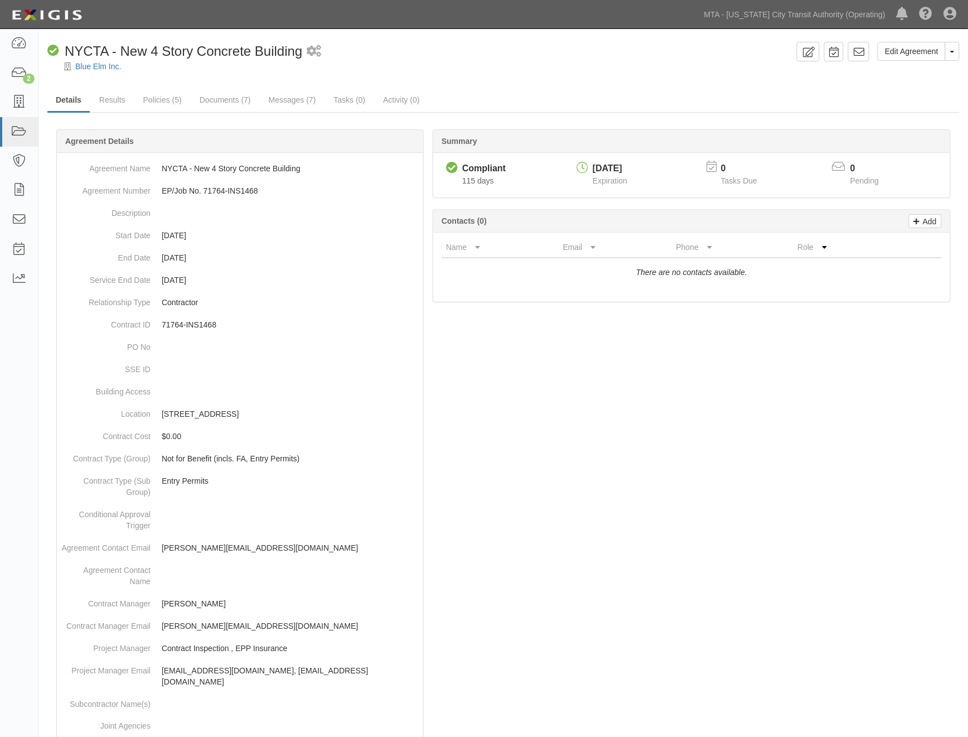
click at [571, 449] on div at bounding box center [503, 610] width 912 height 929
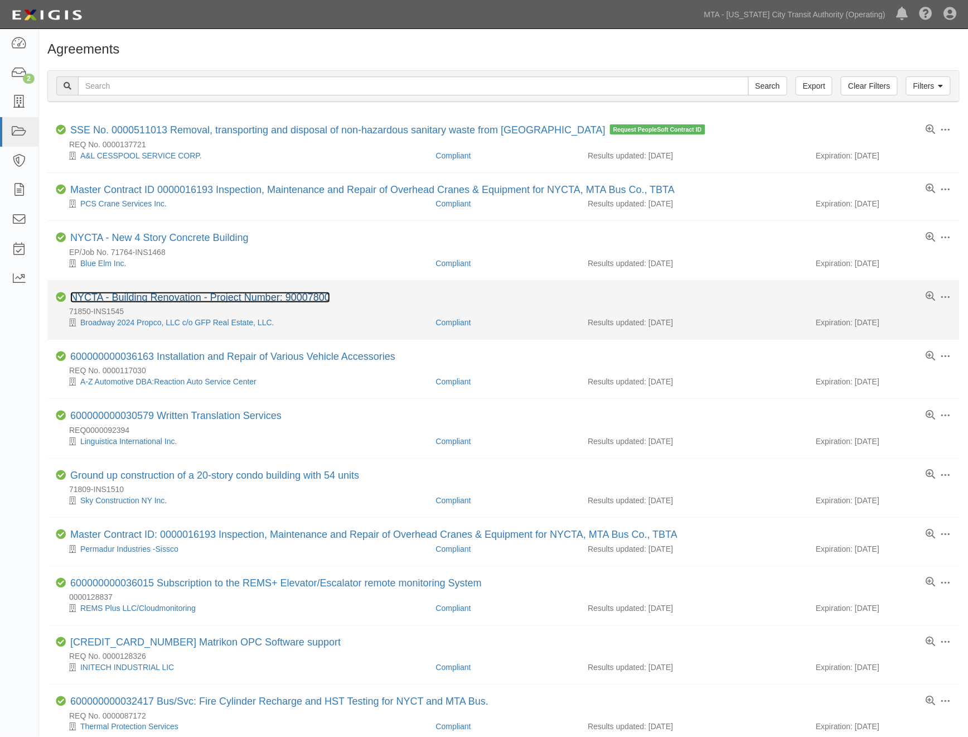
click at [176, 299] on link "NYCTA - Building Renovation - Project Number: 90007800" at bounding box center [200, 297] width 260 height 11
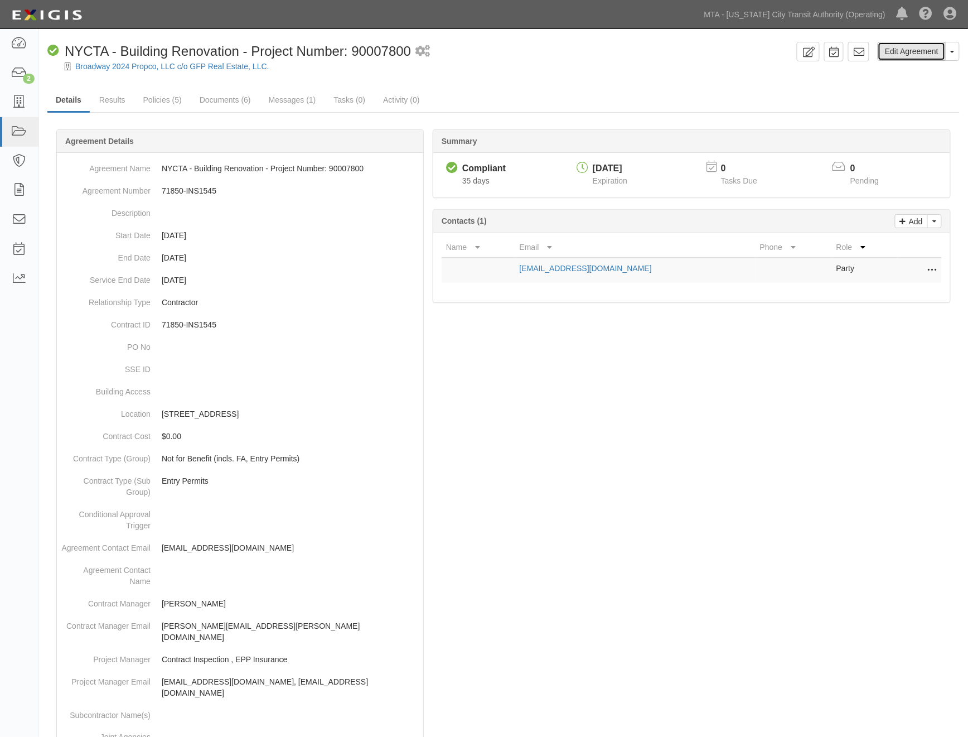
click at [895, 52] on link "Edit Agreement" at bounding box center [912, 51] width 68 height 19
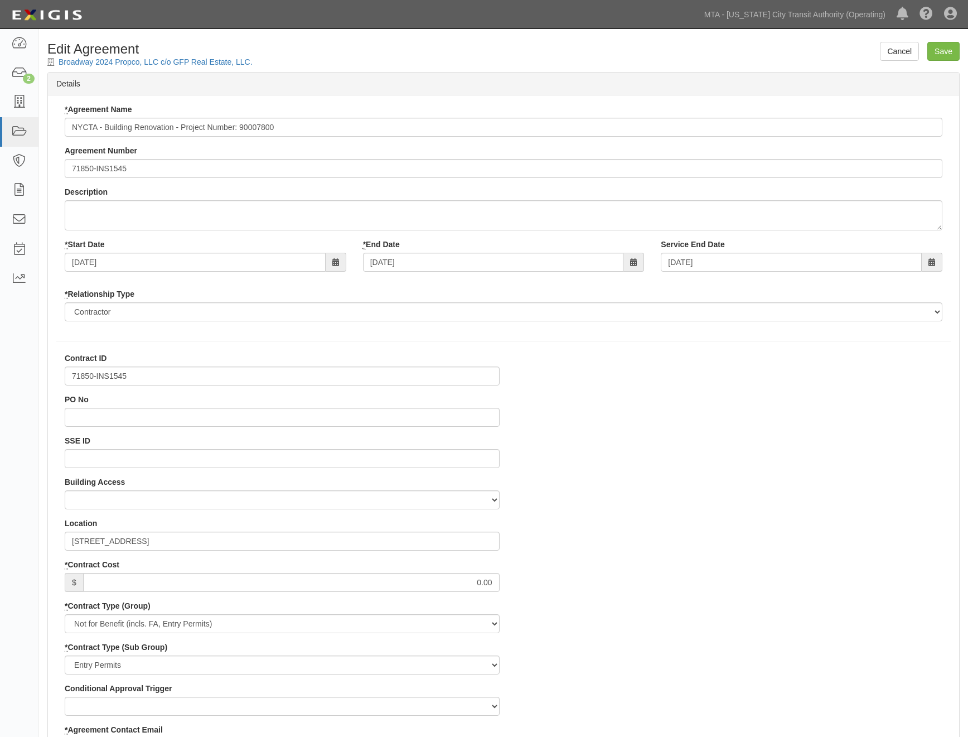
select select
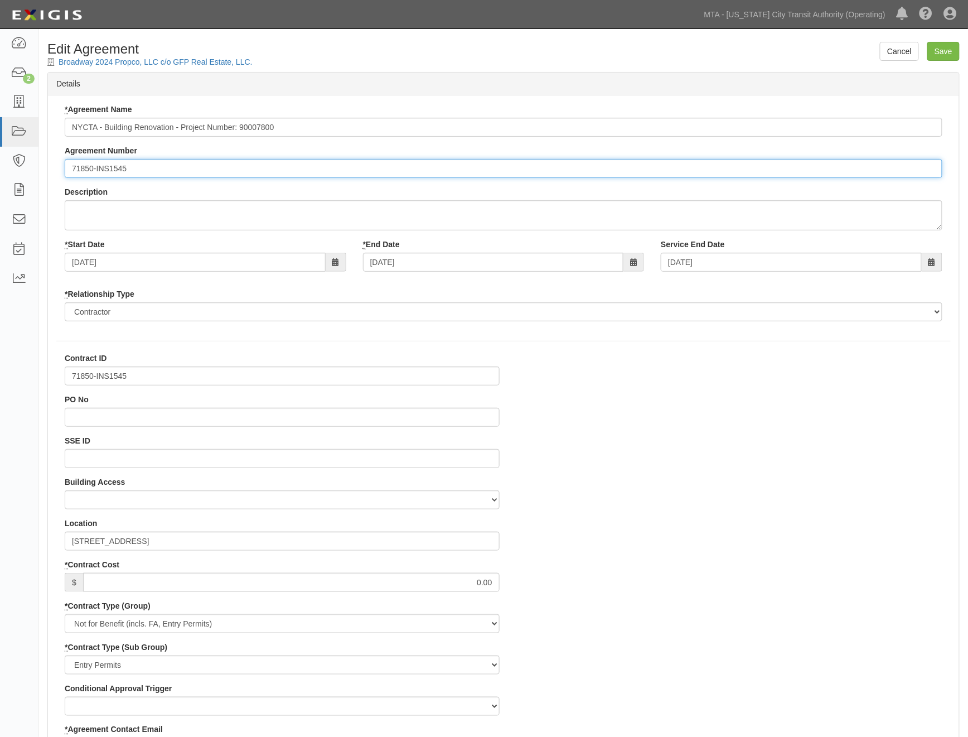
click at [71, 165] on input "71850-INS1545" at bounding box center [504, 168] width 878 height 19
paste input "EP/Job No."
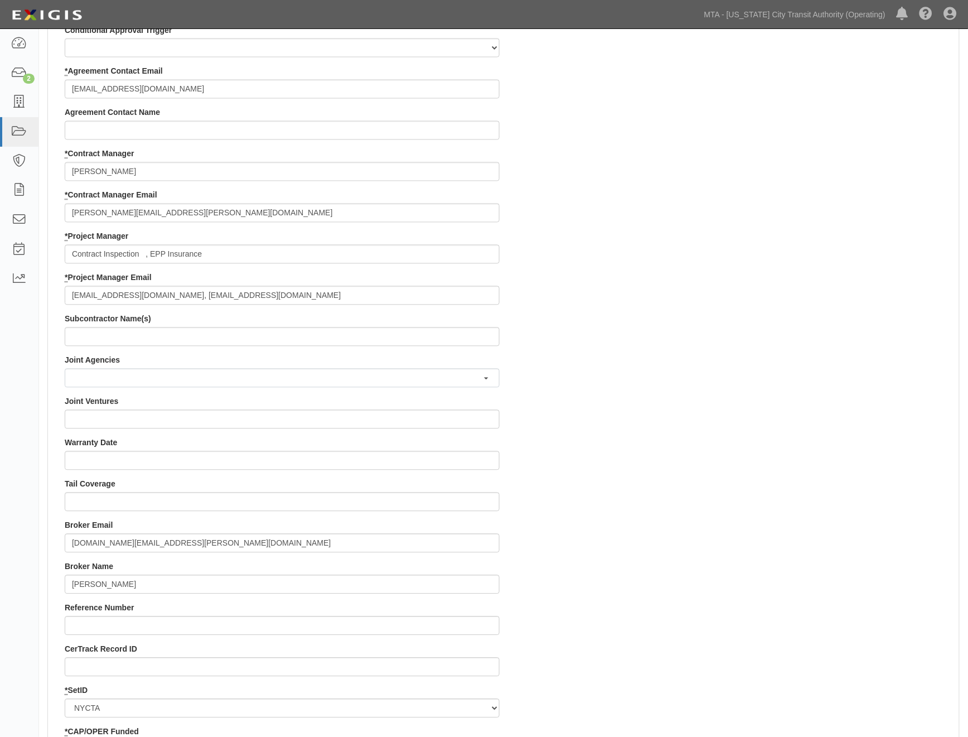
scroll to position [805, 0]
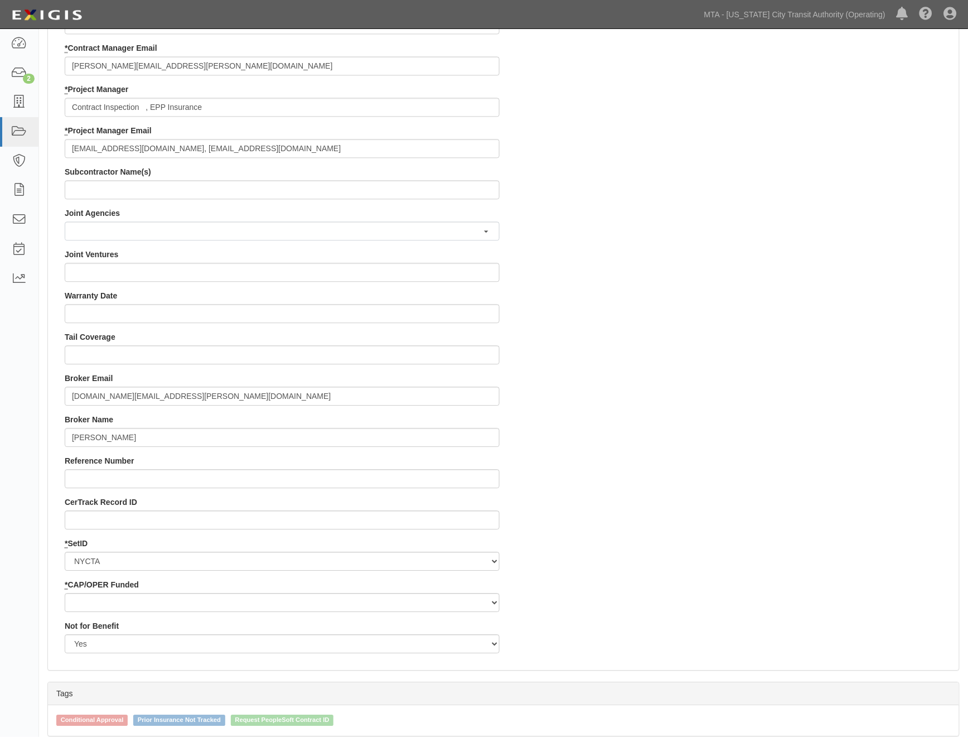
type input "EP/Job No. 71850-INS1545"
click at [103, 596] on select "Capital Operating" at bounding box center [282, 602] width 435 height 19
select select "439"
click at [65, 593] on select "Capital Operating" at bounding box center [282, 602] width 435 height 19
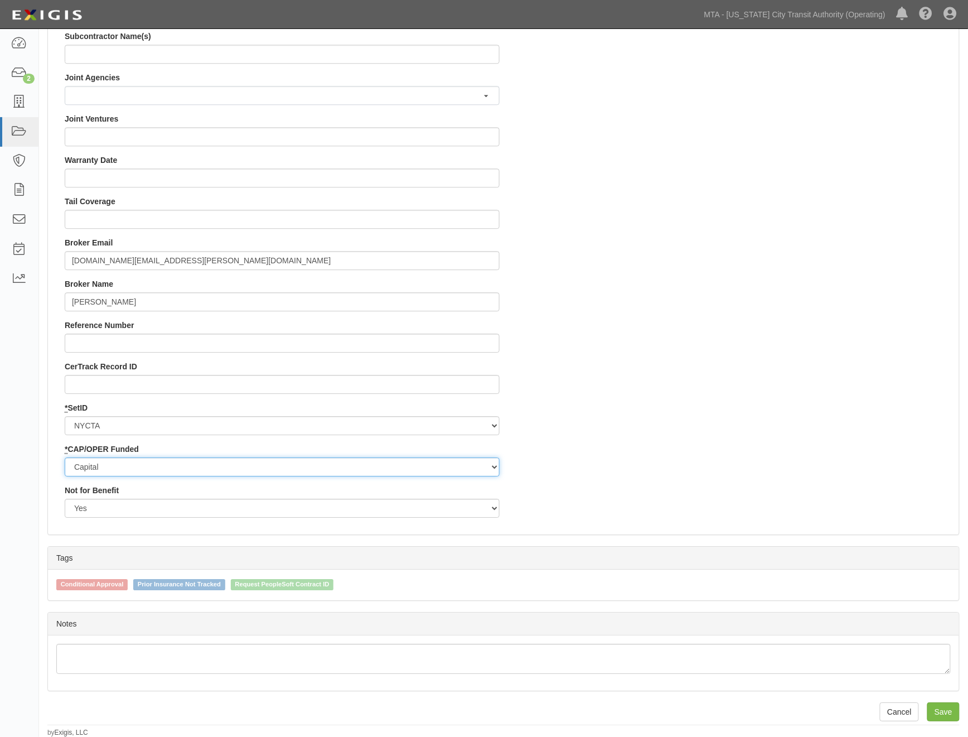
scroll to position [941, 0]
click at [940, 705] on input "Save" at bounding box center [943, 711] width 32 height 19
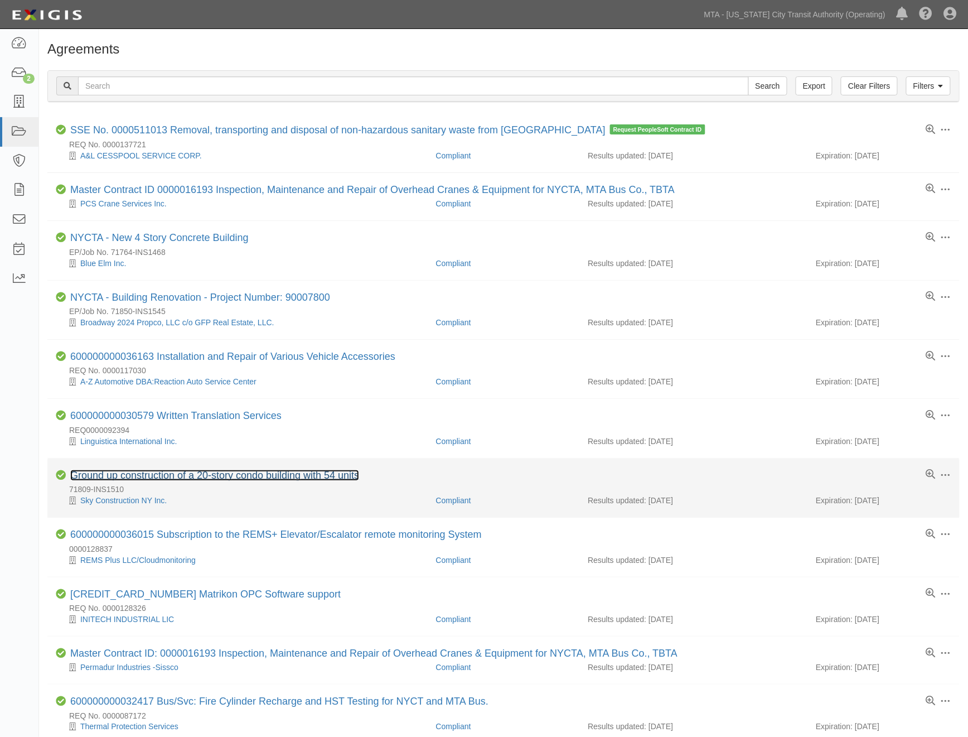
click at [206, 475] on link "Ground up construction of a 20-story condo building with 54 units" at bounding box center [214, 475] width 289 height 11
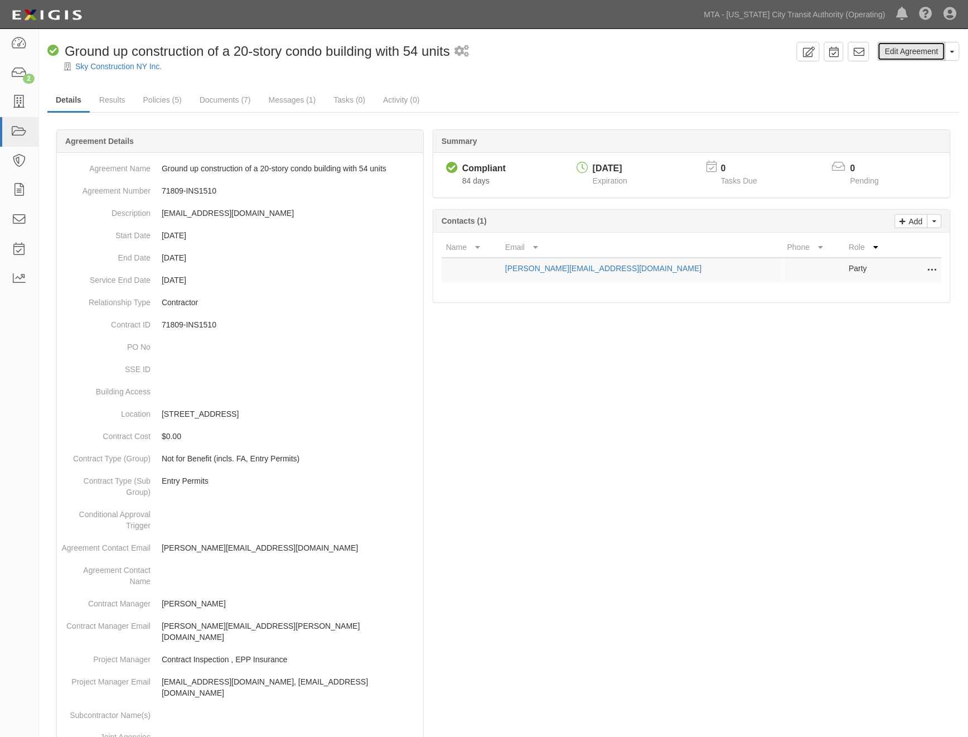
click at [916, 52] on link "Edit Agreement" at bounding box center [912, 51] width 68 height 19
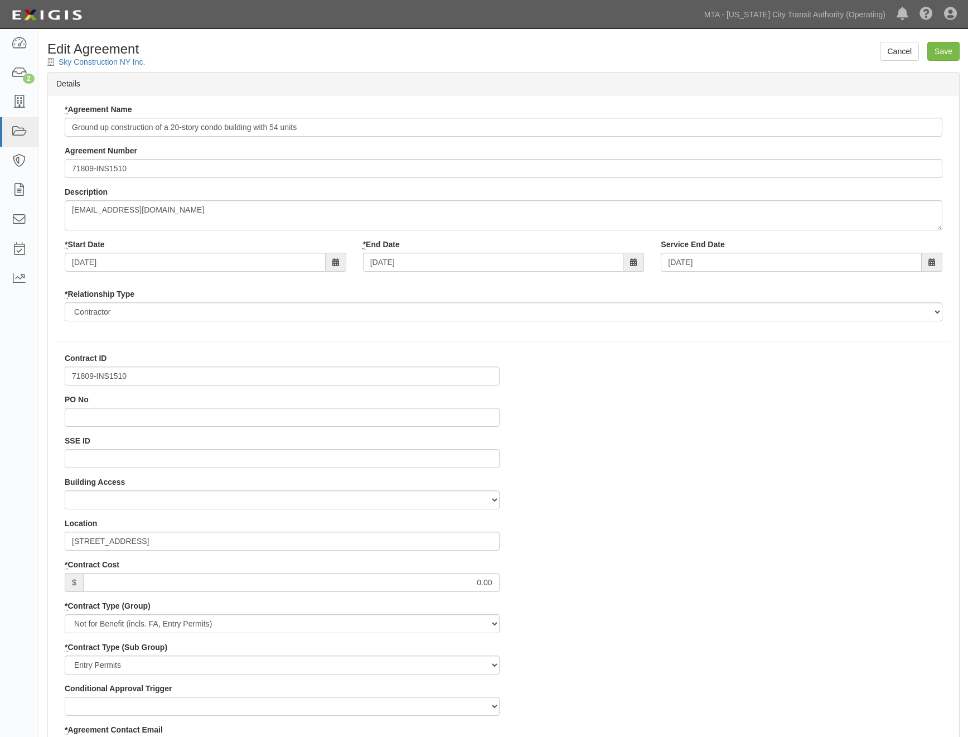
select select
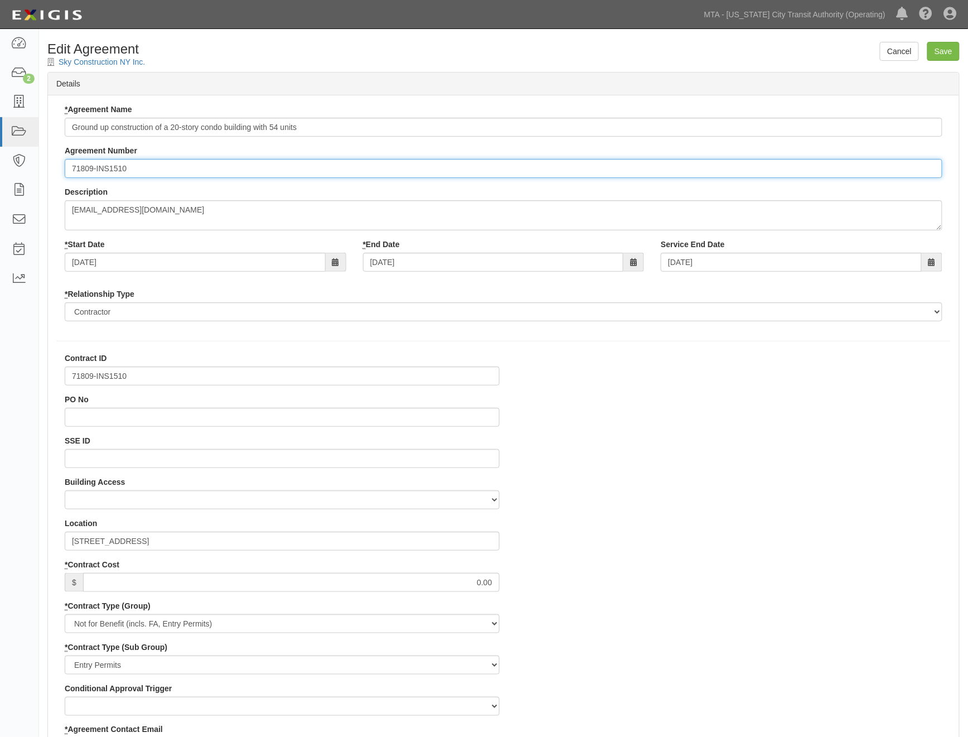
click at [72, 168] on input "71809-INS1510" at bounding box center [504, 168] width 878 height 19
paste input "EP/Job No."
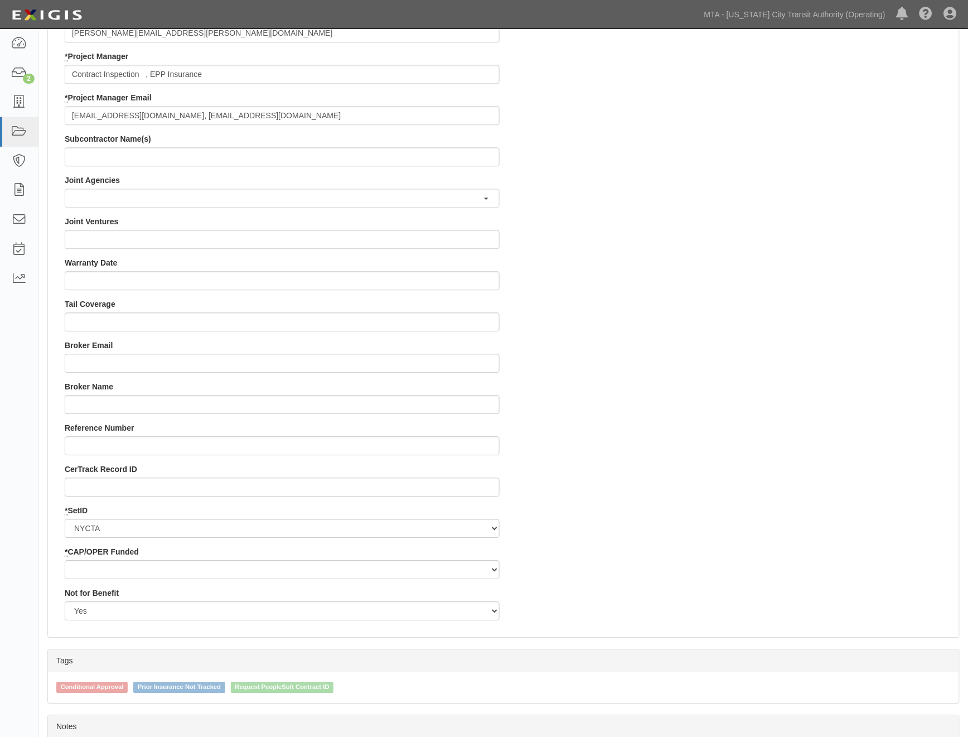
scroll to position [941, 0]
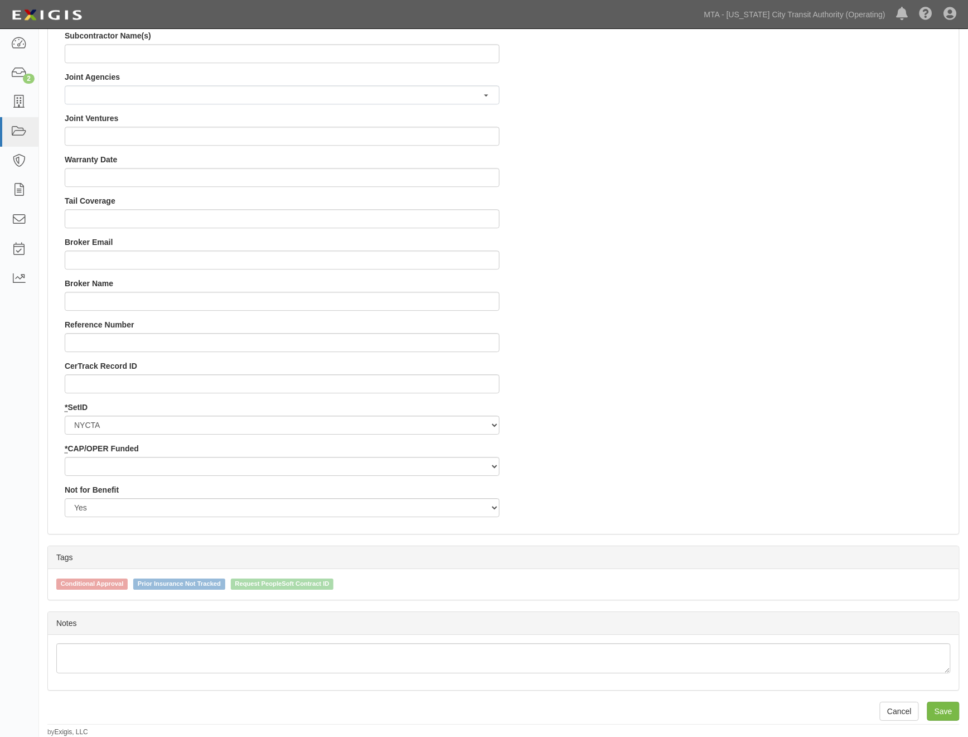
type input "EP/Job No. 71809-INS1510"
click at [98, 471] on select "Capital Operating" at bounding box center [282, 466] width 435 height 19
select select "439"
click at [65, 457] on select "Capital Operating" at bounding box center [282, 466] width 435 height 19
click at [946, 713] on input "Save" at bounding box center [943, 711] width 32 height 19
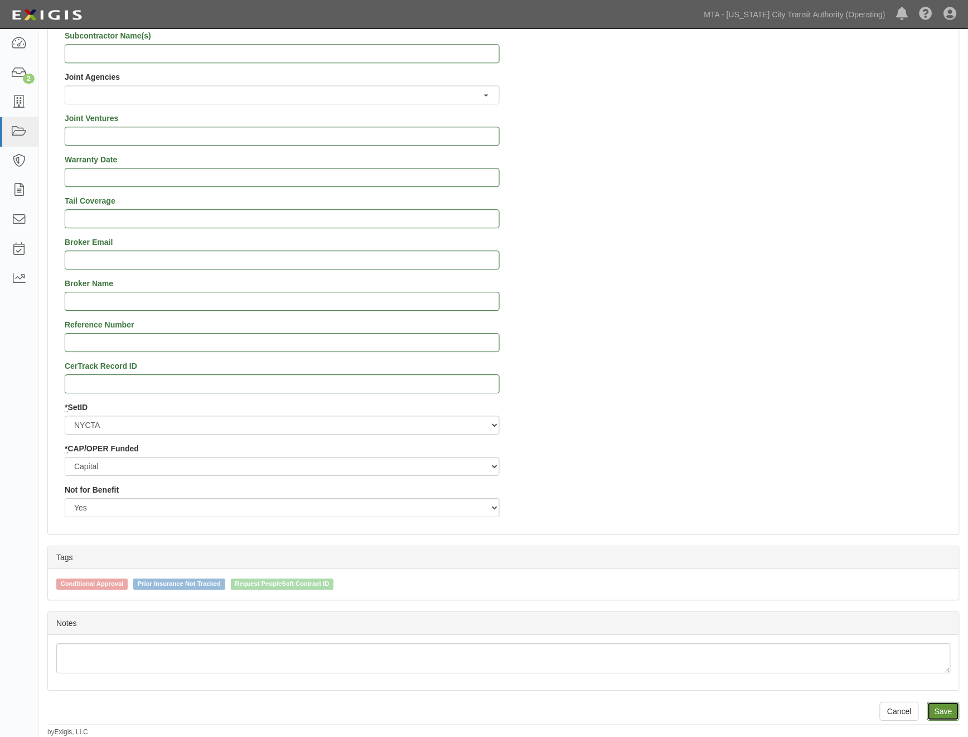
click at [942, 712] on input "Save" at bounding box center [943, 711] width 32 height 19
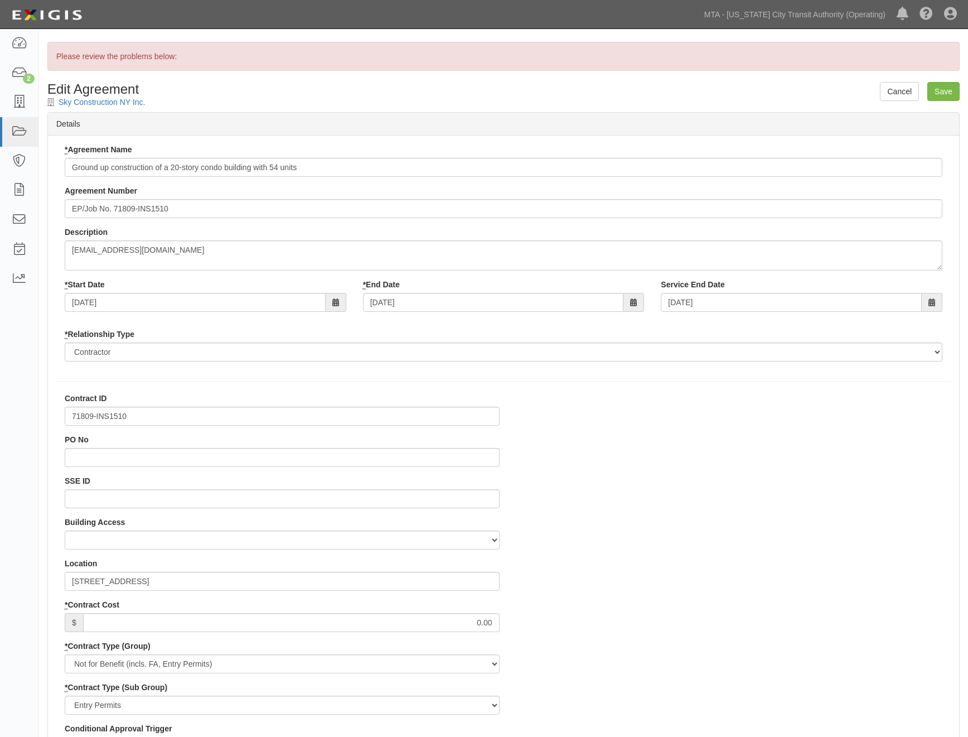
select select
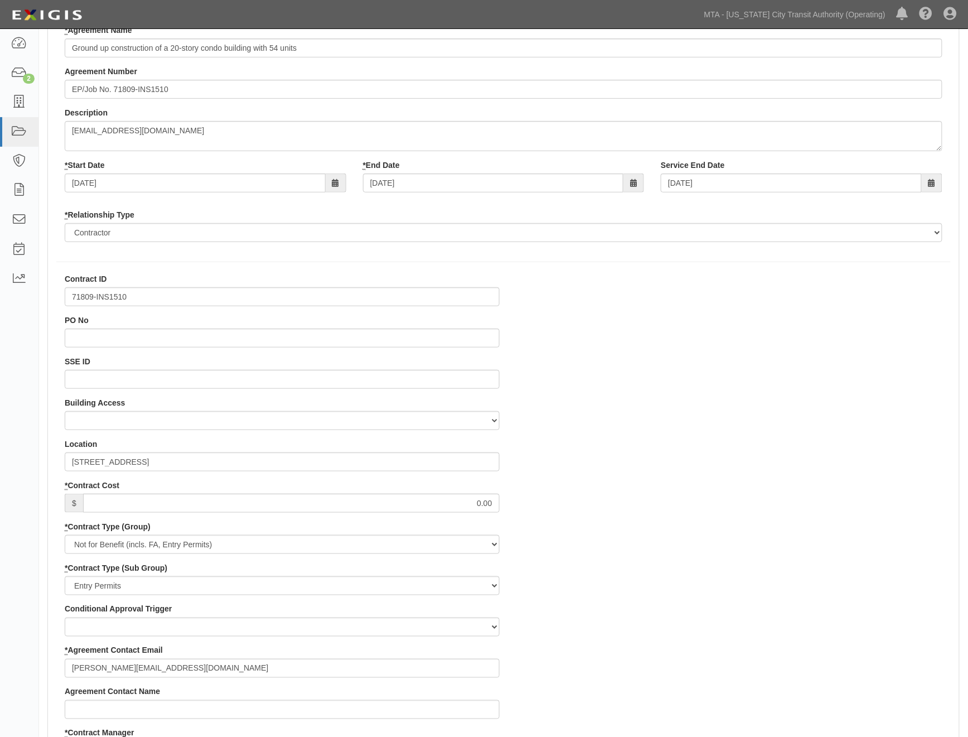
scroll to position [309, 0]
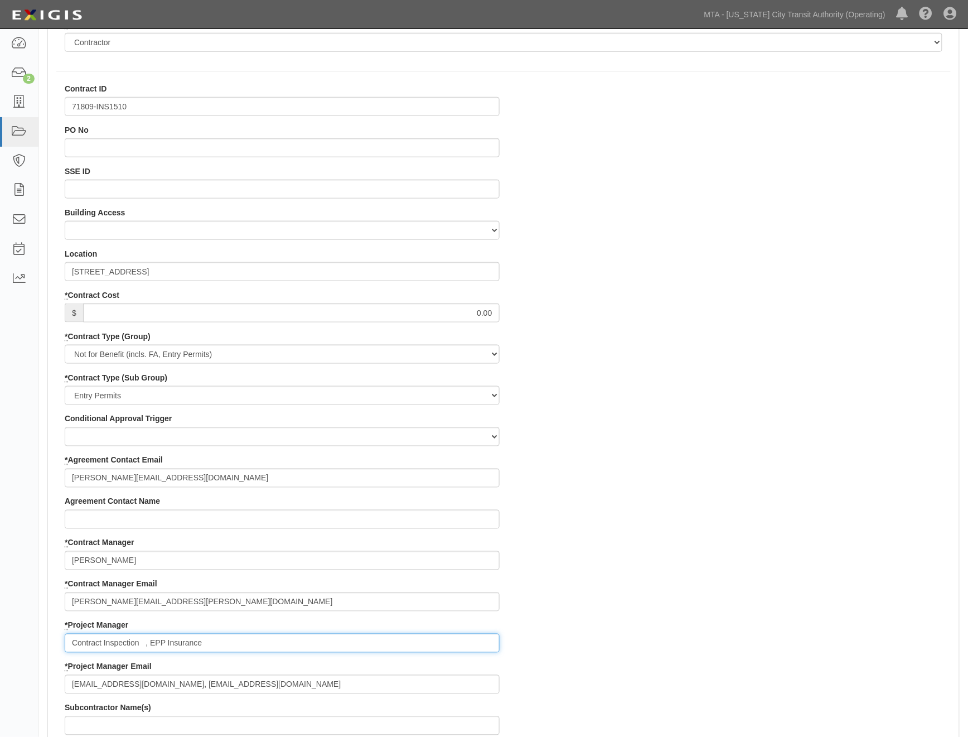
click at [144, 642] on input "Contract Inspection , EPP Insurance" at bounding box center [282, 642] width 435 height 19
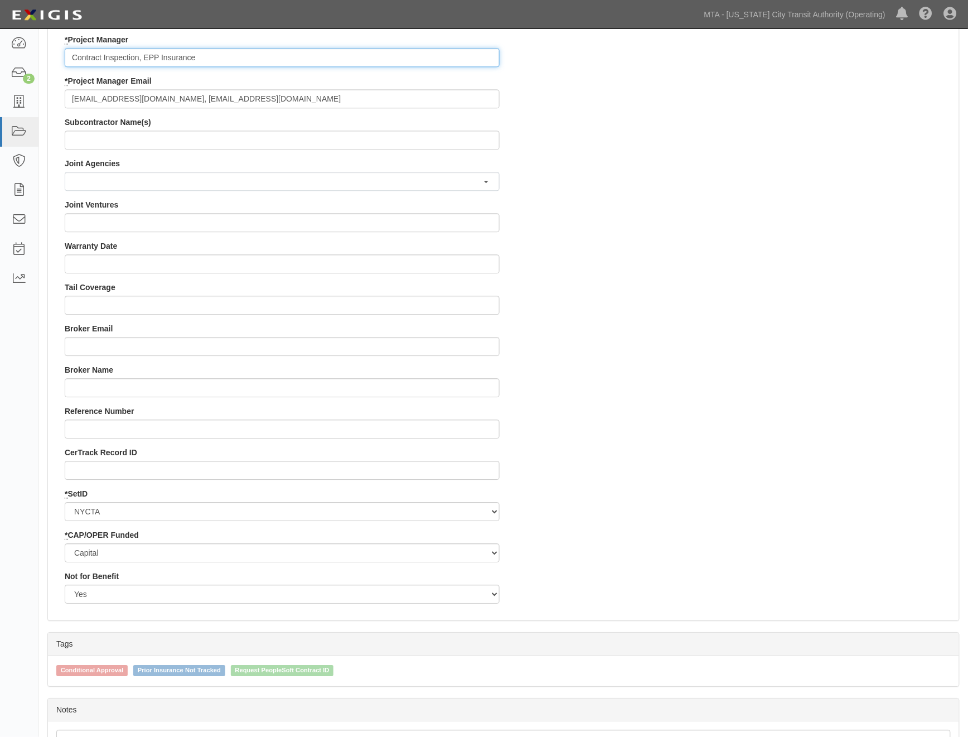
scroll to position [982, 0]
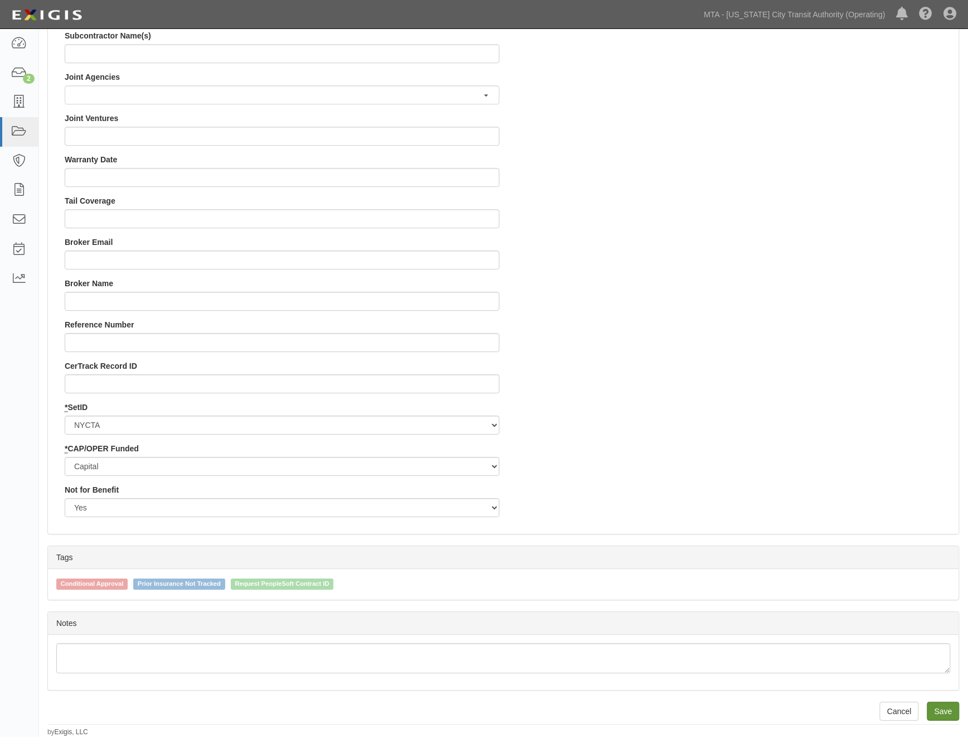
type input "Contract Inspection, EPP Insurance"
click at [945, 710] on input "Save" at bounding box center [943, 711] width 32 height 19
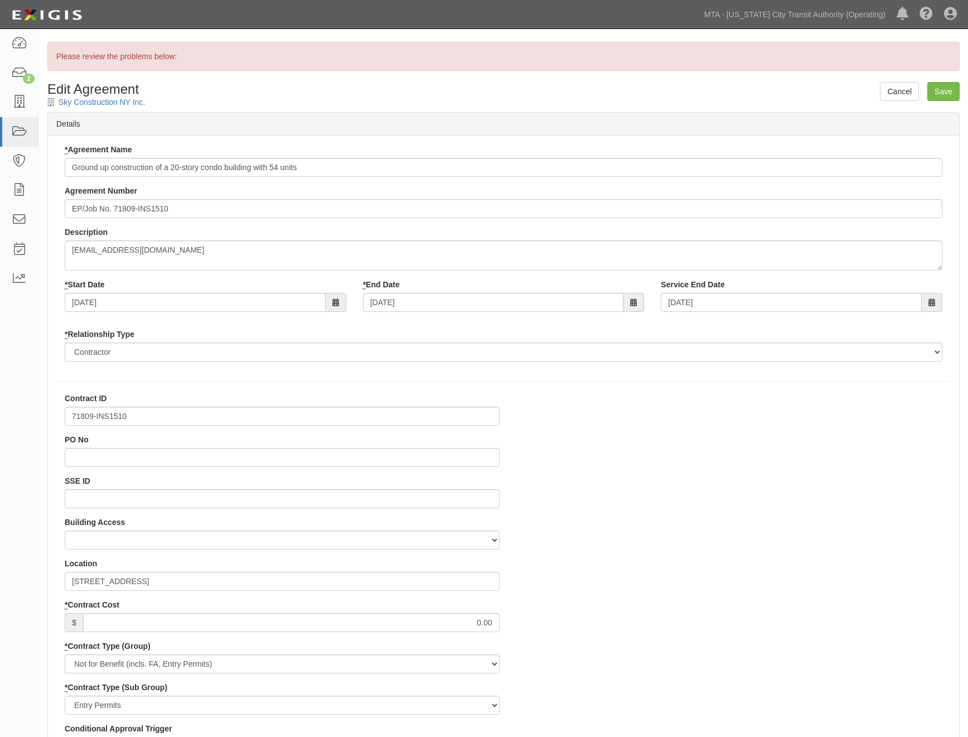
select select
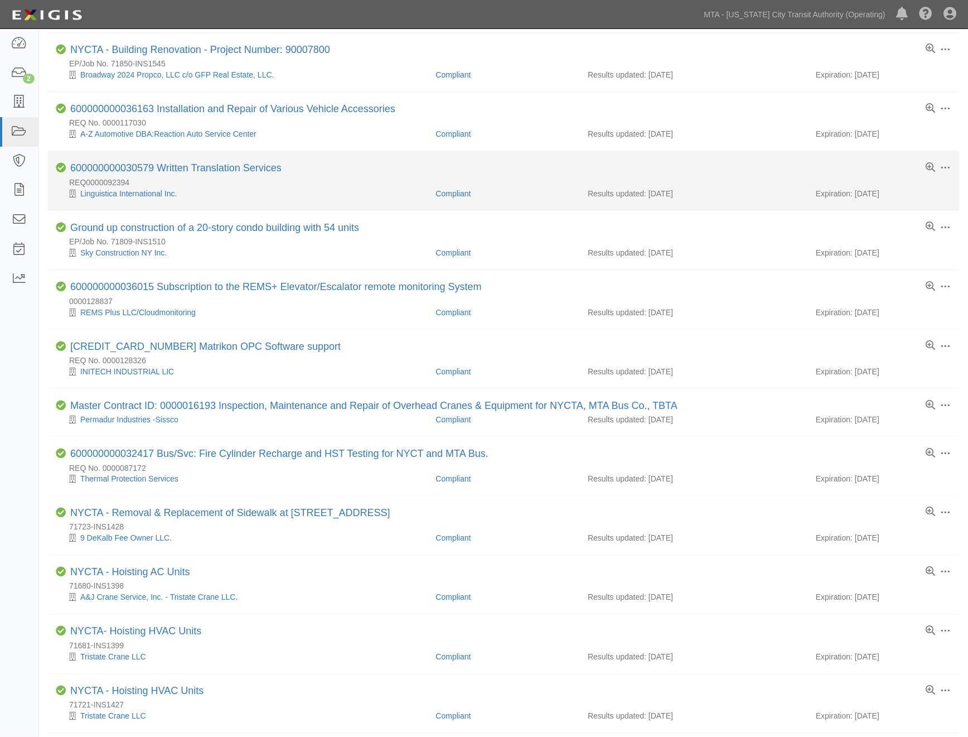
scroll to position [309, 0]
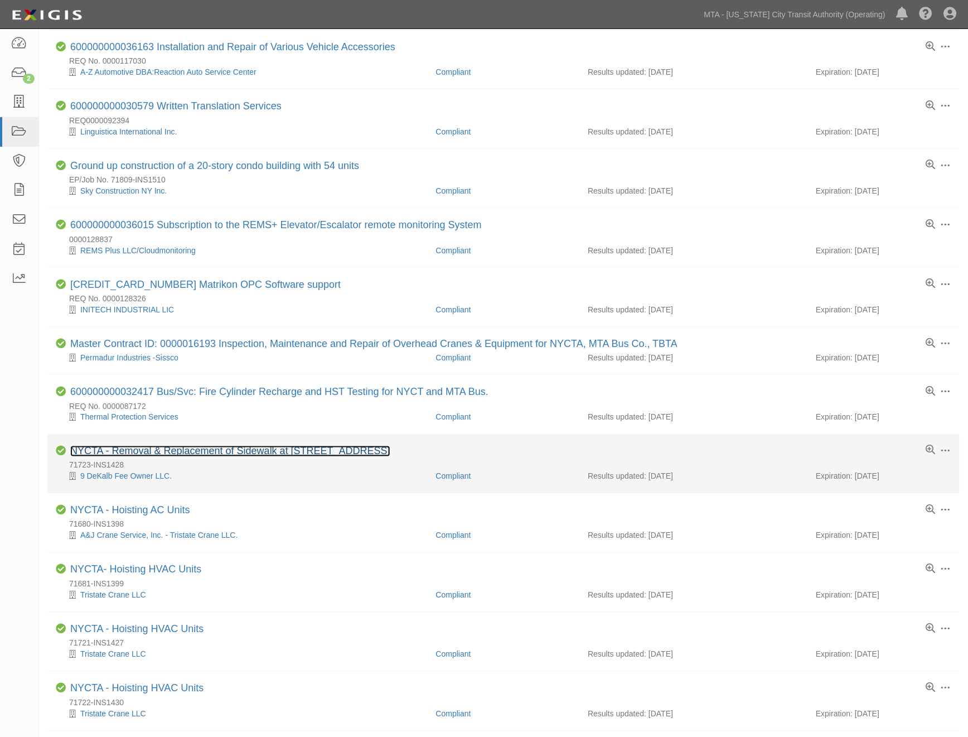
click at [195, 457] on link "NYCTA - Removal & Replacement of Sidewalk at 9 DeKalb Ave" at bounding box center [230, 451] width 320 height 11
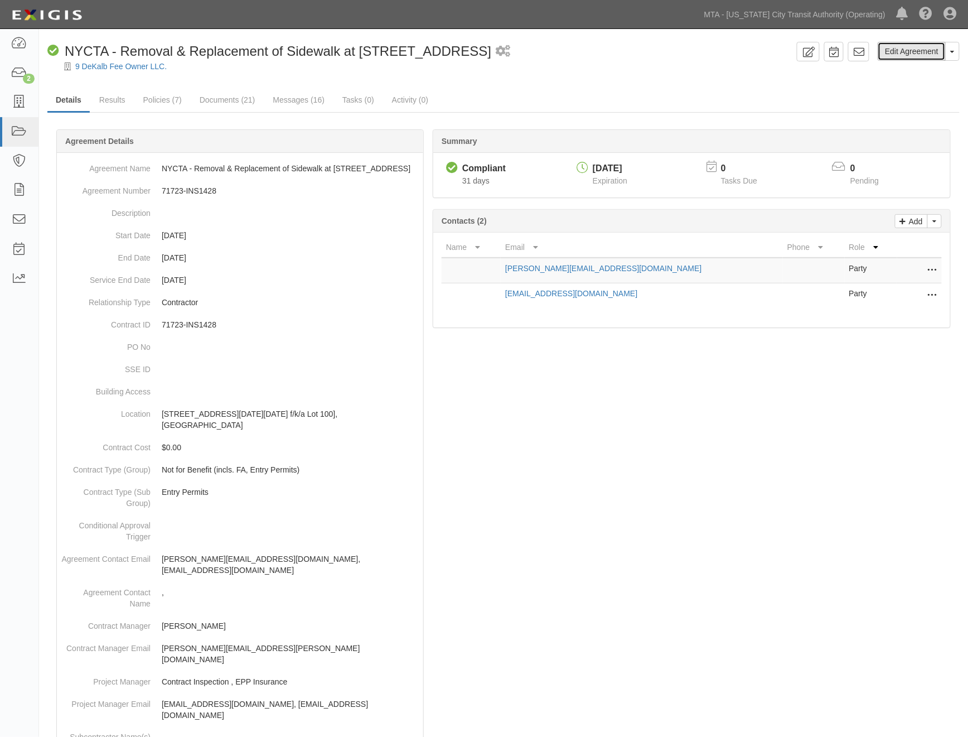
click at [900, 54] on link "Edit Agreement" at bounding box center [912, 51] width 68 height 19
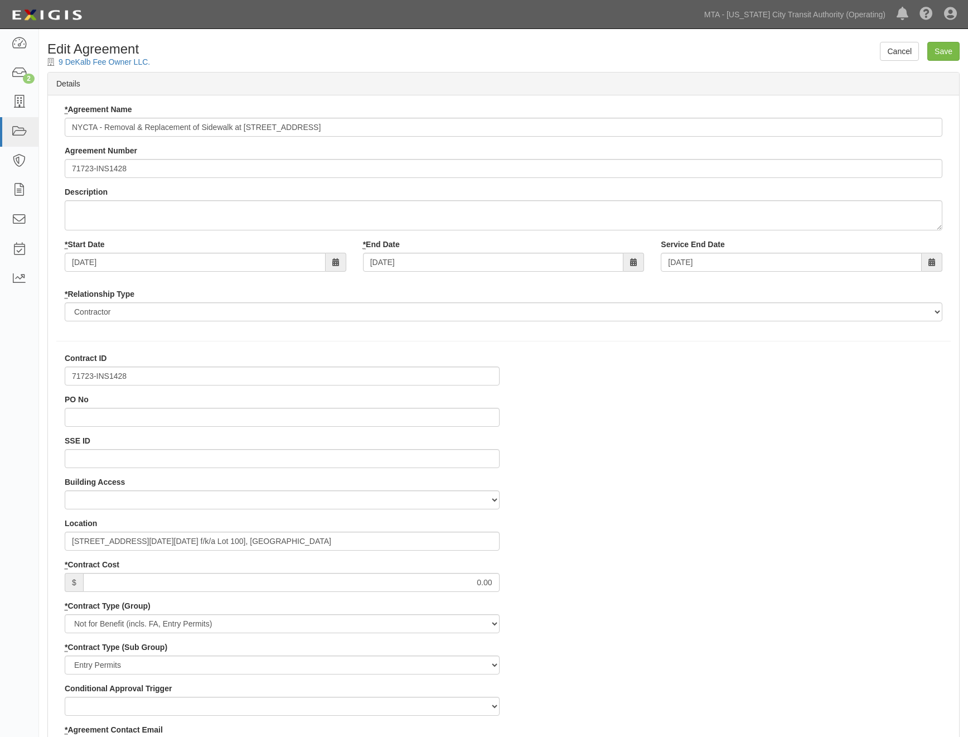
select select
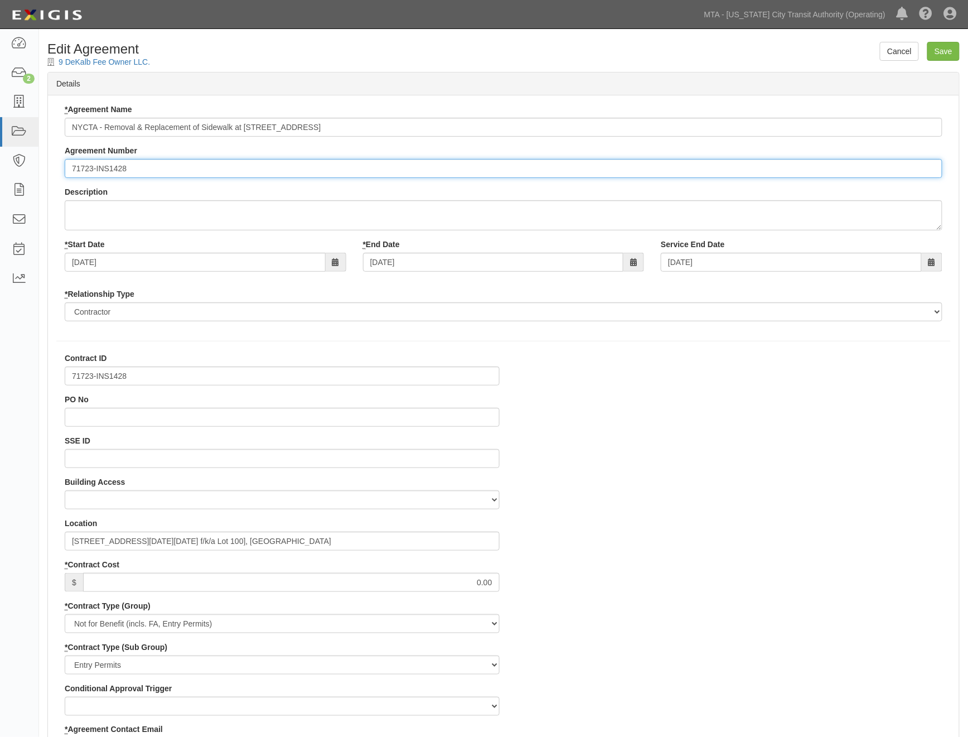
click at [67, 171] on input "71723-INS1428" at bounding box center [504, 168] width 878 height 19
paste input "EP/Job No."
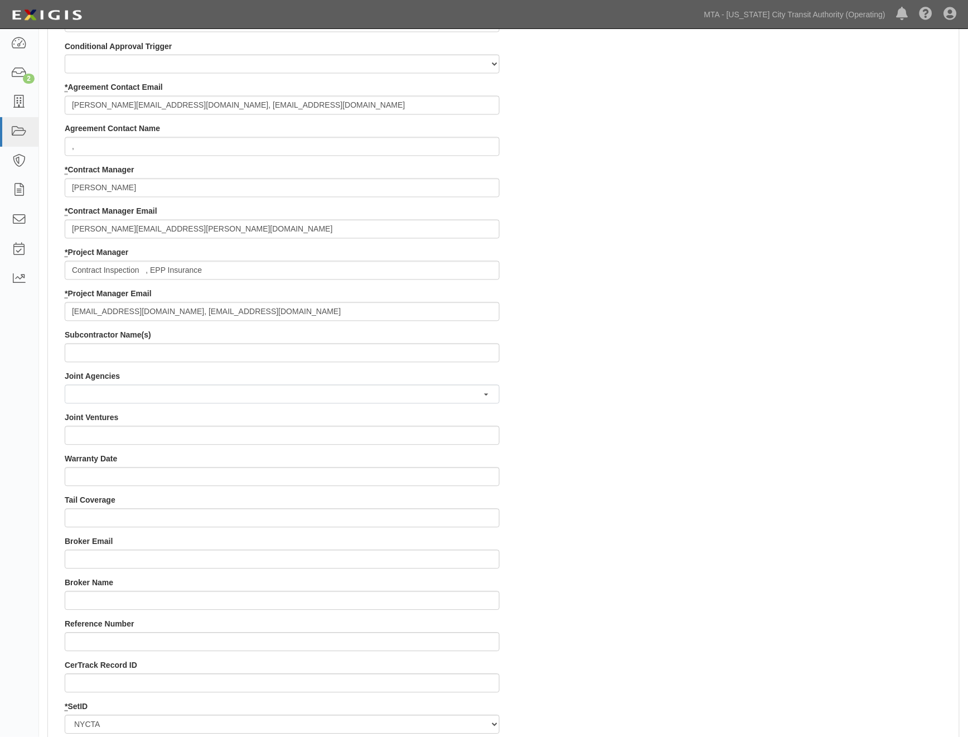
scroll to position [929, 0]
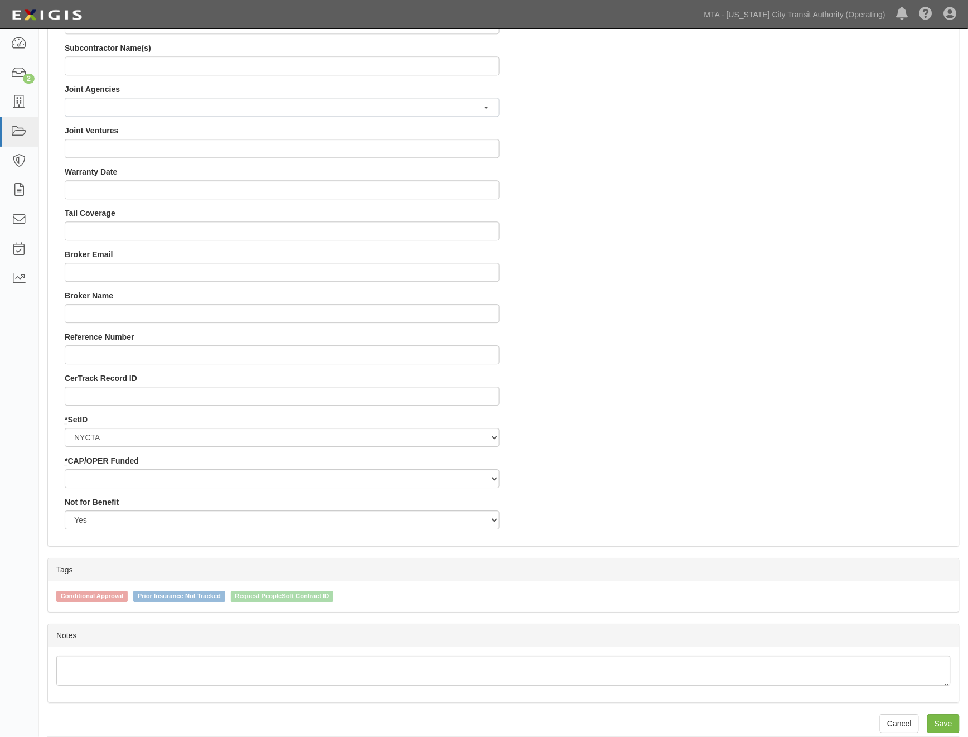
type input "EP/Job No. 71723-INS1428"
click at [89, 480] on select "Capital Operating" at bounding box center [282, 478] width 435 height 19
select select "439"
click at [65, 469] on select "Capital Operating" at bounding box center [282, 478] width 435 height 19
click at [940, 723] on input "Save" at bounding box center [943, 723] width 32 height 19
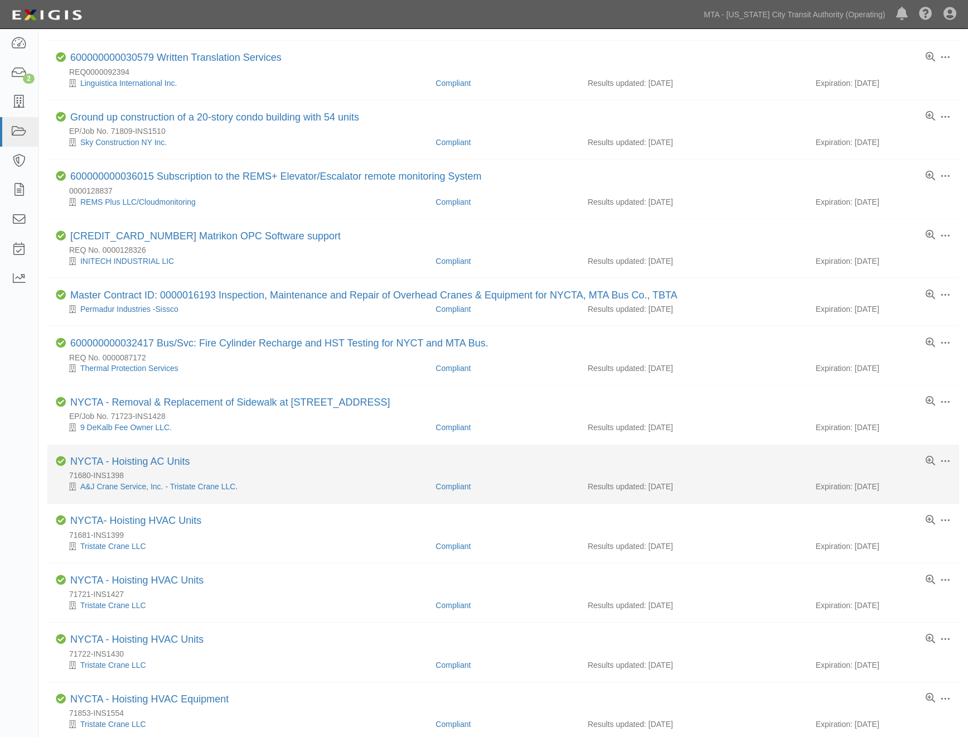
scroll to position [495, 0]
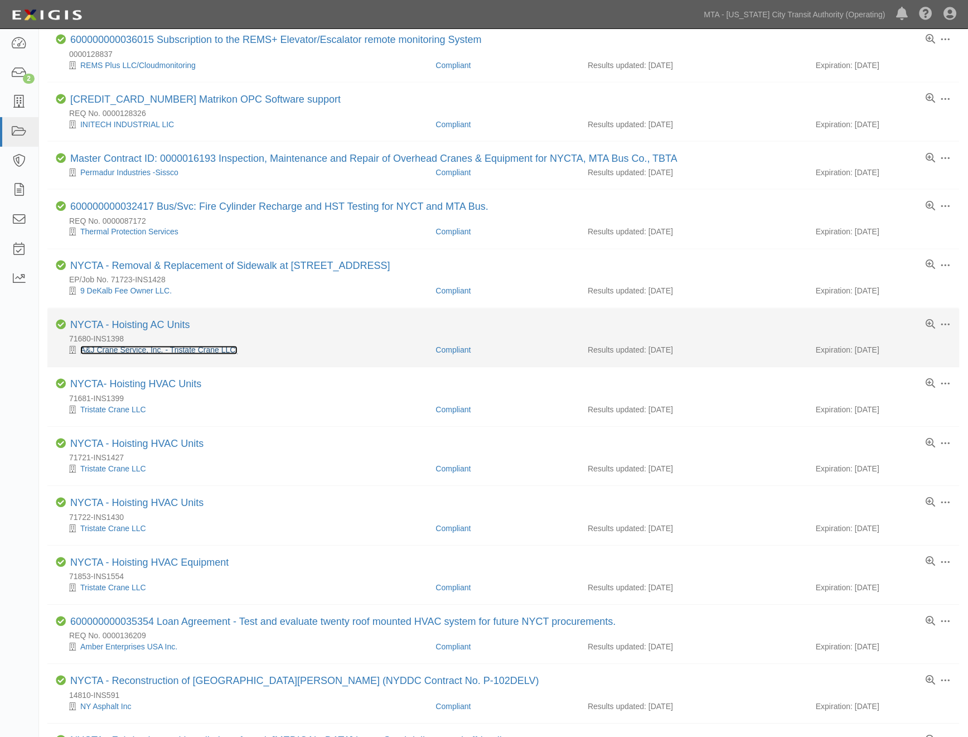
click at [202, 354] on link "A&J Crane Service, Inc. - Tristate Crane LLC." at bounding box center [158, 350] width 157 height 9
click at [165, 330] on link "NYCTA - Hoisting AC Units" at bounding box center [130, 325] width 120 height 11
click at [175, 329] on link "NYCTA - Hoisting AC Units" at bounding box center [130, 325] width 120 height 11
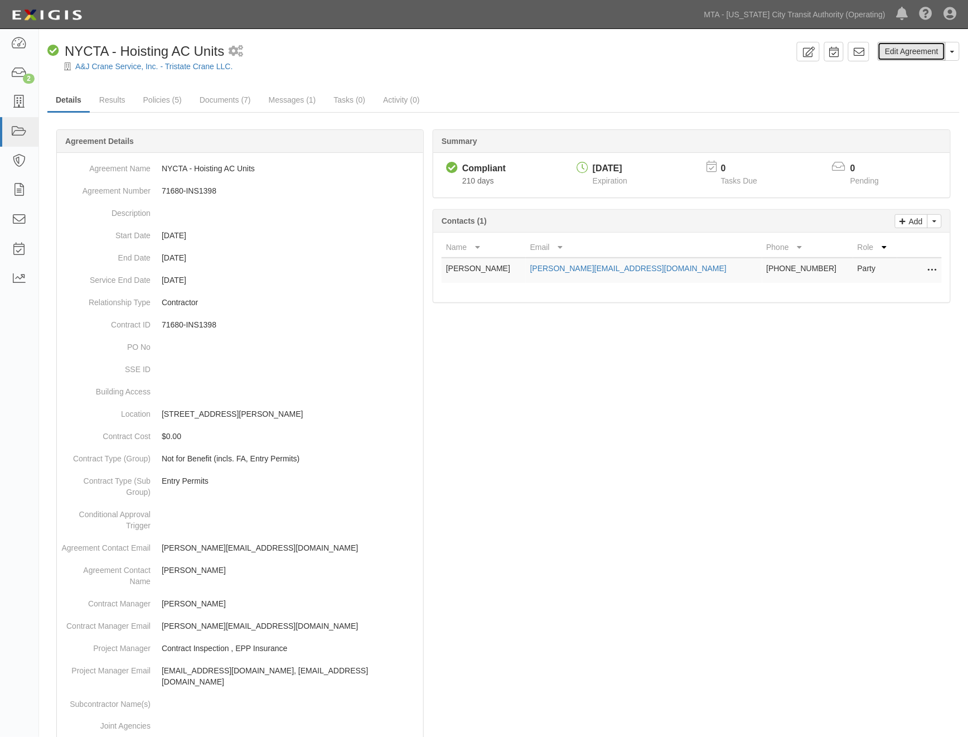
click at [929, 54] on link "Edit Agreement" at bounding box center [912, 51] width 68 height 19
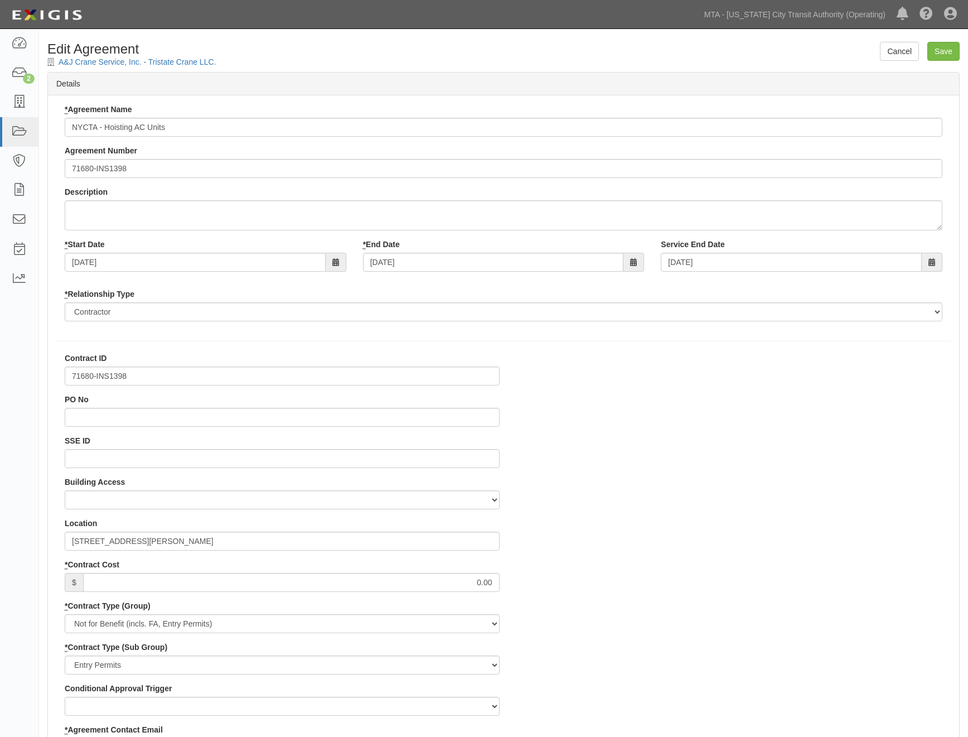
select select
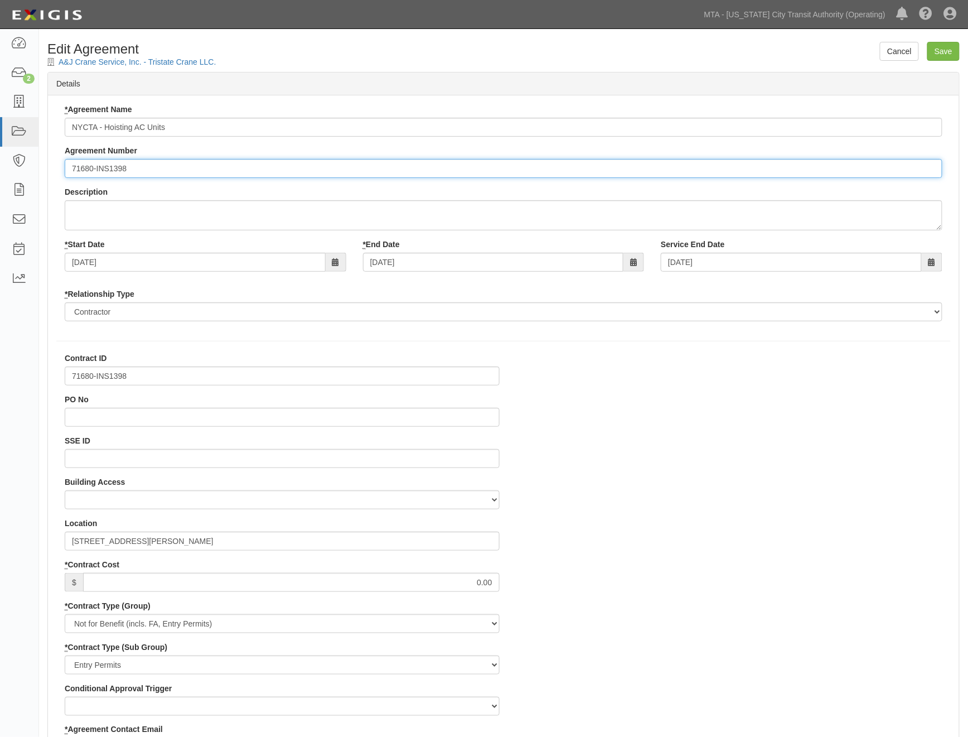
click at [70, 171] on input "71680-INS1398" at bounding box center [504, 168] width 878 height 19
paste input "EP/Job No."
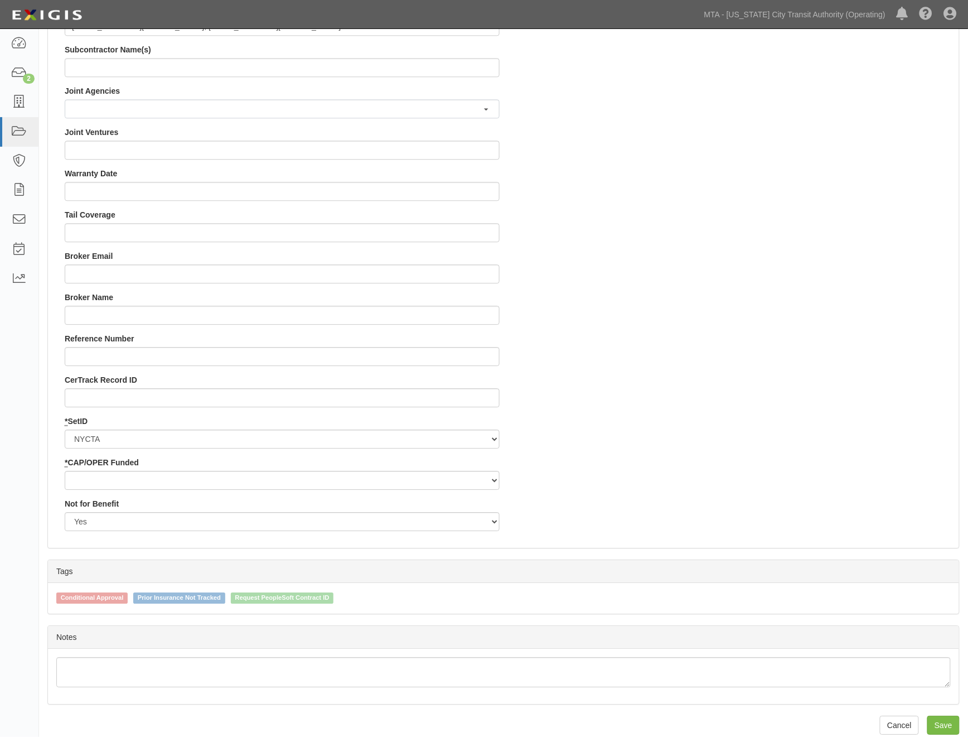
scroll to position [941, 0]
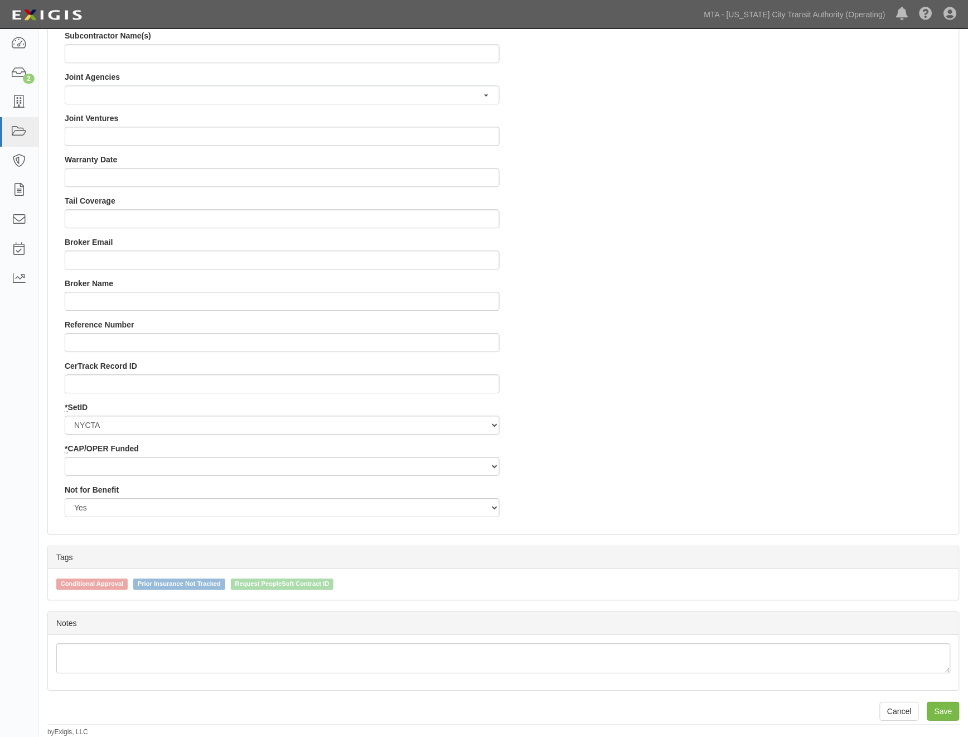
type input "EP/Job No. 71680-INS1398"
click at [132, 470] on select "Capital Operating" at bounding box center [282, 466] width 435 height 19
select select "439"
click at [65, 457] on select "Capital Operating" at bounding box center [282, 466] width 435 height 19
click at [937, 706] on input "Save" at bounding box center [943, 711] width 32 height 19
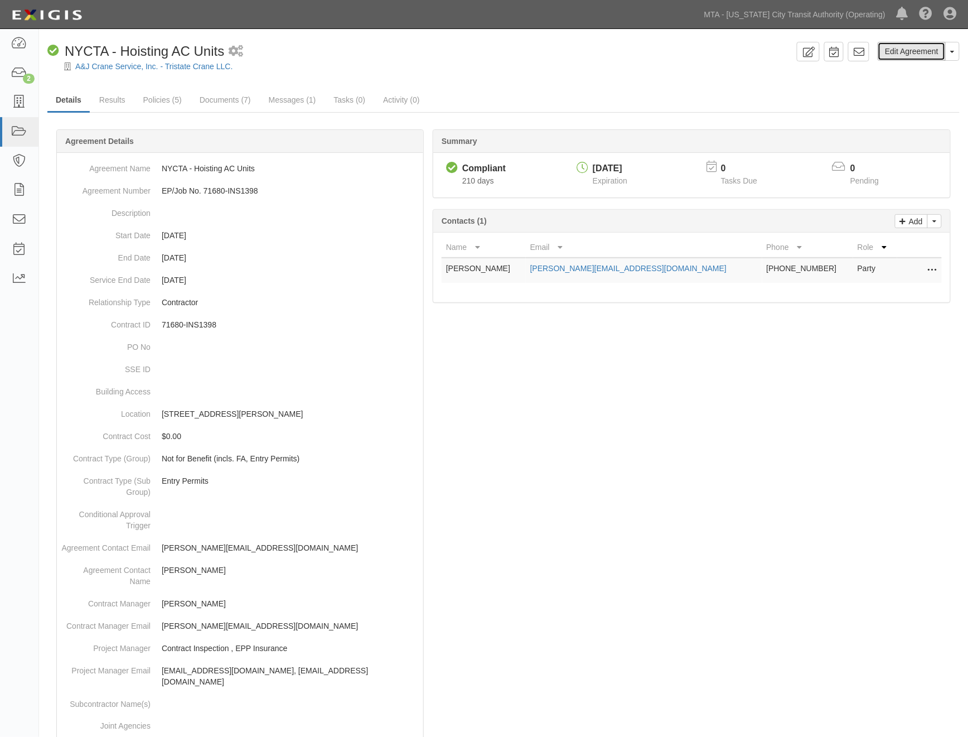
click at [905, 55] on link "Edit Agreement" at bounding box center [912, 51] width 68 height 19
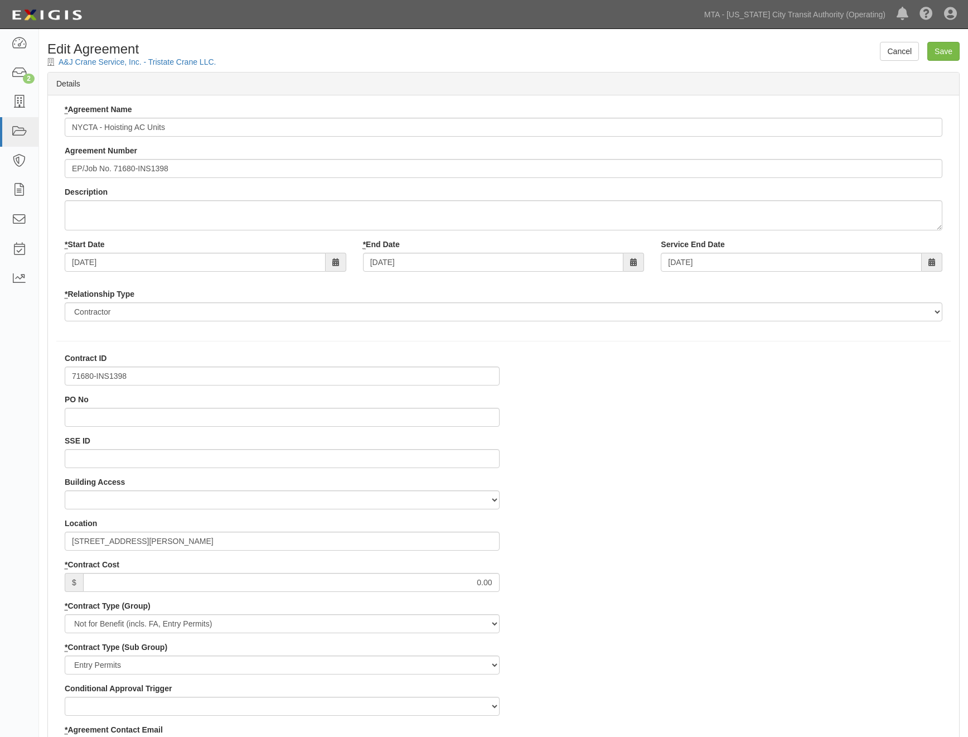
select select
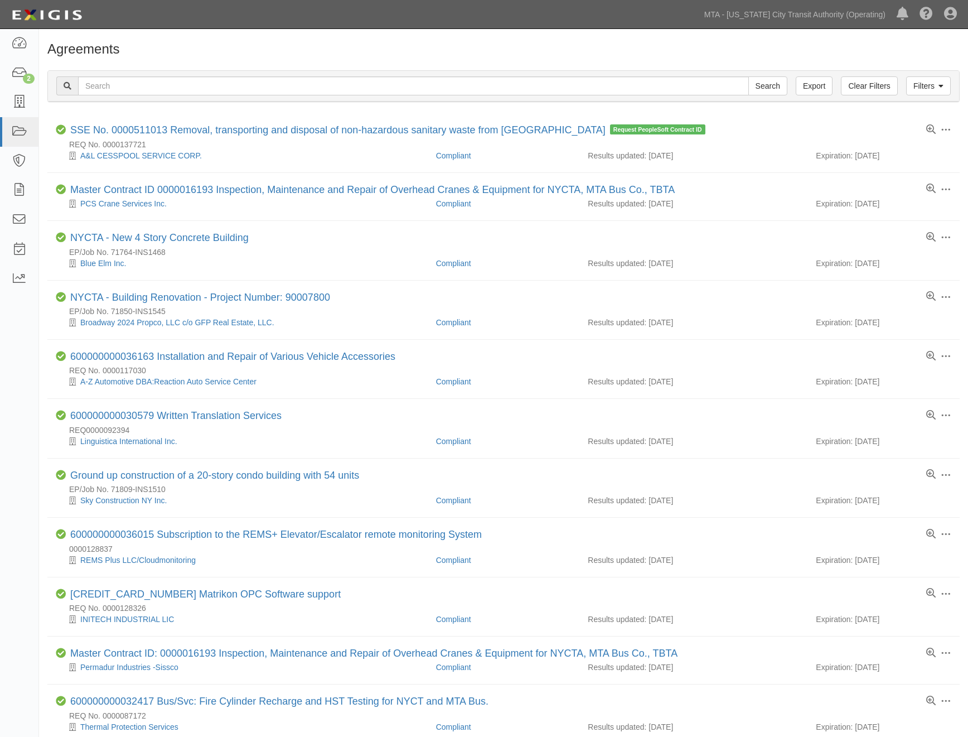
scroll to position [494, 0]
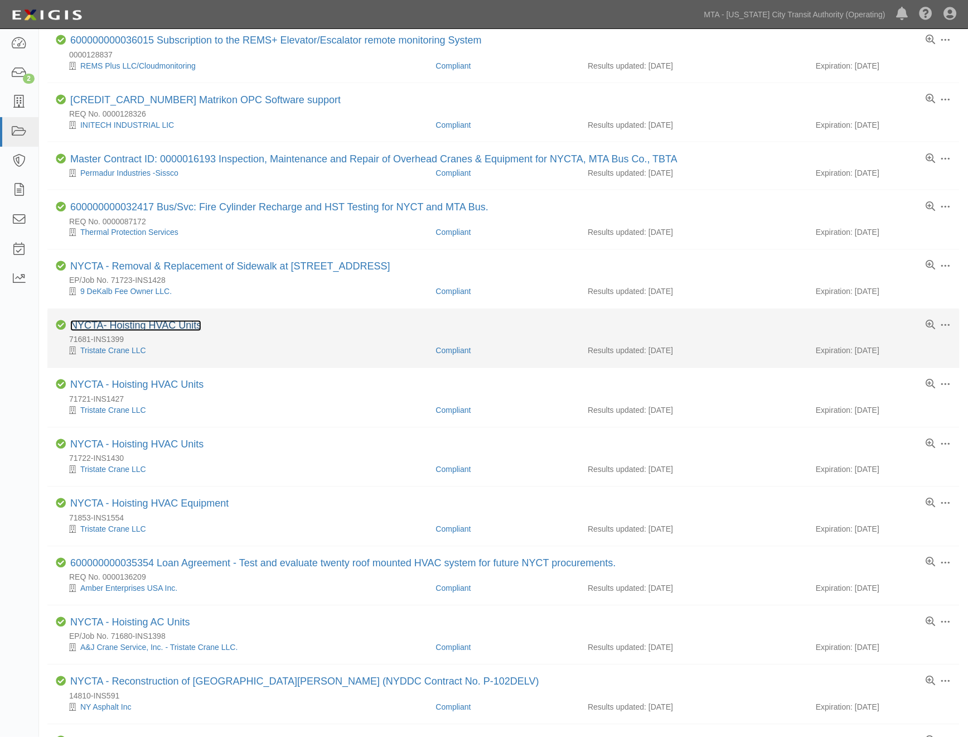
click at [165, 331] on link "NYCTA- Hoisting HVAC Units" at bounding box center [135, 325] width 131 height 11
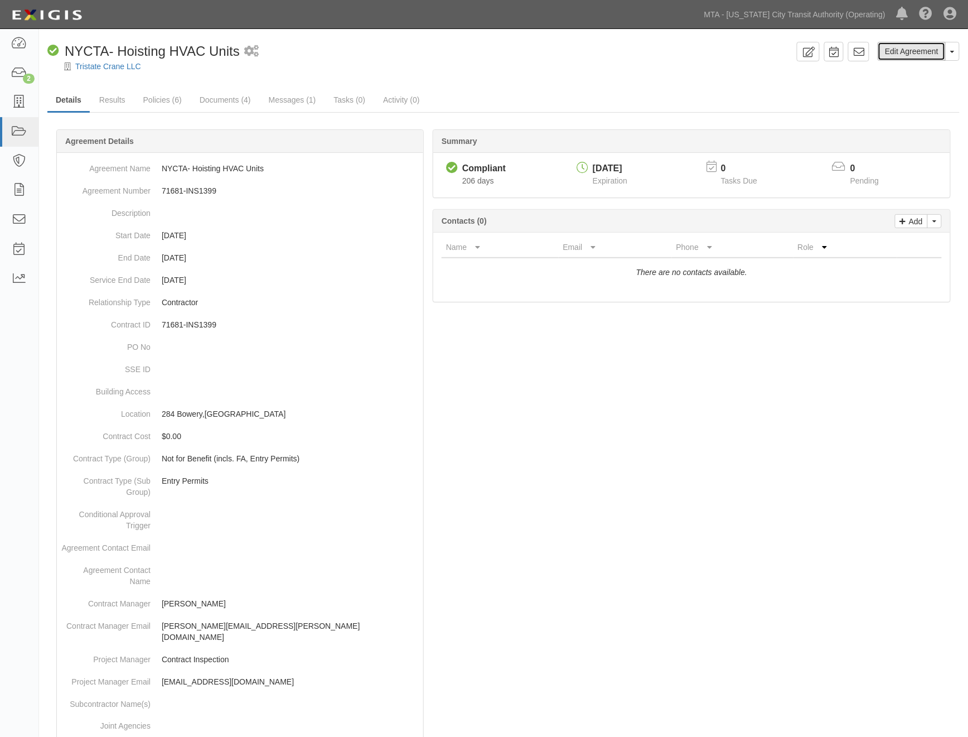
click at [927, 54] on link "Edit Agreement" at bounding box center [912, 51] width 68 height 19
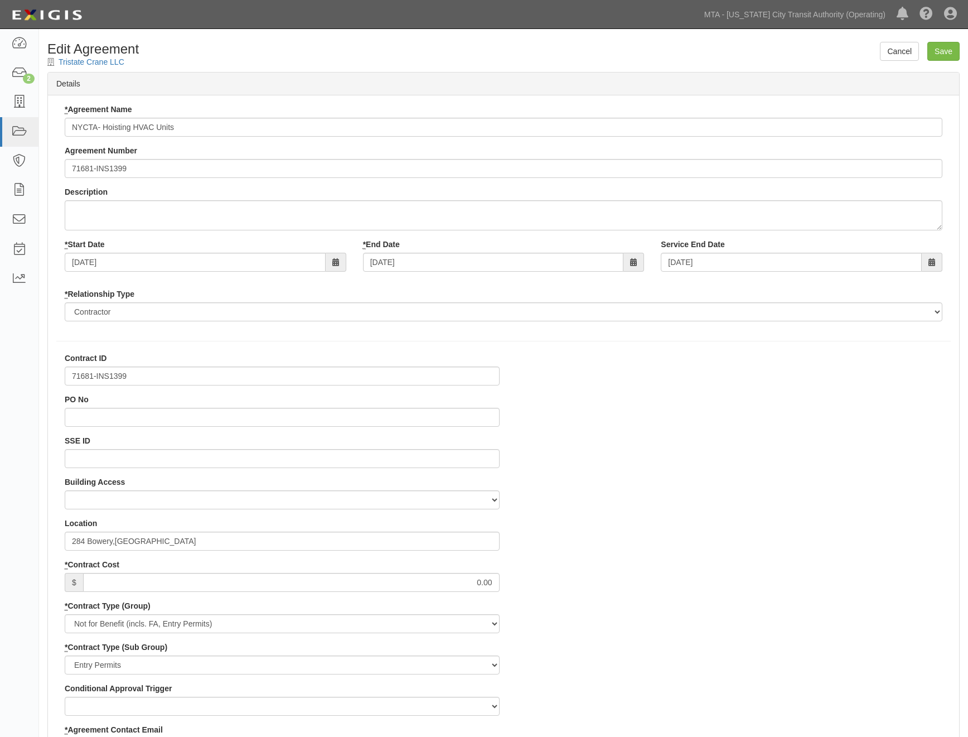
select select
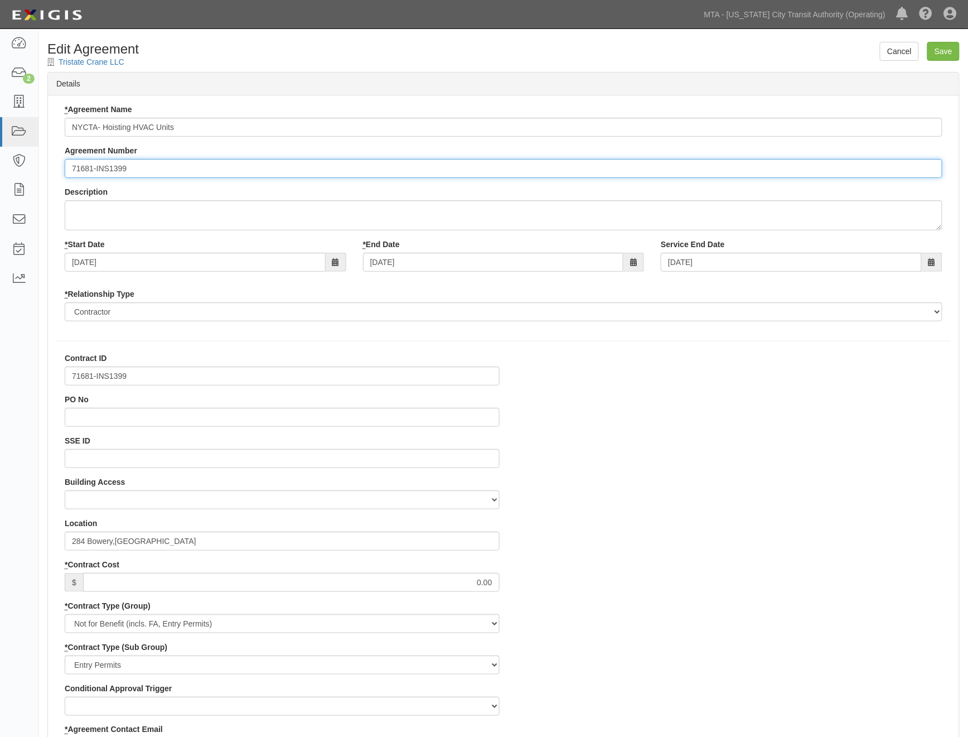
click at [70, 171] on input "71681-INS1399" at bounding box center [504, 168] width 878 height 19
paste input "EP/Job No."
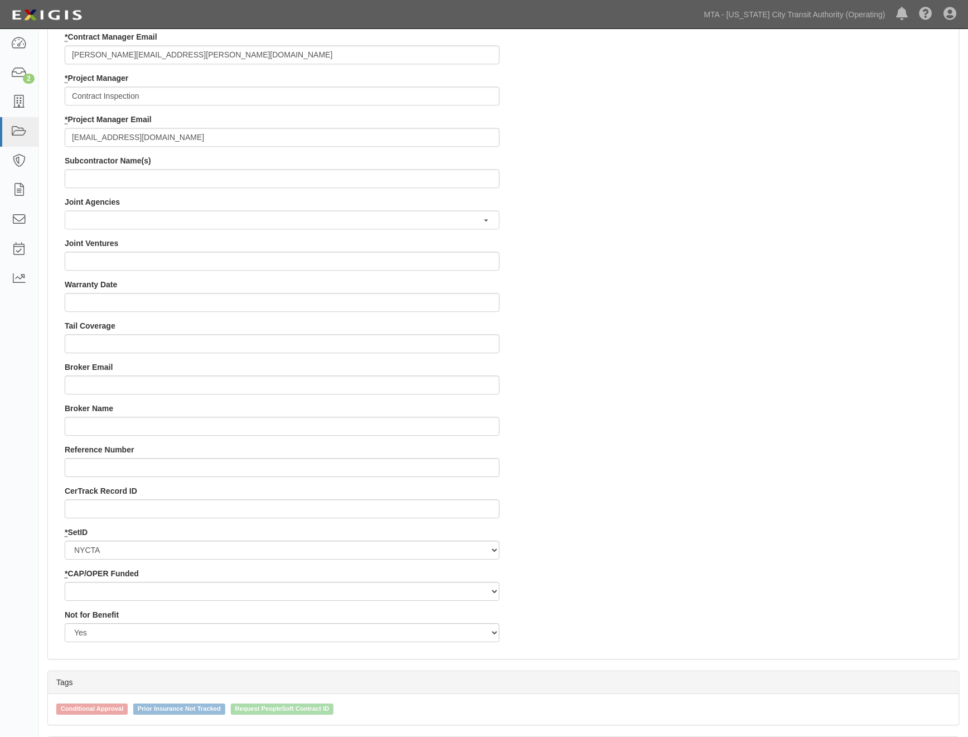
scroll to position [941, 0]
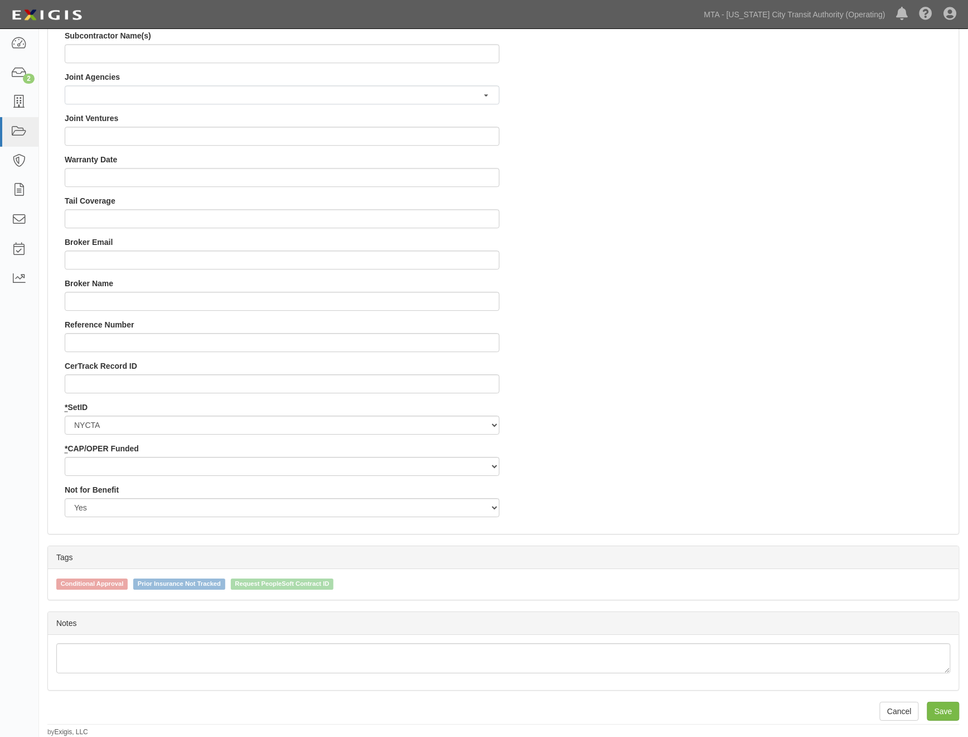
type input "EP/Job No. 71681-INS1399"
click at [126, 464] on select "Capital Operating" at bounding box center [282, 466] width 435 height 19
select select "439"
click at [65, 457] on select "Capital Operating" at bounding box center [282, 466] width 435 height 19
click at [945, 713] on input "Save" at bounding box center [943, 711] width 32 height 19
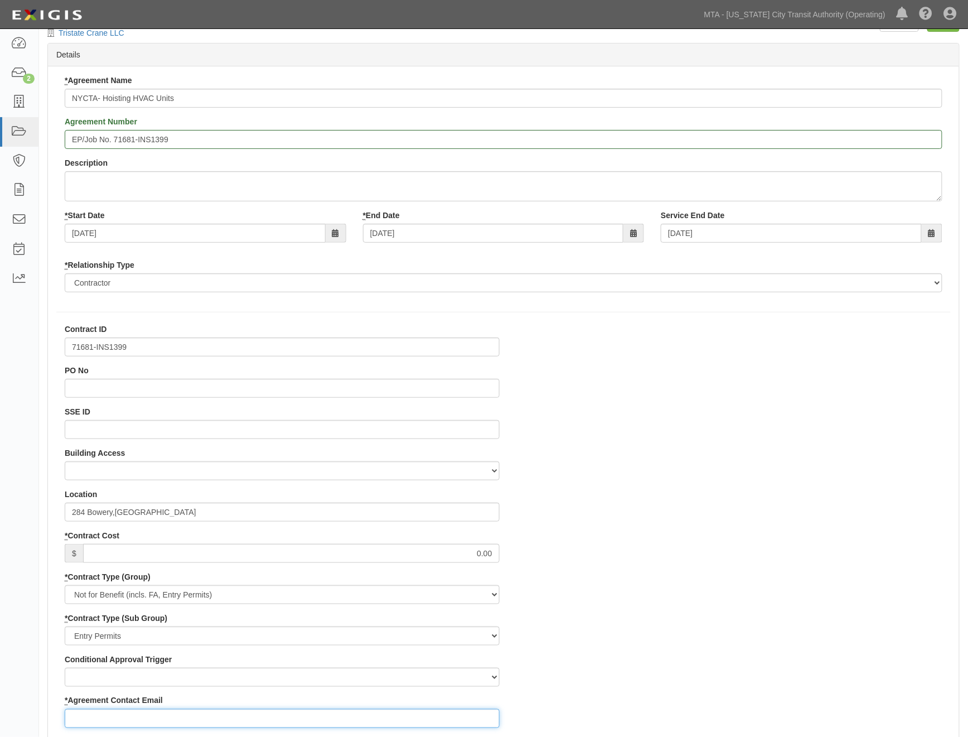
scroll to position [0, 0]
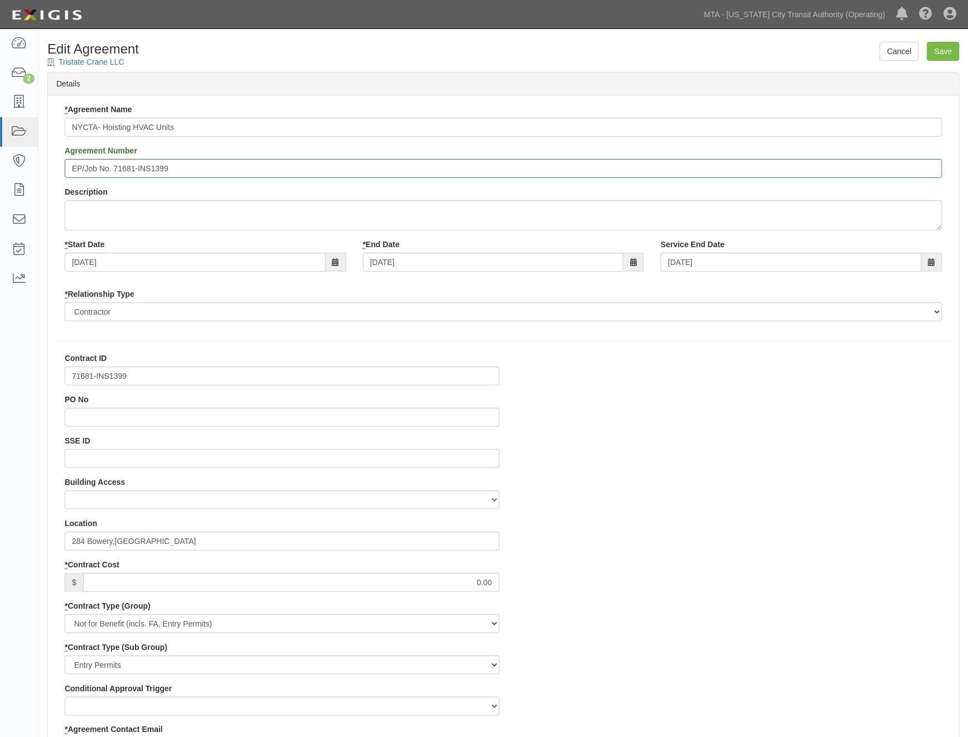
drag, startPoint x: 693, startPoint y: 521, endPoint x: 645, endPoint y: 516, distance: 48.3
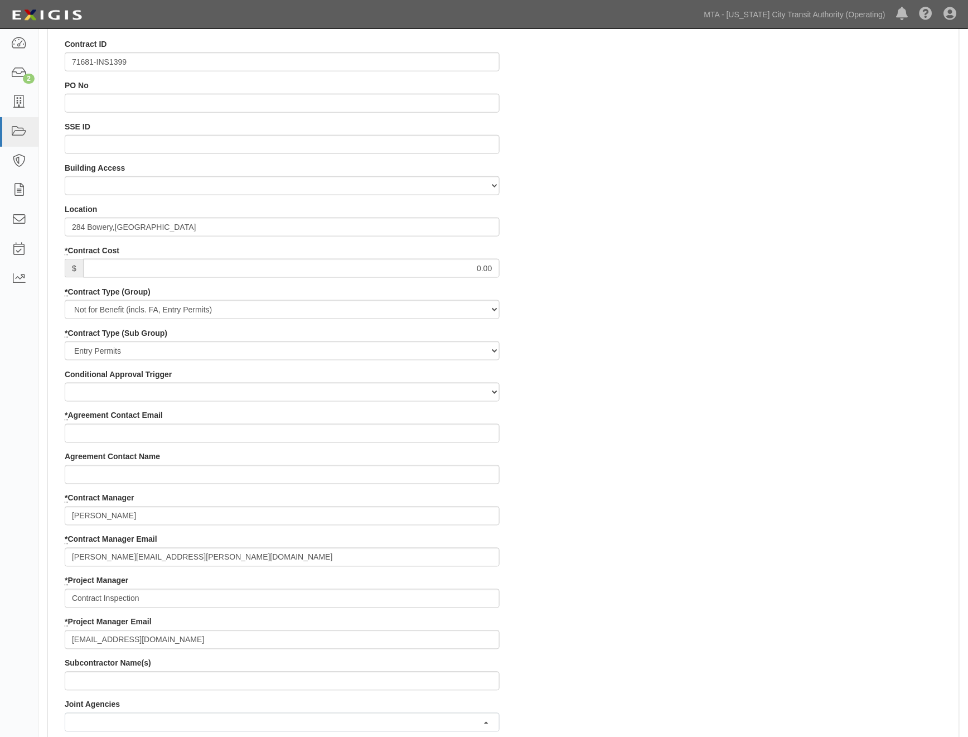
scroll to position [371, 0]
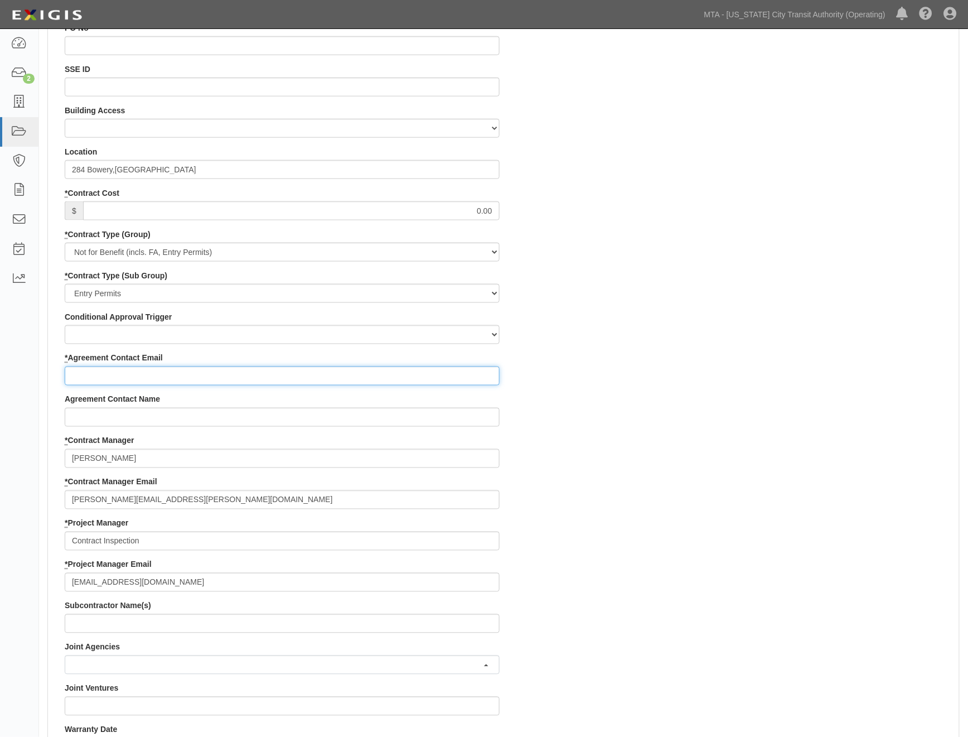
click at [91, 373] on input "* Agreement Contact Email" at bounding box center [282, 375] width 435 height 19
type input "manny@tristatecranellc.com; mrago@tristatecranellc.com"
click at [728, 487] on div "Contract ID 71681-INS1399 PO No SSE ID Building Access 2 Broadway 341/345/347 B…" at bounding box center [503, 538] width 911 height 1114
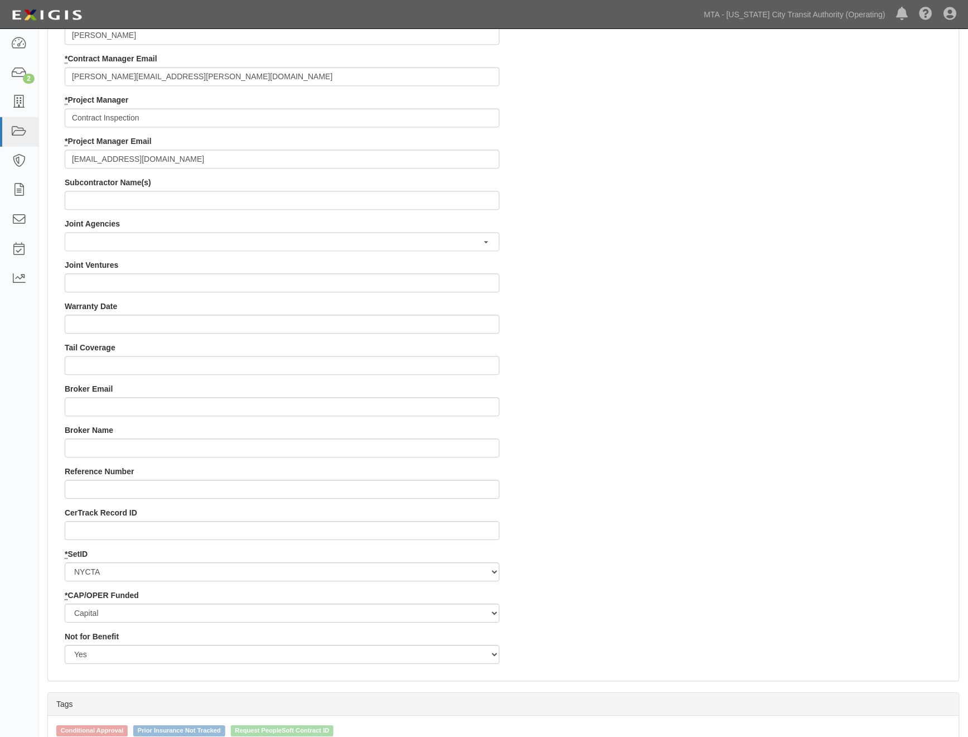
scroll to position [941, 0]
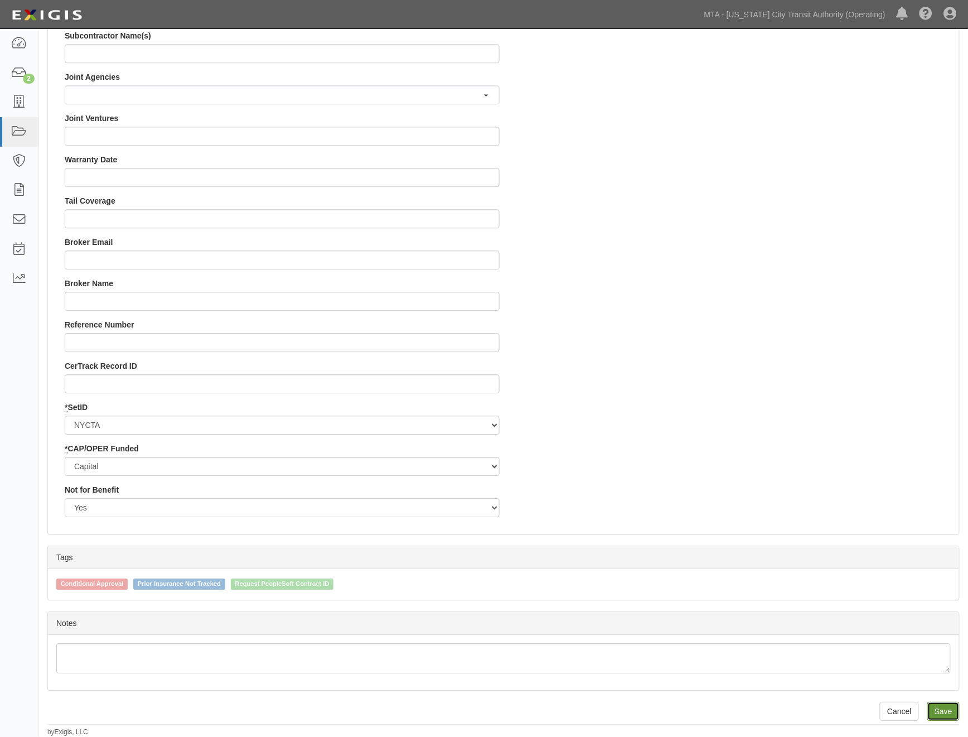
click at [940, 709] on input "Save" at bounding box center [943, 711] width 32 height 19
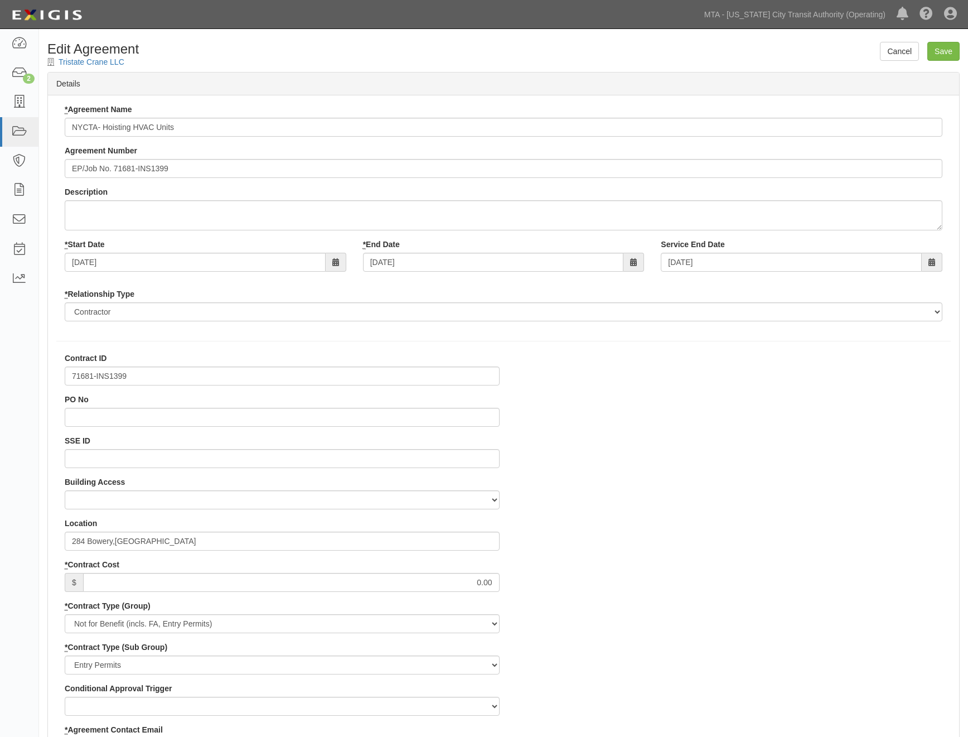
select select
select select "439"
click at [103, 62] on link "Tristate Crane LLC" at bounding box center [92, 61] width 66 height 9
select select
select select "439"
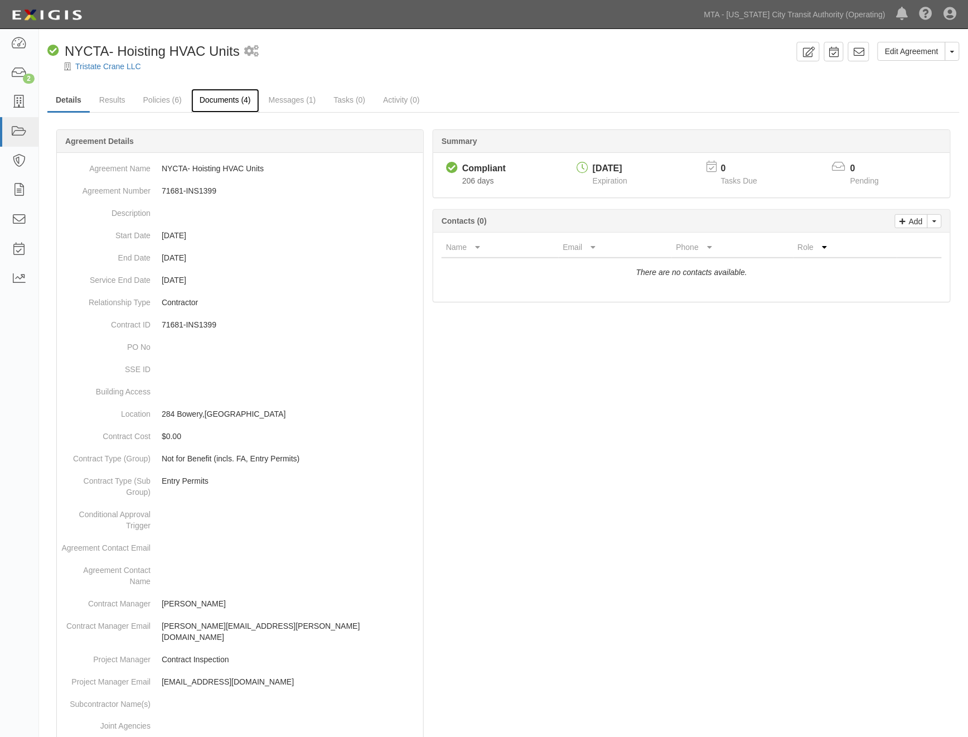
click at [227, 99] on link "Documents (4)" at bounding box center [225, 101] width 68 height 24
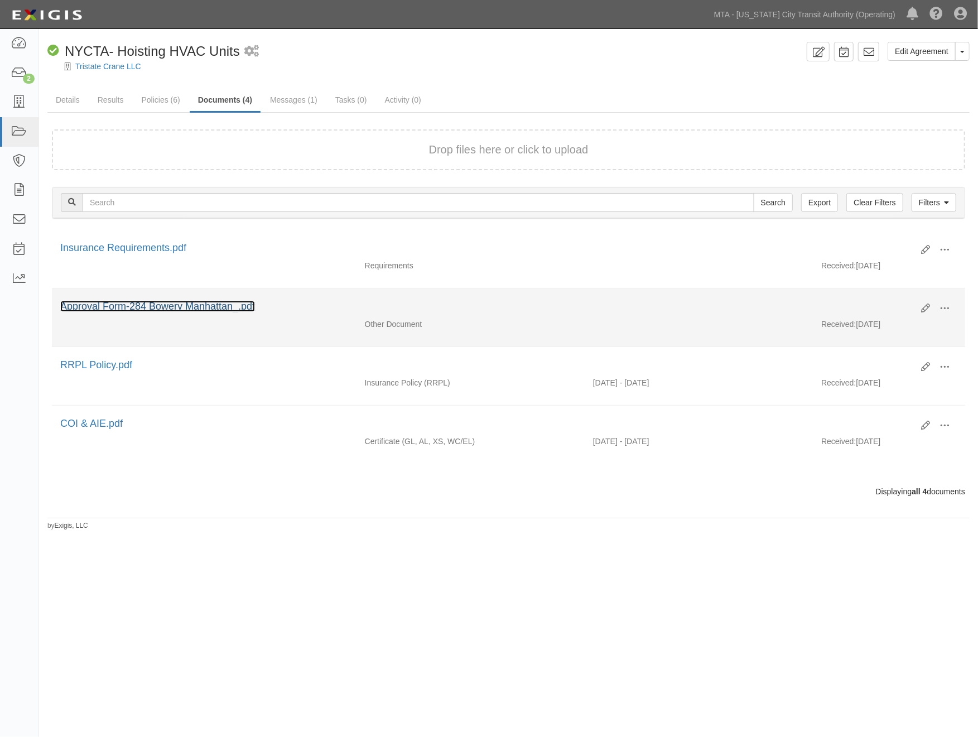
click at [137, 303] on link "Approval Form-284 Bowery Manhattan_.pdf" at bounding box center [157, 306] width 195 height 11
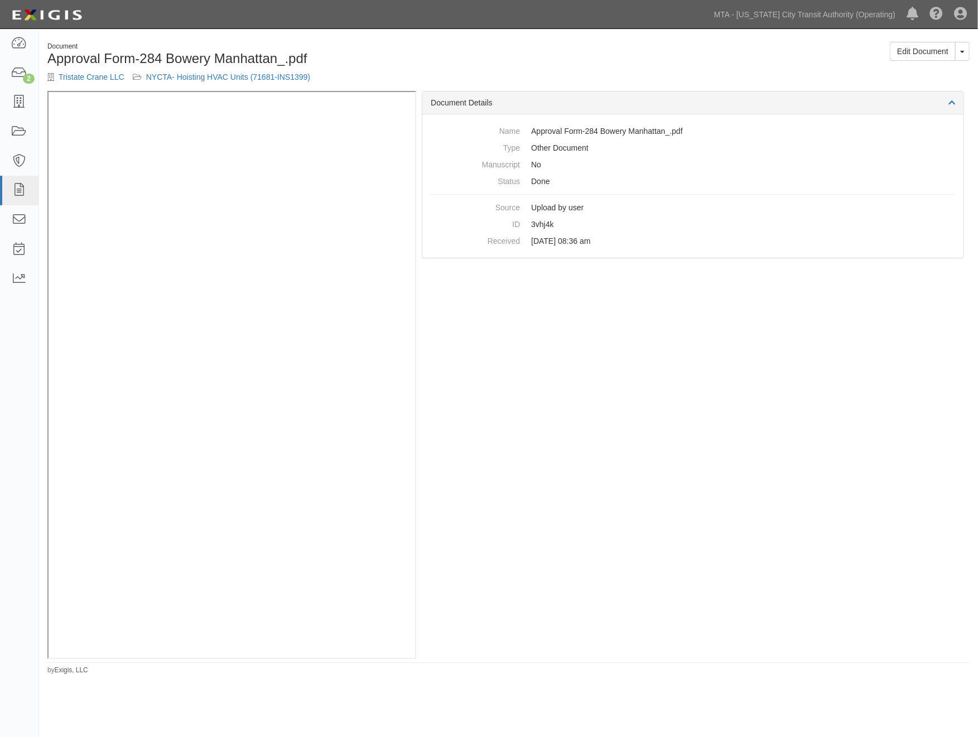
click at [416, 65] on h1 "Approval Form-284 Bowery Manhattan_.pdf" at bounding box center [273, 58] width 453 height 14
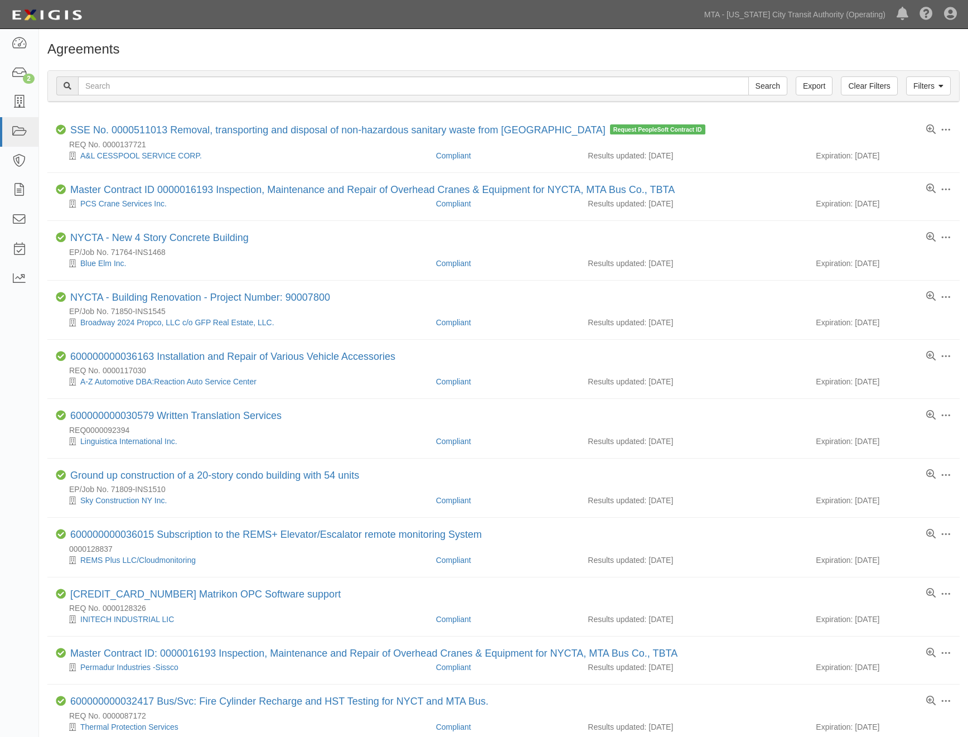
scroll to position [494, 0]
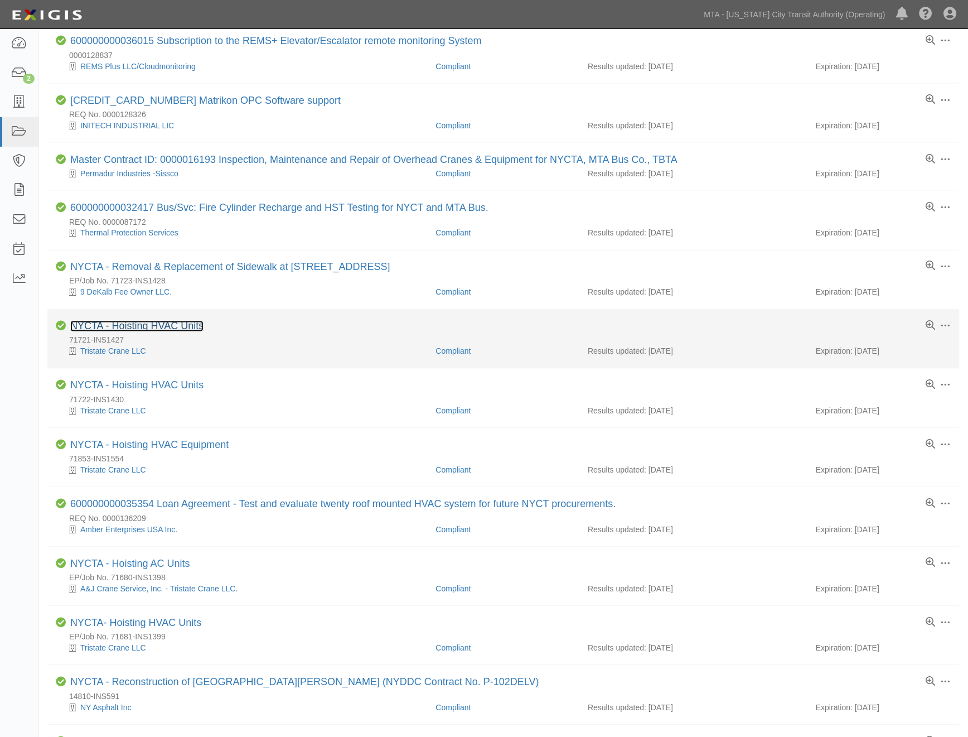
click at [182, 331] on link "NYCTA - Hoisting HVAC Units" at bounding box center [136, 326] width 133 height 11
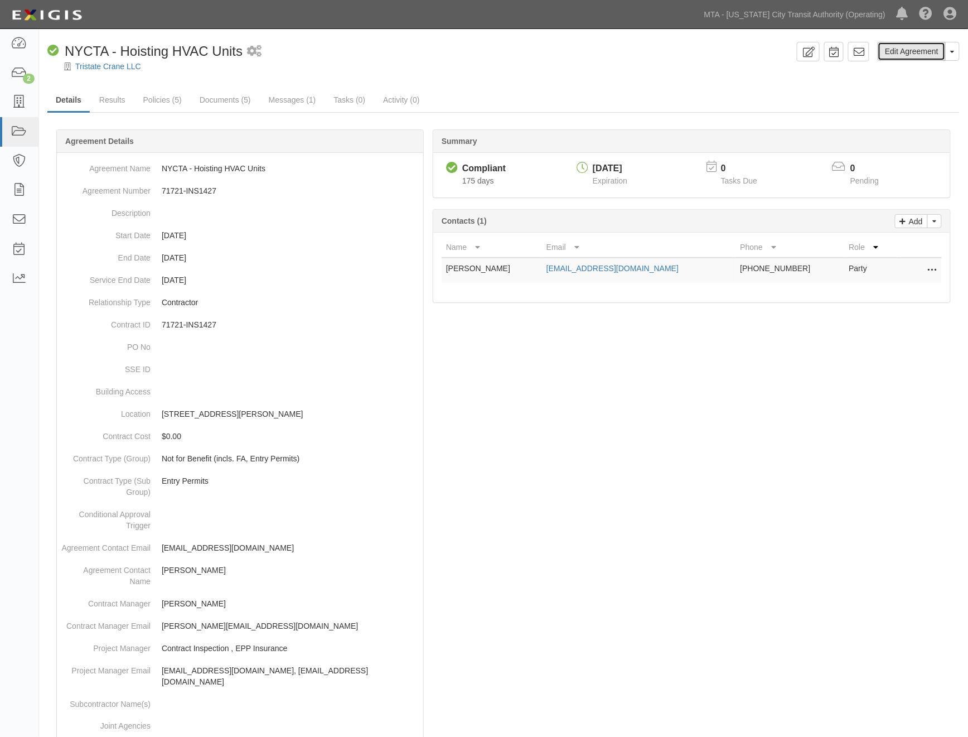
click at [906, 53] on link "Edit Agreement" at bounding box center [912, 51] width 68 height 19
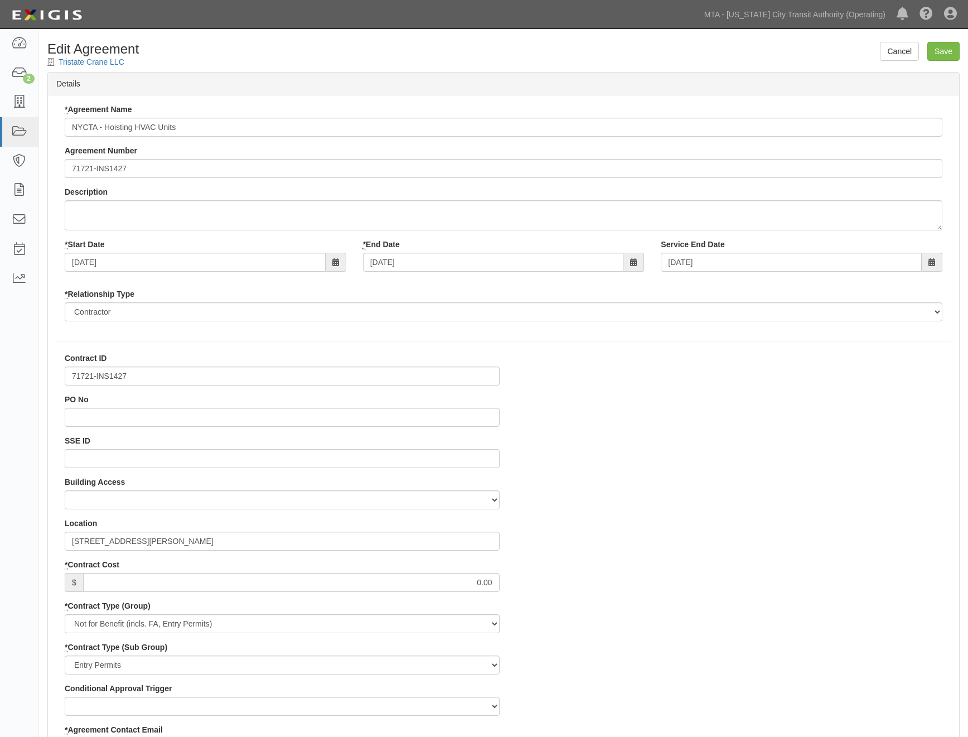
select select
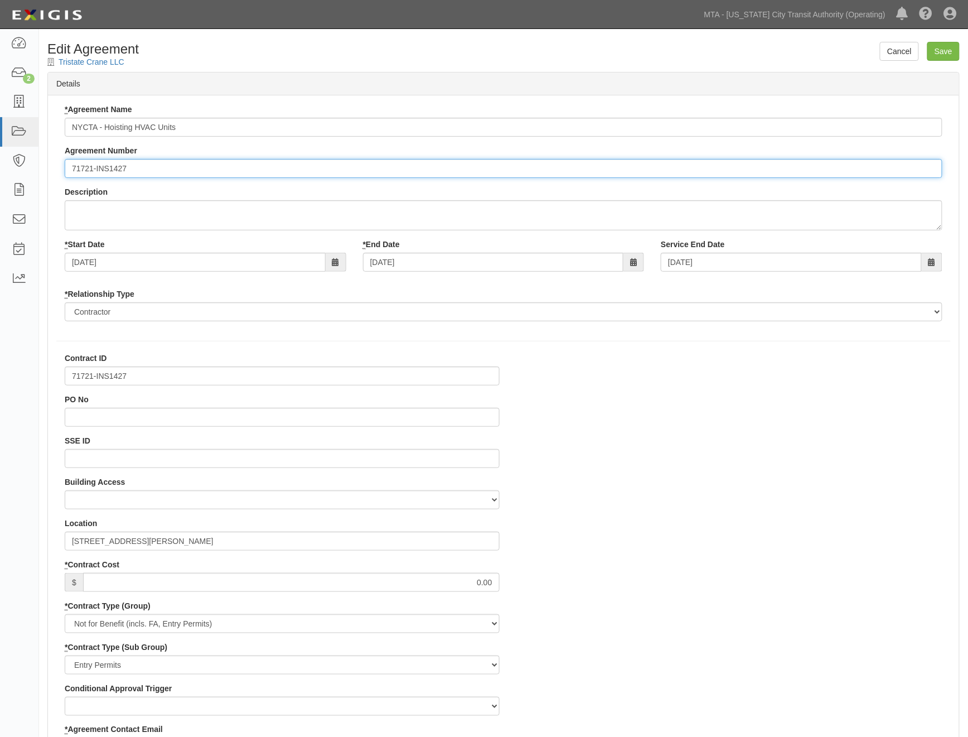
click at [67, 166] on input "71721-INS1427" at bounding box center [504, 168] width 878 height 19
paste input "EP/Job No."
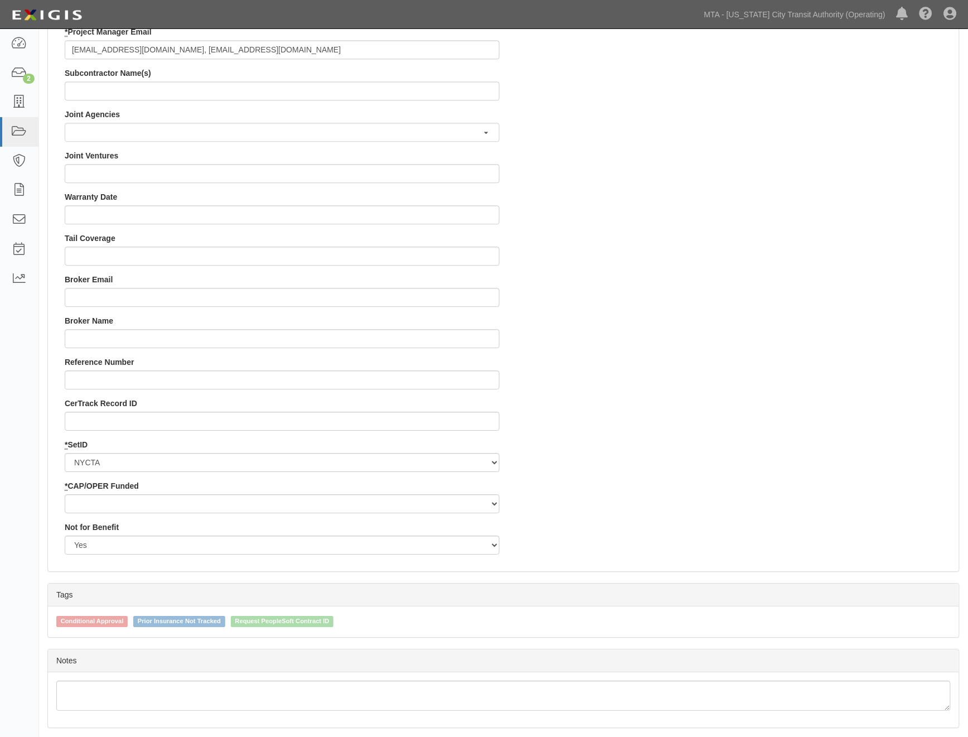
scroll to position [941, 0]
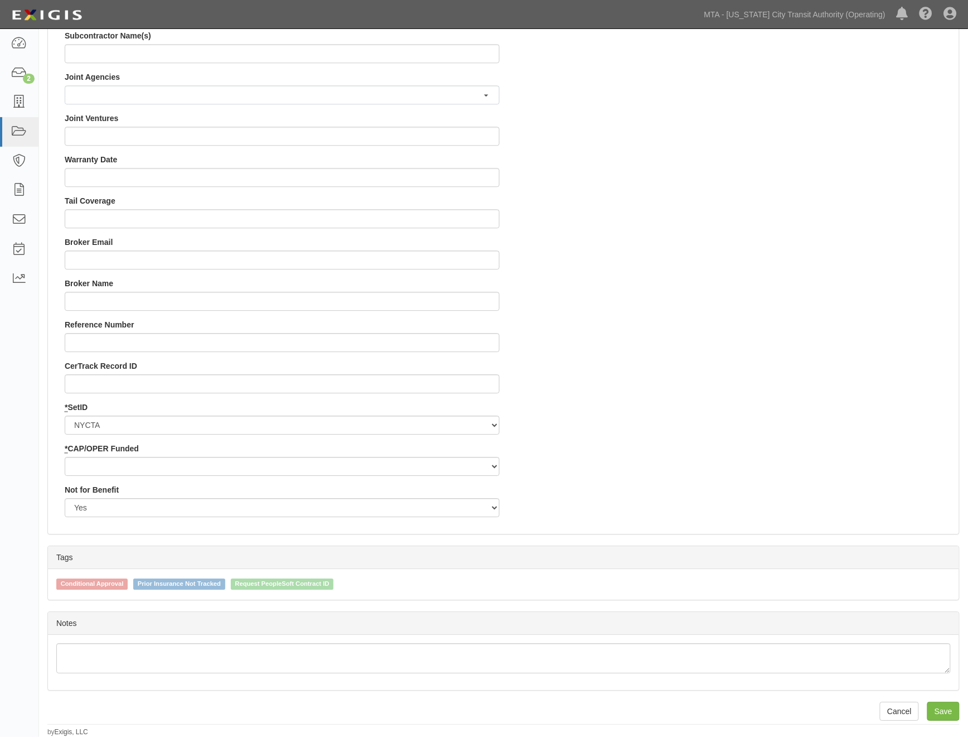
type input "EP/Job No. 71721-INS1427"
click at [119, 473] on select "Capital Operating" at bounding box center [282, 466] width 435 height 19
select select "439"
click at [65, 457] on select "Capital Operating" at bounding box center [282, 466] width 435 height 19
click at [946, 709] on input "Save" at bounding box center [943, 711] width 32 height 19
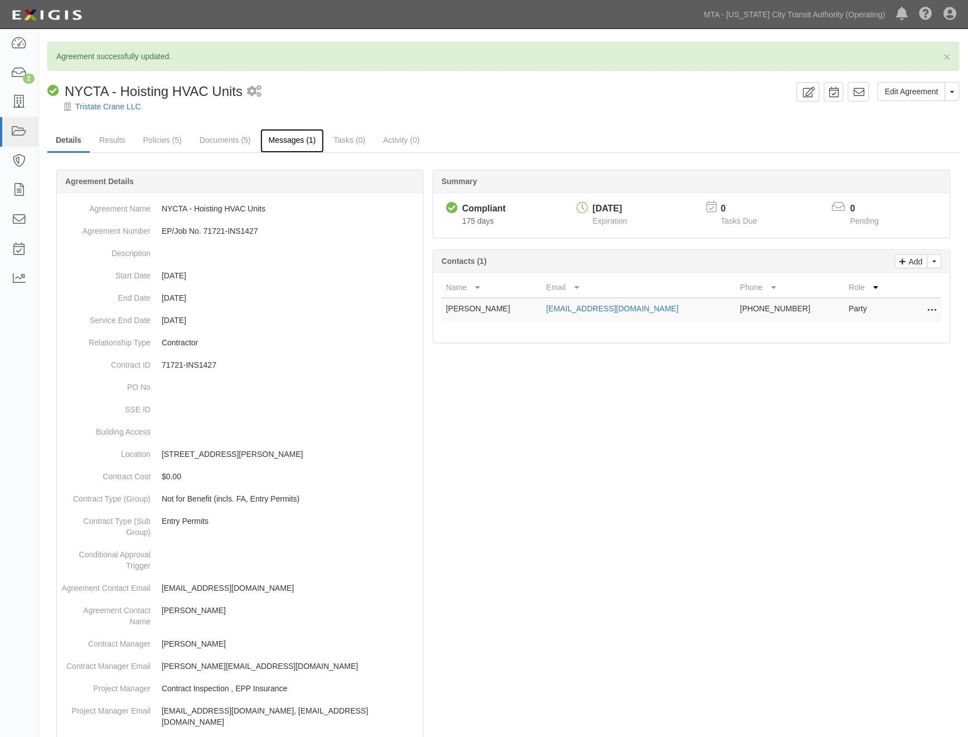
click at [286, 141] on link "Messages (1)" at bounding box center [292, 141] width 64 height 24
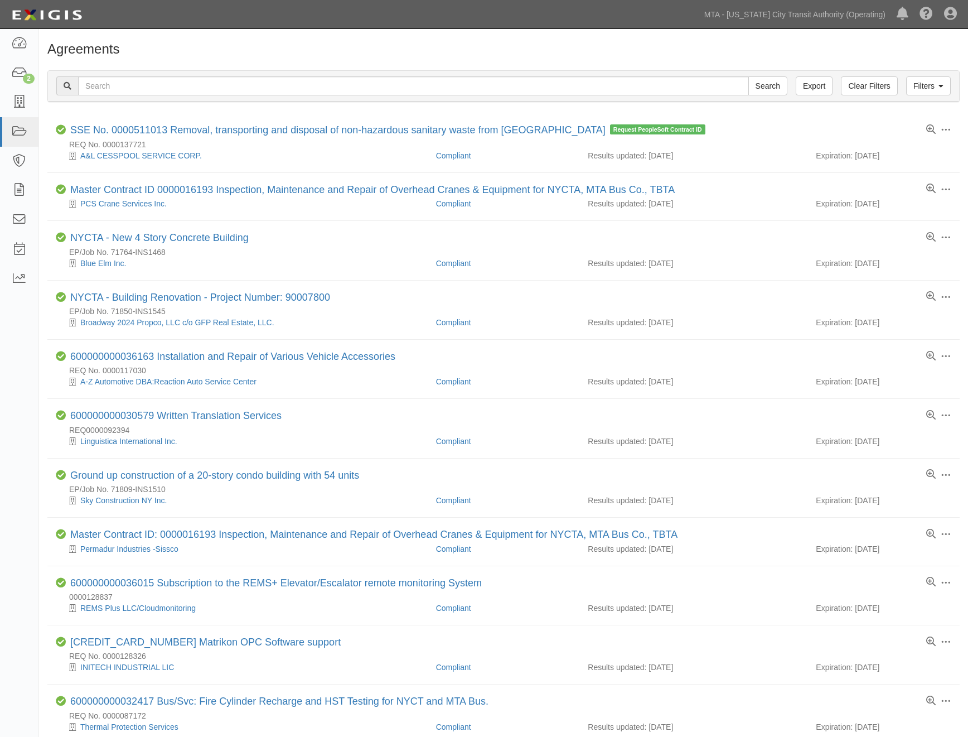
scroll to position [493, 0]
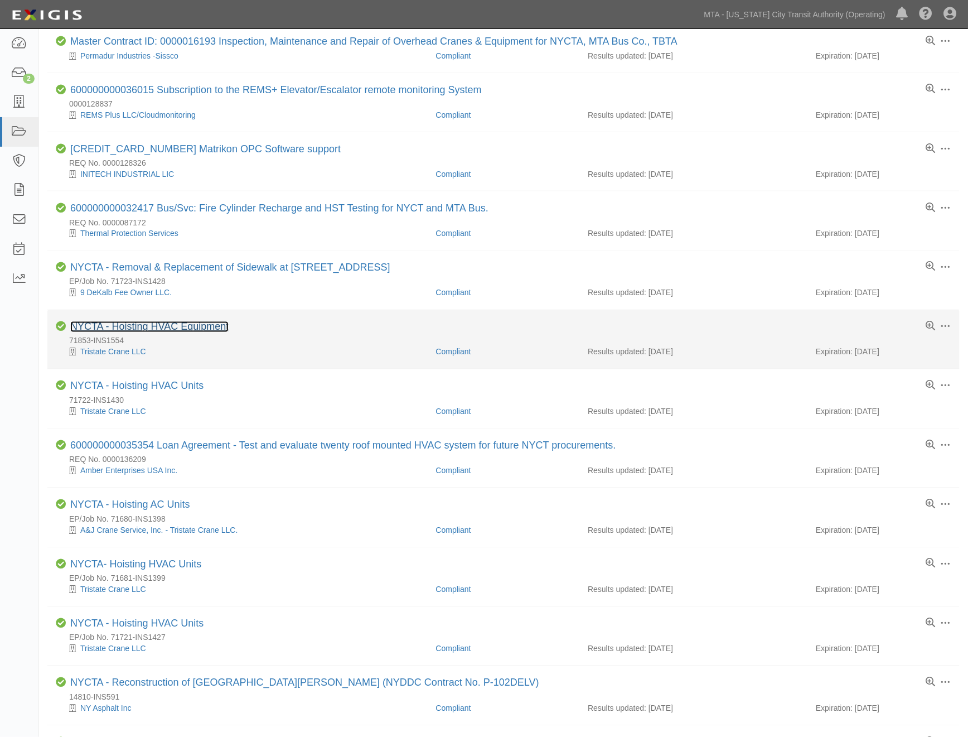
click at [187, 330] on link "NYCTA - Hoisting HVAC Equipment" at bounding box center [149, 326] width 158 height 11
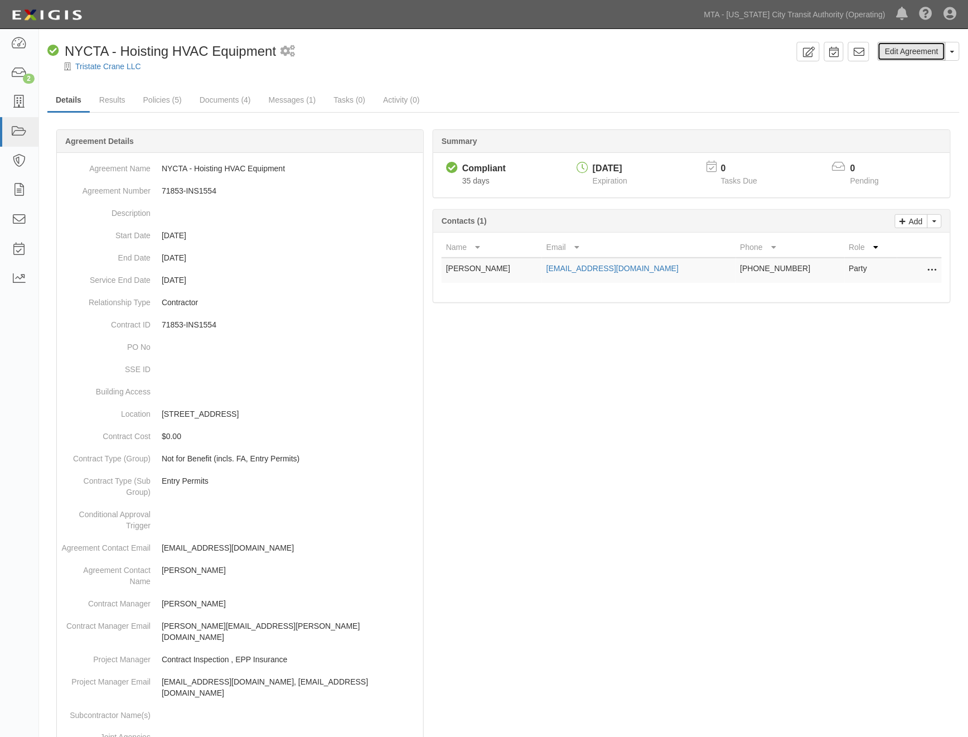
click at [925, 57] on link "Edit Agreement" at bounding box center [912, 51] width 68 height 19
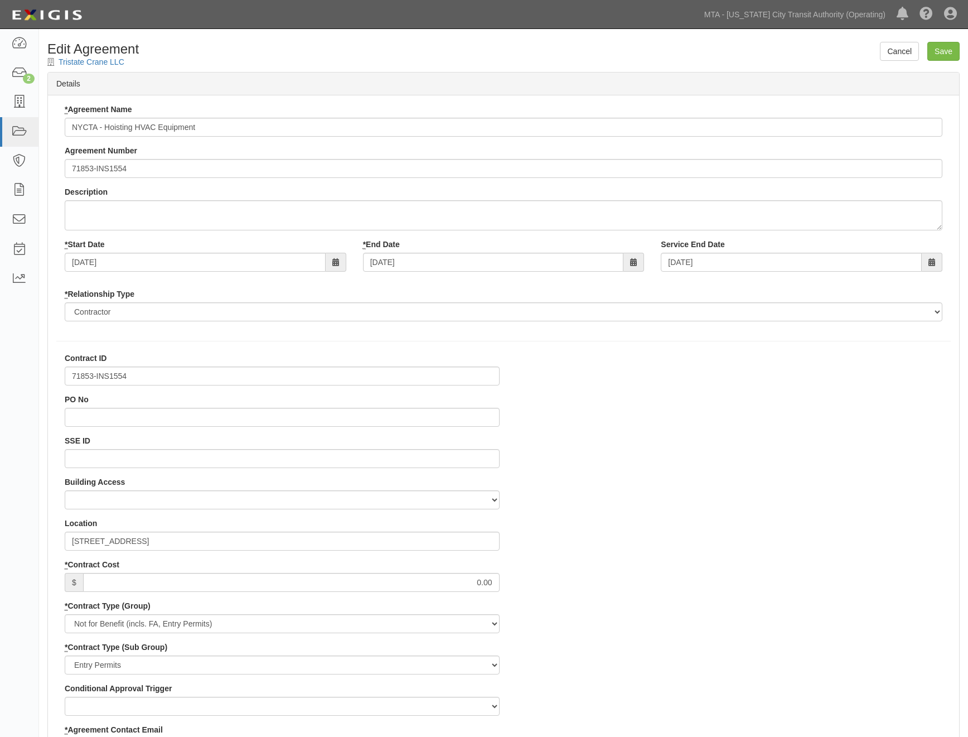
select select
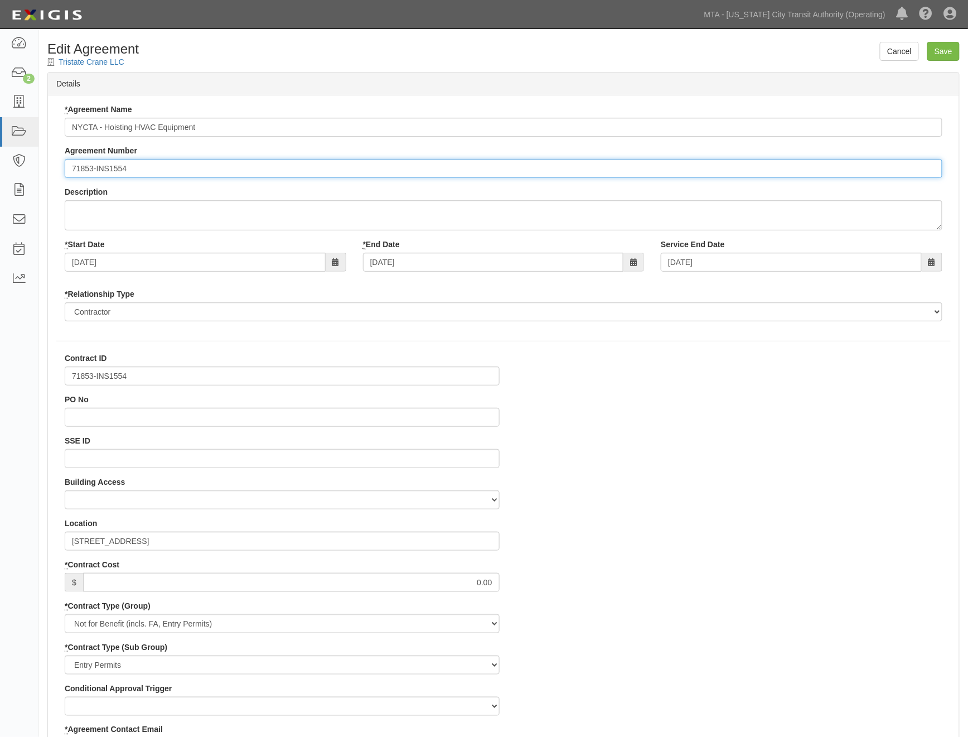
paste input "EP/Job No."
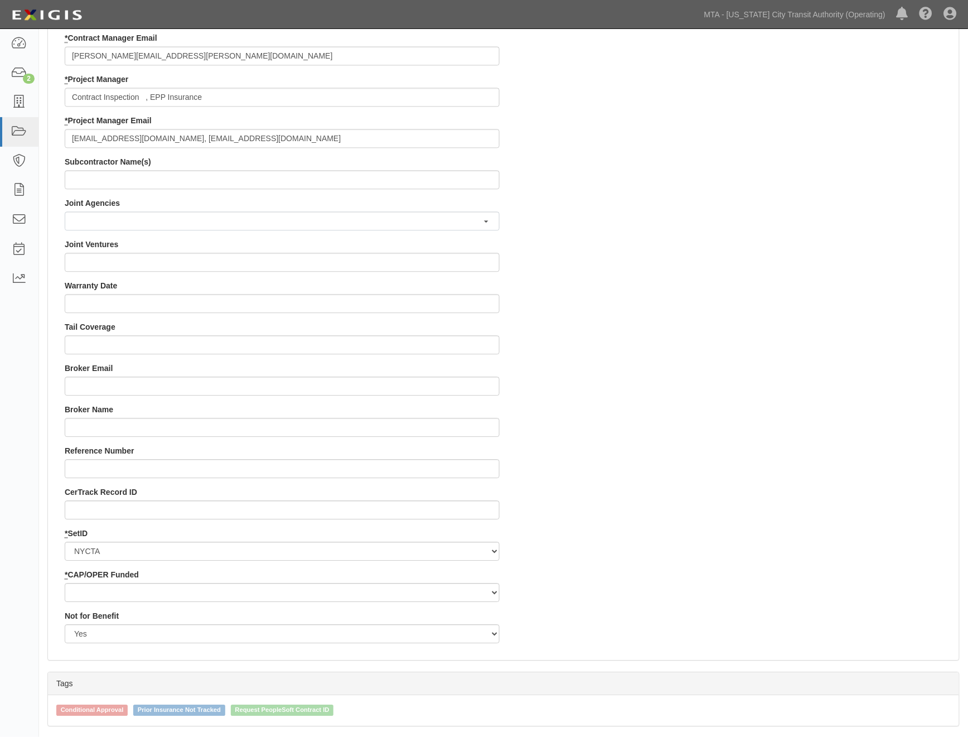
scroll to position [941, 0]
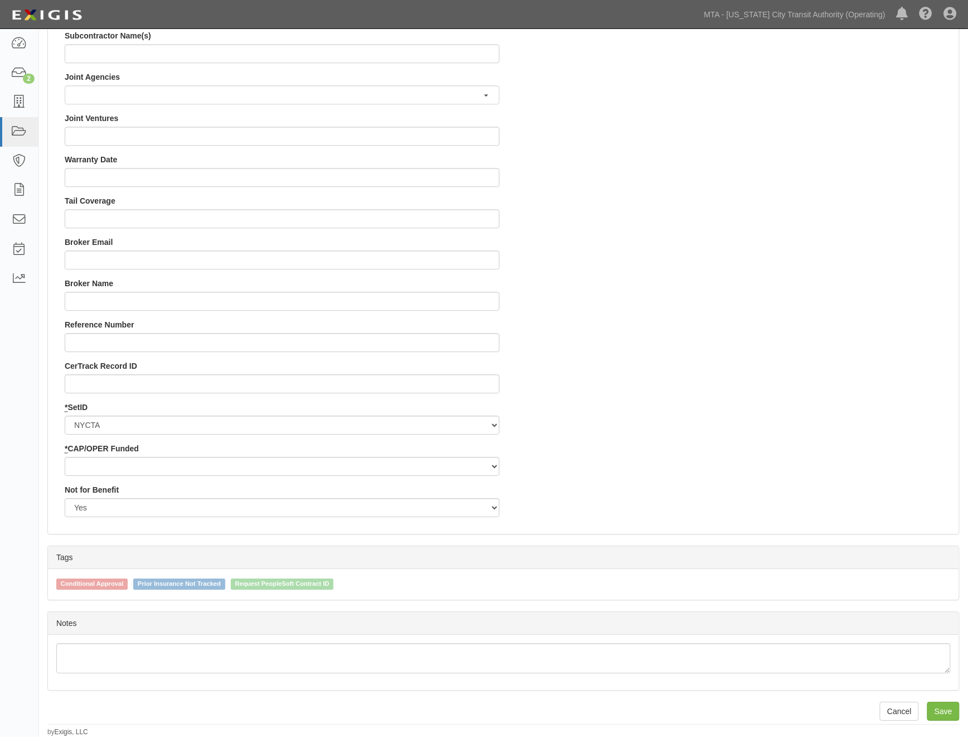
type input "EP/Job No. 71853-INS1554"
click at [109, 461] on select "Capital Operating" at bounding box center [282, 466] width 435 height 19
select select "439"
click at [65, 457] on select "Capital Operating" at bounding box center [282, 466] width 435 height 19
click at [950, 711] on input "Save" at bounding box center [943, 711] width 32 height 19
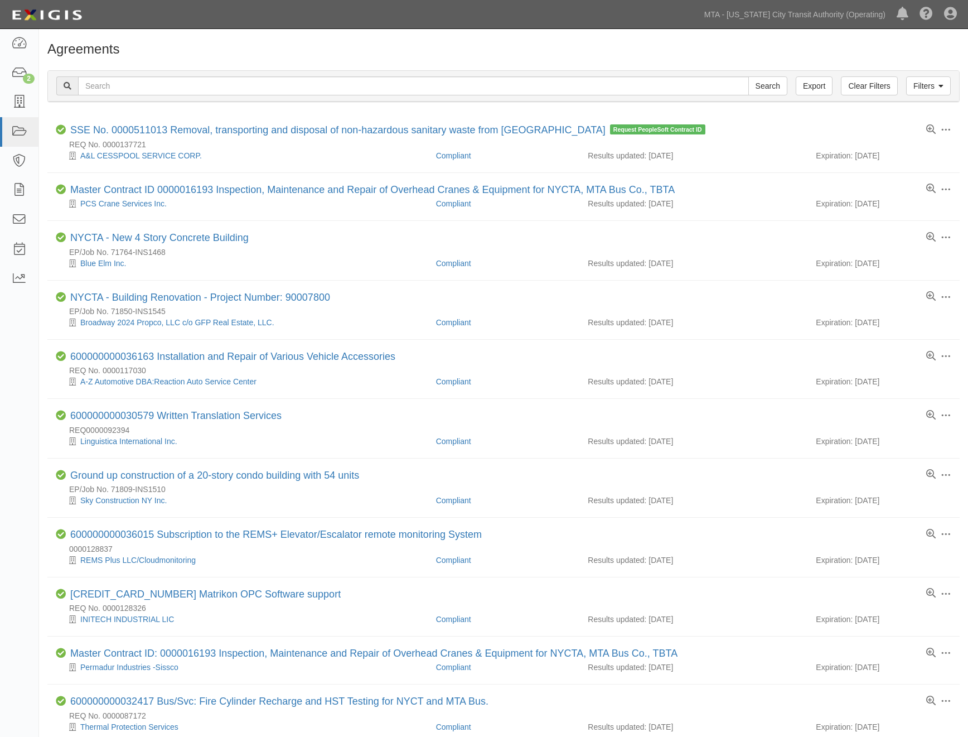
scroll to position [492, 0]
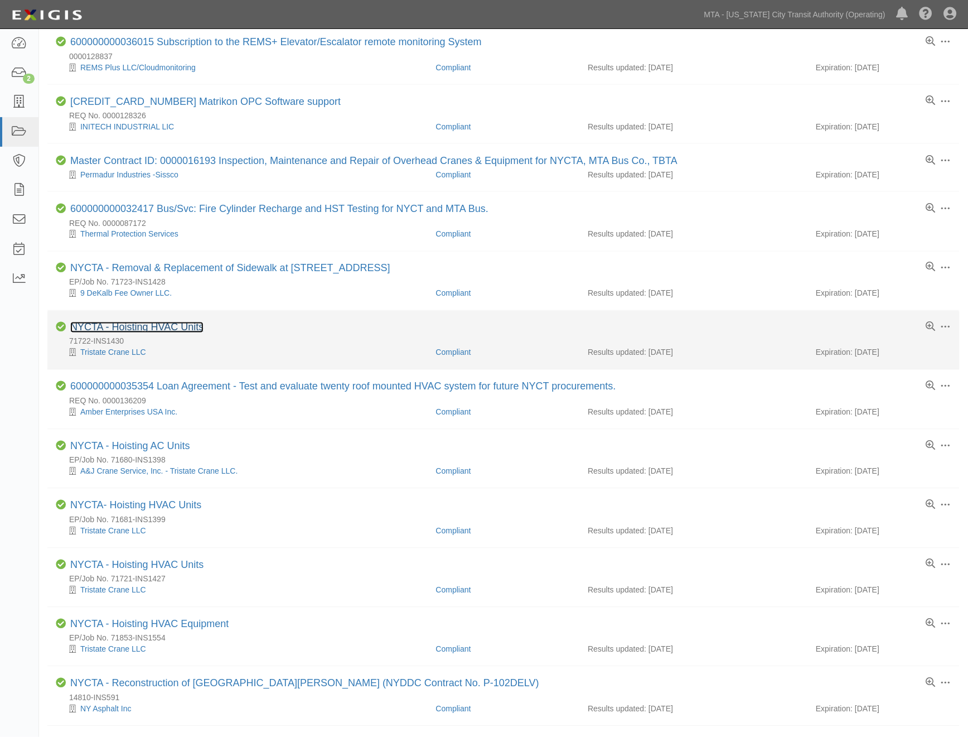
click at [181, 333] on link "NYCTA - Hoisting HVAC Units" at bounding box center [136, 327] width 133 height 11
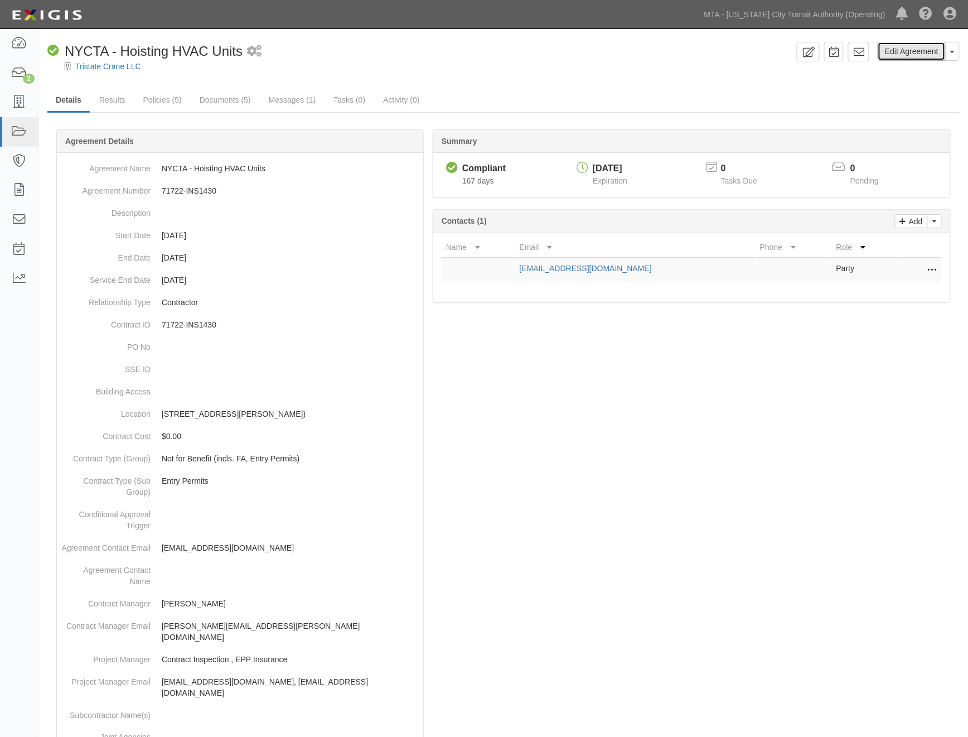
click at [926, 53] on link "Edit Agreement" at bounding box center [912, 51] width 68 height 19
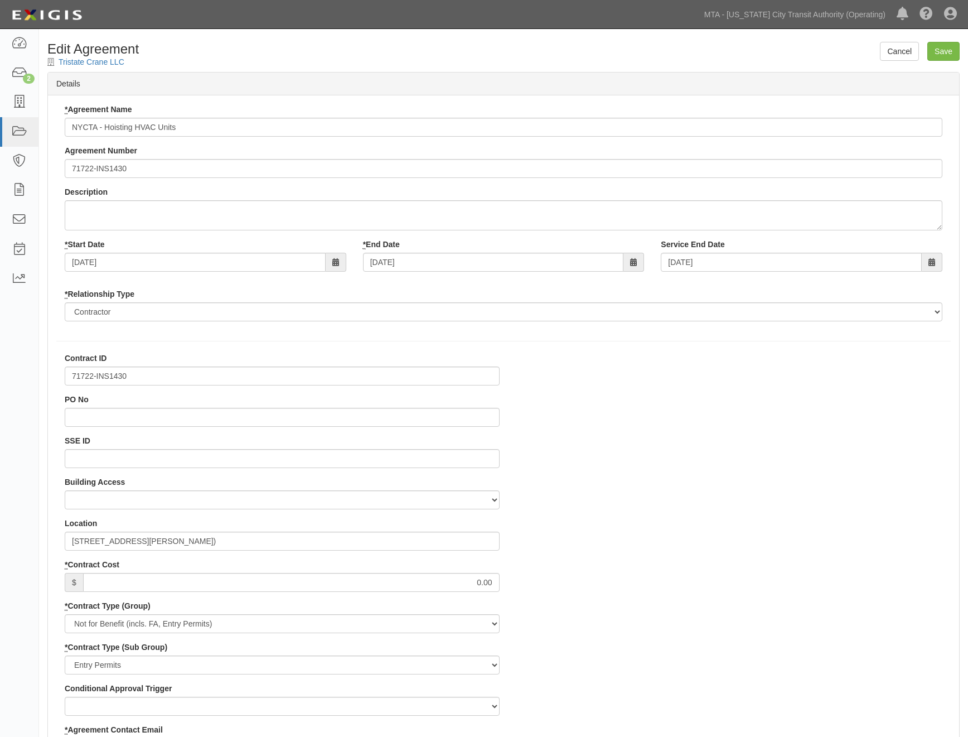
select select
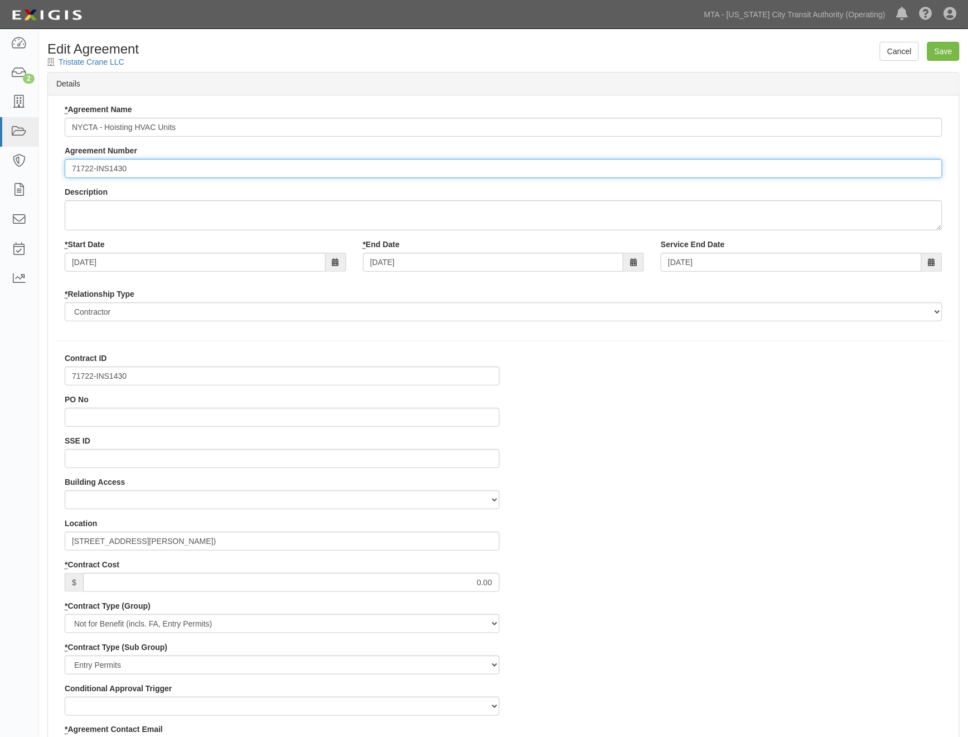
click at [72, 169] on input "71722-INS1430" at bounding box center [504, 168] width 878 height 19
paste input "EP/Job No."
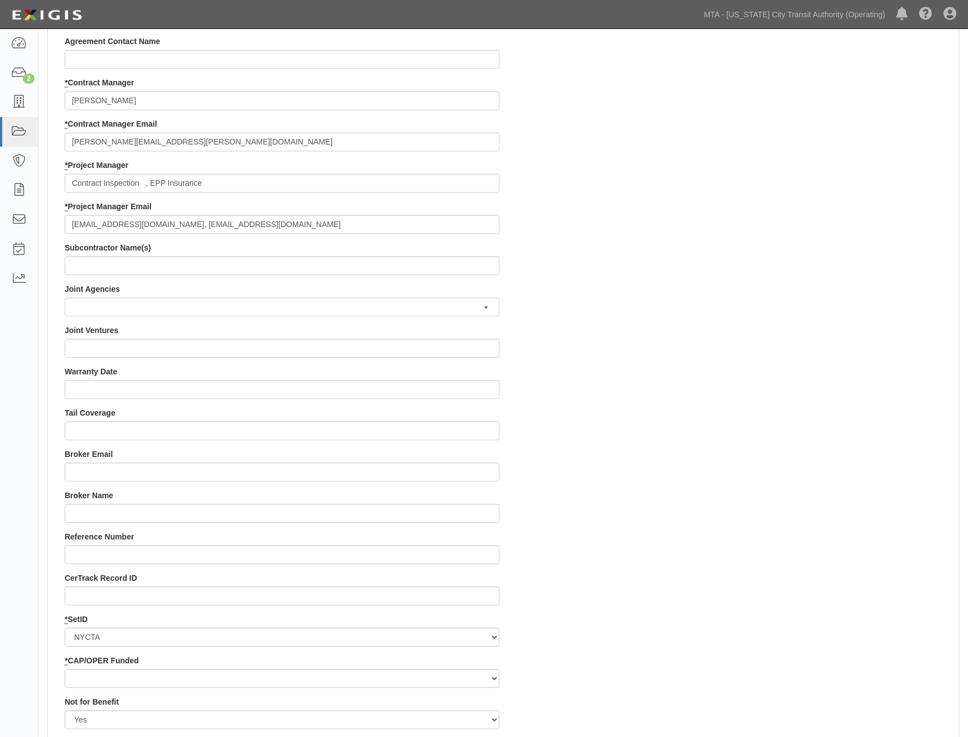
scroll to position [929, 0]
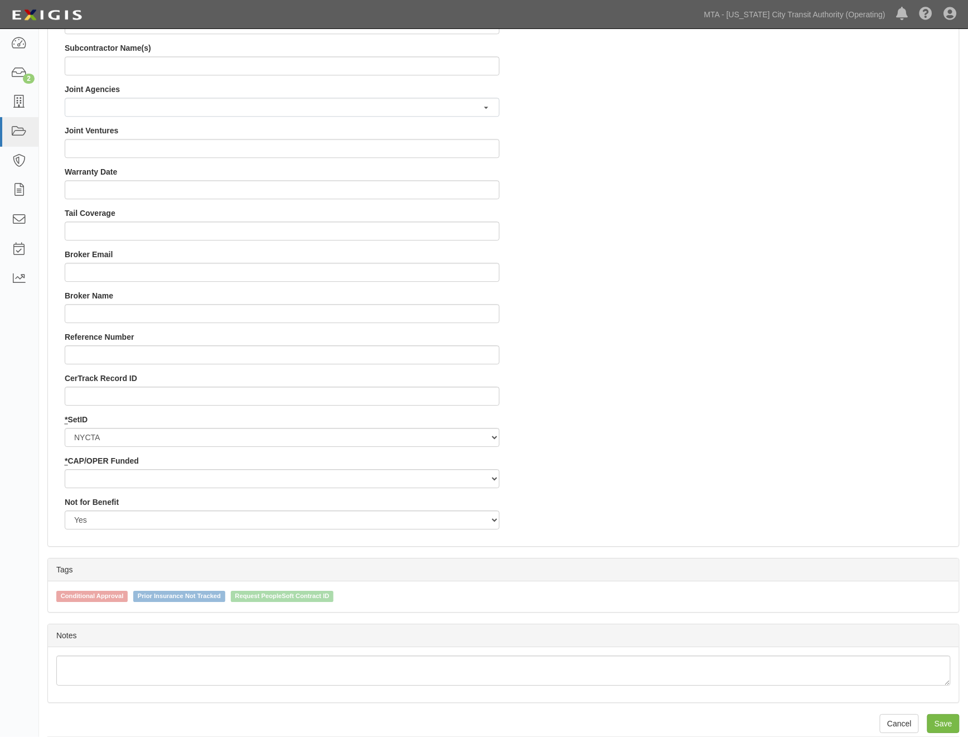
type input "EP/Job No. 71722-INS1430"
click at [103, 484] on select "Capital Operating" at bounding box center [282, 478] width 435 height 19
select select "439"
click at [65, 469] on select "Capital Operating" at bounding box center [282, 478] width 435 height 19
click at [945, 723] on input "Save" at bounding box center [943, 723] width 32 height 19
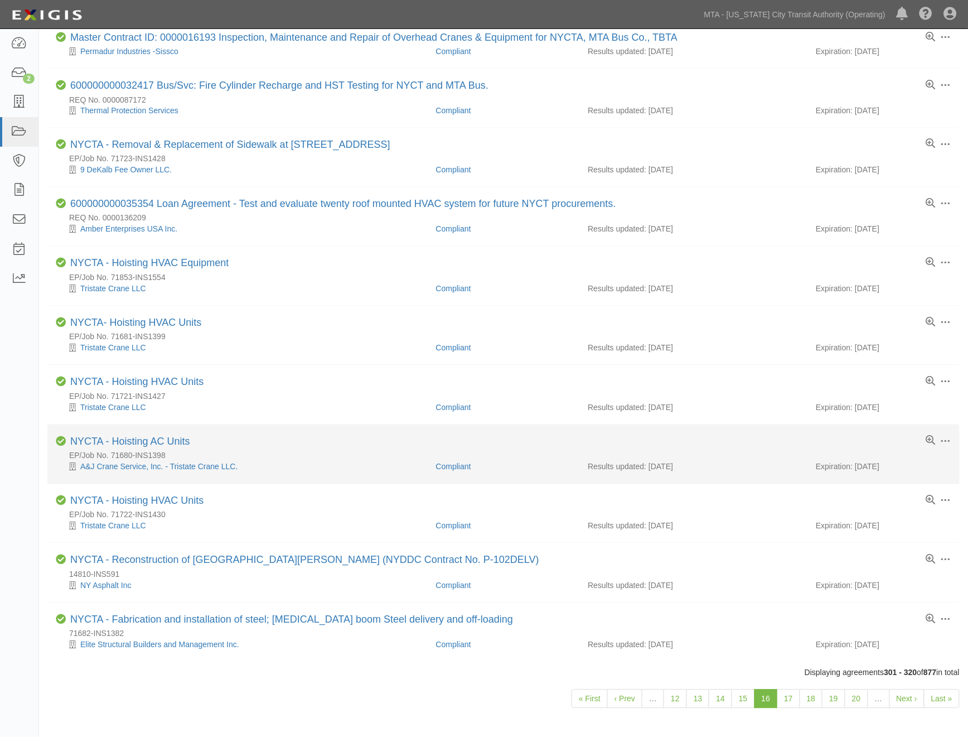
scroll to position [645, 0]
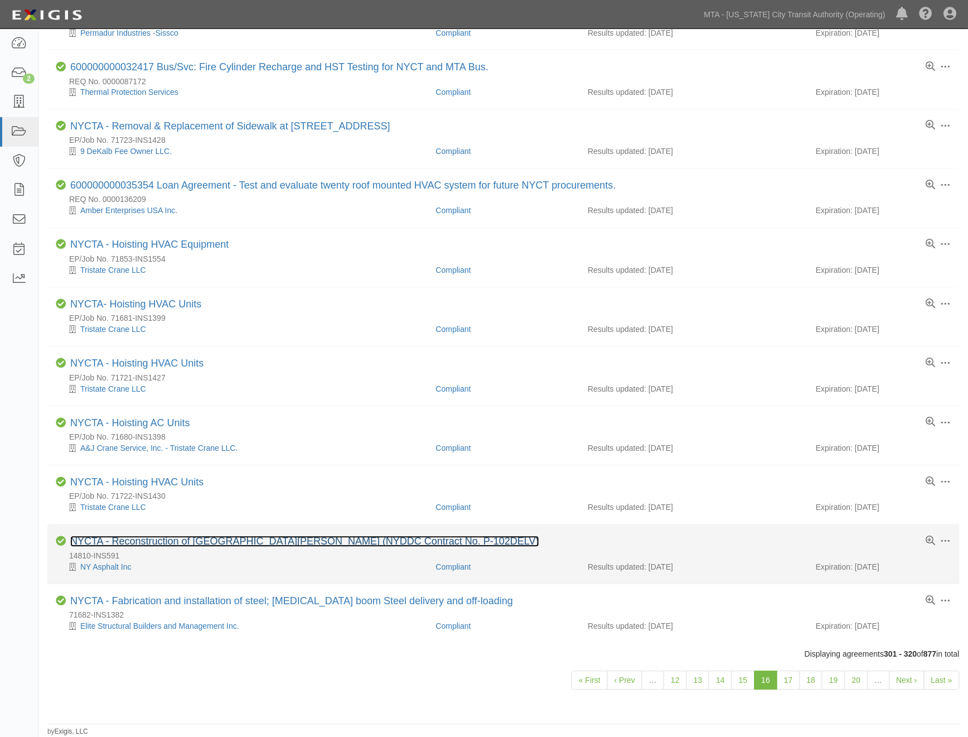
click at [186, 537] on link "NYCTA - Reconstruction of [GEOGRAPHIC_DATA][PERSON_NAME] (NYDDC Contract No. P-…" at bounding box center [304, 541] width 469 height 11
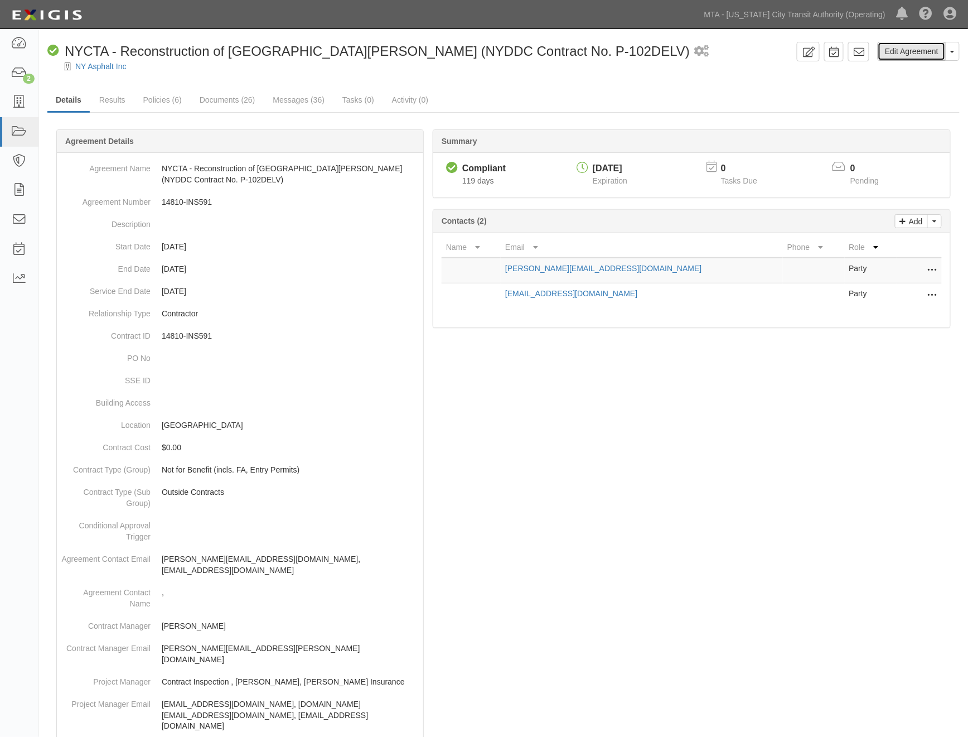
click at [897, 56] on link "Edit Agreement" at bounding box center [912, 51] width 68 height 19
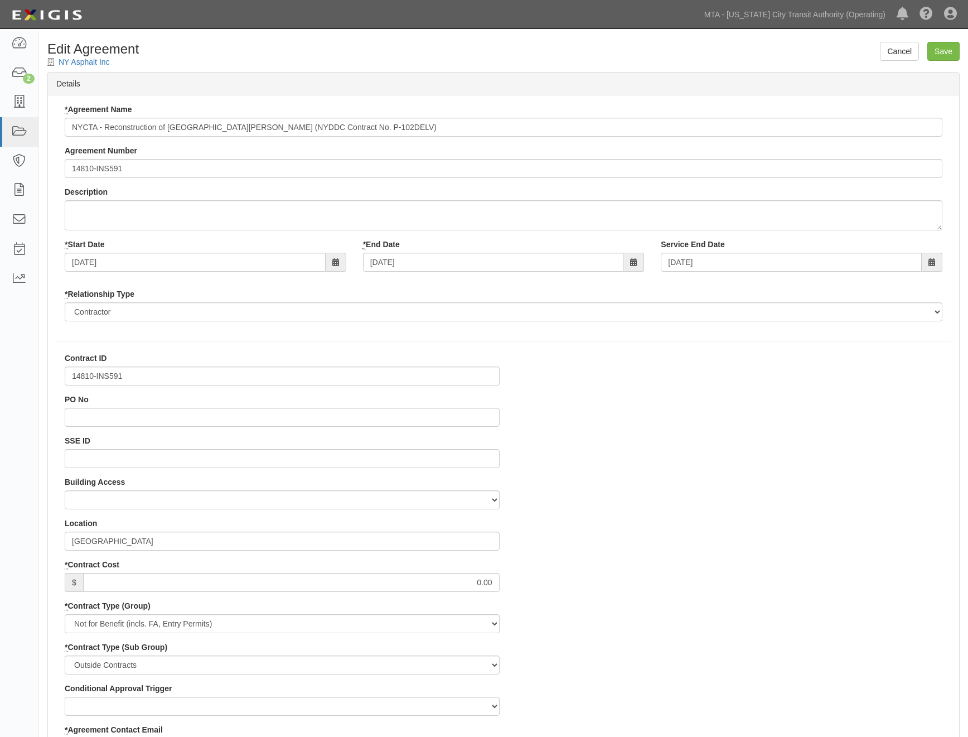
select select
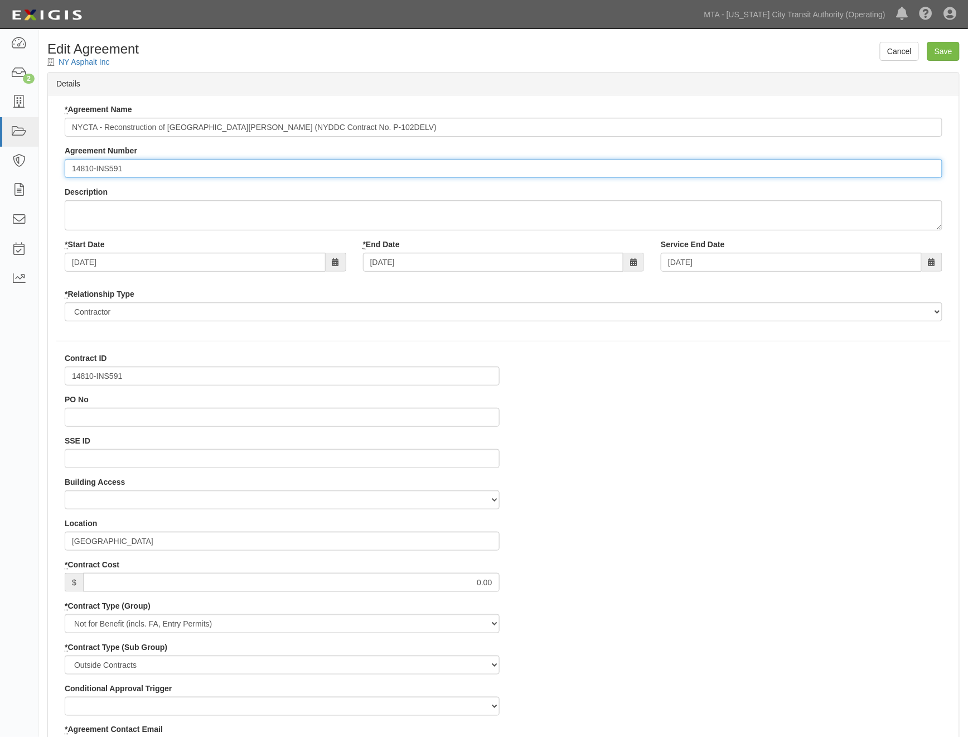
click at [70, 168] on input "14810-INS591" at bounding box center [504, 168] width 878 height 19
paste input "EP/Job No."
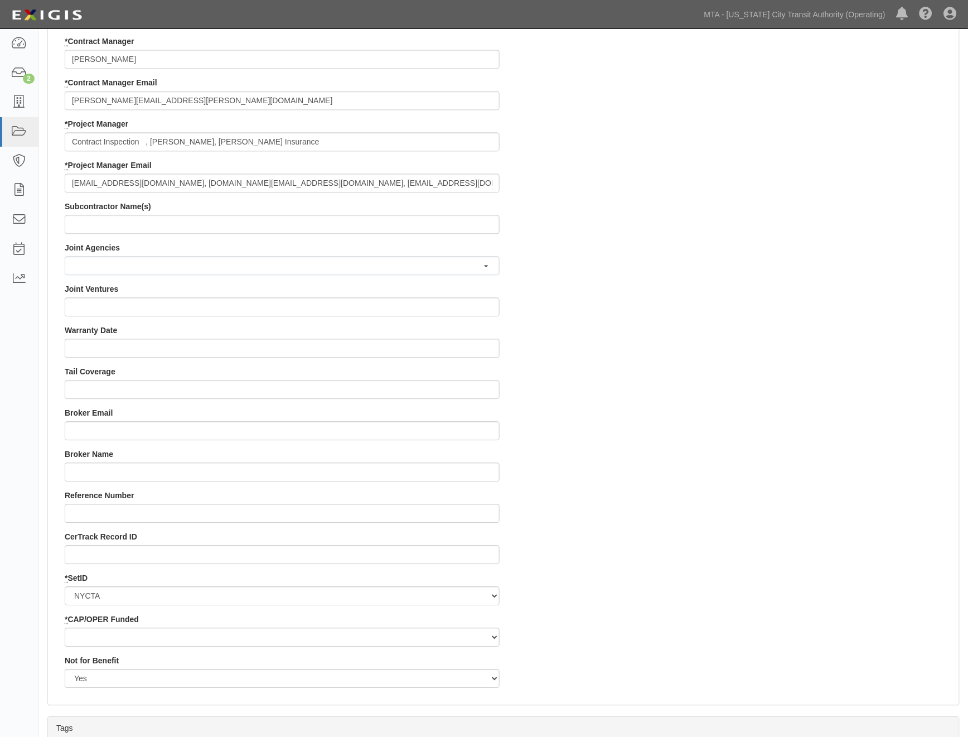
scroll to position [929, 0]
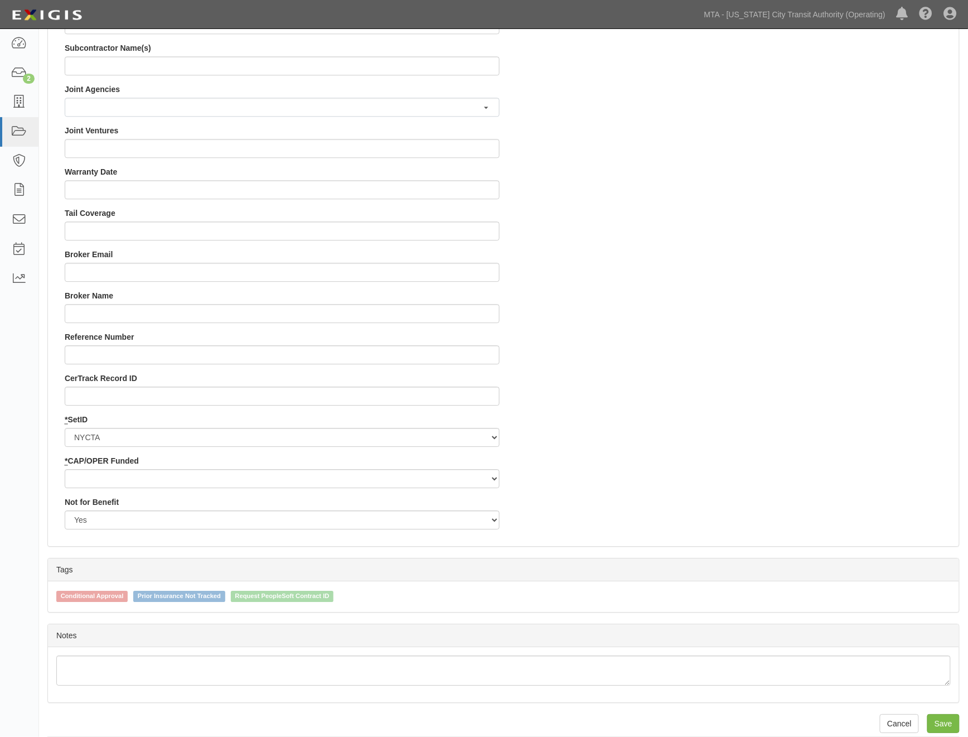
type input "EP/Job No. 14810-INS591"
click at [120, 477] on select "Capital Operating" at bounding box center [282, 478] width 435 height 19
select select "439"
click at [65, 469] on select "Capital Operating" at bounding box center [282, 478] width 435 height 19
click at [945, 722] on input "Save" at bounding box center [943, 723] width 32 height 19
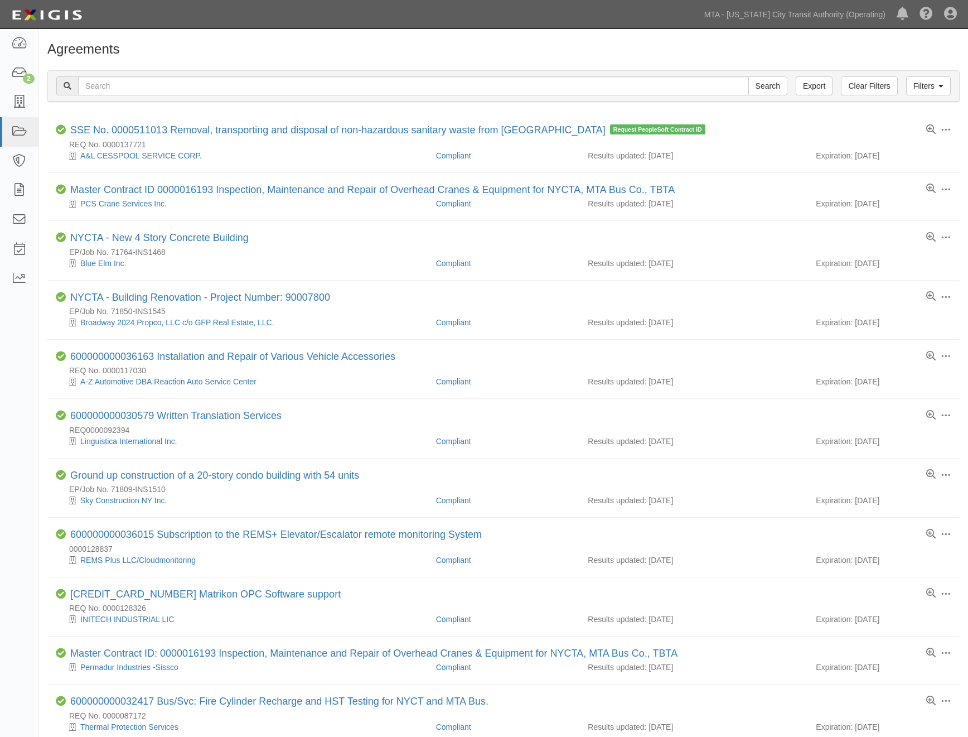
scroll to position [645, 0]
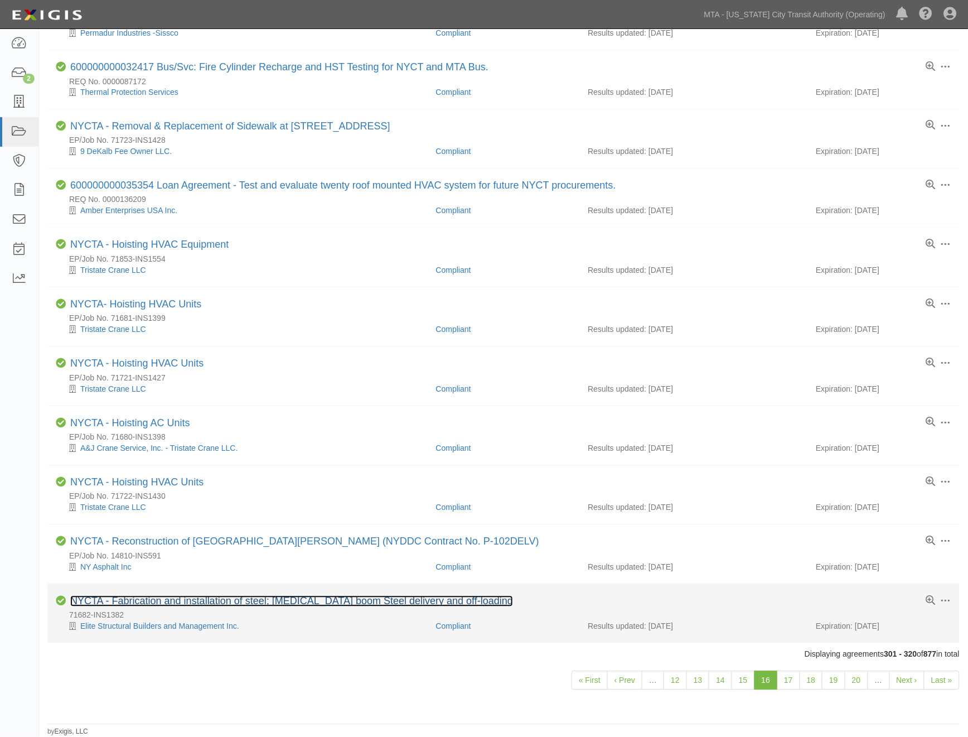
click at [198, 597] on link "NYCTA - Fabrication and installation of steel; [MEDICAL_DATA] boom Steel delive…" at bounding box center [291, 601] width 443 height 11
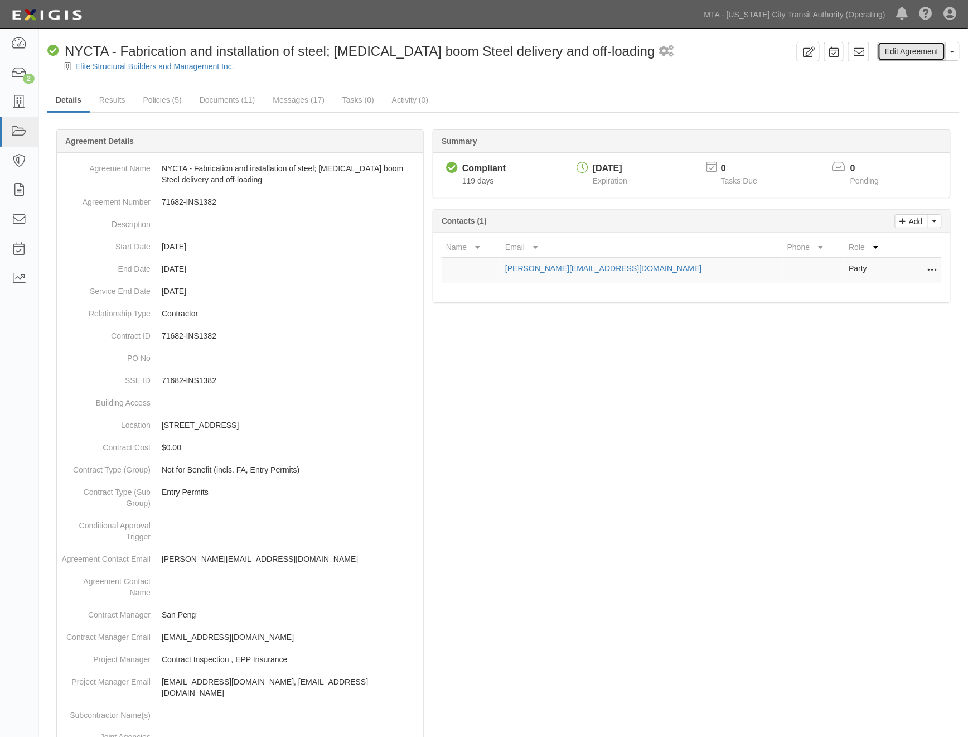
click at [913, 56] on link "Edit Agreement" at bounding box center [912, 51] width 68 height 19
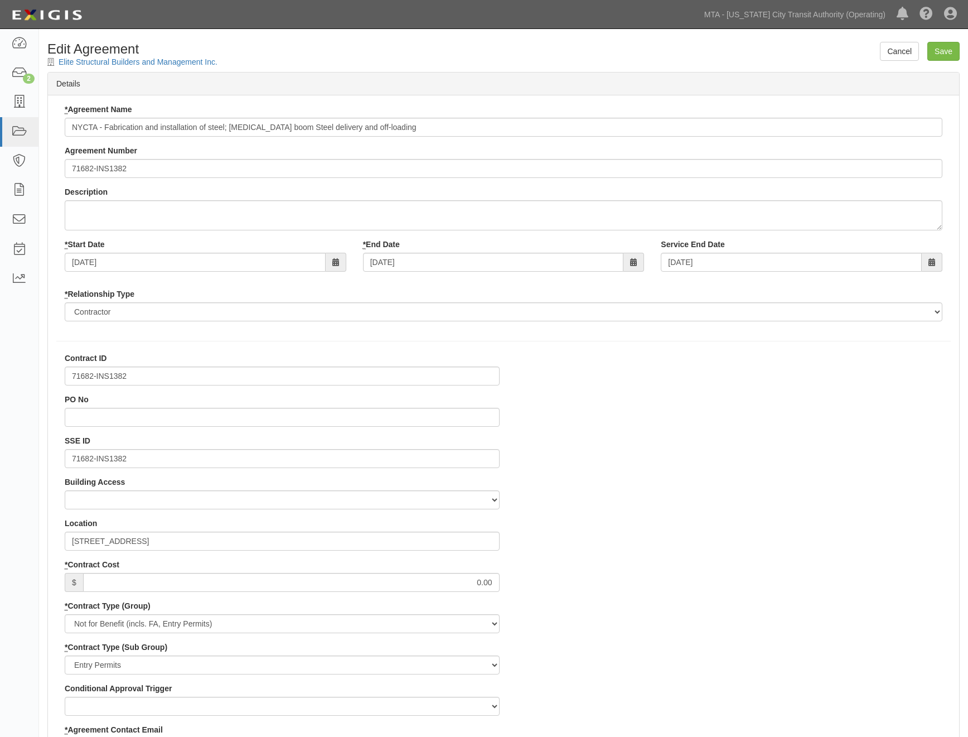
select select
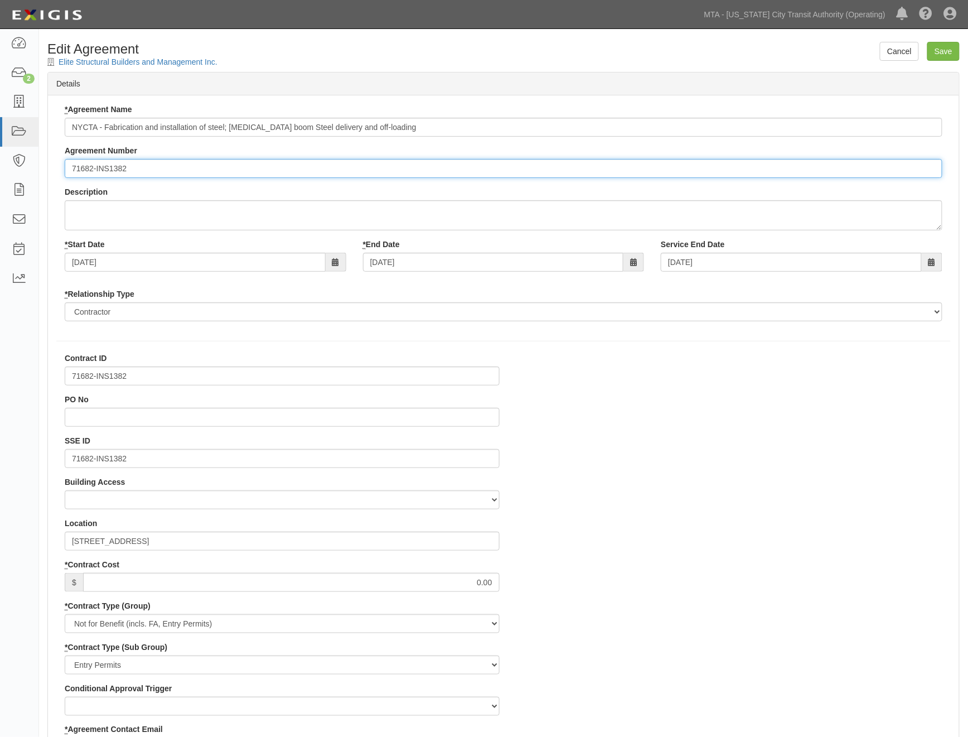
click at [70, 164] on input "71682-INS1382" at bounding box center [504, 168] width 878 height 19
paste input "EP/Job No."
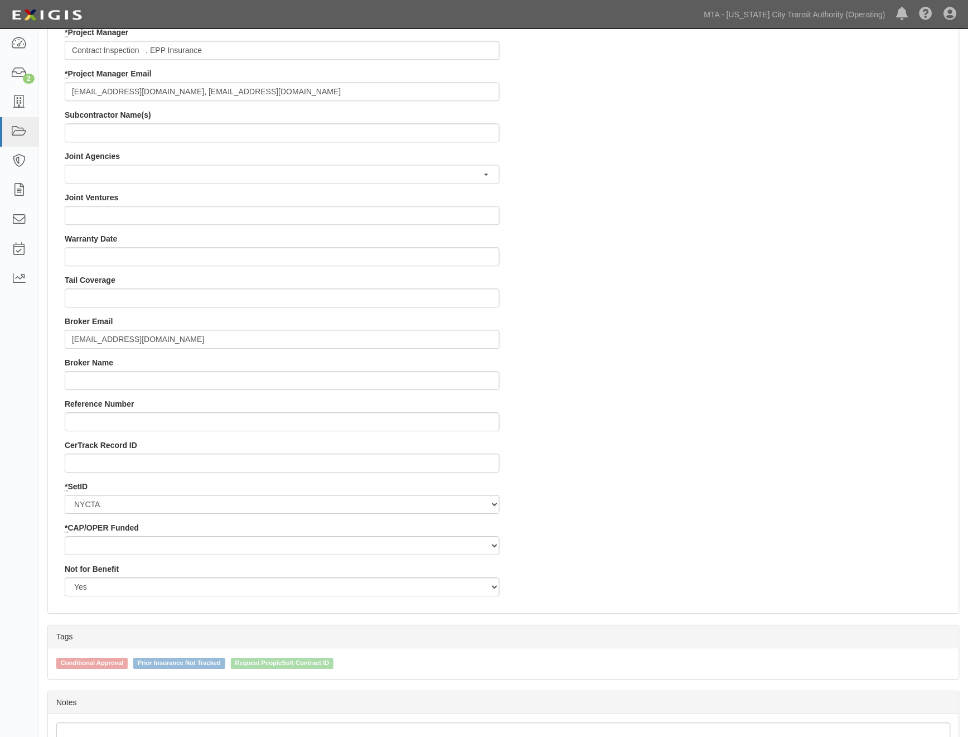
scroll to position [867, 0]
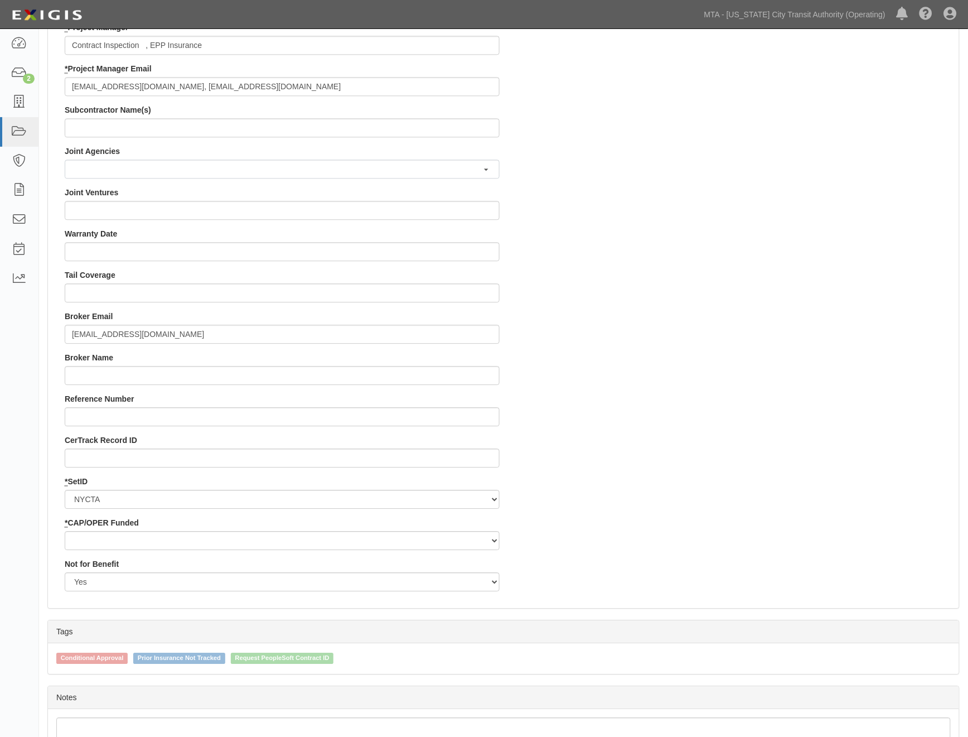
type input "EP/Job No. 71682-INS1382"
click at [110, 540] on select "Capital Operating" at bounding box center [282, 540] width 435 height 19
select select "439"
click at [65, 531] on select "Capital Operating" at bounding box center [282, 540] width 435 height 19
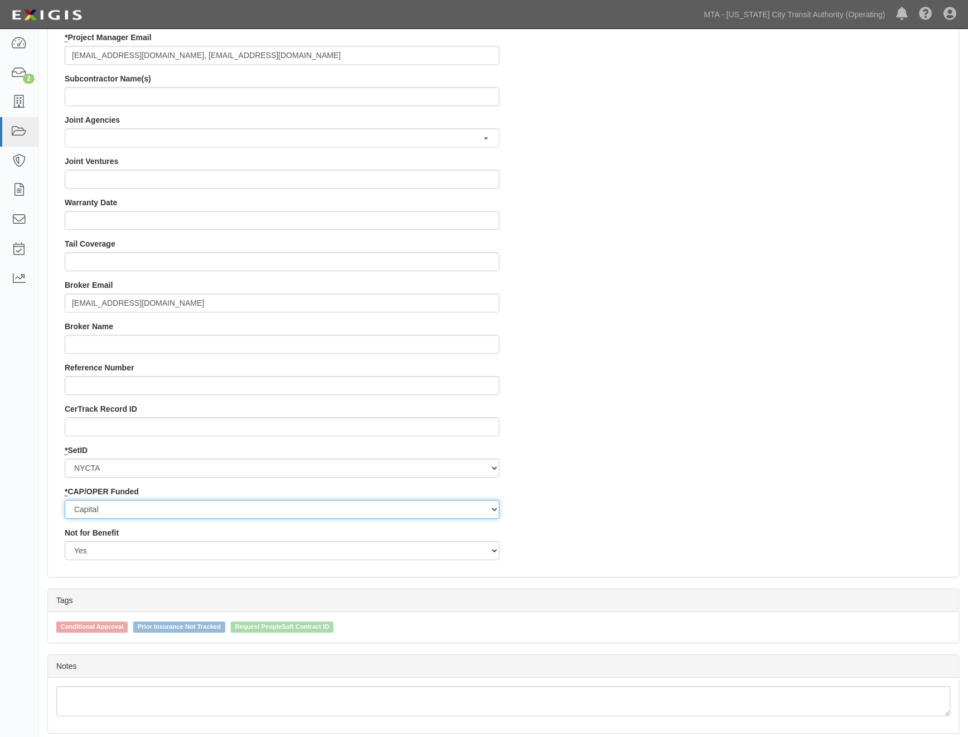
scroll to position [941, 0]
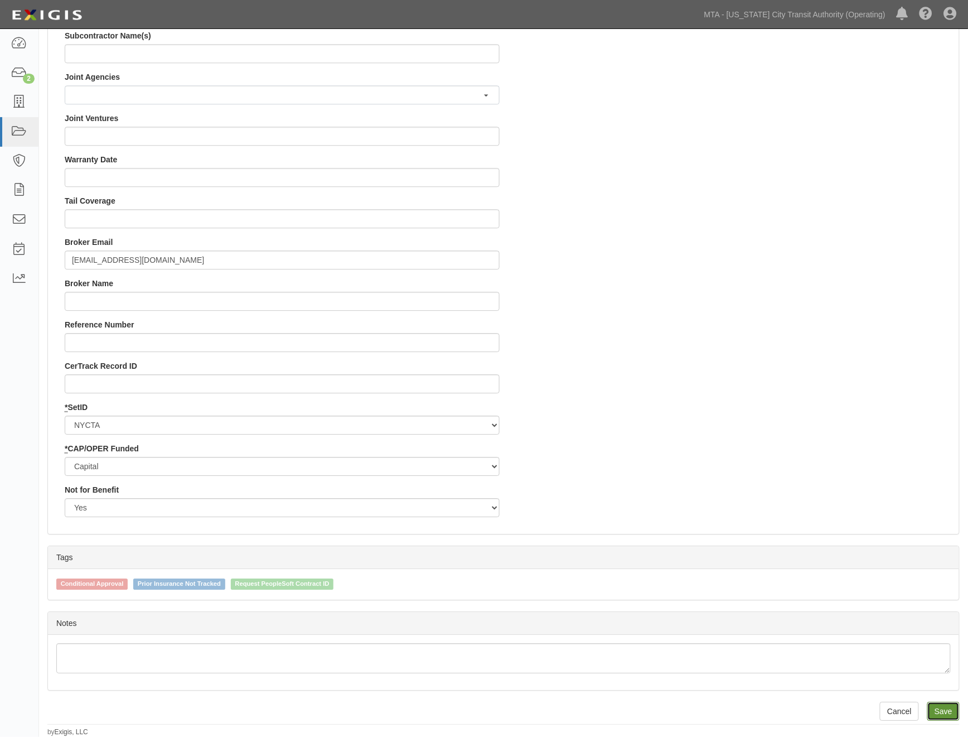
click at [945, 709] on input "Save" at bounding box center [943, 711] width 32 height 19
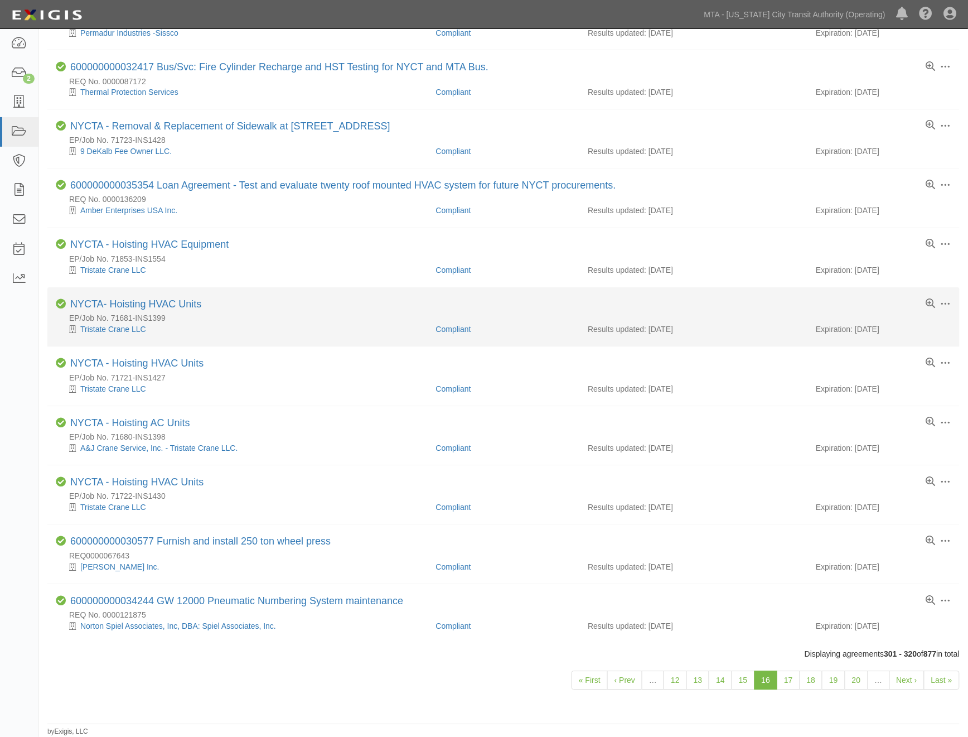
scroll to position [645, 0]
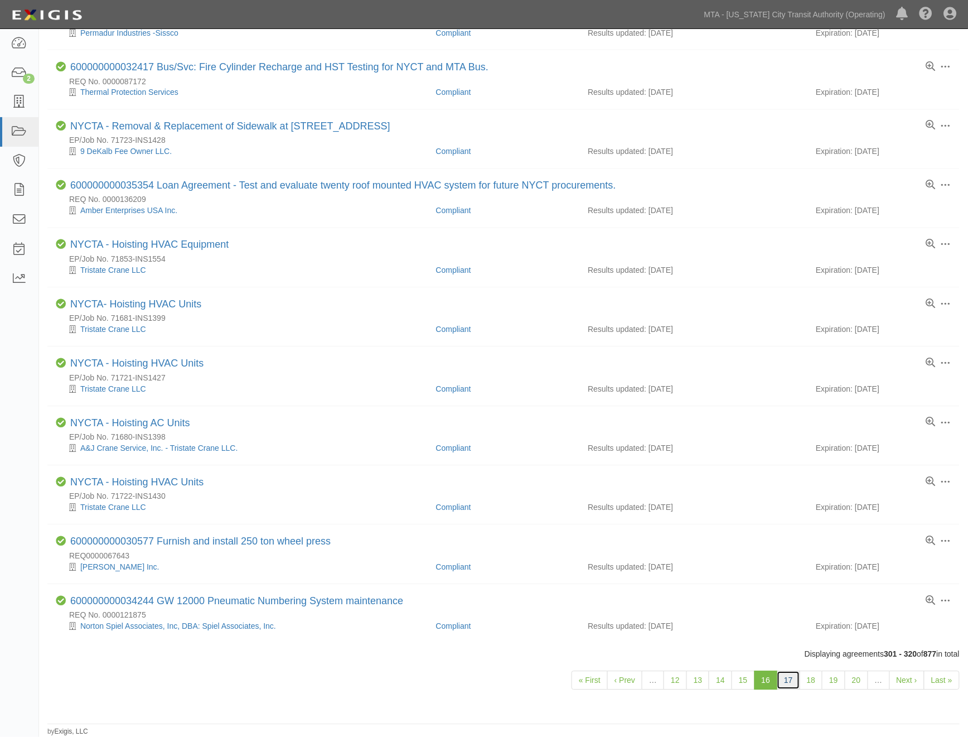
click at [786, 675] on link "17" at bounding box center [788, 680] width 23 height 19
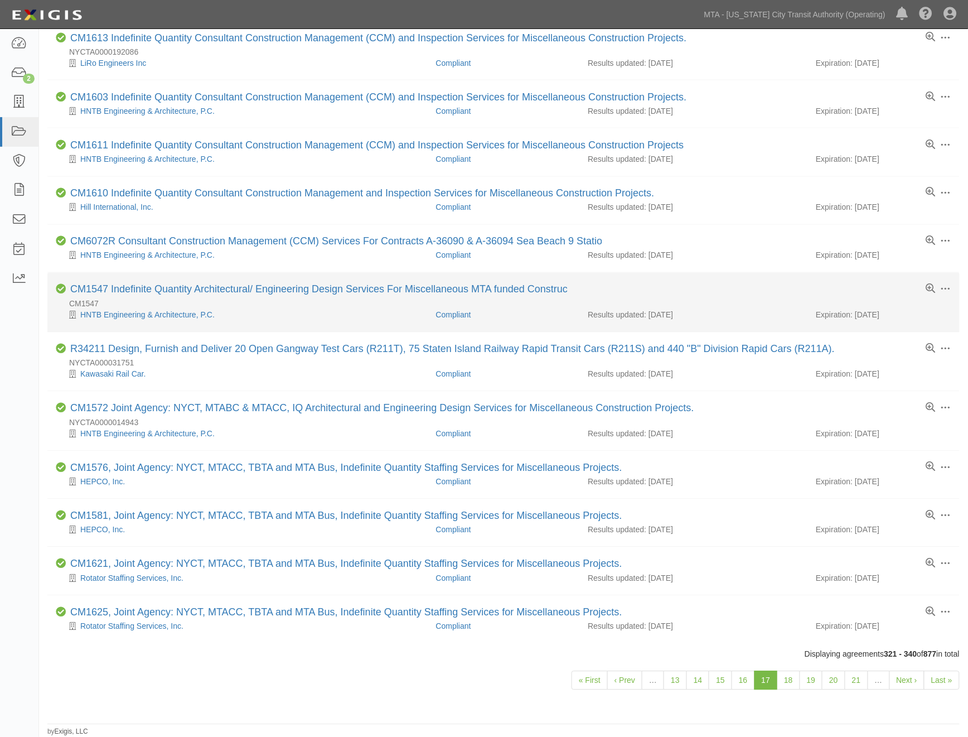
scroll to position [578, 0]
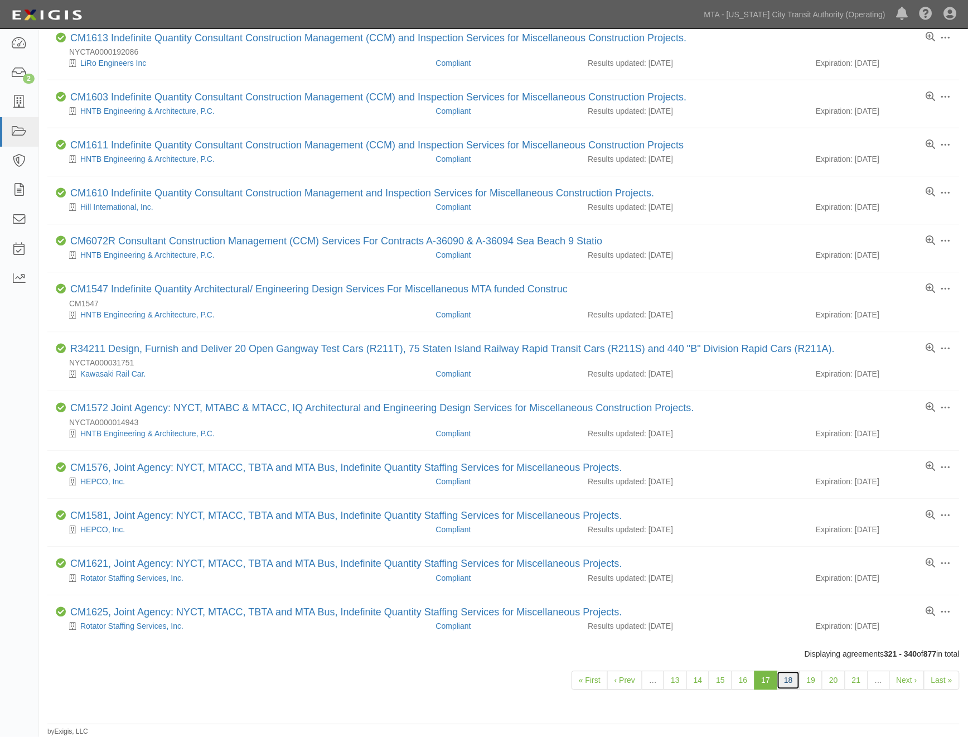
click at [793, 680] on link "18" at bounding box center [788, 680] width 23 height 19
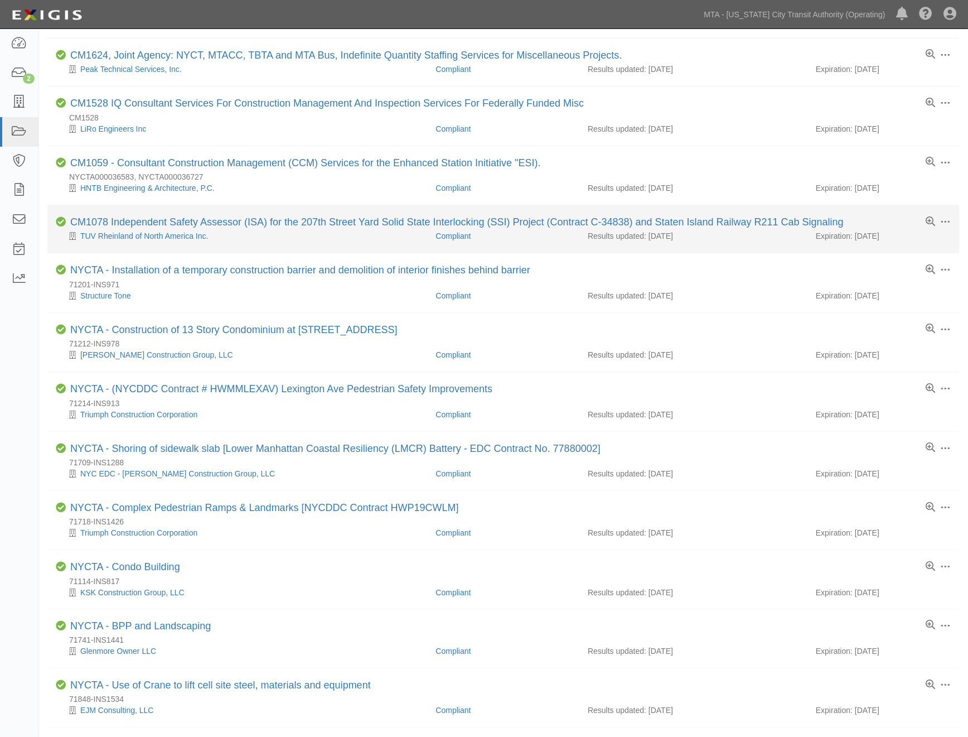
scroll to position [124, 0]
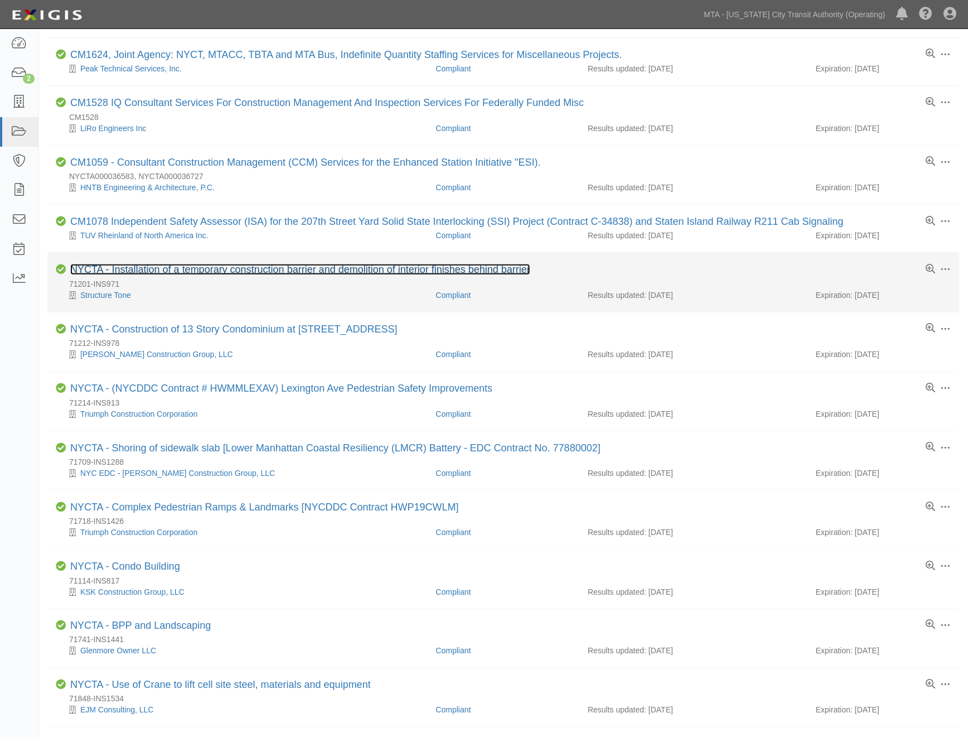
click at [160, 271] on link "NYCTA - Installation of a temporary construction barrier and demolition of inte…" at bounding box center [300, 269] width 460 height 11
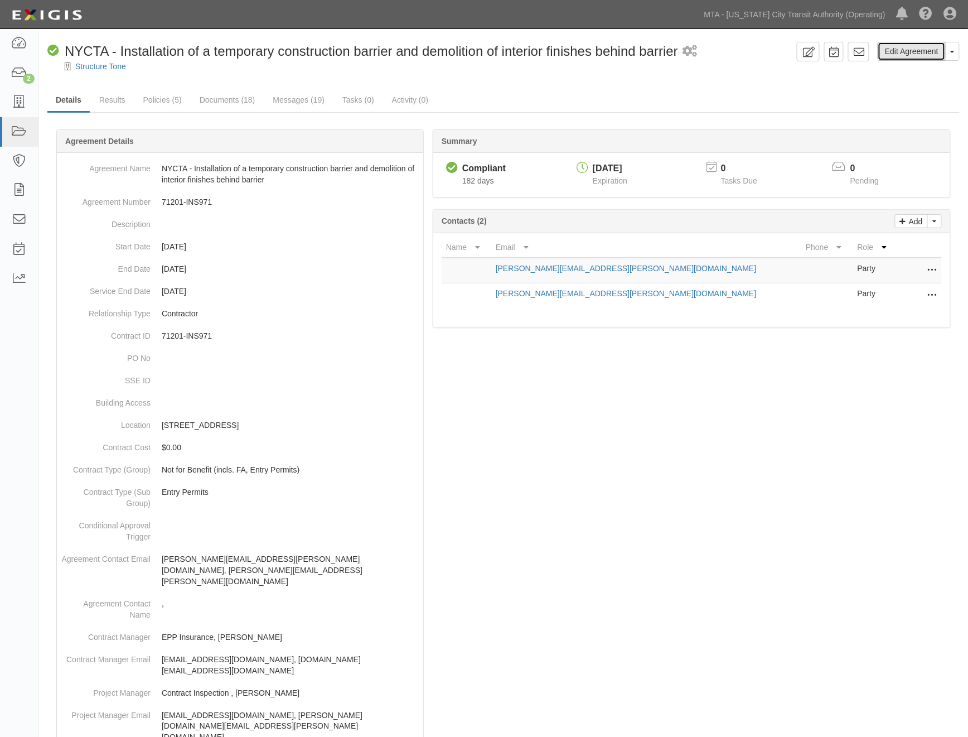
click at [919, 57] on link "Edit Agreement" at bounding box center [912, 51] width 68 height 19
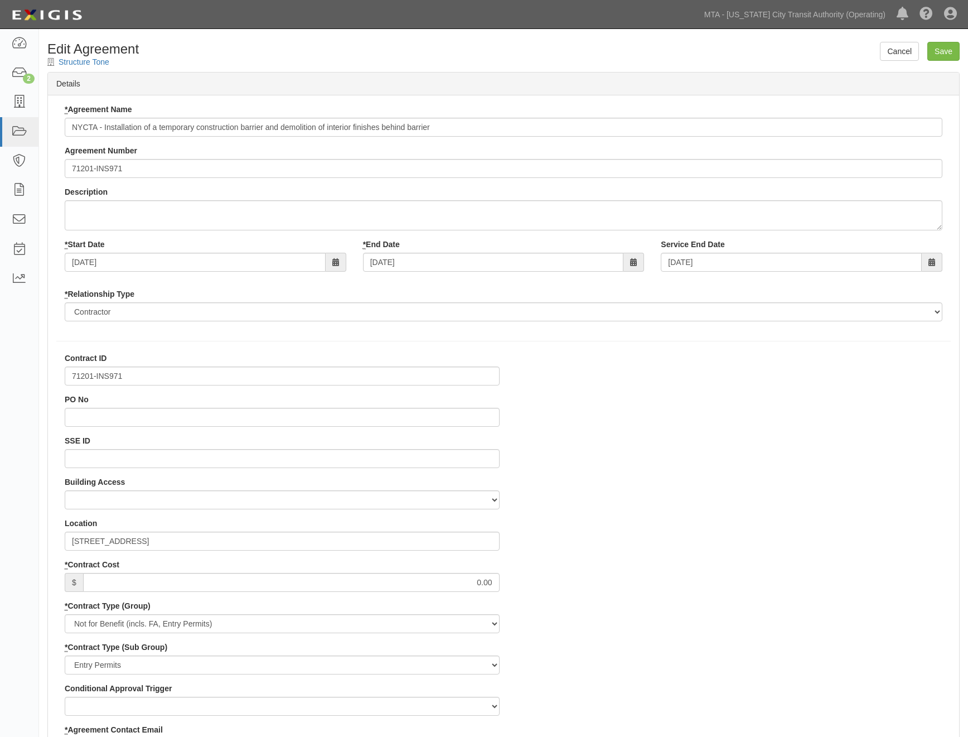
select select
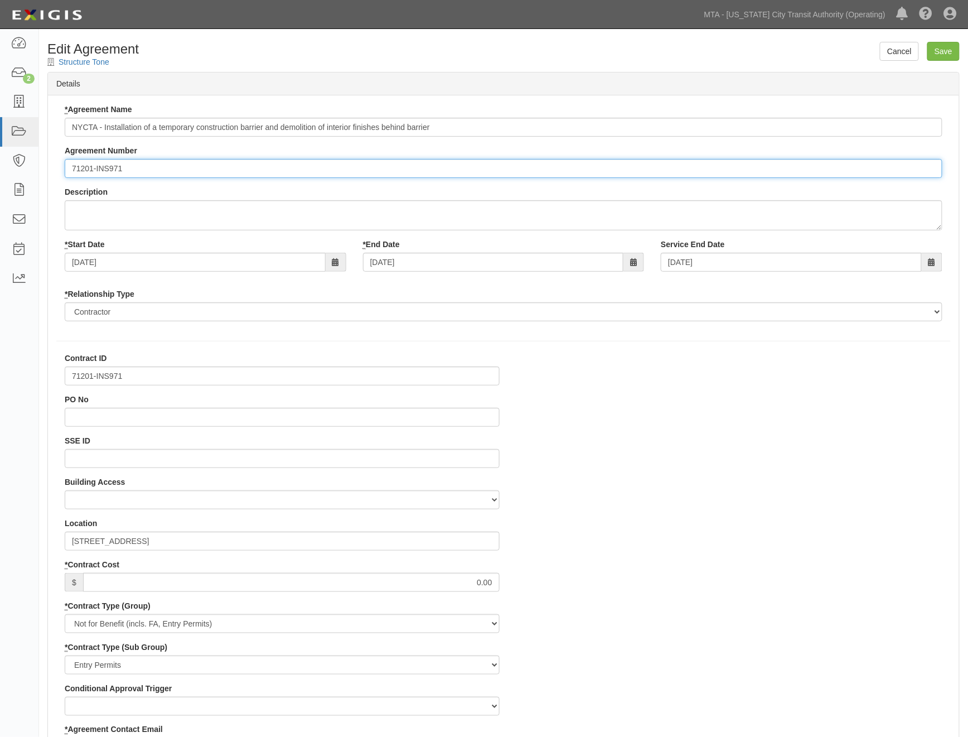
click at [69, 170] on input "71201-INS971" at bounding box center [504, 168] width 878 height 19
paste input "EP/Job No."
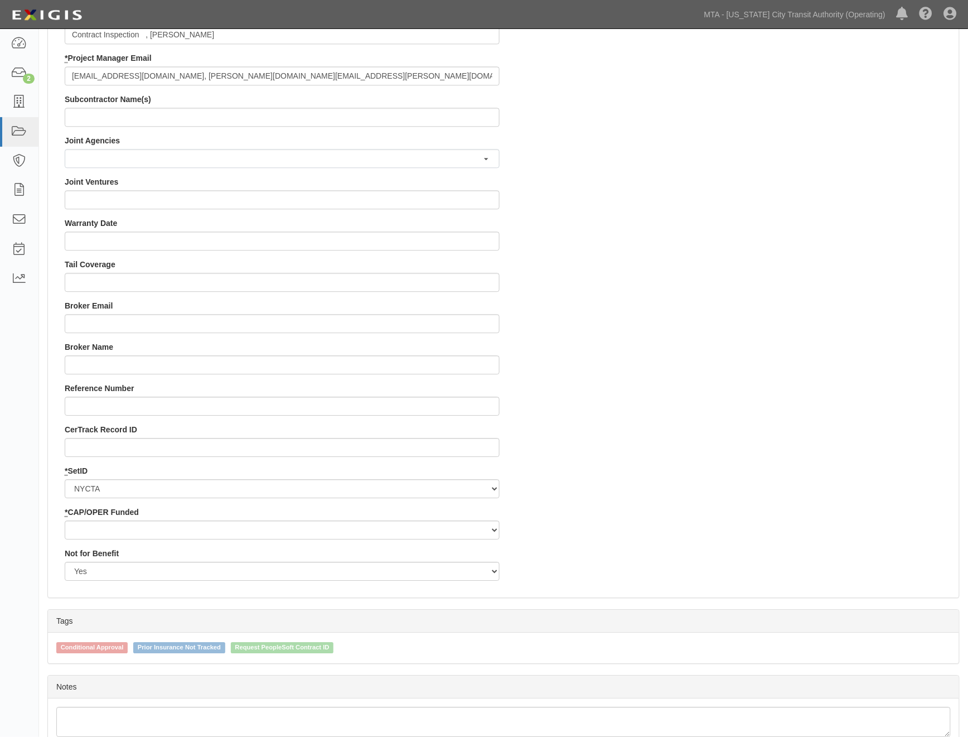
scroll to position [941, 0]
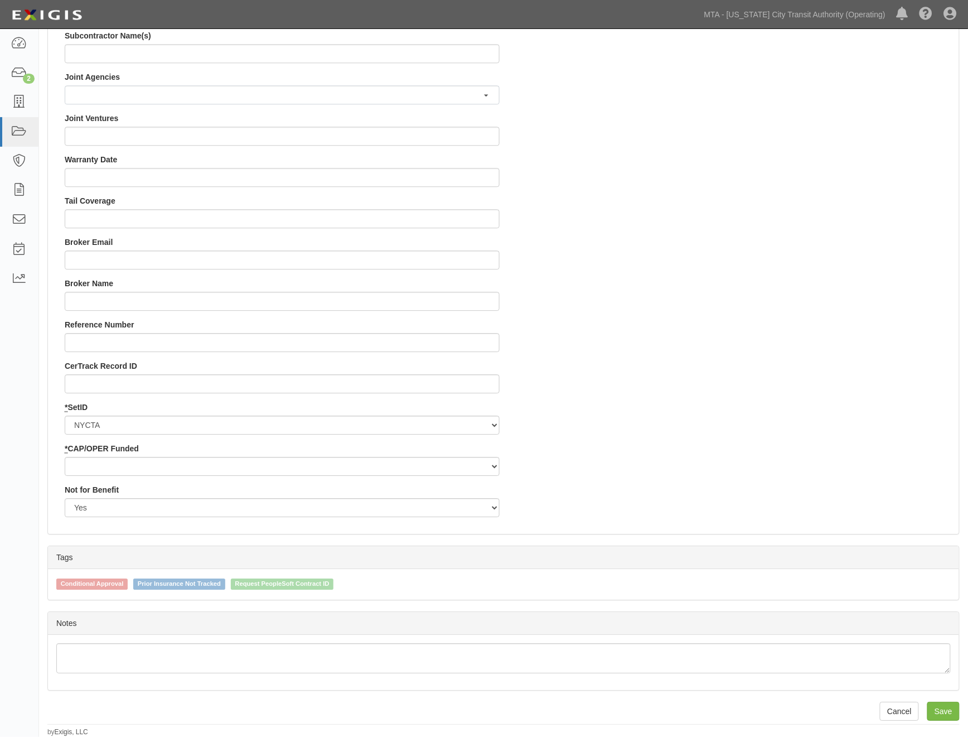
type input "EP/Job No. 71201-INS971"
click at [77, 466] on select "Capital Operating" at bounding box center [282, 466] width 435 height 19
select select "439"
click at [65, 457] on select "Capital Operating" at bounding box center [282, 466] width 435 height 19
click at [945, 711] on input "Save" at bounding box center [943, 711] width 32 height 19
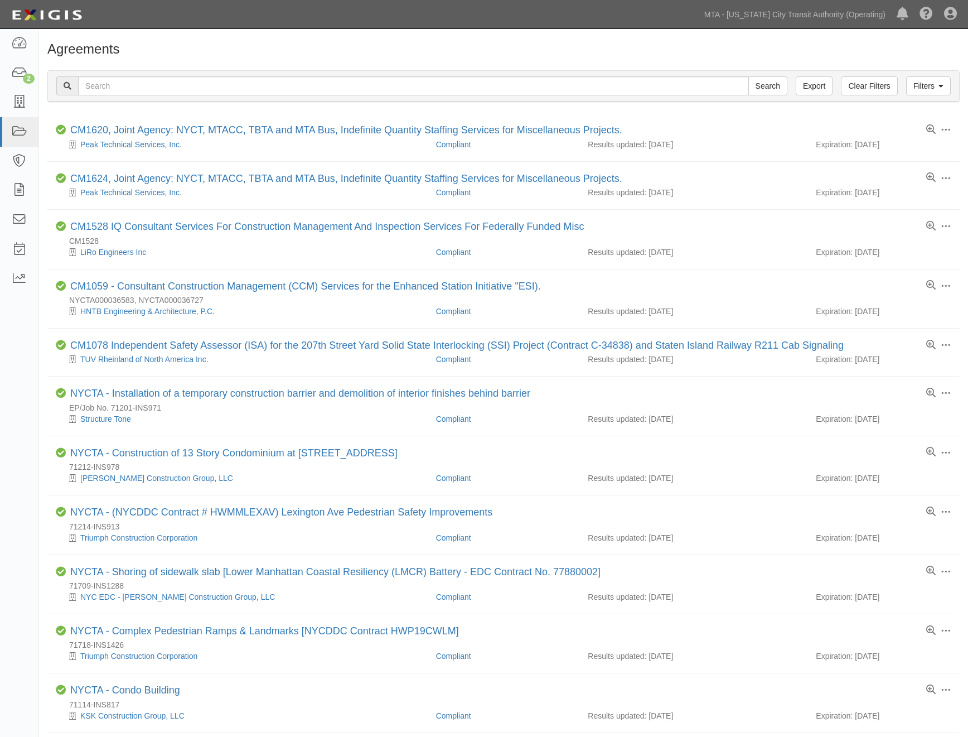
scroll to position [124, 0]
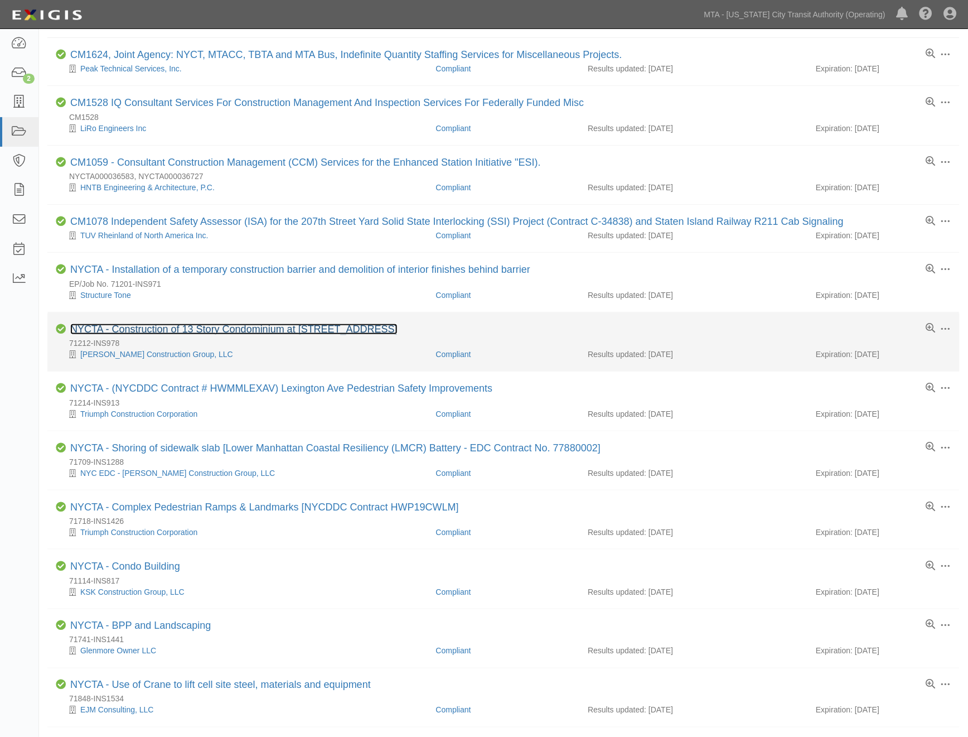
click at [233, 330] on link "NYCTA - Construction of 13 Story Condominium at 525 6th Ave, Manhattan" at bounding box center [233, 328] width 327 height 11
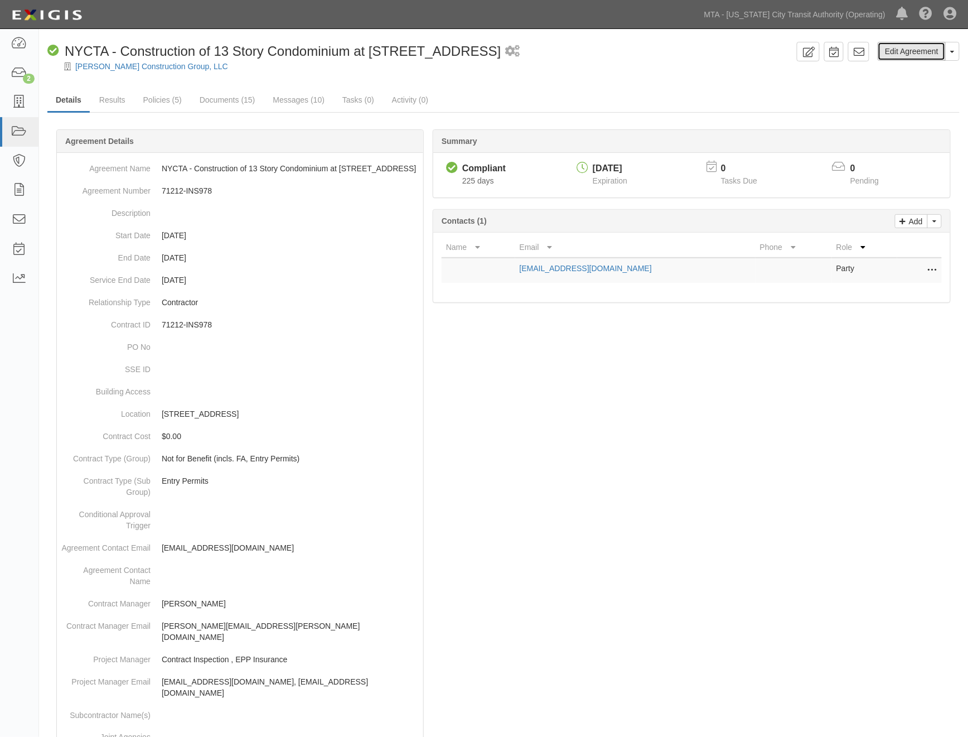
click at [907, 52] on link "Edit Agreement" at bounding box center [912, 51] width 68 height 19
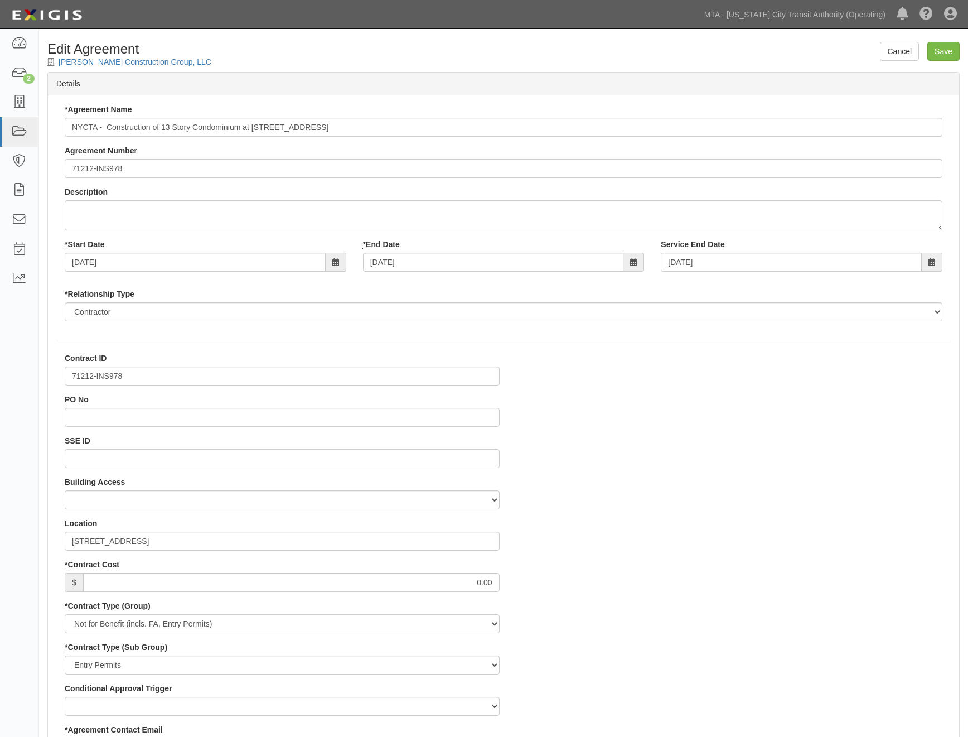
select select
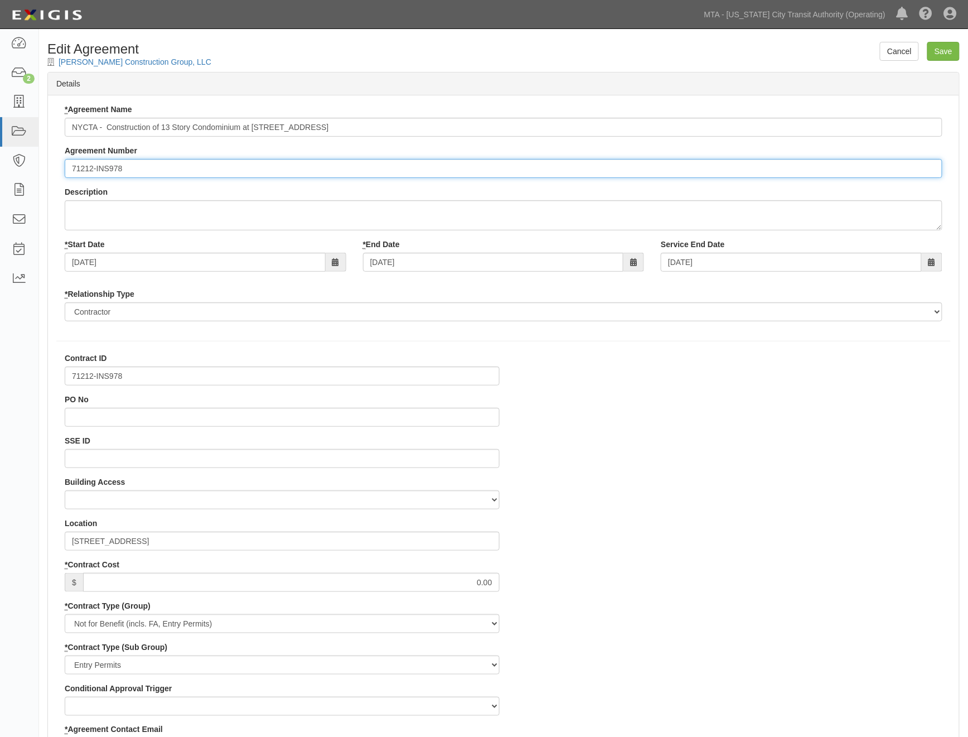
click at [69, 168] on input "71212-INS978" at bounding box center [504, 168] width 878 height 19
paste input "EP/Job No."
type input "EP/Job No. 71212-INS978"
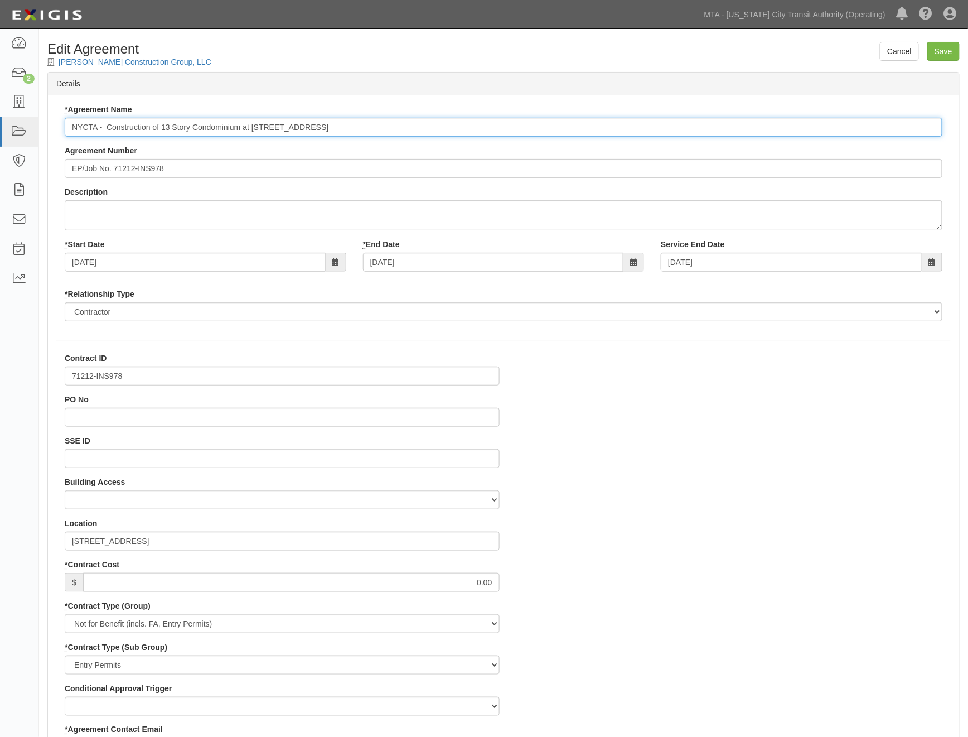
click at [109, 123] on input "NYCTA - Construction of 13 Story Condominium at 525 6th Ave, Manhattan" at bounding box center [504, 127] width 878 height 19
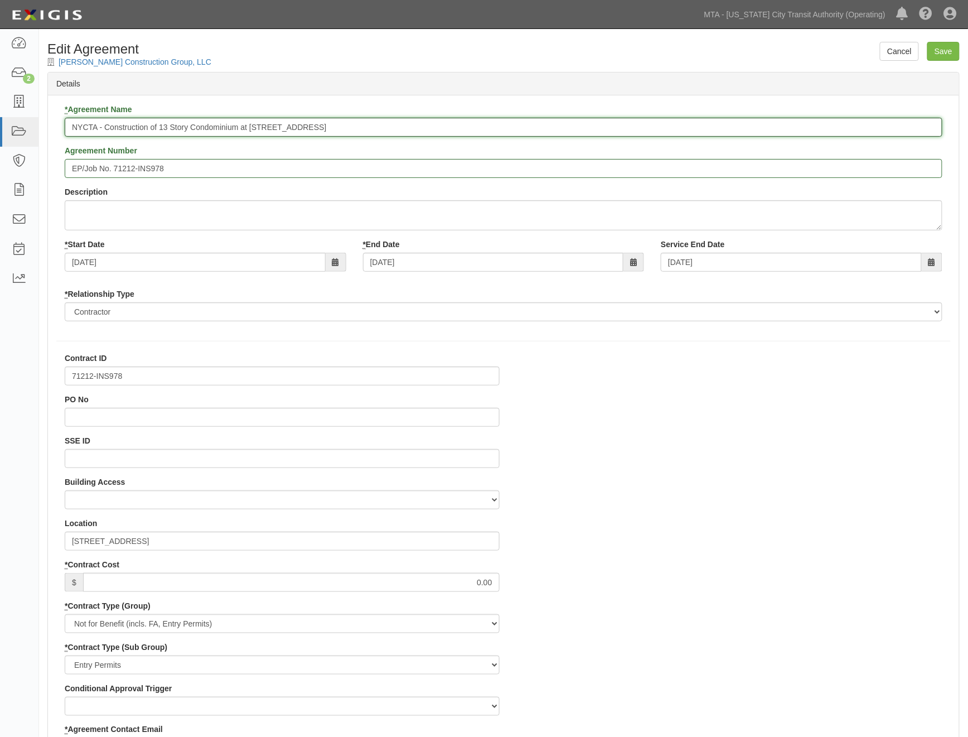
drag, startPoint x: 371, startPoint y: 127, endPoint x: 238, endPoint y: 131, distance: 133.3
click at [238, 131] on input "NYCTA - Construction of 13 Story Condominium at 525 6th Ave, Manhattan" at bounding box center [504, 127] width 878 height 19
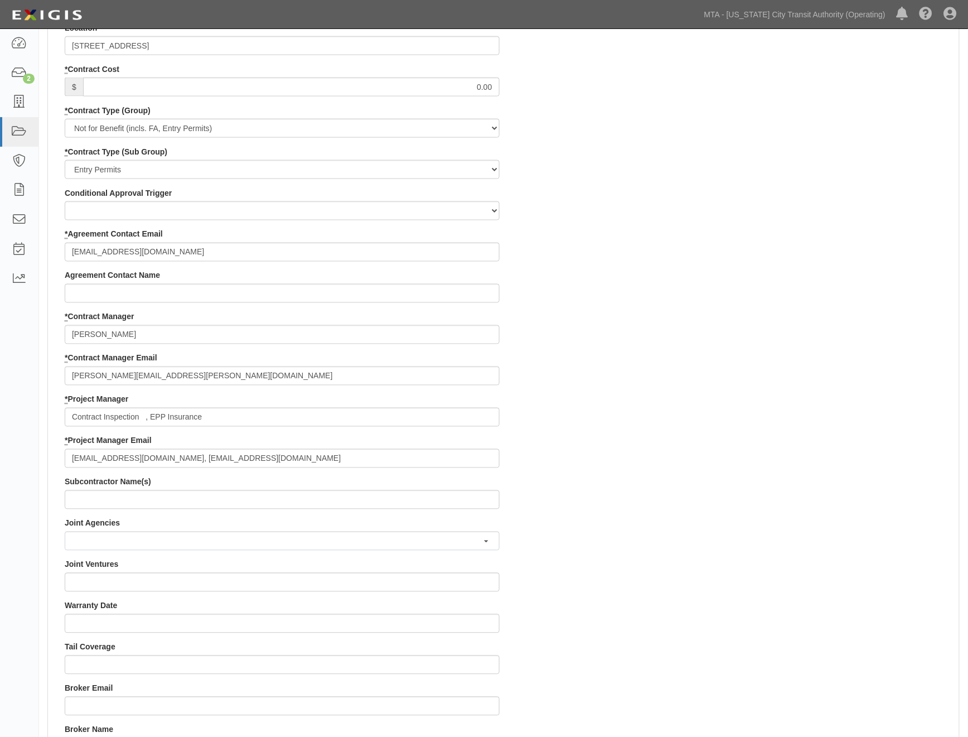
scroll to position [867, 0]
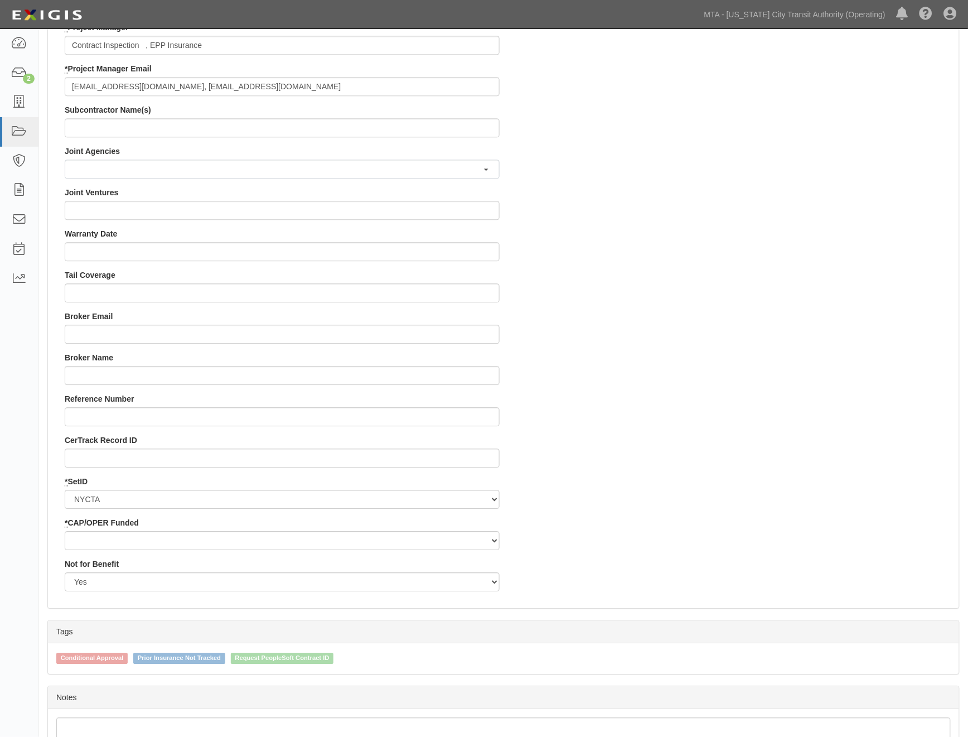
type input "NYCTA - Construction of 13 Story Condominium"
click at [199, 538] on select "Capital Operating" at bounding box center [282, 540] width 435 height 19
select select "439"
click at [65, 531] on select "Capital Operating" at bounding box center [282, 540] width 435 height 19
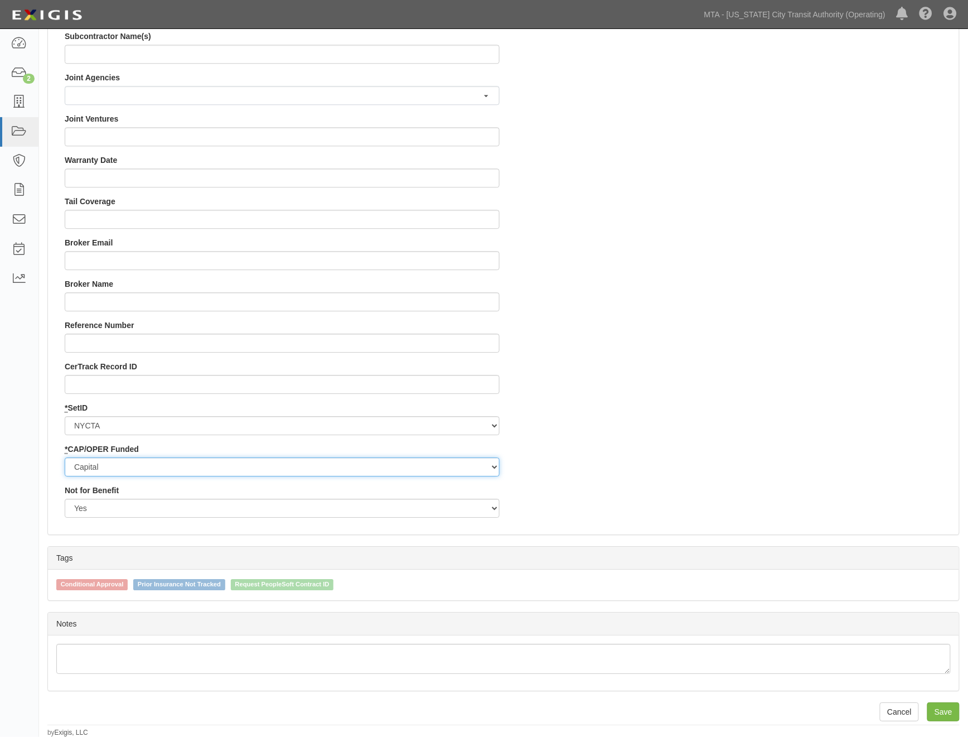
scroll to position [941, 0]
click at [939, 715] on input "Save" at bounding box center [943, 711] width 32 height 19
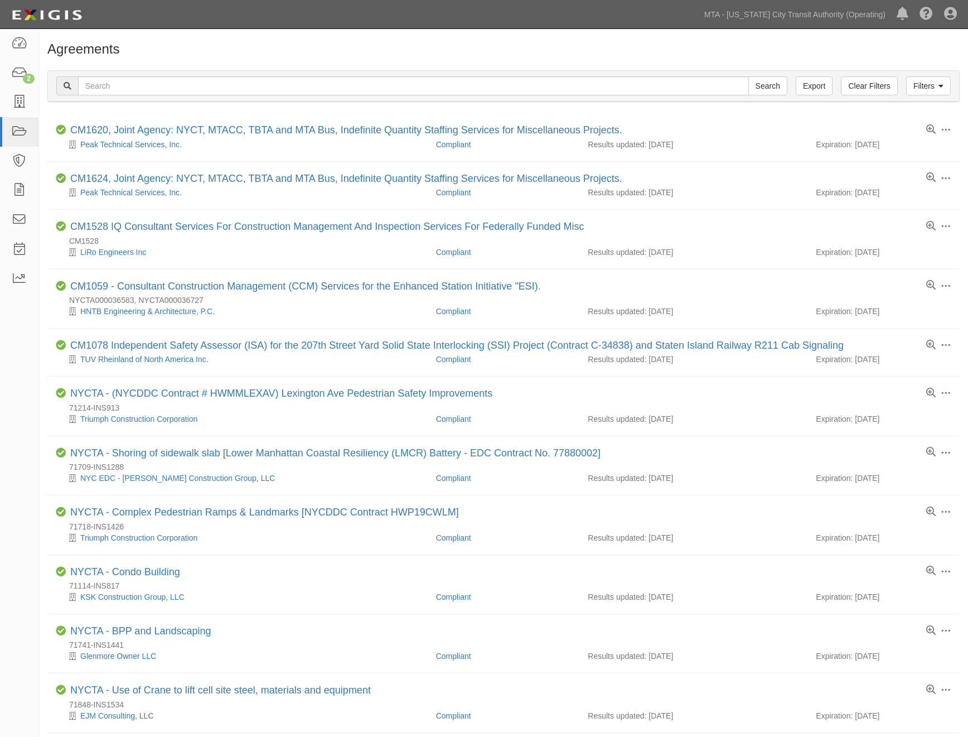
scroll to position [124, 0]
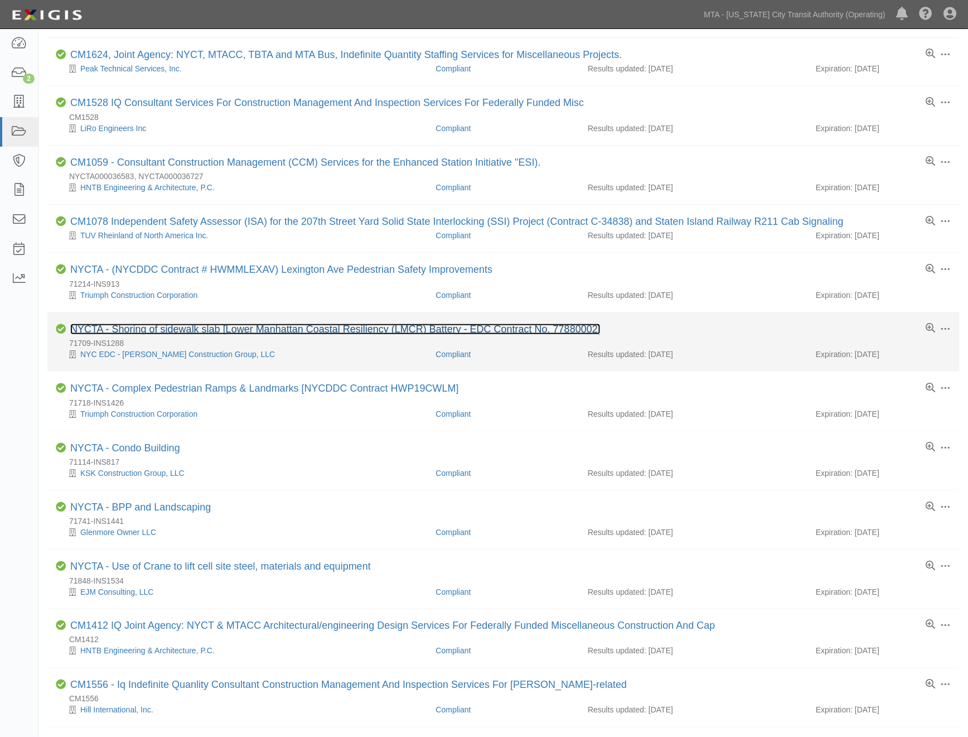
click at [200, 335] on link "NYCTA - Shoring of sidewalk slab [Lower Manhattan Coastal Resiliency (LMCR) Bat…" at bounding box center [335, 328] width 530 height 11
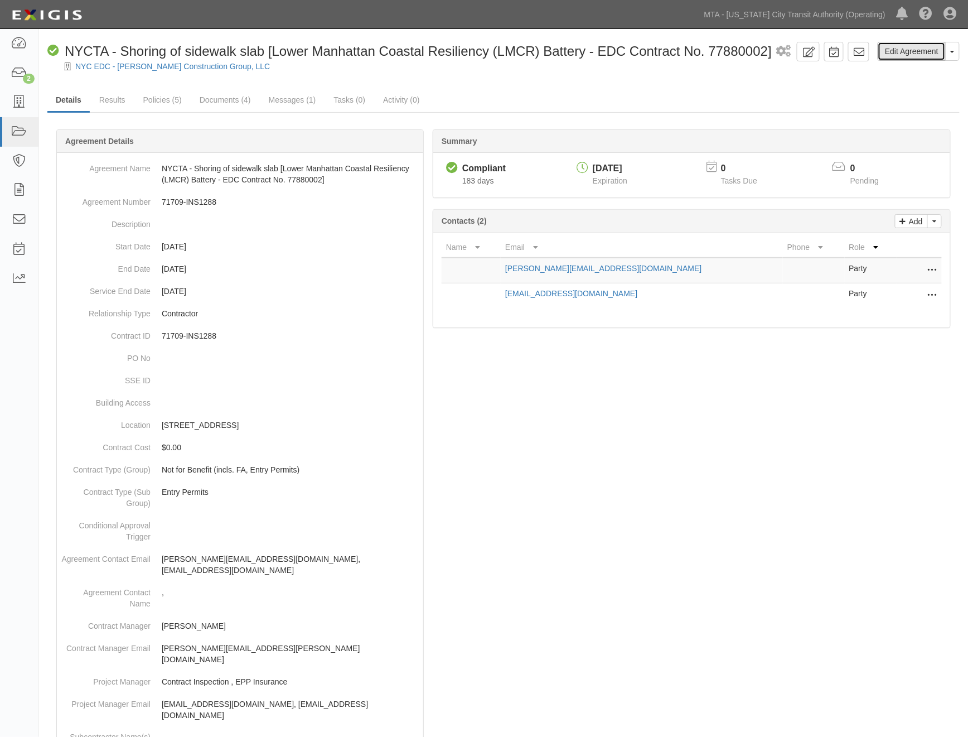
click at [912, 54] on link "Edit Agreement" at bounding box center [912, 51] width 68 height 19
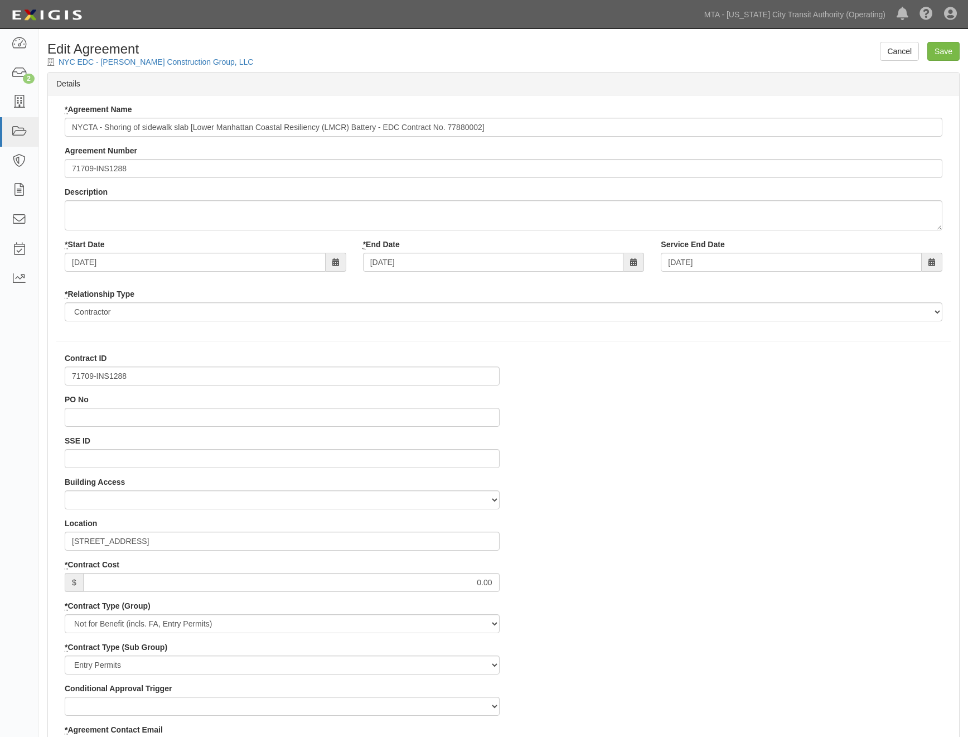
select select
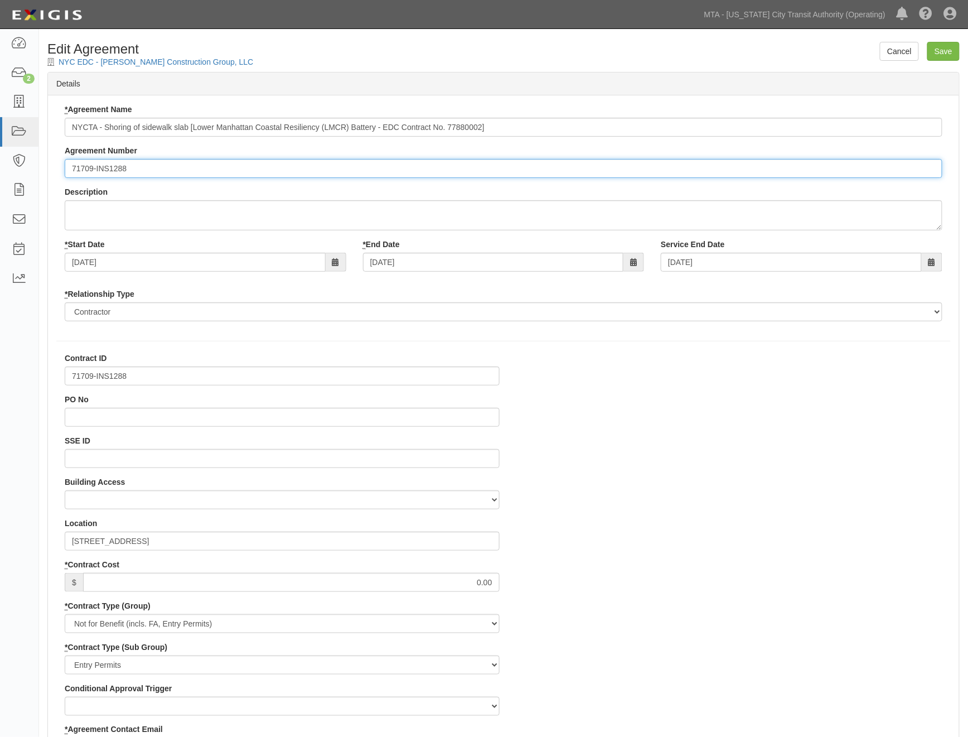
click at [70, 168] on input "71709-INS1288" at bounding box center [504, 168] width 878 height 19
paste input "EP/Job No."
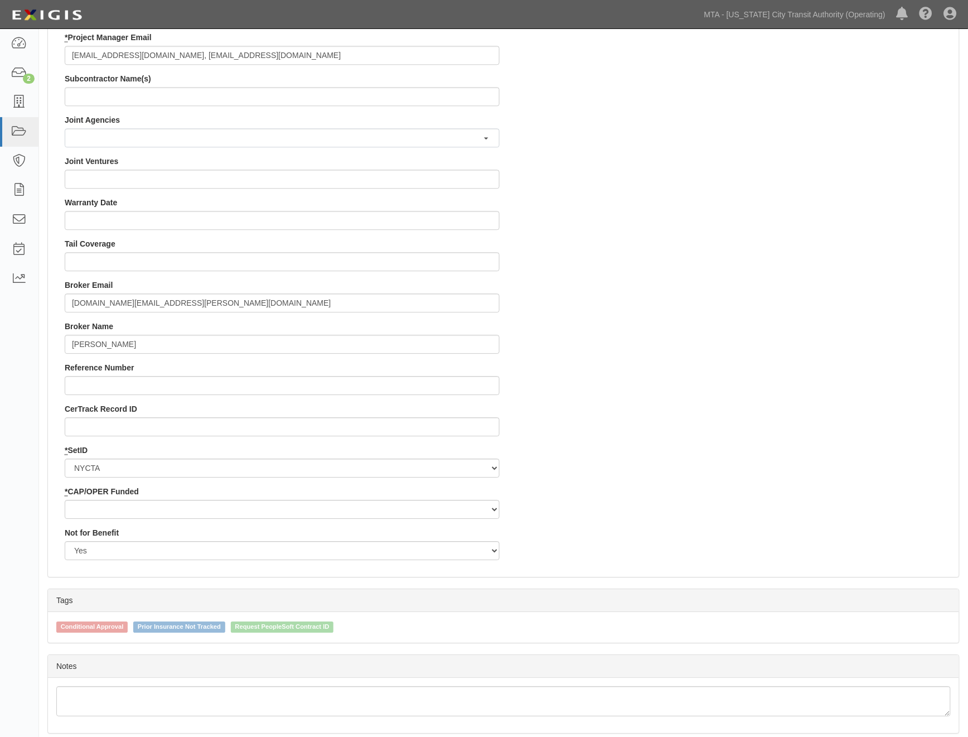
scroll to position [941, 0]
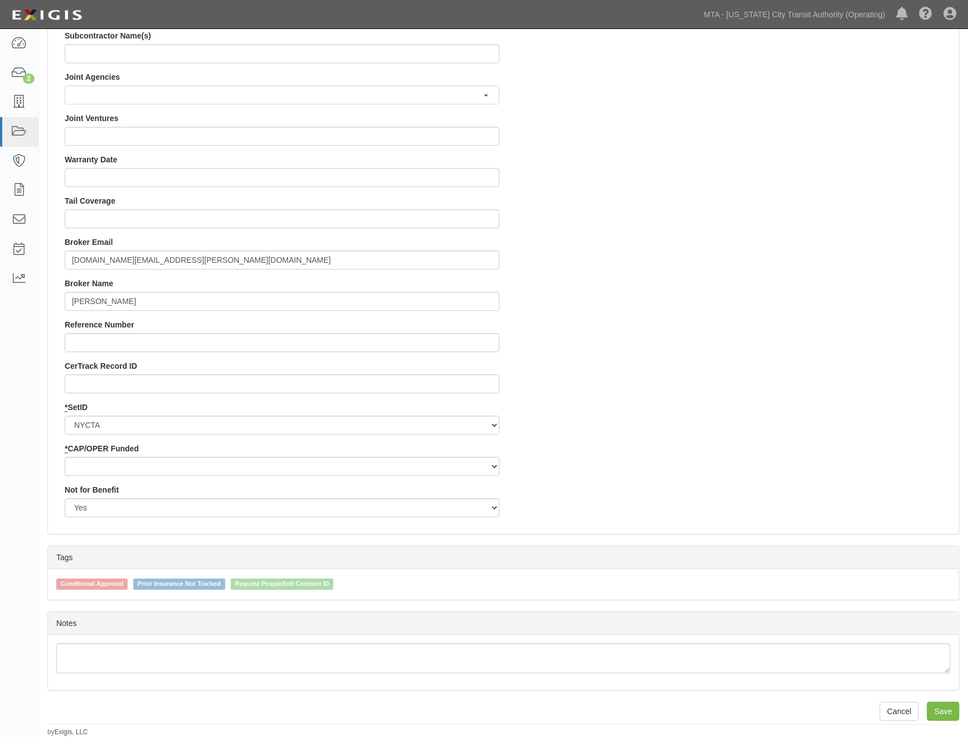
type input "EP/Job No. 71709-INS1288"
click at [114, 464] on select "Capital Operating" at bounding box center [282, 466] width 435 height 19
select select "439"
click at [65, 457] on select "Capital Operating" at bounding box center [282, 466] width 435 height 19
click at [940, 712] on input "Save" at bounding box center [943, 711] width 32 height 19
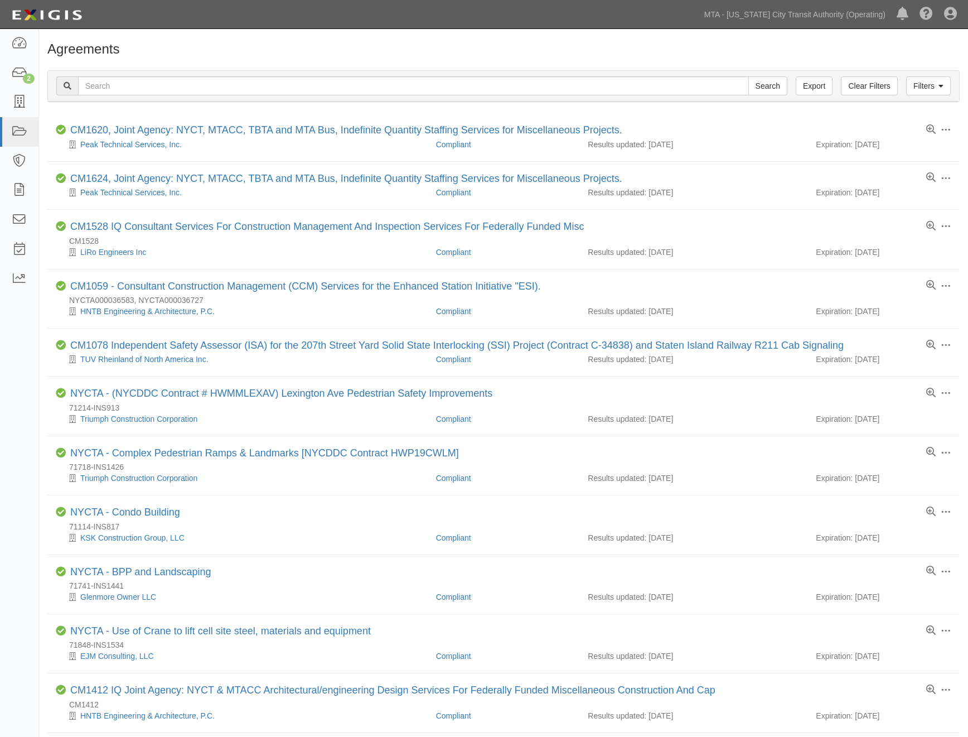
scroll to position [124, 0]
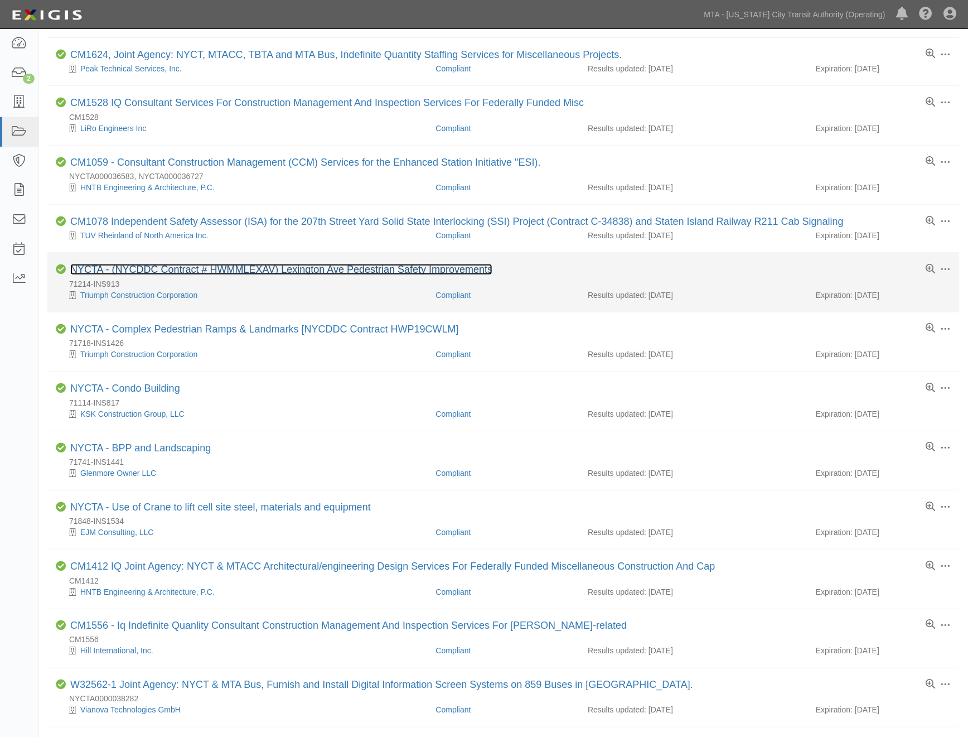
click at [240, 269] on link "NYCTA - (NYCDDC Contract # HWMMLEXAV) Lexington Ave Pedestrian Safety Improveme…" at bounding box center [281, 269] width 422 height 11
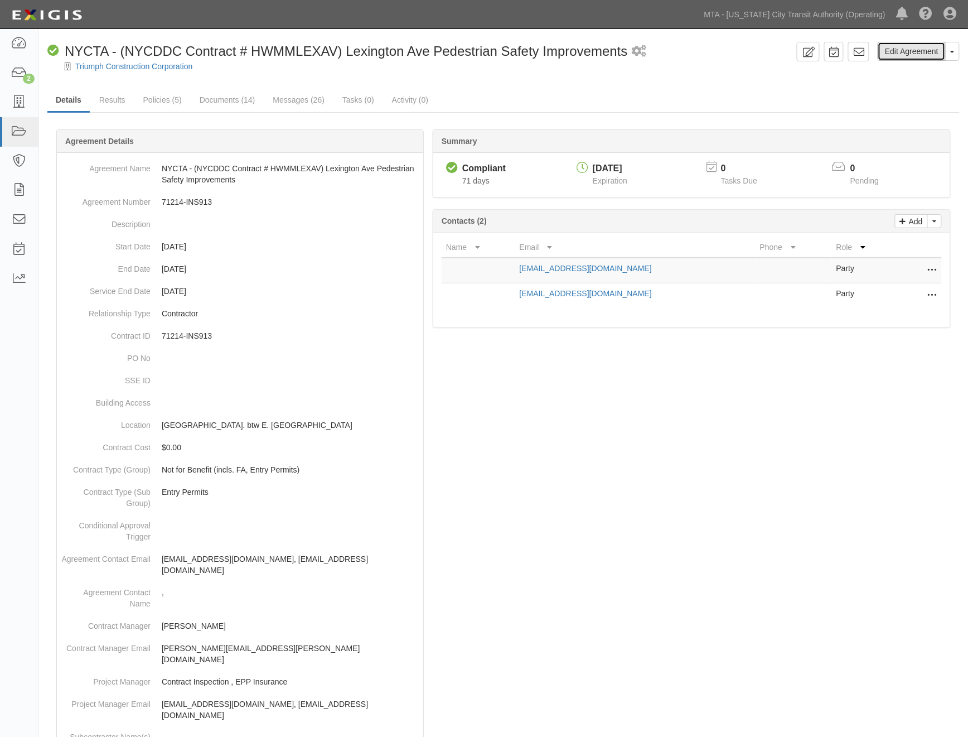
click at [904, 49] on link "Edit Agreement" at bounding box center [912, 51] width 68 height 19
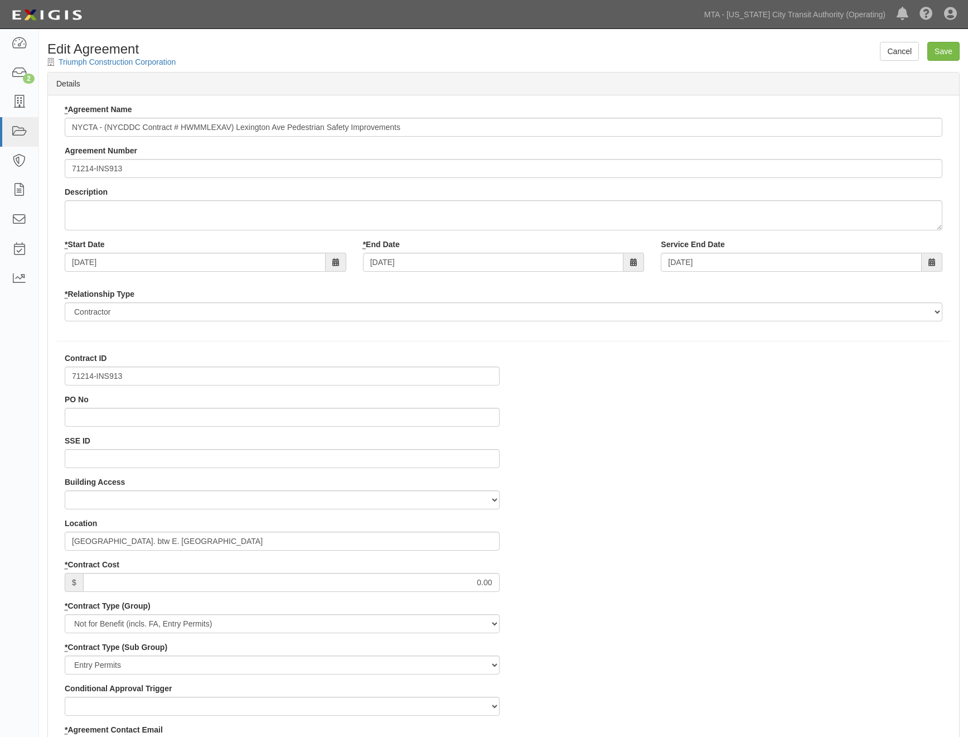
select select
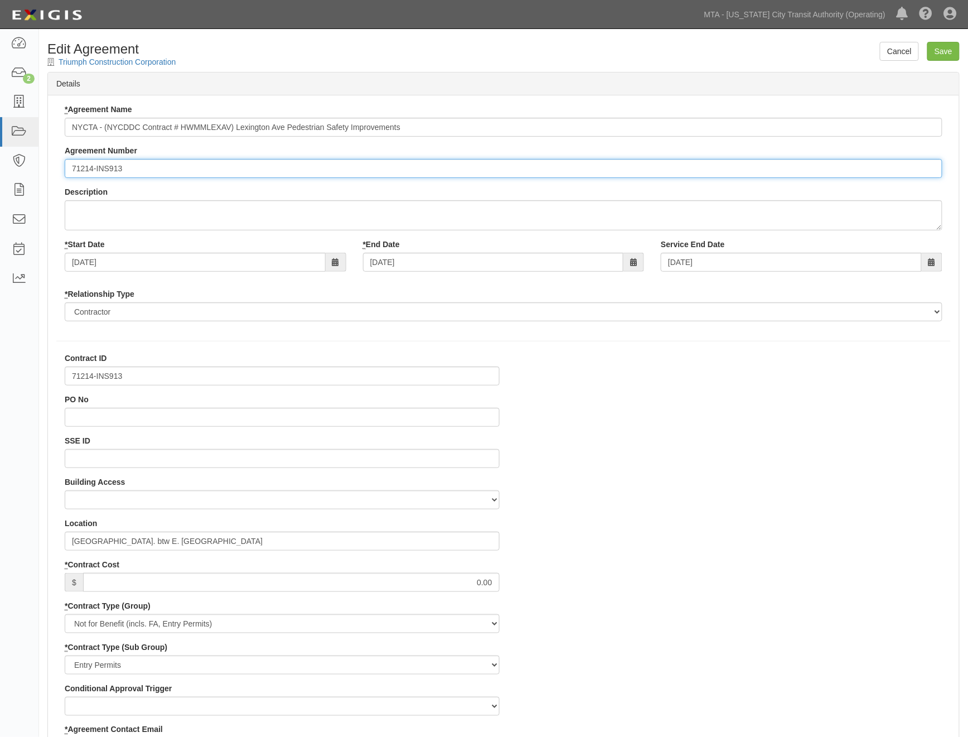
click at [69, 168] on input "71214-INS913" at bounding box center [504, 168] width 878 height 19
paste input "EP/Job No."
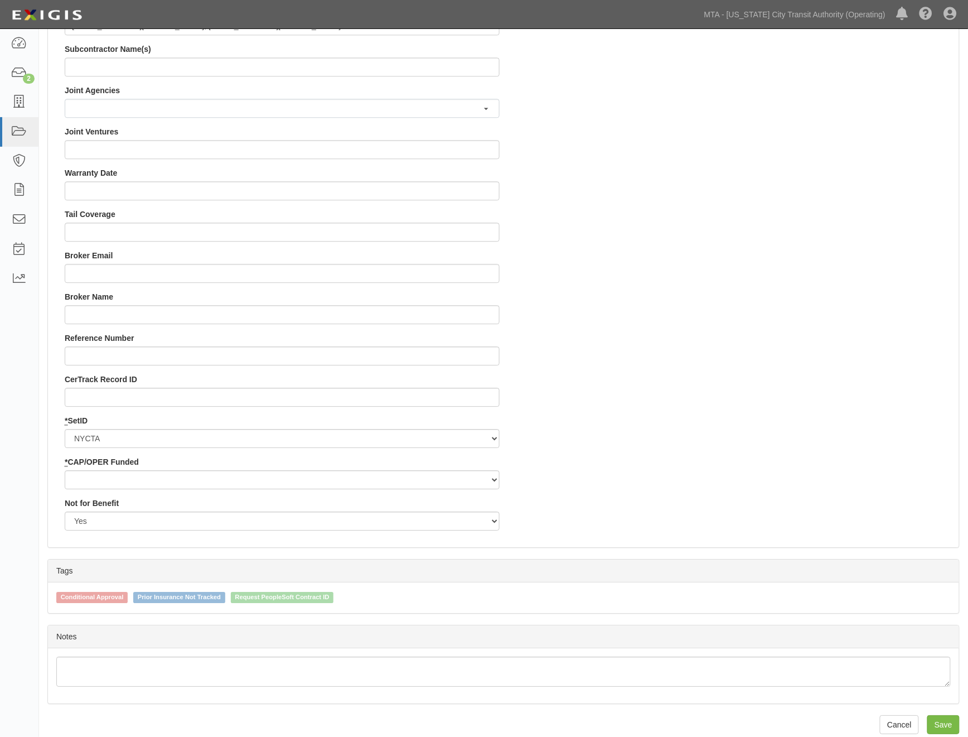
scroll to position [929, 0]
type input "EP/Job No. 71214-INS913"
click at [109, 475] on select "Capital Operating" at bounding box center [282, 478] width 435 height 19
select select "439"
click at [65, 469] on select "Capital Operating" at bounding box center [282, 478] width 435 height 19
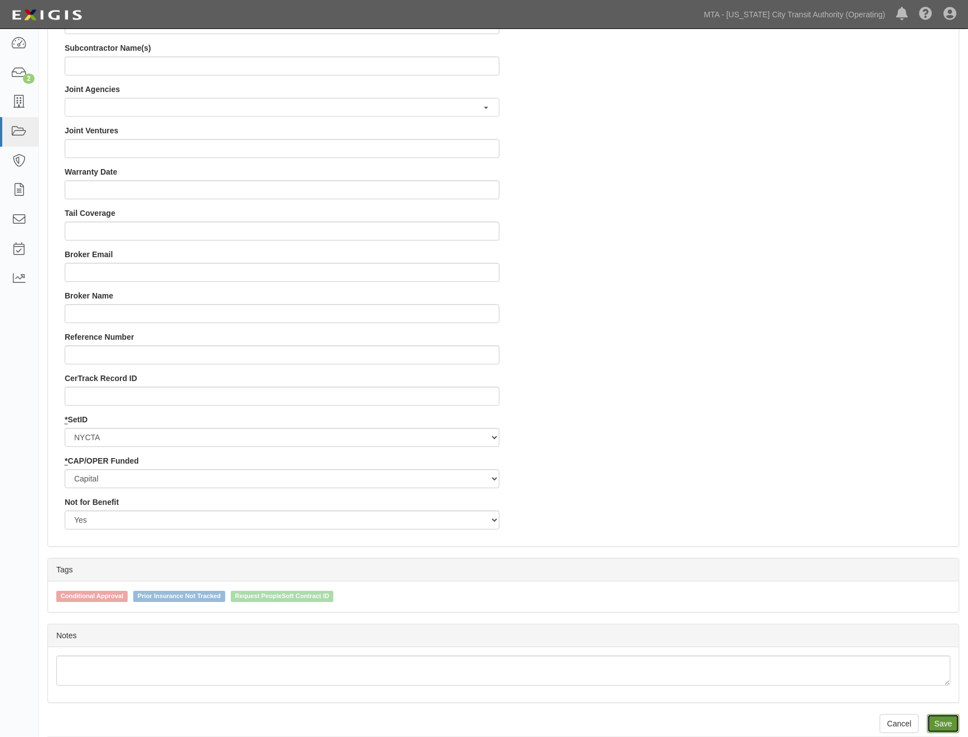
click at [952, 719] on input "Save" at bounding box center [943, 723] width 32 height 19
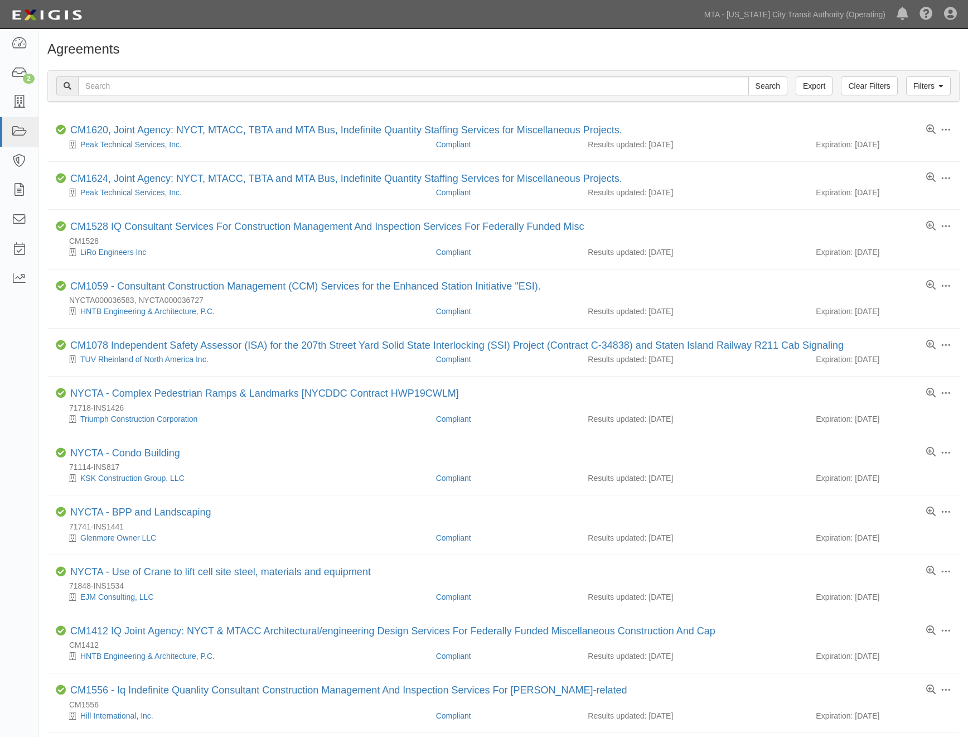
scroll to position [124, 0]
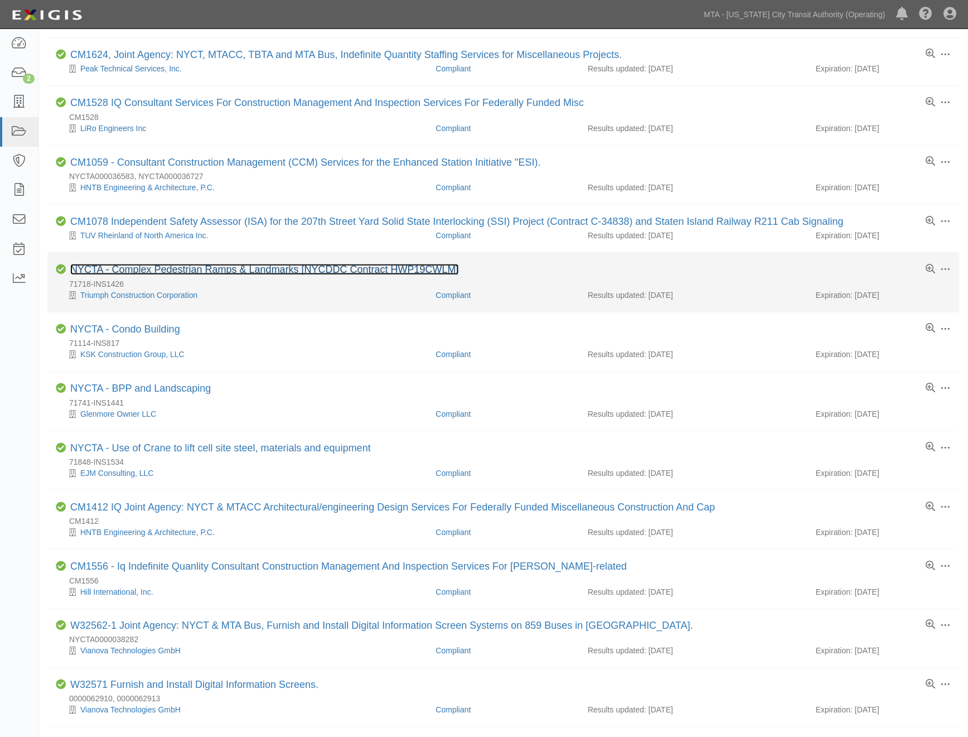
click at [214, 268] on link "NYCTA - Complex Pedestrian Ramps & Landmarks [NYCDDC Contract HWP19CWLM]" at bounding box center [264, 269] width 389 height 11
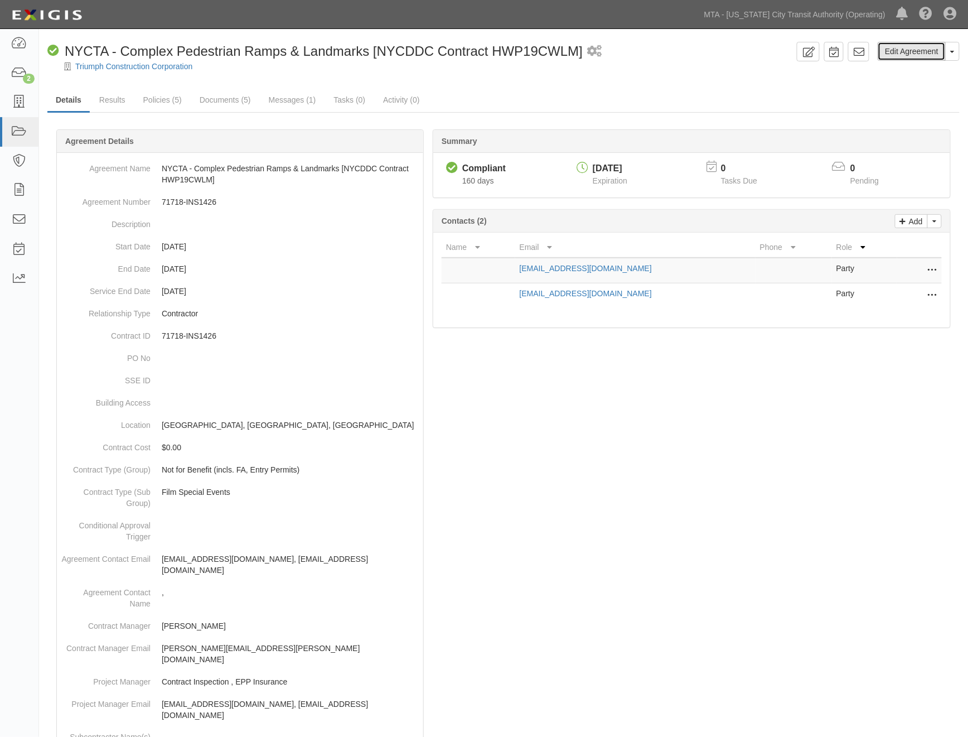
click at [894, 54] on link "Edit Agreement" at bounding box center [912, 51] width 68 height 19
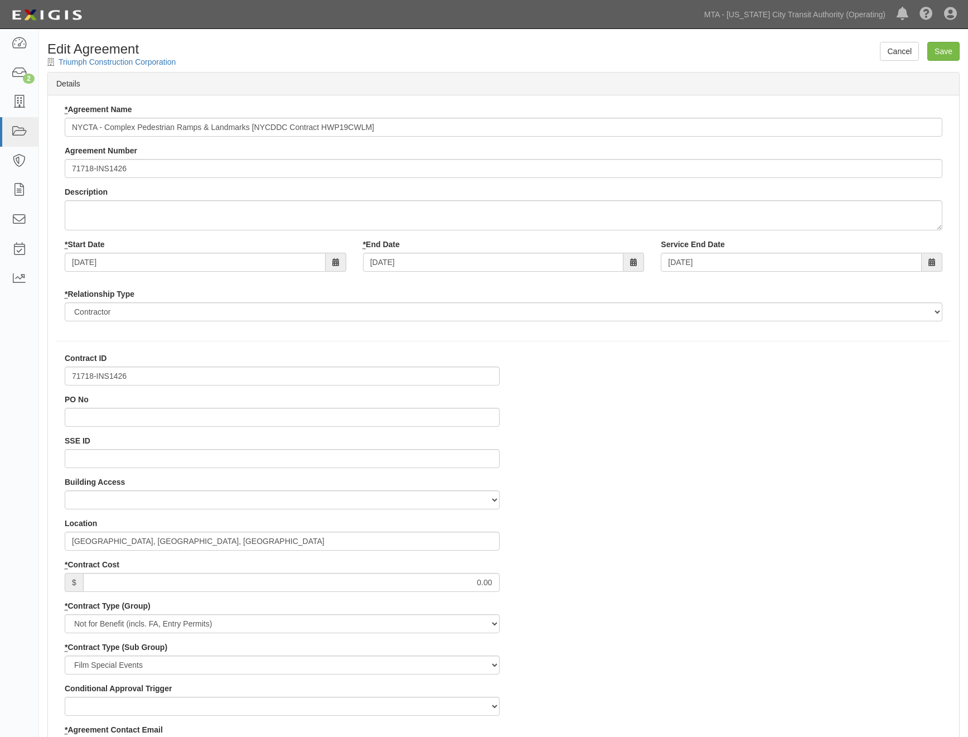
select select
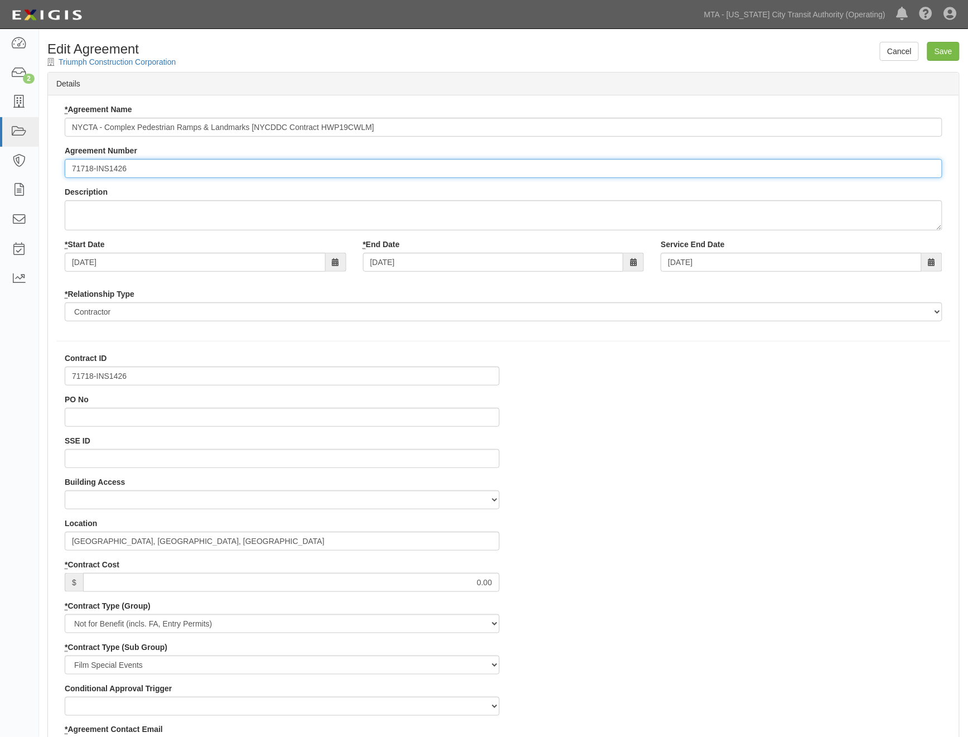
click at [71, 168] on input "71718-INS1426" at bounding box center [504, 168] width 878 height 19
paste input "EP/Job No."
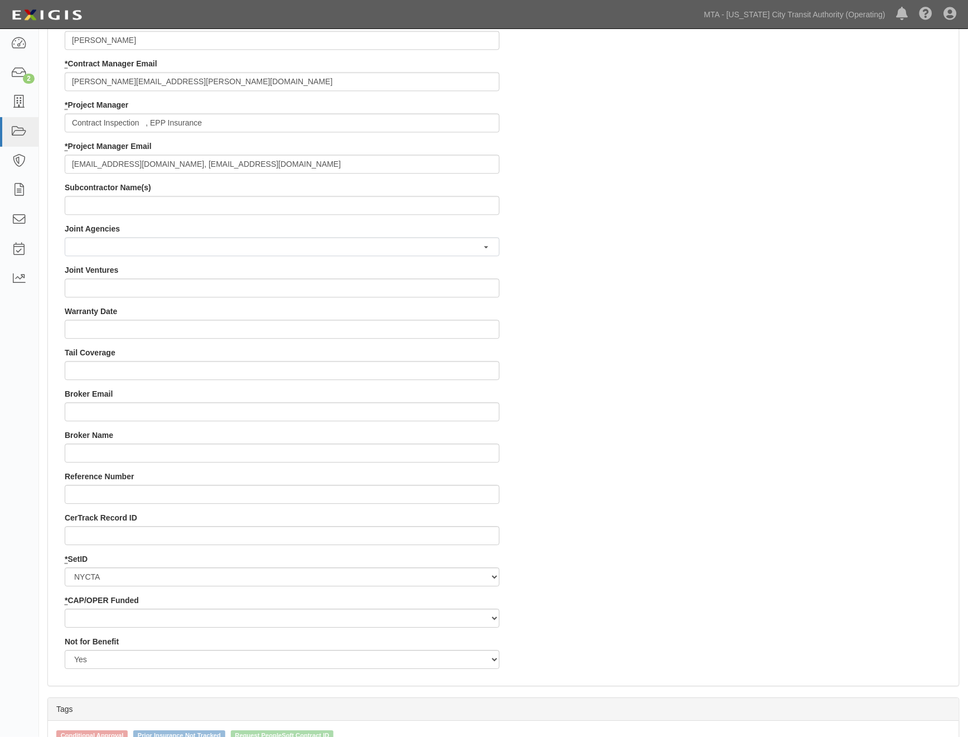
scroll to position [941, 0]
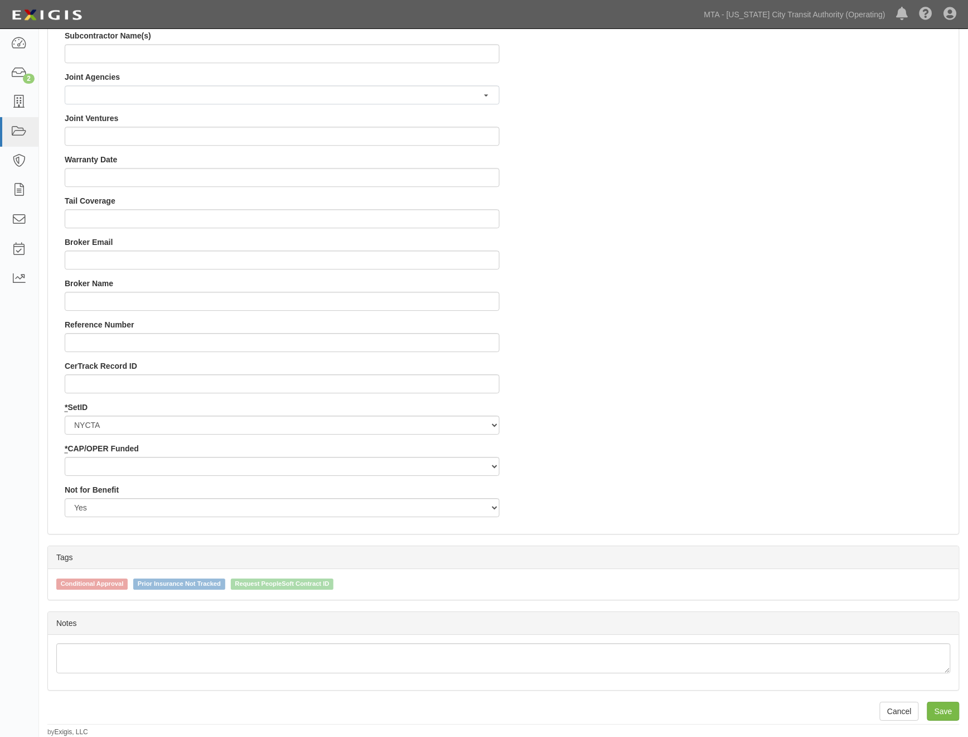
type input "EP/Job No. 71718-INS1426"
click at [138, 470] on select "Capital Operating" at bounding box center [282, 466] width 435 height 19
select select "439"
click at [65, 457] on select "Capital Operating" at bounding box center [282, 466] width 435 height 19
click at [939, 710] on input "Save" at bounding box center [943, 711] width 32 height 19
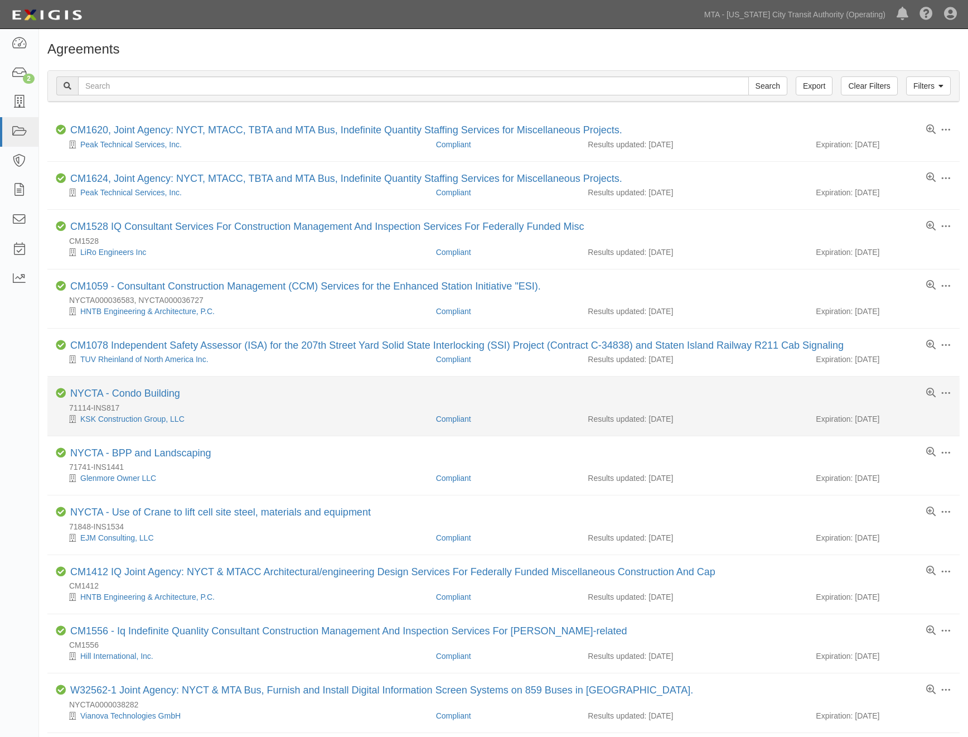
scroll to position [124, 0]
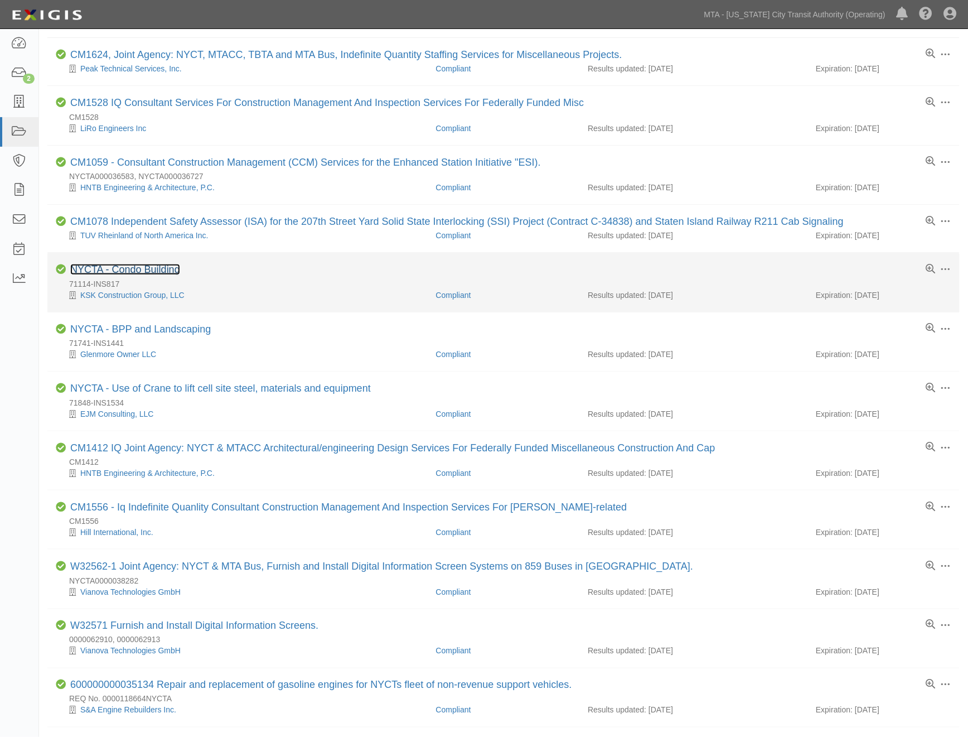
click at [173, 271] on link "NYCTA - Condo Building" at bounding box center [125, 269] width 110 height 11
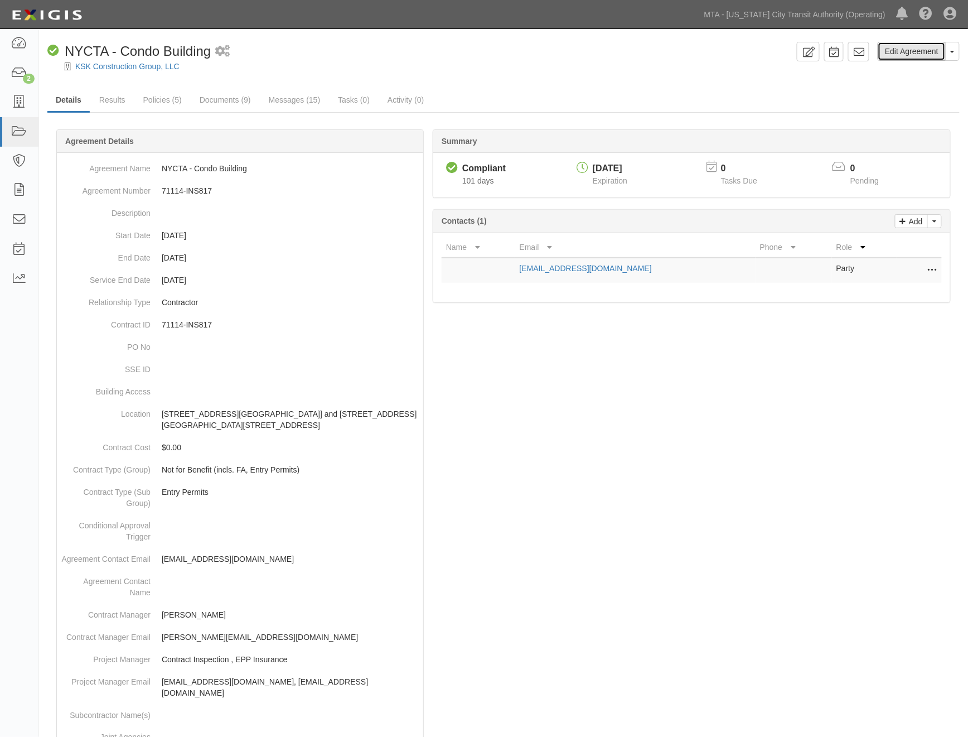
click at [906, 51] on link "Edit Agreement" at bounding box center [912, 51] width 68 height 19
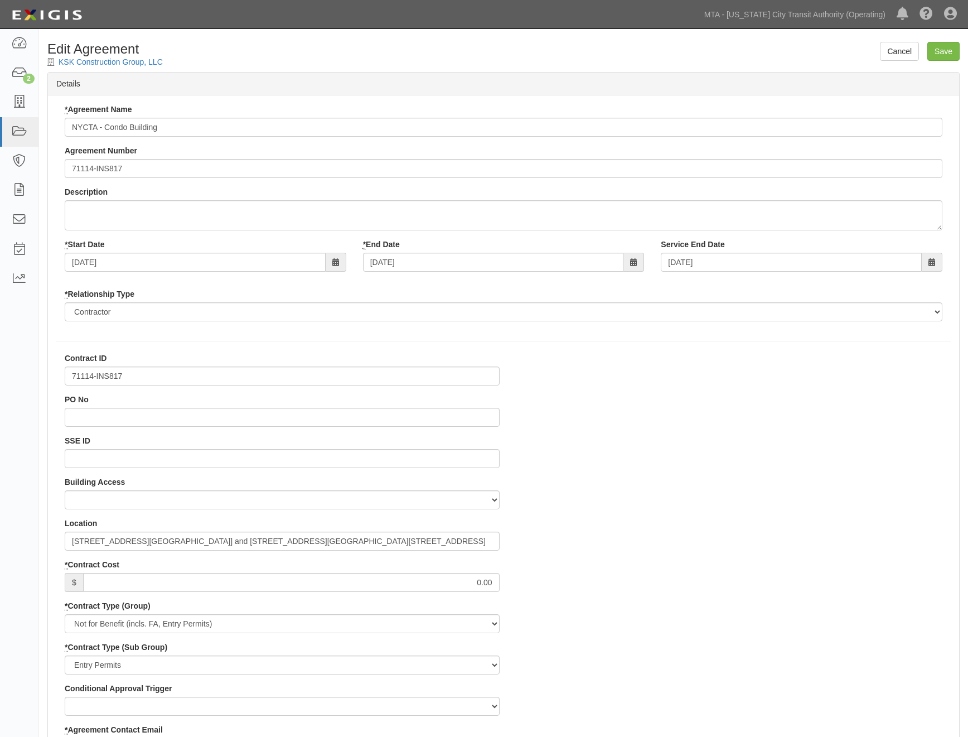
select select
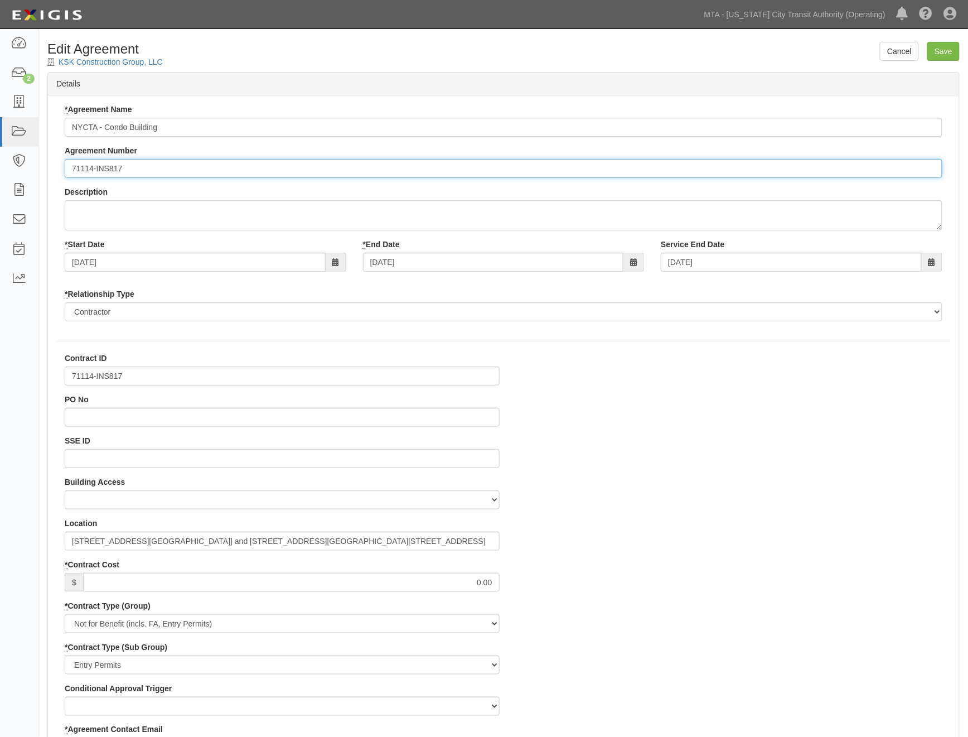
click at [70, 166] on input "71114-INS817" at bounding box center [504, 168] width 878 height 19
paste input "EP/Job No."
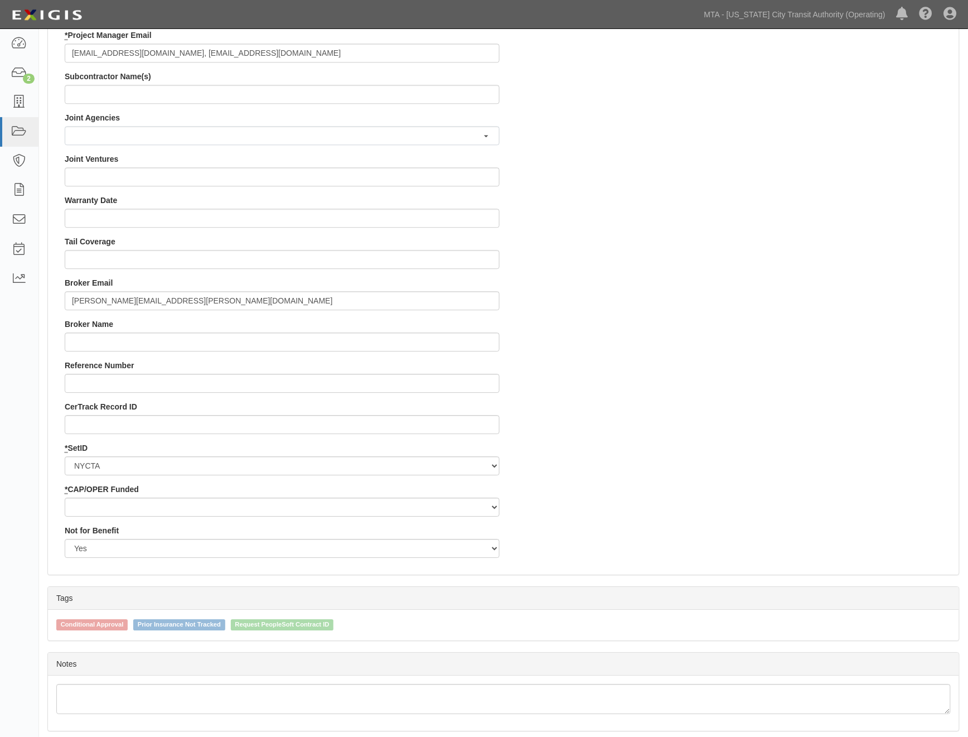
scroll to position [929, 0]
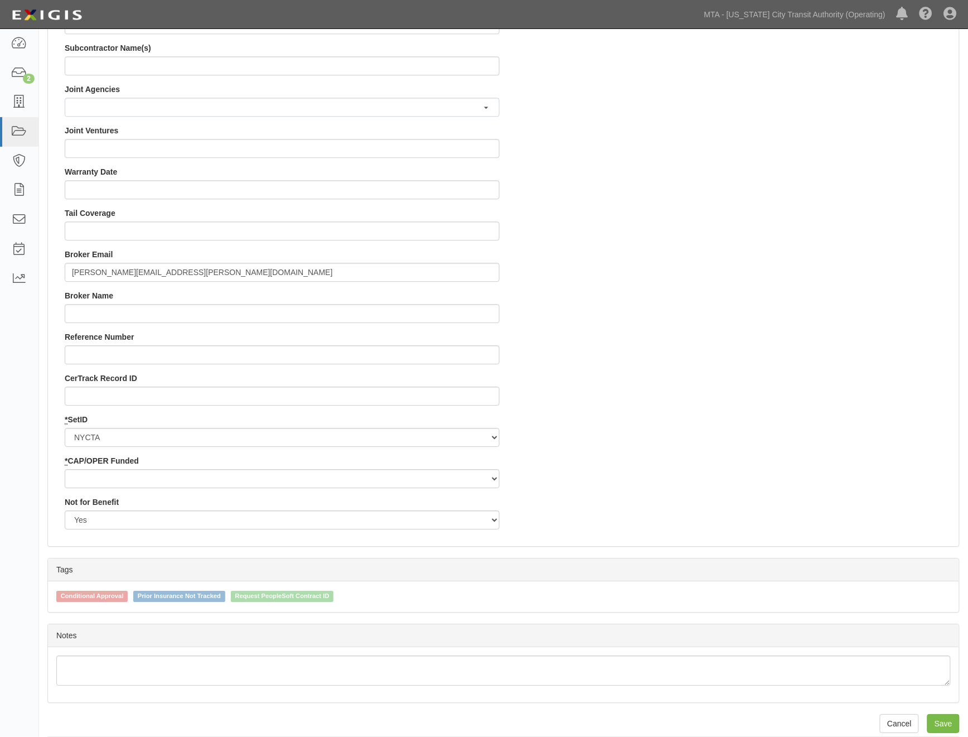
type input "EP/Job No. 71114-INS817"
click at [166, 472] on select "Capital Operating" at bounding box center [282, 478] width 435 height 19
select select "439"
click at [65, 469] on select "Capital Operating" at bounding box center [282, 478] width 435 height 19
click at [939, 722] on input "Save" at bounding box center [943, 723] width 32 height 19
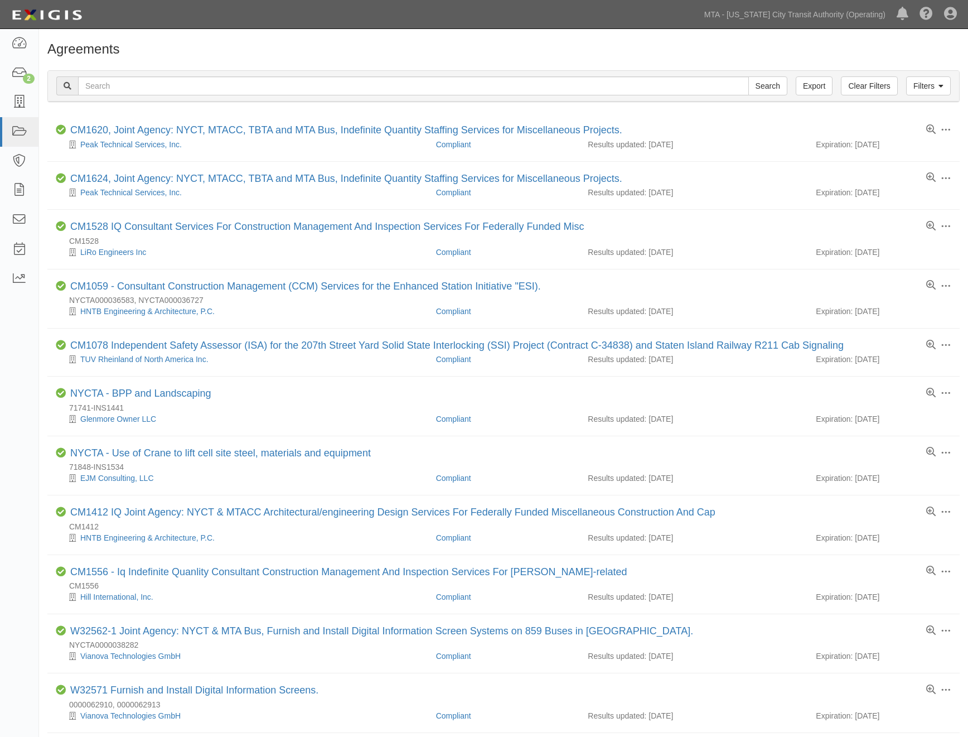
scroll to position [124, 0]
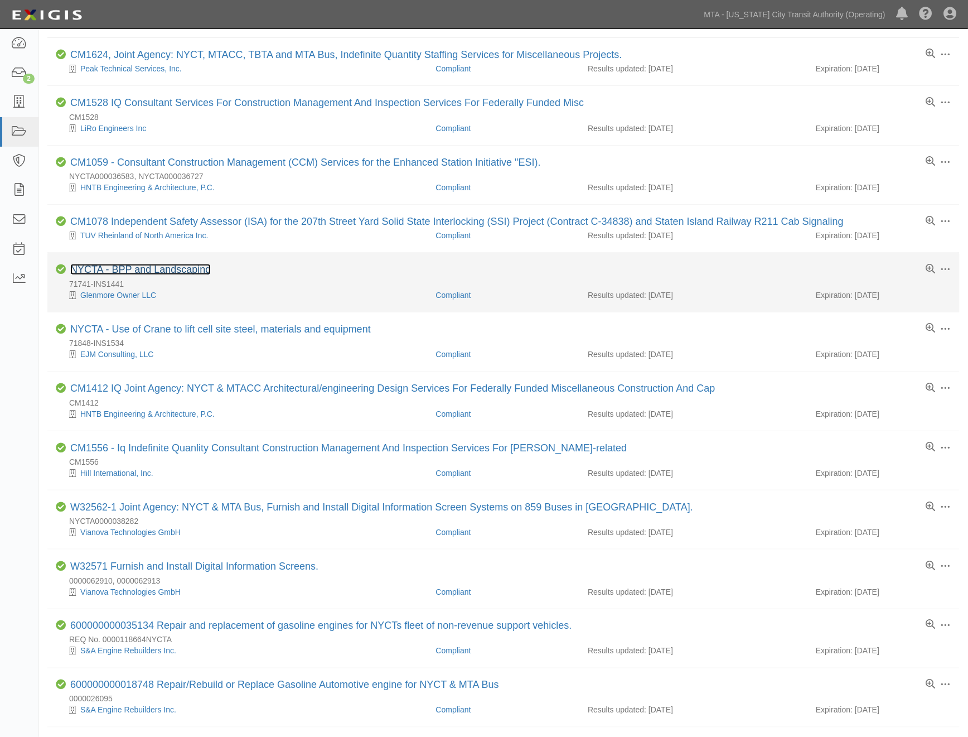
click at [196, 274] on link "NYCTA - BPP and Landscaping" at bounding box center [140, 269] width 141 height 11
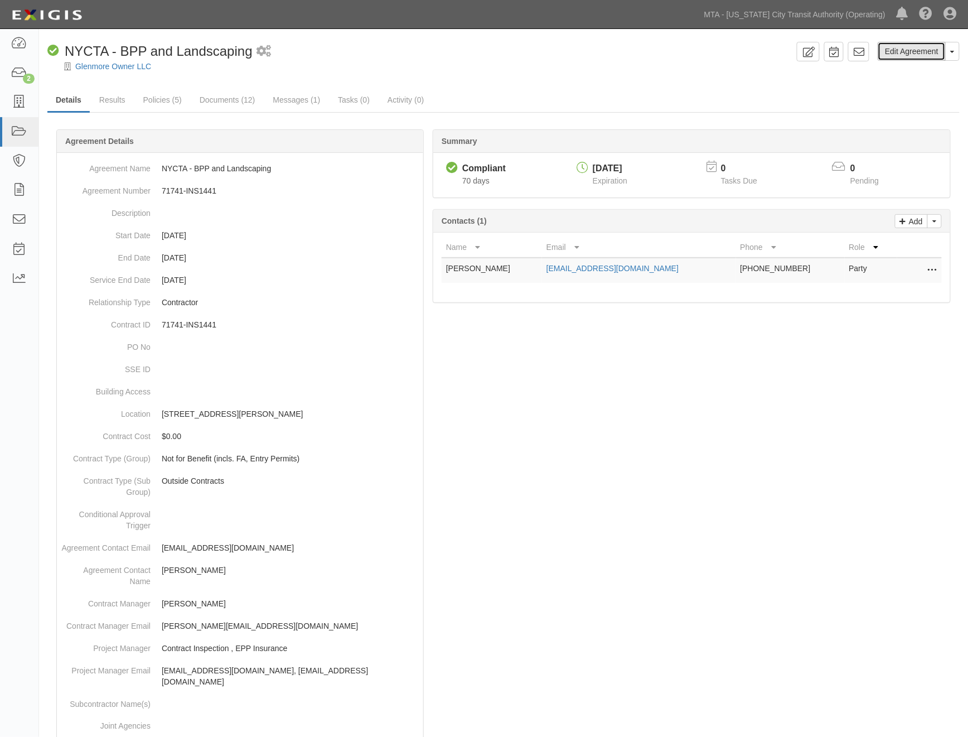
click at [900, 53] on link "Edit Agreement" at bounding box center [912, 51] width 68 height 19
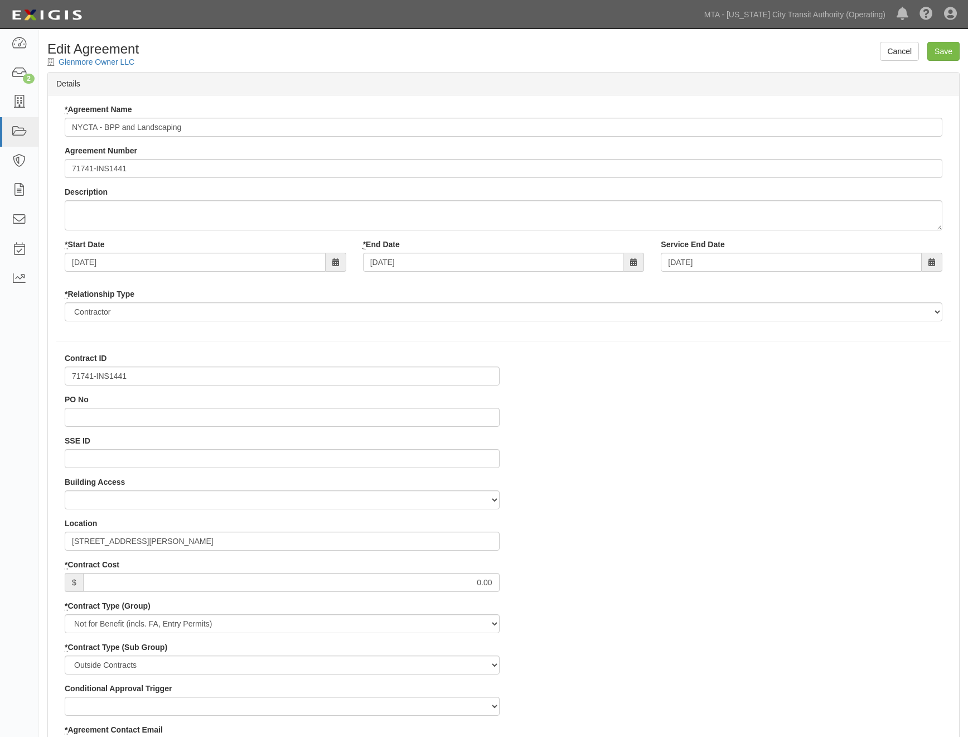
select select
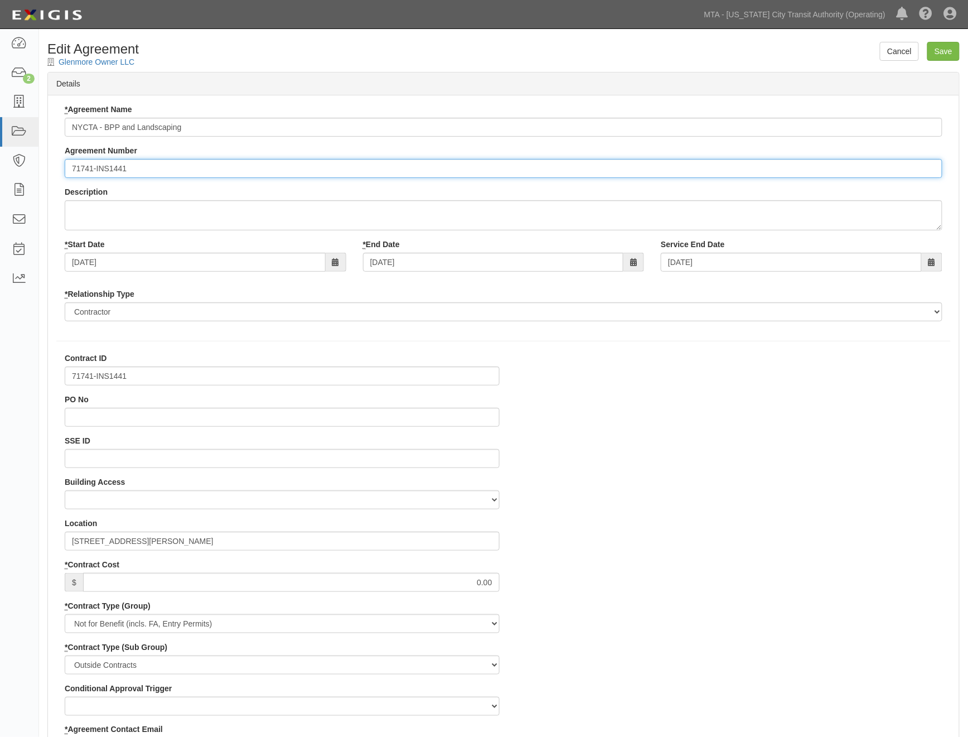
click at [71, 170] on input "71741-INS1441" at bounding box center [504, 168] width 878 height 19
paste input "EP/Job No."
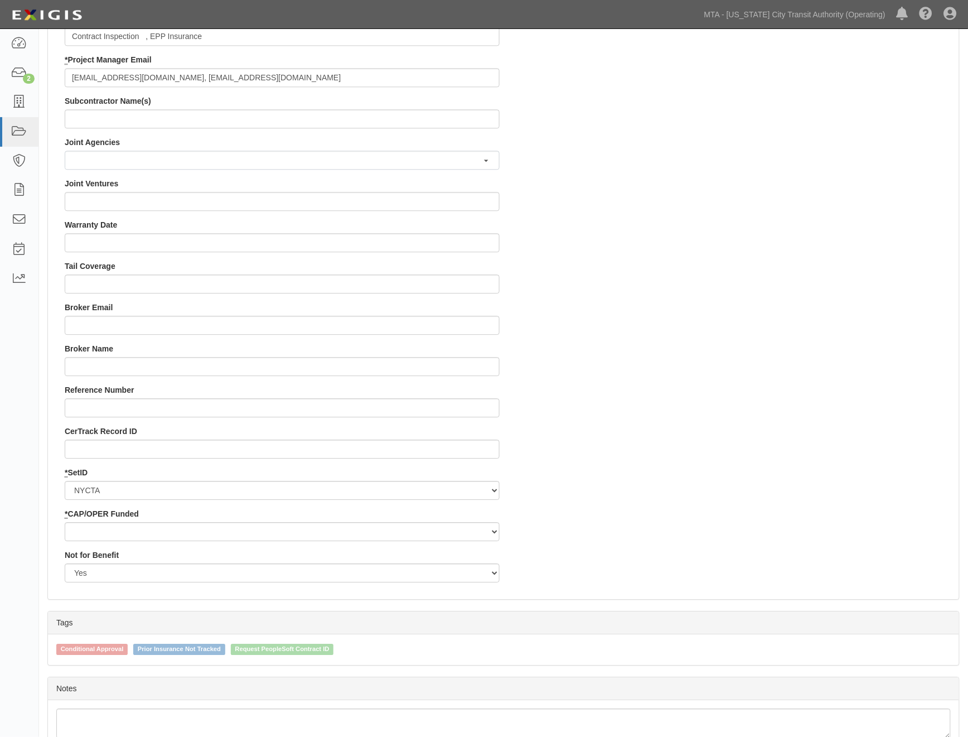
scroll to position [941, 0]
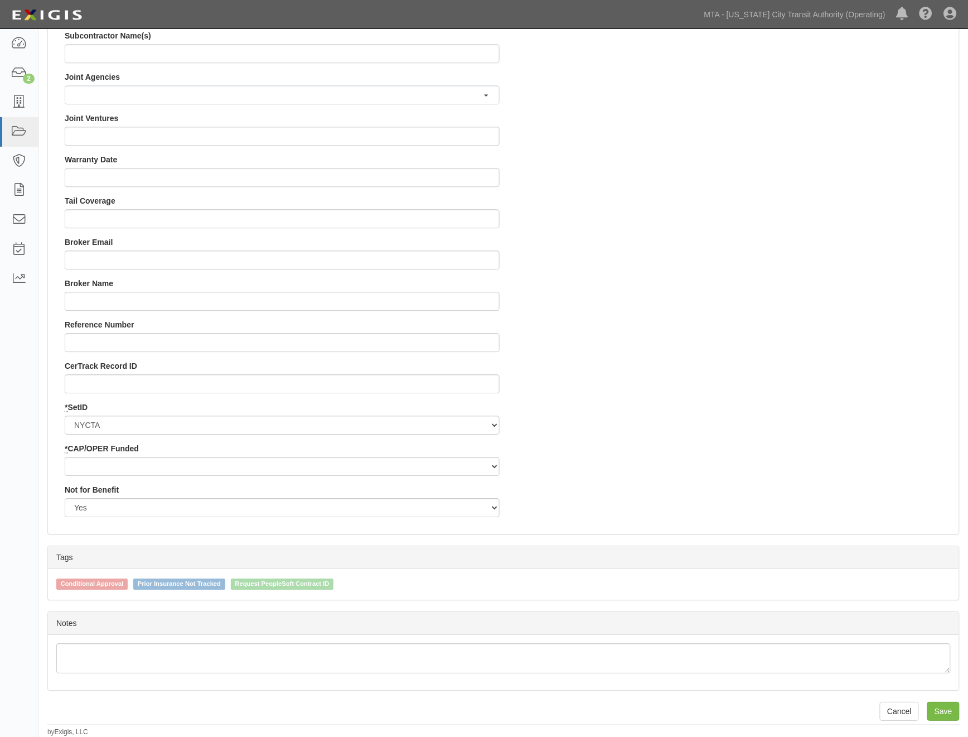
type input "EP/Job No. 71741-INS1441"
click at [119, 466] on select "Capital Operating" at bounding box center [282, 466] width 435 height 19
select select "439"
click at [65, 457] on select "Capital Operating" at bounding box center [282, 466] width 435 height 19
click at [946, 711] on input "Save" at bounding box center [943, 711] width 32 height 19
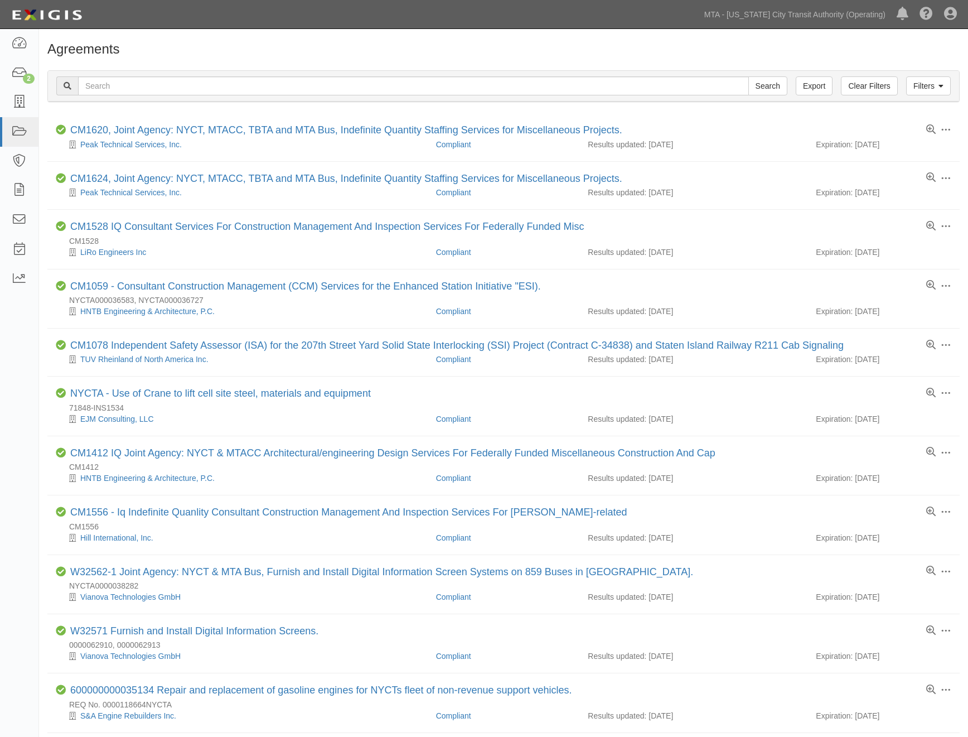
scroll to position [124, 0]
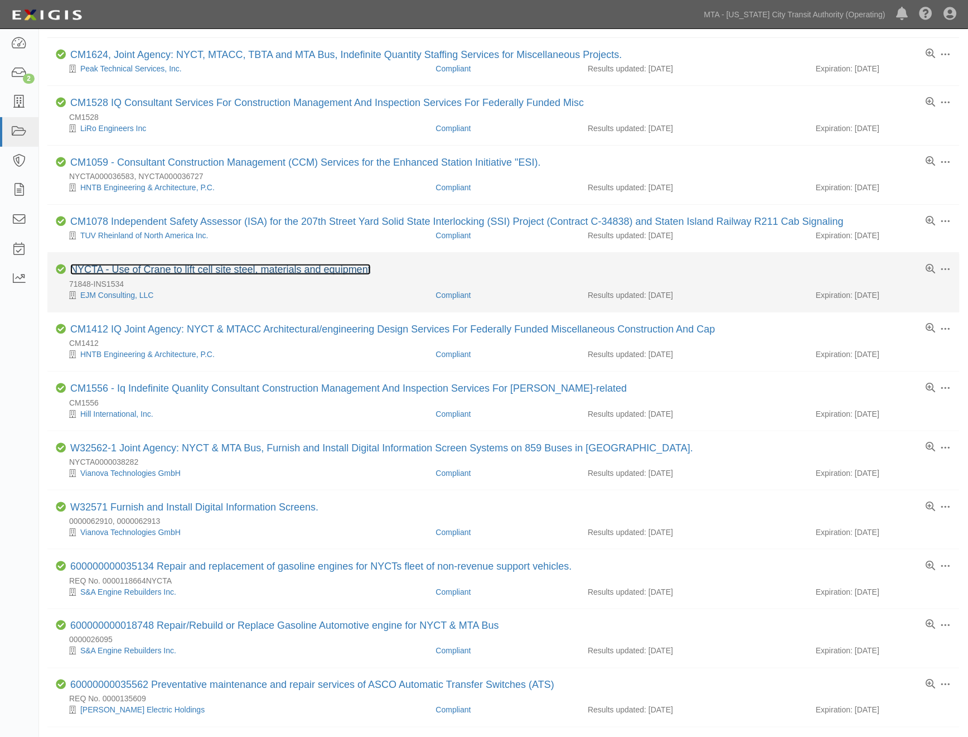
click at [239, 270] on link "NYCTA - Use of Crane to lift cell site steel, materials and equipment" at bounding box center [220, 269] width 301 height 11
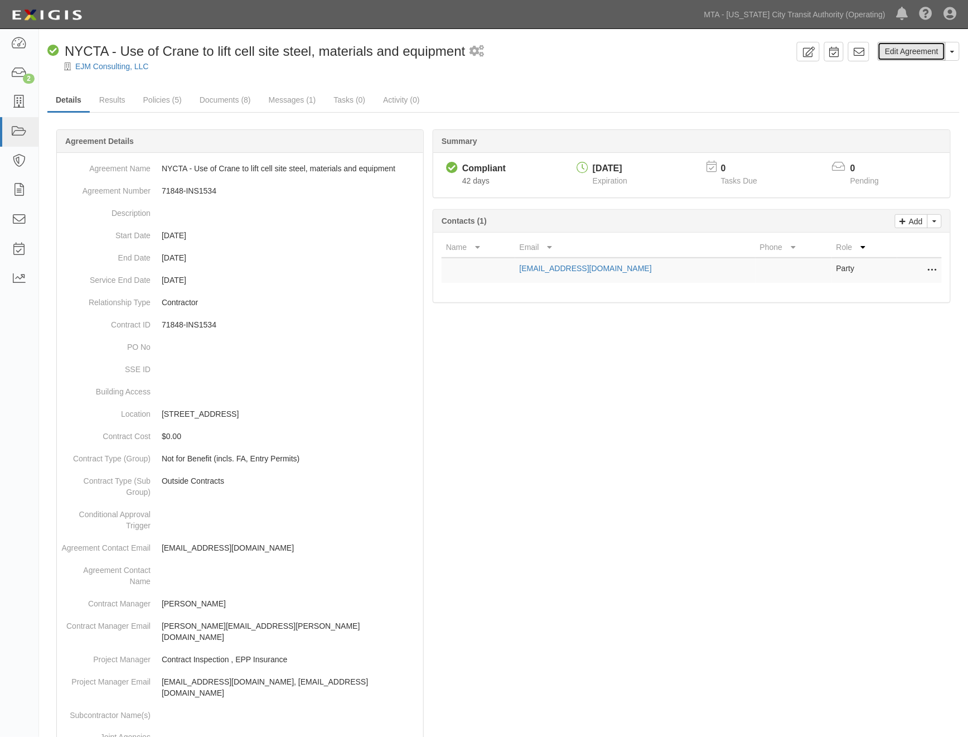
click at [934, 49] on link "Edit Agreement" at bounding box center [912, 51] width 68 height 19
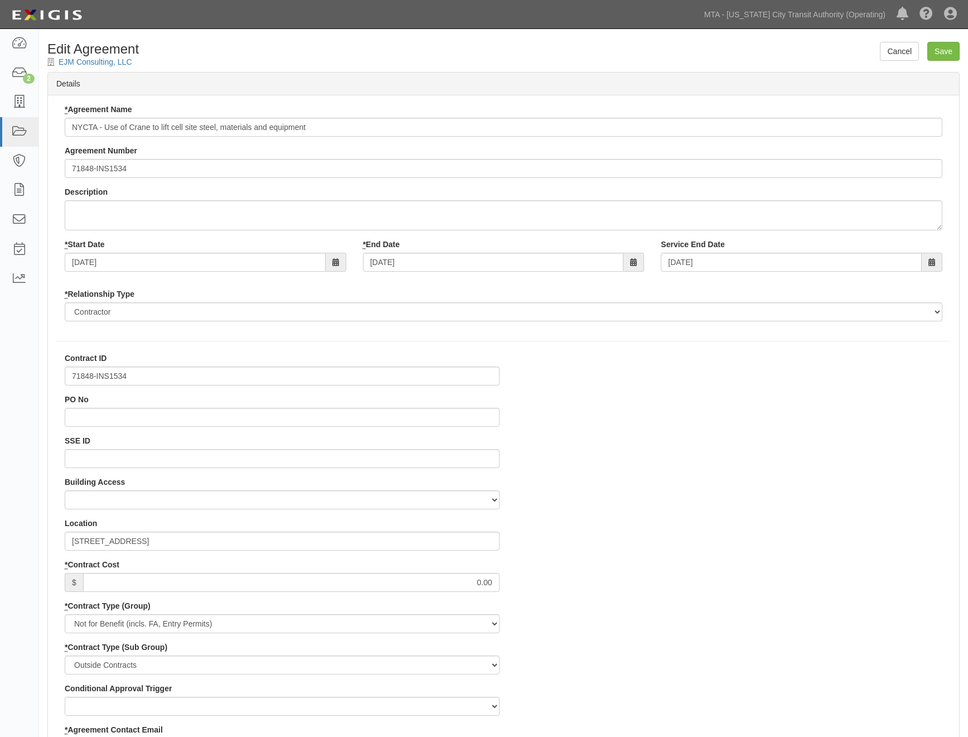
select select
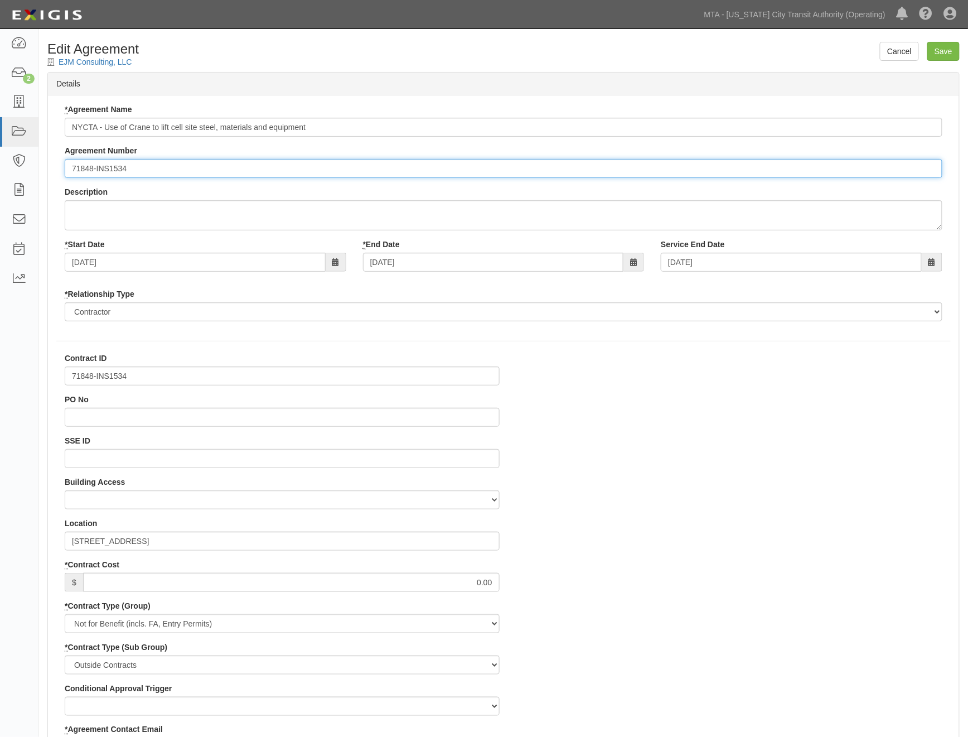
click at [70, 168] on input "71848-INS1534" at bounding box center [504, 168] width 878 height 19
paste input "EP/Job No."
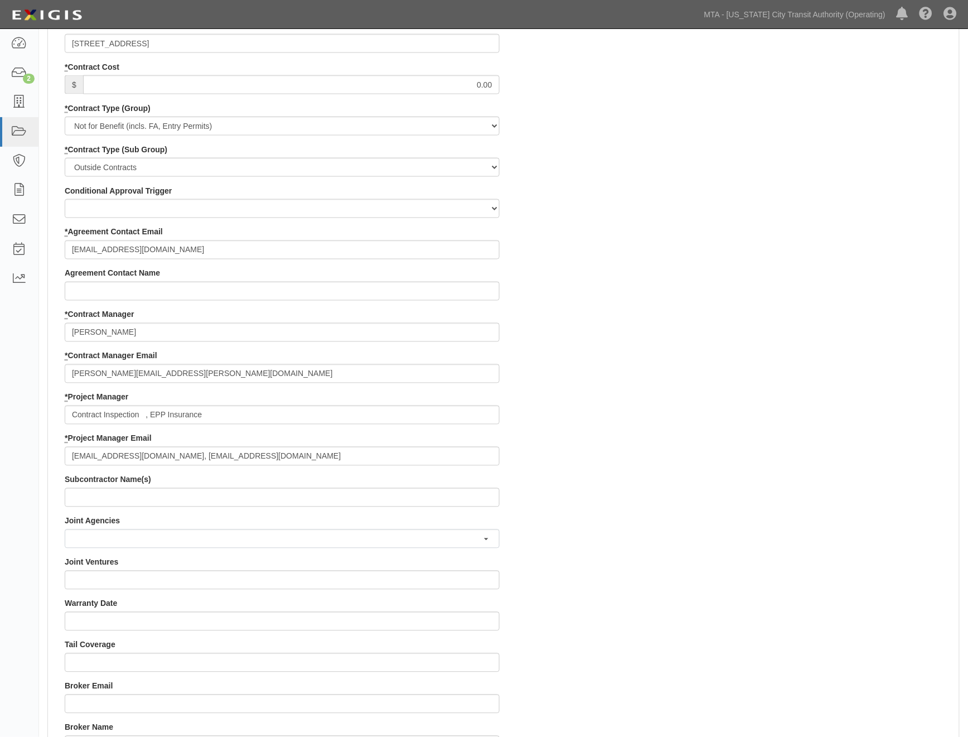
scroll to position [941, 0]
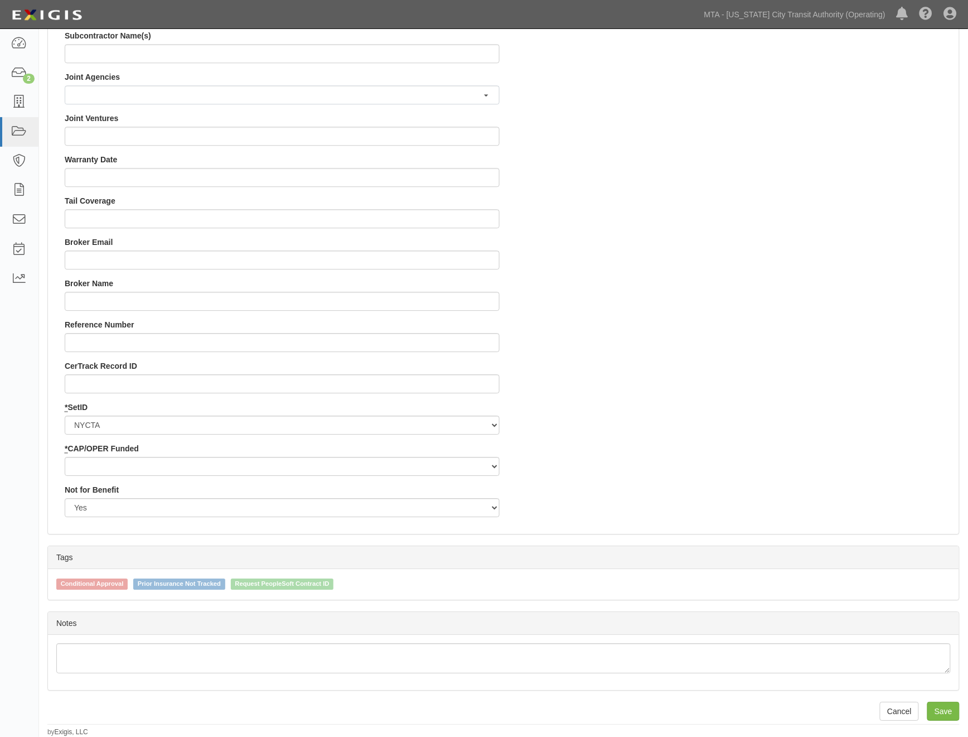
type input "EP/Job No. 71848-INS1534"
click at [134, 463] on select "Capital Operating" at bounding box center [282, 466] width 435 height 19
select select "439"
click at [65, 457] on select "Capital Operating" at bounding box center [282, 466] width 435 height 19
click at [951, 711] on input "Save" at bounding box center [943, 711] width 32 height 19
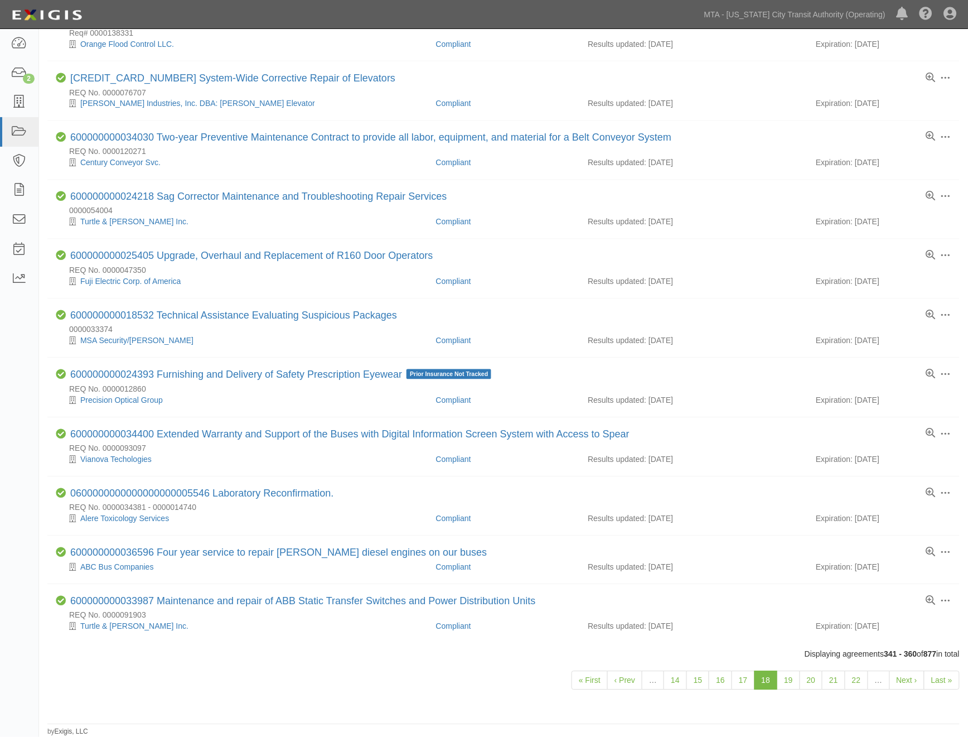
scroll to position [633, 0]
click at [790, 679] on link "19" at bounding box center [788, 680] width 23 height 19
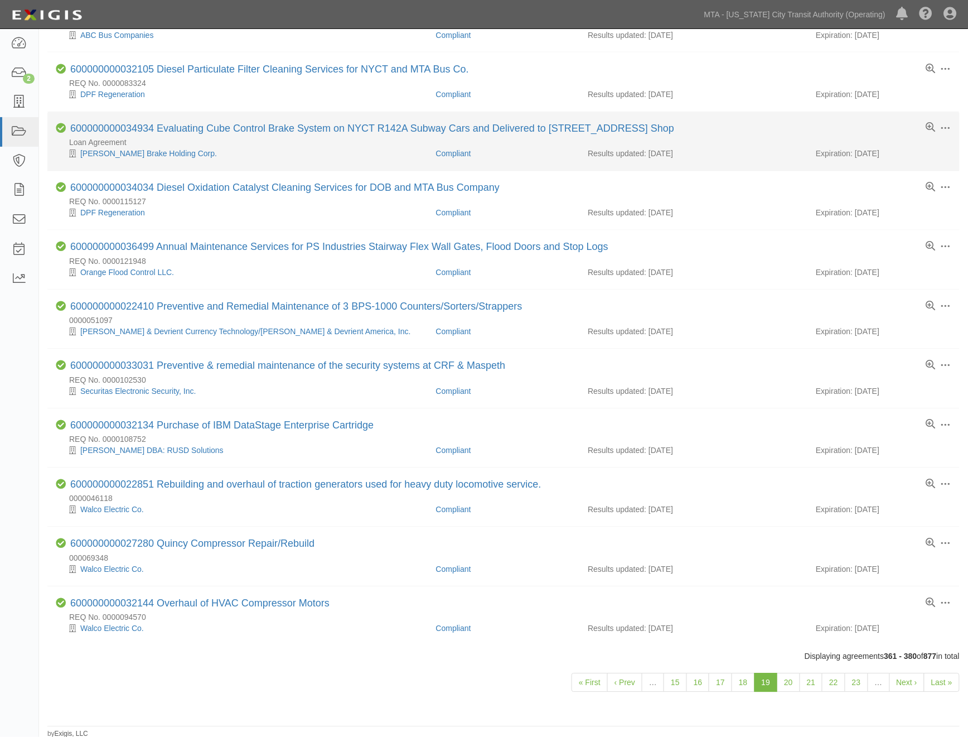
scroll to position [656, 0]
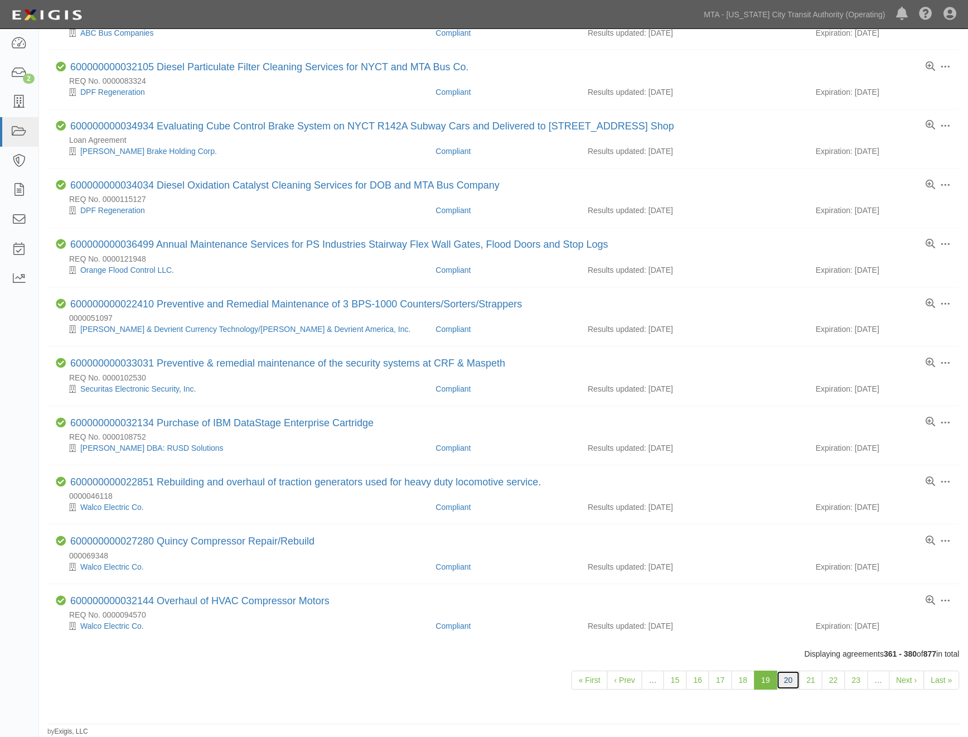
click at [790, 676] on link "20" at bounding box center [788, 680] width 23 height 19
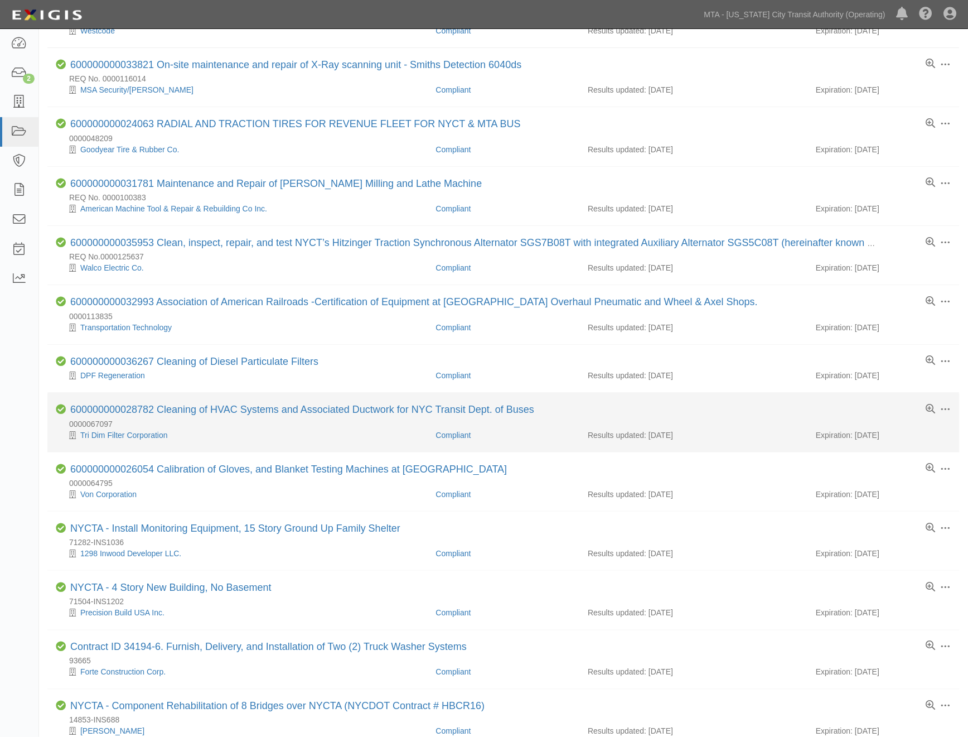
scroll to position [248, 0]
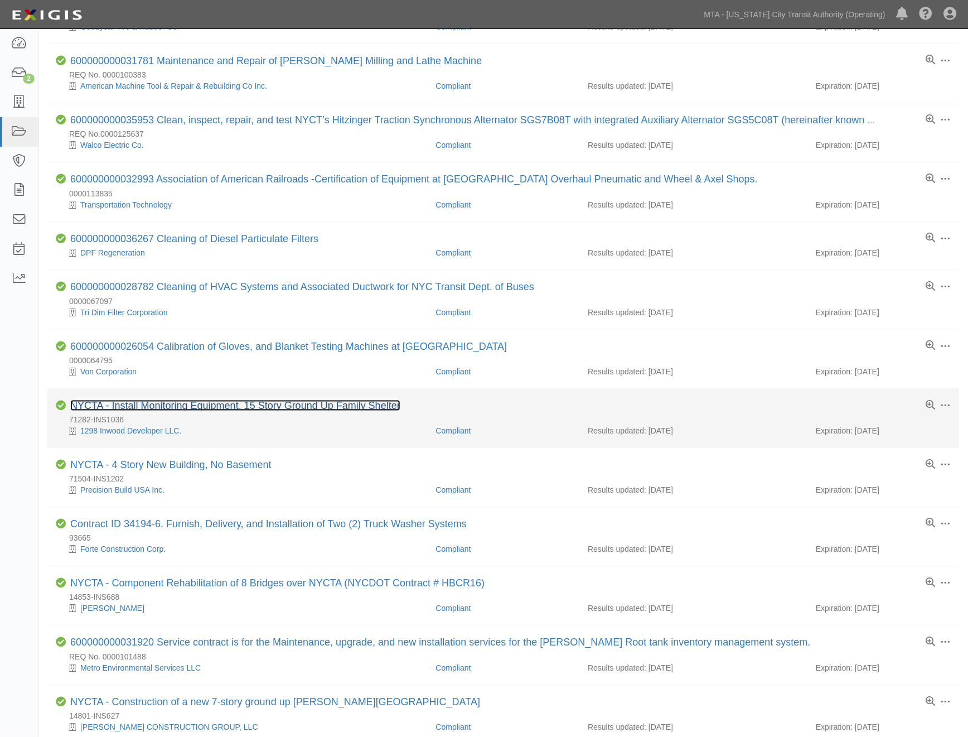
click at [238, 409] on link "NYCTA - Install Monitoring Equipment, 15 Story Ground Up Family Shelter" at bounding box center [235, 405] width 330 height 11
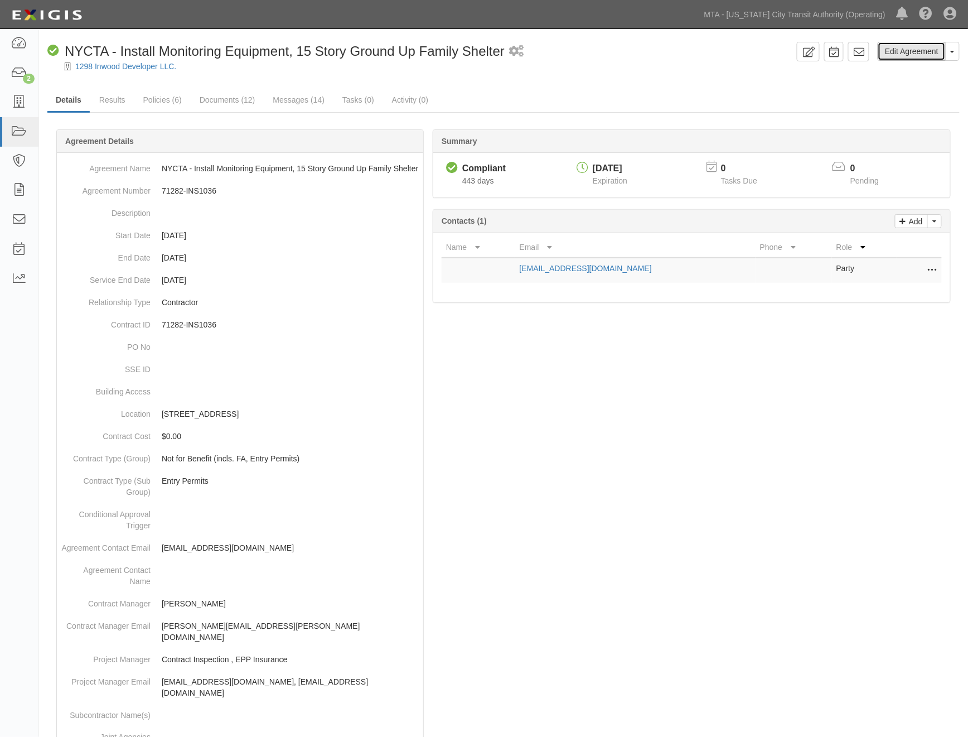
click at [910, 53] on link "Edit Agreement" at bounding box center [912, 51] width 68 height 19
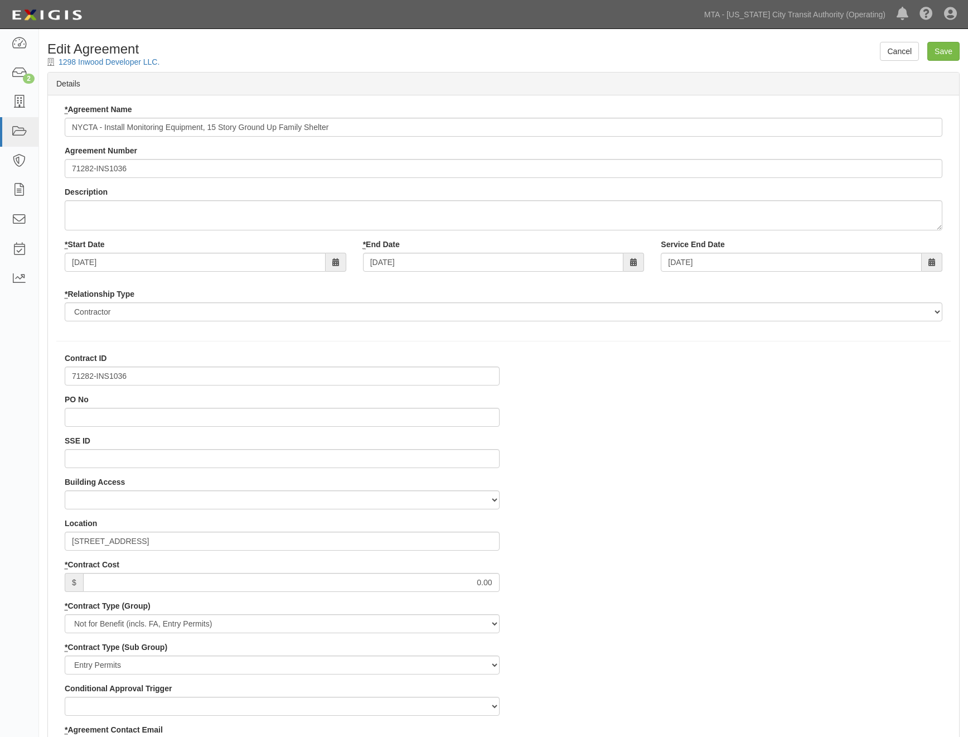
select select
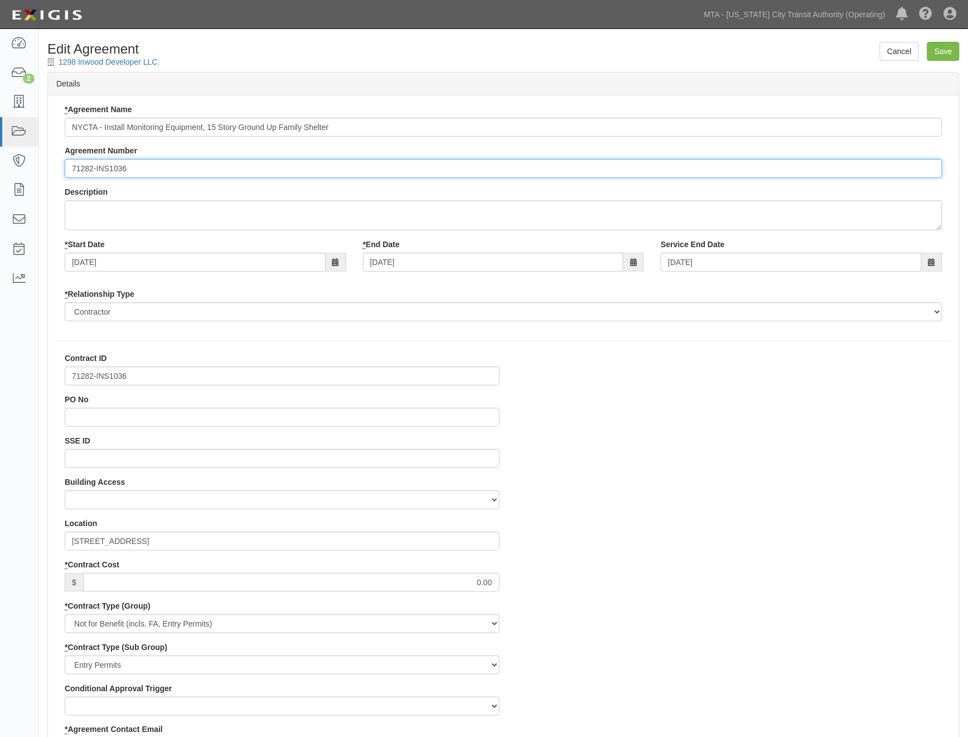
click at [64, 175] on div "* Agreement Name NYCTA - Install Monitoring Equipment, 15 Story Ground Up Famil…" at bounding box center [503, 217] width 894 height 226
paste input "EP/Job No."
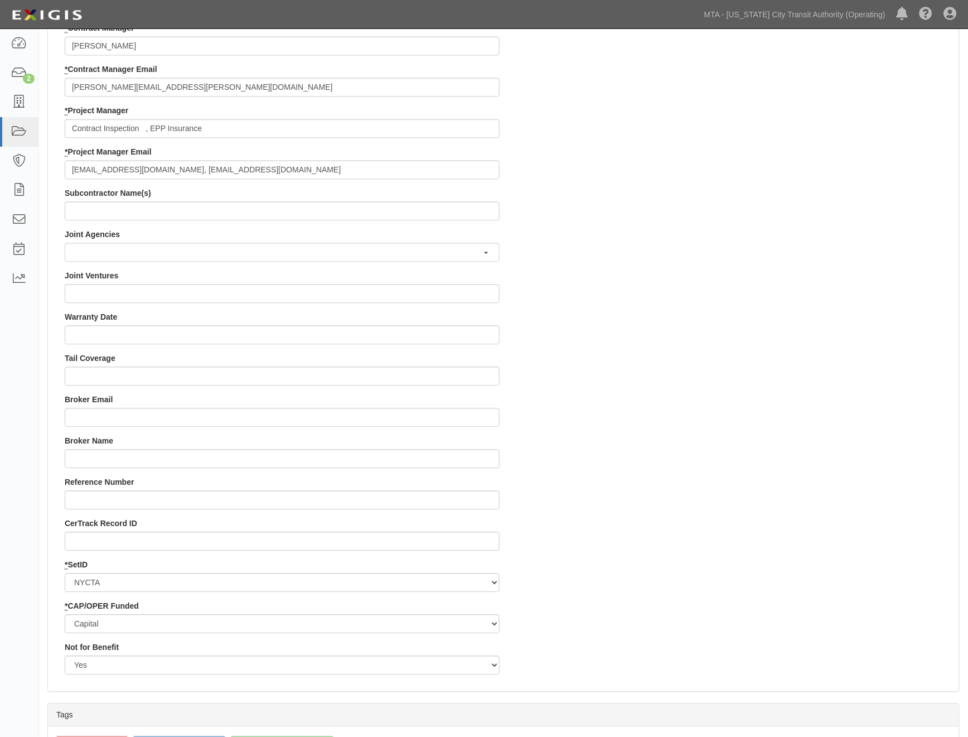
scroll to position [941, 0]
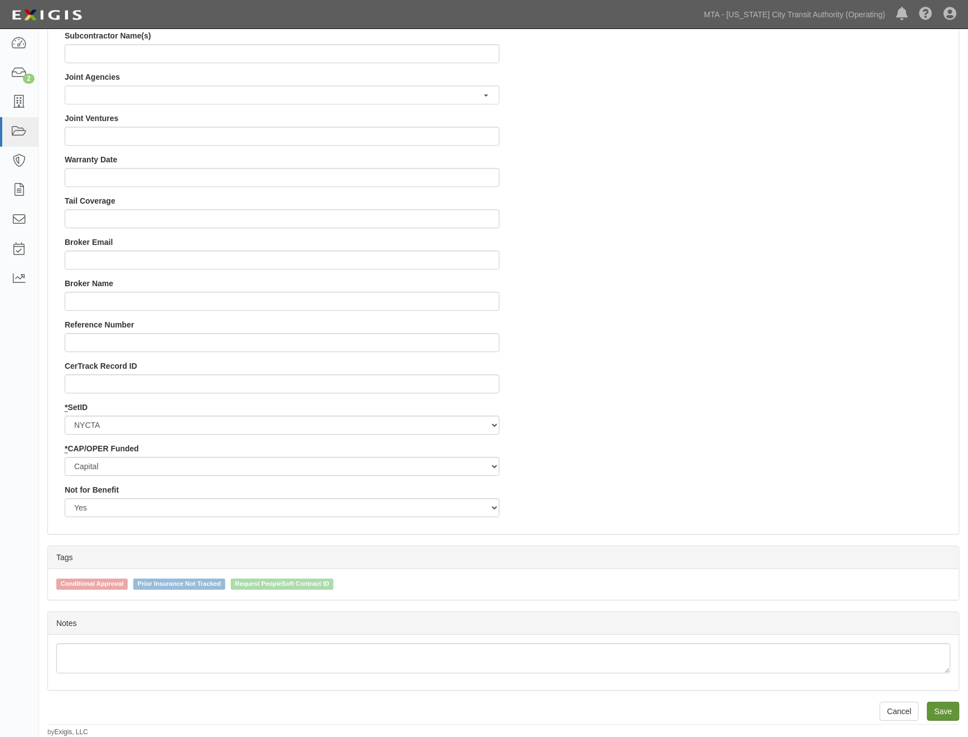
type input "EP/Job No. 71282-INS1036"
click at [944, 707] on input "Save" at bounding box center [943, 711] width 32 height 19
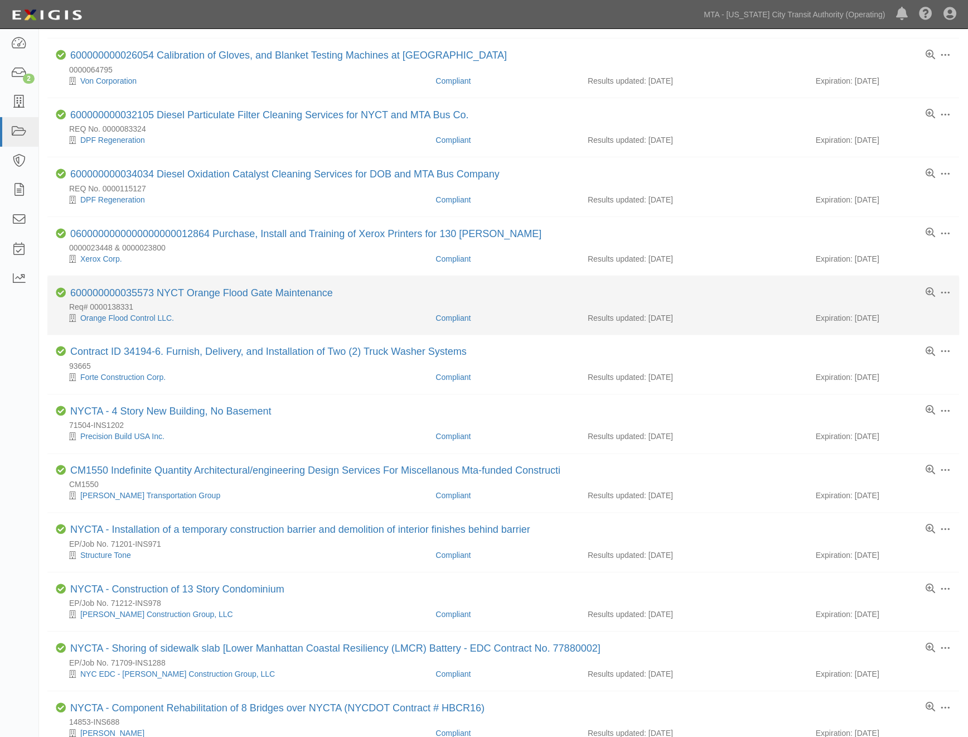
scroll to position [433, 0]
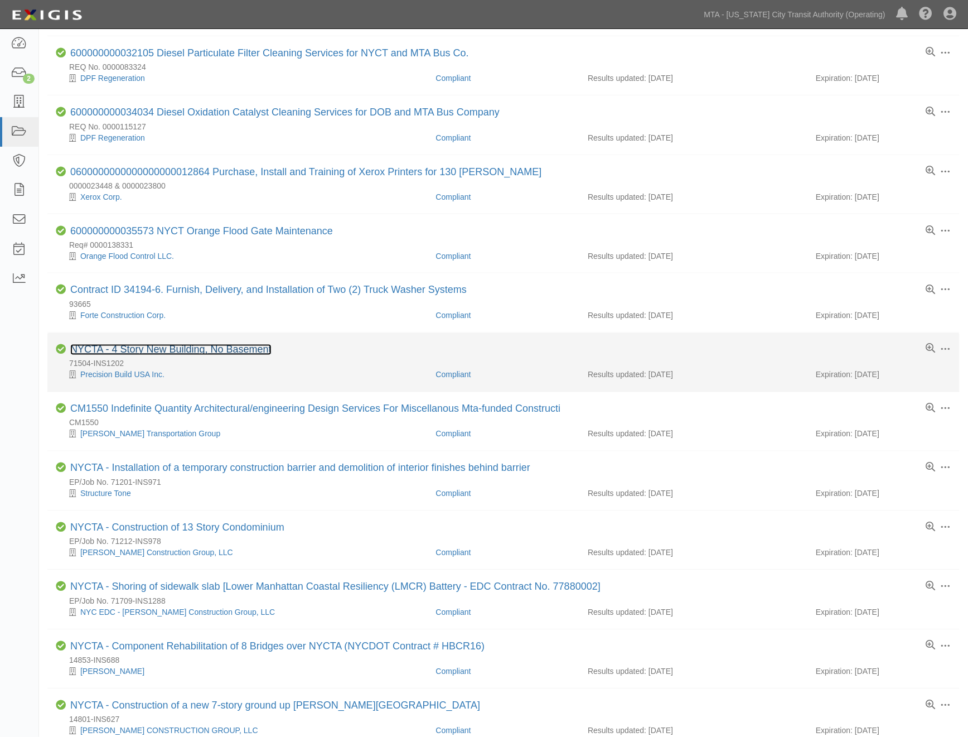
click at [236, 353] on link "NYCTA - 4 Story New Building, No Basement" at bounding box center [170, 349] width 201 height 11
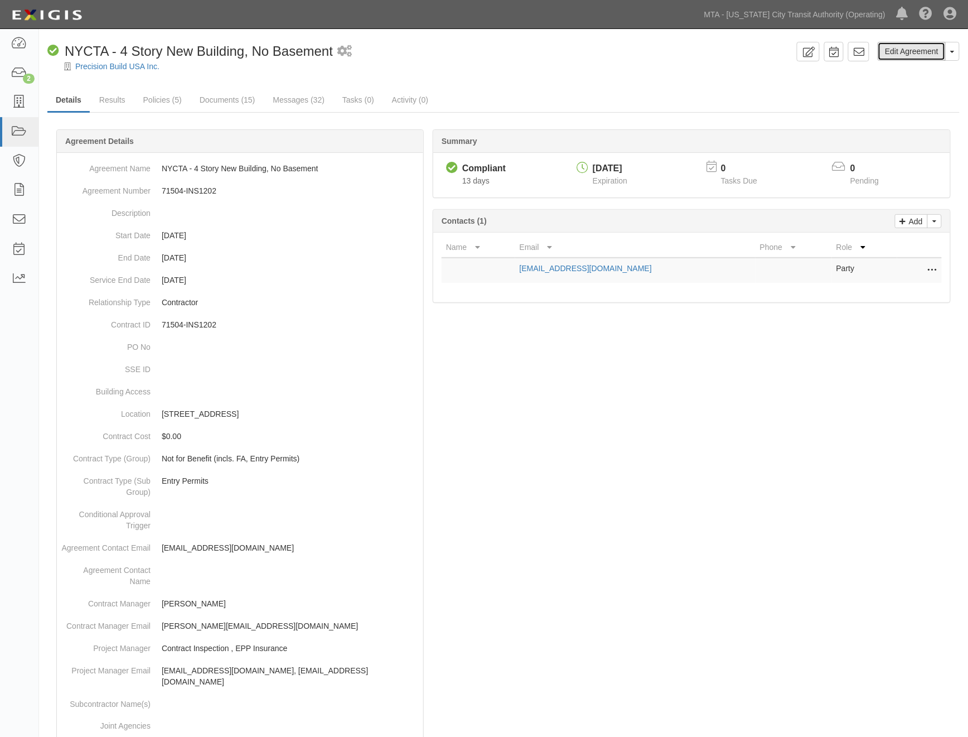
click at [932, 51] on link "Edit Agreement" at bounding box center [912, 51] width 68 height 19
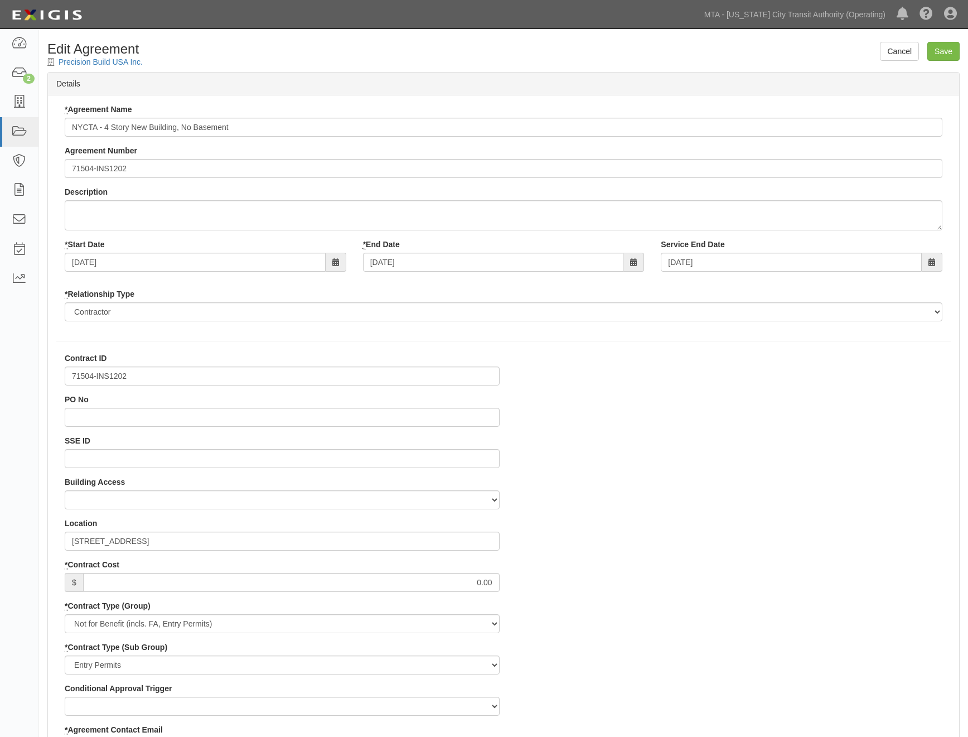
select select
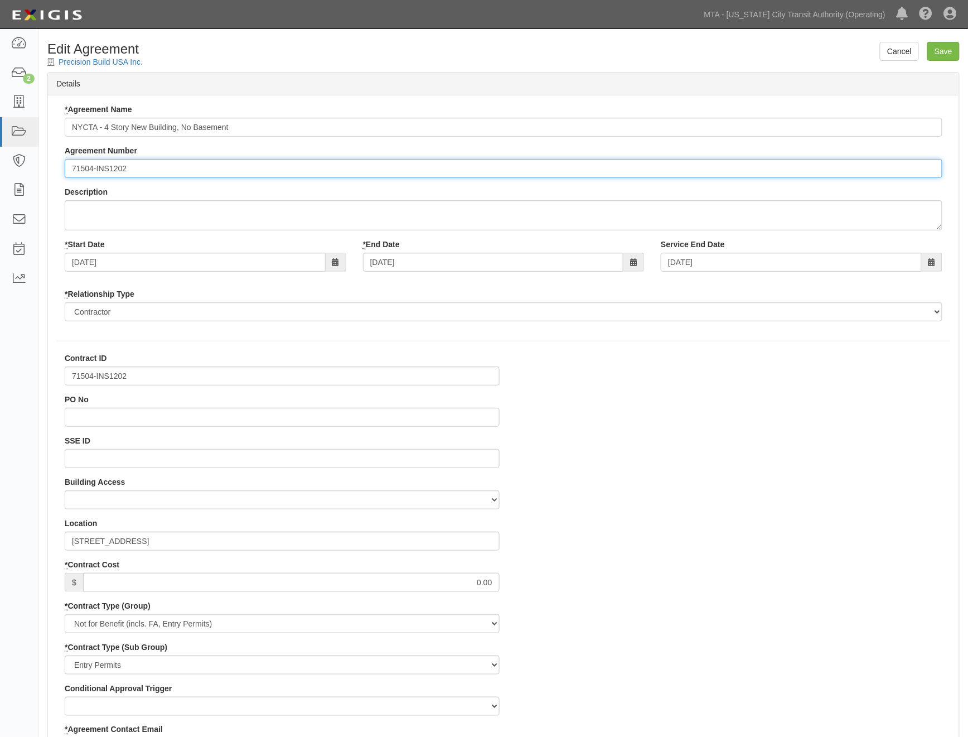
click at [70, 170] on input "71504-INS1202" at bounding box center [504, 168] width 878 height 19
paste input "EP/Job No."
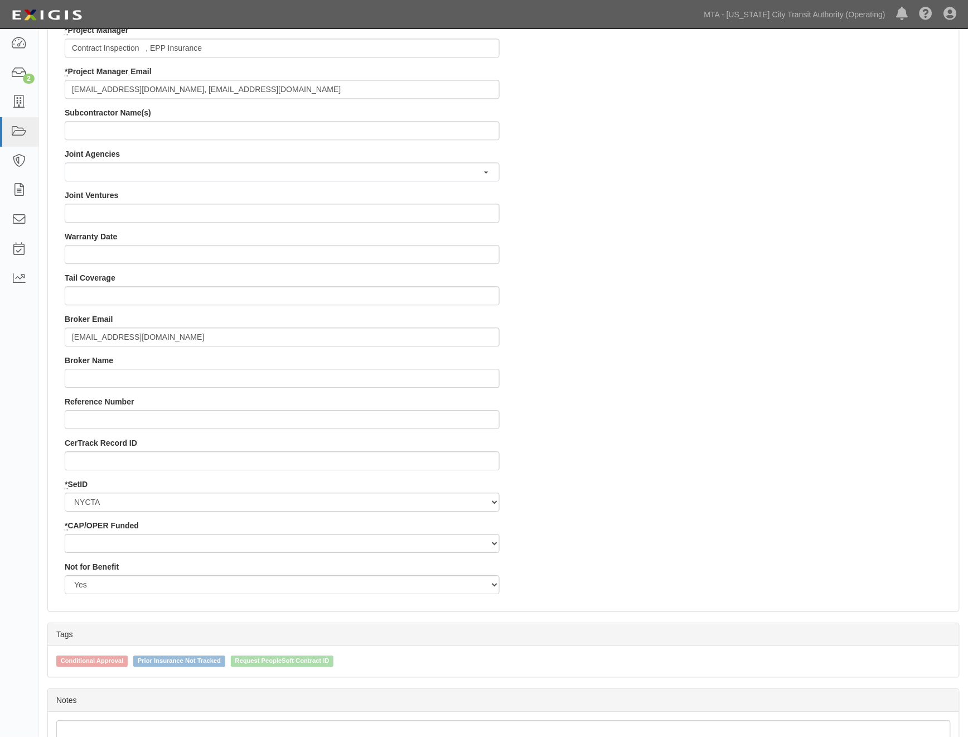
scroll to position [941, 0]
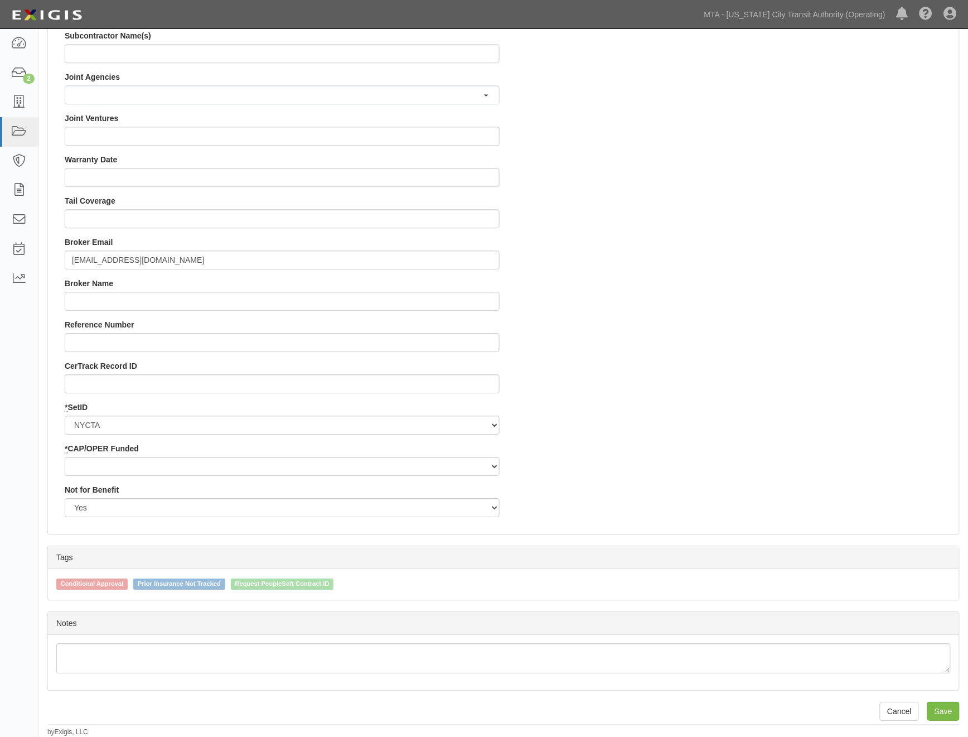
type input "EP/Job No. 71504-INS1202"
click at [112, 463] on select "Capital Operating" at bounding box center [282, 466] width 435 height 19
select select "439"
click at [65, 457] on select "Capital Operating" at bounding box center [282, 466] width 435 height 19
click at [947, 707] on input "Save" at bounding box center [943, 711] width 32 height 19
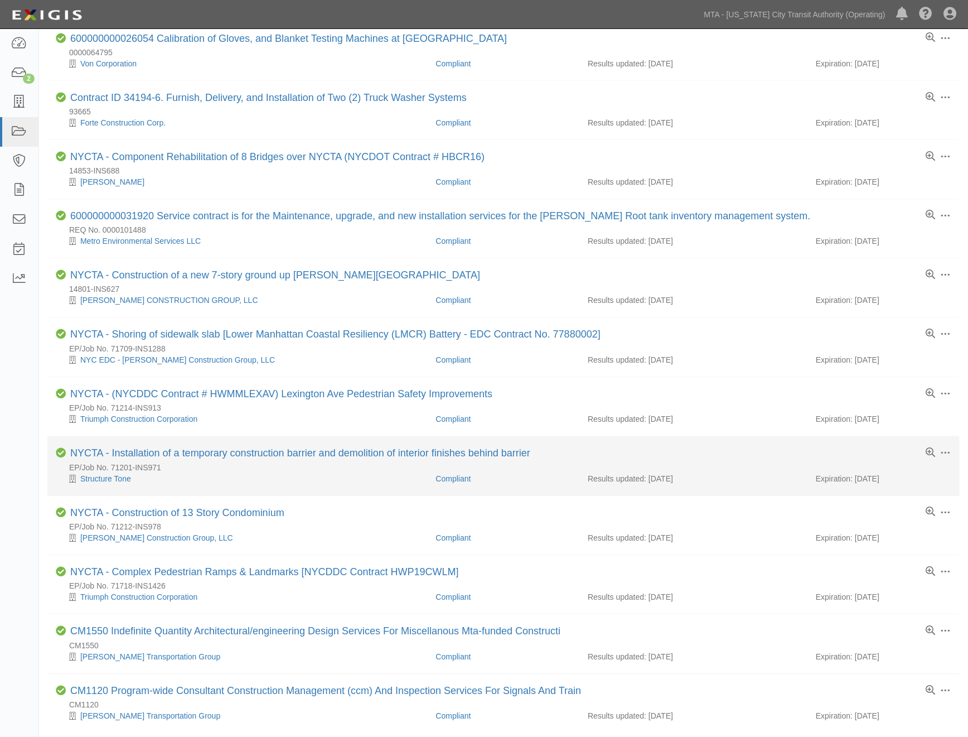
scroll to position [478, 0]
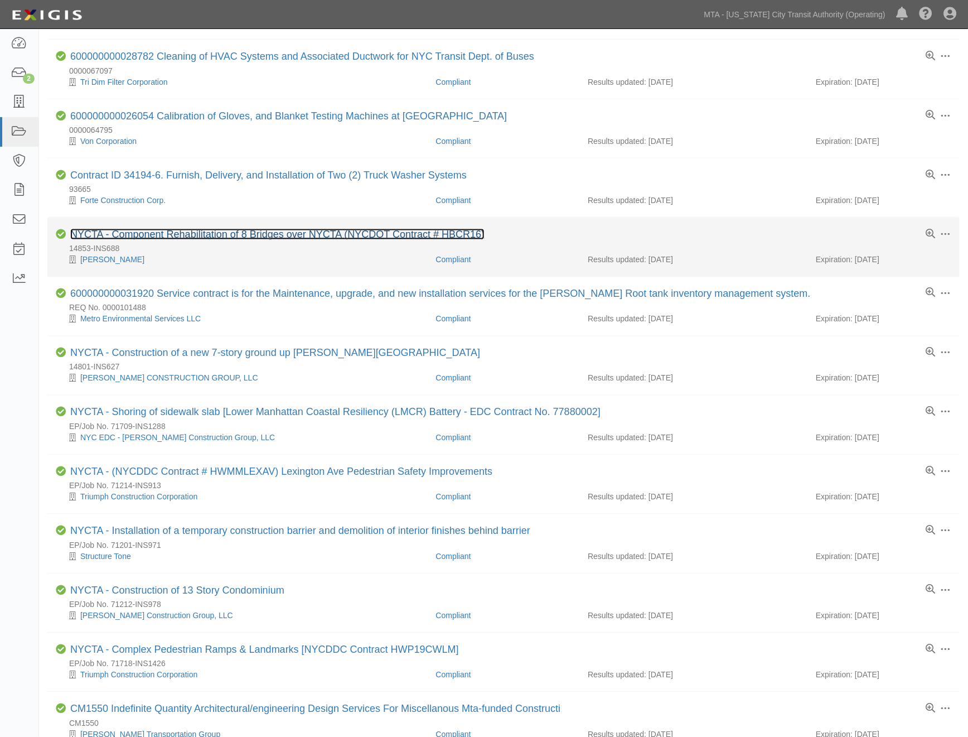
click at [243, 235] on link "NYCTA - Component Rehabilitation of 8 Bridges over NYCTA (NYCDOT Contract # HBC…" at bounding box center [277, 234] width 414 height 11
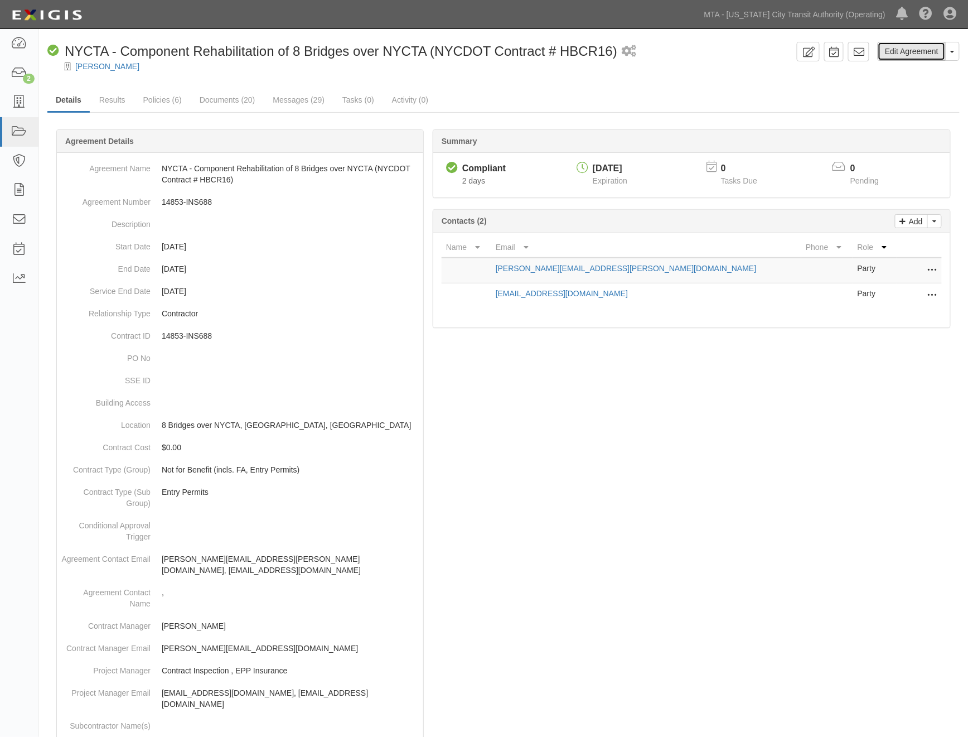
click at [902, 52] on link "Edit Agreement" at bounding box center [912, 51] width 68 height 19
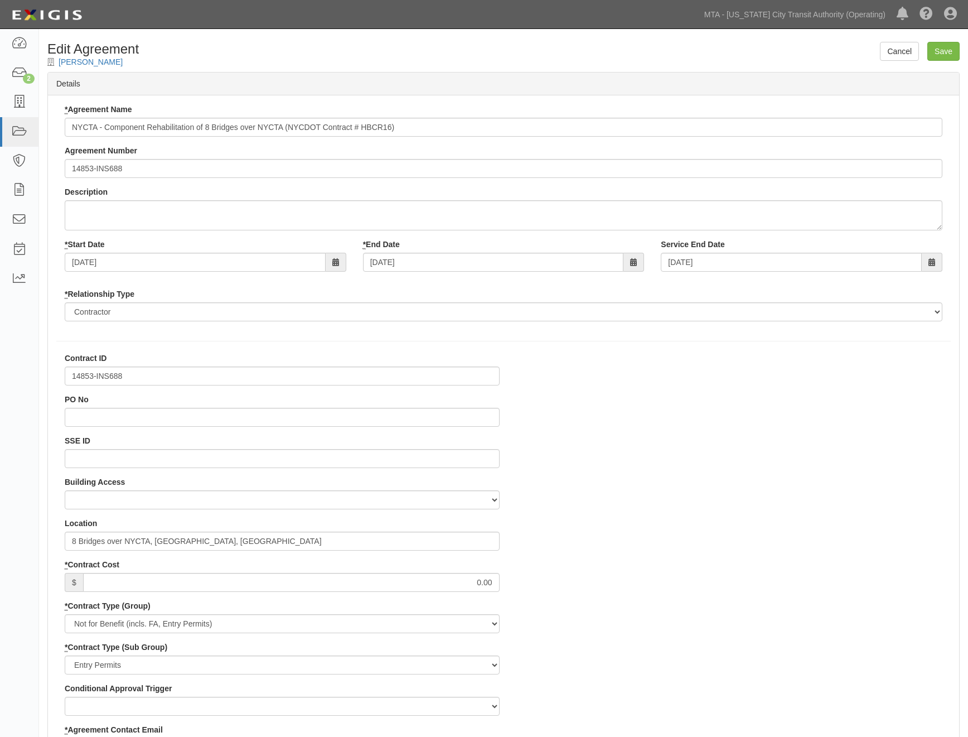
select select
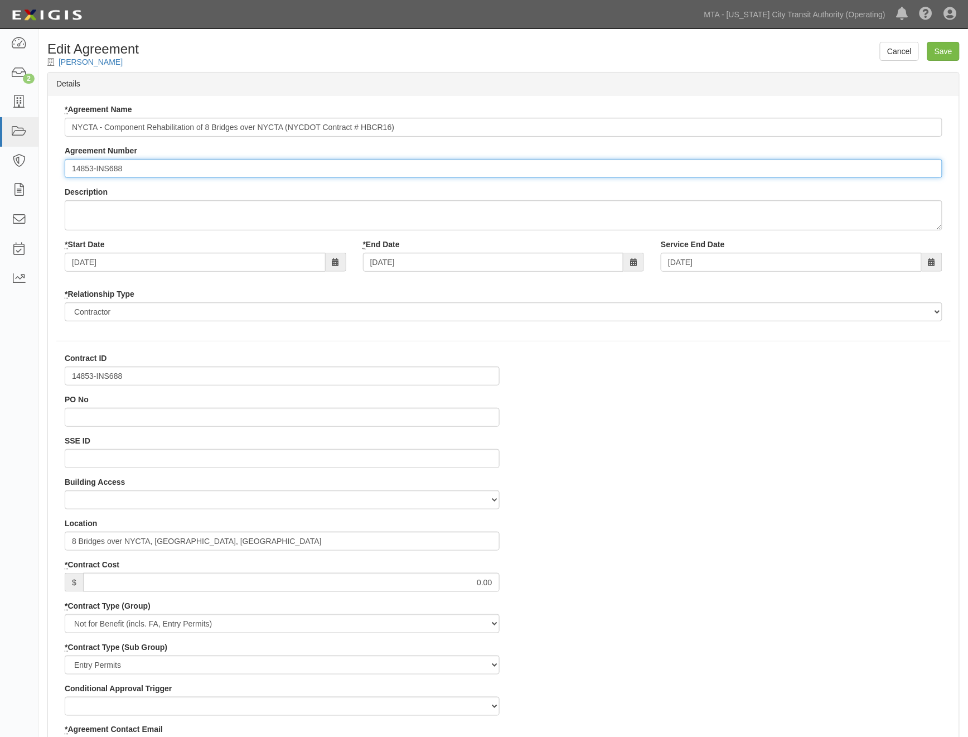
click at [73, 168] on input "14853-INS688" at bounding box center [504, 168] width 878 height 19
paste input "EP/Job No."
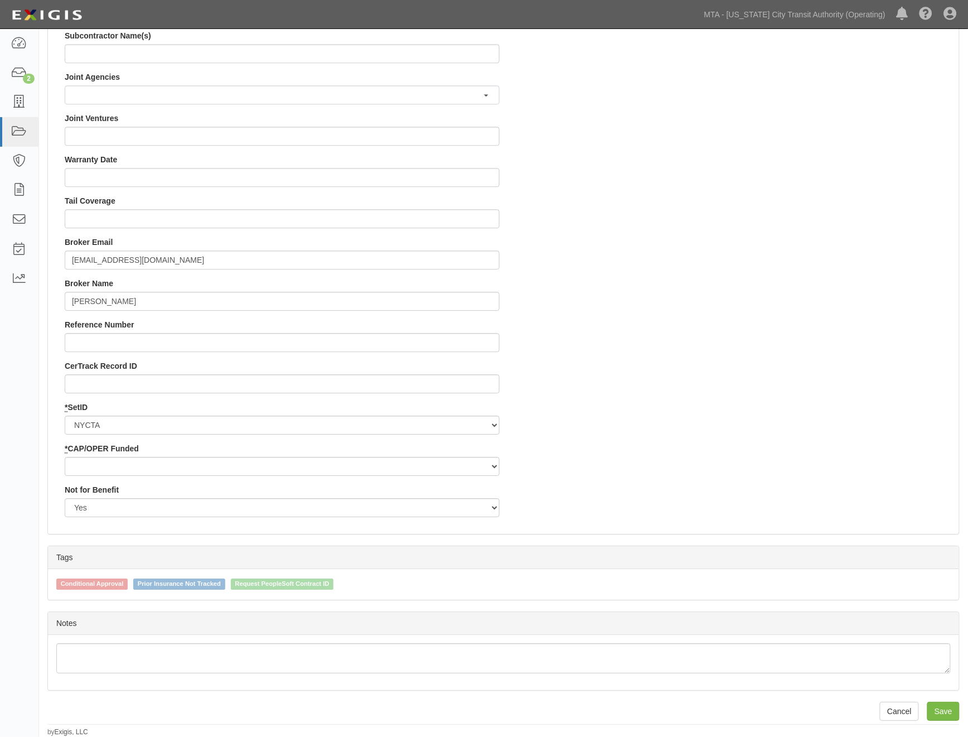
type input "EP/Job No. 14853-INS688"
drag, startPoint x: 146, startPoint y: 458, endPoint x: 140, endPoint y: 464, distance: 8.3
click at [145, 458] on select "Capital Operating" at bounding box center [282, 466] width 435 height 19
select select "439"
click at [65, 457] on select "Capital Operating" at bounding box center [282, 466] width 435 height 19
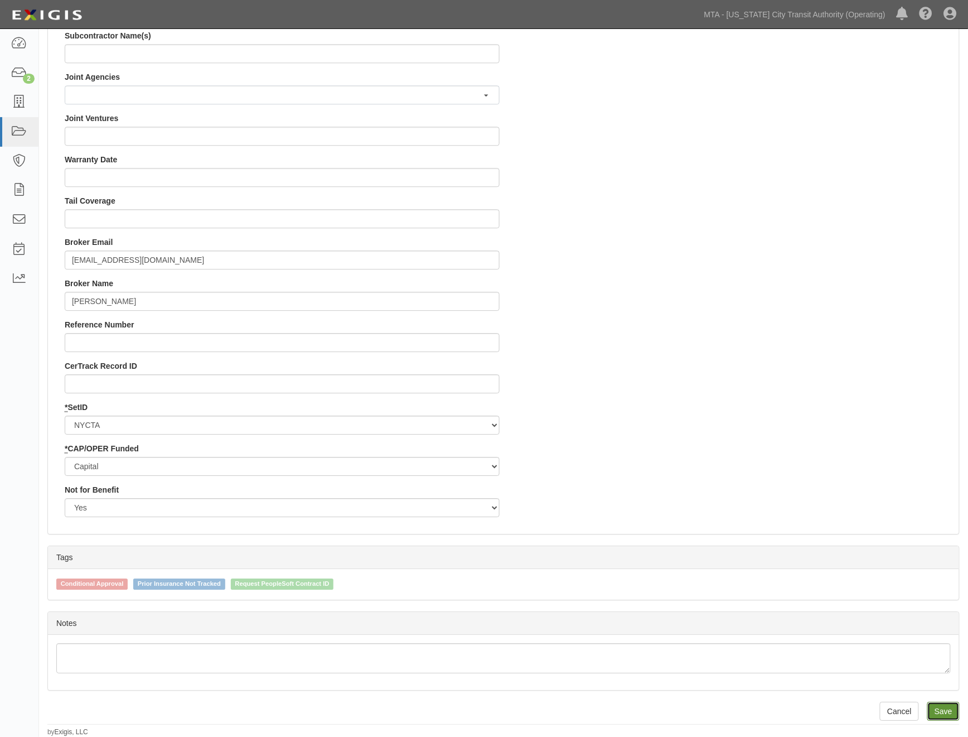
click at [946, 710] on input "Save" at bounding box center [943, 711] width 32 height 19
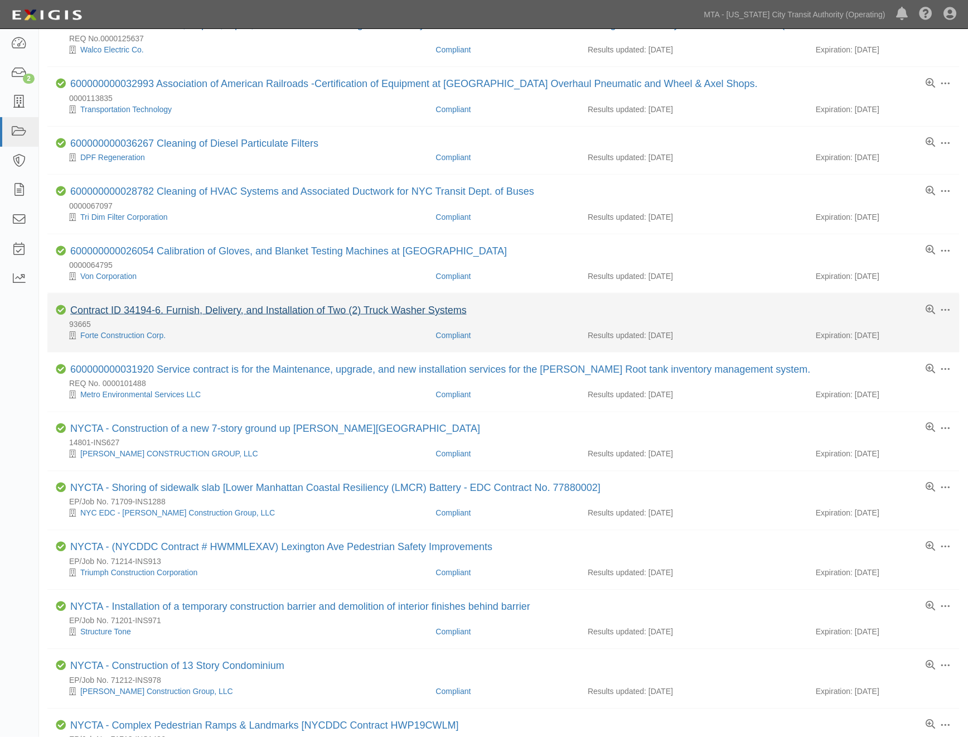
scroll to position [292, 0]
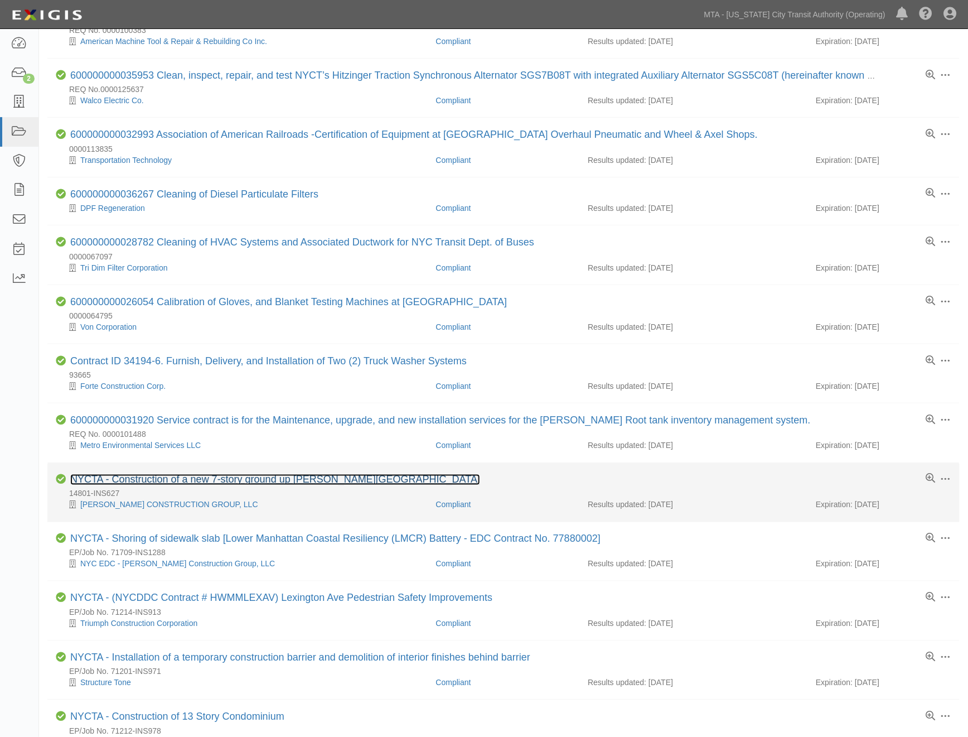
click at [251, 485] on link "NYCTA - Construction of a new 7-story ground up [PERSON_NAME][GEOGRAPHIC_DATA]" at bounding box center [275, 479] width 410 height 11
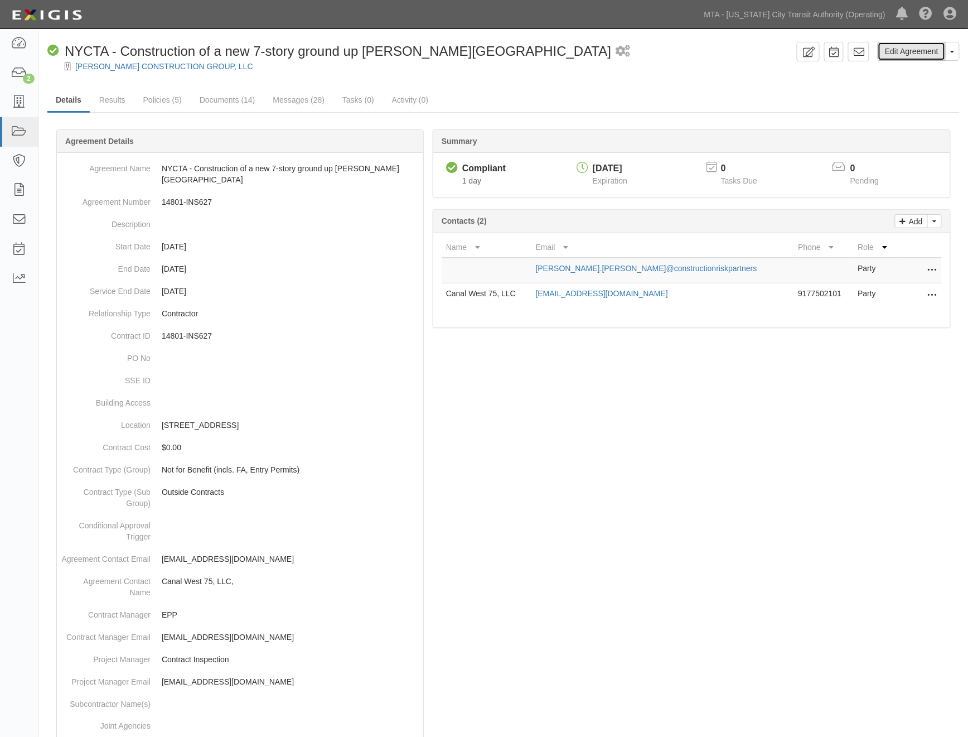
click at [901, 51] on link "Edit Agreement" at bounding box center [912, 51] width 68 height 19
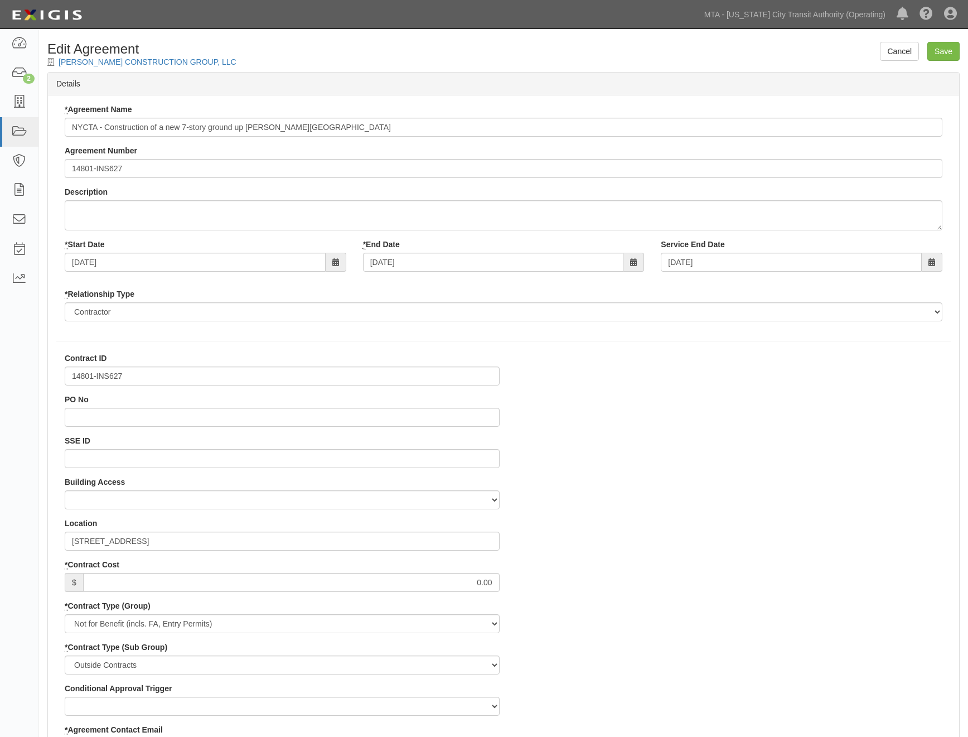
select select
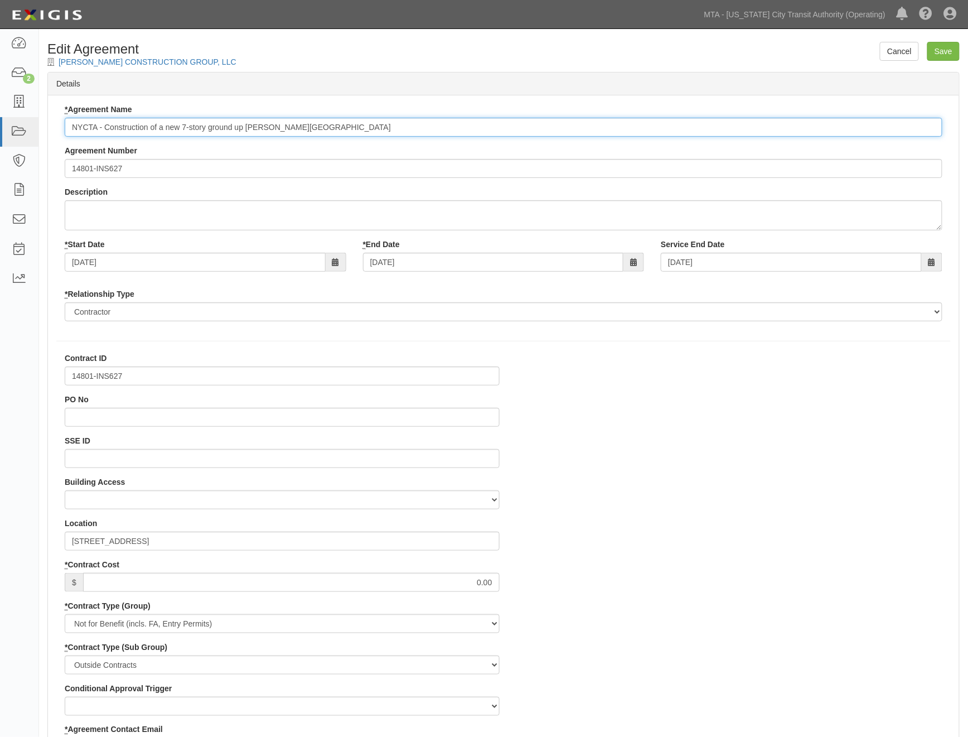
click at [73, 129] on input "NYCTA - Construction of a new 7-story ground up [PERSON_NAME][GEOGRAPHIC_DATA]" at bounding box center [504, 127] width 878 height 19
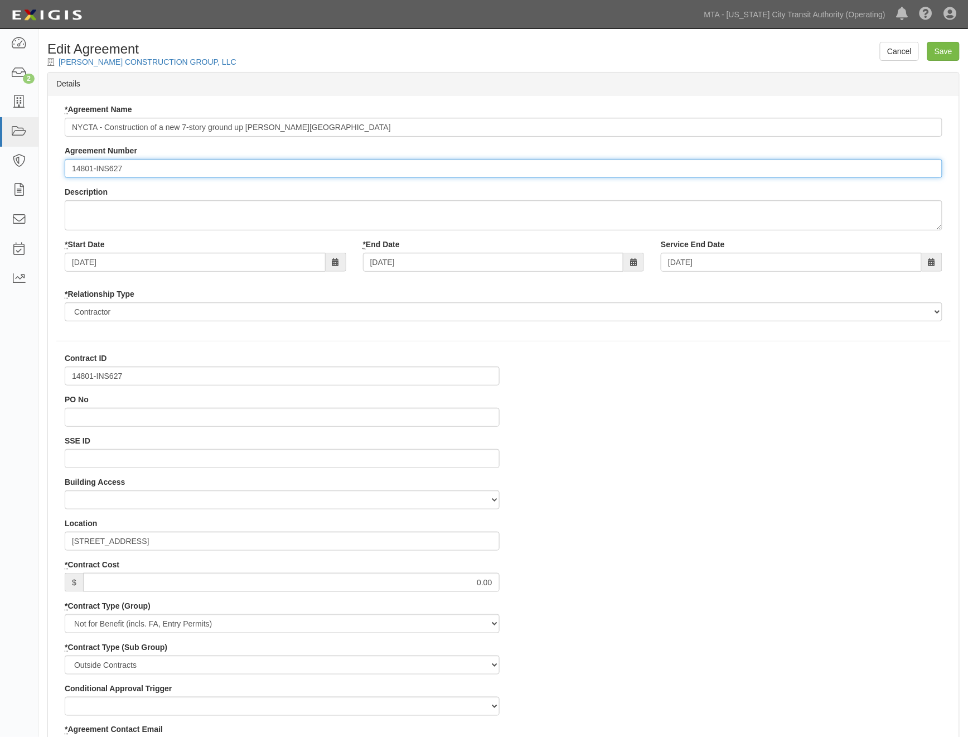
click at [73, 169] on input "14801-INS627" at bounding box center [504, 168] width 878 height 19
paste input "EP/Job No."
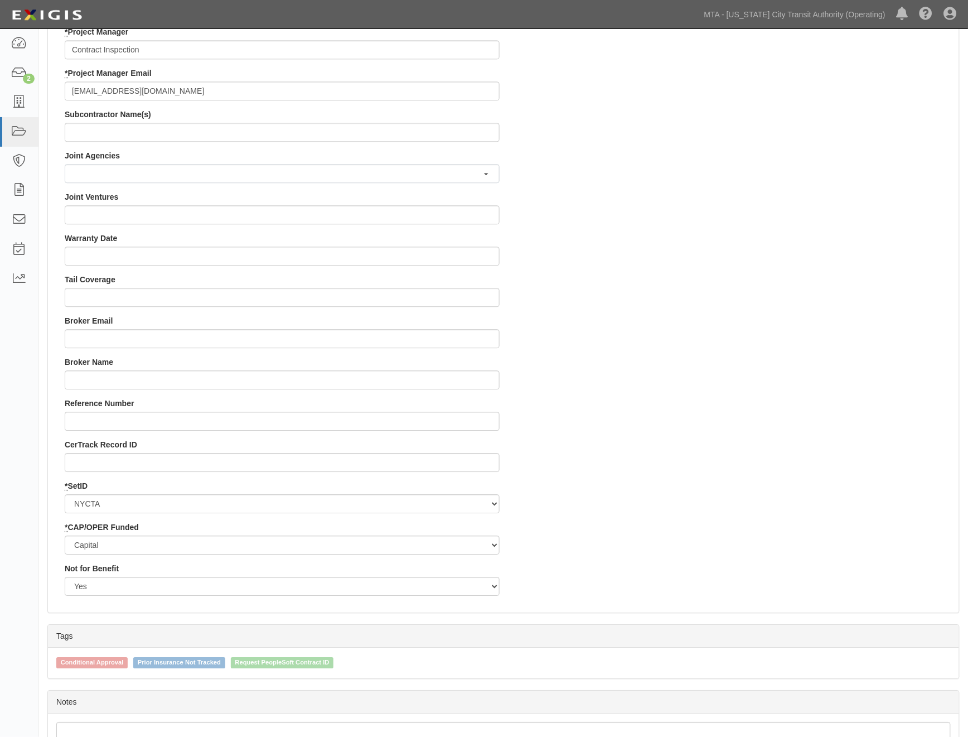
scroll to position [941, 0]
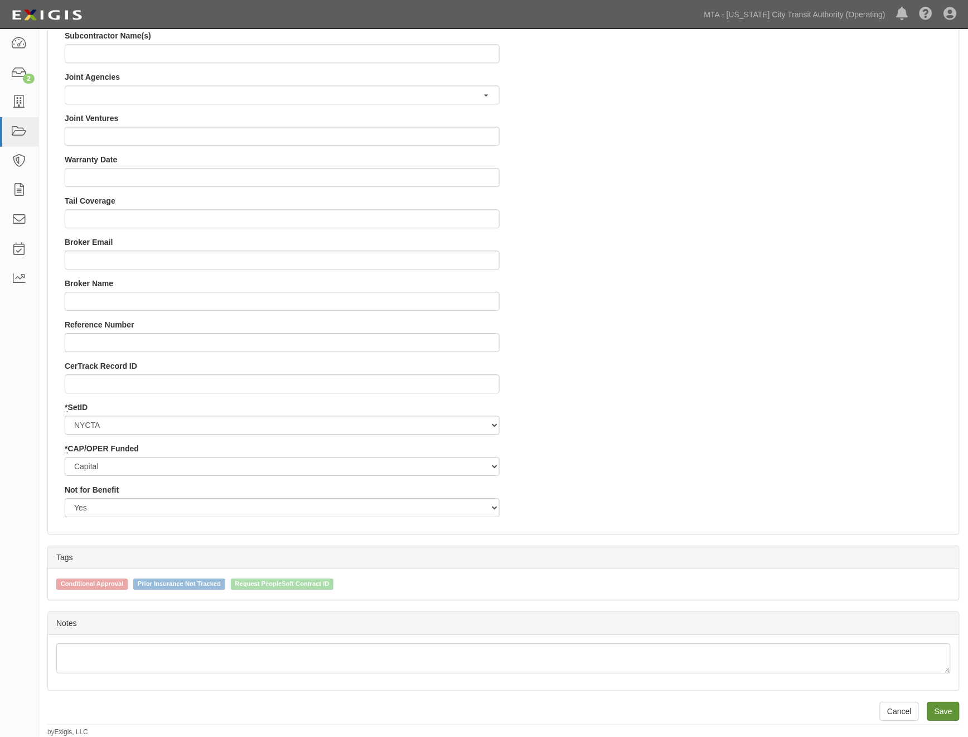
type input "EP/Job No. 14801-INS627"
click at [949, 712] on input "Save" at bounding box center [943, 711] width 32 height 19
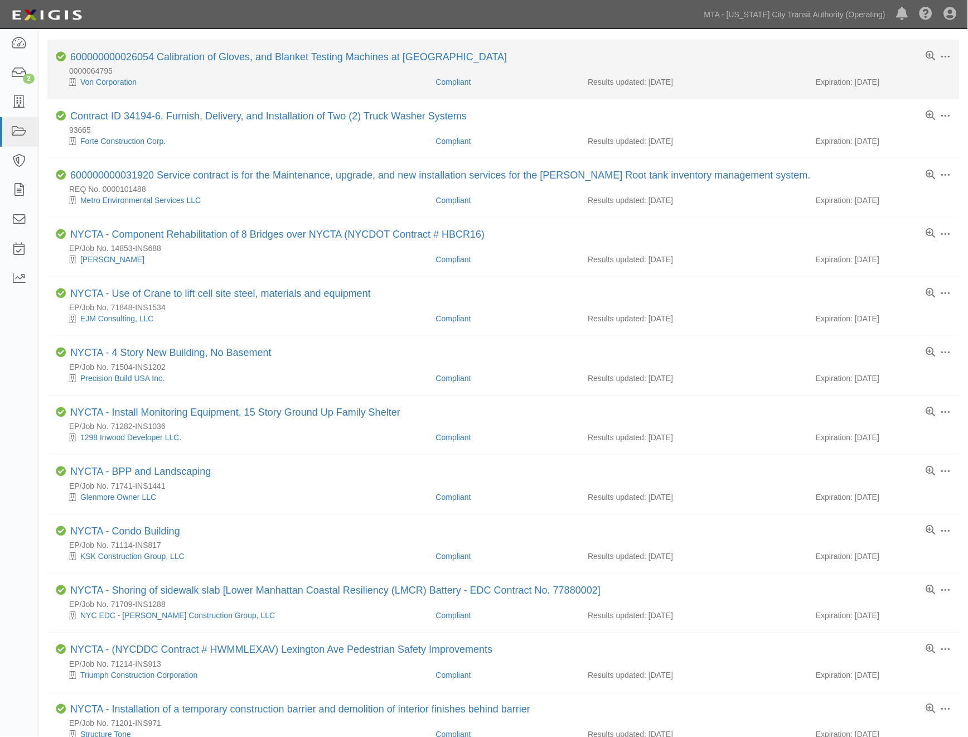
scroll to position [656, 0]
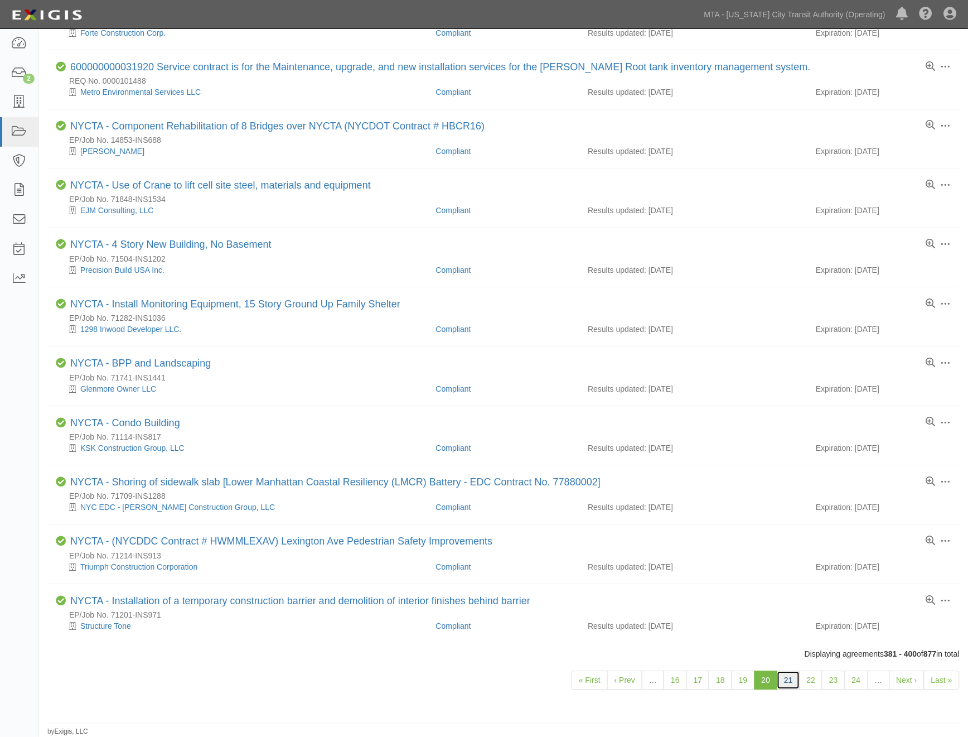
click at [785, 680] on link "21" at bounding box center [788, 680] width 23 height 19
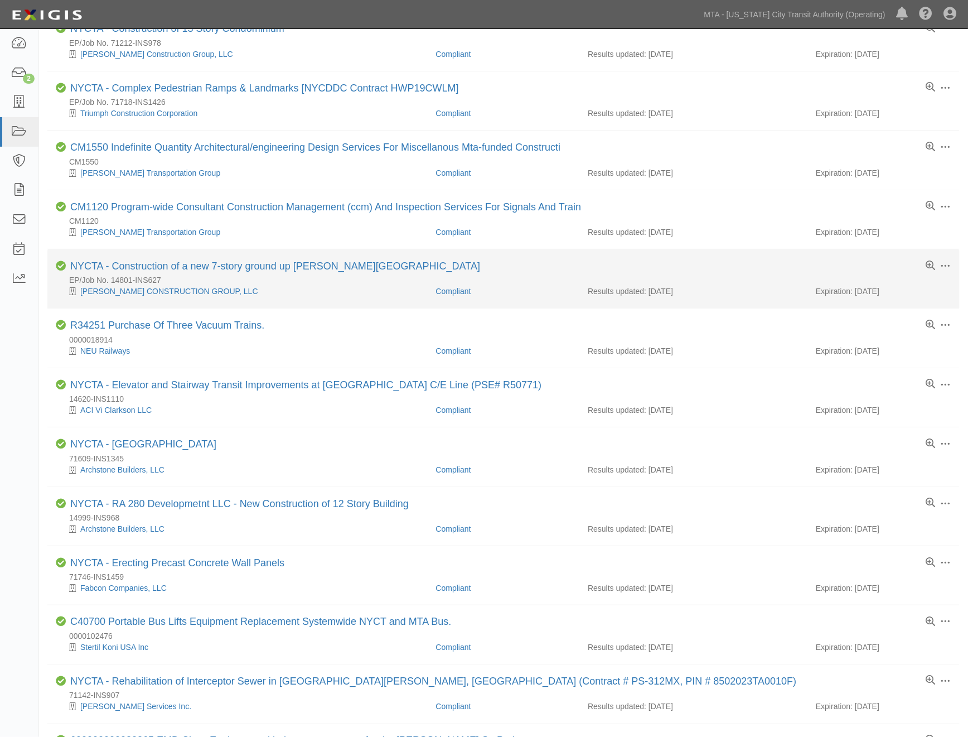
scroll to position [124, 0]
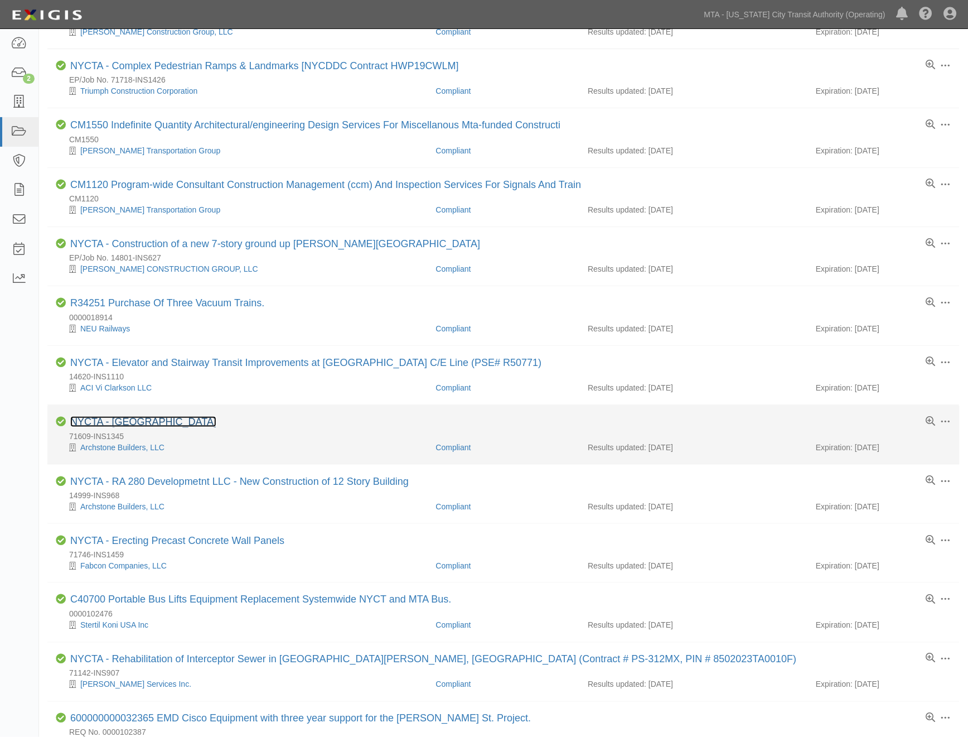
click at [154, 427] on link "NYCTA - New Building" at bounding box center [143, 421] width 146 height 11
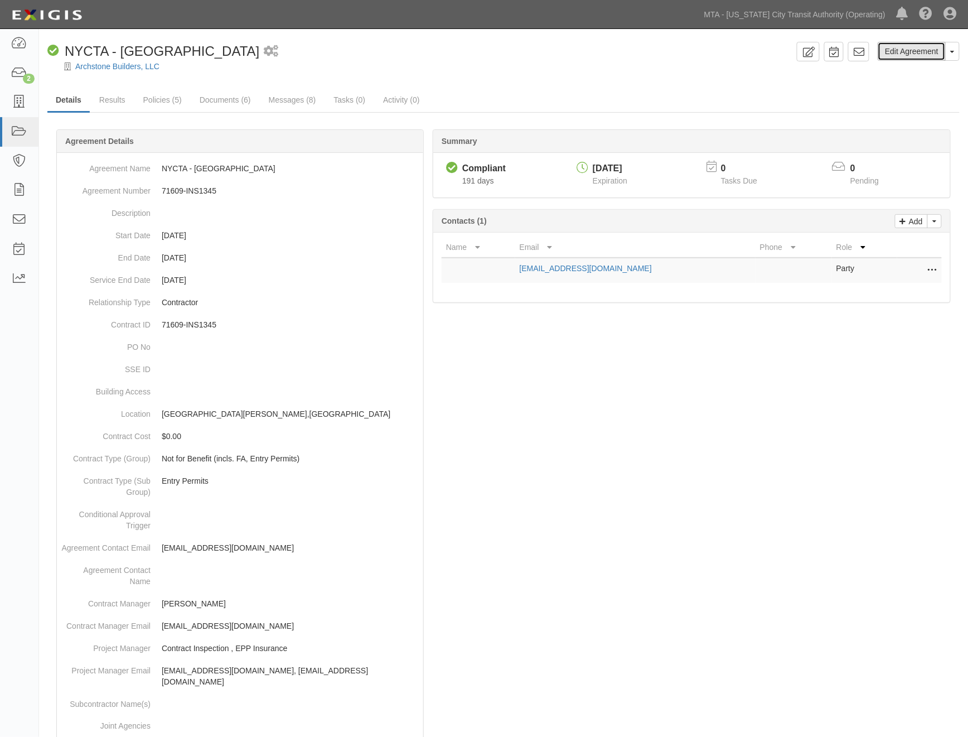
click at [912, 48] on link "Edit Agreement" at bounding box center [912, 51] width 68 height 19
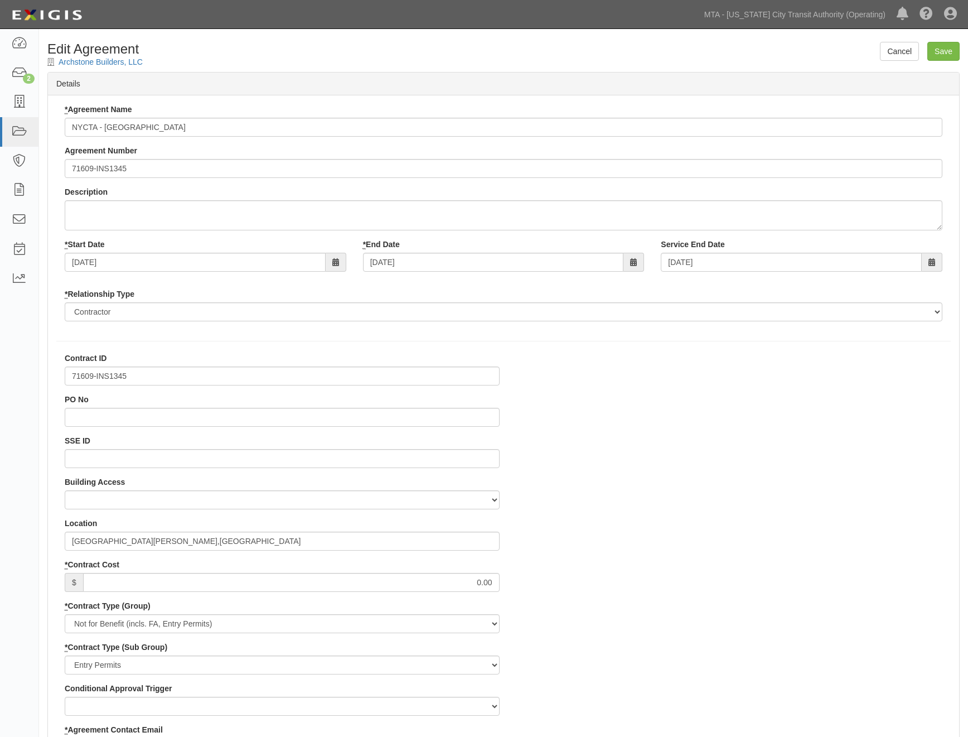
select select
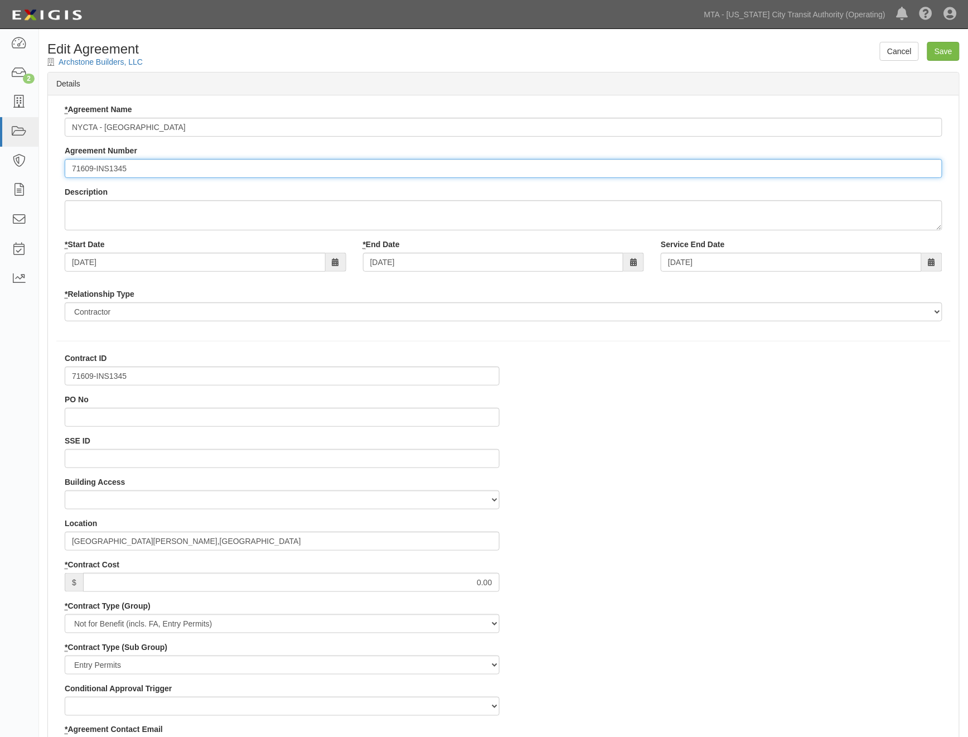
click at [73, 167] on input "71609-INS1345" at bounding box center [504, 168] width 878 height 19
paste input "EP/Job No."
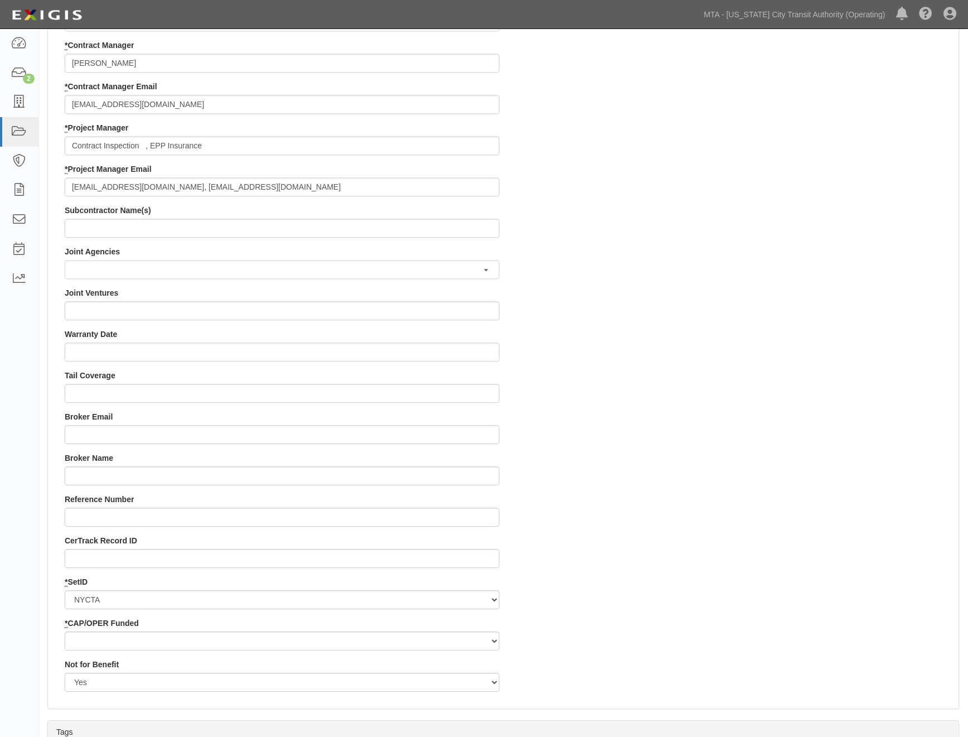
scroll to position [941, 0]
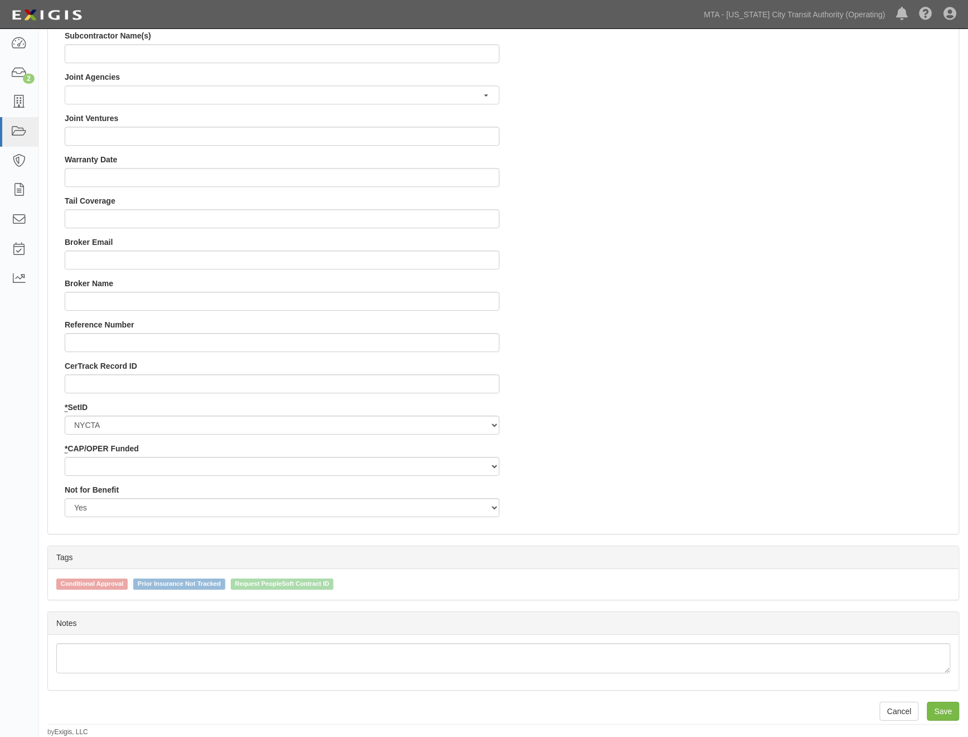
type input "EP/Job No. 71609-INS1345"
click at [131, 466] on select "Capital Operating" at bounding box center [282, 466] width 435 height 19
select select "439"
click at [65, 457] on select "Capital Operating" at bounding box center [282, 466] width 435 height 19
click at [945, 712] on input "Save" at bounding box center [943, 711] width 32 height 19
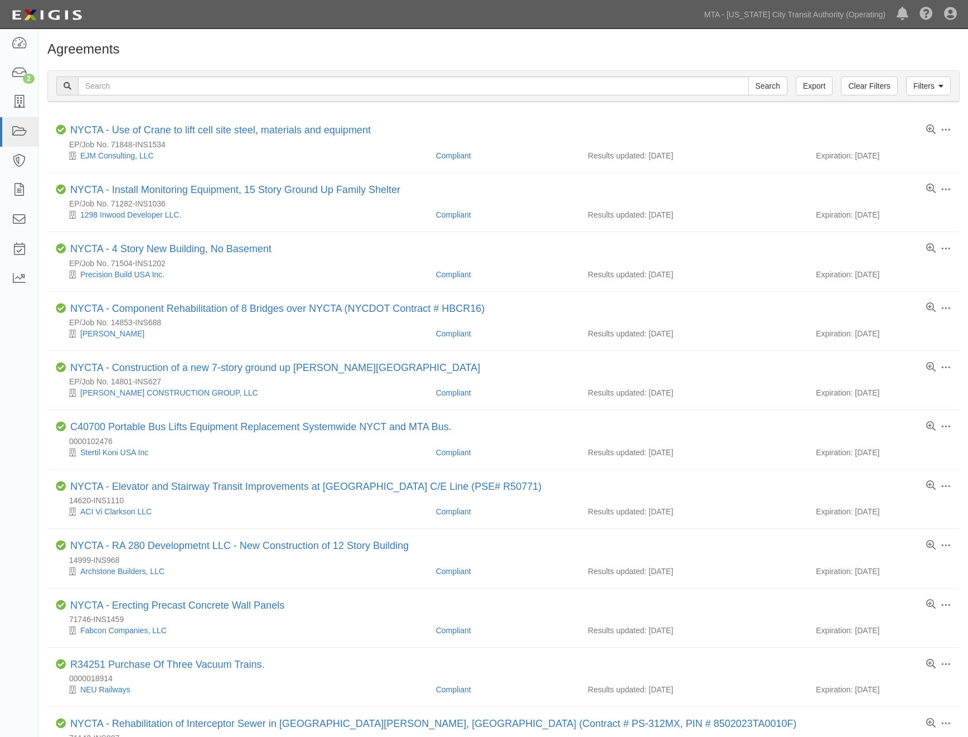
scroll to position [124, 0]
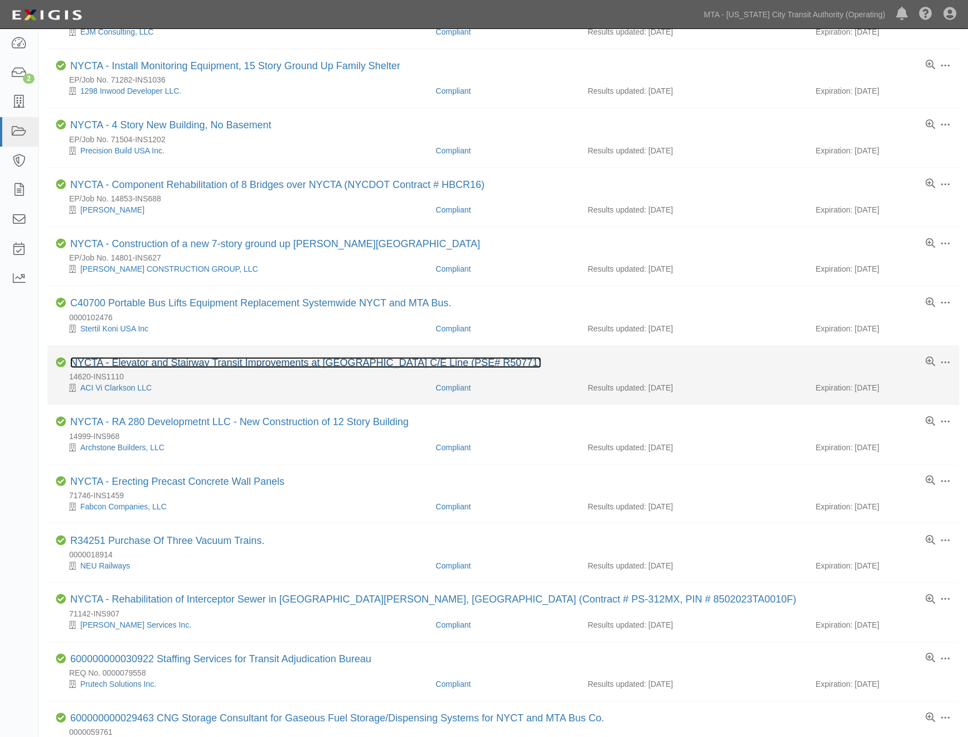
click at [205, 363] on link "NYCTA - Elevator and Stairway Transit Improvements at Spring St Station C/E Lin…" at bounding box center [305, 362] width 471 height 11
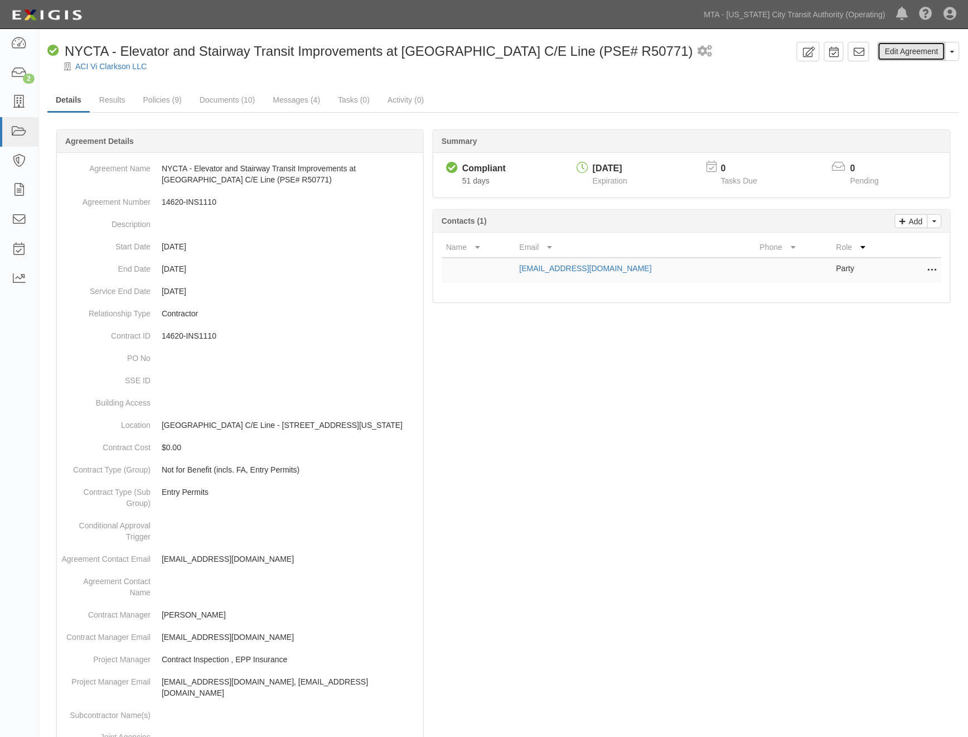
click at [889, 51] on link "Edit Agreement" at bounding box center [912, 51] width 68 height 19
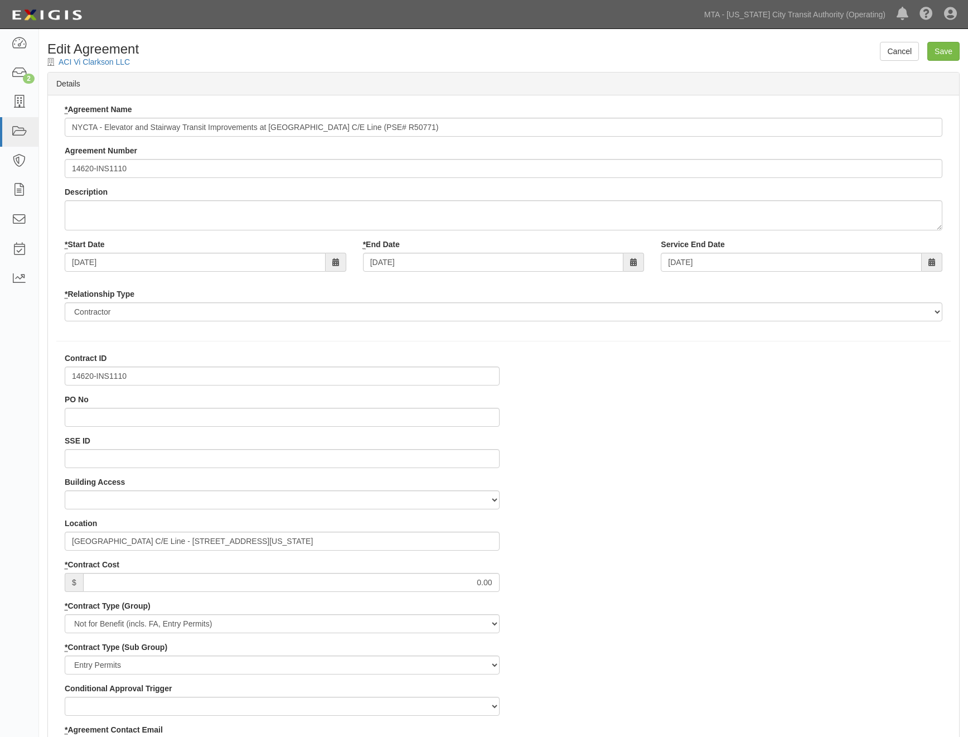
select select
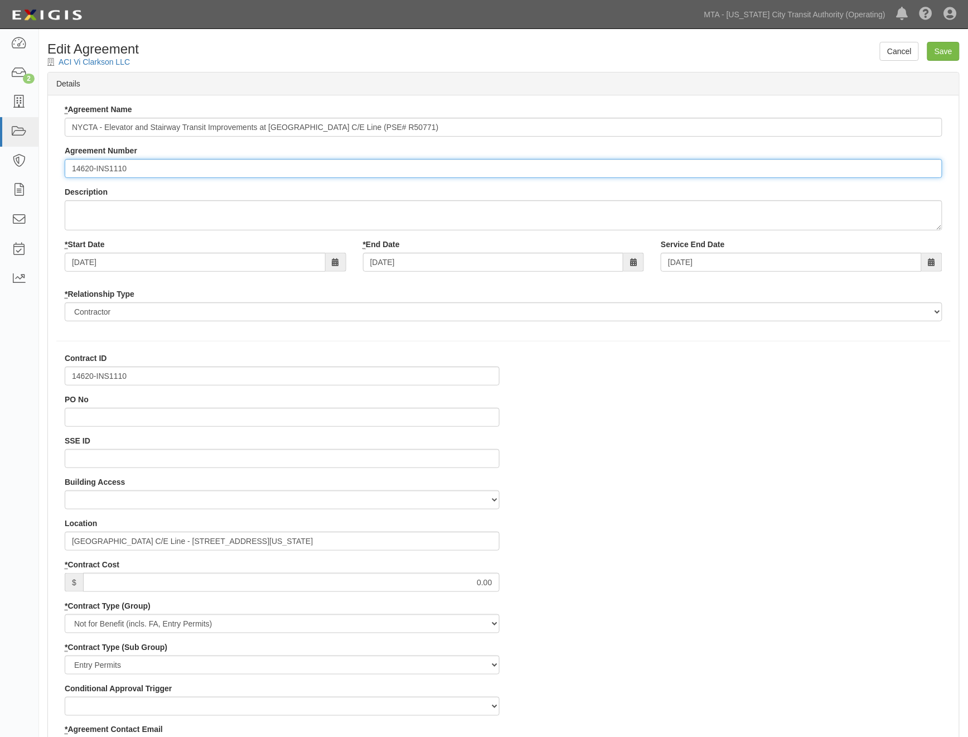
click at [68, 169] on input "14620-INS1110" at bounding box center [504, 168] width 878 height 19
paste input "EP/Job No."
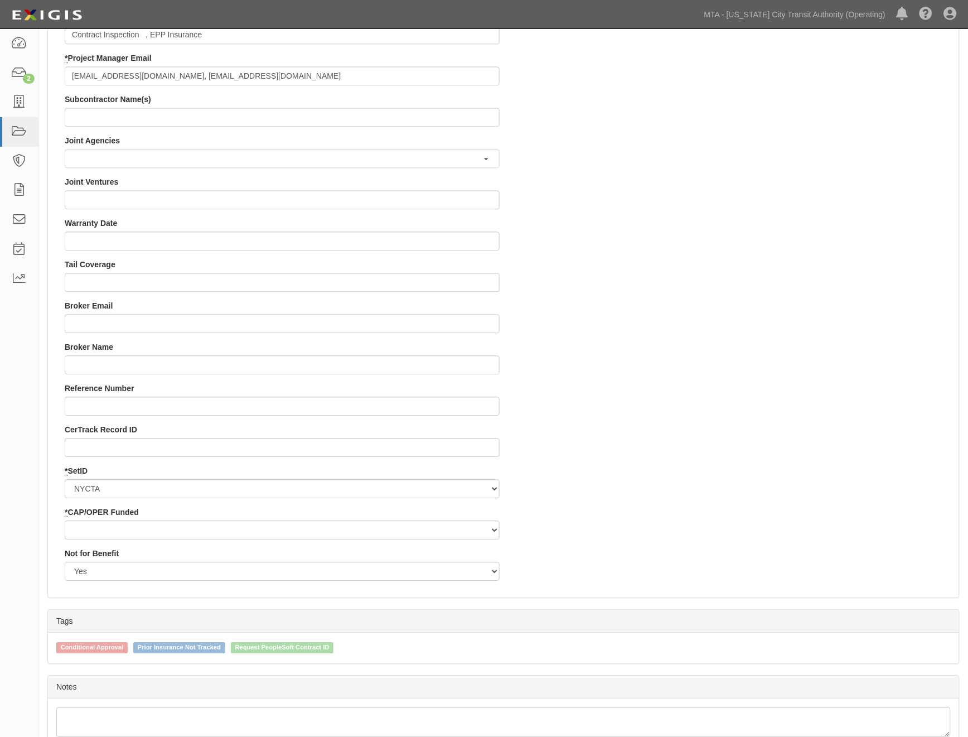
scroll to position [941, 0]
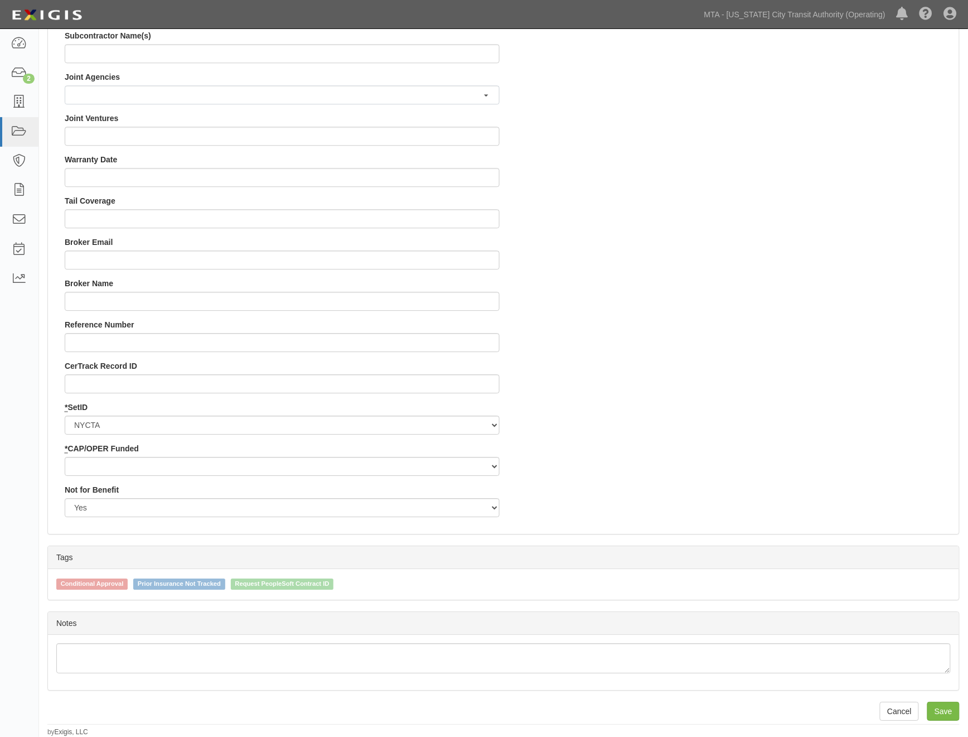
type input "EP/Job No. 14620-INS1110"
click at [104, 463] on select "Capital Operating" at bounding box center [282, 466] width 435 height 19
select select "439"
click at [65, 457] on select "Capital Operating" at bounding box center [282, 466] width 435 height 19
click at [945, 716] on input "Save" at bounding box center [943, 711] width 32 height 19
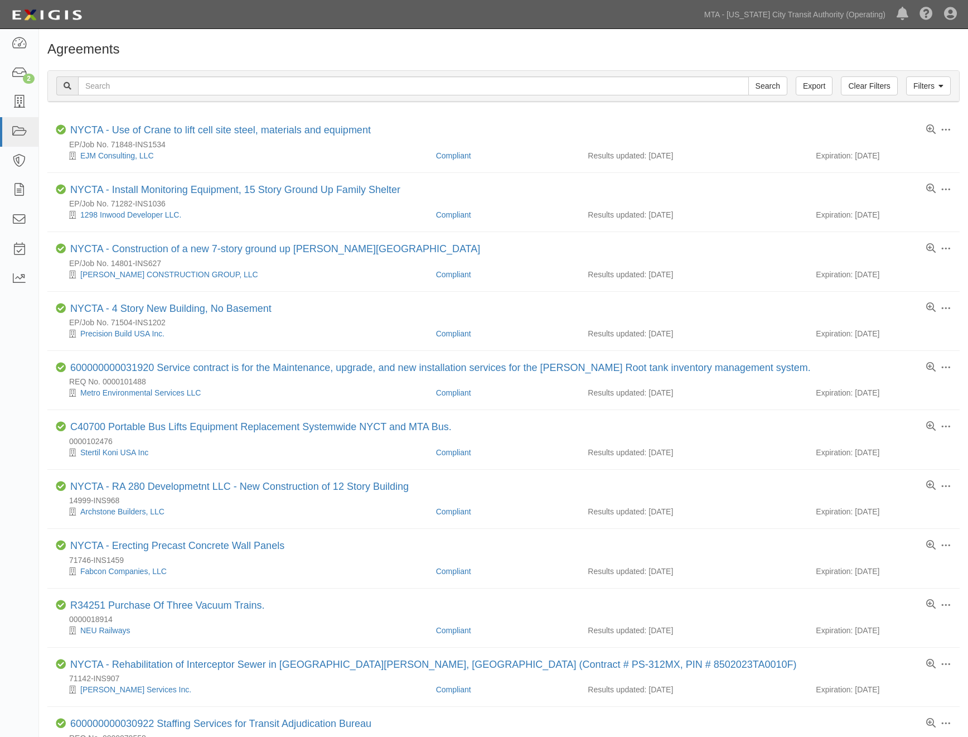
scroll to position [124, 0]
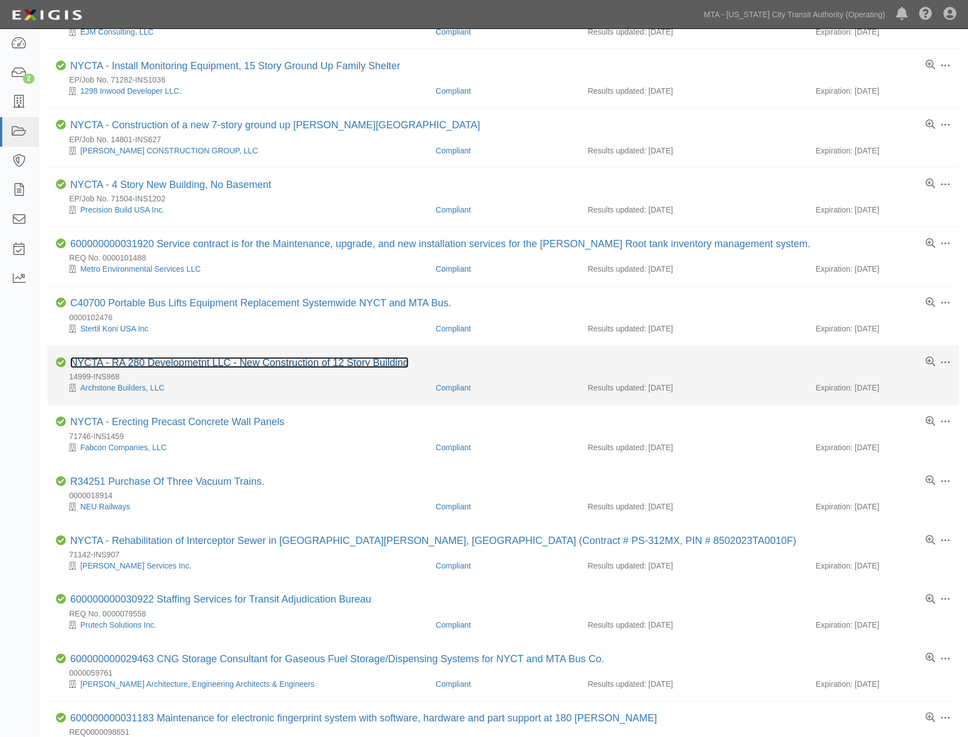
click at [170, 365] on link "NYCTA - RA 280 Developmetnt LLC - New Construction of 12 Story Building" at bounding box center [239, 362] width 338 height 11
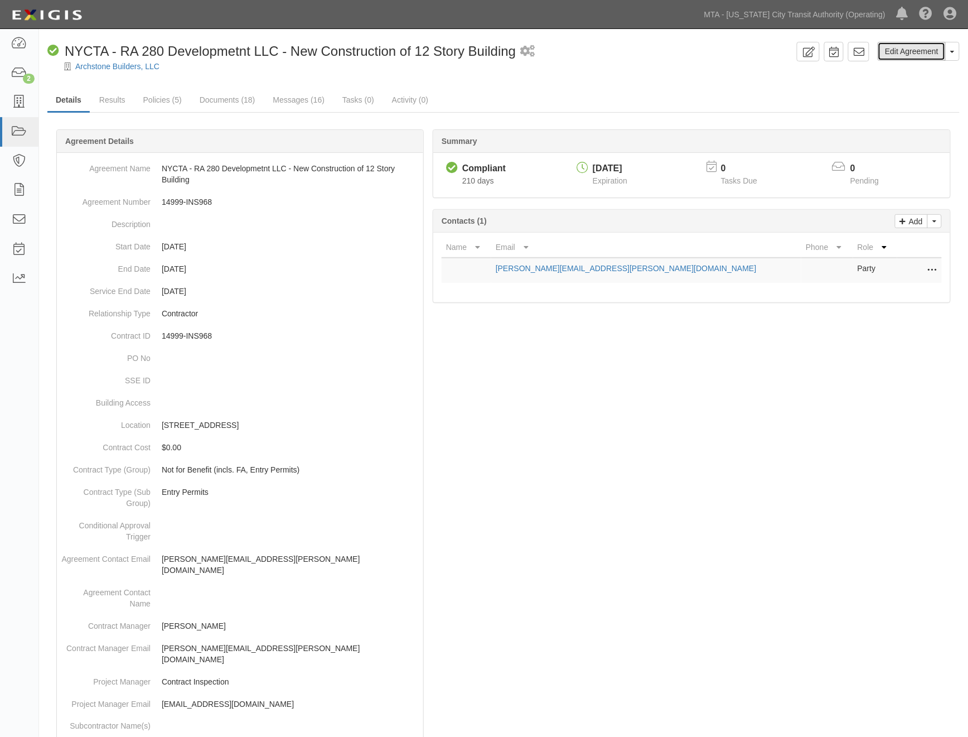
click at [896, 46] on link "Edit Agreement" at bounding box center [912, 51] width 68 height 19
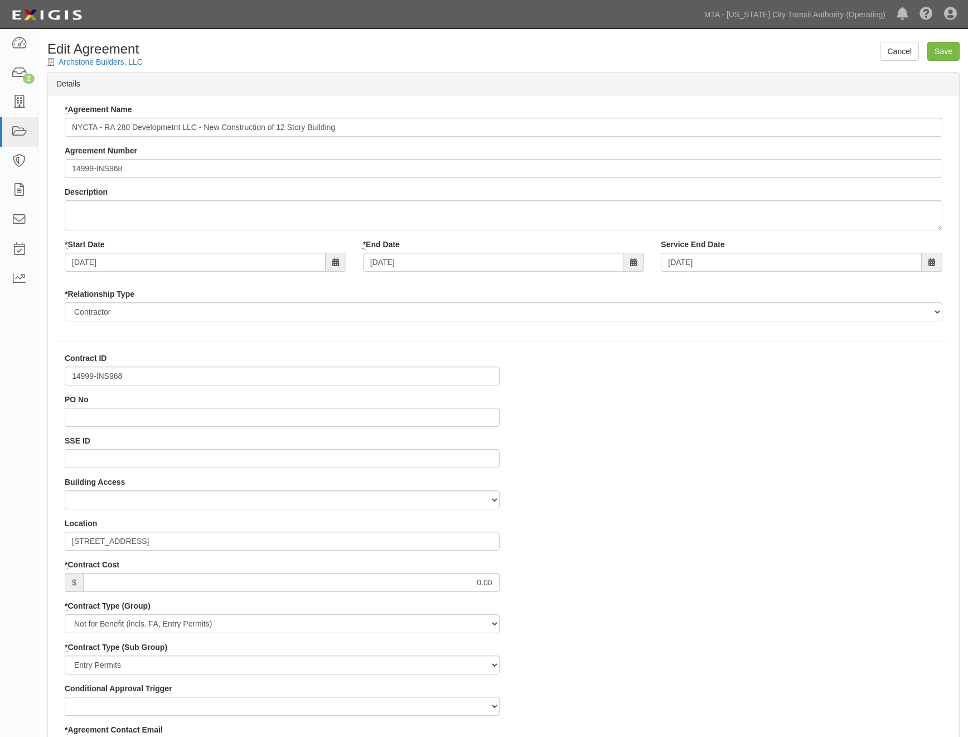
select select
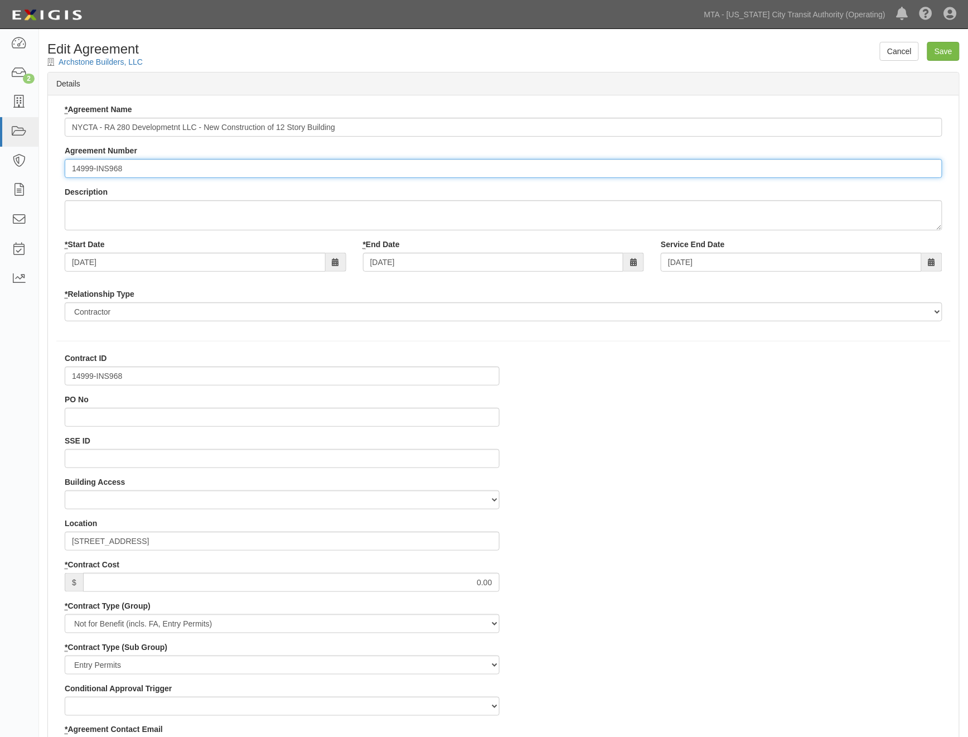
click at [68, 159] on input "14999-INS968" at bounding box center [504, 168] width 878 height 19
paste input "EP/Job No."
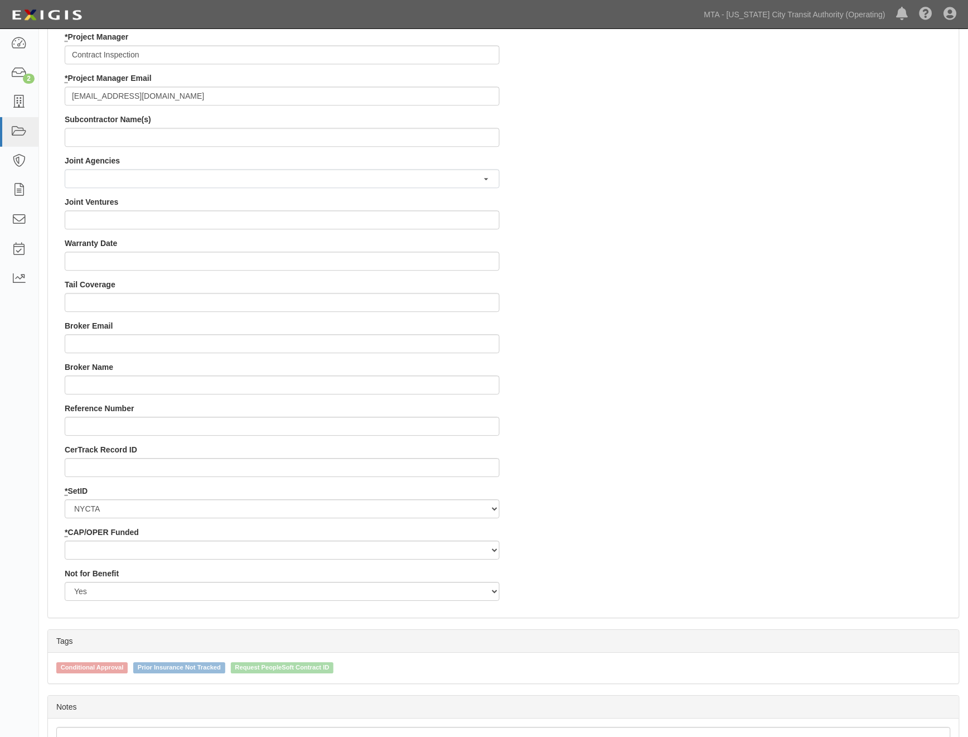
scroll to position [867, 0]
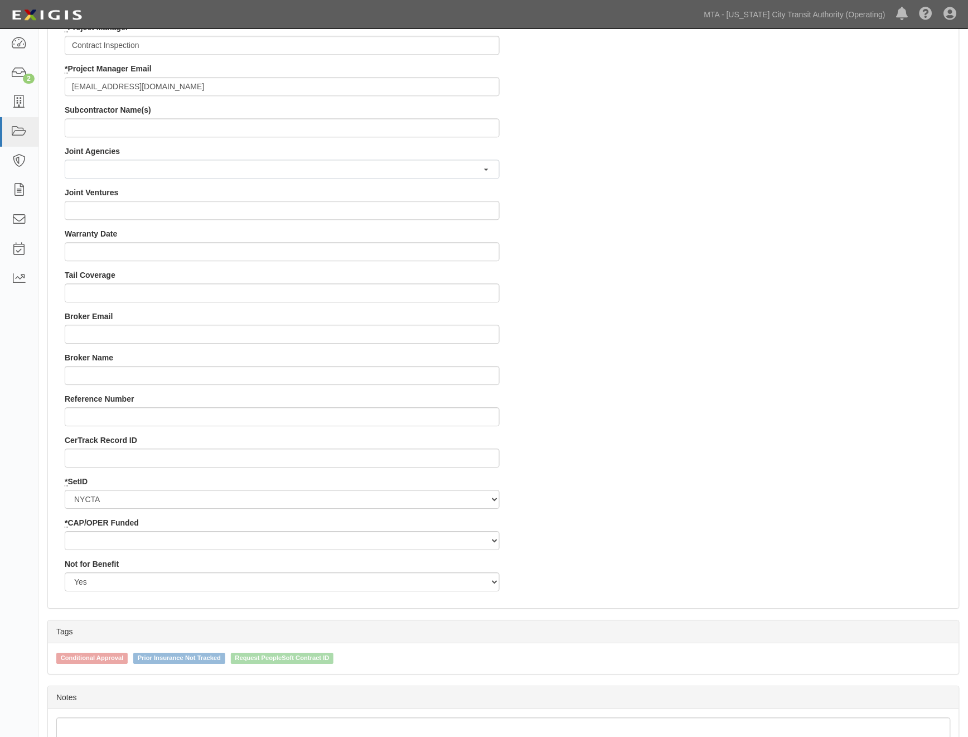
type input "EP/Job No. 14999-INS968"
drag, startPoint x: 109, startPoint y: 533, endPoint x: 107, endPoint y: 542, distance: 9.1
click at [109, 533] on select "Capital Operating" at bounding box center [282, 540] width 435 height 19
click at [65, 531] on select "Capital Operating" at bounding box center [282, 540] width 435 height 19
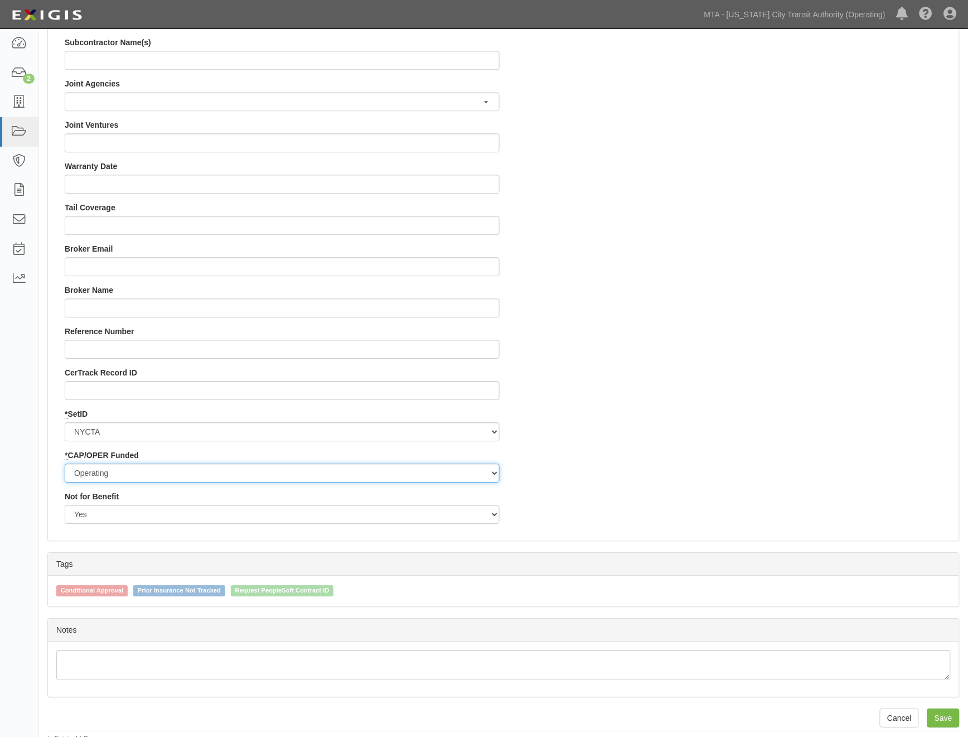
scroll to position [941, 0]
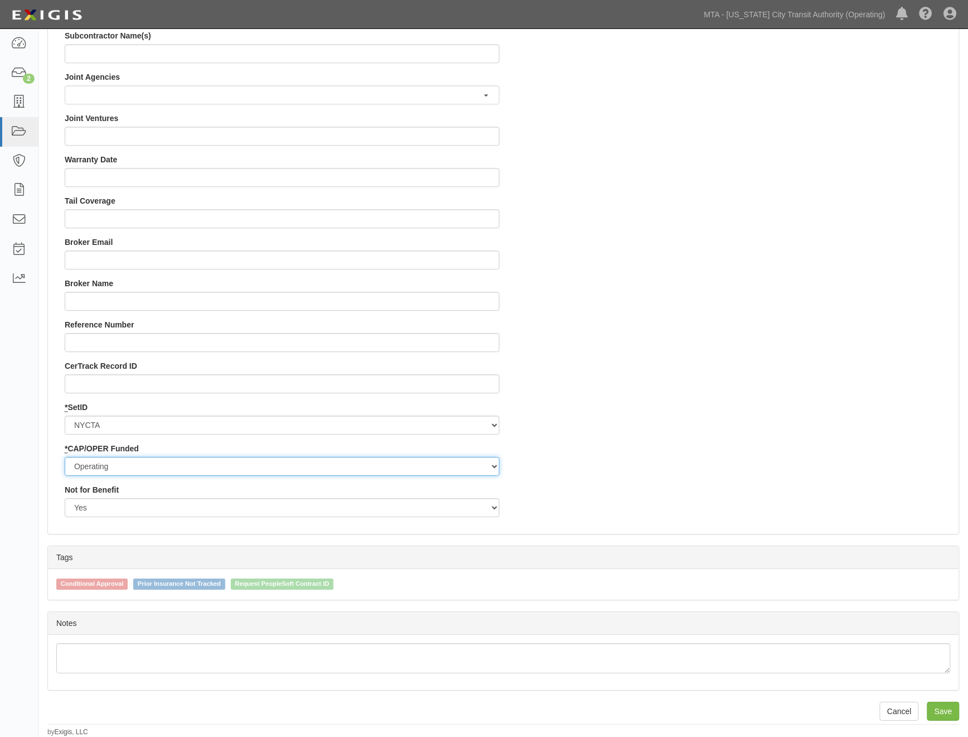
click at [176, 457] on select "Capital Operating" at bounding box center [282, 466] width 435 height 19
select select "439"
click at [65, 457] on select "Capital Operating" at bounding box center [282, 466] width 435 height 19
click at [949, 710] on input "Save" at bounding box center [943, 711] width 32 height 19
